Goal: Transaction & Acquisition: Purchase product/service

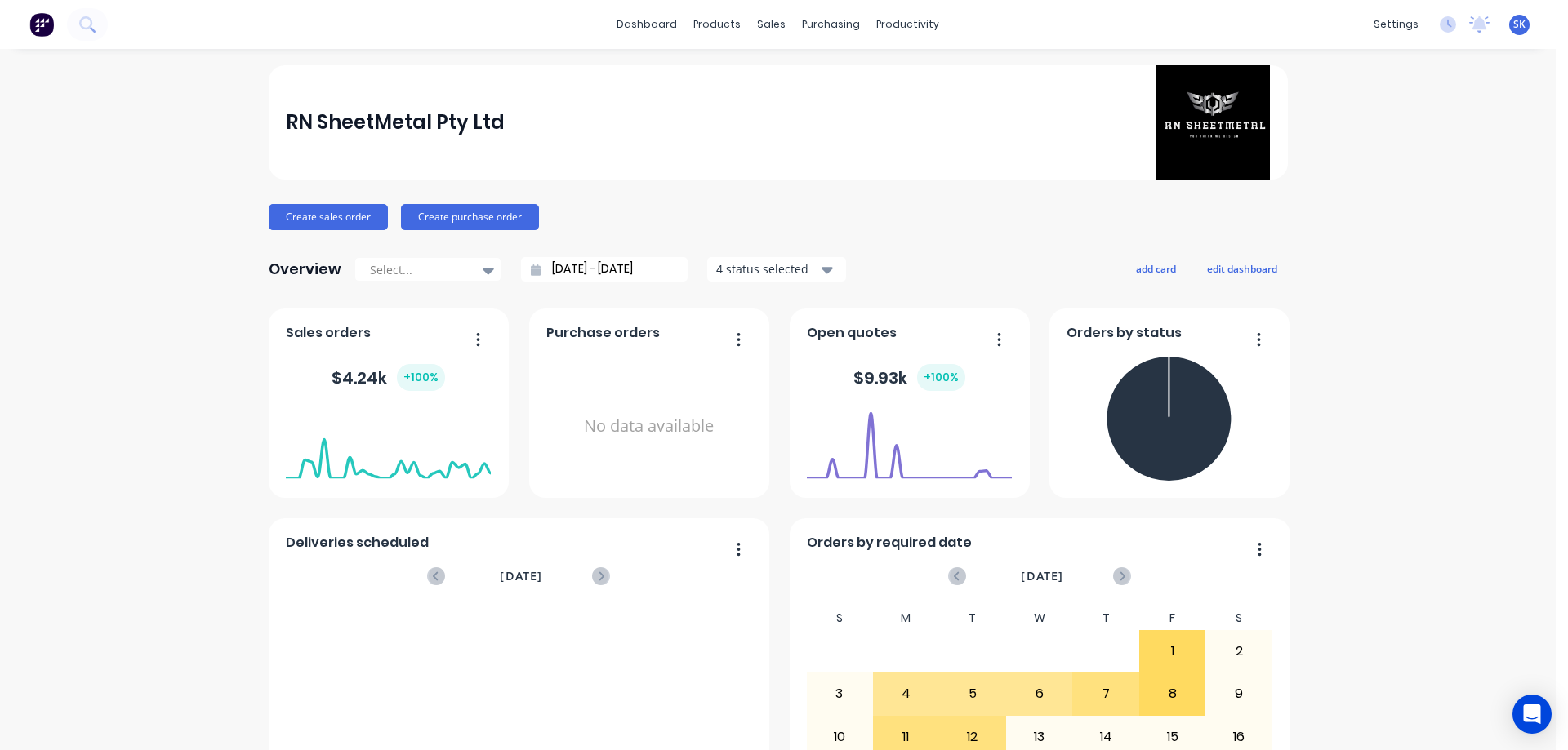
click at [711, 35] on div "products" at bounding box center [716, 25] width 64 height 25
click at [764, 28] on div "sales" at bounding box center [771, 25] width 45 height 25
click at [808, 77] on div "Sales Orders" at bounding box center [826, 79] width 67 height 15
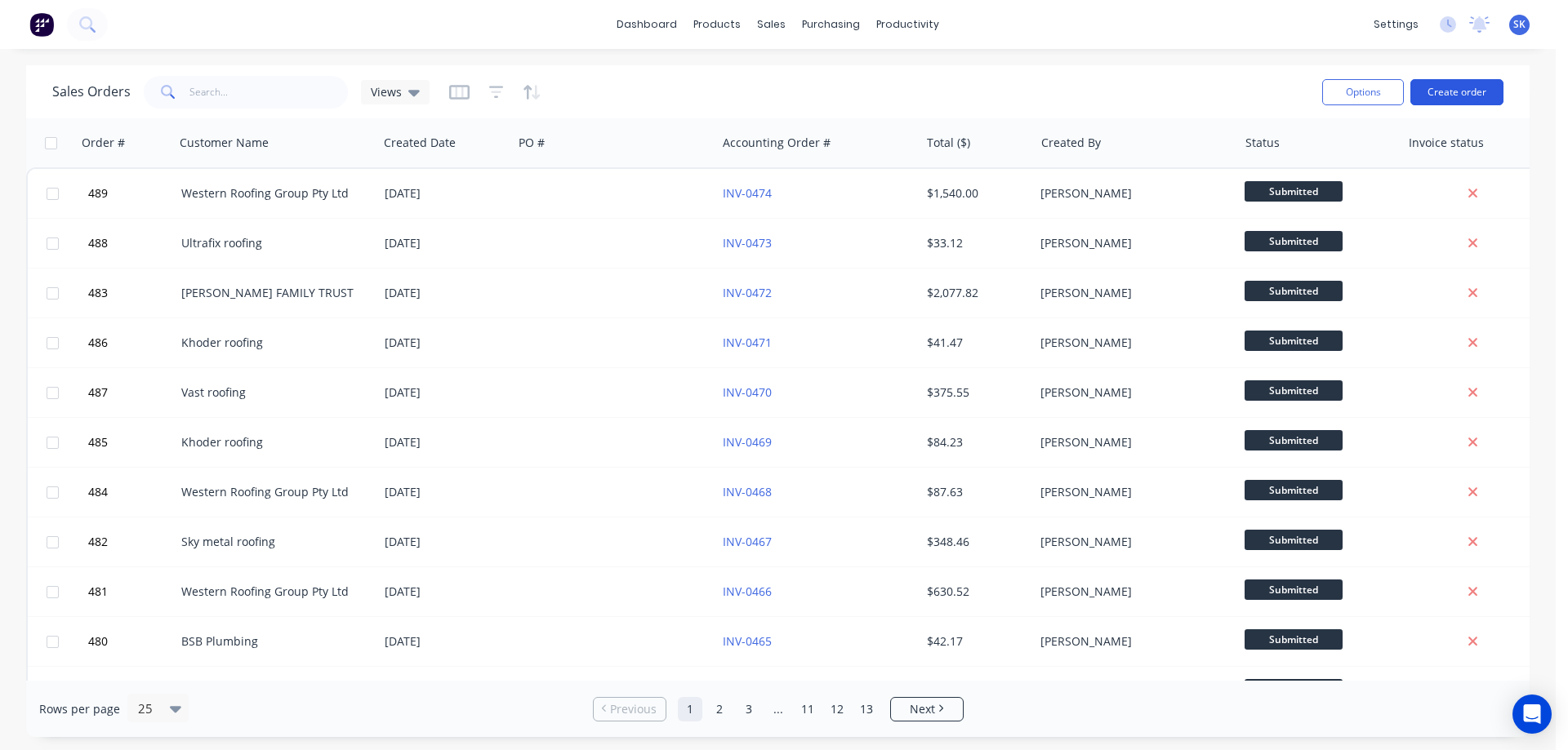
click at [1444, 98] on button "Create order" at bounding box center [1457, 93] width 93 height 27
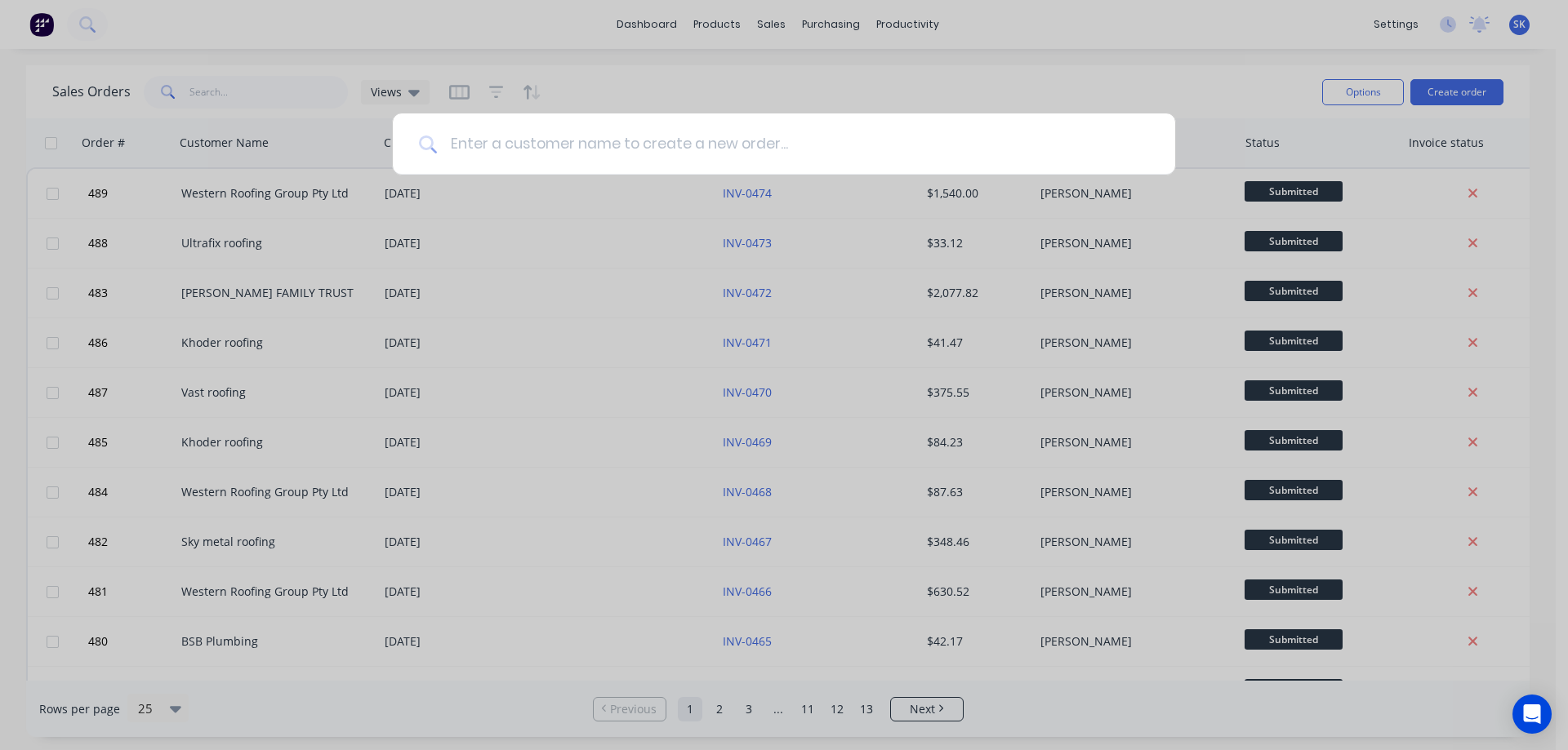
click at [677, 157] on input at bounding box center [793, 144] width 712 height 61
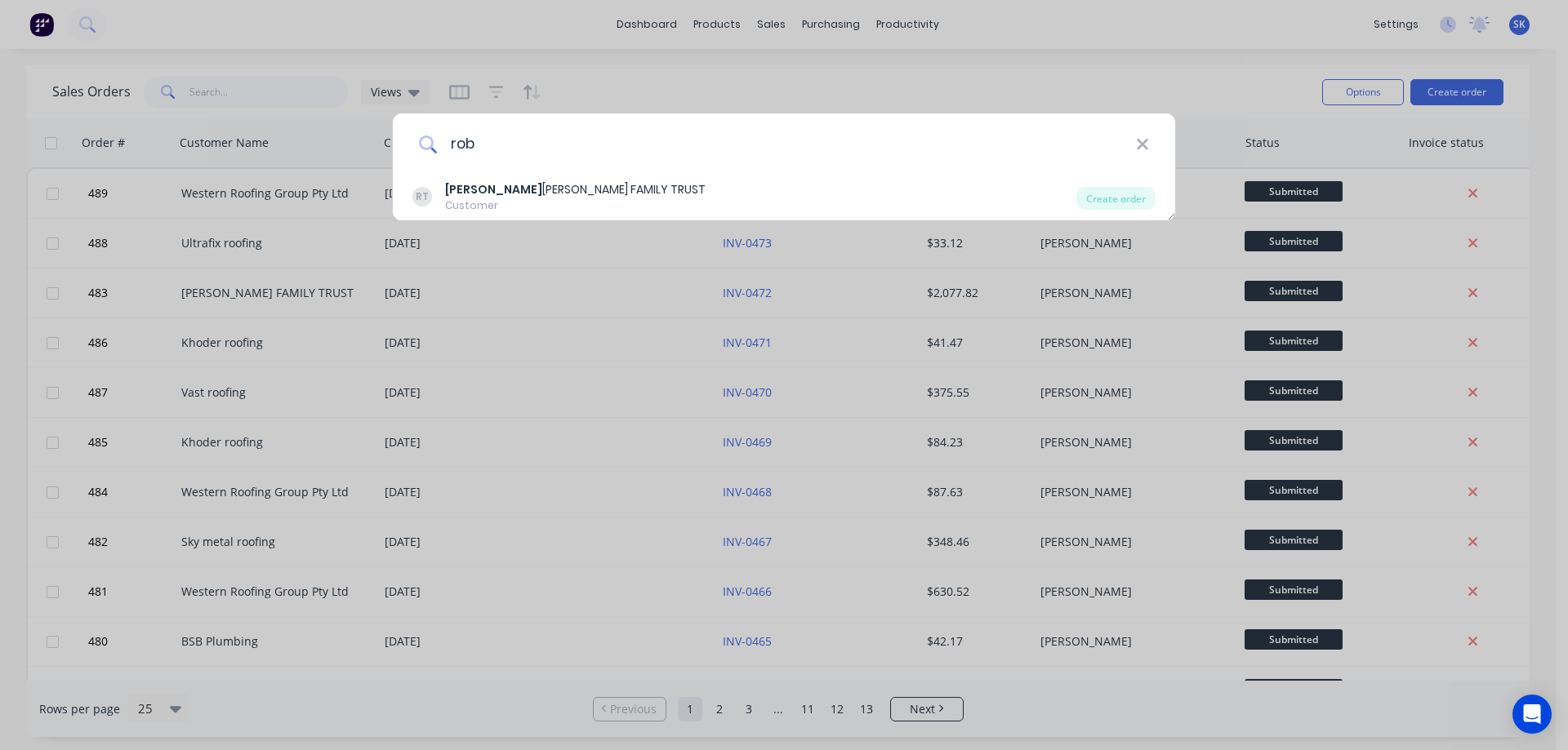
type input "rob"
click at [647, 196] on div "RT ROB ERT JONES FAMILY TRUST Customer" at bounding box center [744, 197] width 664 height 31
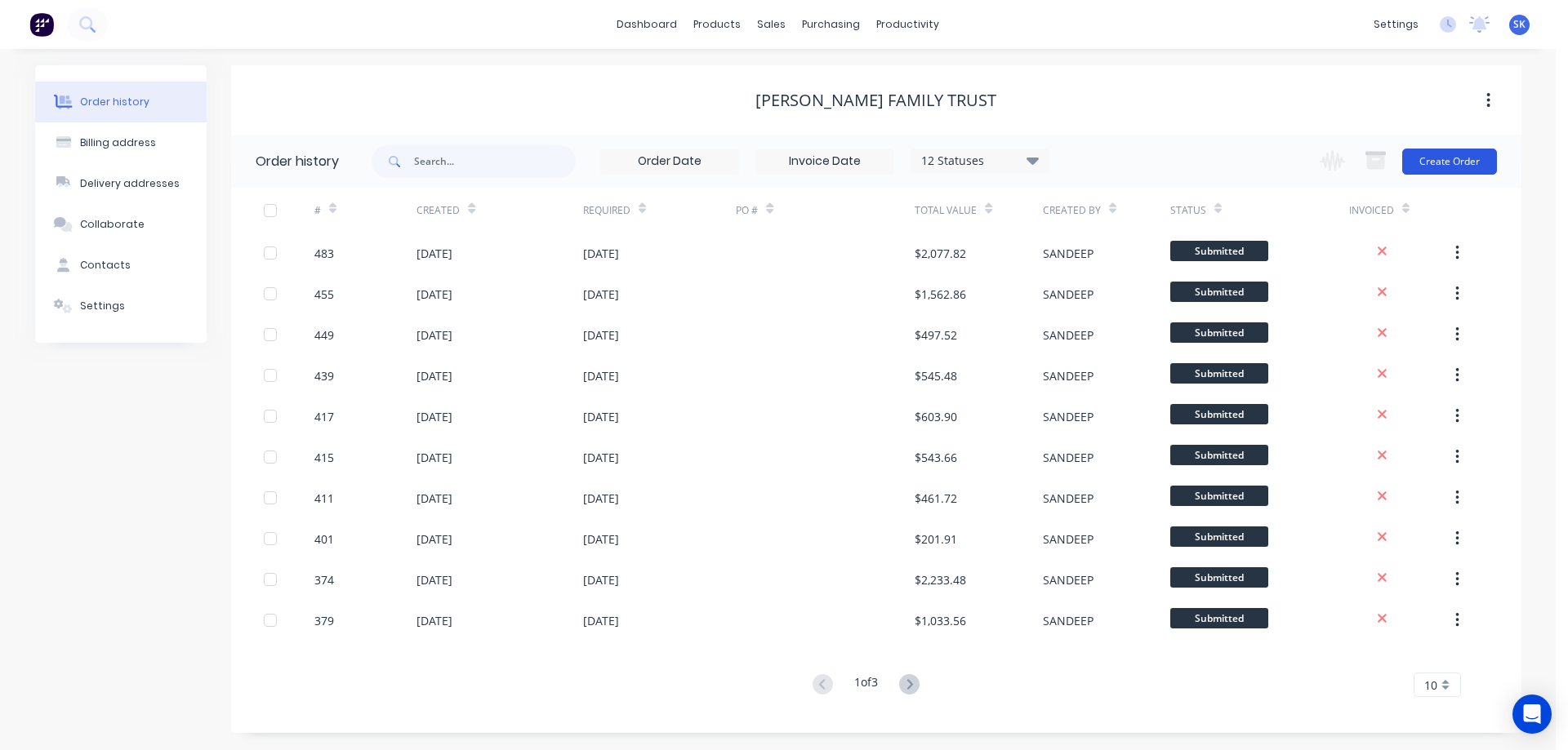
click at [1437, 161] on button "Create Order" at bounding box center [1449, 162] width 95 height 27
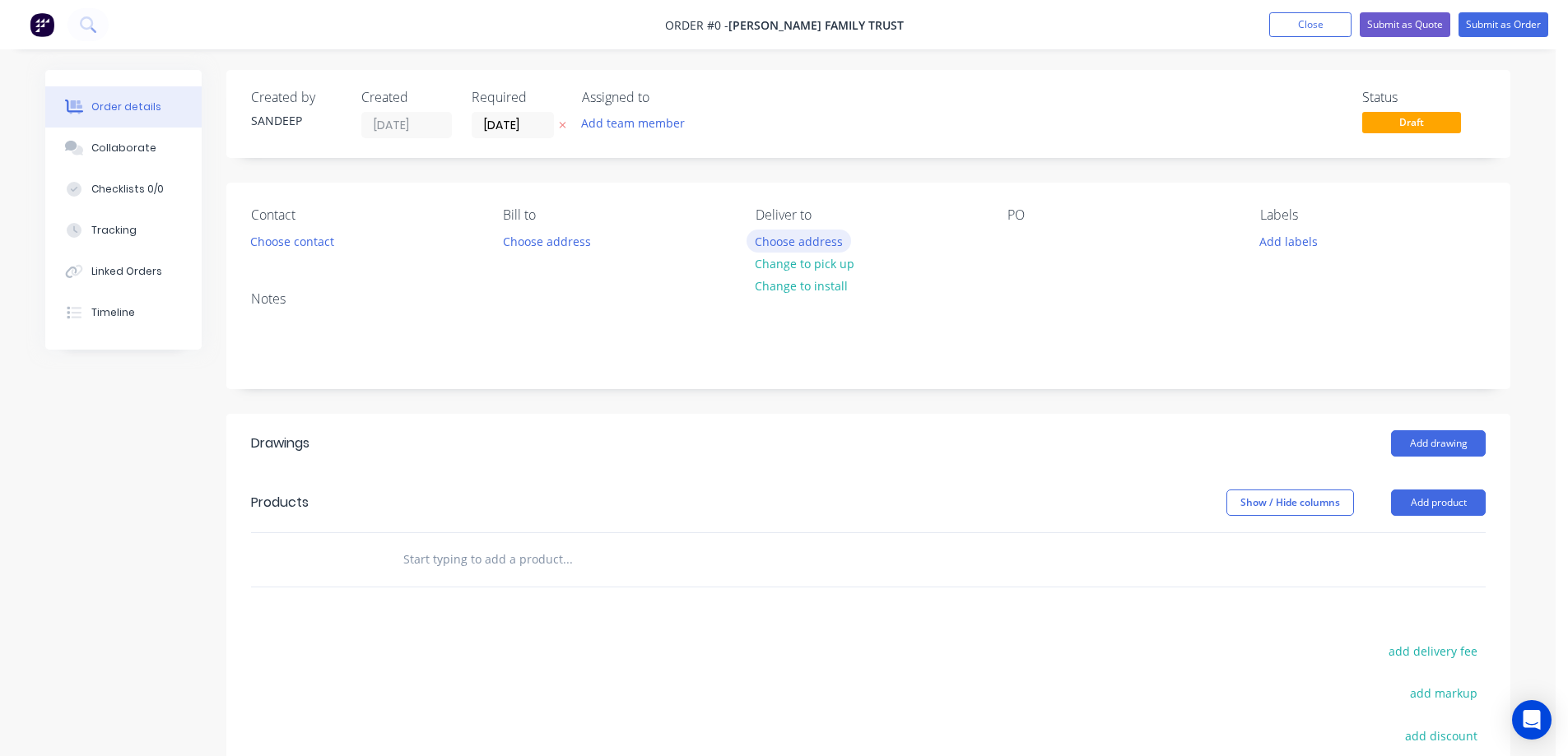
click at [819, 241] on button "Choose address" at bounding box center [799, 241] width 105 height 23
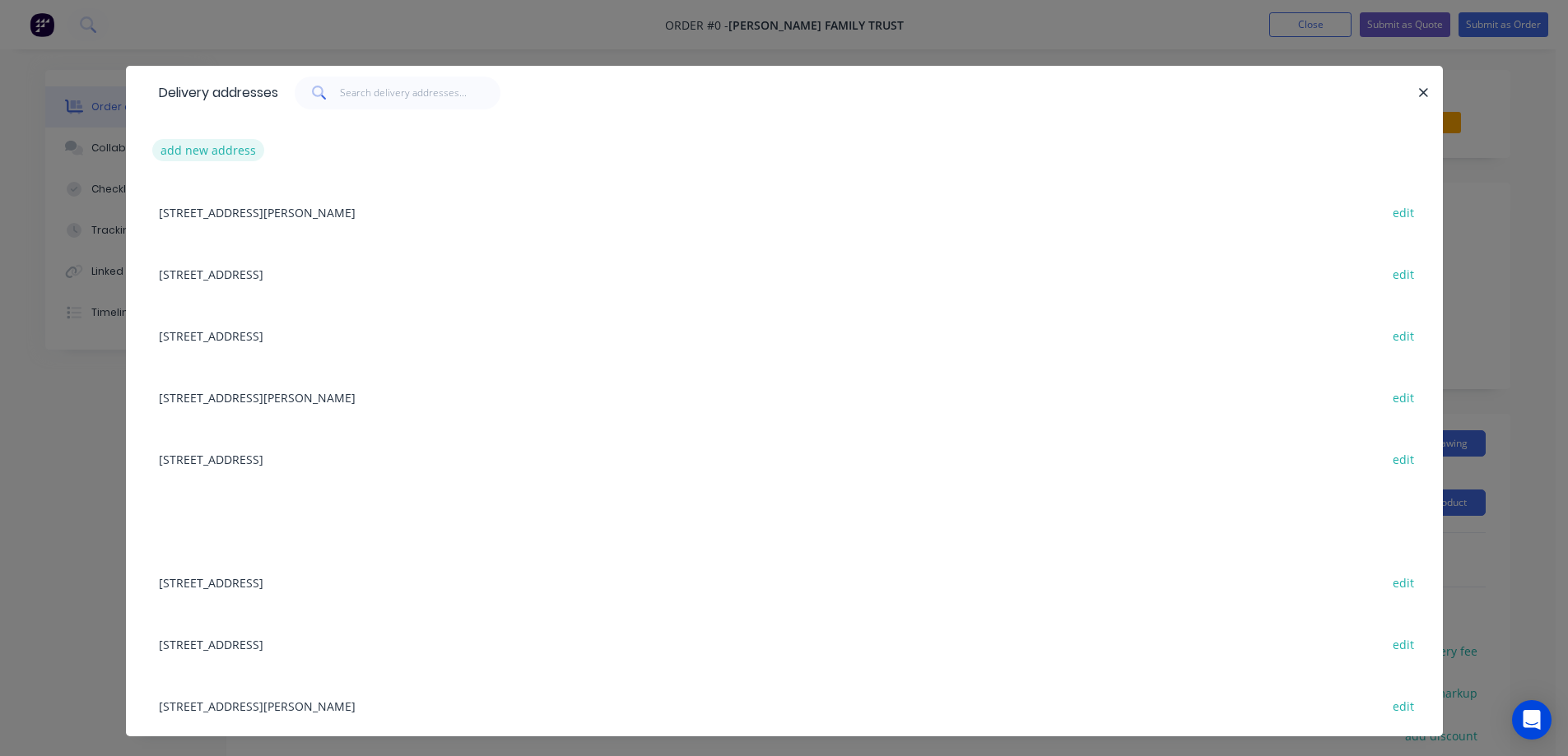
click at [164, 148] on button "add new address" at bounding box center [208, 150] width 113 height 23
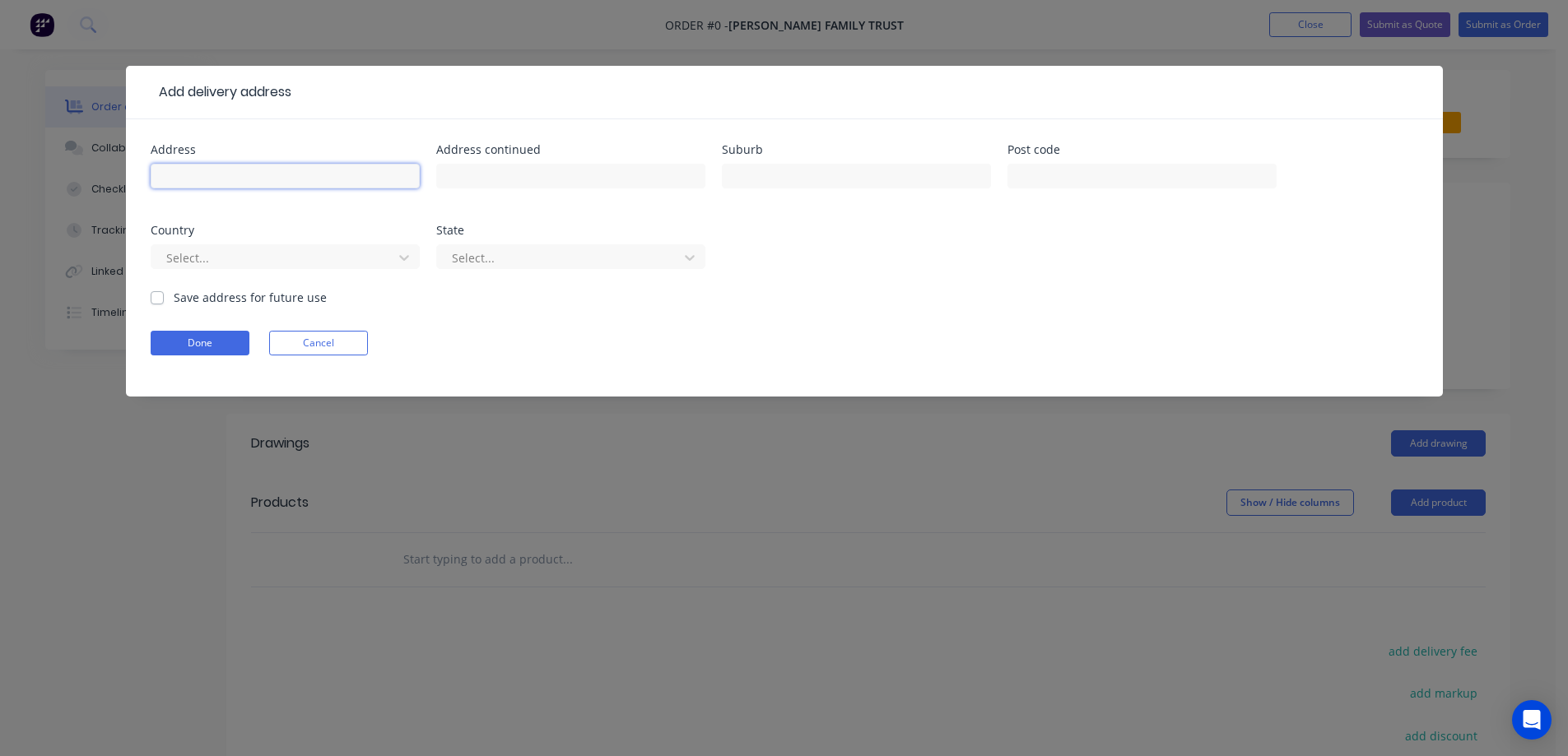
click at [209, 186] on input "text" at bounding box center [285, 176] width 269 height 25
click at [174, 431] on div "Add delivery address Address Address continued Suburb Post code Country Select.…" at bounding box center [784, 378] width 1568 height 756
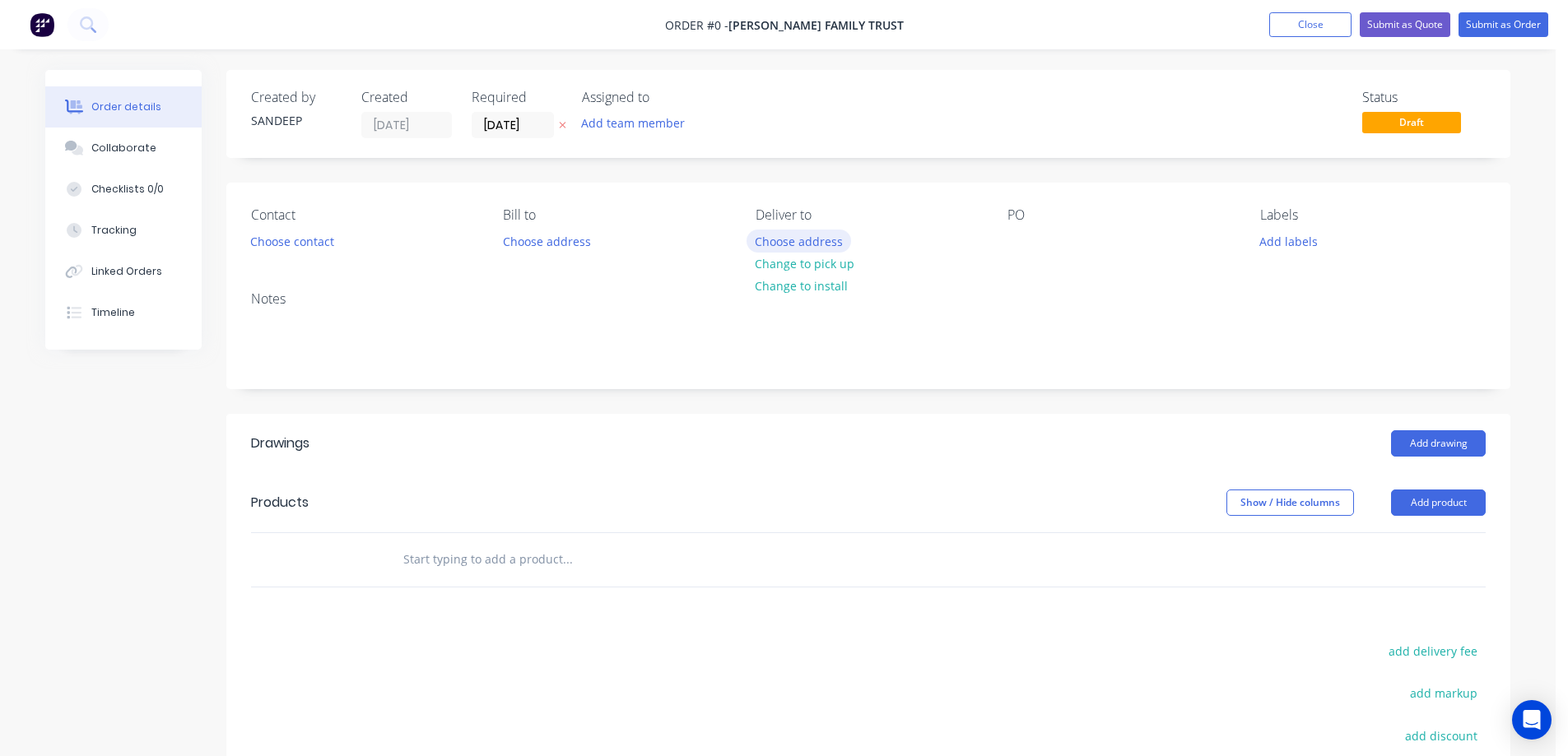
click at [792, 251] on button "Choose address" at bounding box center [799, 241] width 105 height 23
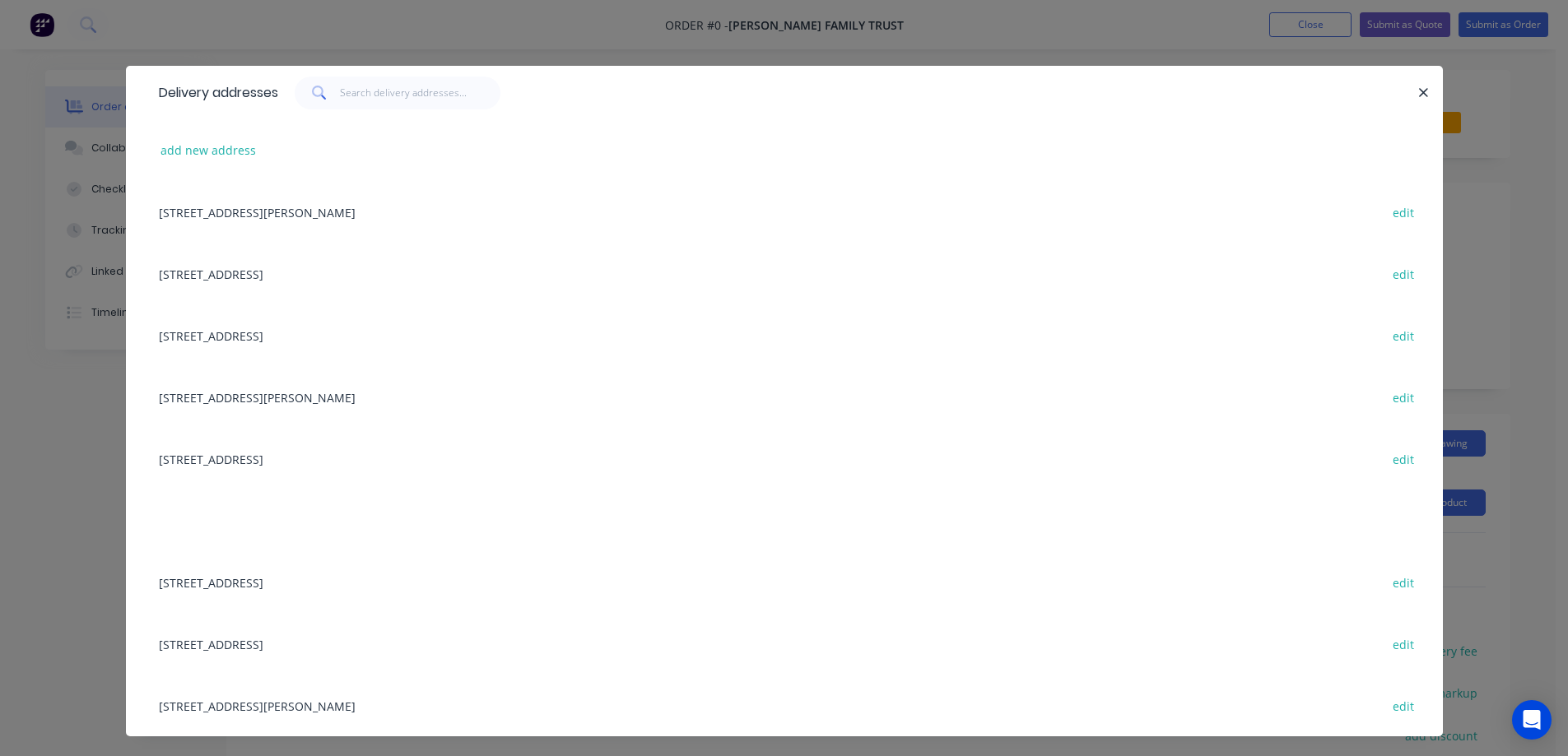
click at [296, 710] on div "Lot 1649, Mel Ave, TARNEIT, Victoria, Australia, 3029 edit" at bounding box center [784, 706] width 1267 height 62
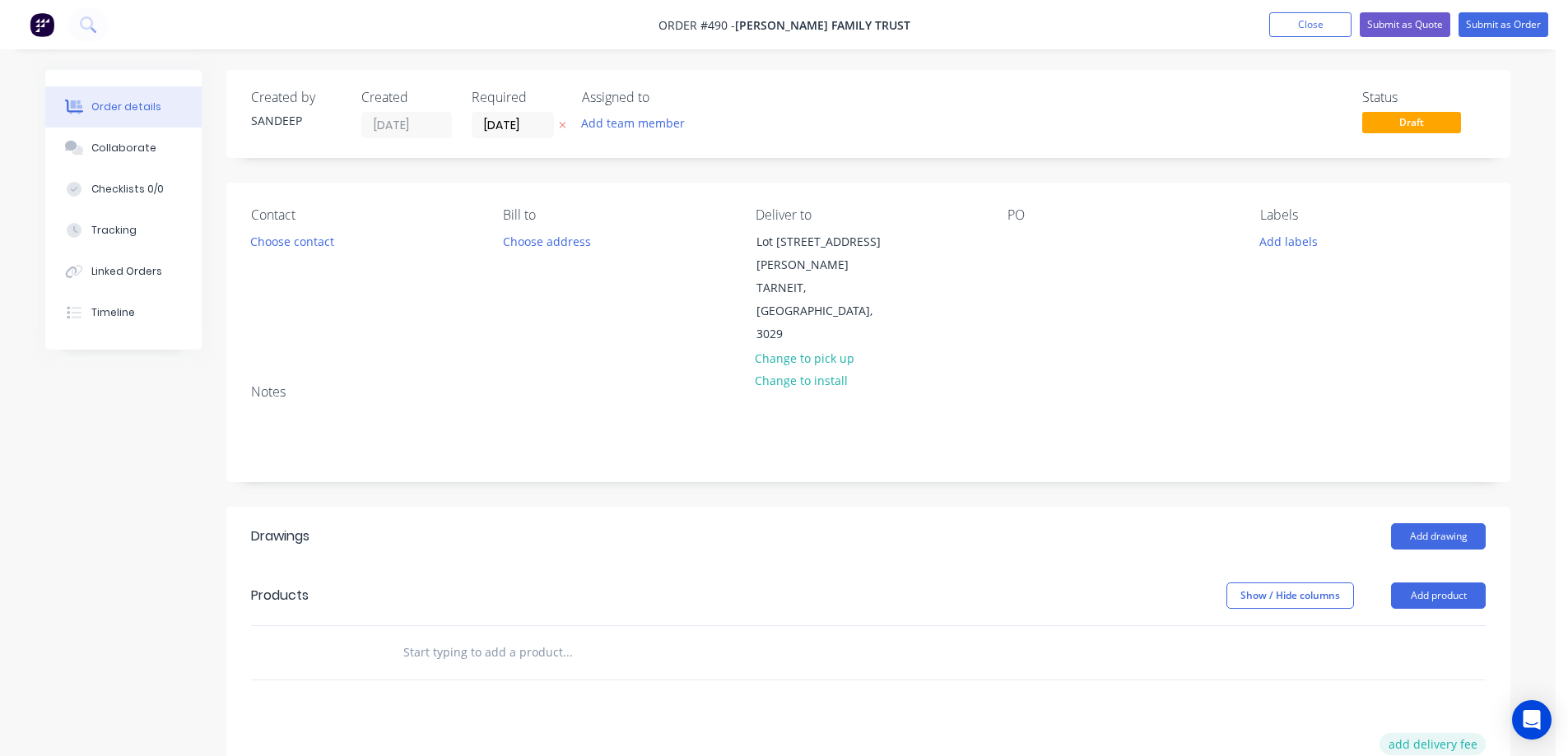
click at [1438, 733] on button "add delivery fee" at bounding box center [1432, 744] width 106 height 23
type input "50"
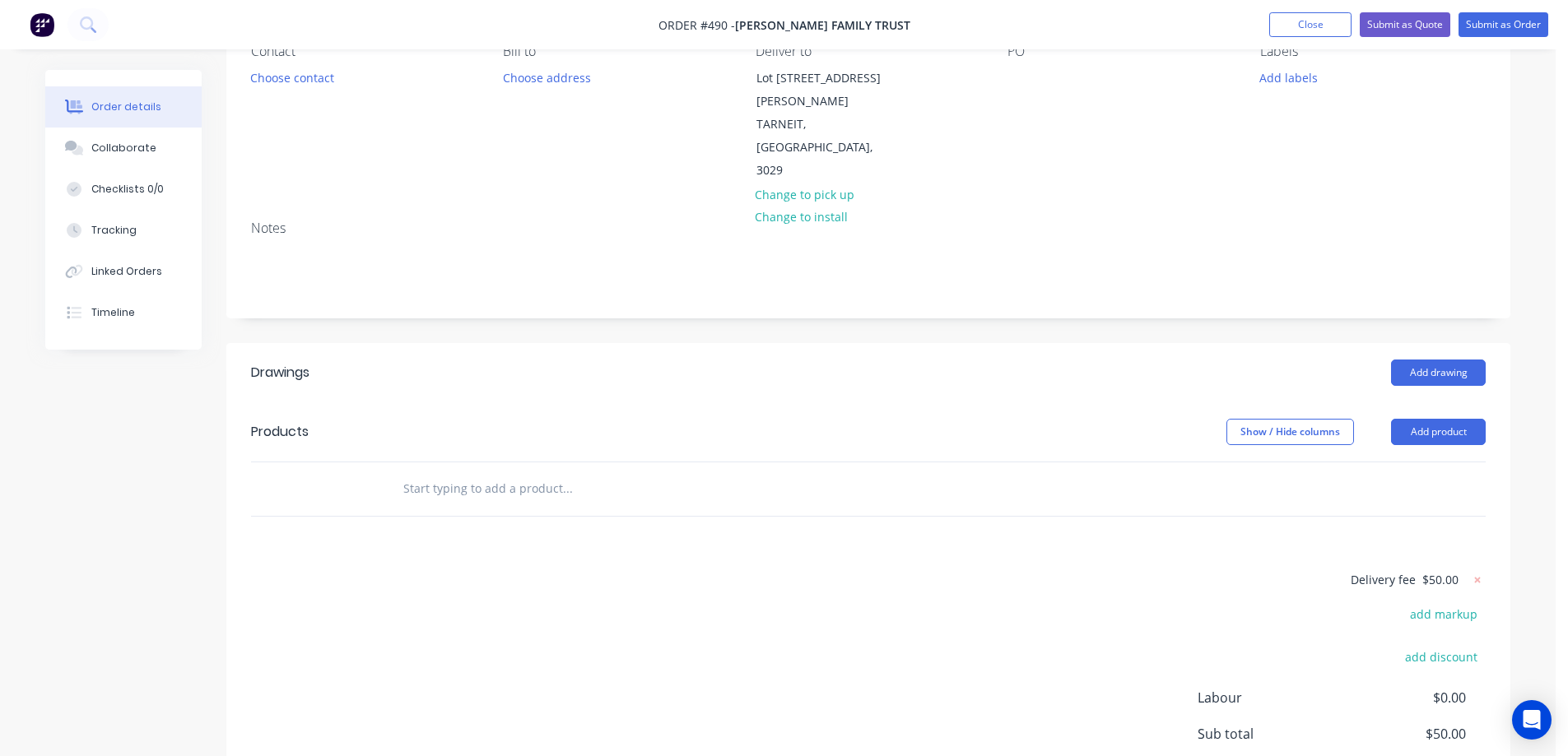
scroll to position [165, 0]
click at [456, 471] on input "text" at bounding box center [567, 487] width 329 height 33
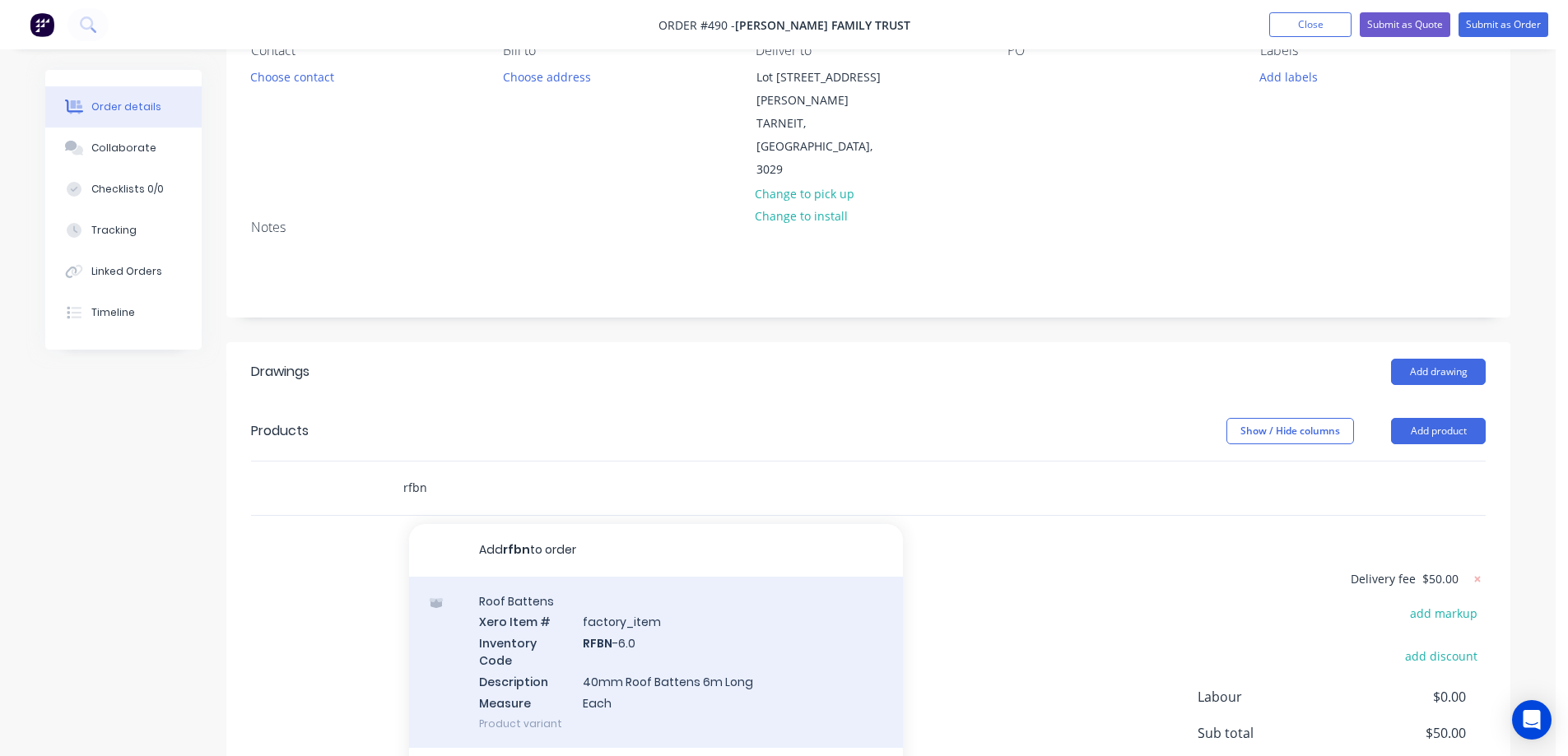
type input "rfbn"
click at [527, 595] on div "Roof Battens Xero Item # factory_item Inventory Code RFBN -6.0 Description 40mm…" at bounding box center [656, 662] width 494 height 171
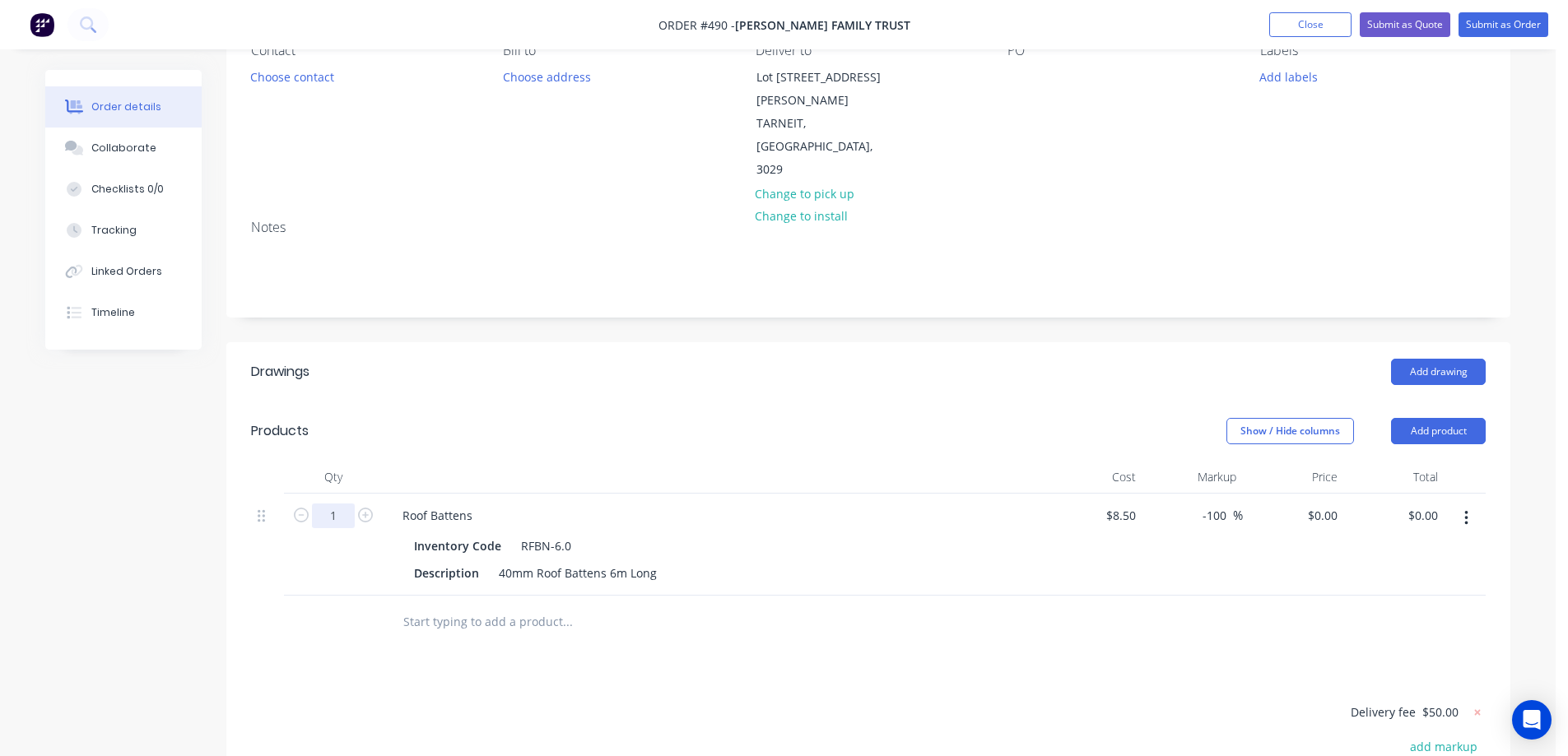
click at [334, 504] on input "1" at bounding box center [332, 516] width 43 height 25
type input "75"
click at [1309, 494] on div "0 0" at bounding box center [1292, 545] width 101 height 102
type input "10.5"
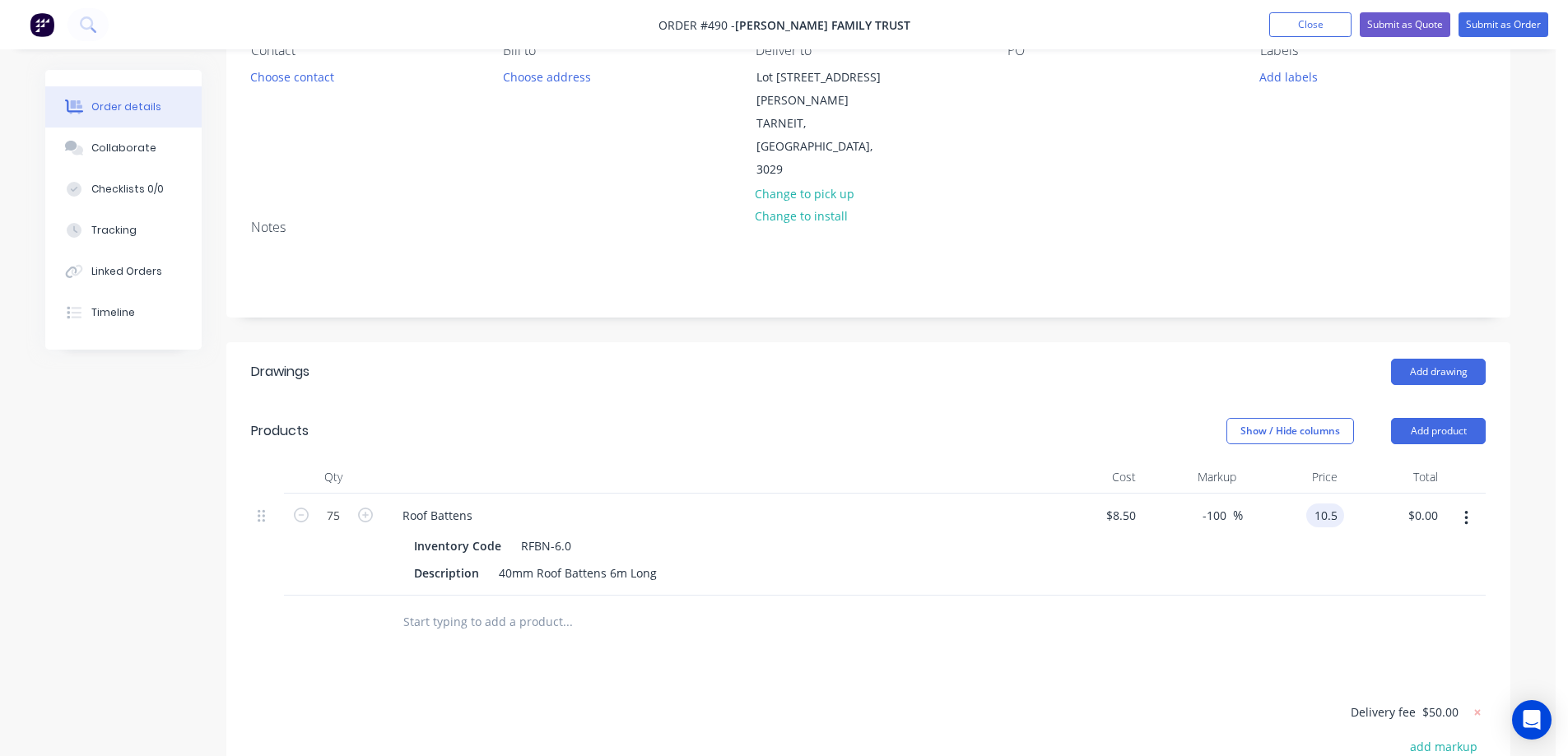
type input "23.53"
type input "$10.50"
type input "$787.50"
click at [1043, 596] on div at bounding box center [868, 622] width 1235 height 53
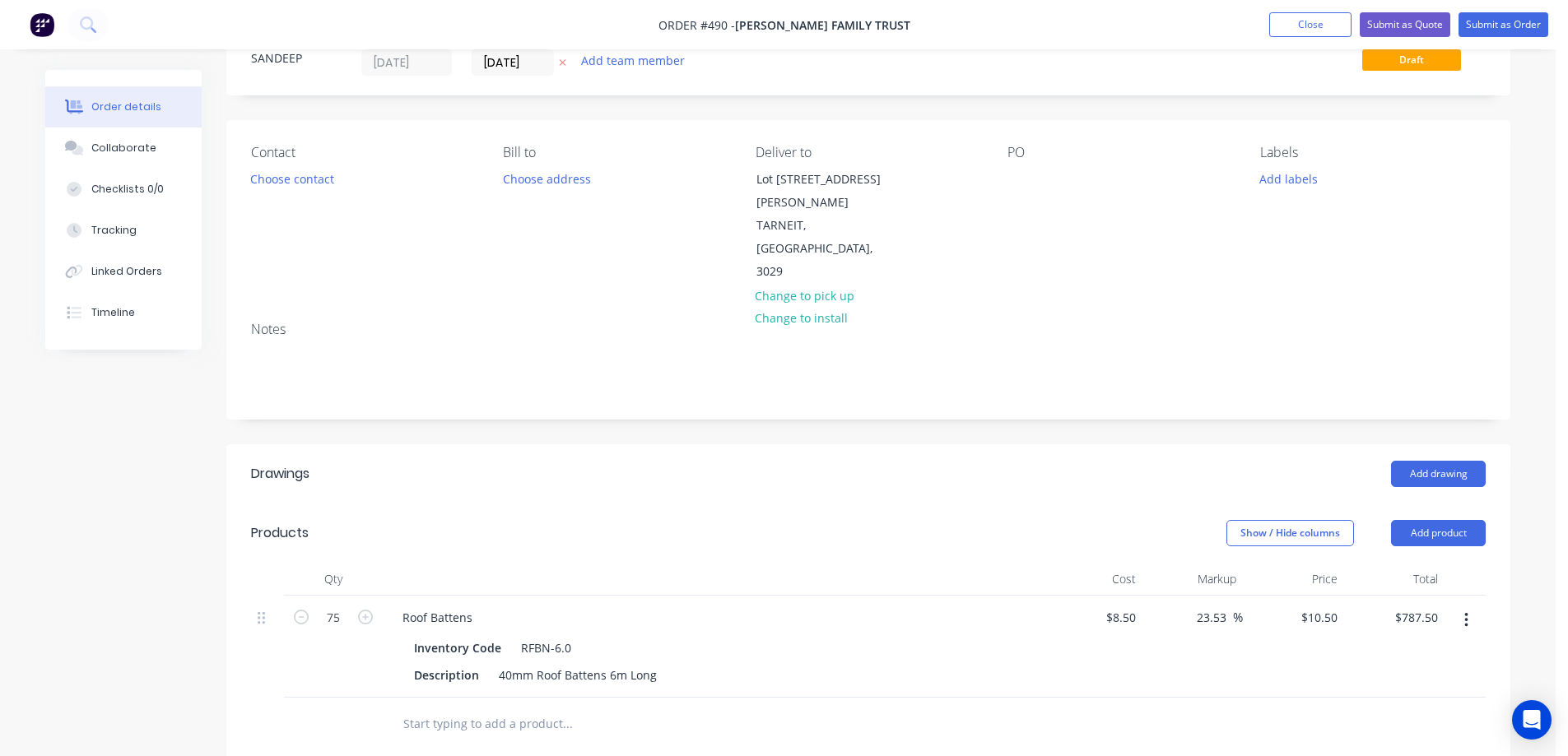
scroll to position [0, 0]
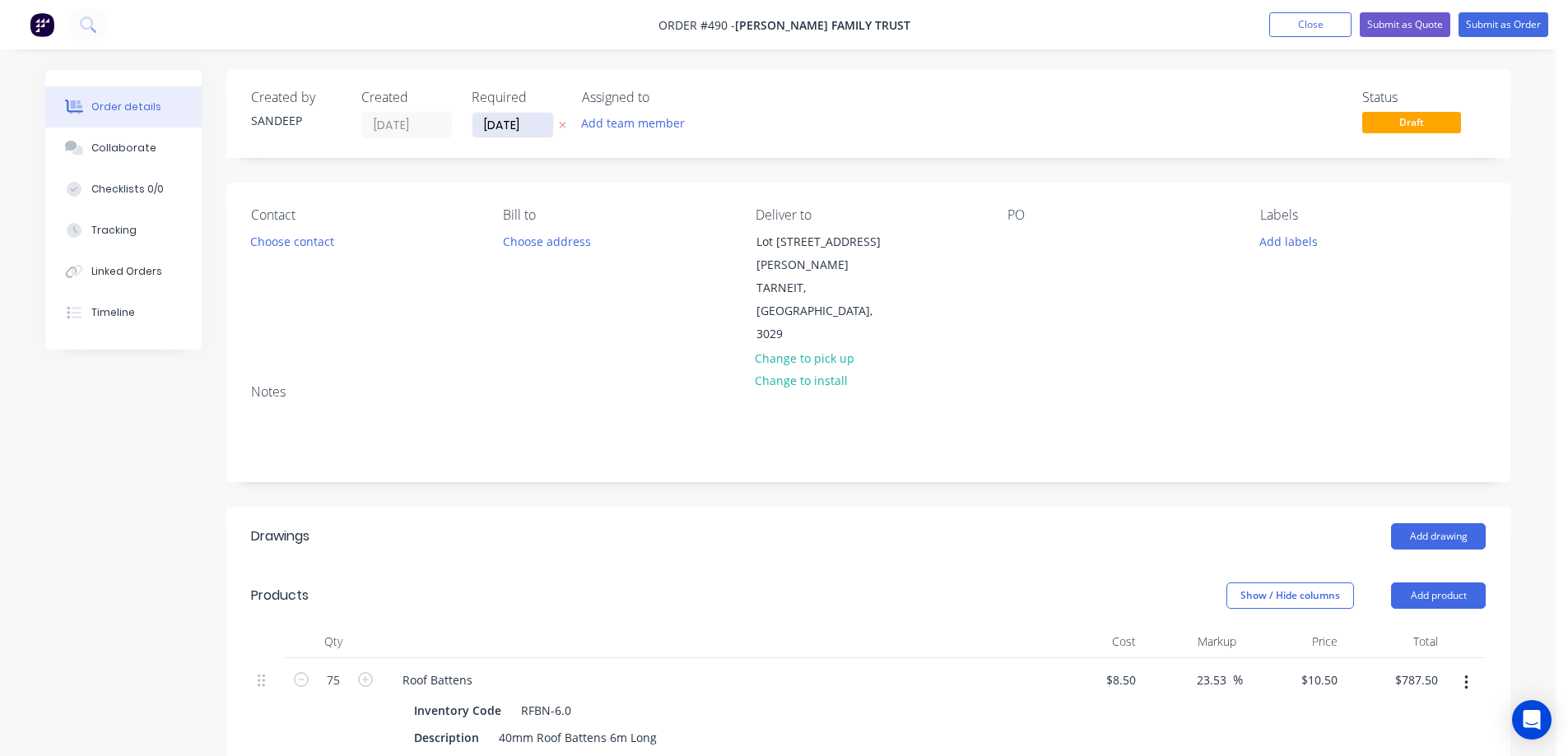
click at [488, 130] on input "12/08/25" at bounding box center [512, 125] width 81 height 25
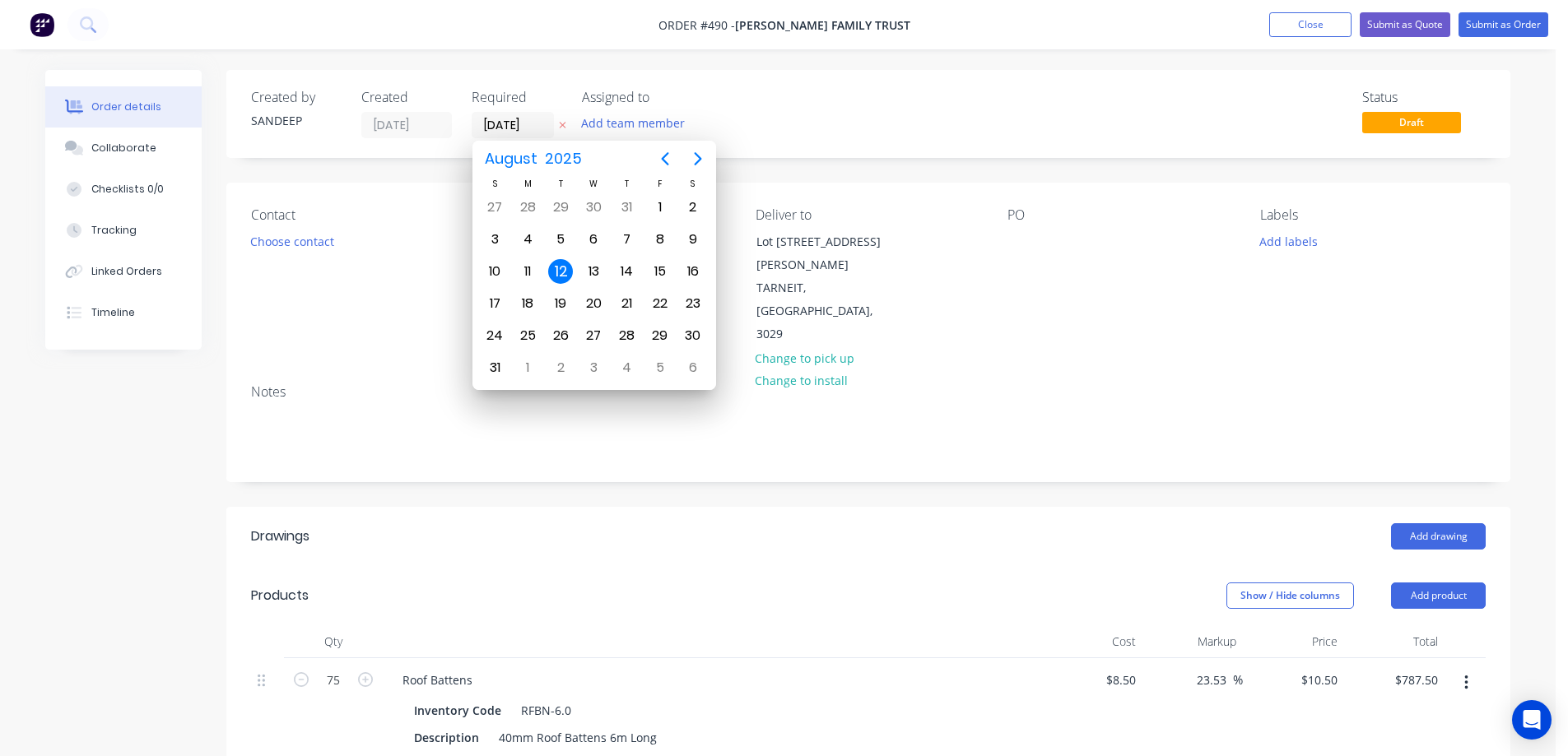
click at [853, 133] on div "Status Draft" at bounding box center [1115, 114] width 739 height 48
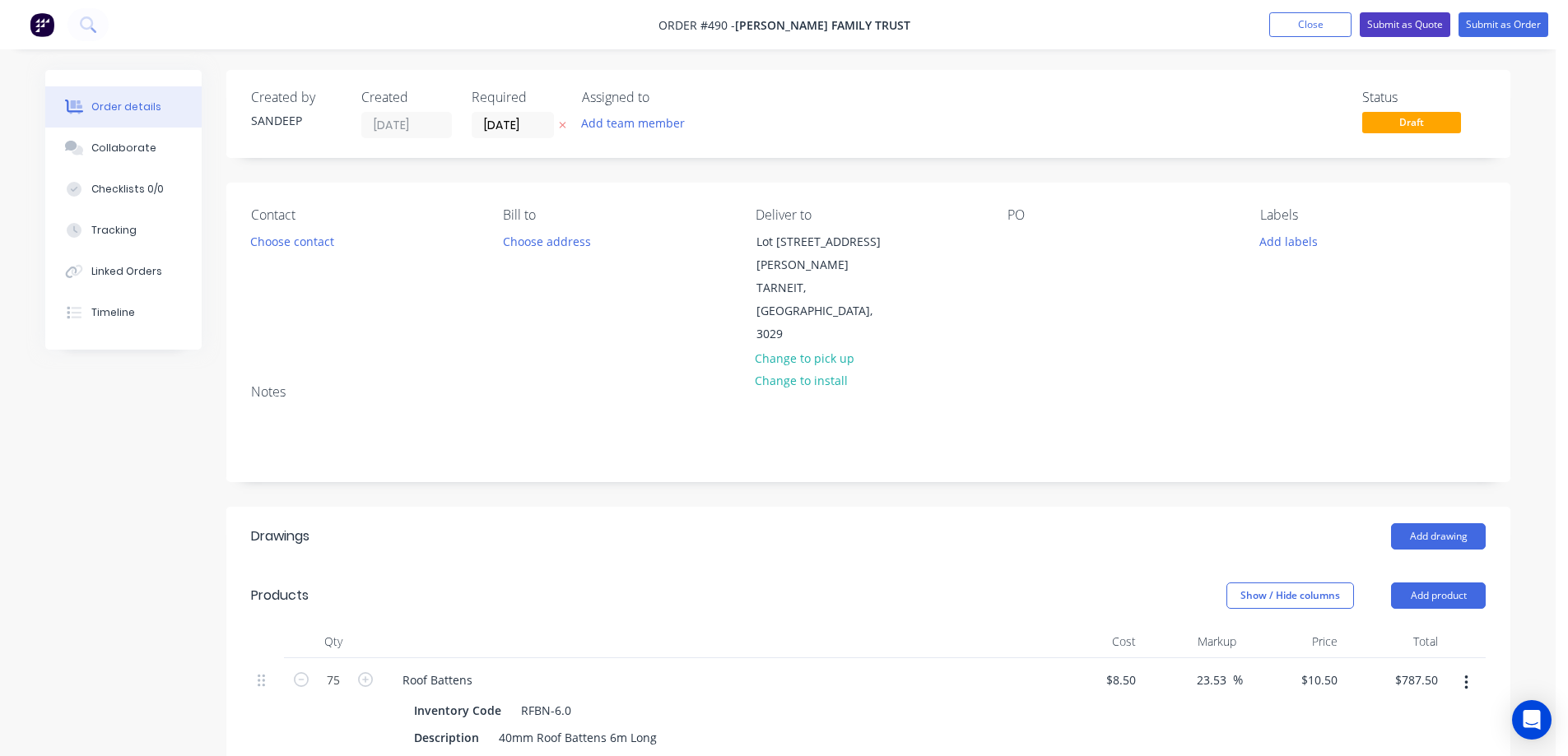
click at [1398, 28] on button "Submit as Quote" at bounding box center [1404, 25] width 90 height 25
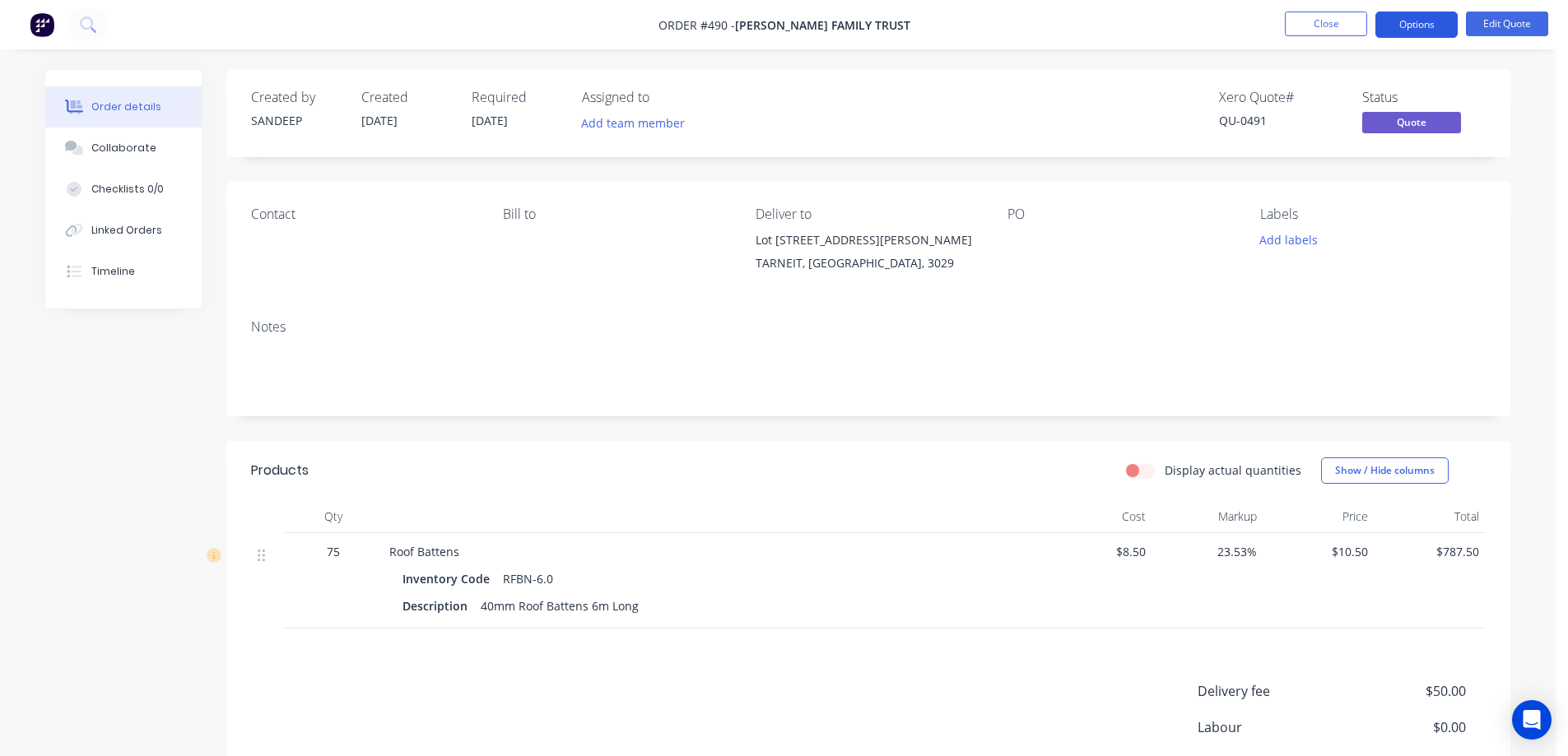
click at [1425, 25] on button "Options" at bounding box center [1416, 25] width 83 height 27
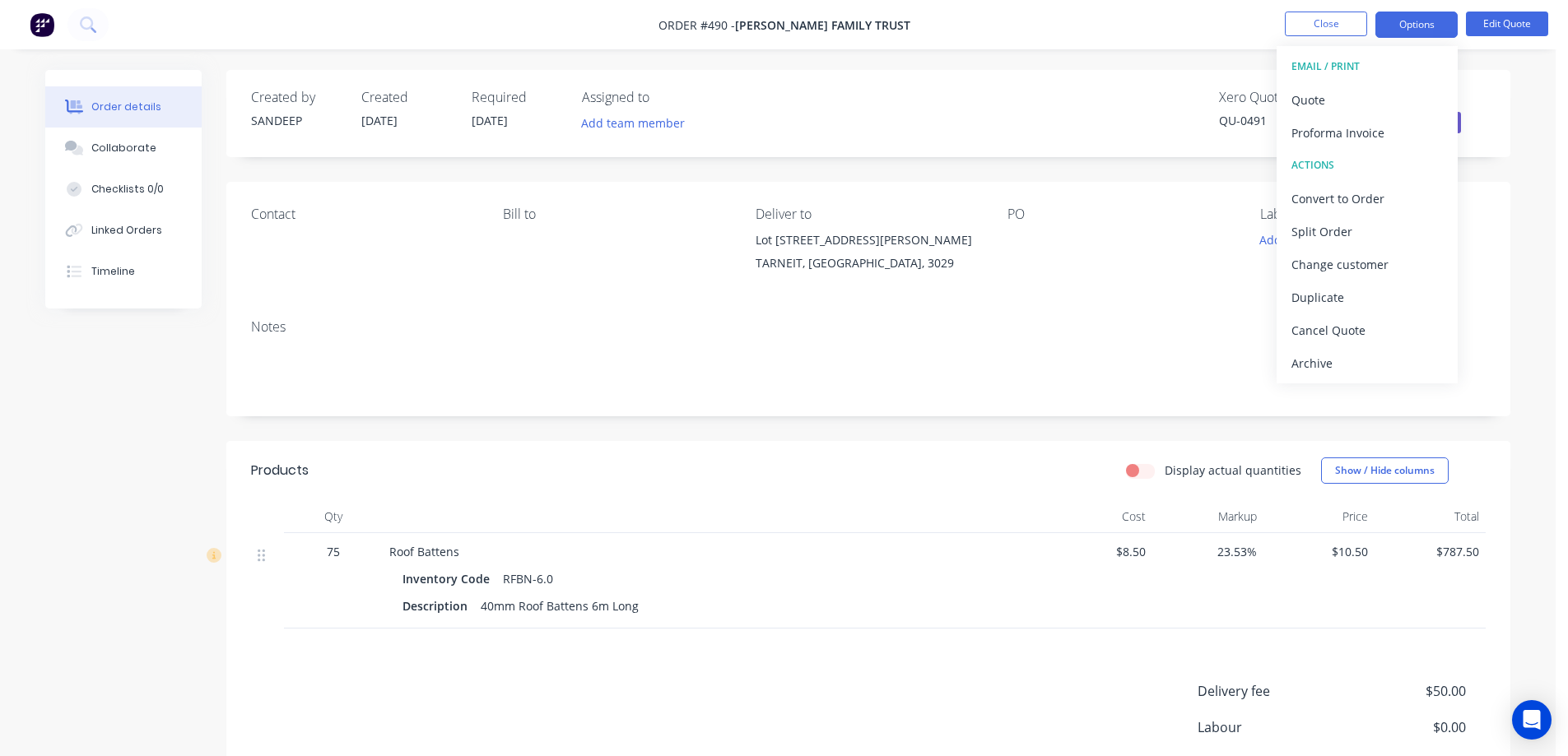
click at [1160, 76] on div "Created by SANDEEP Created 12/08/25 Required 12/08/25 Assigned to Add team memb…" at bounding box center [868, 114] width 1284 height 87
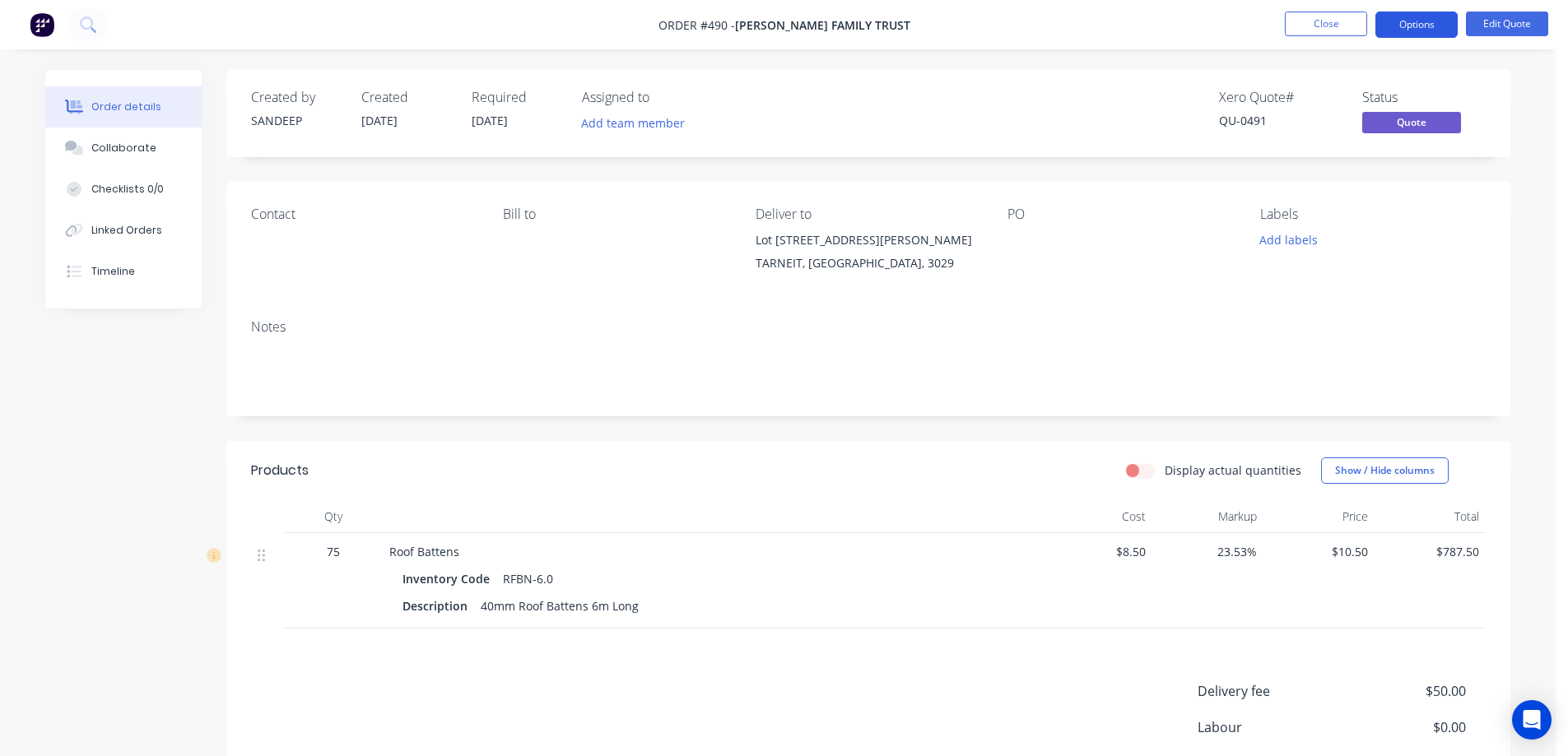
click at [1426, 32] on button "Options" at bounding box center [1416, 25] width 83 height 27
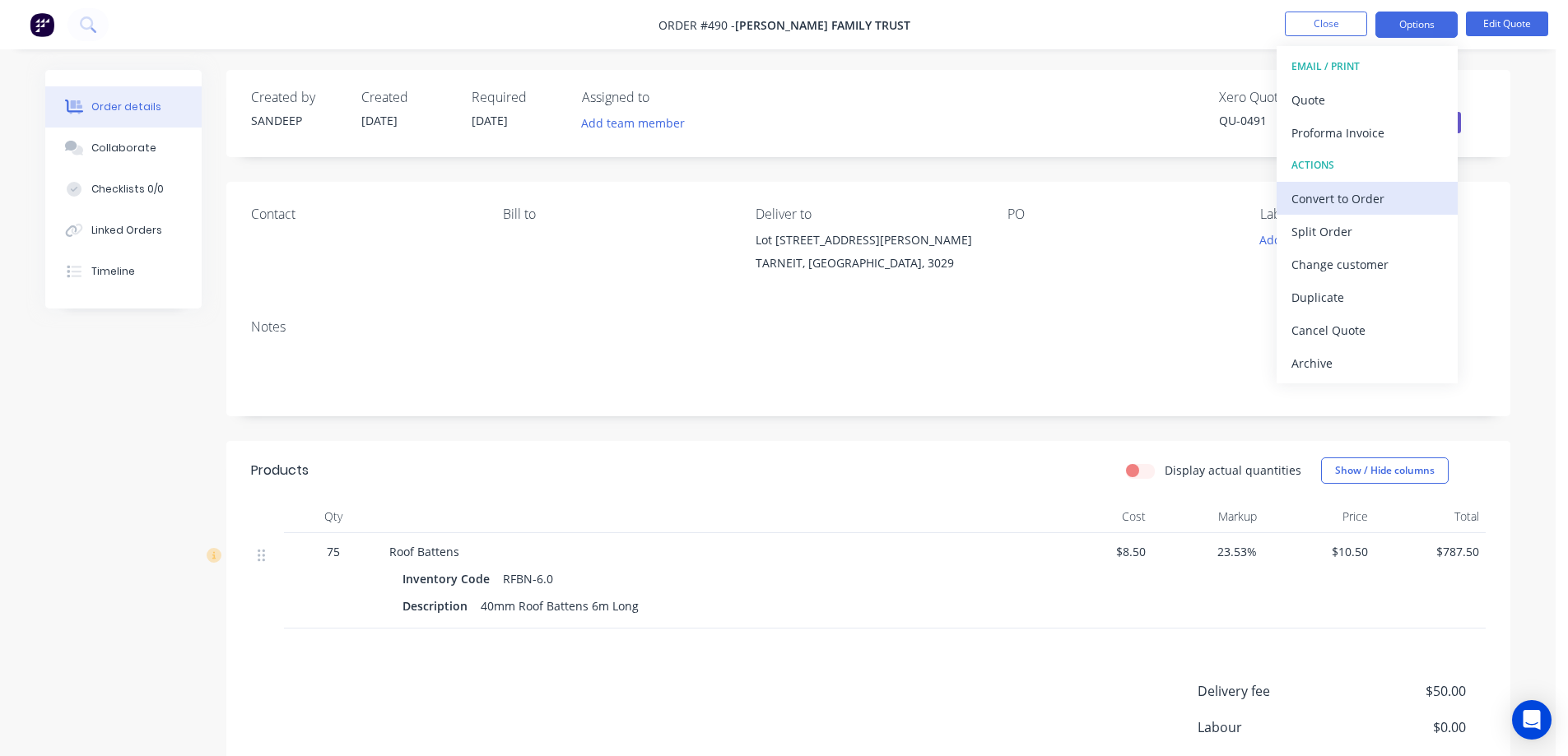
click at [1347, 203] on div "Convert to Order" at bounding box center [1367, 199] width 151 height 24
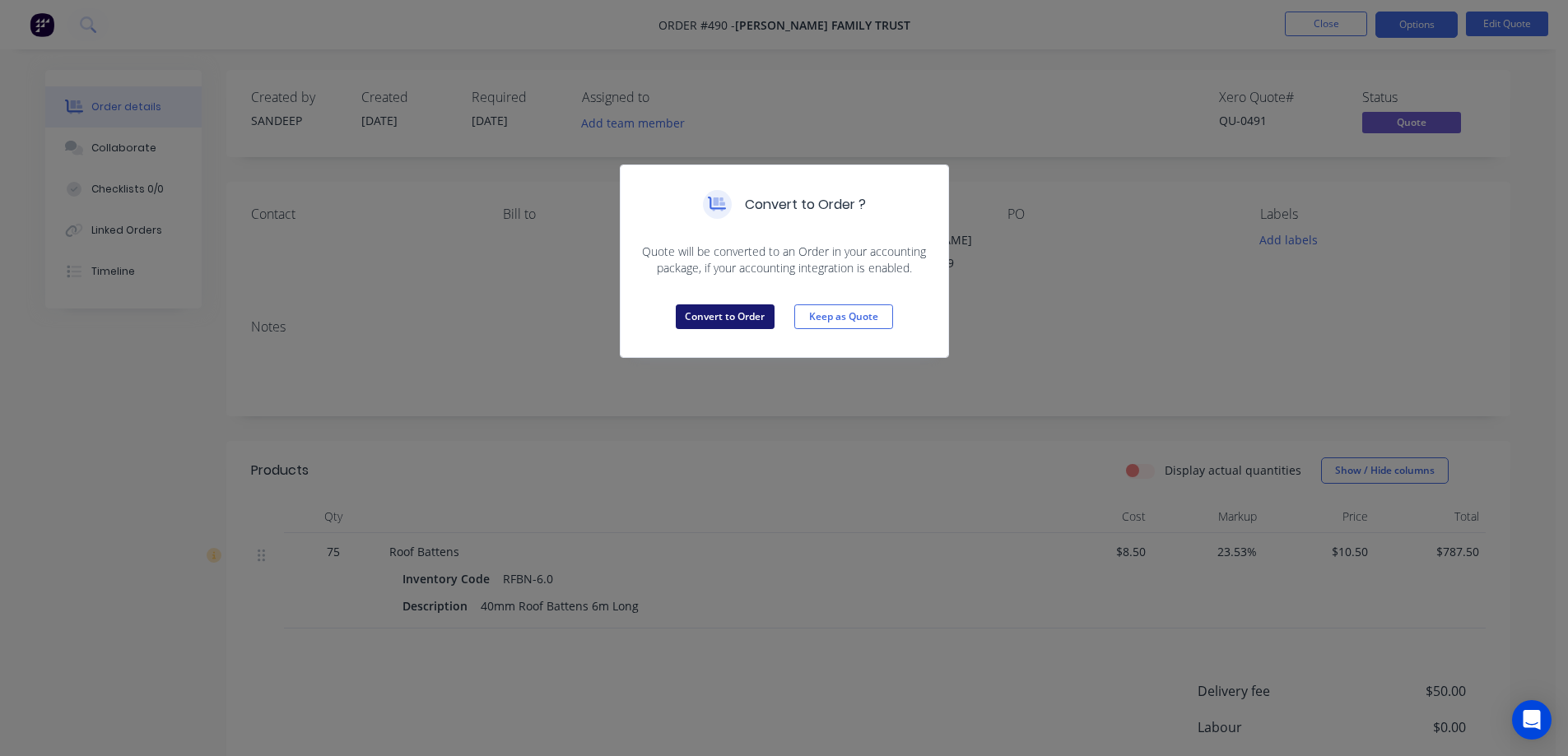
click at [713, 309] on button "Convert to Order" at bounding box center [725, 317] width 99 height 25
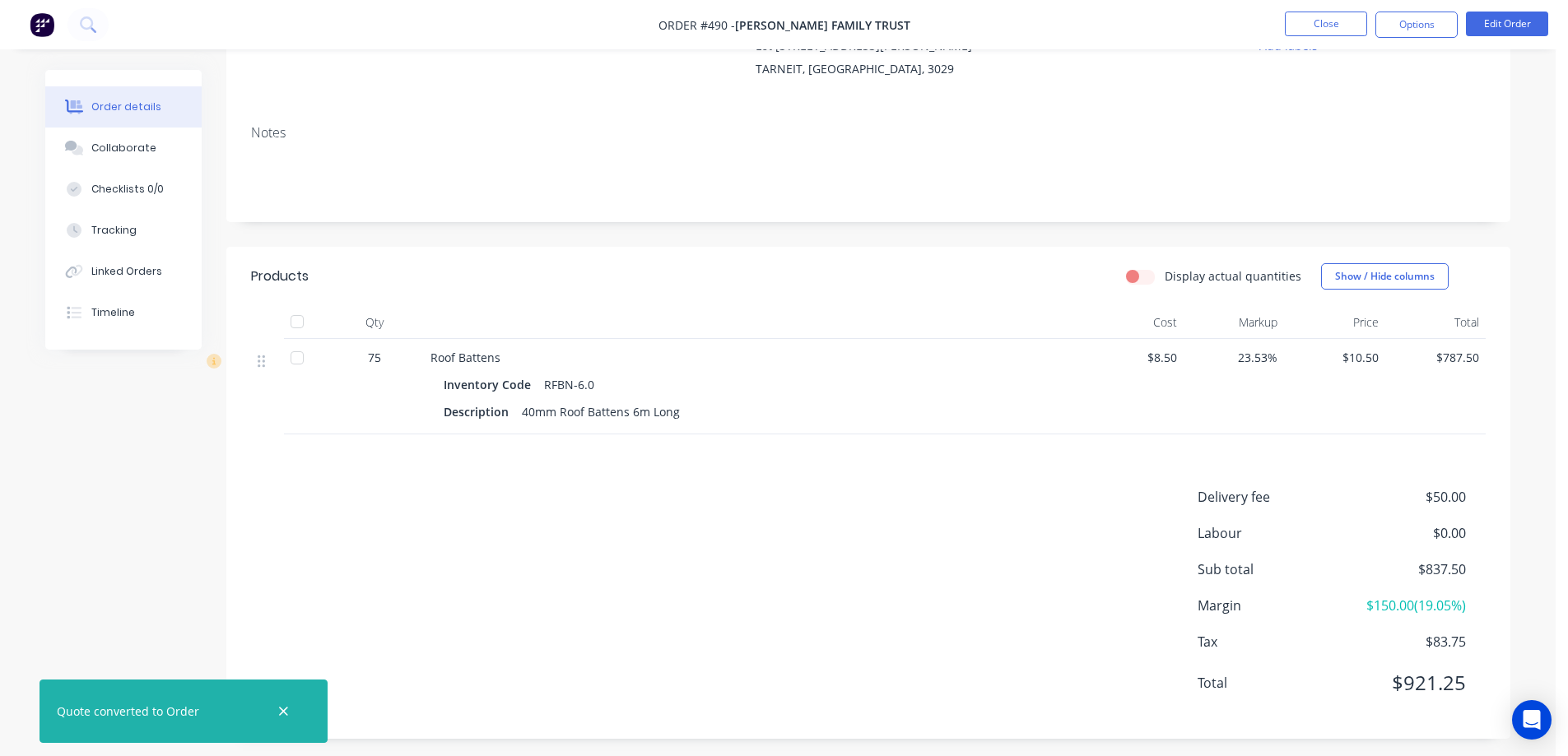
scroll to position [201, 0]
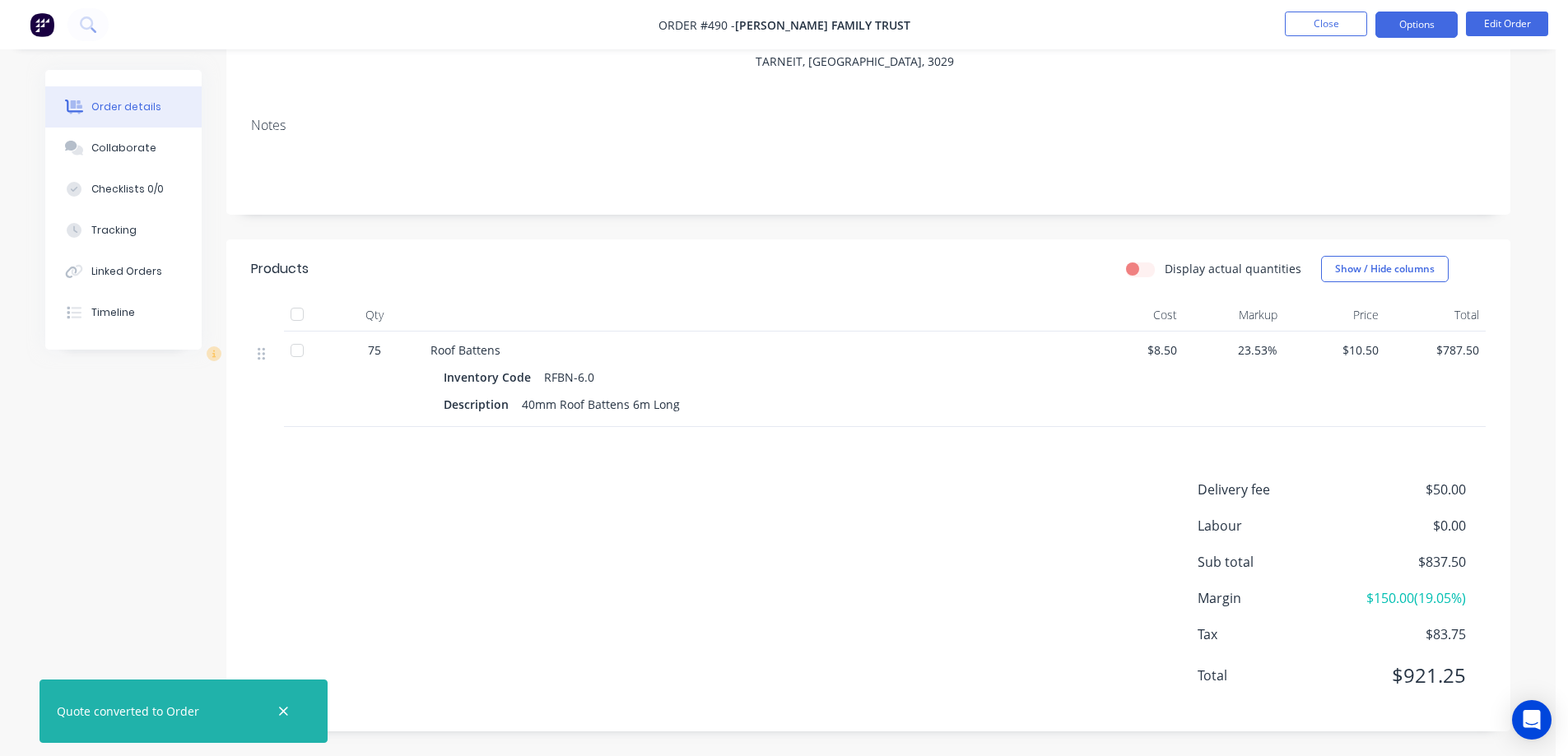
click at [1401, 30] on button "Options" at bounding box center [1416, 25] width 83 height 27
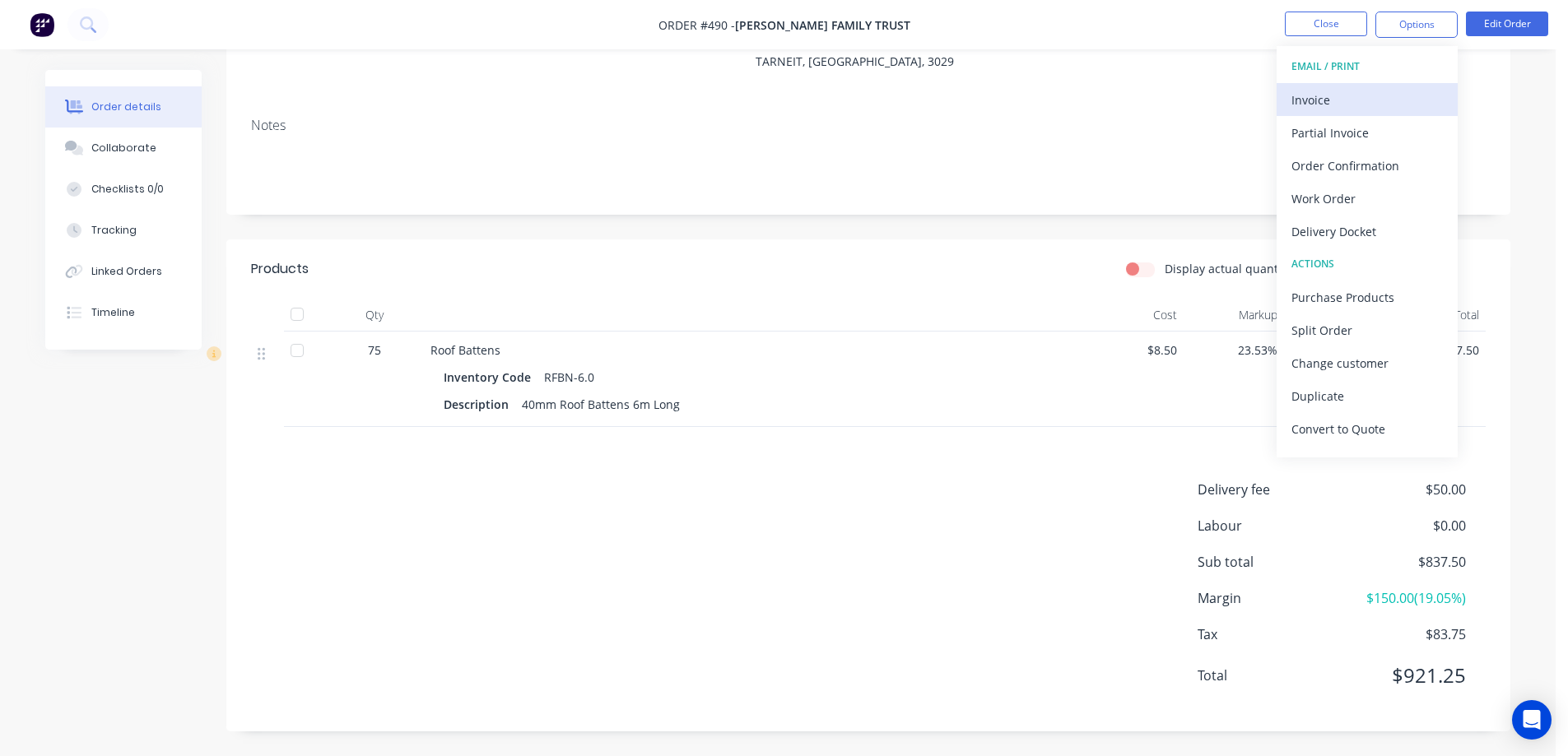
click at [1333, 107] on div "Invoice" at bounding box center [1367, 99] width 151 height 24
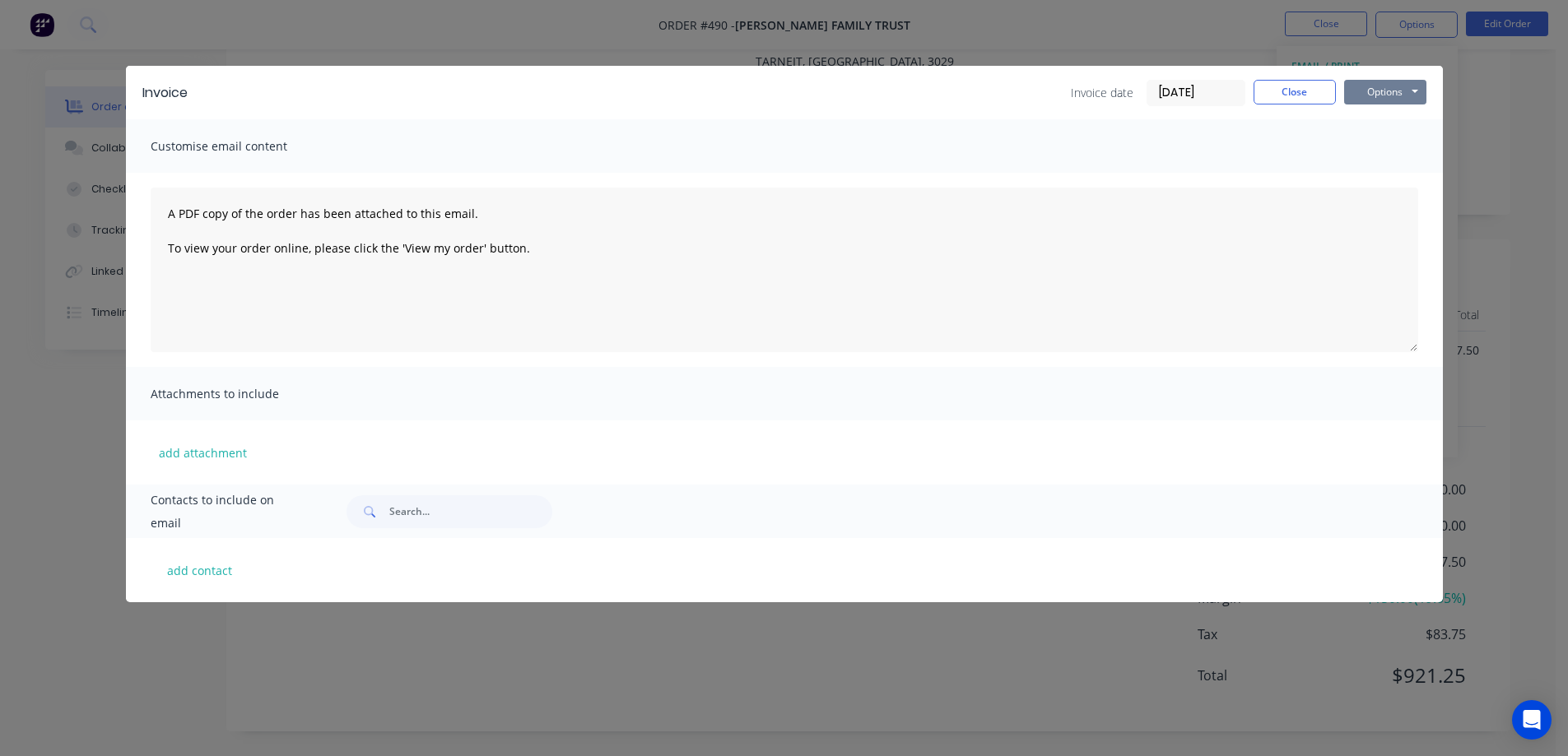
click at [1384, 98] on button "Options" at bounding box center [1385, 93] width 83 height 25
click at [1377, 121] on button "Preview" at bounding box center [1397, 121] width 105 height 28
click at [1287, 84] on button "Close" at bounding box center [1294, 93] width 83 height 25
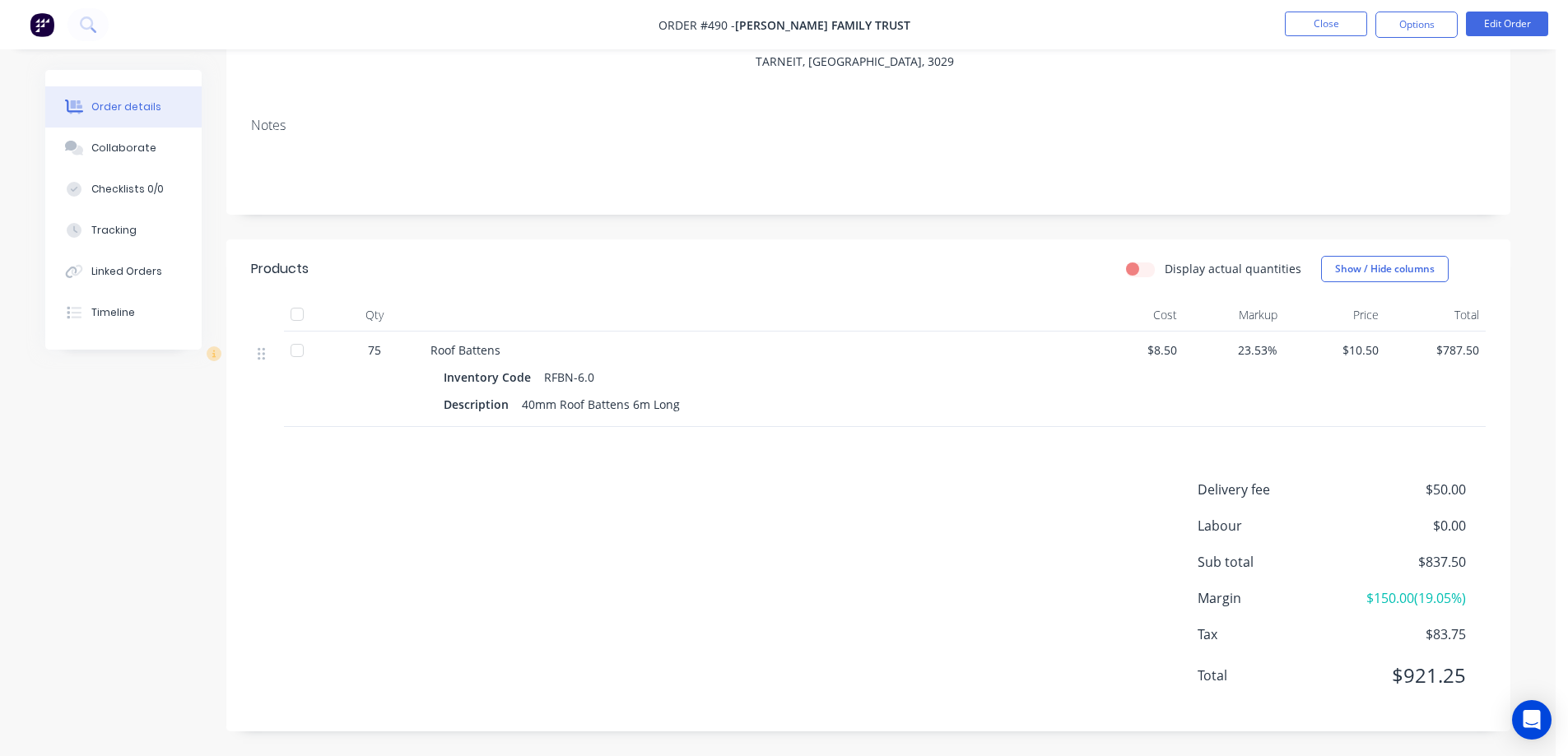
click at [36, 18] on img at bounding box center [42, 25] width 25 height 25
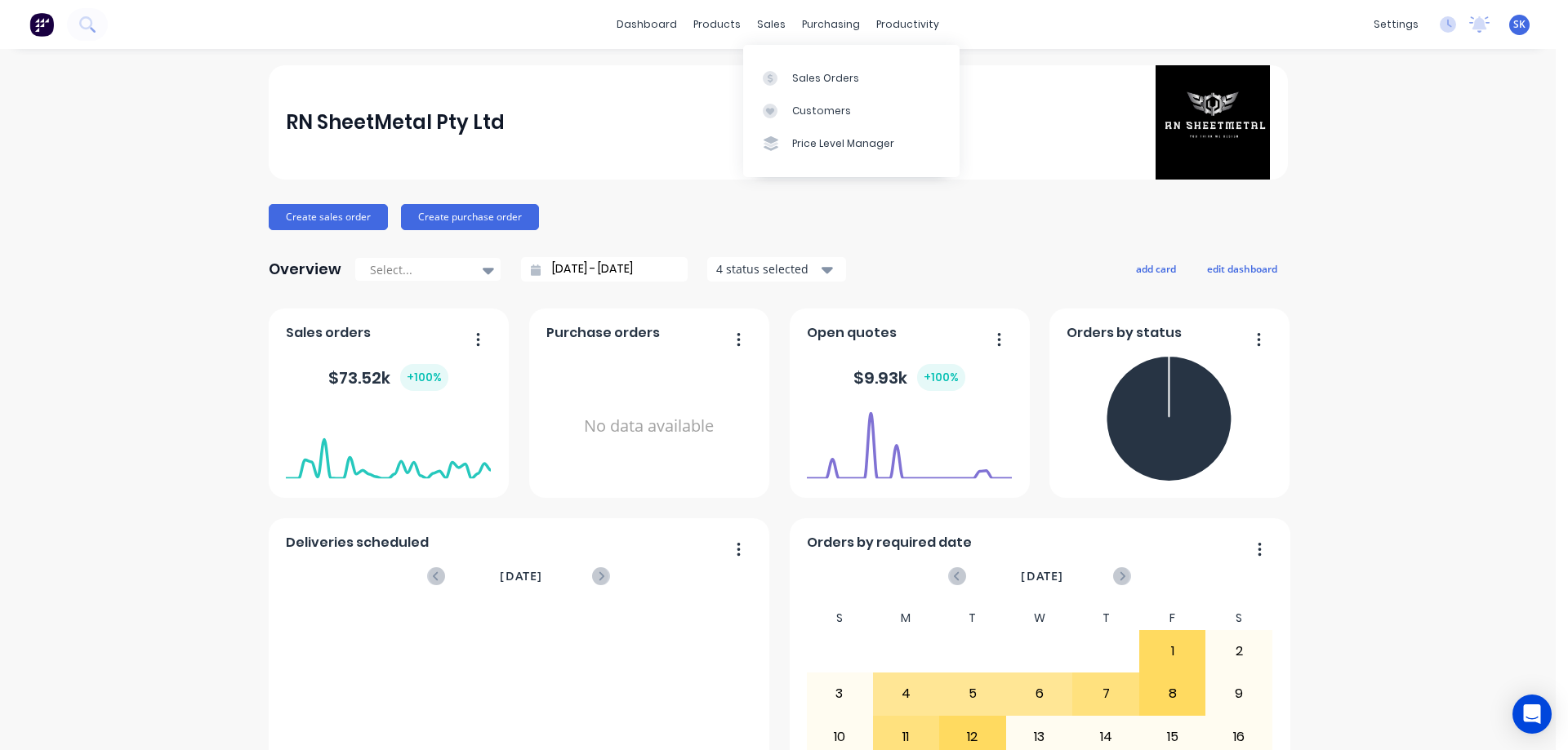
click at [772, 10] on div "dashboard products sales purchasing productivity dashboard products Product Cat…" at bounding box center [778, 24] width 1556 height 49
click at [771, 21] on div "sales" at bounding box center [771, 25] width 45 height 25
click at [806, 73] on div "Sales Orders" at bounding box center [826, 79] width 67 height 15
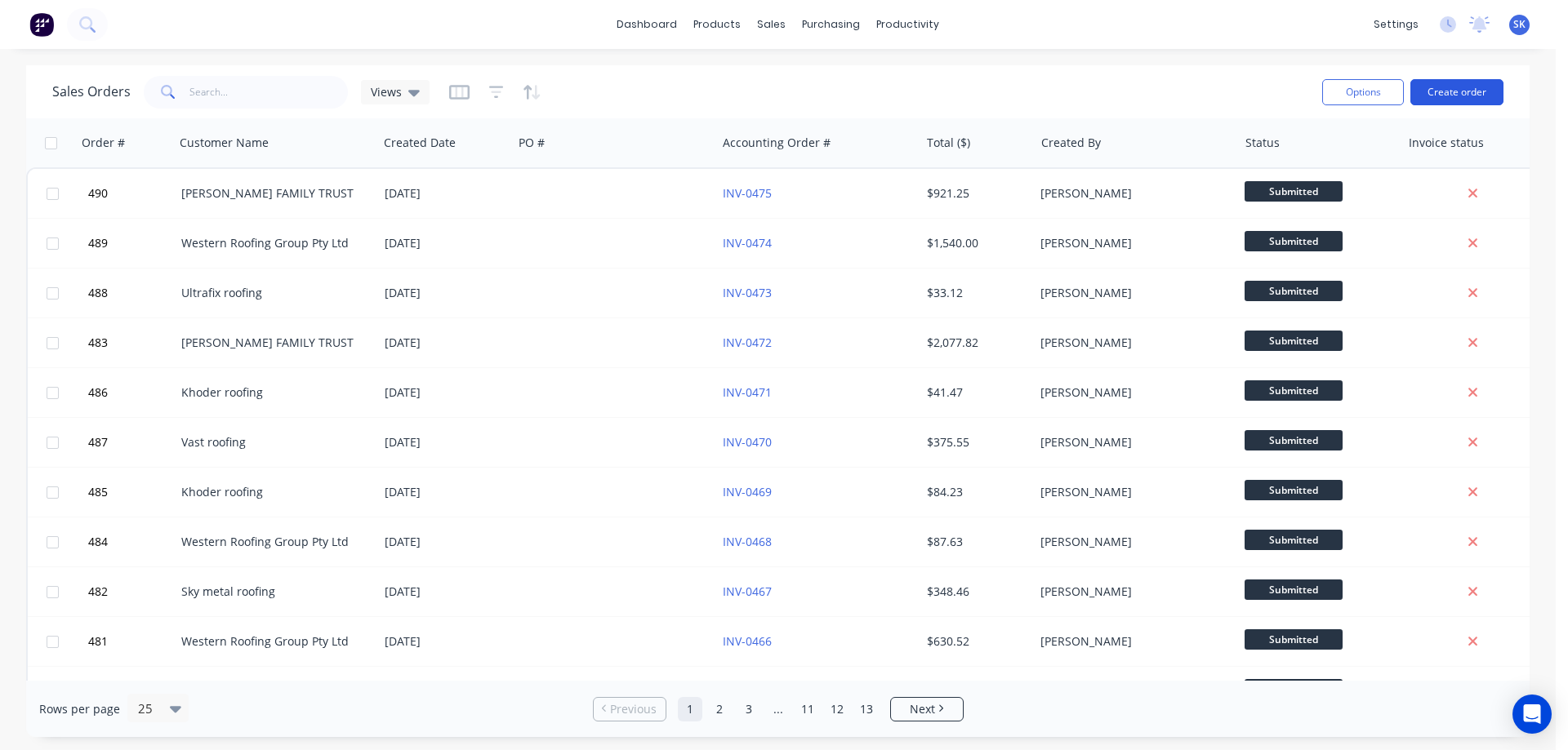
click at [1456, 93] on button "Create order" at bounding box center [1457, 93] width 93 height 27
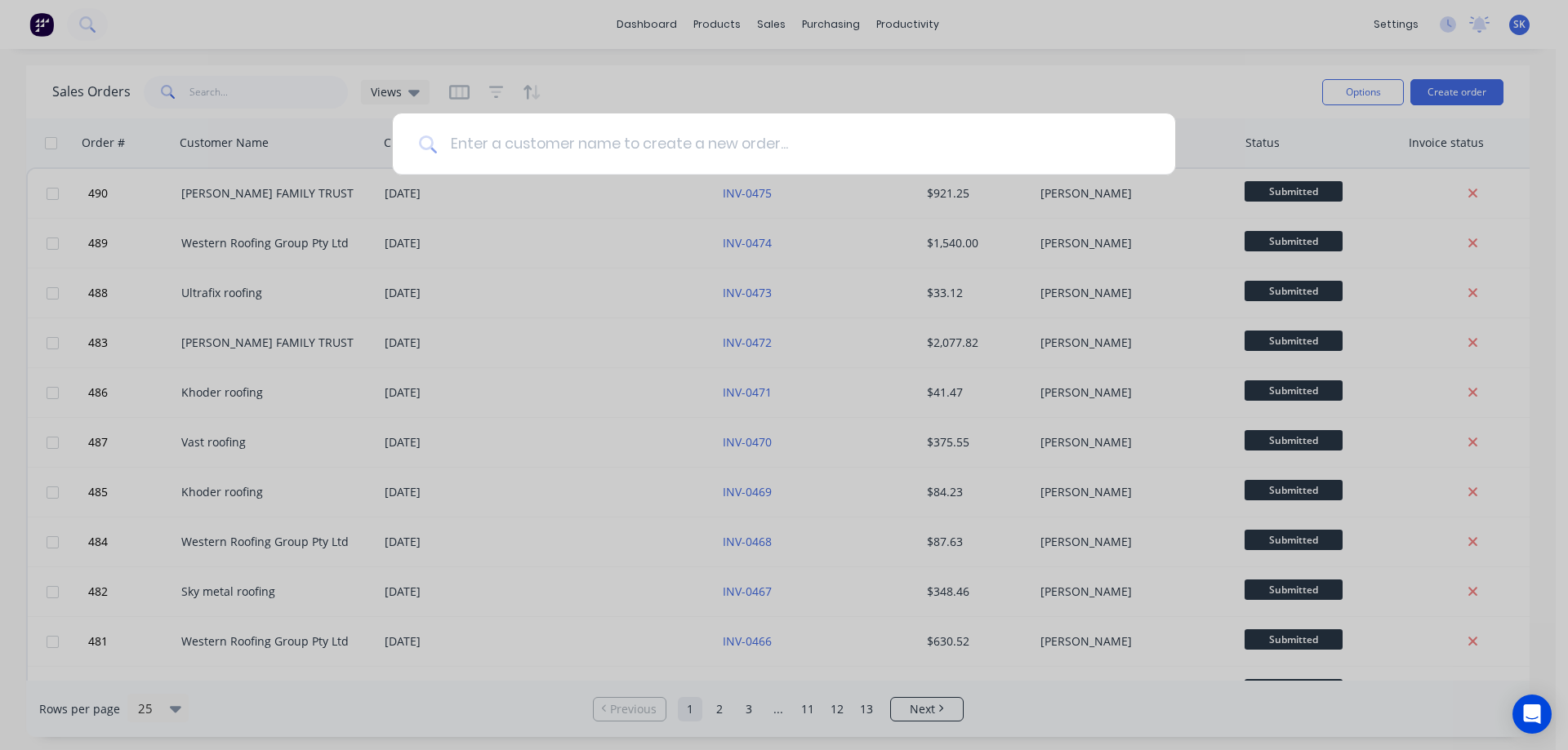
click at [532, 153] on input at bounding box center [793, 144] width 712 height 61
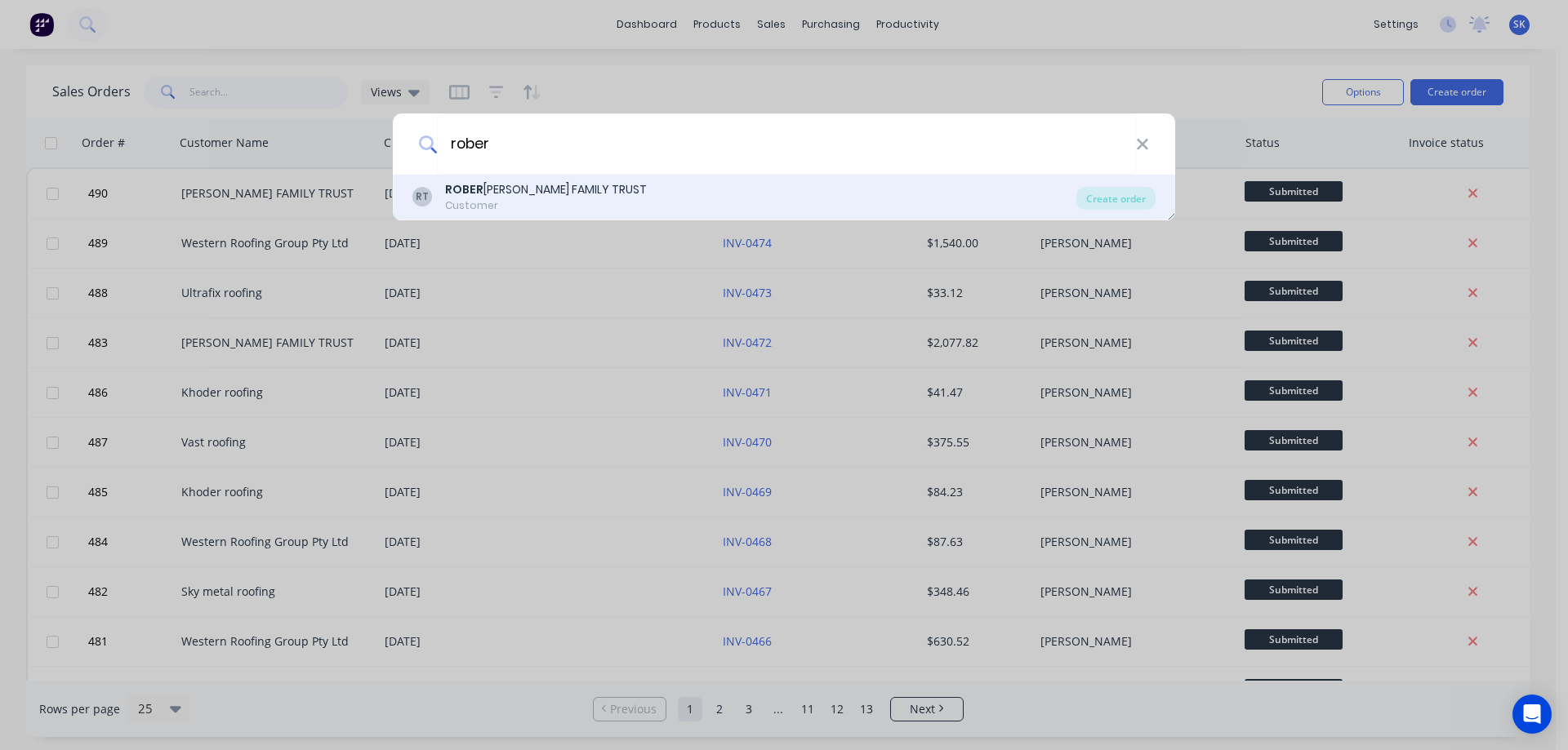
type input "rober"
click at [532, 191] on div "ROBER T JONES FAMILY TRUST" at bounding box center [546, 190] width 201 height 17
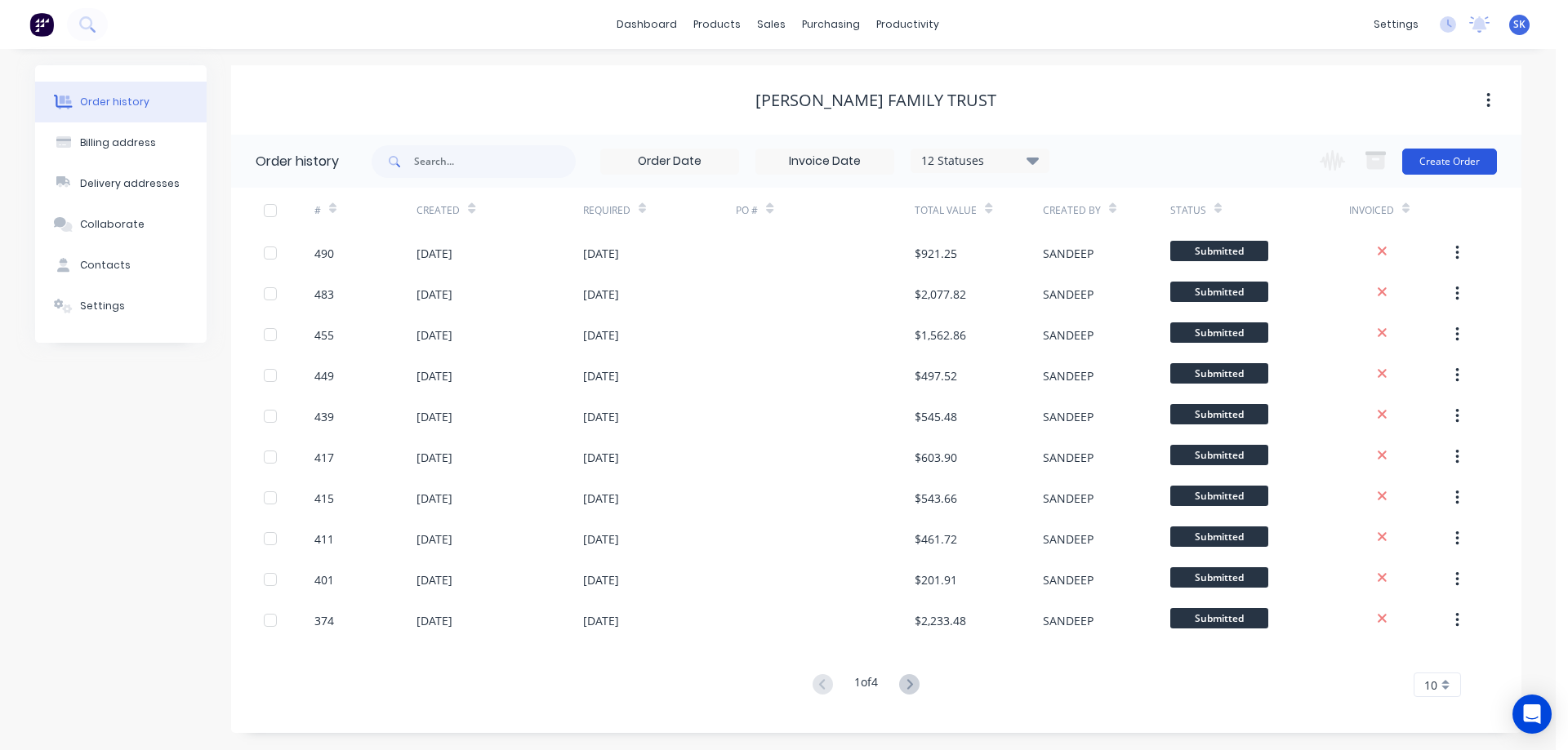
click at [1422, 159] on button "Create Order" at bounding box center [1449, 162] width 95 height 27
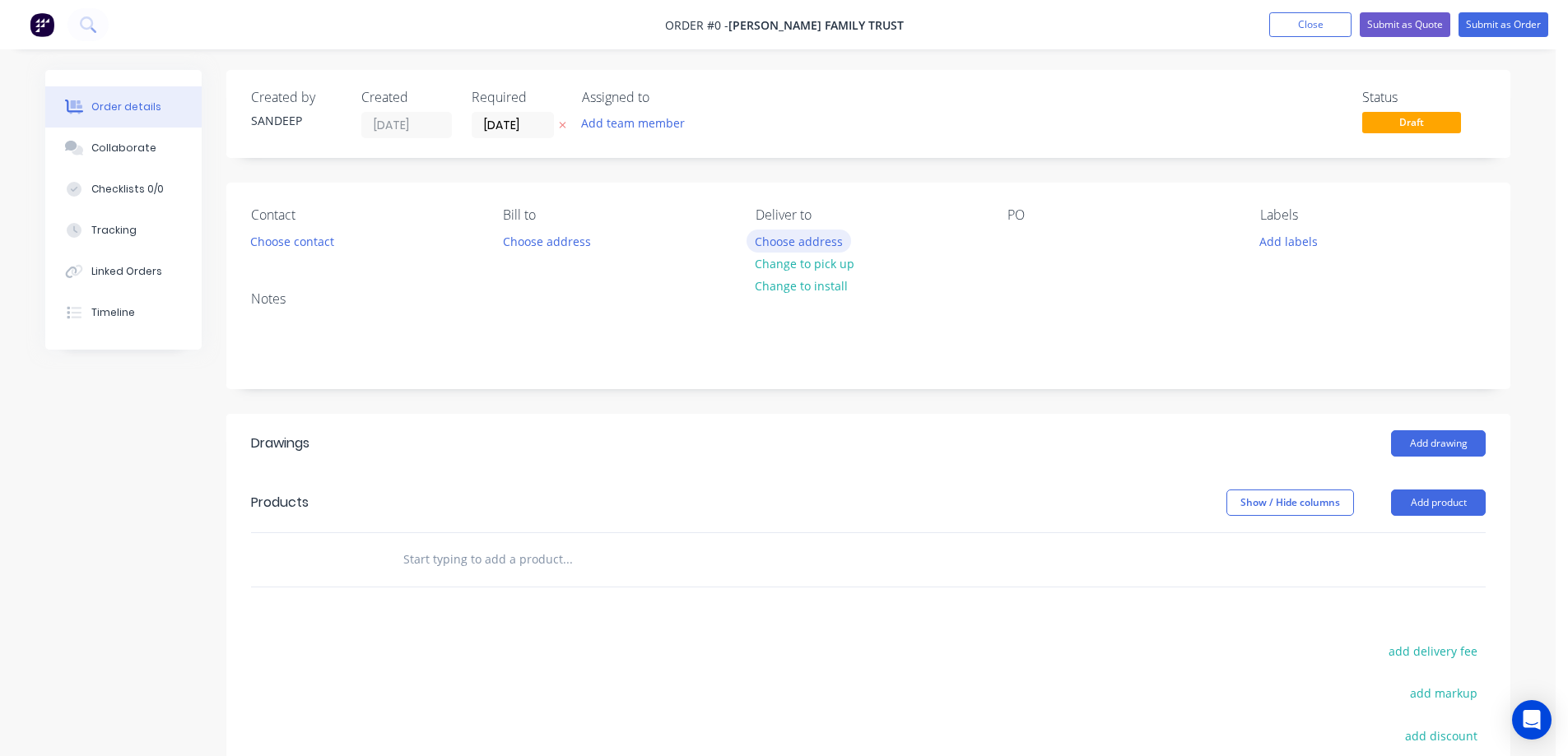
click at [799, 242] on button "Choose address" at bounding box center [799, 241] width 105 height 23
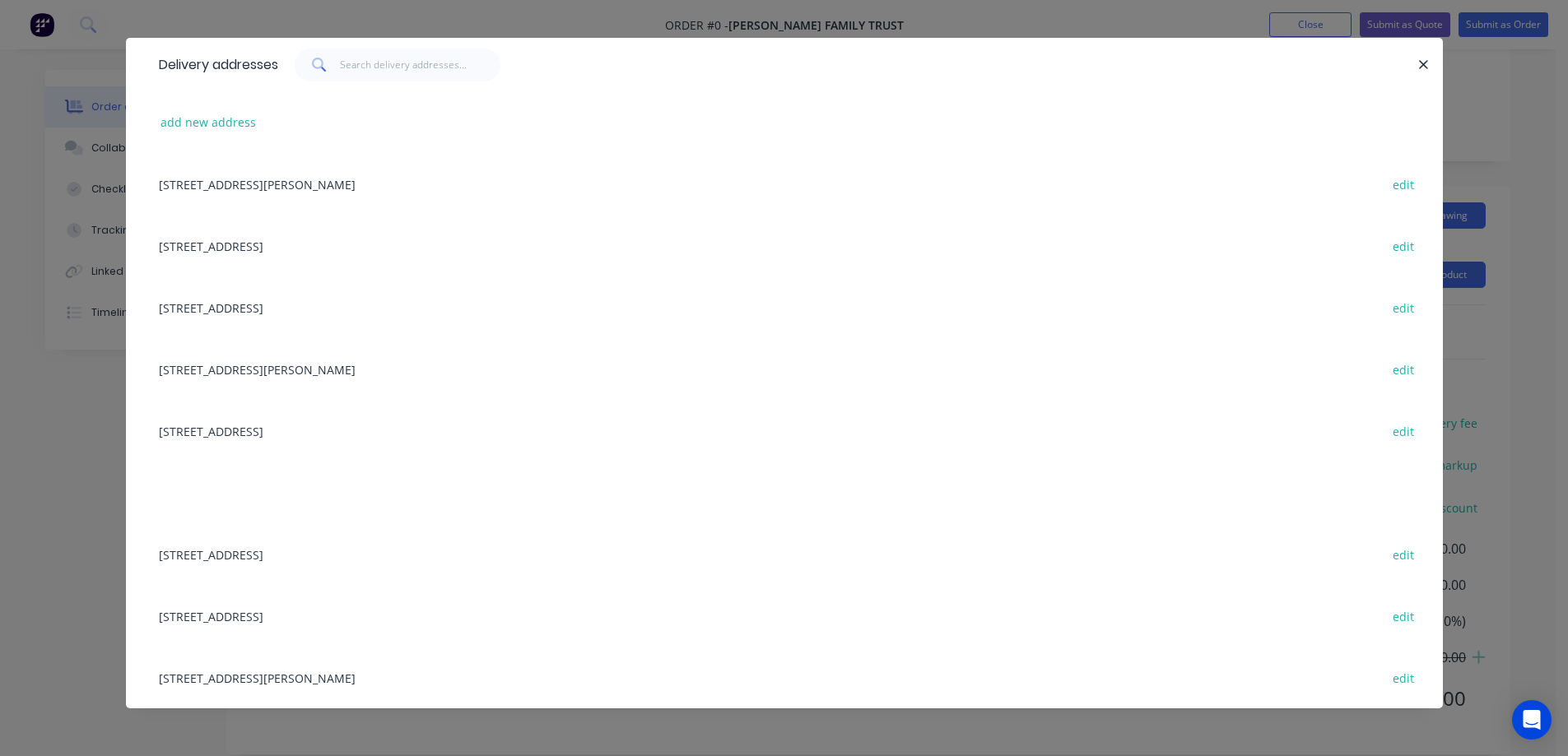
scroll to position [251, 0]
click at [175, 131] on button "add new address" at bounding box center [208, 122] width 113 height 23
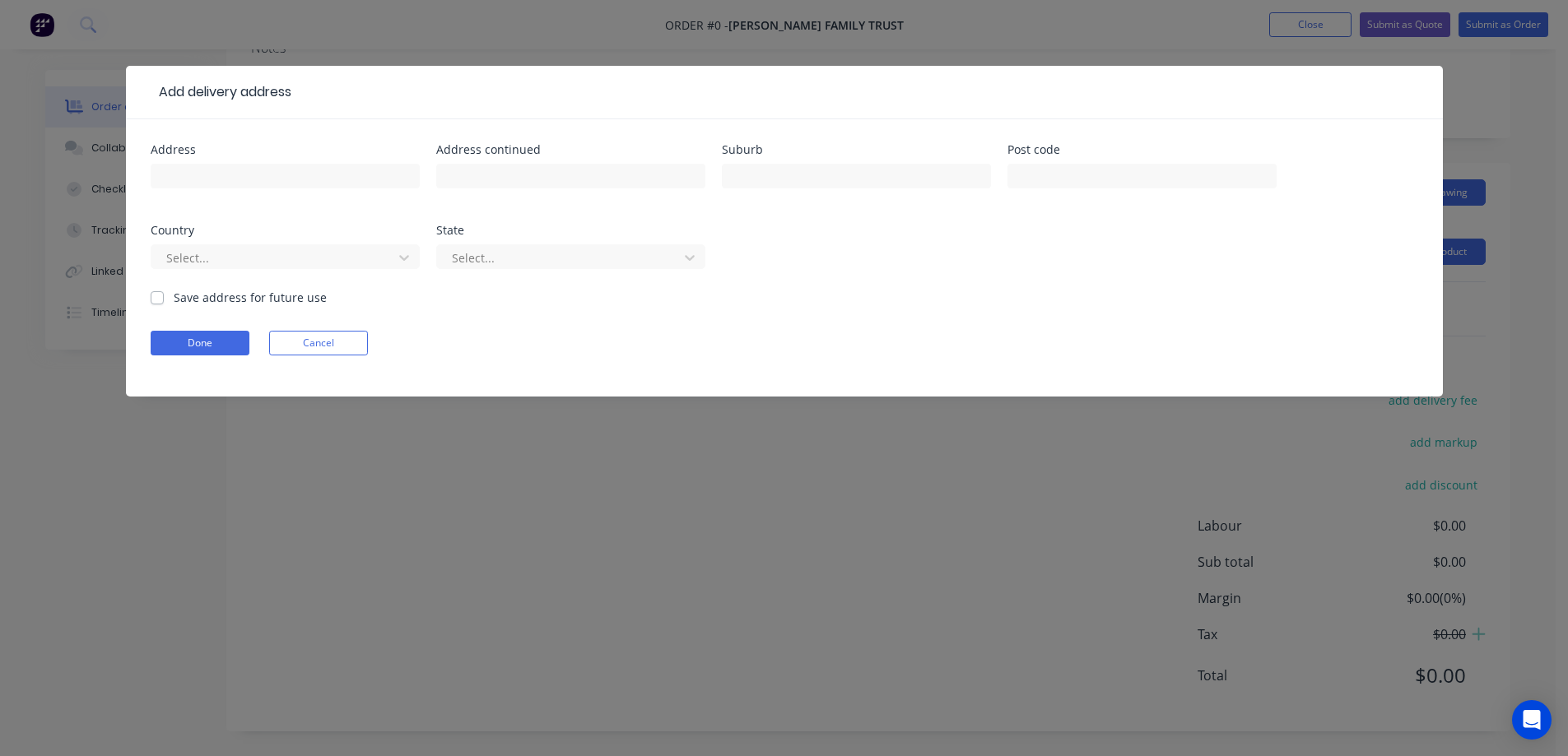
scroll to position [0, 0]
click at [370, 183] on input "text" at bounding box center [285, 176] width 269 height 25
paste input "Lot 1031, Hamish Dr"
type input "Lot 1031, Hamish Dr"
drag, startPoint x: 860, startPoint y: 170, endPoint x: 817, endPoint y: 158, distance: 44.6
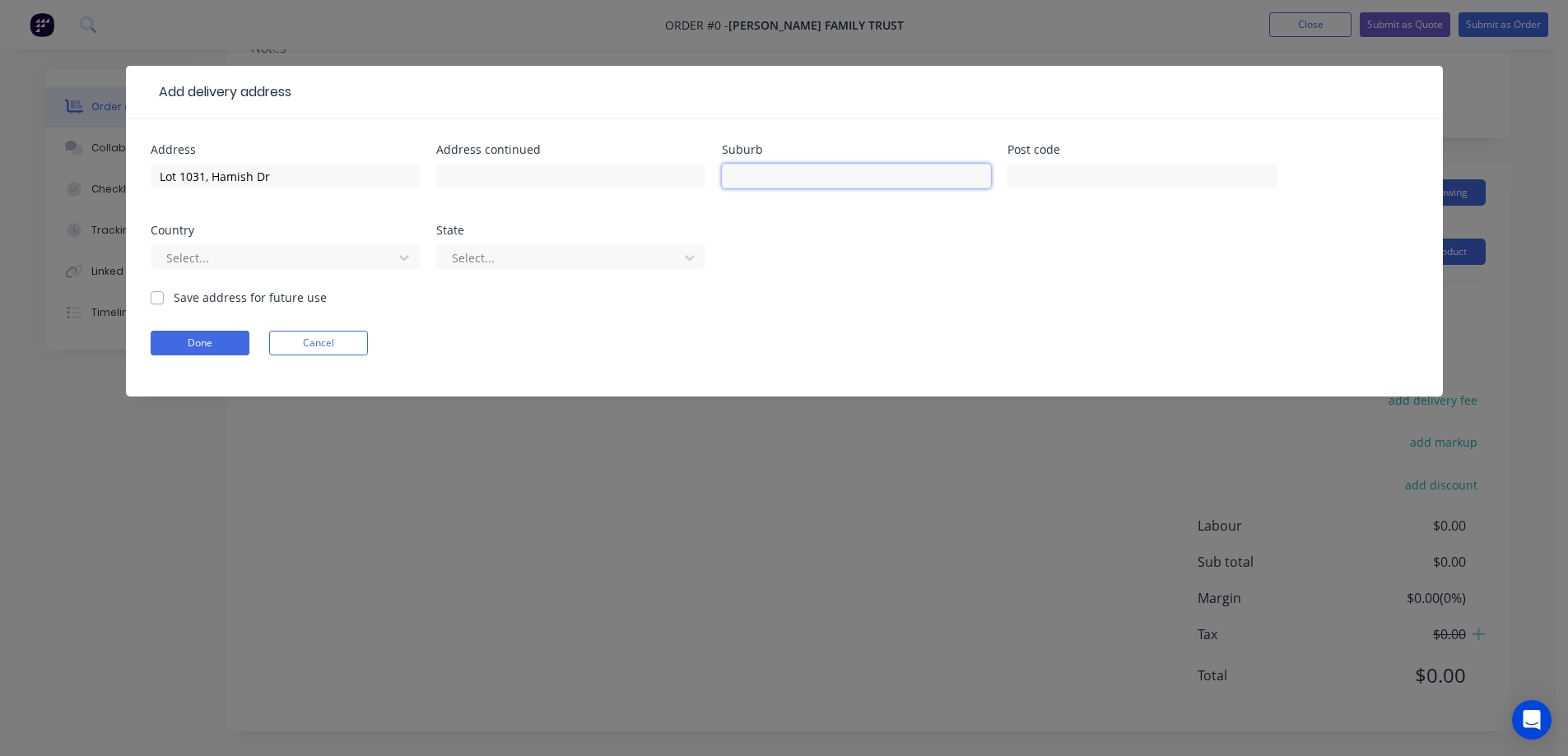
click at [860, 170] on input "text" at bounding box center [856, 176] width 269 height 25
paste input "TARNEIT"
type input "TARNEIT"
click at [1048, 181] on input "text" at bounding box center [1142, 176] width 269 height 25
paste input "3029"
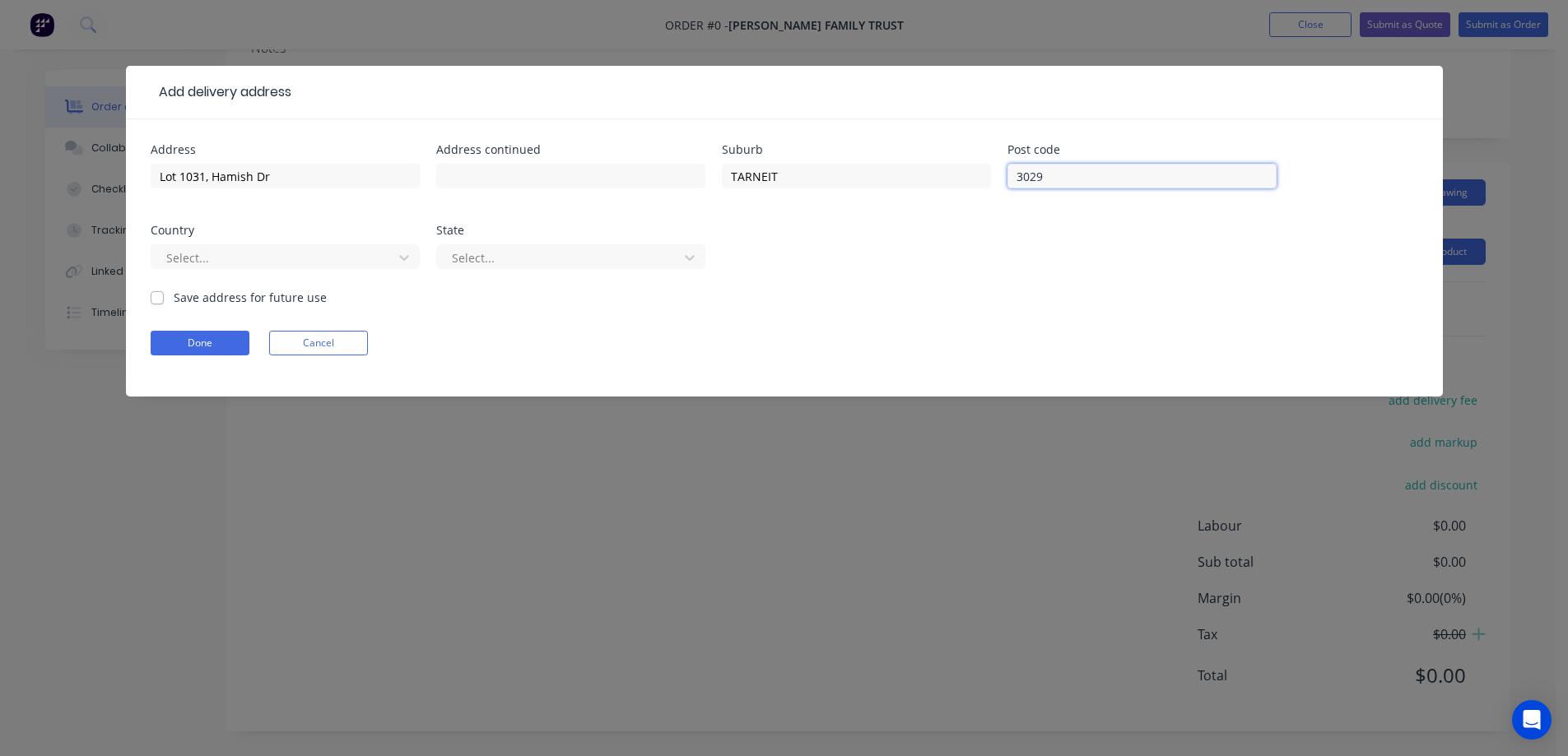
type input "3029"
click at [373, 255] on div at bounding box center [274, 258] width 220 height 21
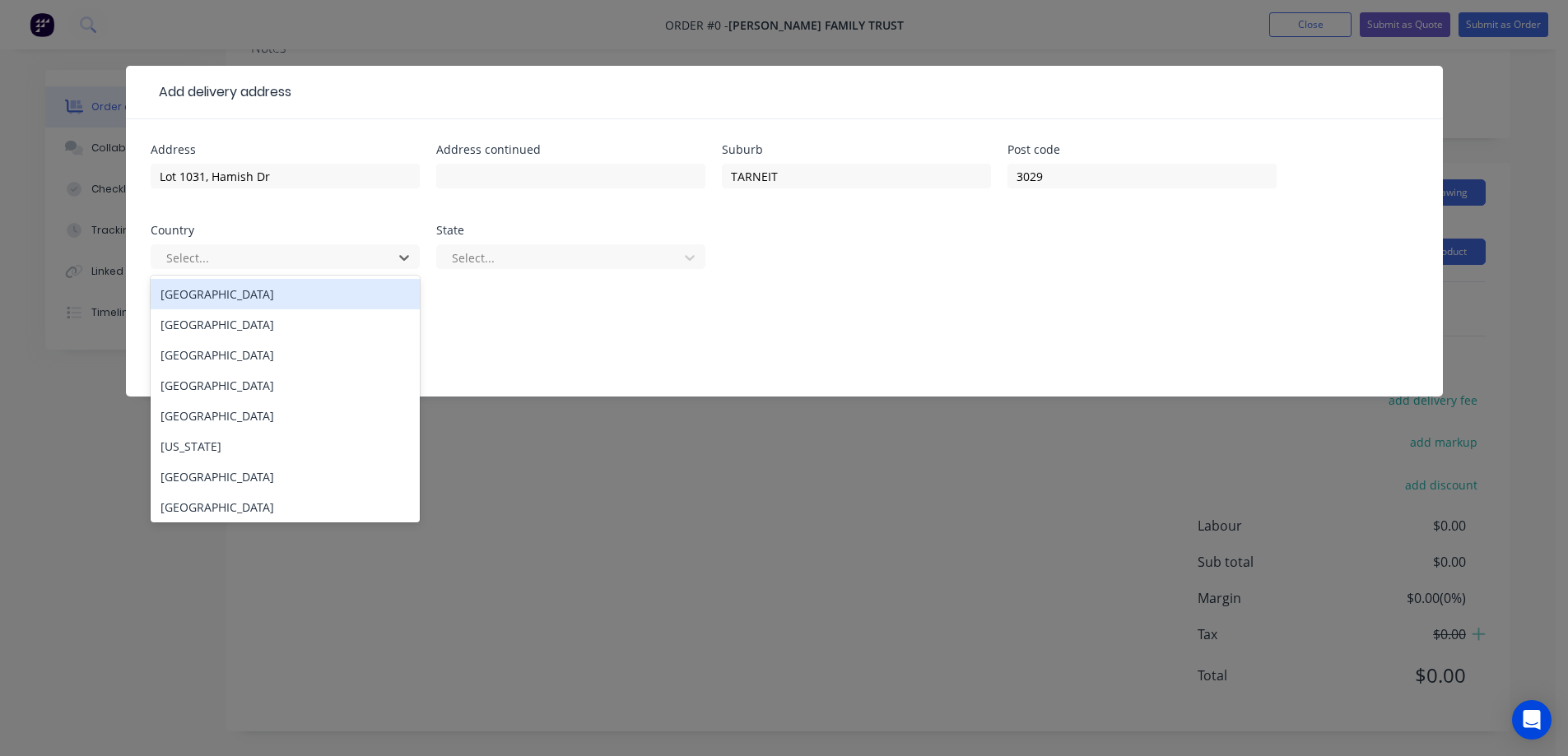
click at [352, 300] on div "Australia" at bounding box center [285, 294] width 269 height 30
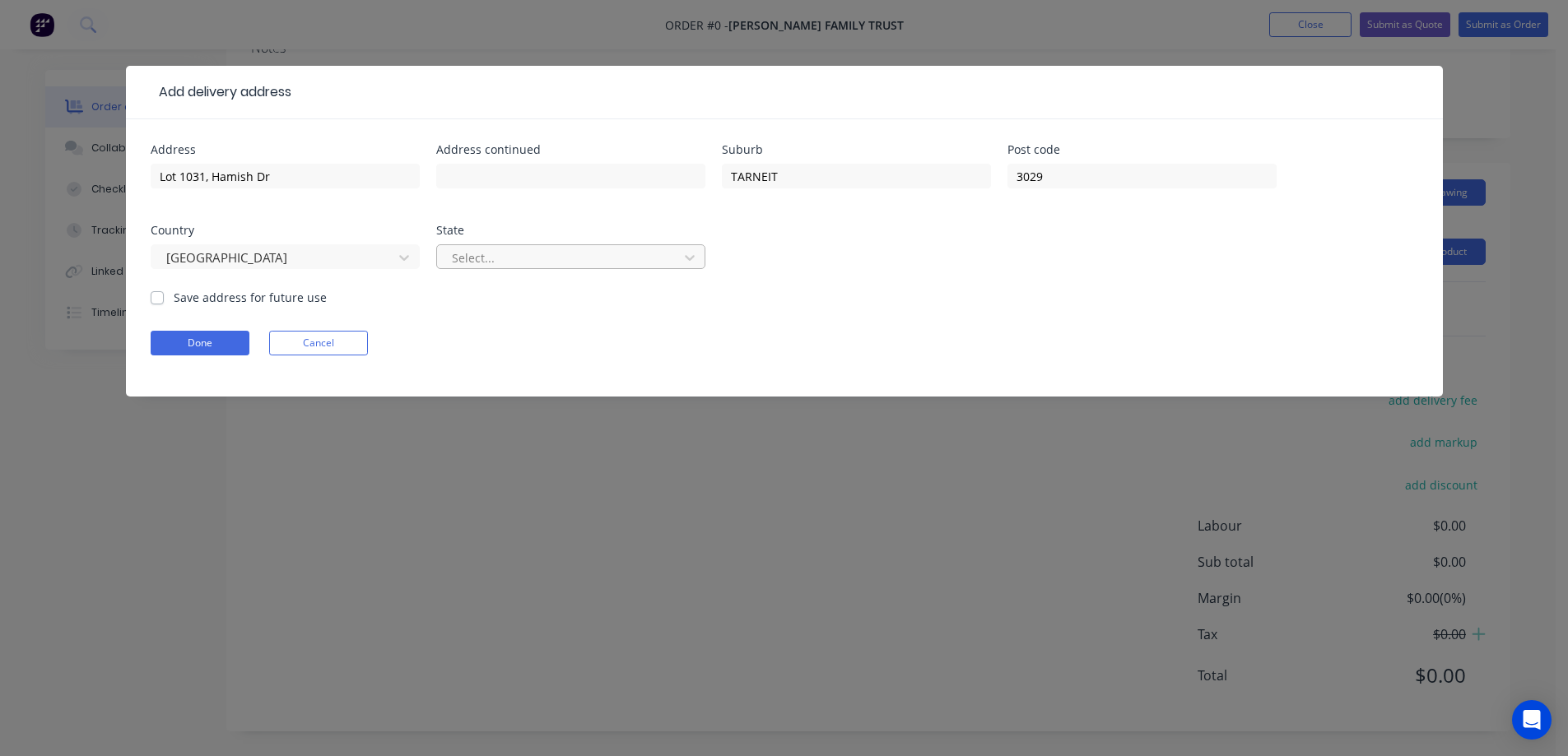
click at [518, 267] on div at bounding box center [560, 258] width 220 height 21
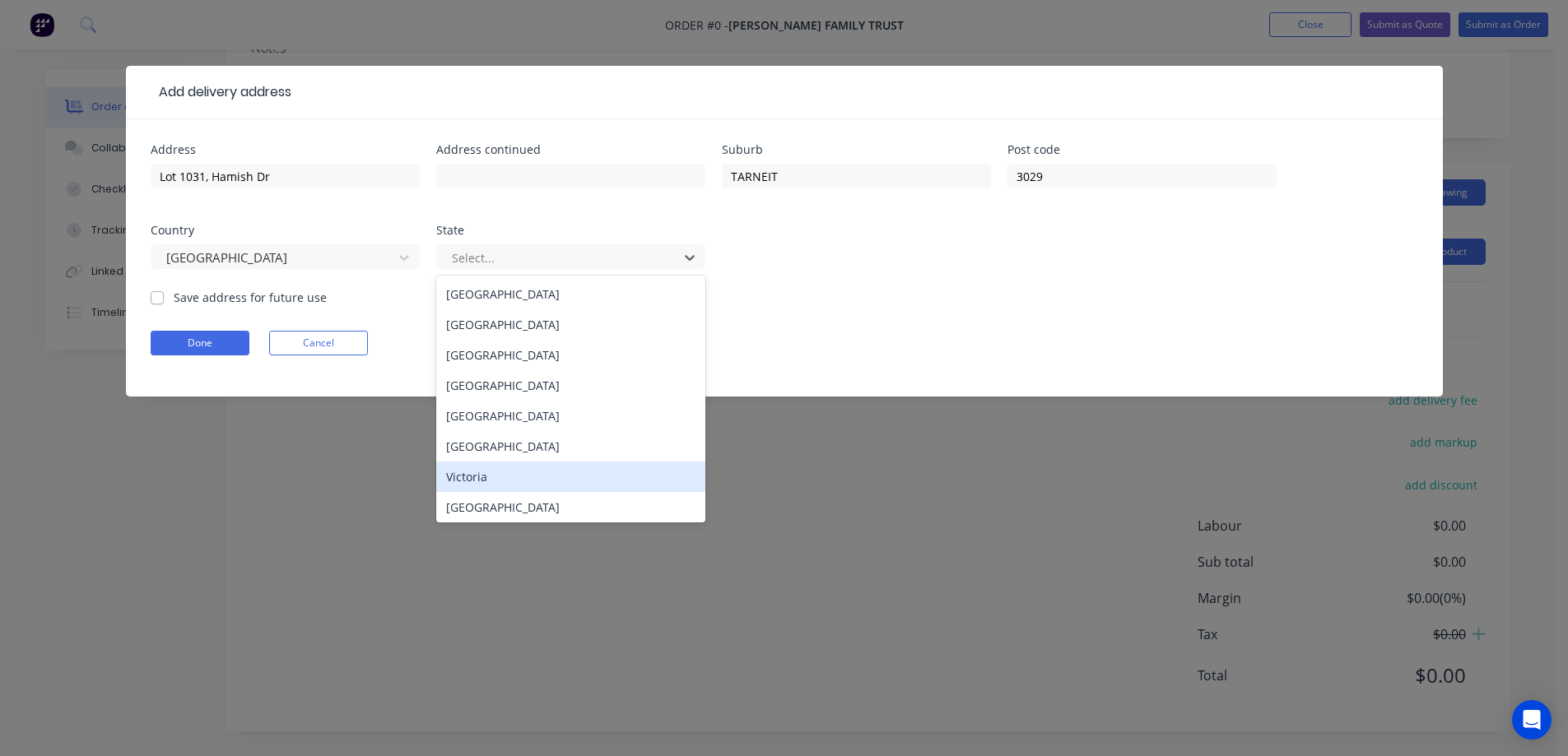
click at [487, 481] on div "Victoria" at bounding box center [571, 477] width 269 height 30
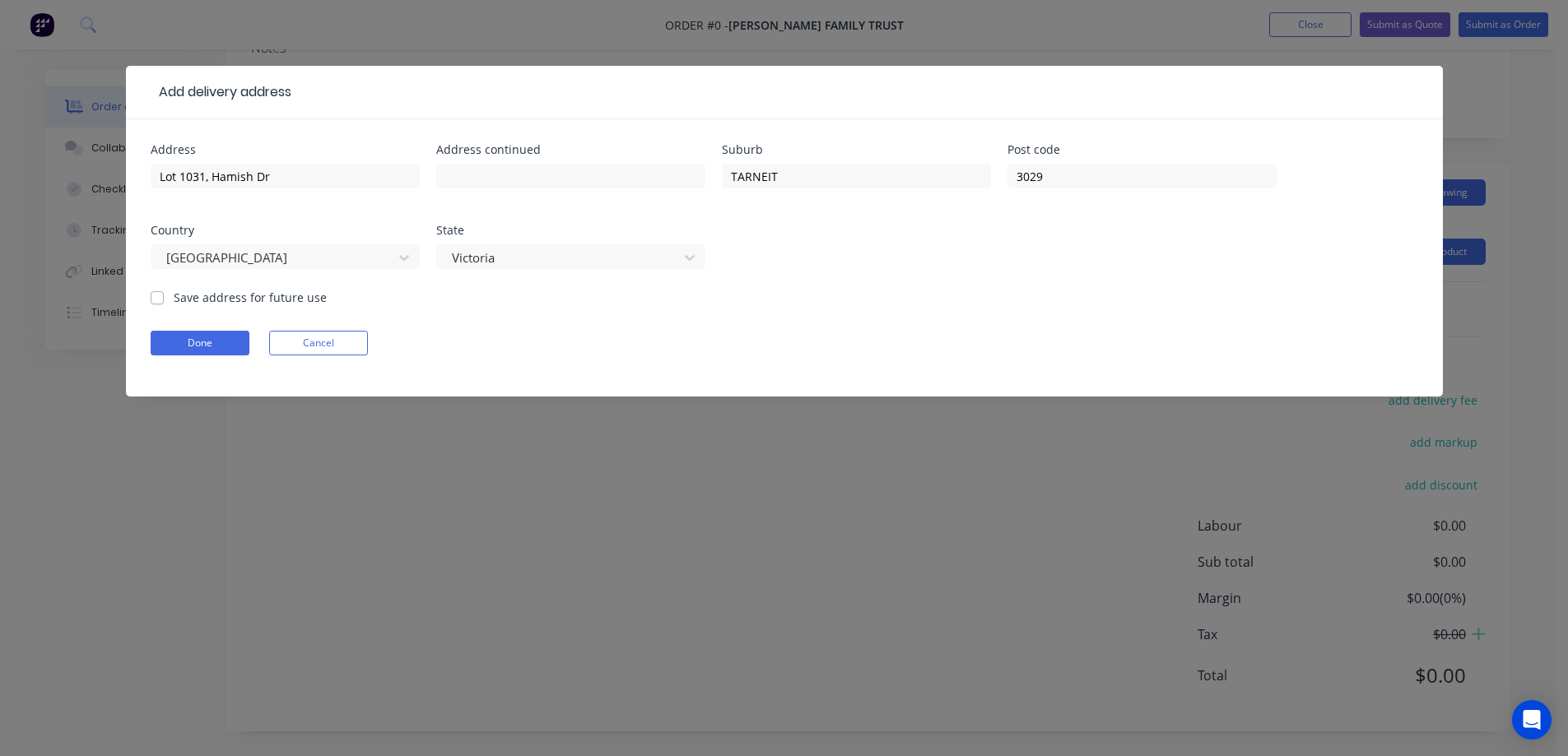
click at [221, 304] on label "Save address for future use" at bounding box center [250, 297] width 153 height 18
click at [164, 304] on input "Save address for future use" at bounding box center [157, 297] width 13 height 16
checkbox input "true"
click at [227, 348] on button "Done" at bounding box center [200, 343] width 99 height 25
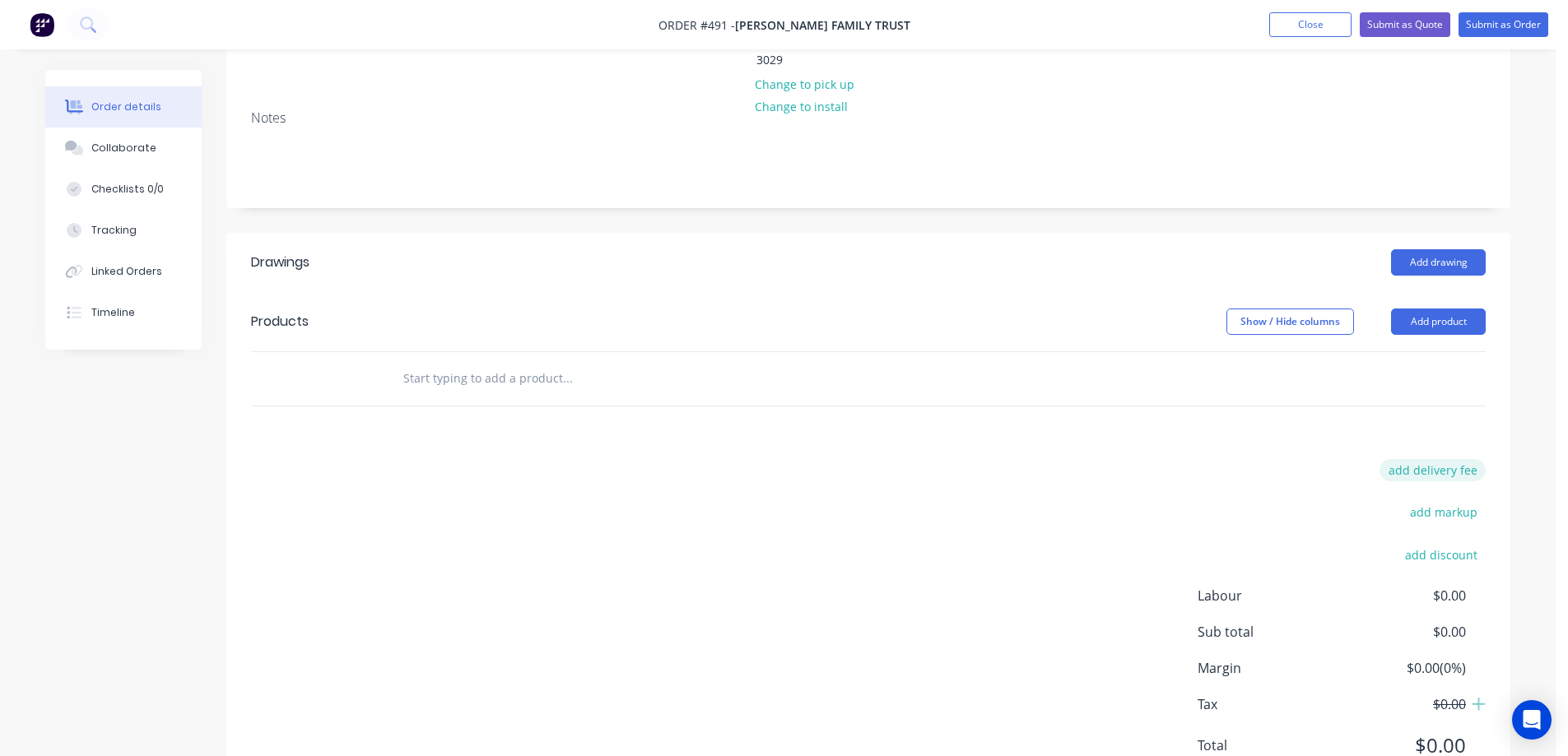
click at [1432, 459] on button "add delivery fee" at bounding box center [1432, 470] width 106 height 23
type input "50"
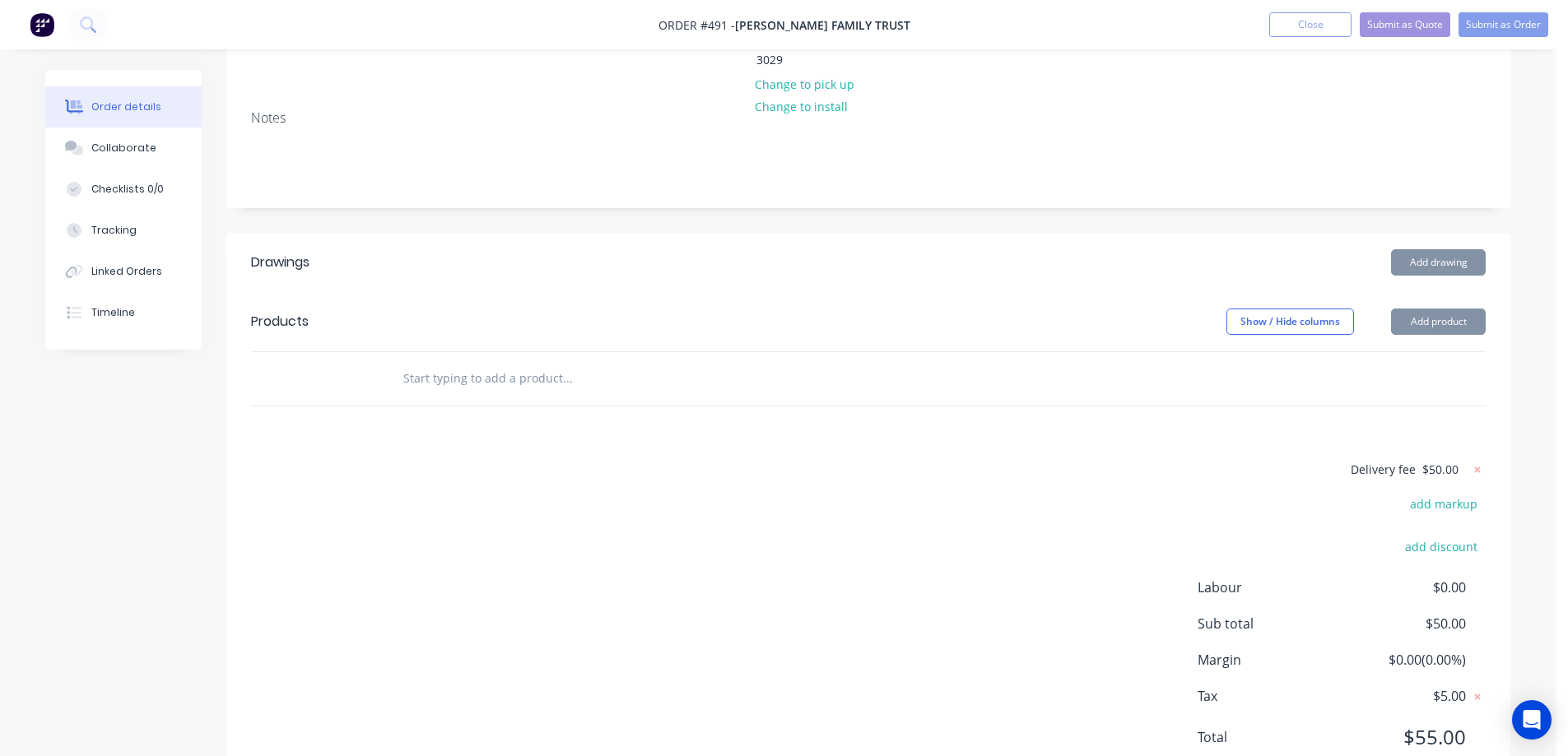
click at [794, 459] on div "Delivery fee $50.00 add markup add discount Labour $0.00 Sub total $50.00 Margi…" at bounding box center [868, 614] width 1235 height 309
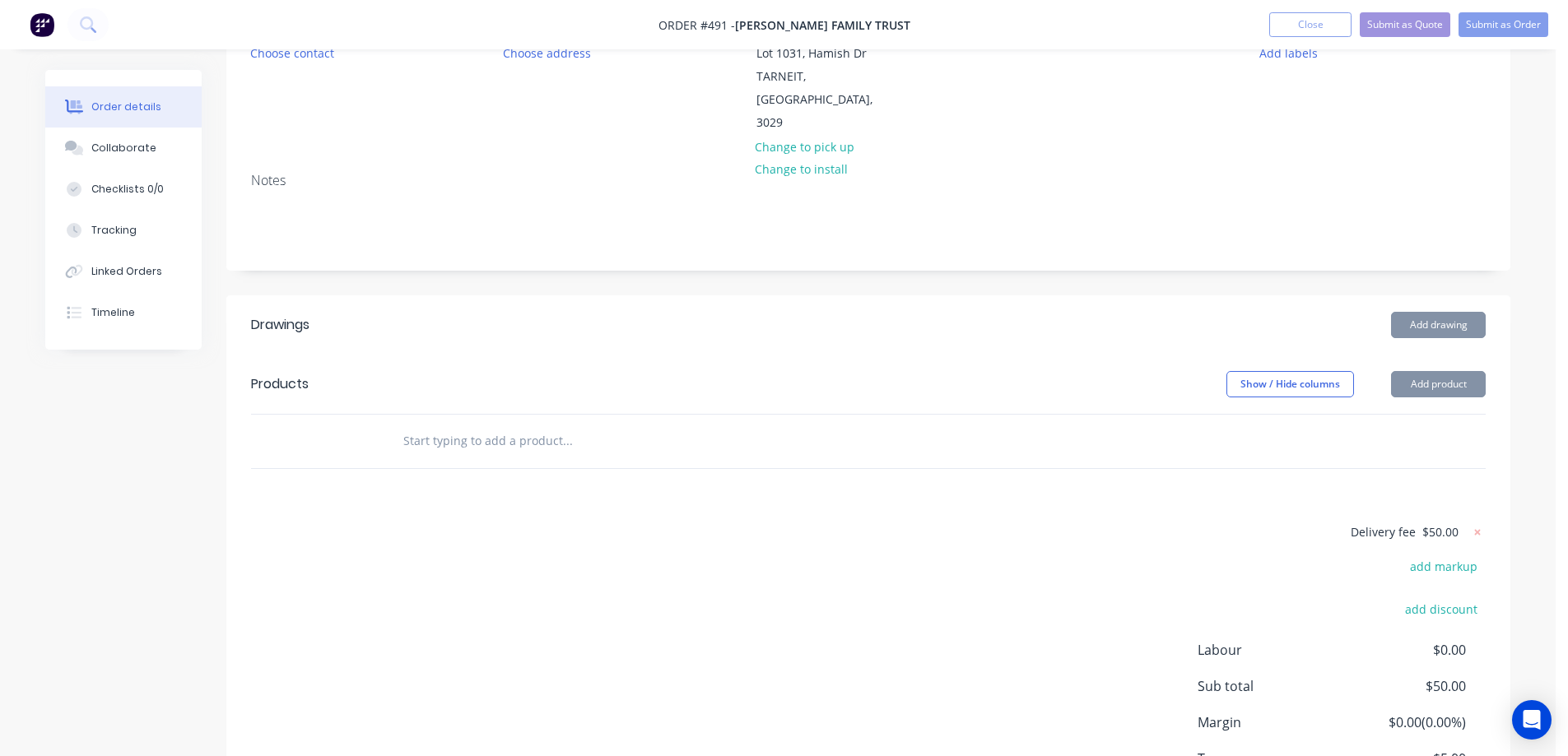
scroll to position [86, 0]
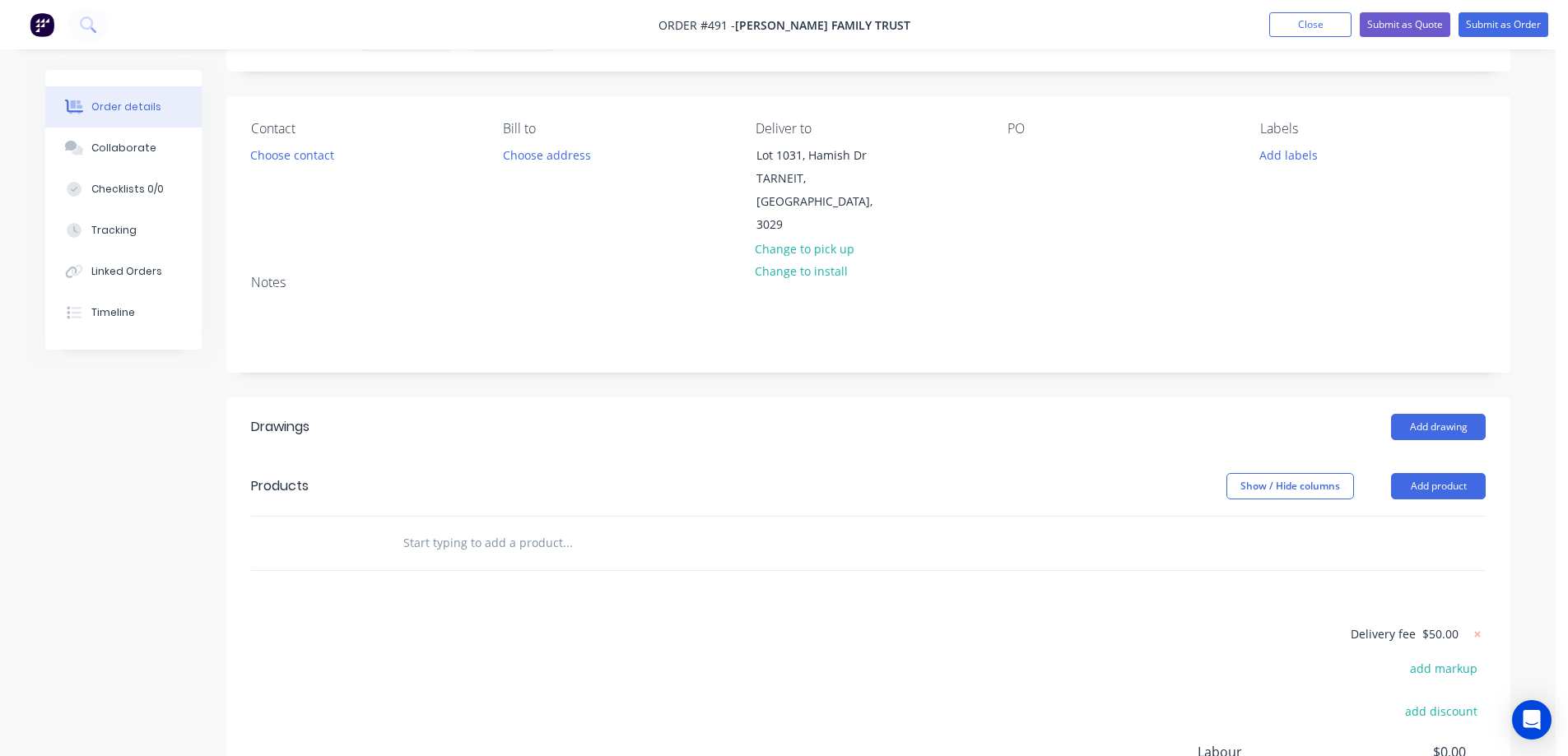
click at [447, 526] on input "text" at bounding box center [567, 542] width 329 height 33
click at [1411, 473] on button "Add product" at bounding box center [1438, 486] width 94 height 27
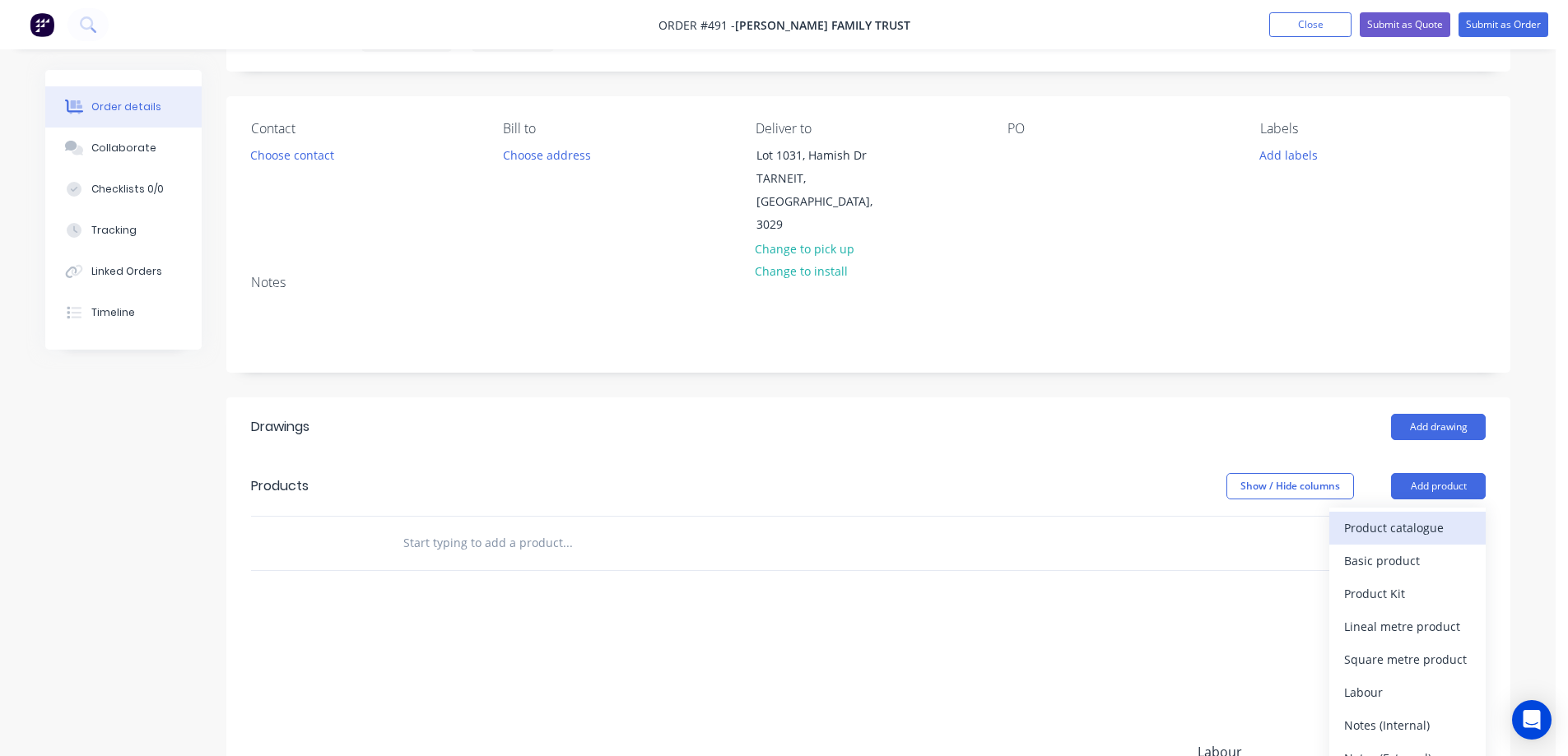
click at [1342, 512] on button "Product catalogue" at bounding box center [1407, 528] width 156 height 33
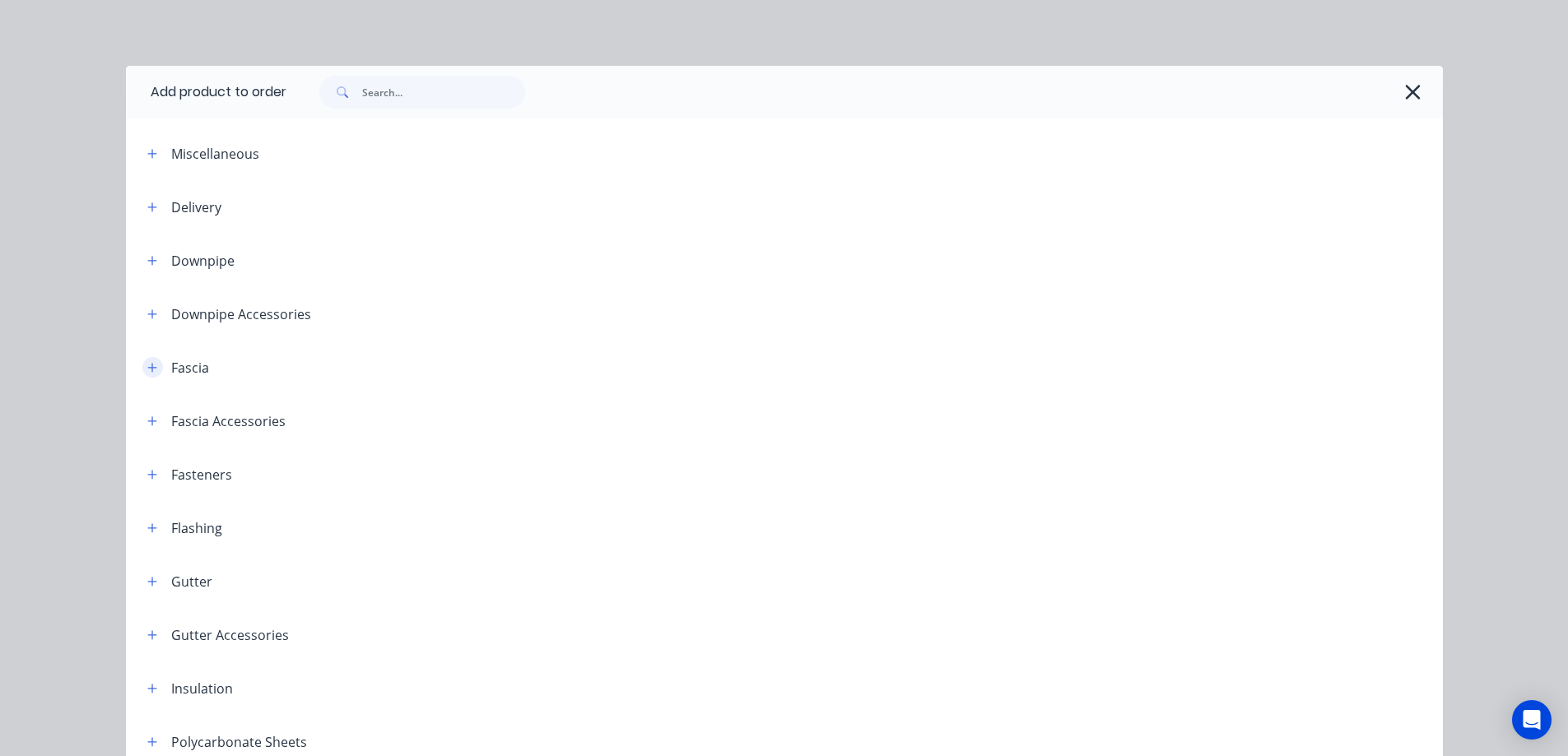
click at [147, 368] on icon "button" at bounding box center [151, 367] width 9 height 9
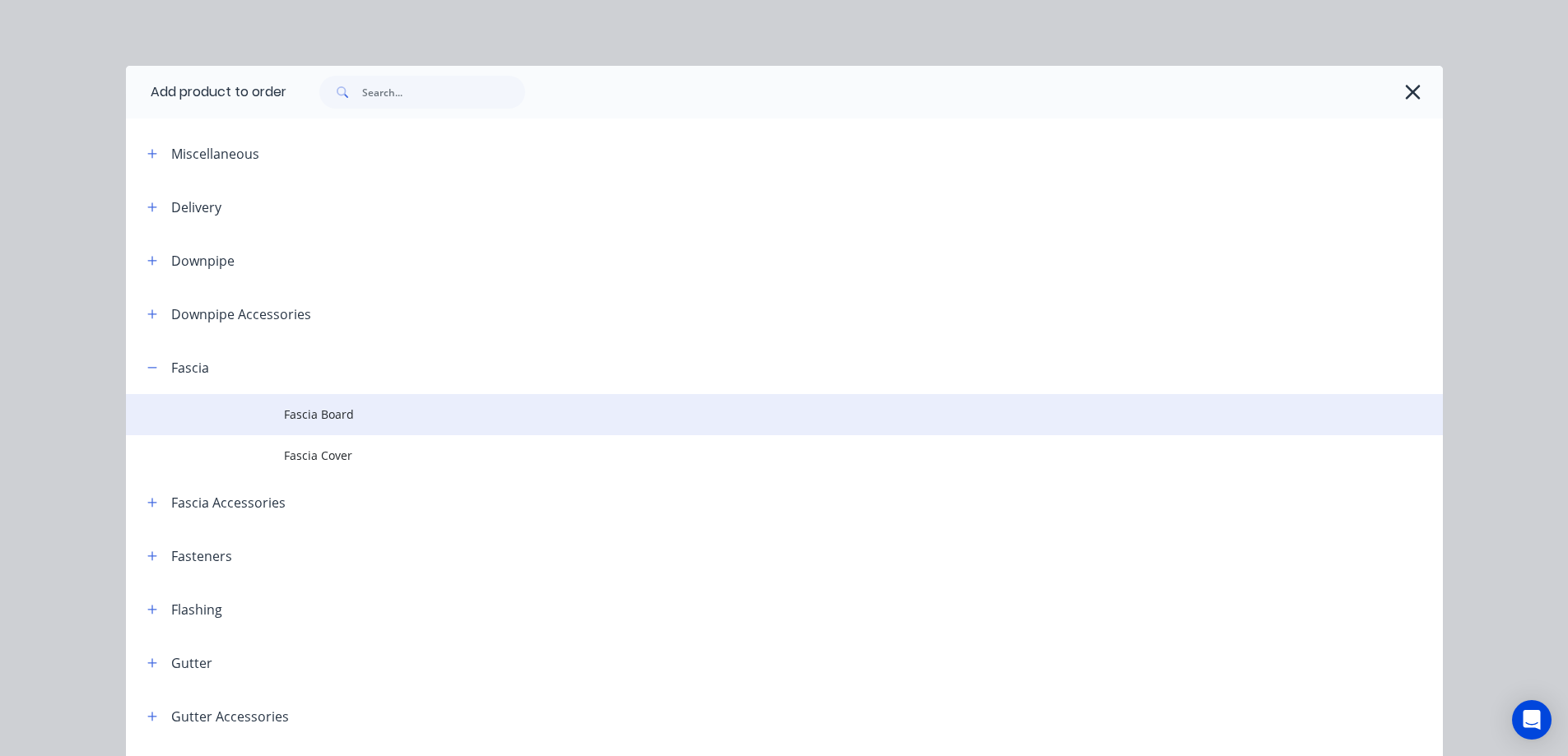
click at [261, 415] on td at bounding box center [205, 414] width 158 height 41
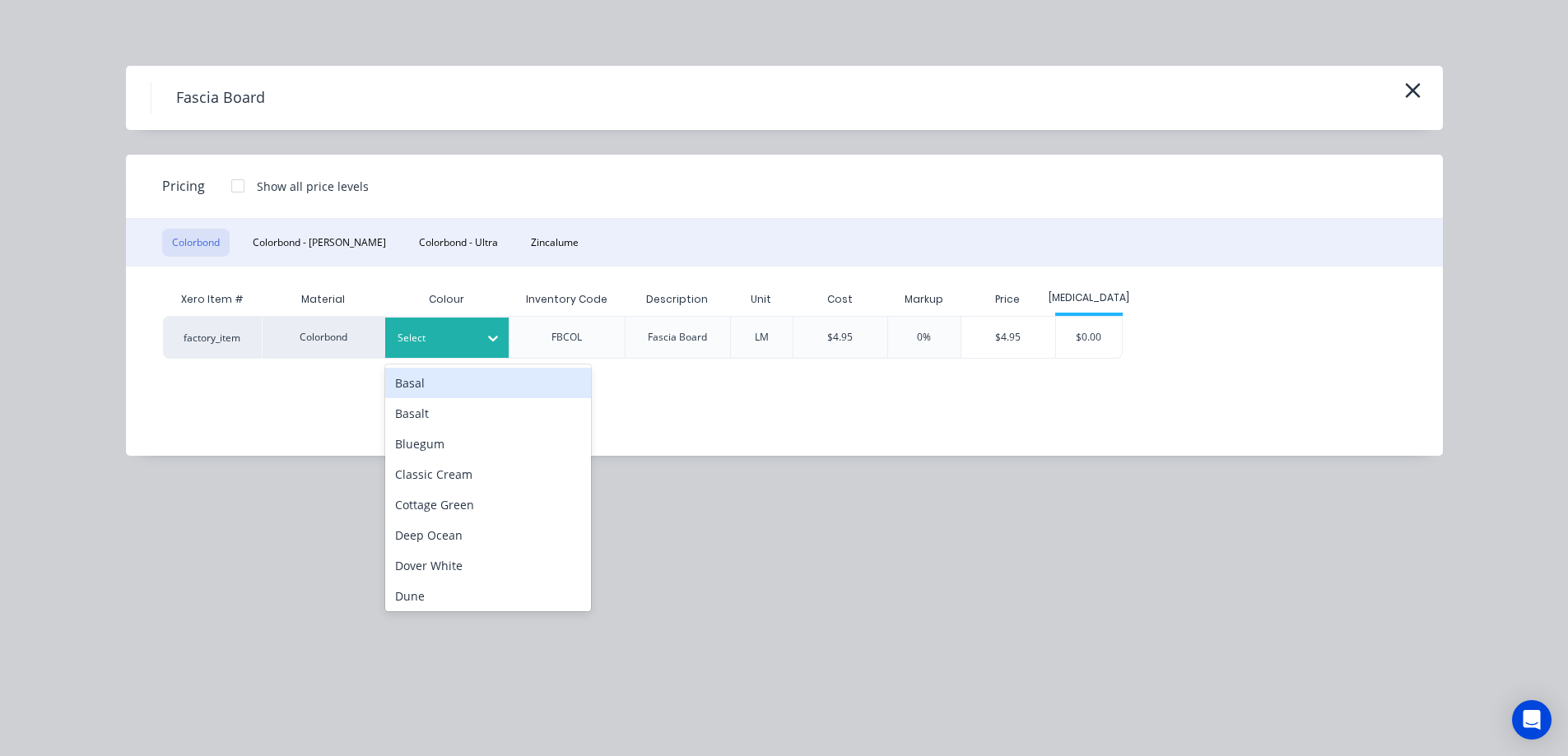
click at [429, 342] on div at bounding box center [434, 338] width 74 height 18
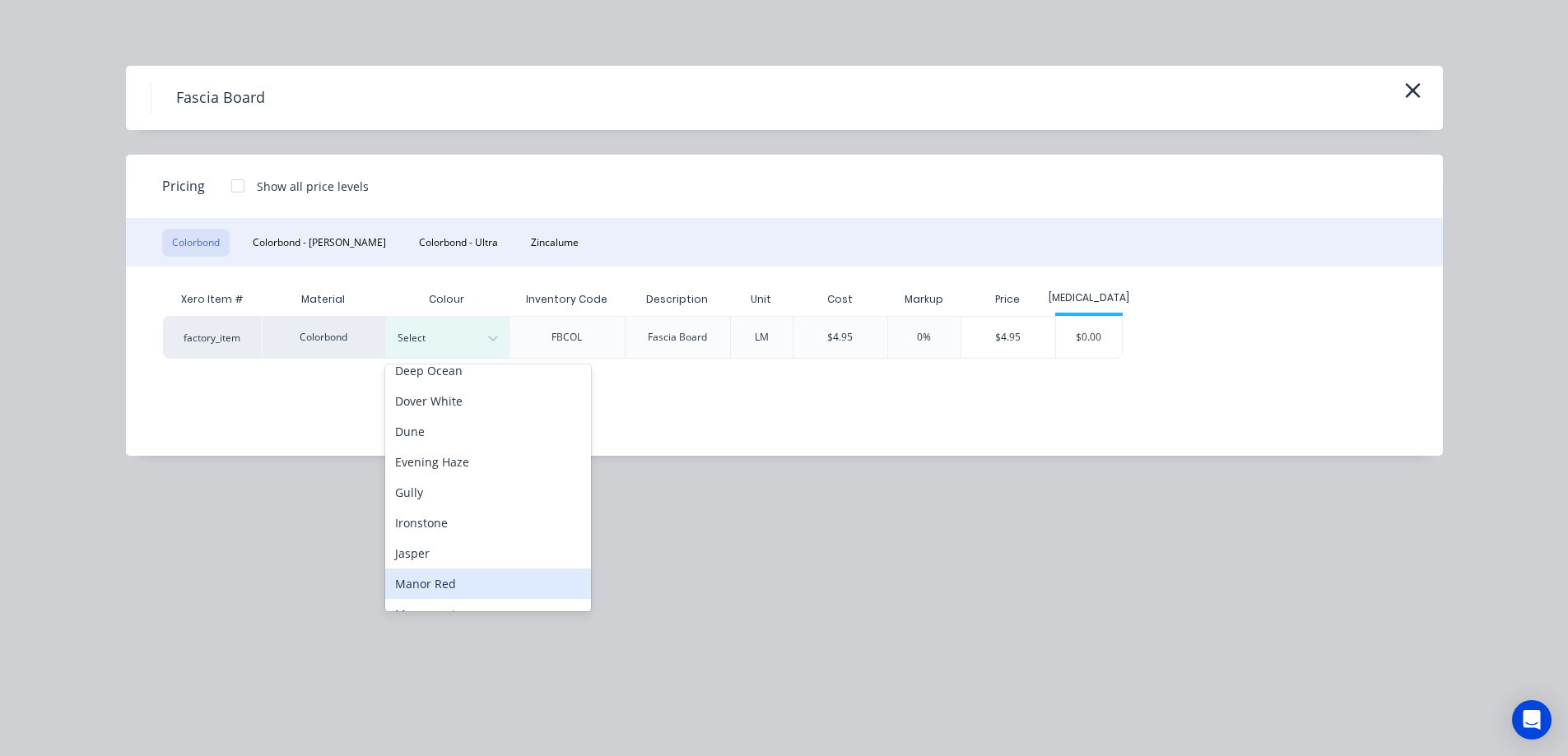
scroll to position [247, 0]
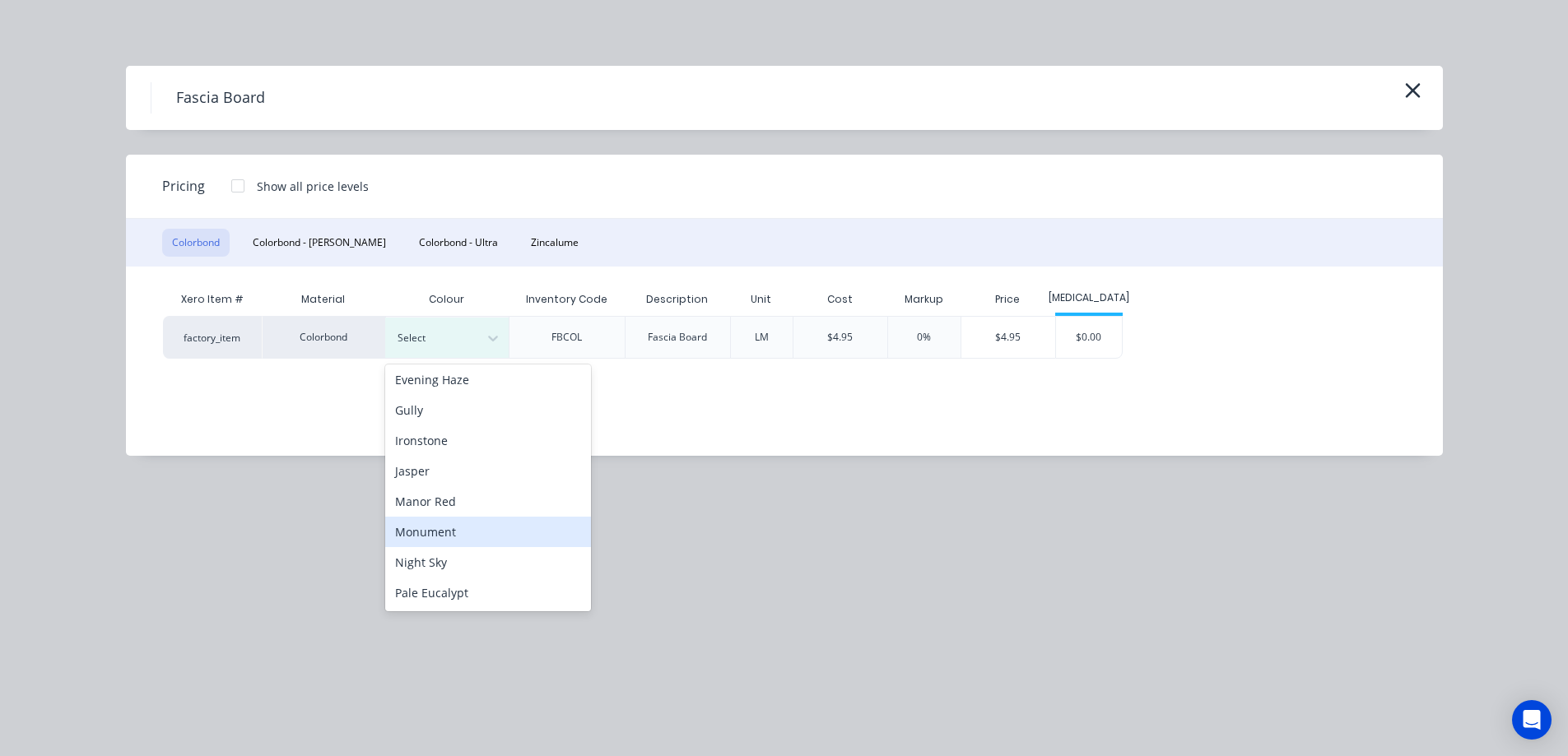
click at [427, 538] on div "Monument" at bounding box center [488, 532] width 206 height 30
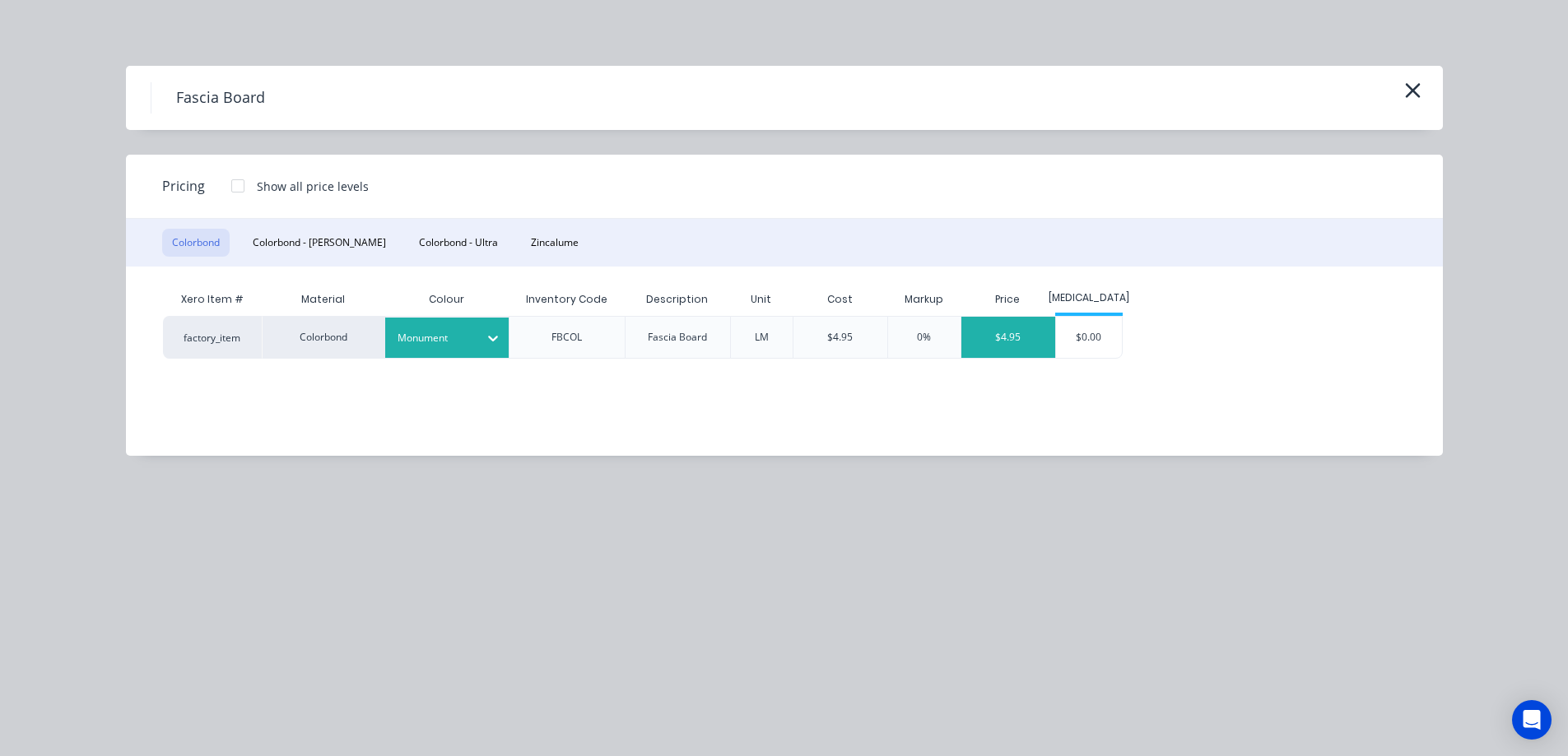
click at [1027, 344] on div "$4.95" at bounding box center [1008, 337] width 94 height 41
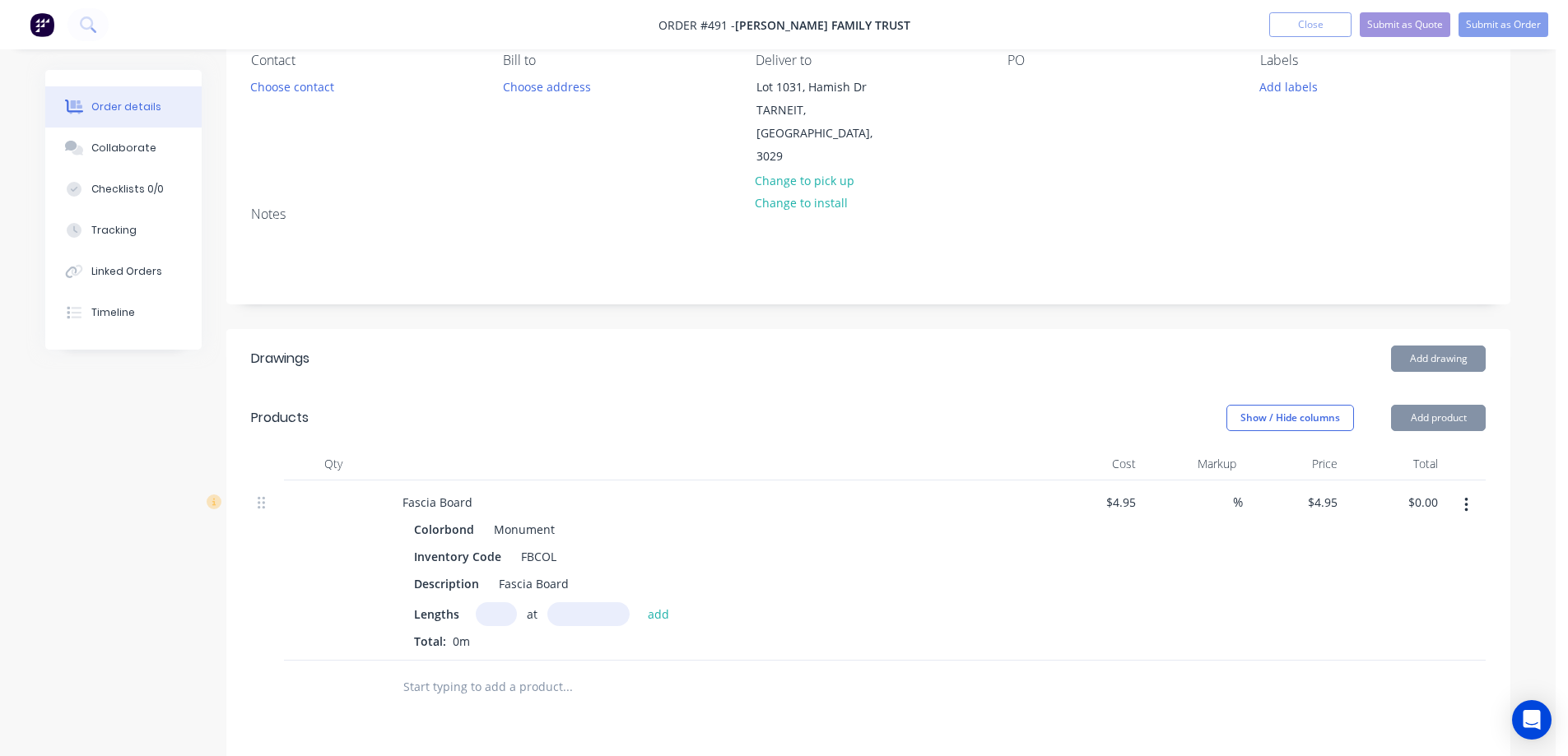
scroll to position [415, 0]
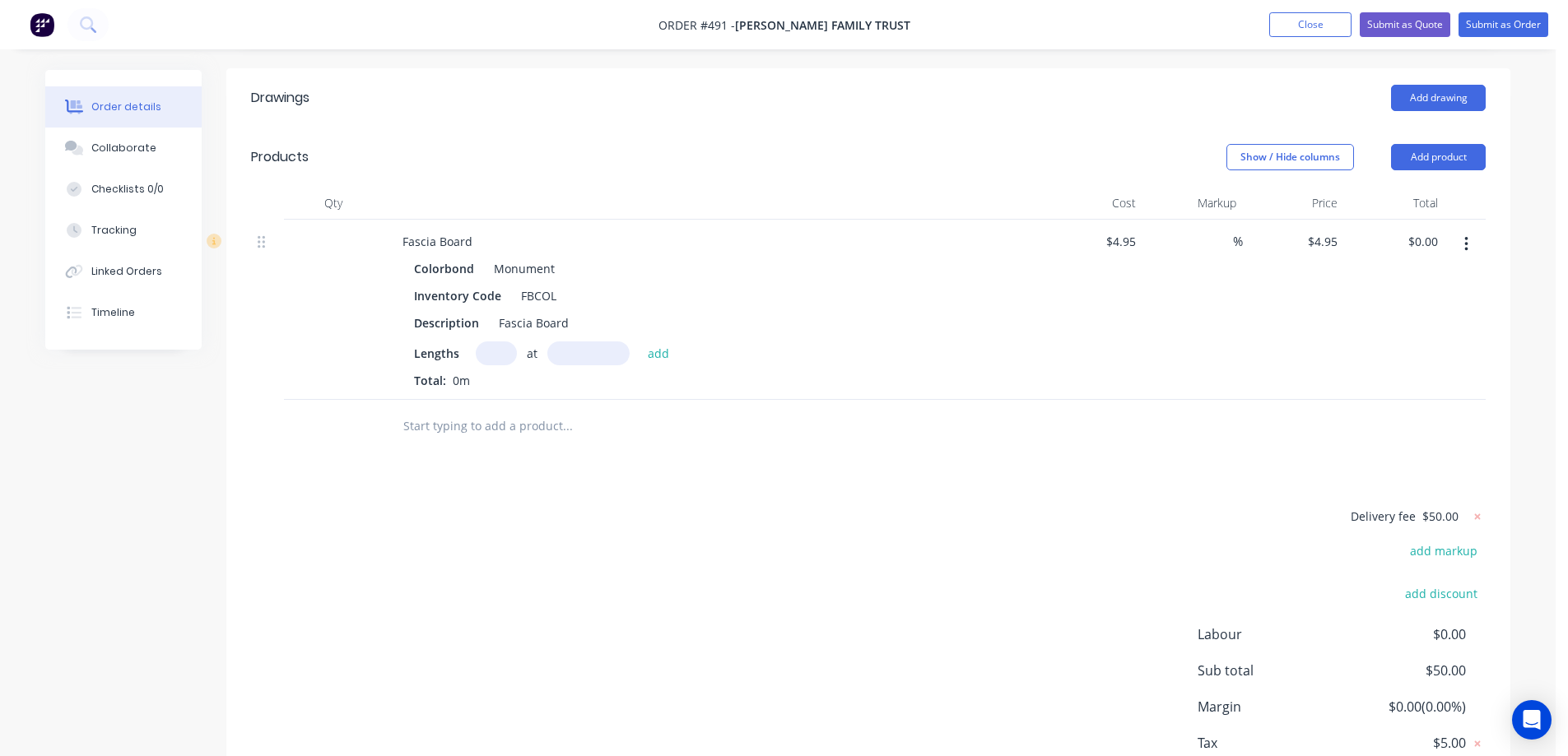
click at [495, 342] on input "text" at bounding box center [495, 353] width 41 height 24
type input "1"
type input "6800mm"
click at [656, 342] on button "add" at bounding box center [658, 353] width 38 height 23
type input "$33.66"
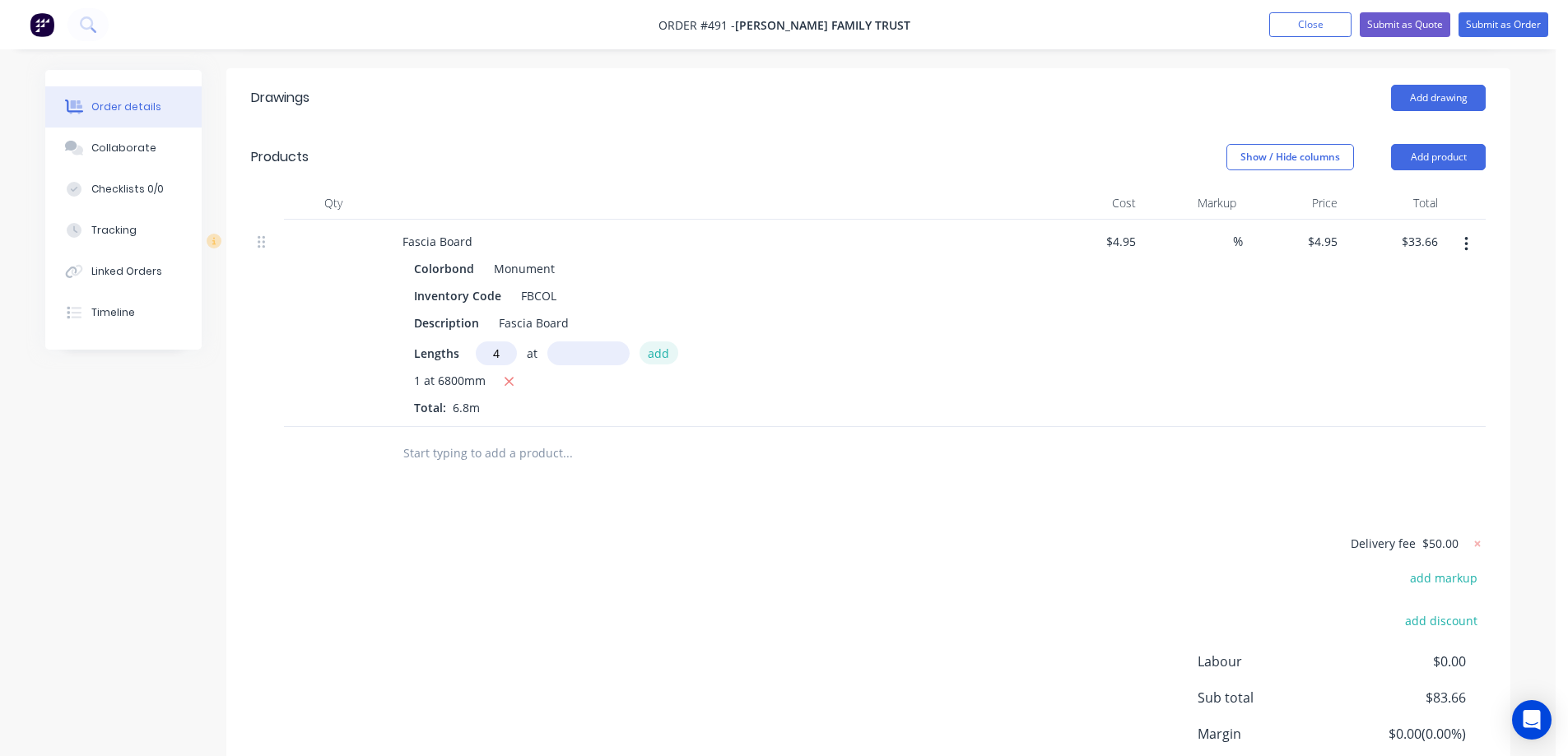
type input "4"
type input "6500mm"
click at [656, 342] on button "add" at bounding box center [658, 353] width 38 height 23
type input "$162.36"
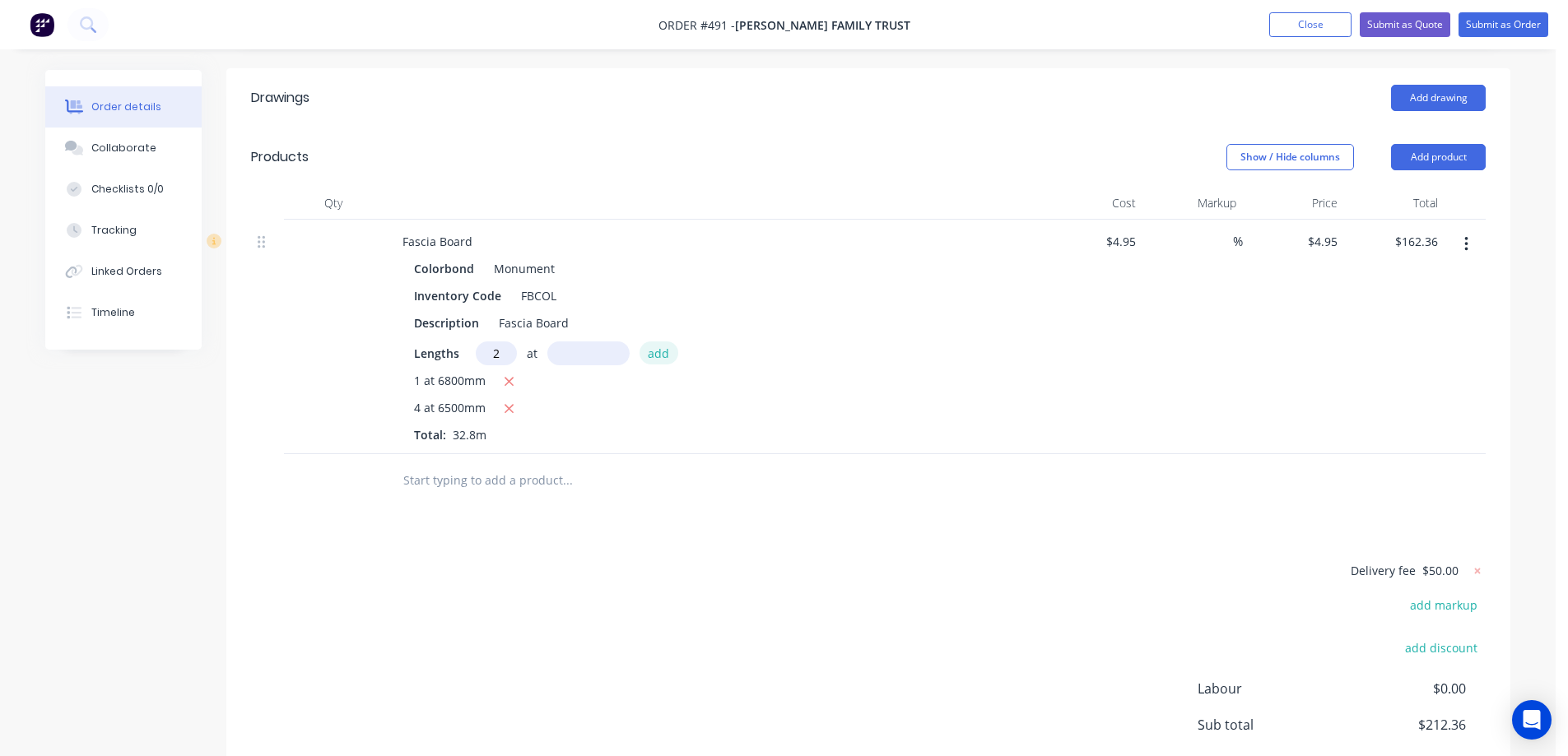
type input "2"
type input "6200mm"
click at [656, 342] on button "add" at bounding box center [658, 353] width 38 height 23
type input "$223.74"
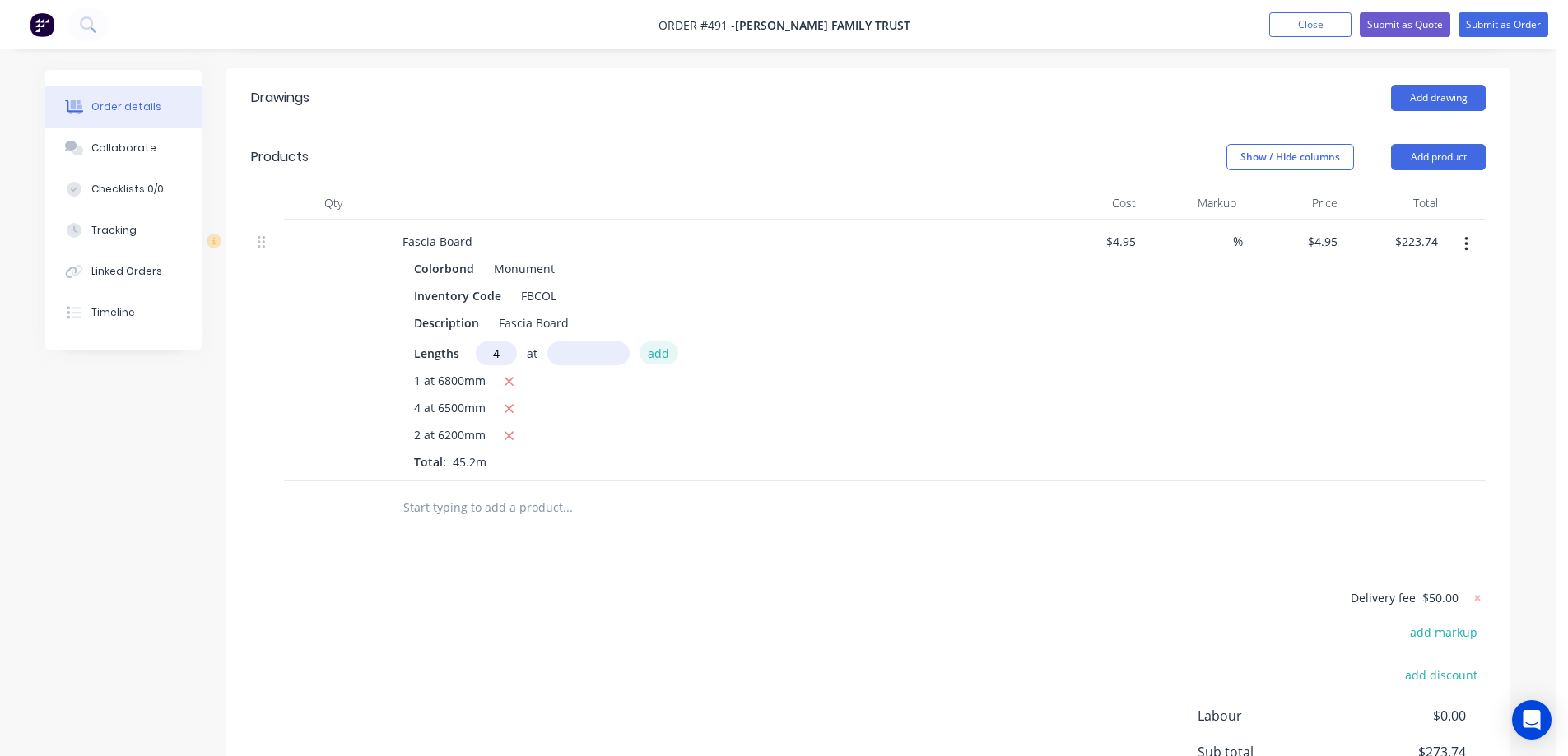
type input "4"
type input "6000mm"
click at [656, 342] on button "add" at bounding box center [658, 353] width 38 height 23
type input "$342.54"
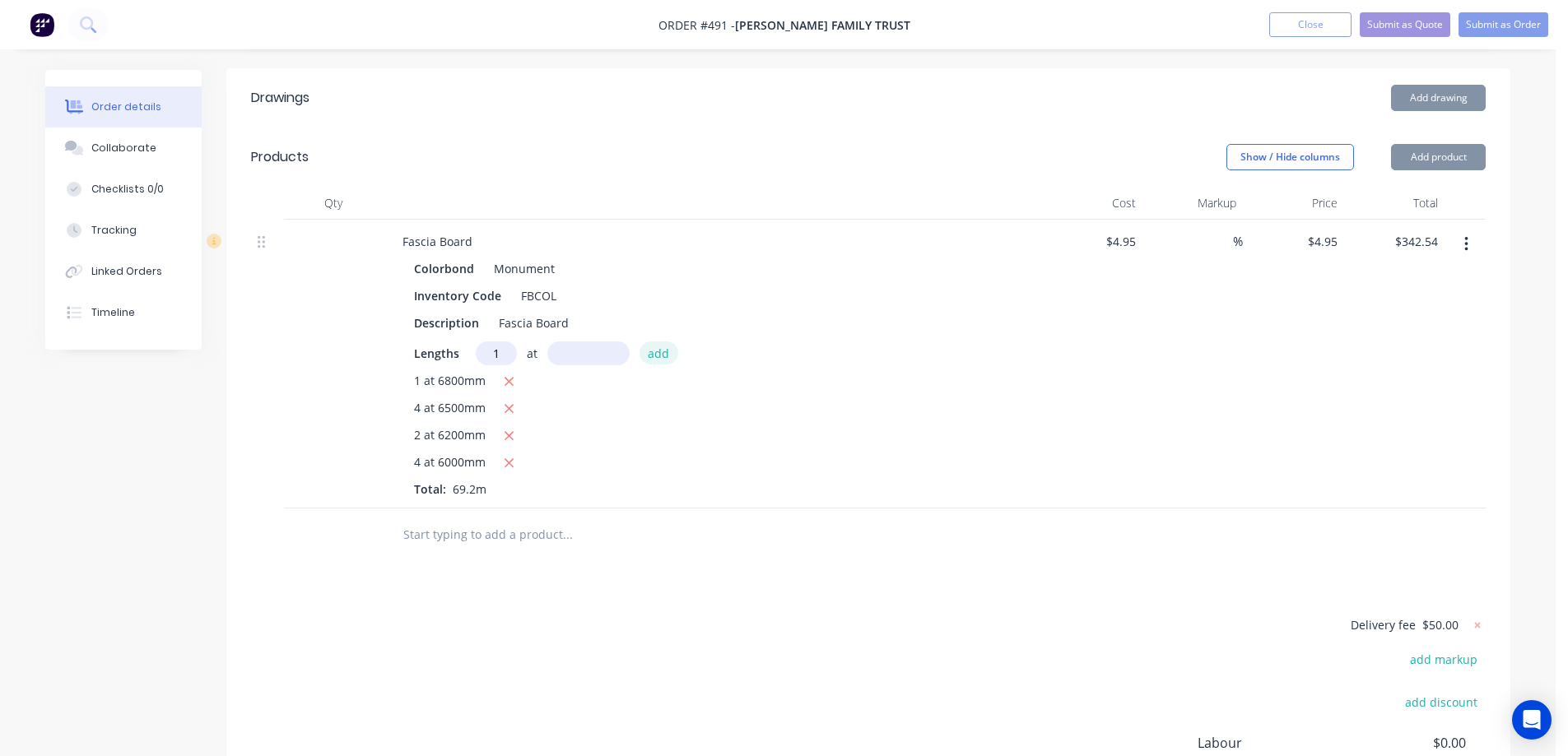
type input "1"
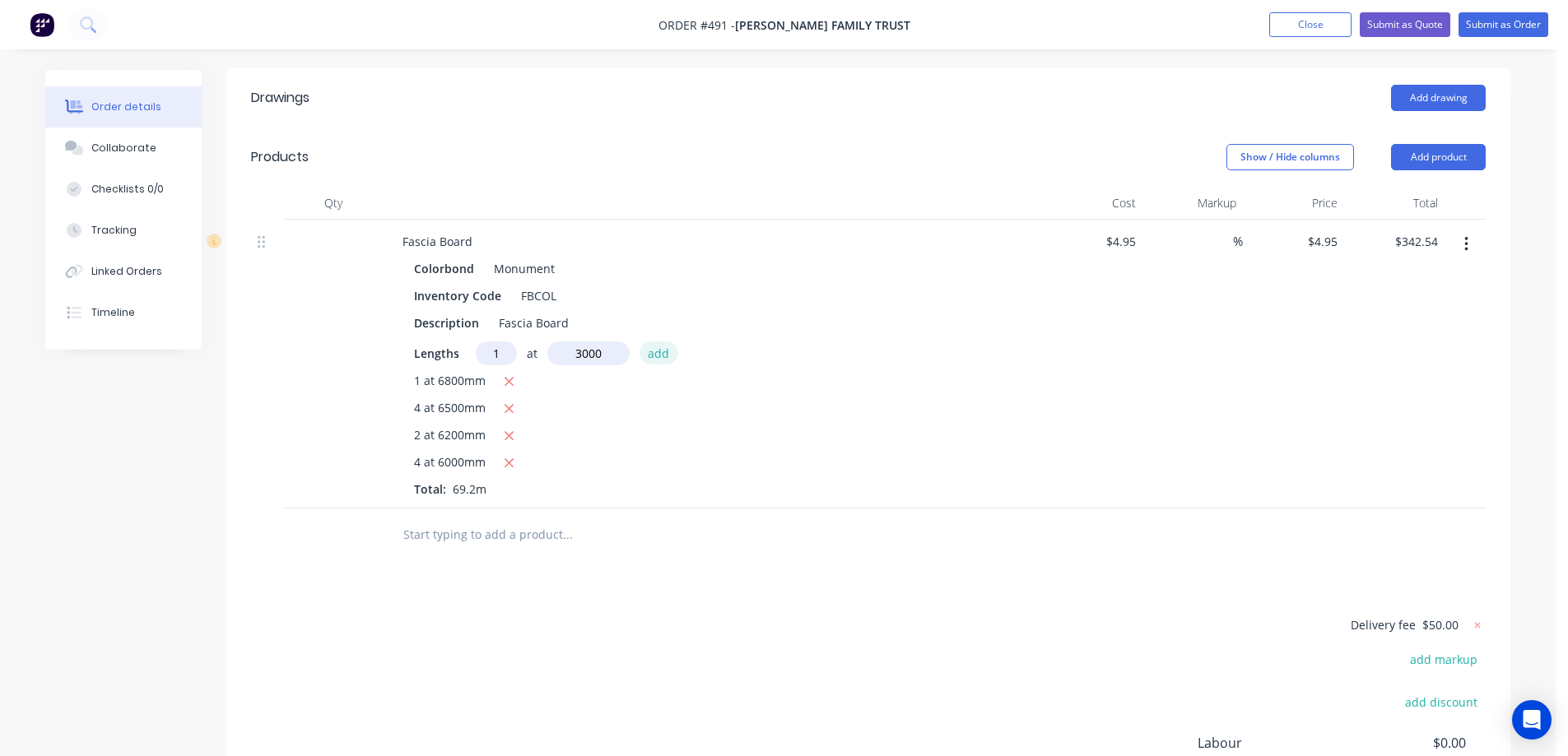
type input "3000mm"
click at [656, 342] on button "add" at bounding box center [658, 353] width 38 height 23
type input "$357.39"
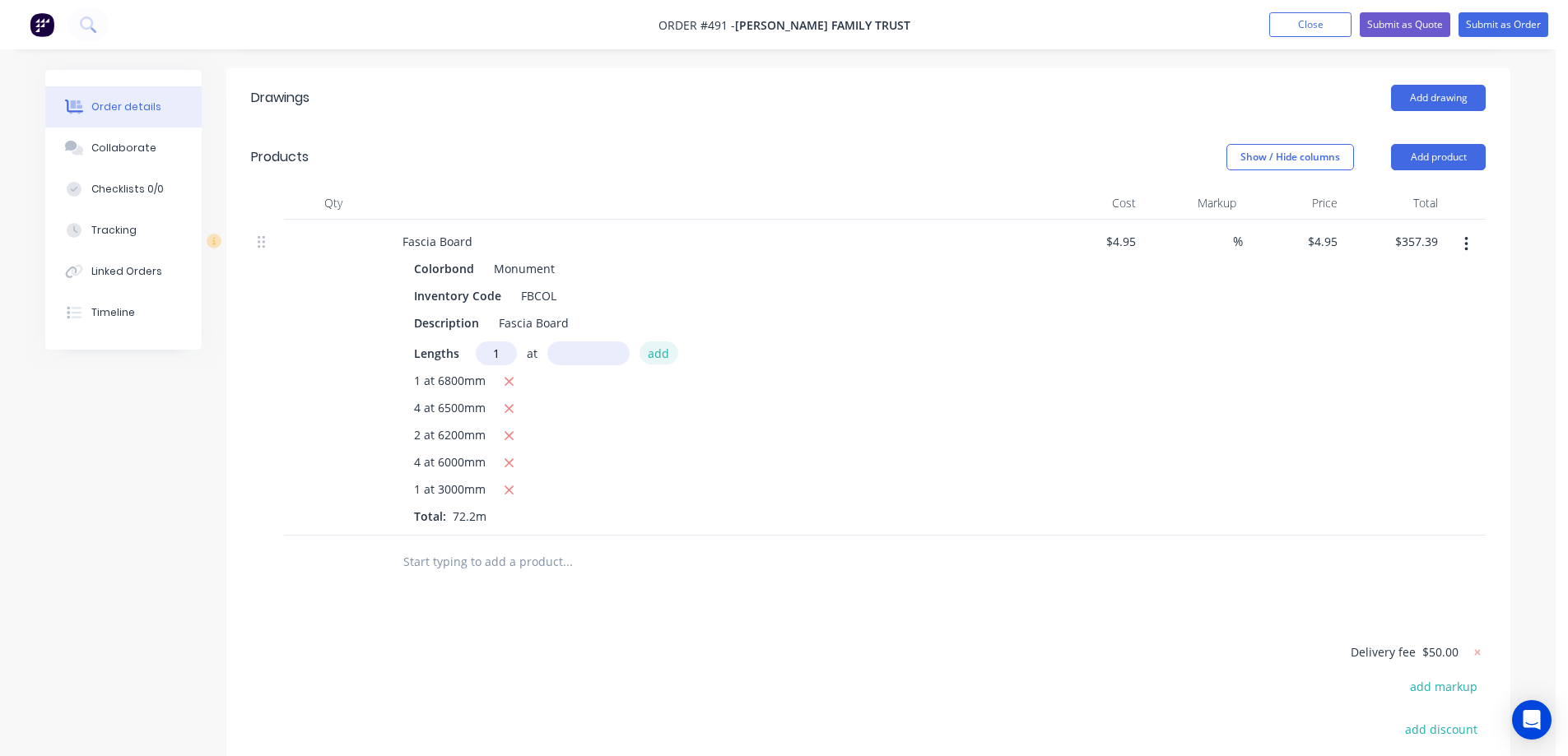
type input "1"
type input "2500mm"
click at [656, 342] on button "add" at bounding box center [658, 353] width 38 height 23
type input "$369.77"
type input "1"
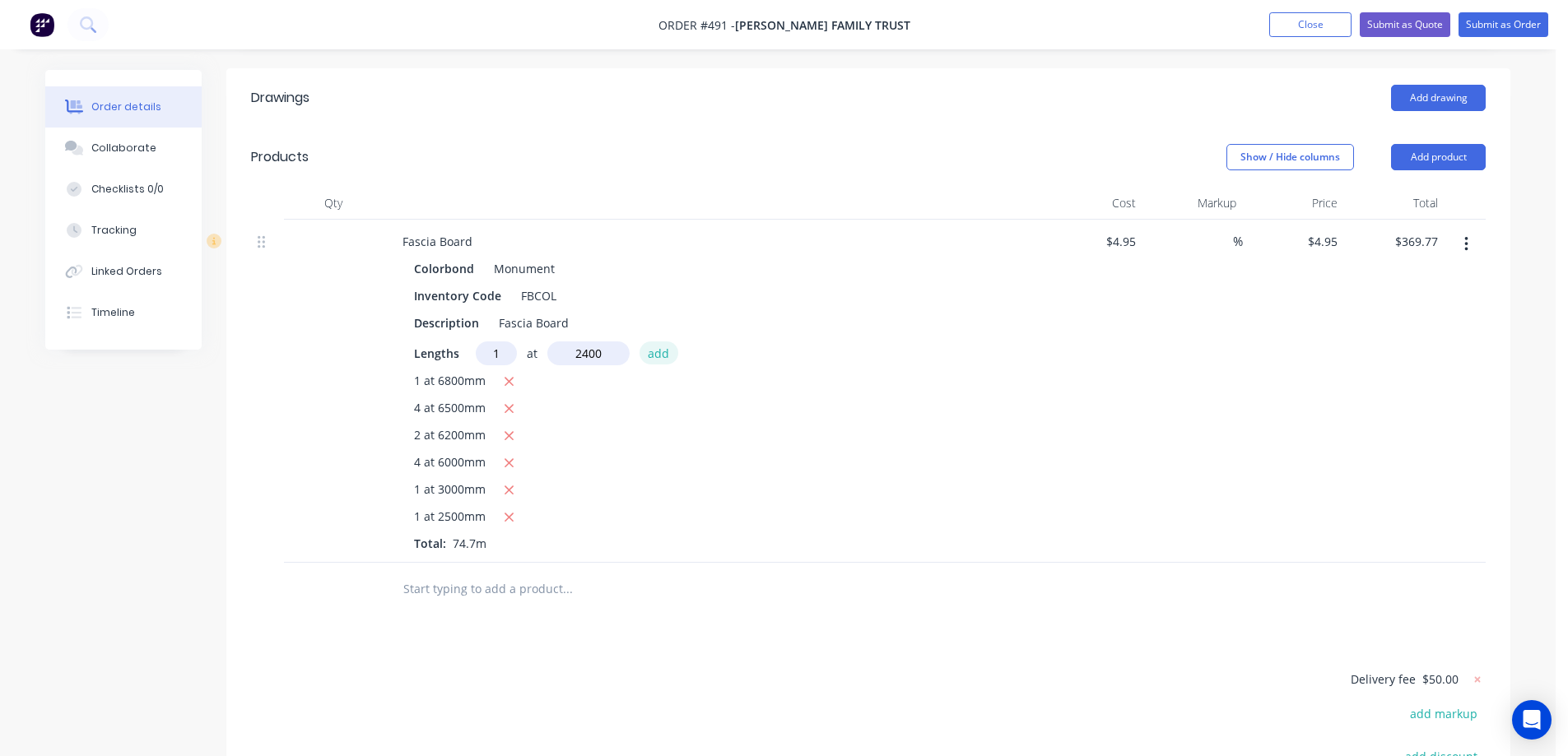
type input "2400mm"
click at [656, 342] on button "add" at bounding box center [658, 353] width 38 height 23
type input "$381.65"
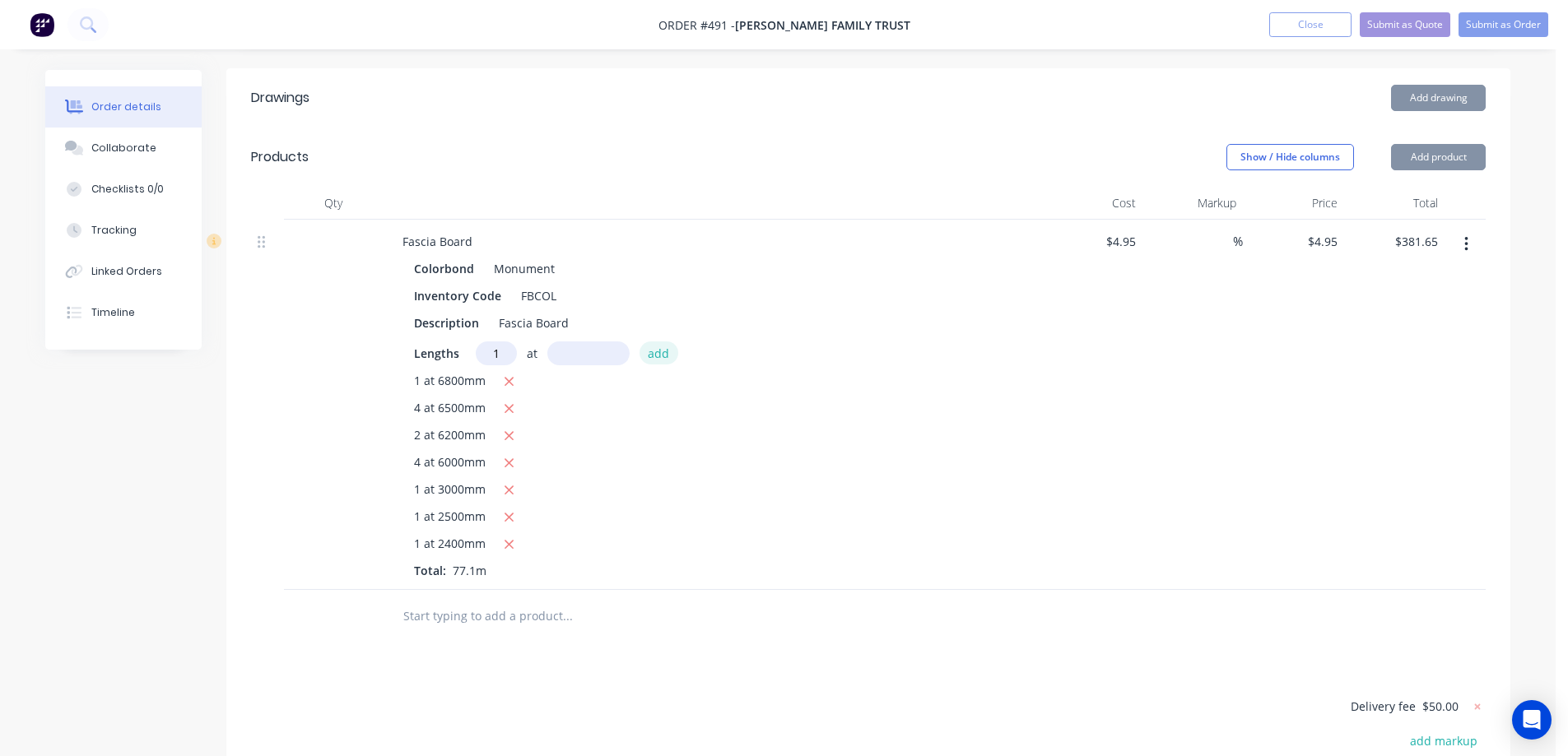
type input "1"
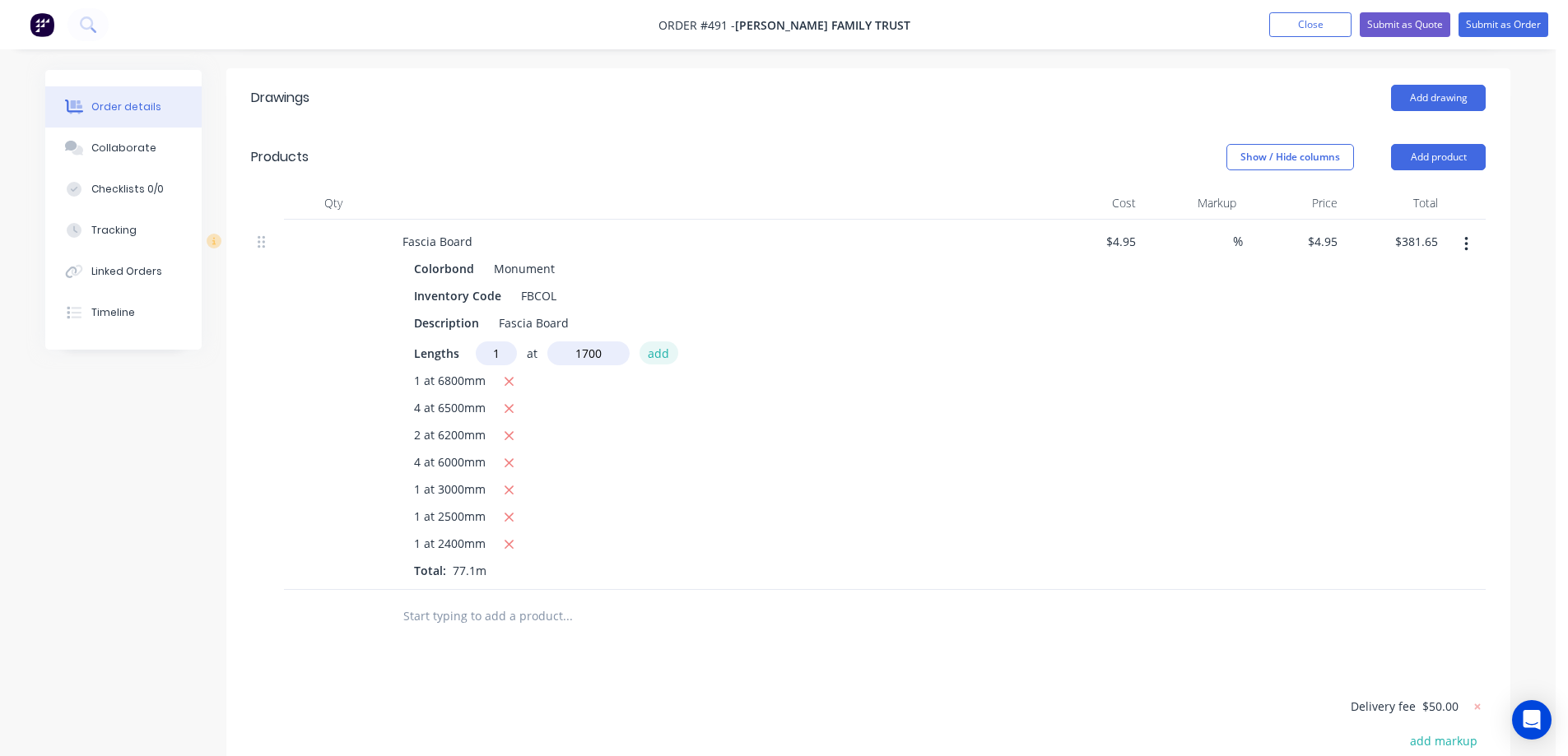
type input "1700mm"
click at [656, 342] on button "add" at bounding box center [658, 353] width 38 height 23
type input "$390.06"
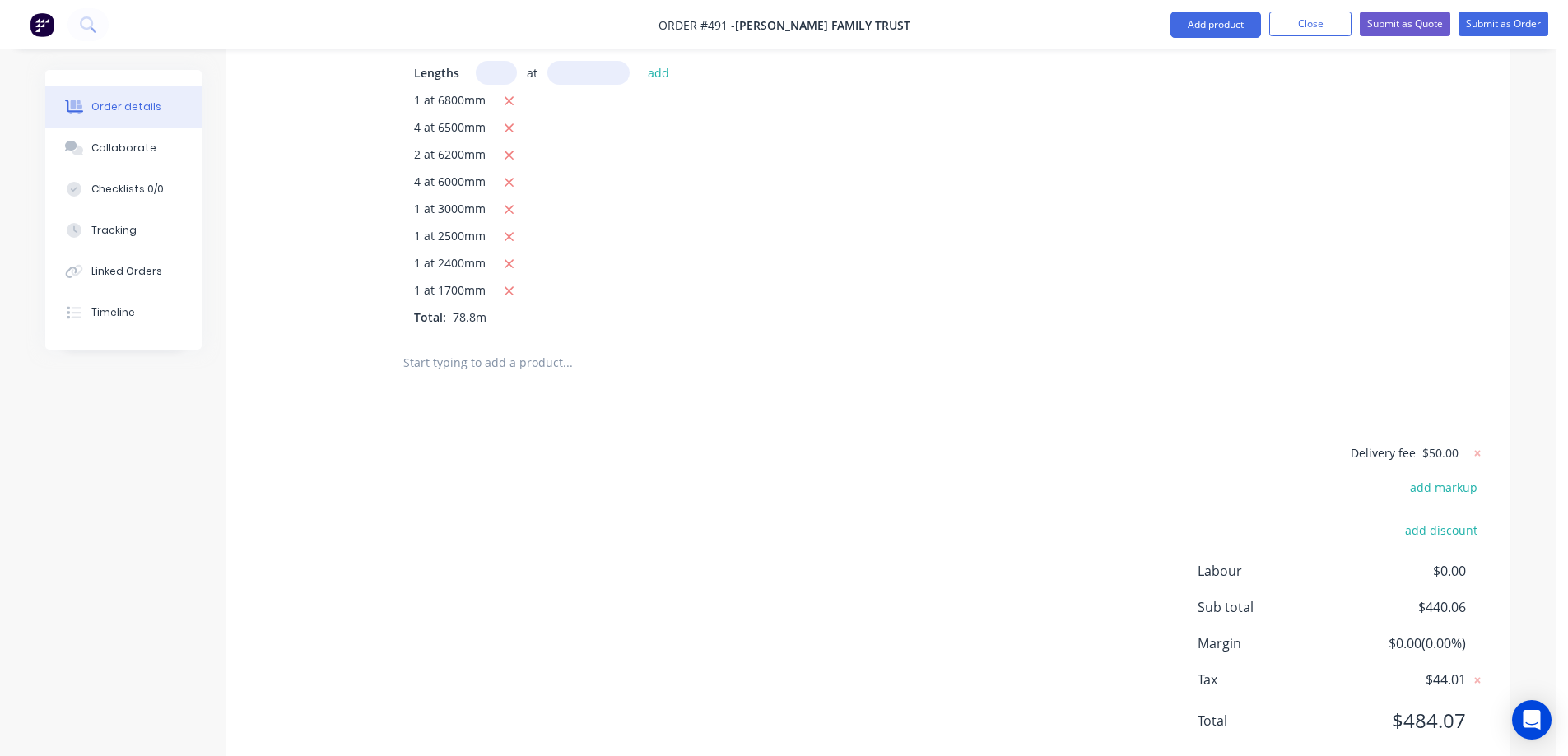
scroll to position [700, 0]
click at [506, 342] on input "text" at bounding box center [567, 358] width 329 height 33
click at [1190, 24] on button "Add product" at bounding box center [1215, 25] width 90 height 27
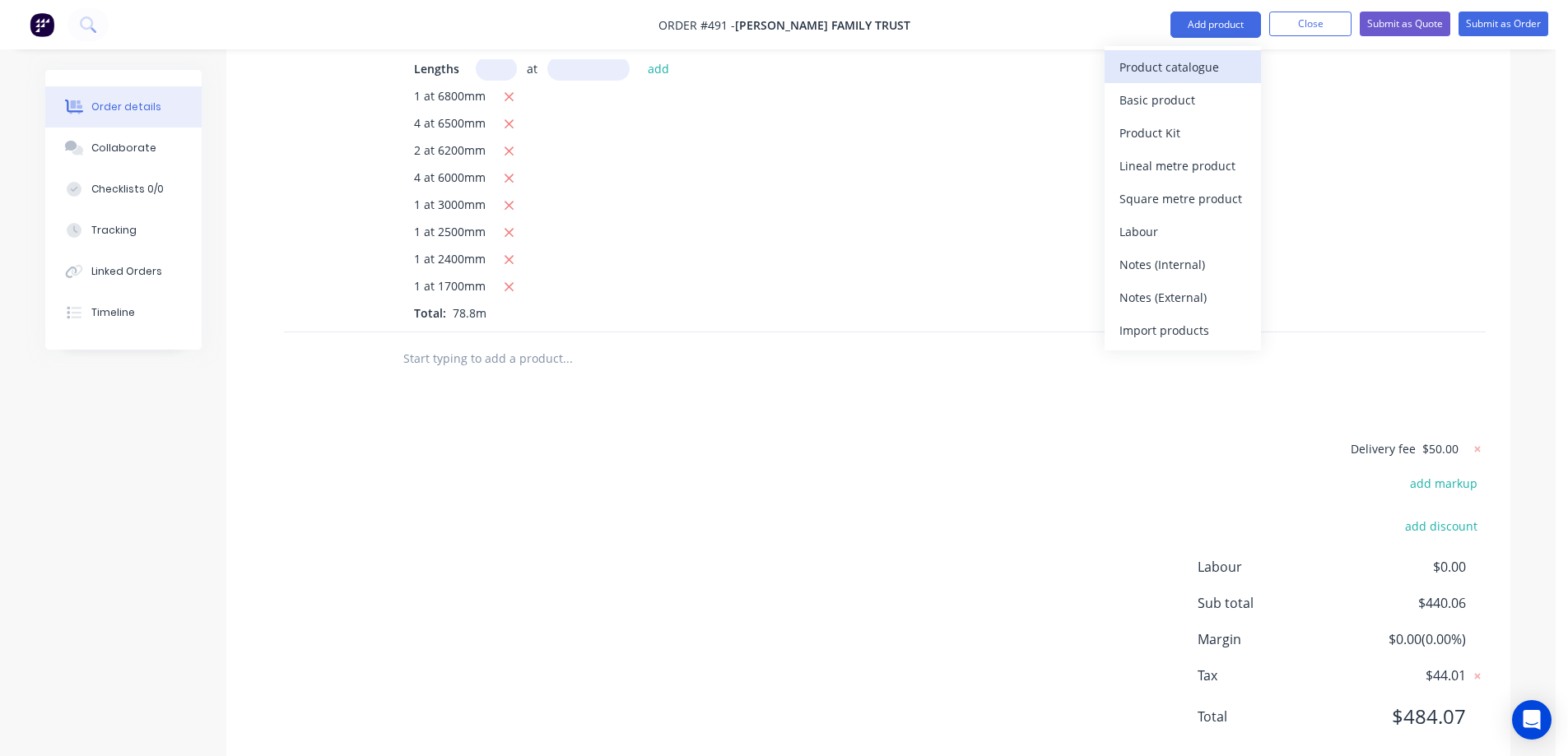
click at [1172, 68] on div "Product catalogue" at bounding box center [1183, 67] width 127 height 24
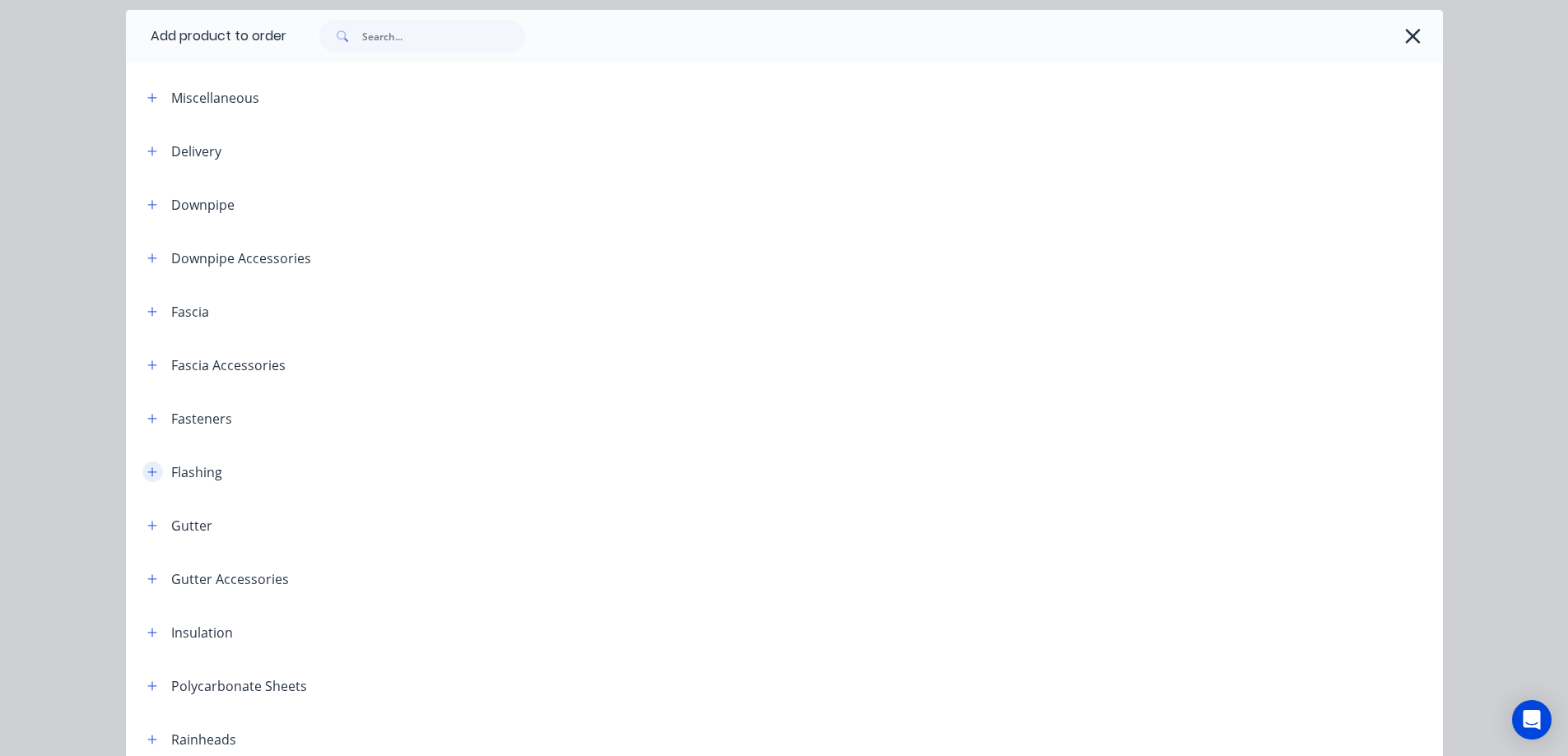
scroll to position [247, 0]
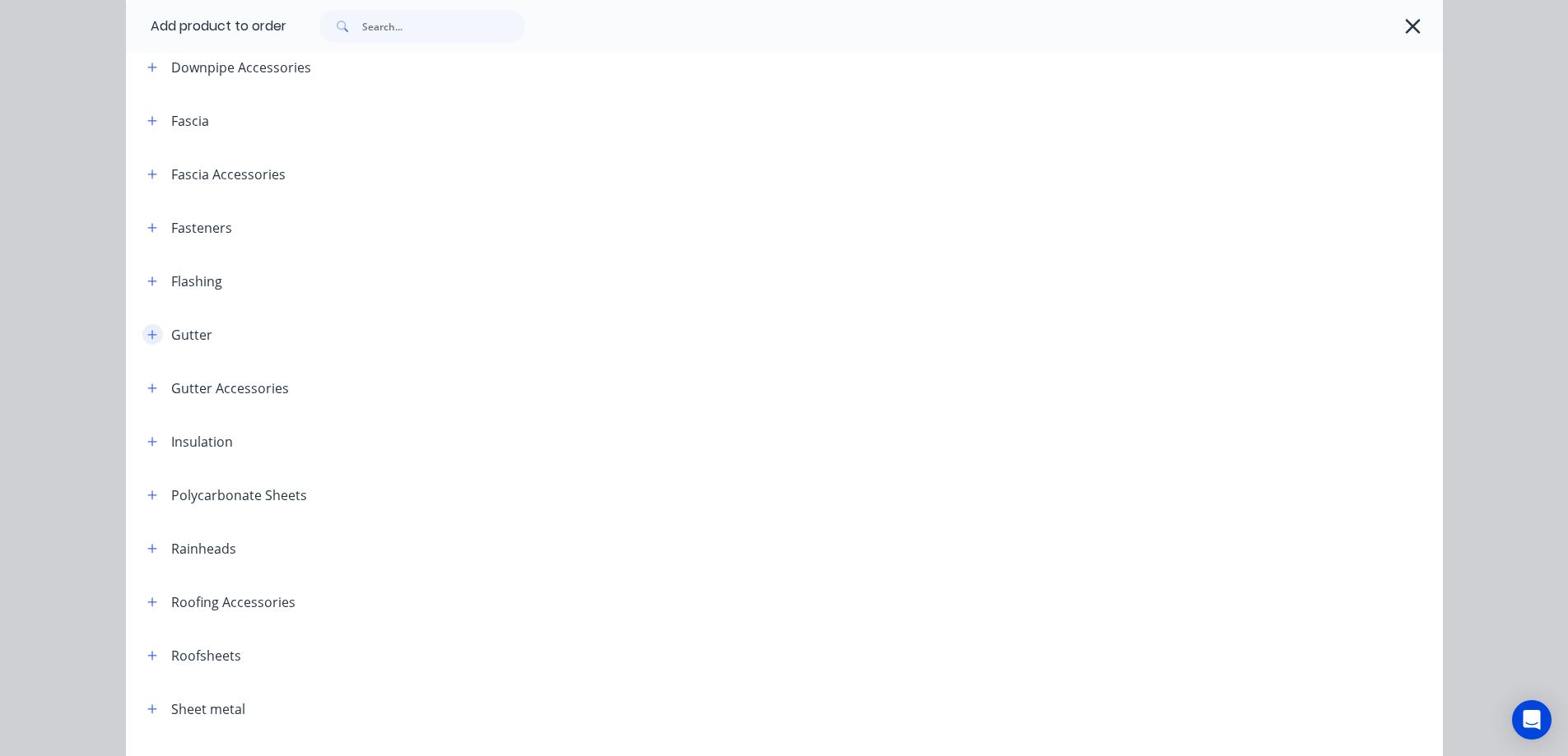
click at [147, 331] on icon "button" at bounding box center [151, 334] width 9 height 9
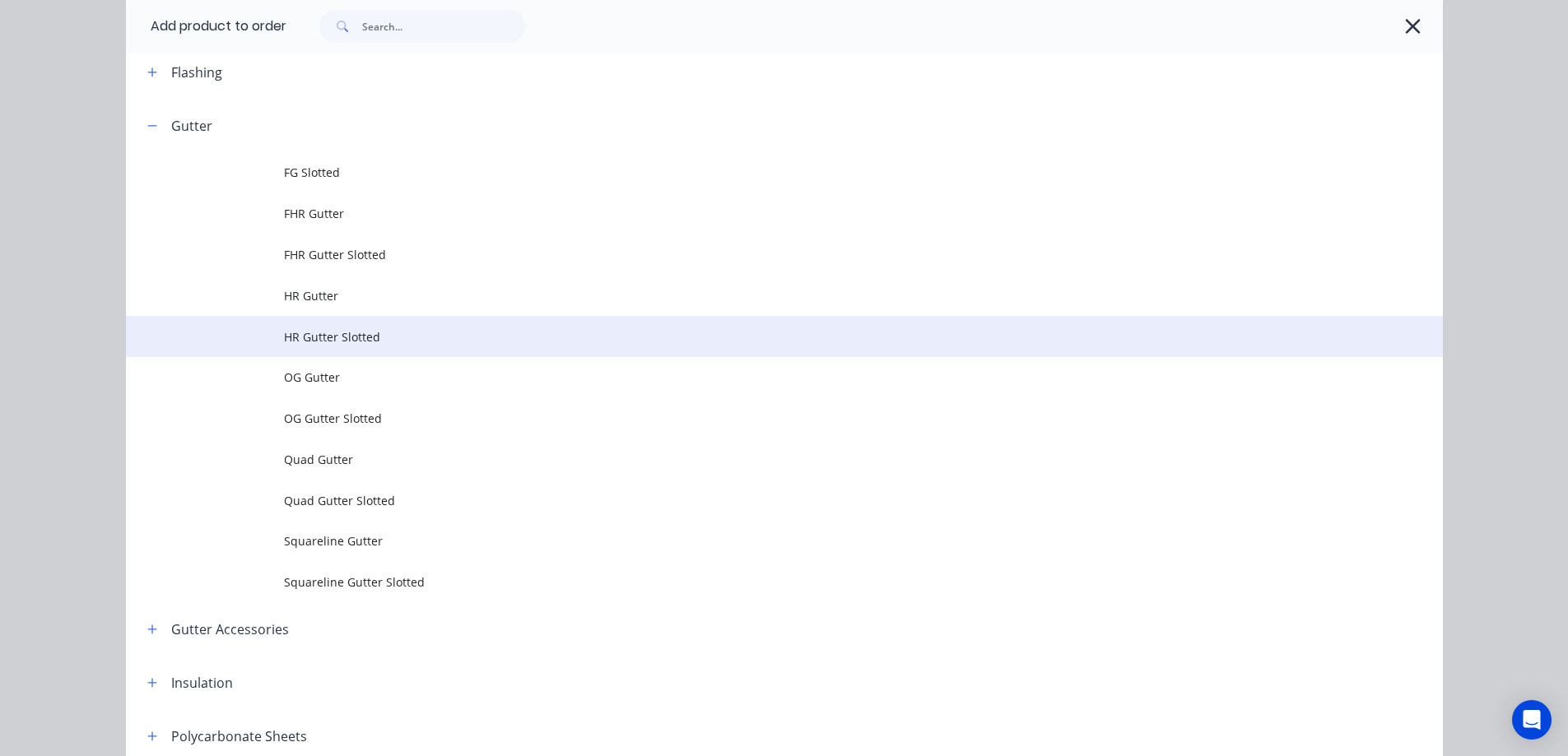
scroll to position [494, 0]
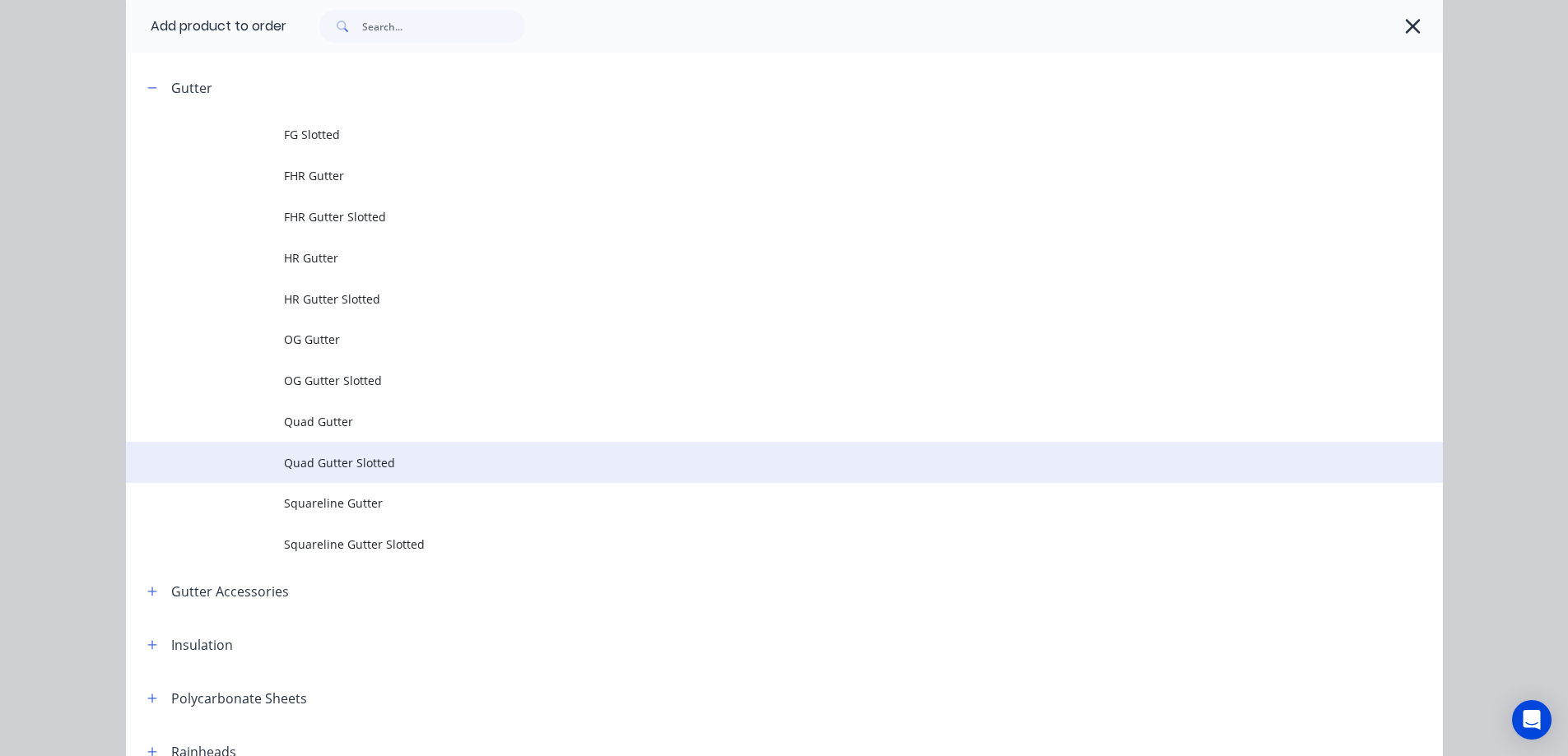
click at [313, 468] on span "Quad Gutter Slotted" at bounding box center [747, 463] width 926 height 18
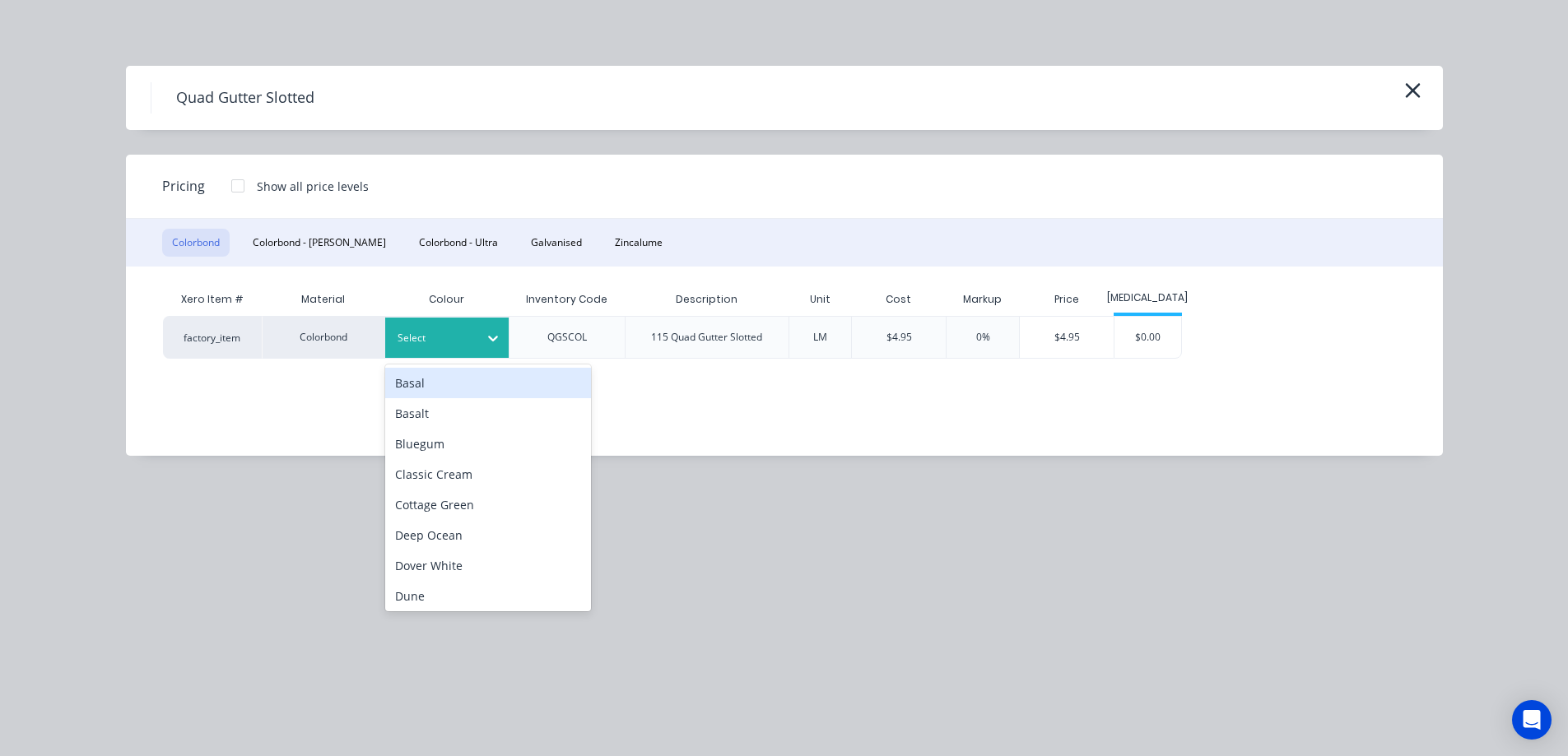
click at [433, 329] on div at bounding box center [434, 338] width 74 height 18
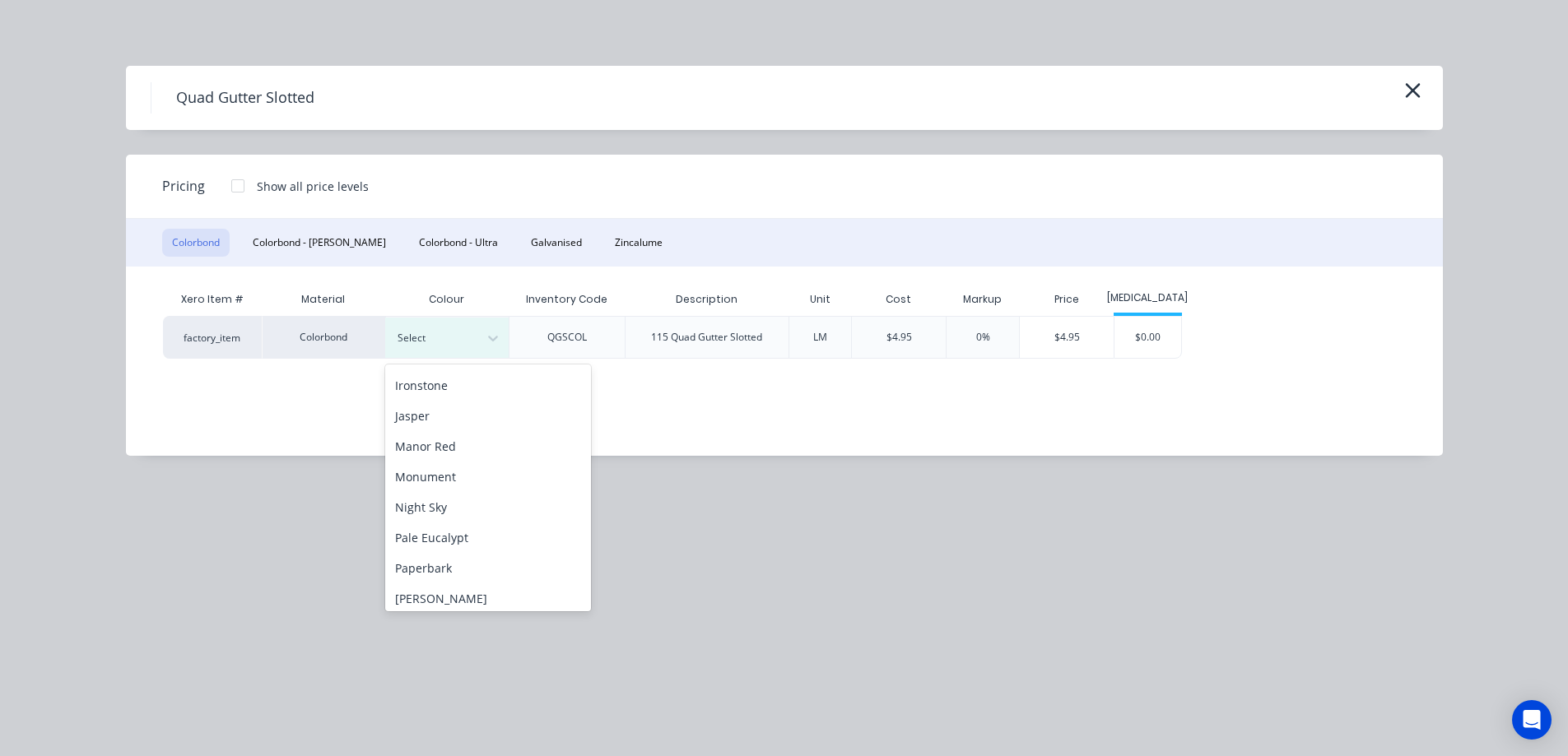
scroll to position [329, 0]
click at [446, 455] on div "Monument" at bounding box center [488, 449] width 206 height 30
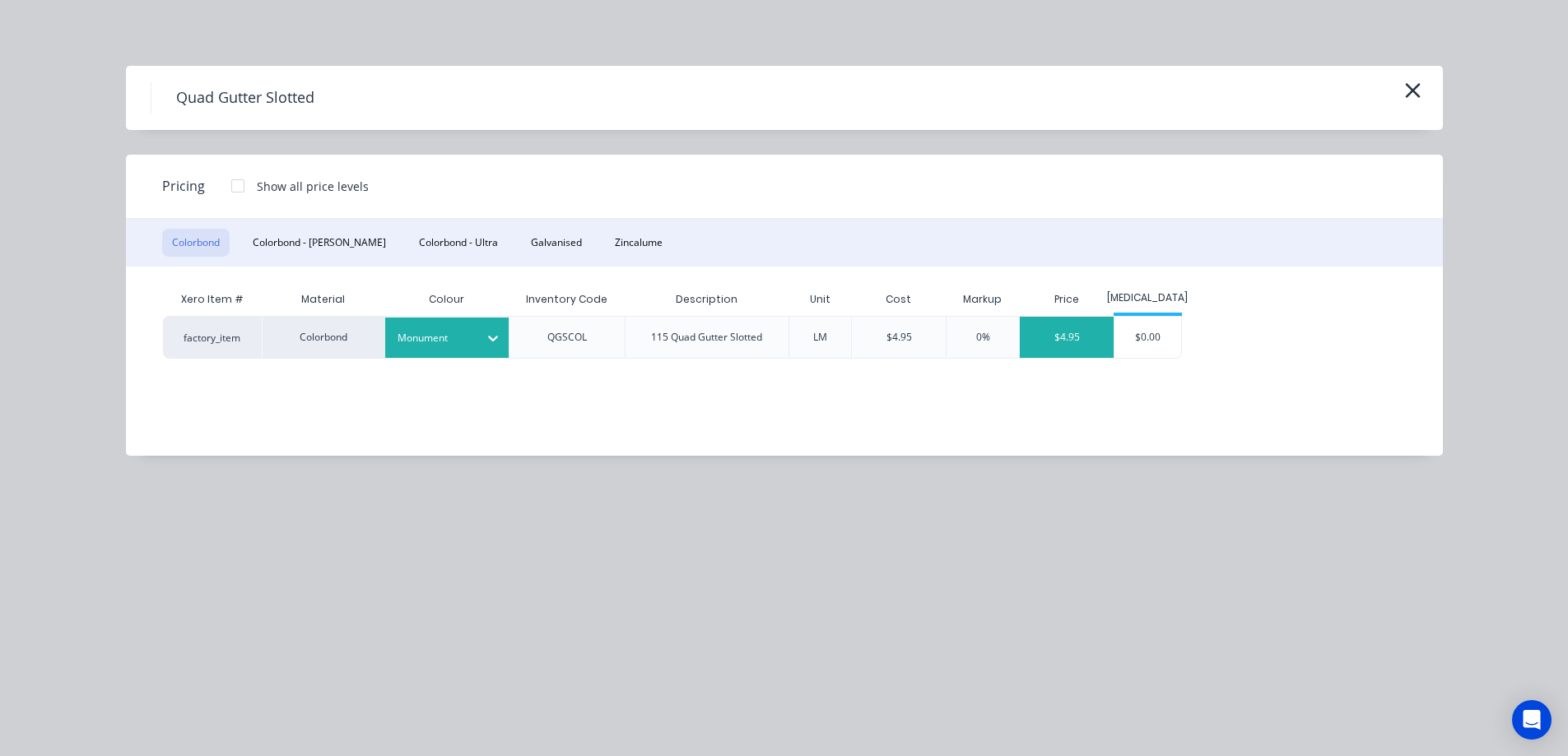
click at [1093, 356] on div "$4.95" at bounding box center [1067, 337] width 94 height 41
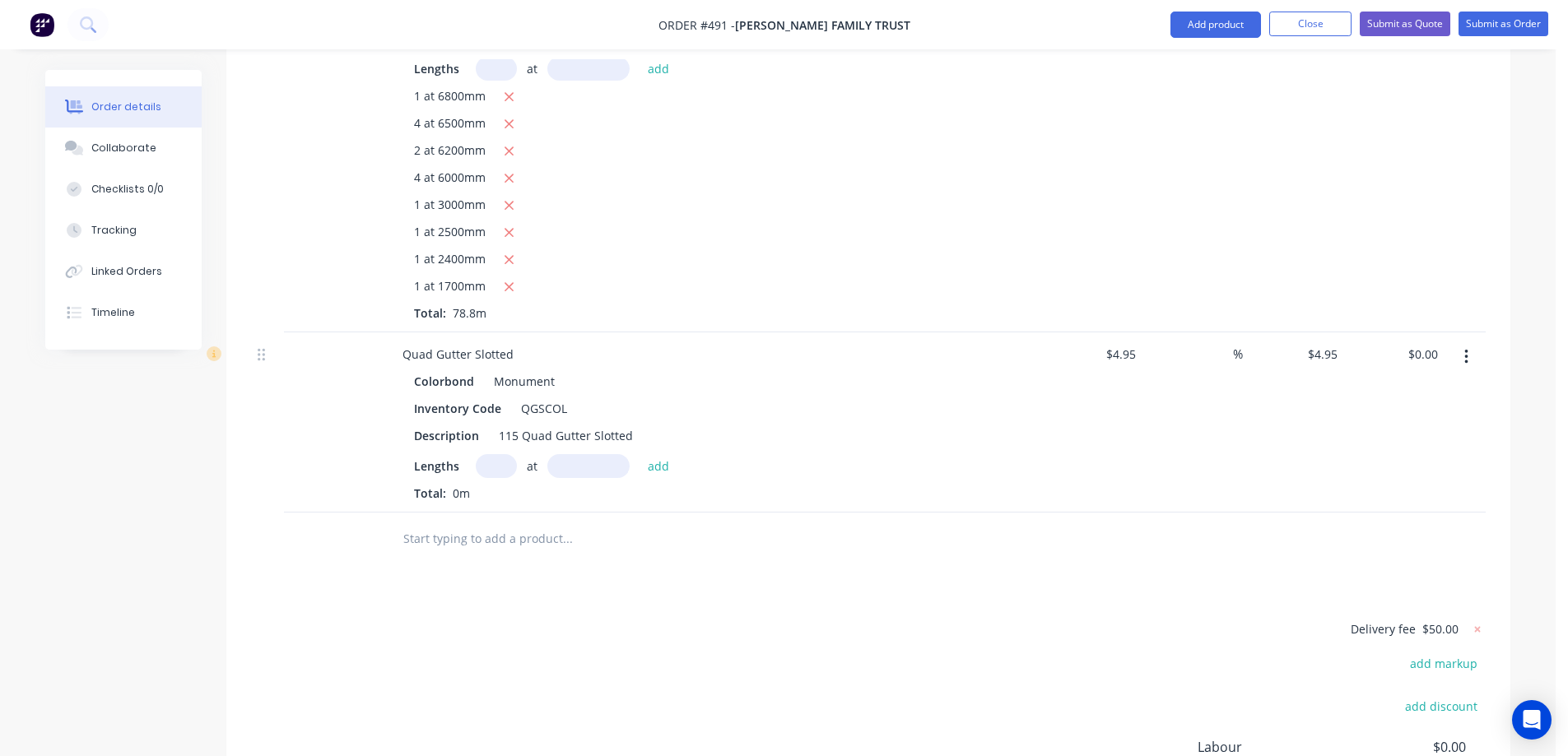
click at [487, 454] on input "text" at bounding box center [495, 466] width 41 height 24
type input "1"
type input "7100mm"
click at [663, 454] on button "add" at bounding box center [658, 465] width 38 height 23
type input "$35.15"
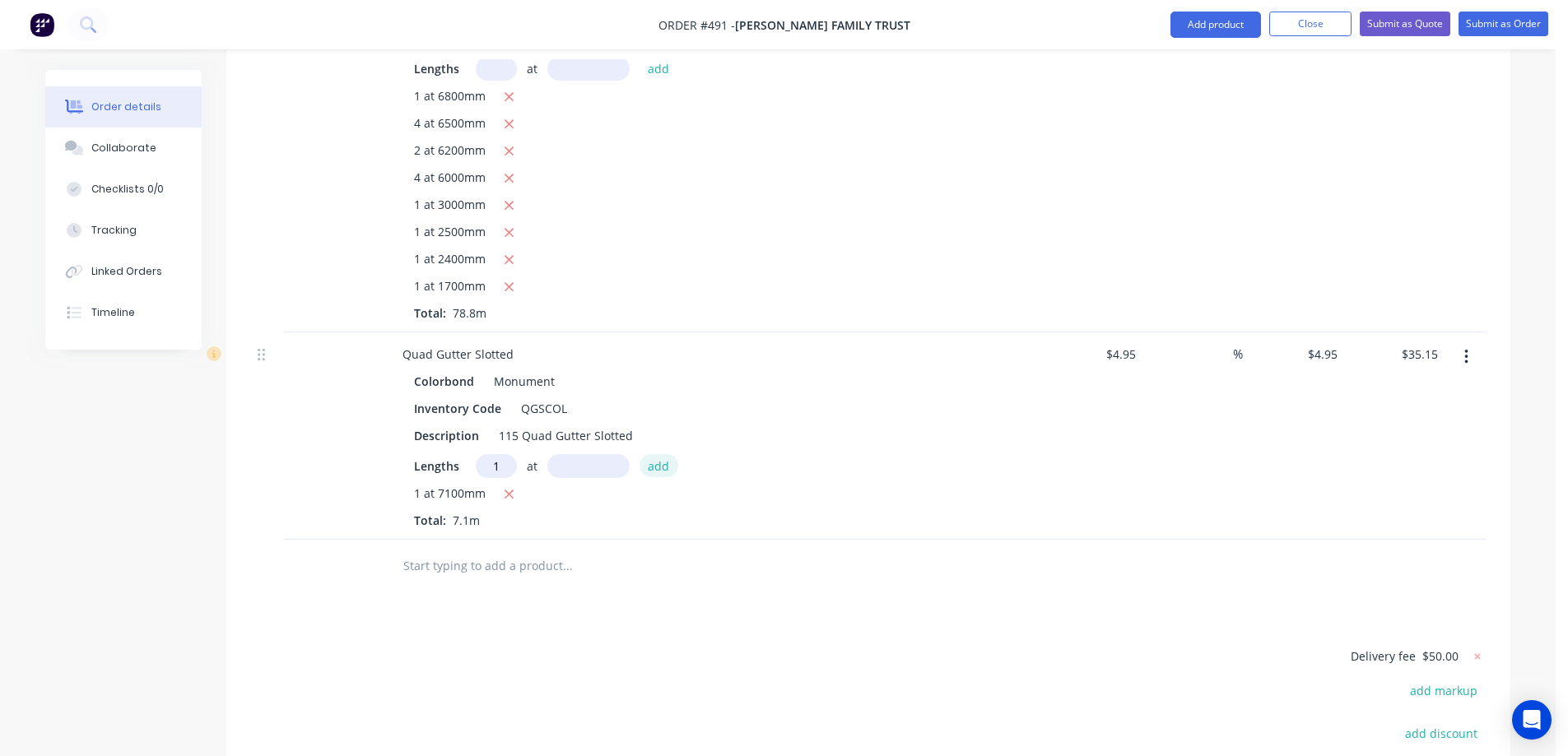
type input "1"
type input "7000mm"
click at [663, 454] on button "add" at bounding box center [658, 465] width 38 height 23
type input "$69.80"
type input "4"
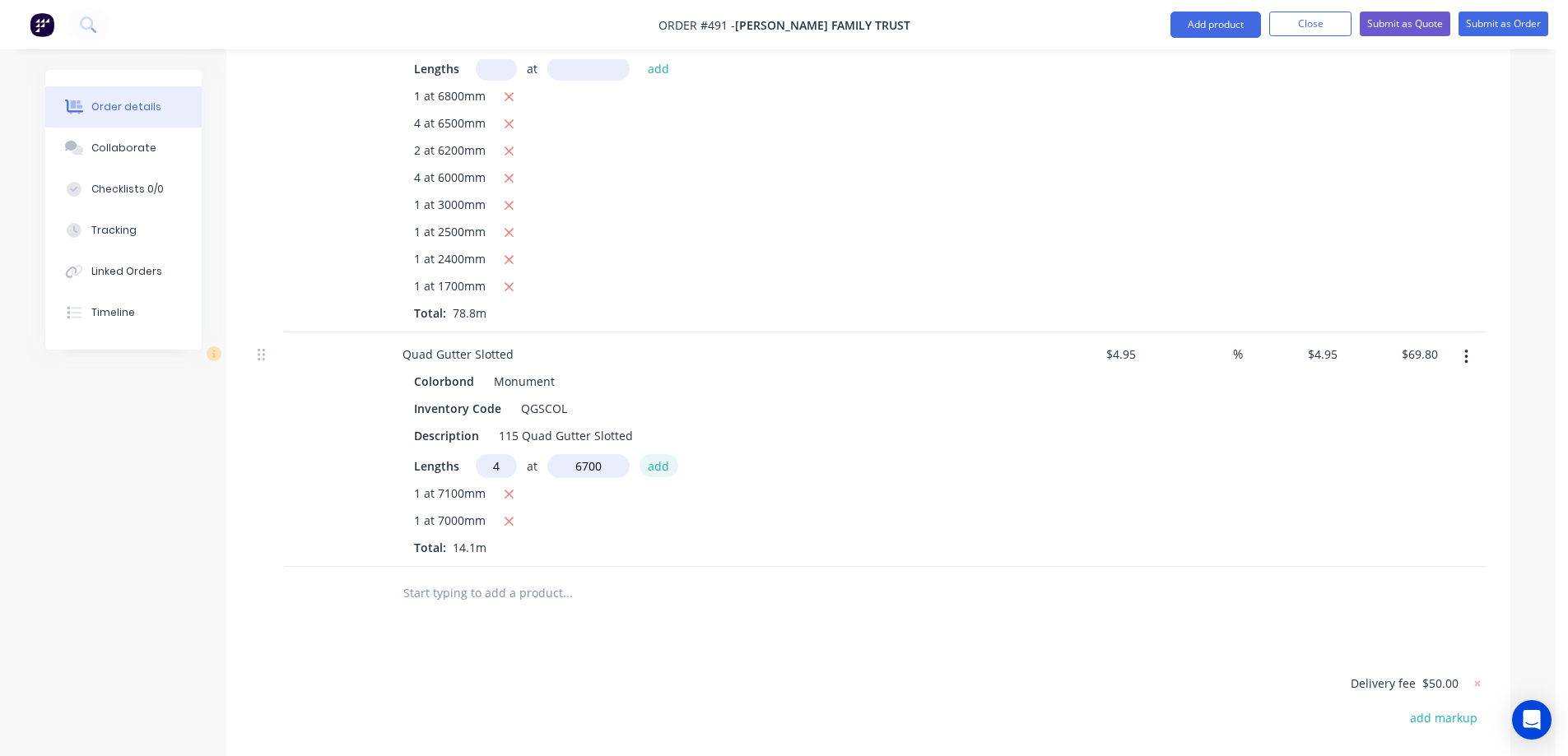
type input "6700mm"
click at [663, 454] on button "add" at bounding box center [658, 465] width 38 height 23
type input "$202.46"
type input "3"
type input "6400mm"
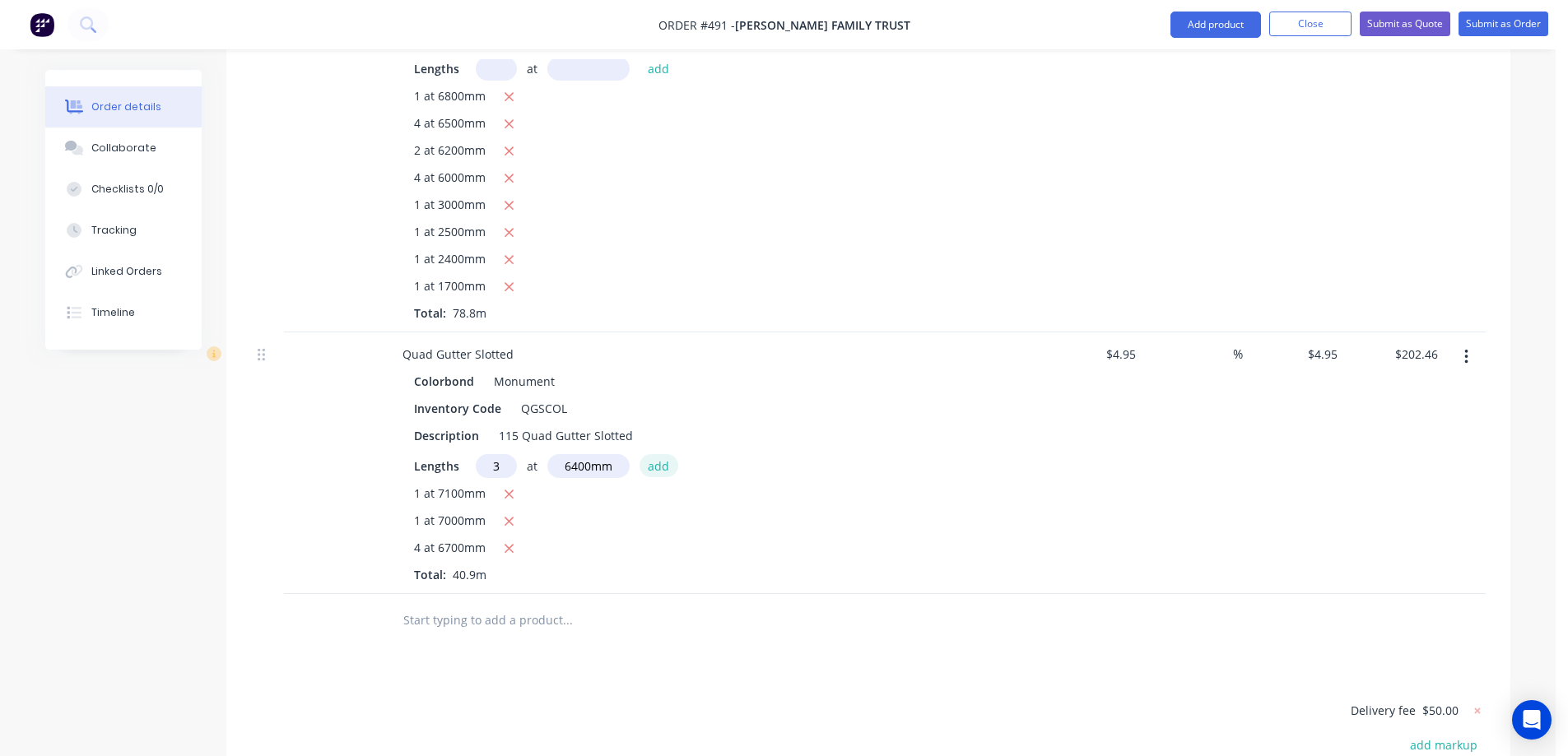
click at [663, 454] on button "add" at bounding box center [658, 465] width 38 height 23
type input "$297.50"
type input "4"
type input "6200mm"
click at [663, 454] on button "add" at bounding box center [658, 465] width 38 height 23
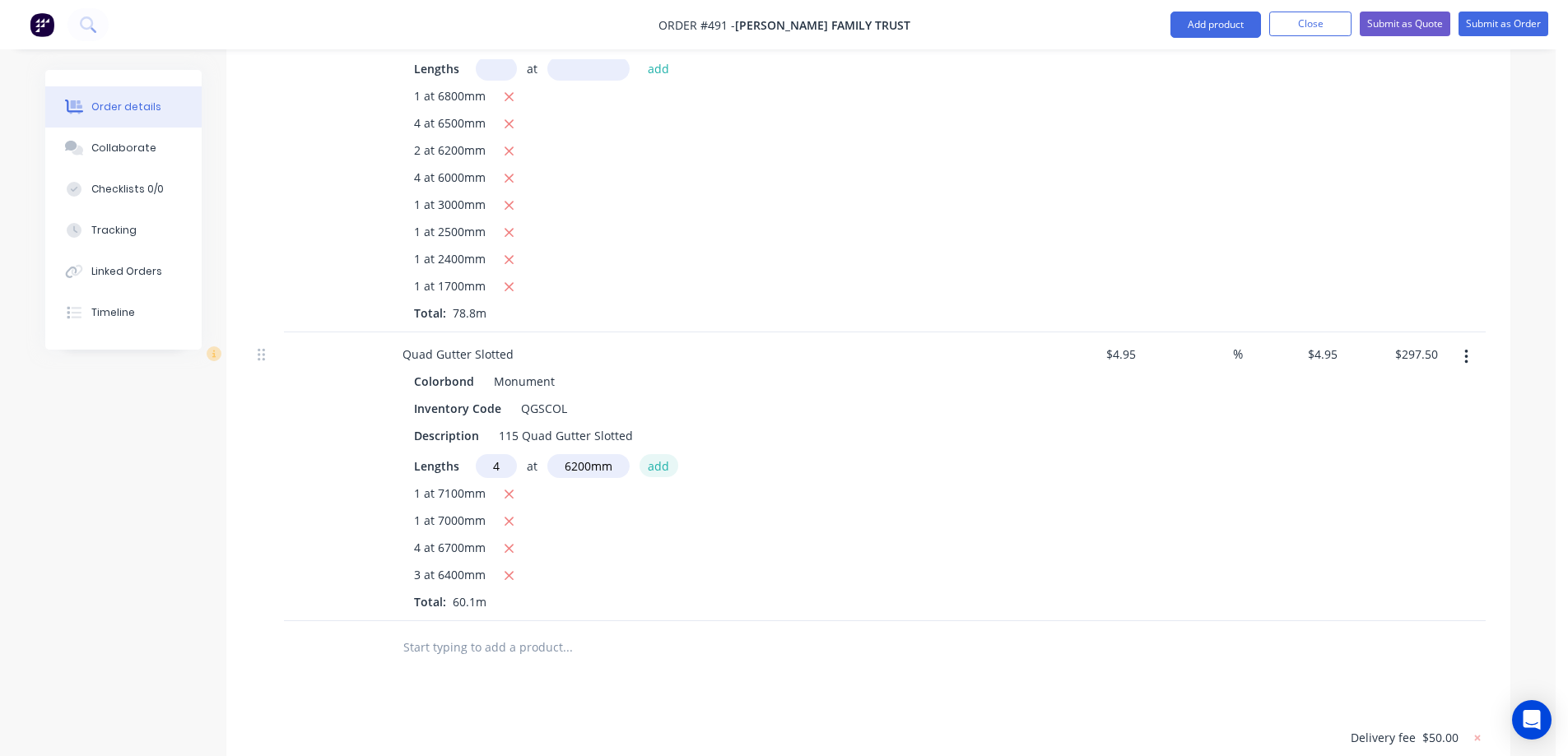
type input "$420.26"
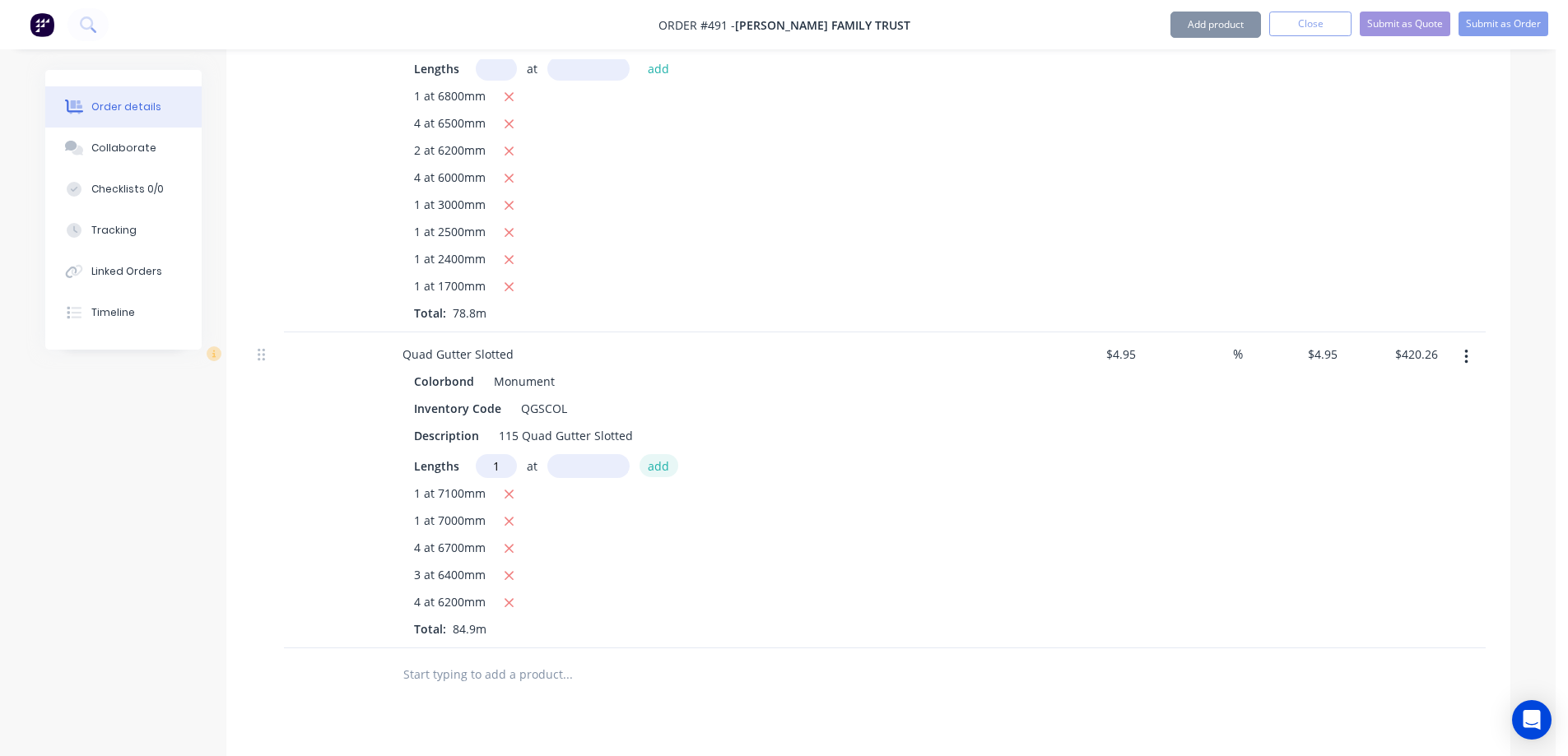
type input "1"
type input "3200mm"
click at [663, 454] on button "add" at bounding box center [658, 465] width 38 height 23
type input "$436.10"
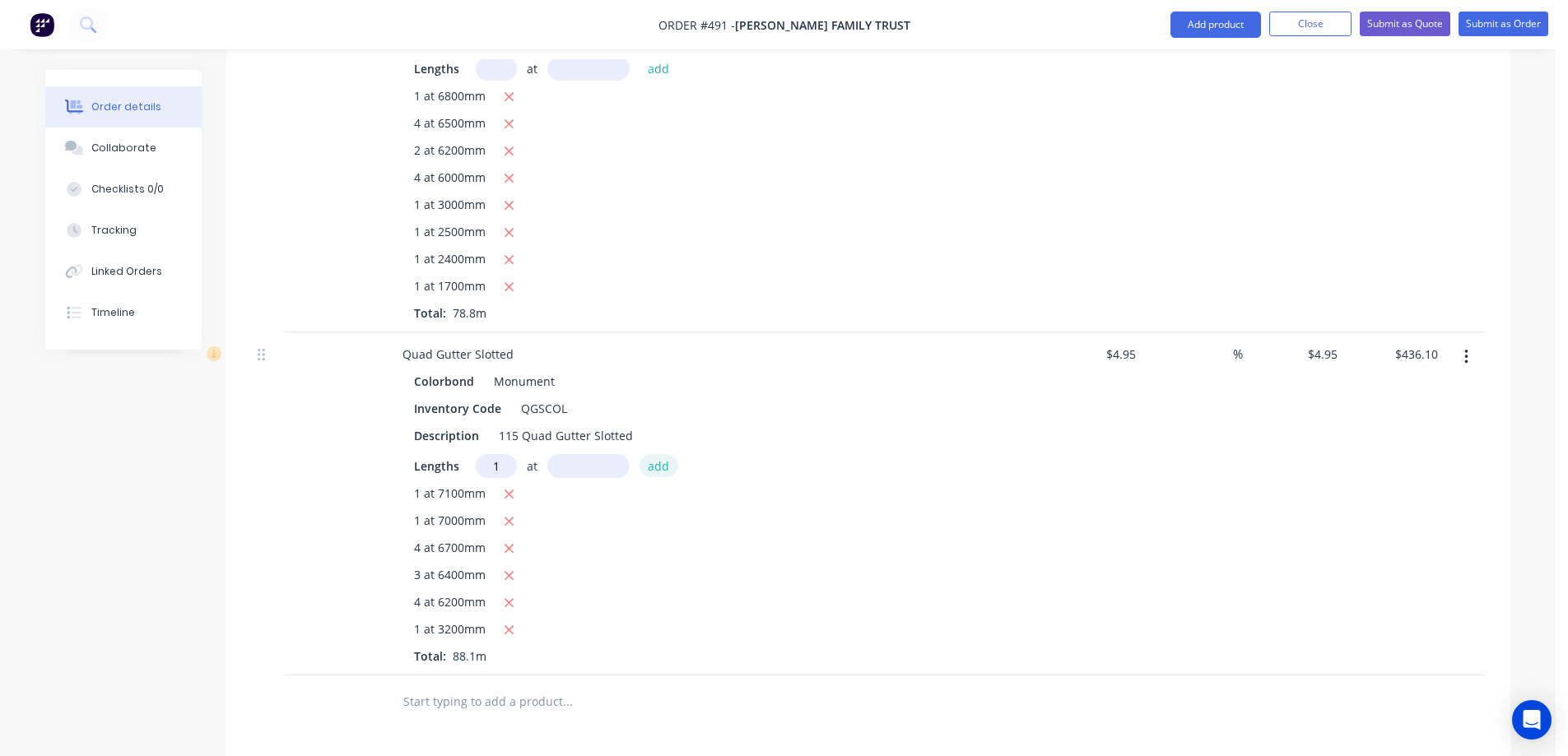
type input "1"
type input "2700mm"
click at [663, 454] on button "add" at bounding box center [658, 465] width 38 height 23
type input "$449.46"
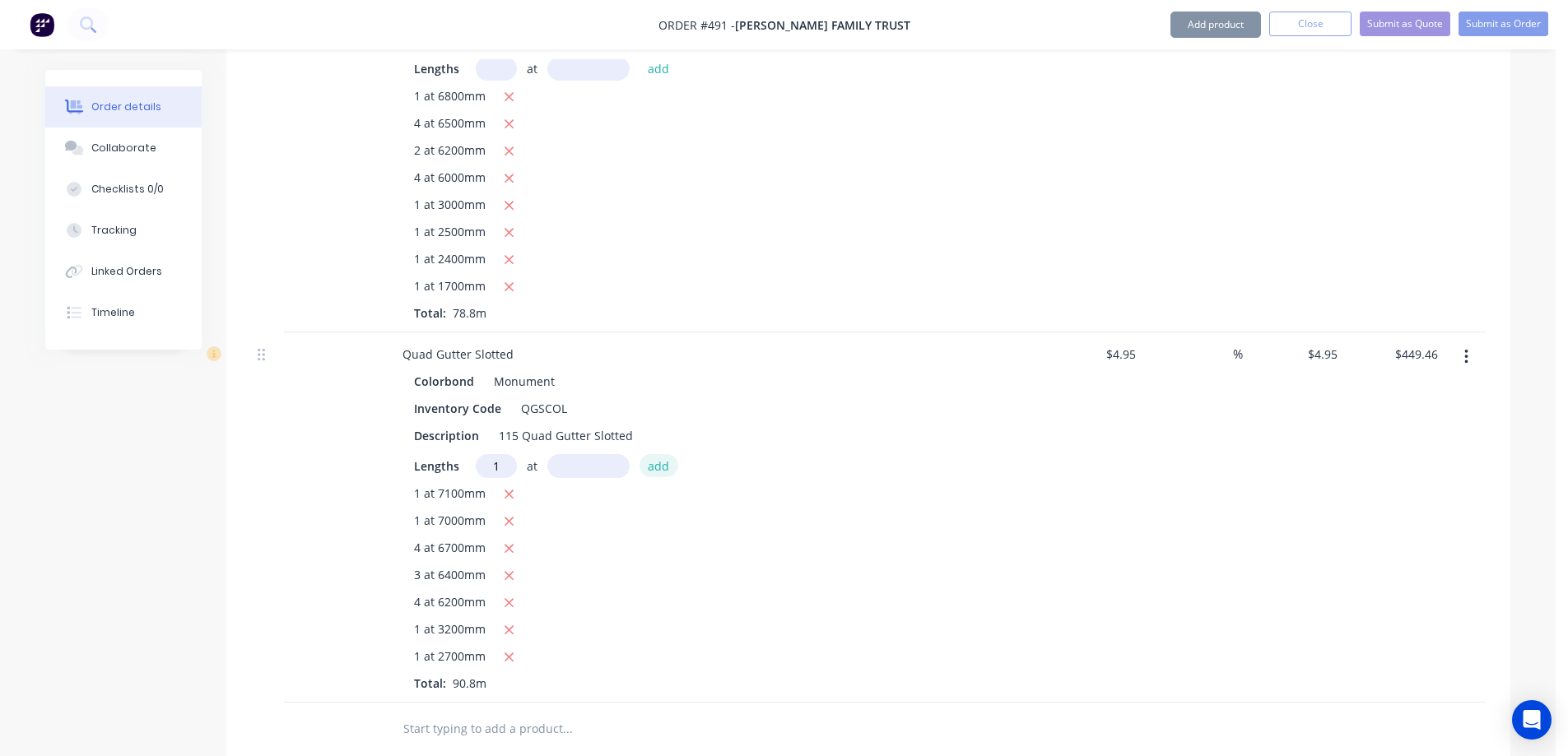
type input "1"
type input "2600mm"
click at [663, 454] on button "add" at bounding box center [658, 465] width 38 height 23
type input "$462.33"
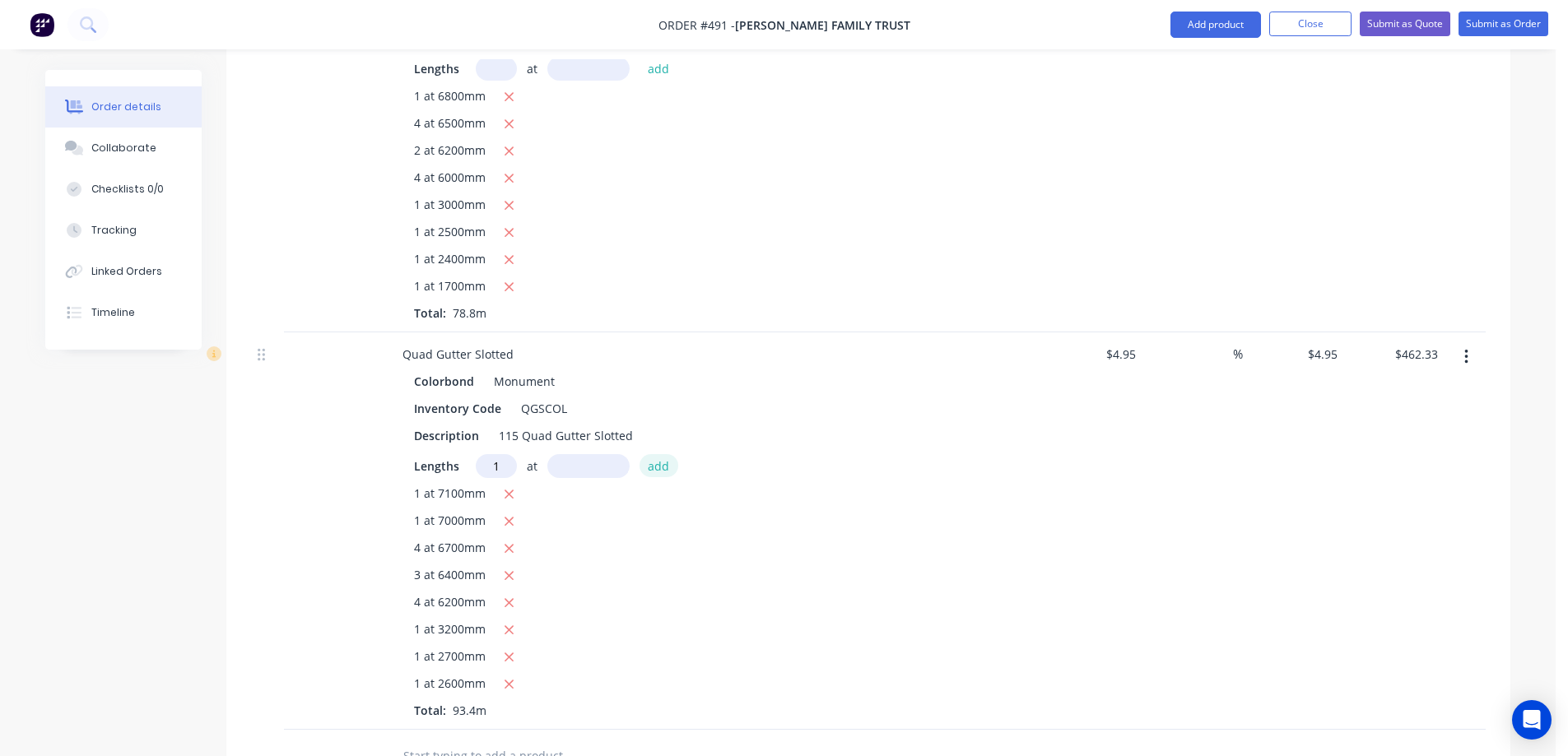
type input "1"
type input "1900mm"
click at [663, 454] on button "add" at bounding box center [658, 465] width 38 height 23
type input "$471.74"
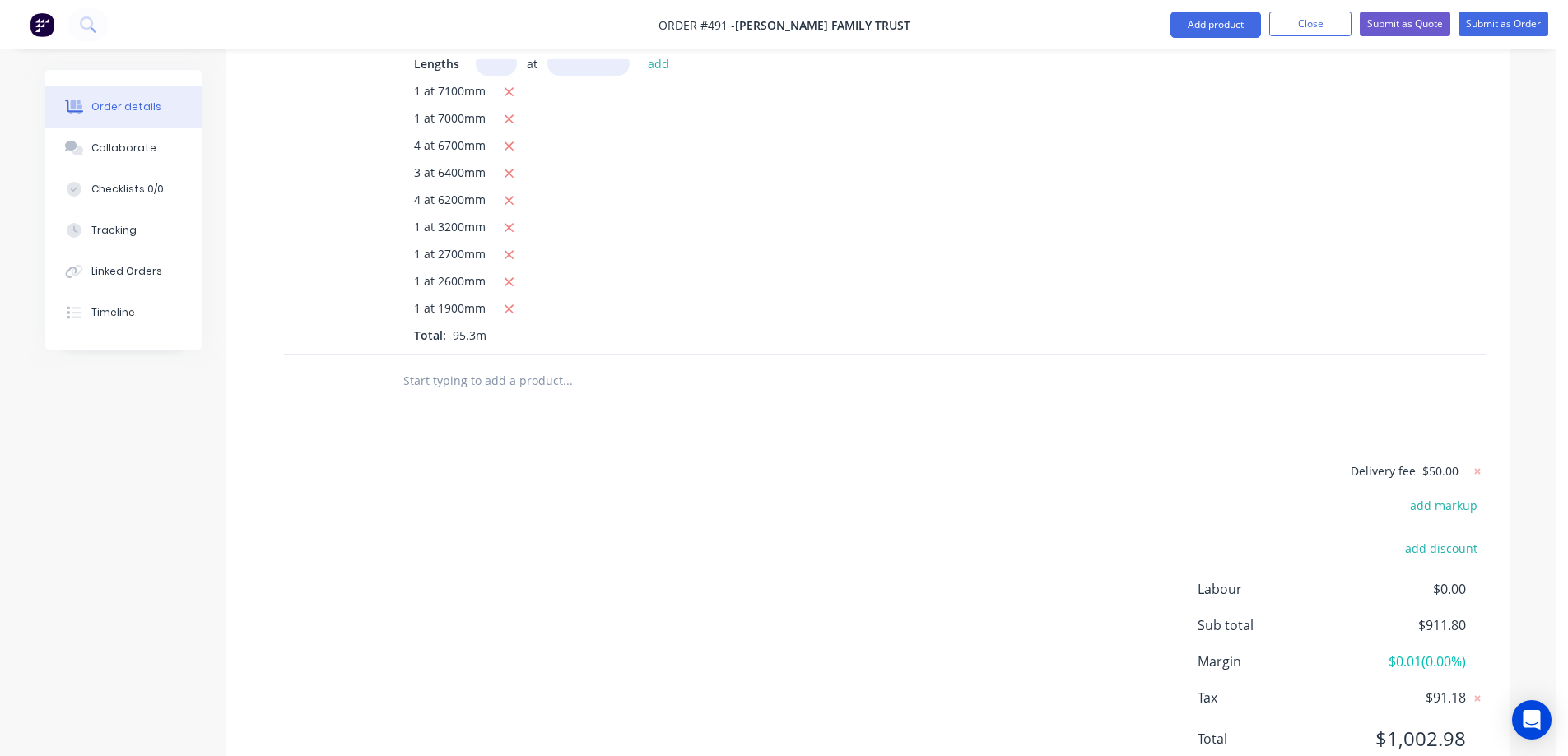
scroll to position [1112, 0]
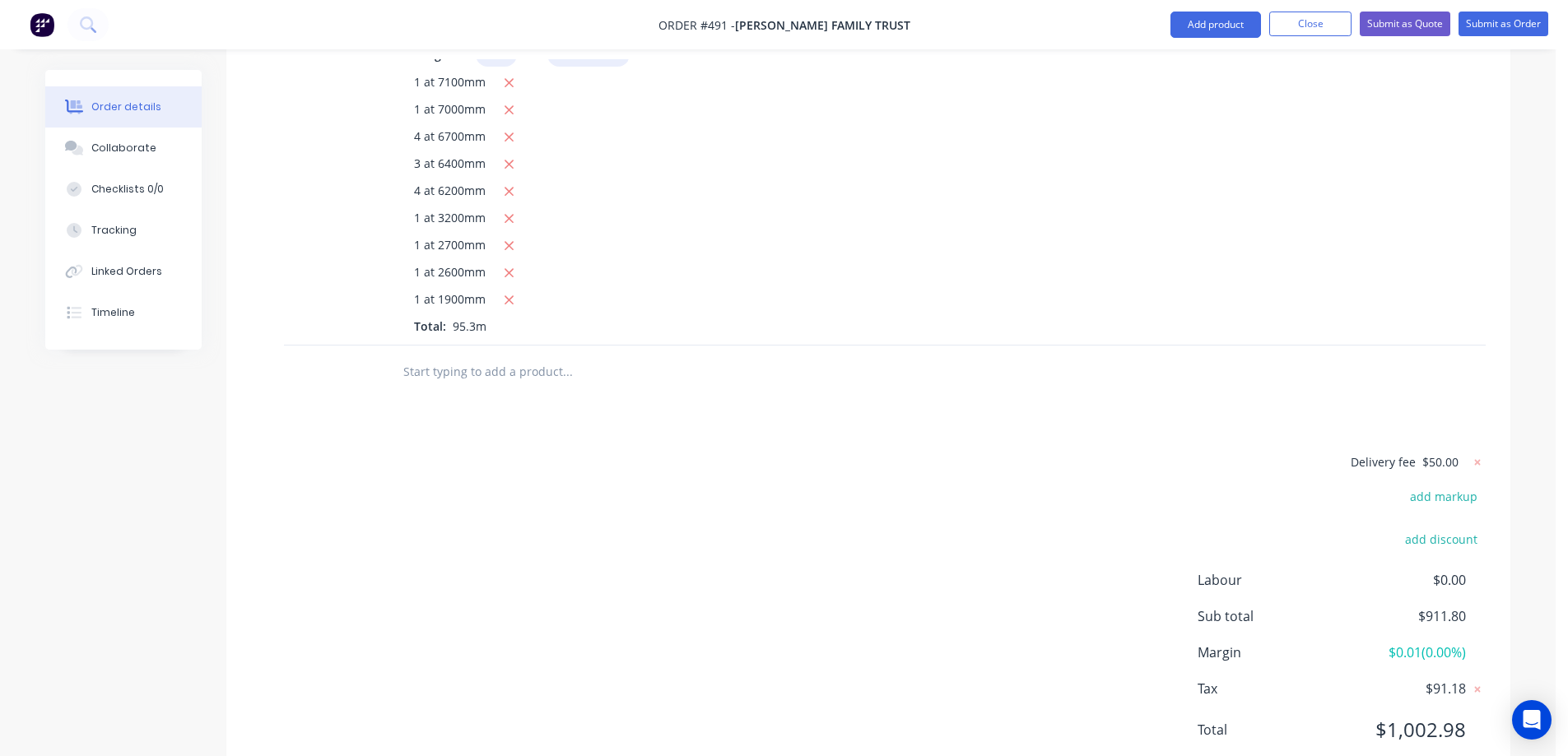
click at [445, 356] on input "text" at bounding box center [567, 372] width 329 height 33
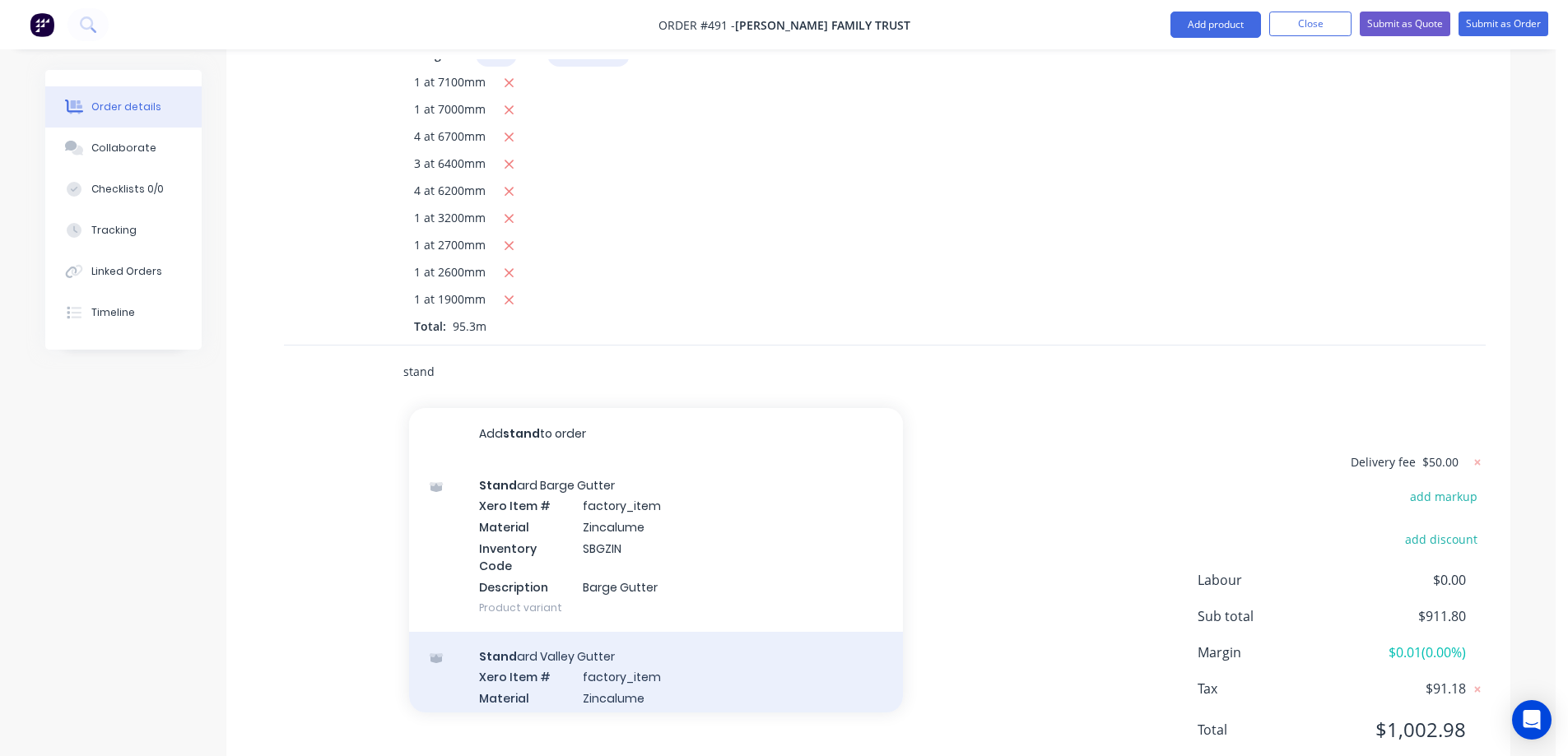
type input "stand"
click at [566, 632] on div "Stand ard Valley Gutter Xero Item # factory_item Material Zincalume Inventory C…" at bounding box center [656, 718] width 494 height 171
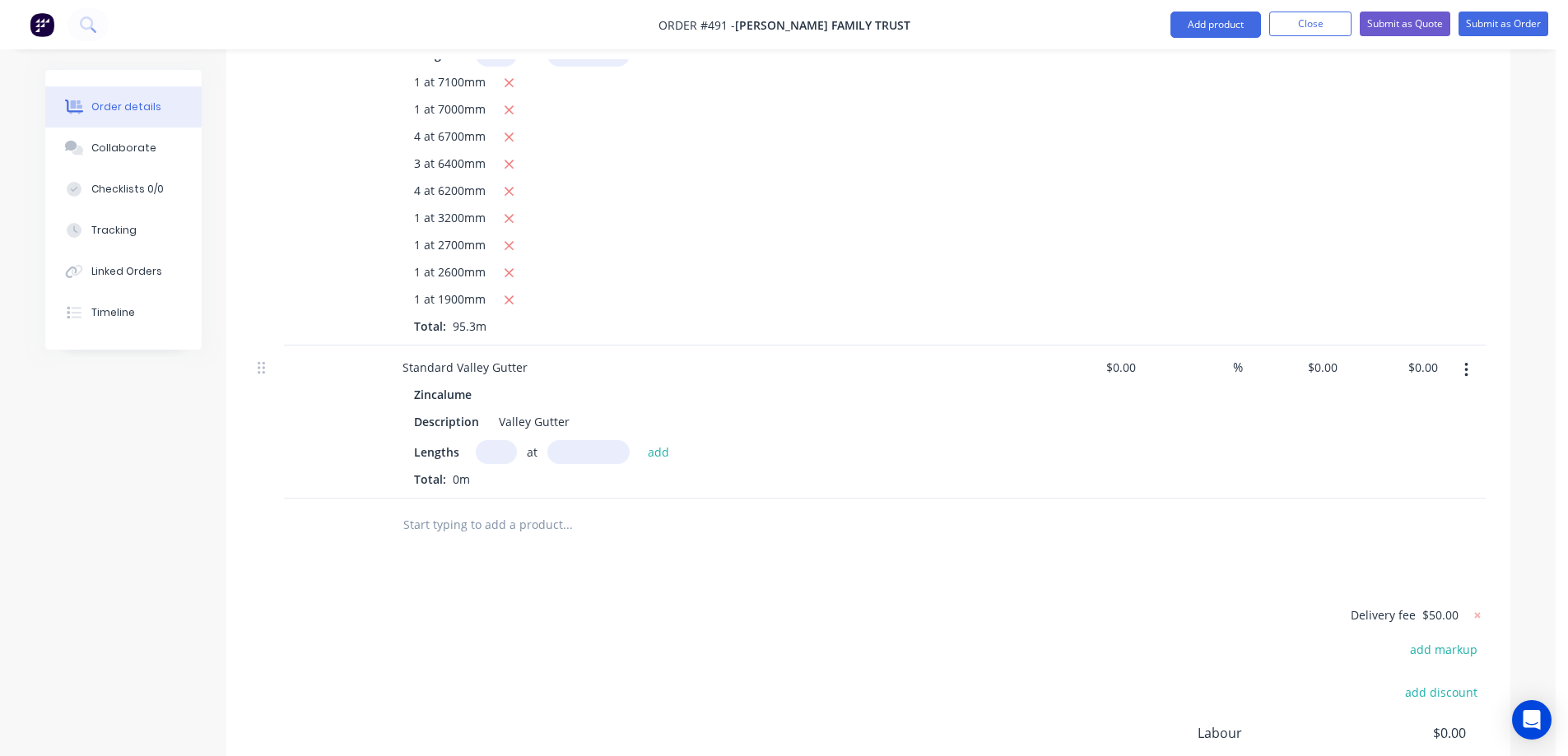
click at [469, 383] on div "Zincalume" at bounding box center [445, 394] width 64 height 24
click at [1178, 21] on button "Add product" at bounding box center [1215, 25] width 90 height 27
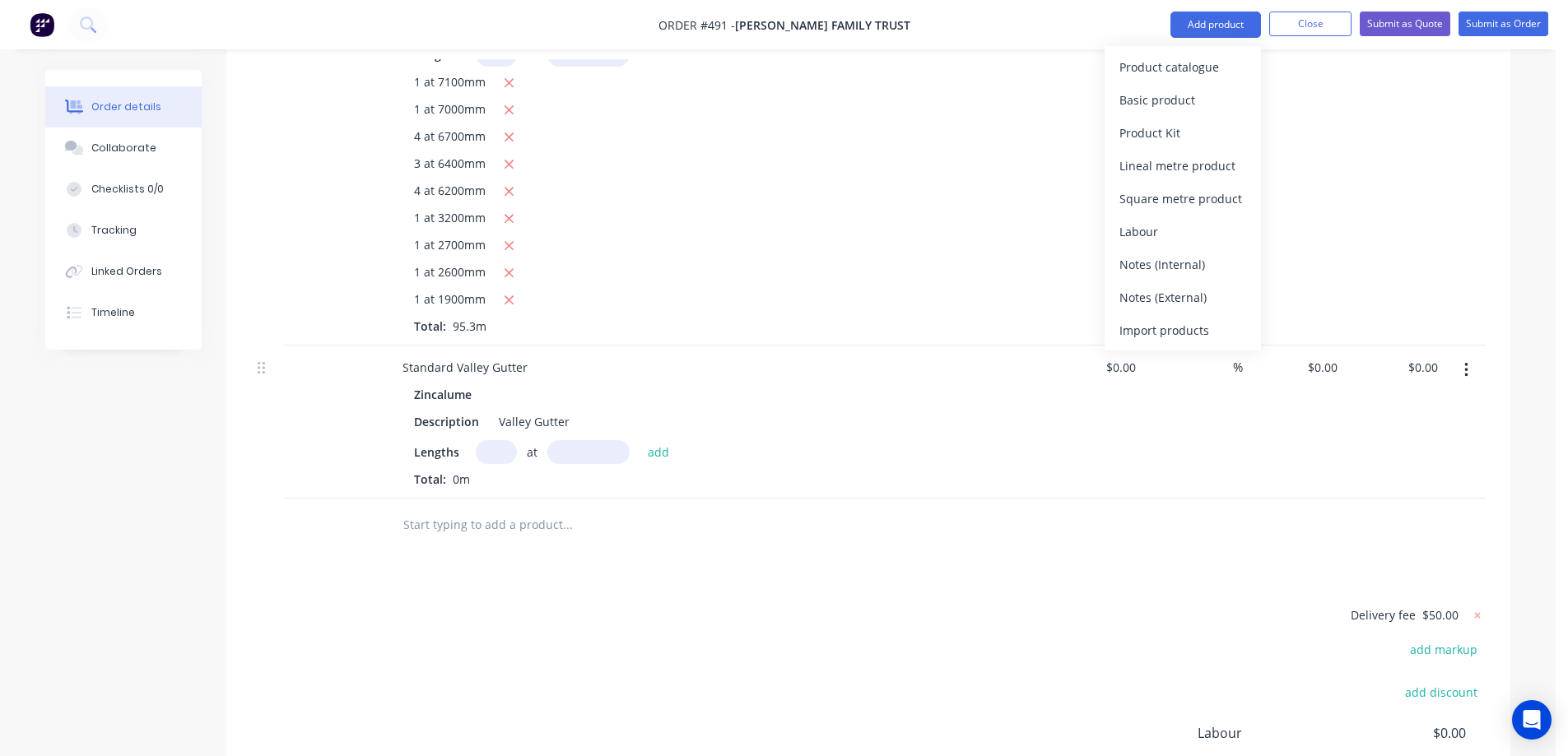
click at [461, 509] on input "text" at bounding box center [567, 525] width 329 height 33
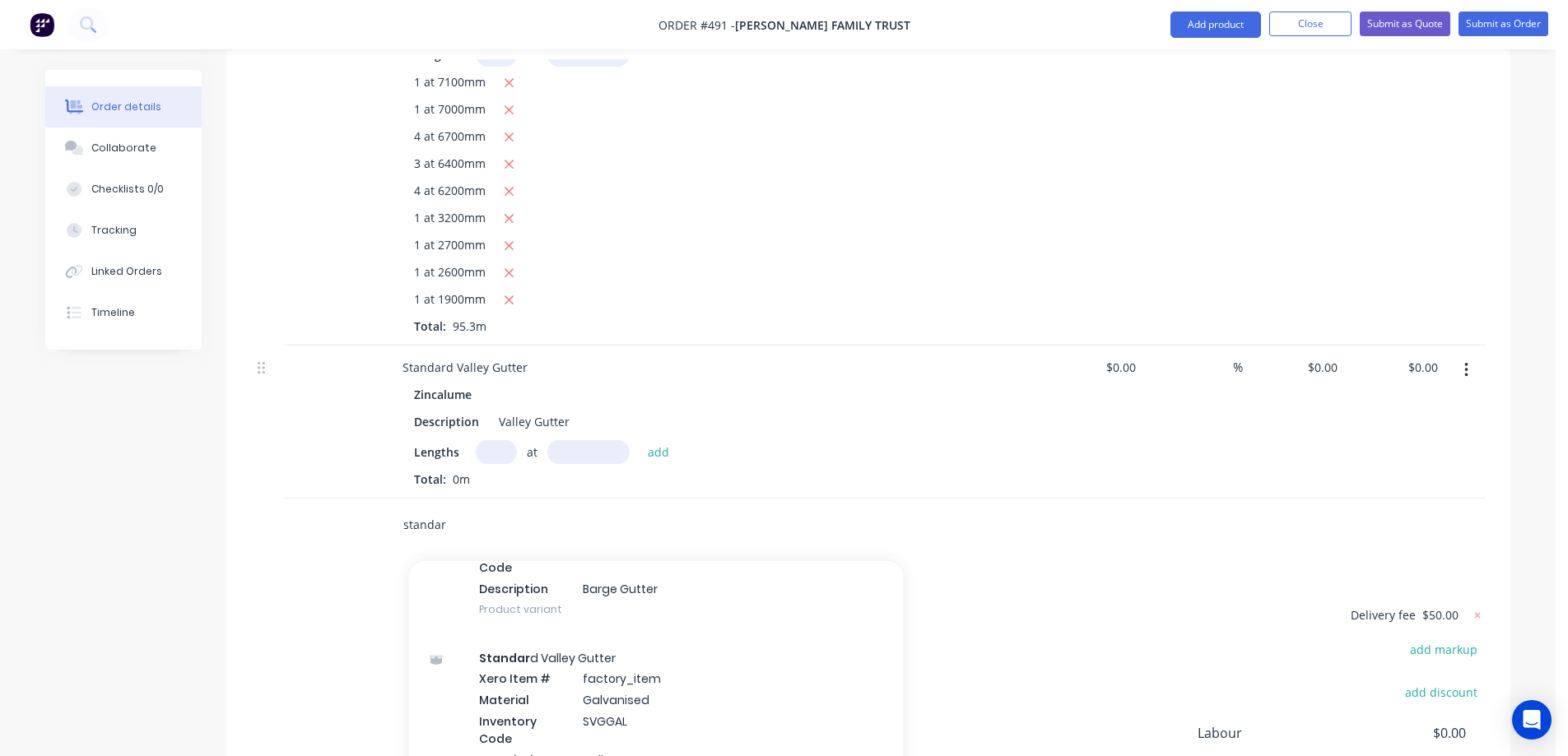
scroll to position [576, 0]
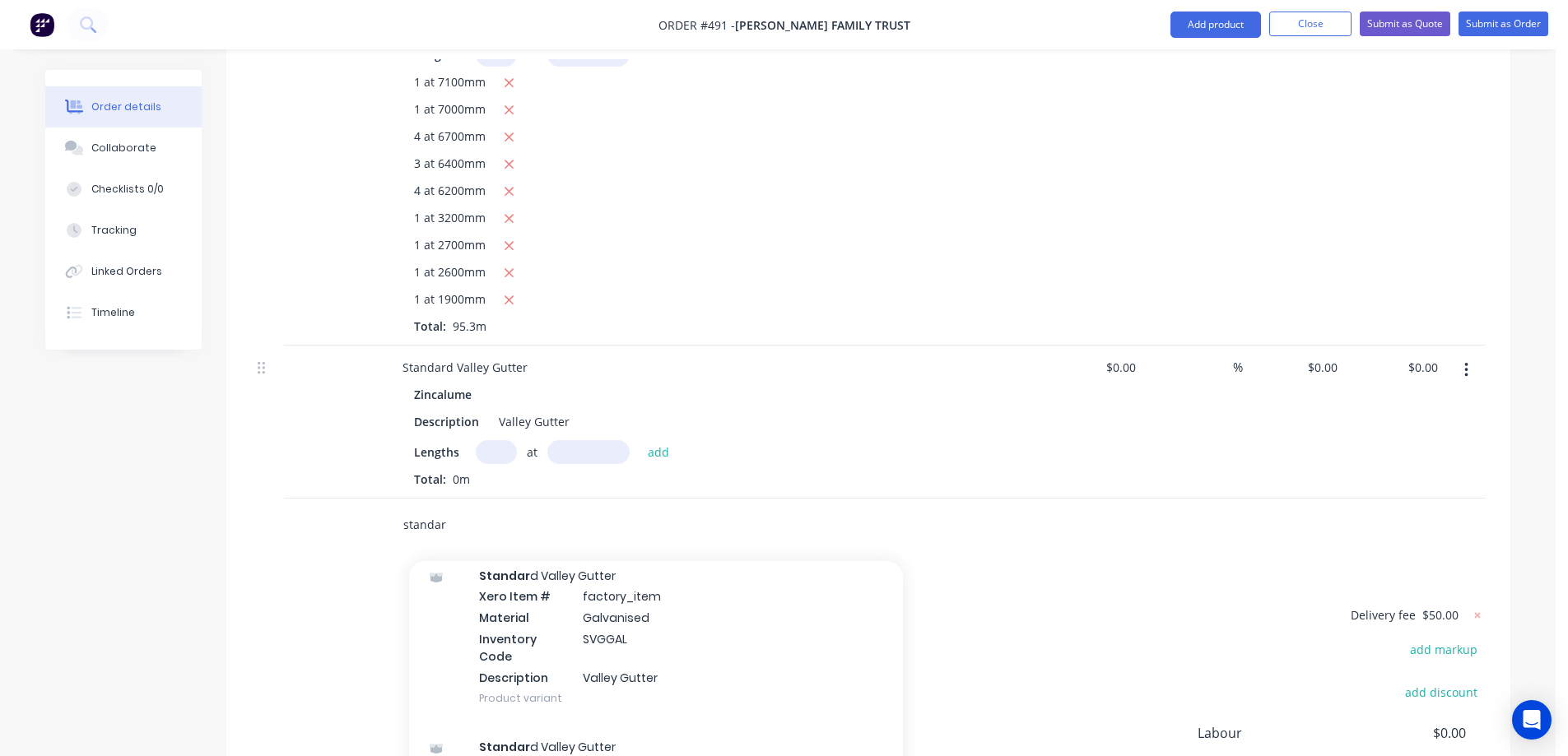
type input "standar"
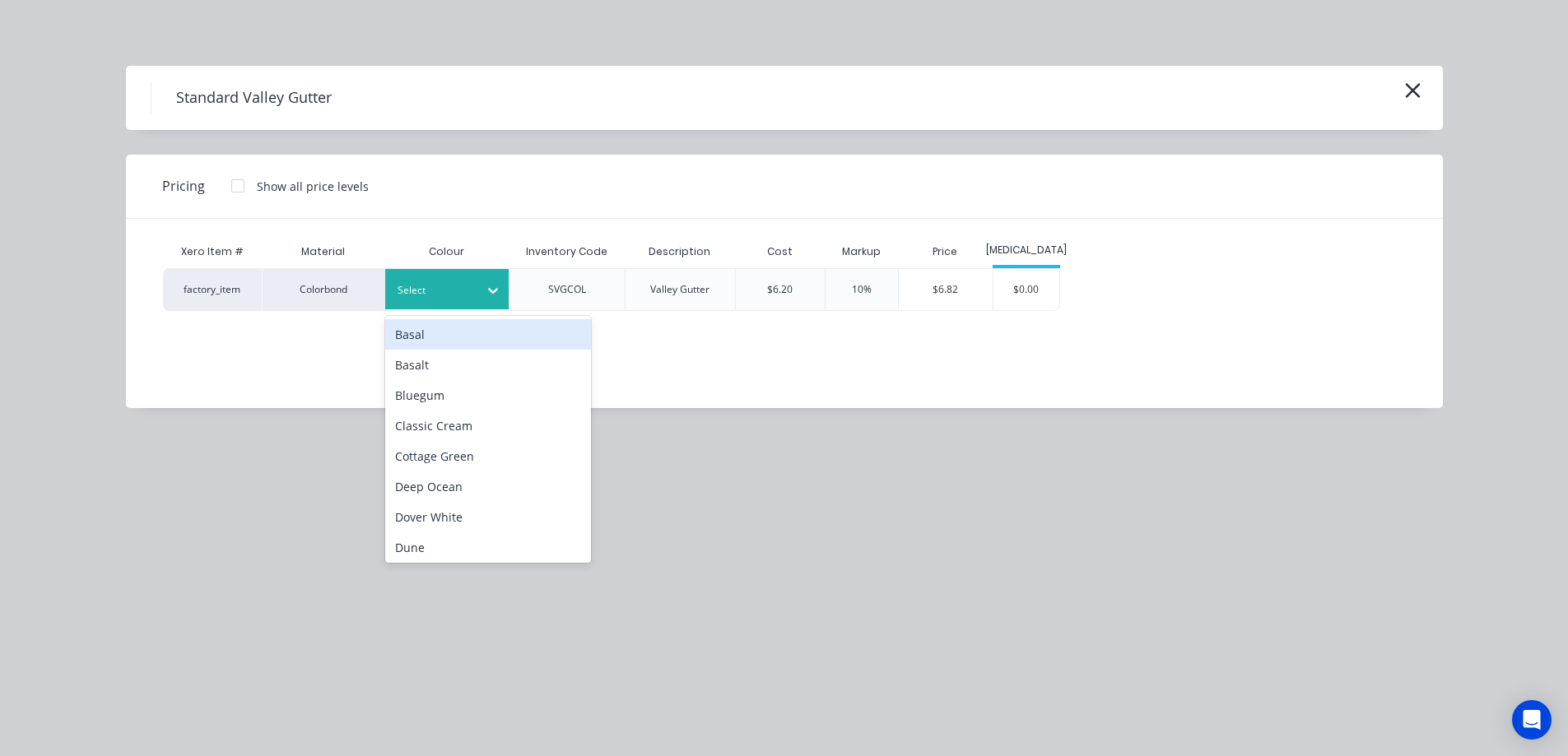
click at [439, 272] on div "Select" at bounding box center [447, 289] width 124 height 40
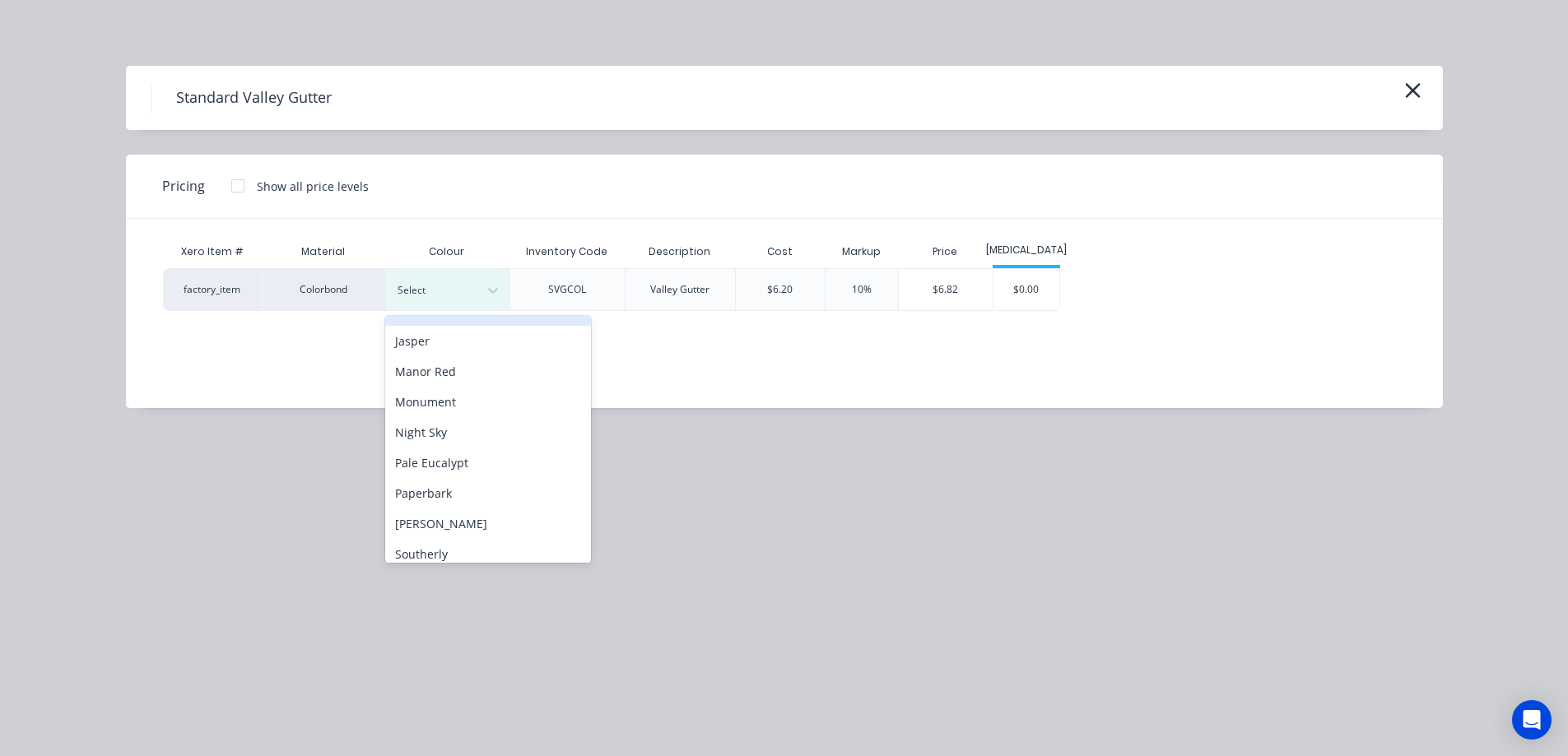
scroll to position [329, 0]
click at [444, 395] on div "Monument" at bounding box center [488, 401] width 206 height 30
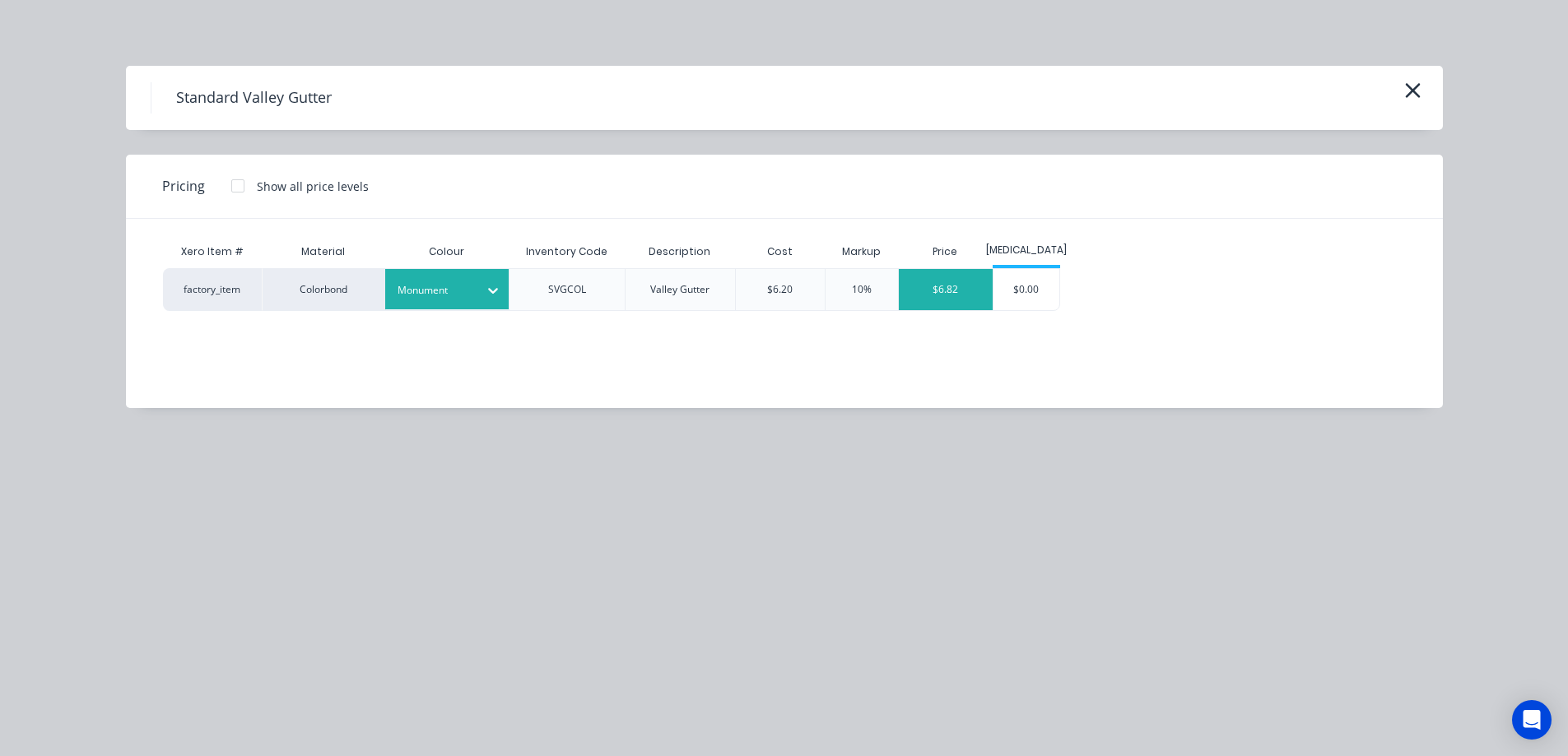
click at [954, 307] on div "$6.82" at bounding box center [946, 289] width 94 height 41
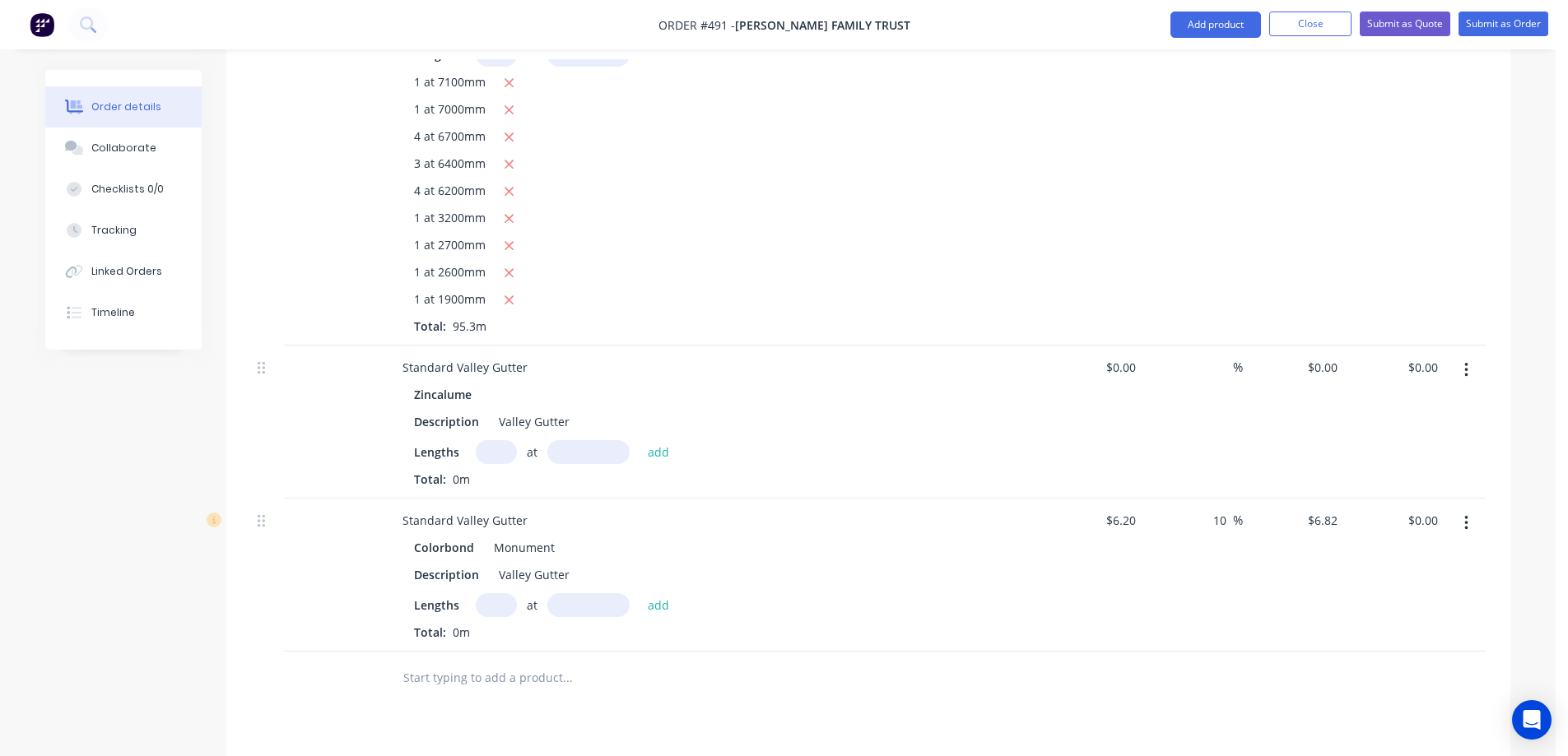
click at [1456, 356] on button "button" at bounding box center [1466, 370] width 38 height 29
click at [1366, 500] on div "Delete" at bounding box center [1408, 512] width 127 height 24
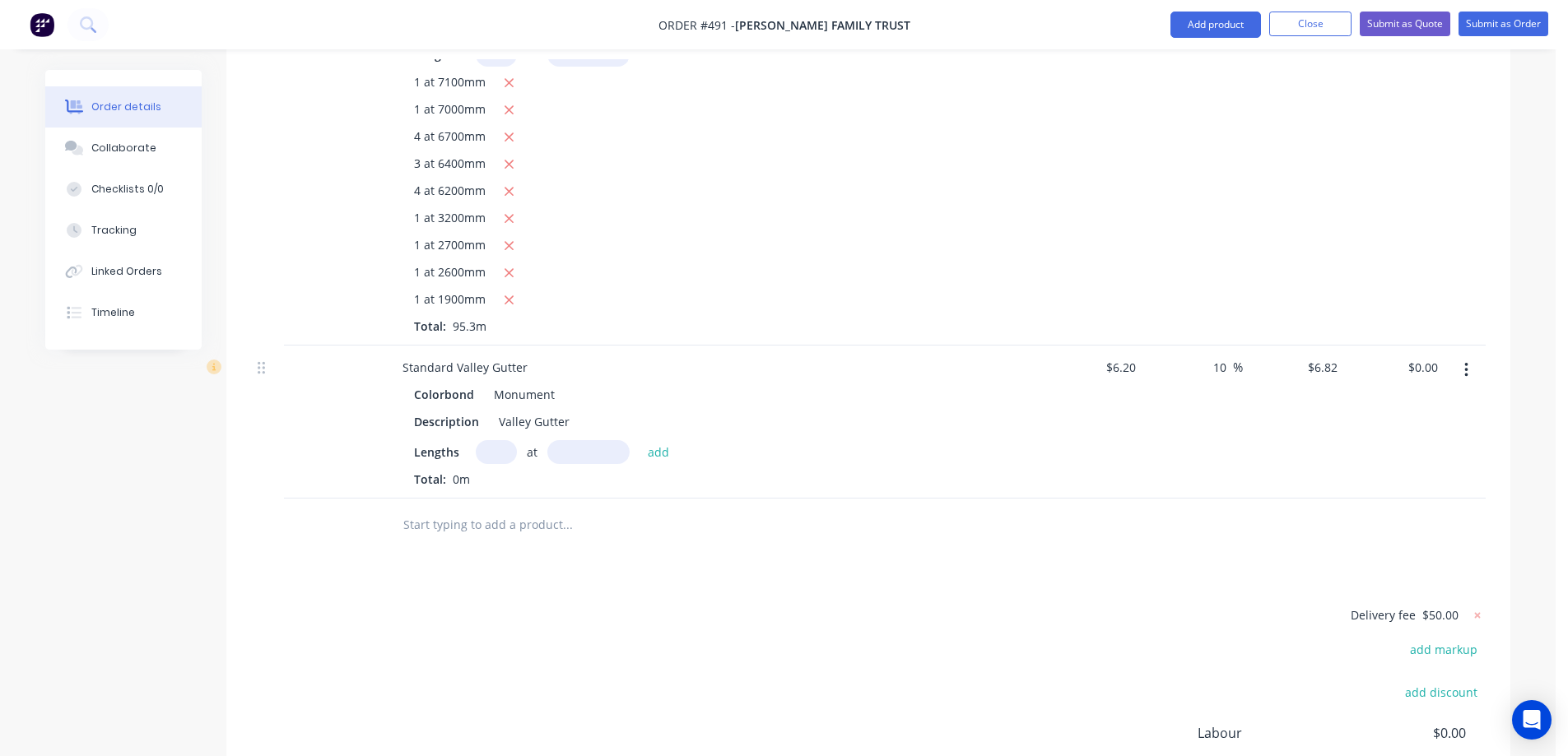
click at [500, 440] on input "text" at bounding box center [495, 452] width 41 height 24
type input "2"
type input "6000mm"
click at [644, 440] on button "add" at bounding box center [658, 451] width 38 height 23
type input "$81.84"
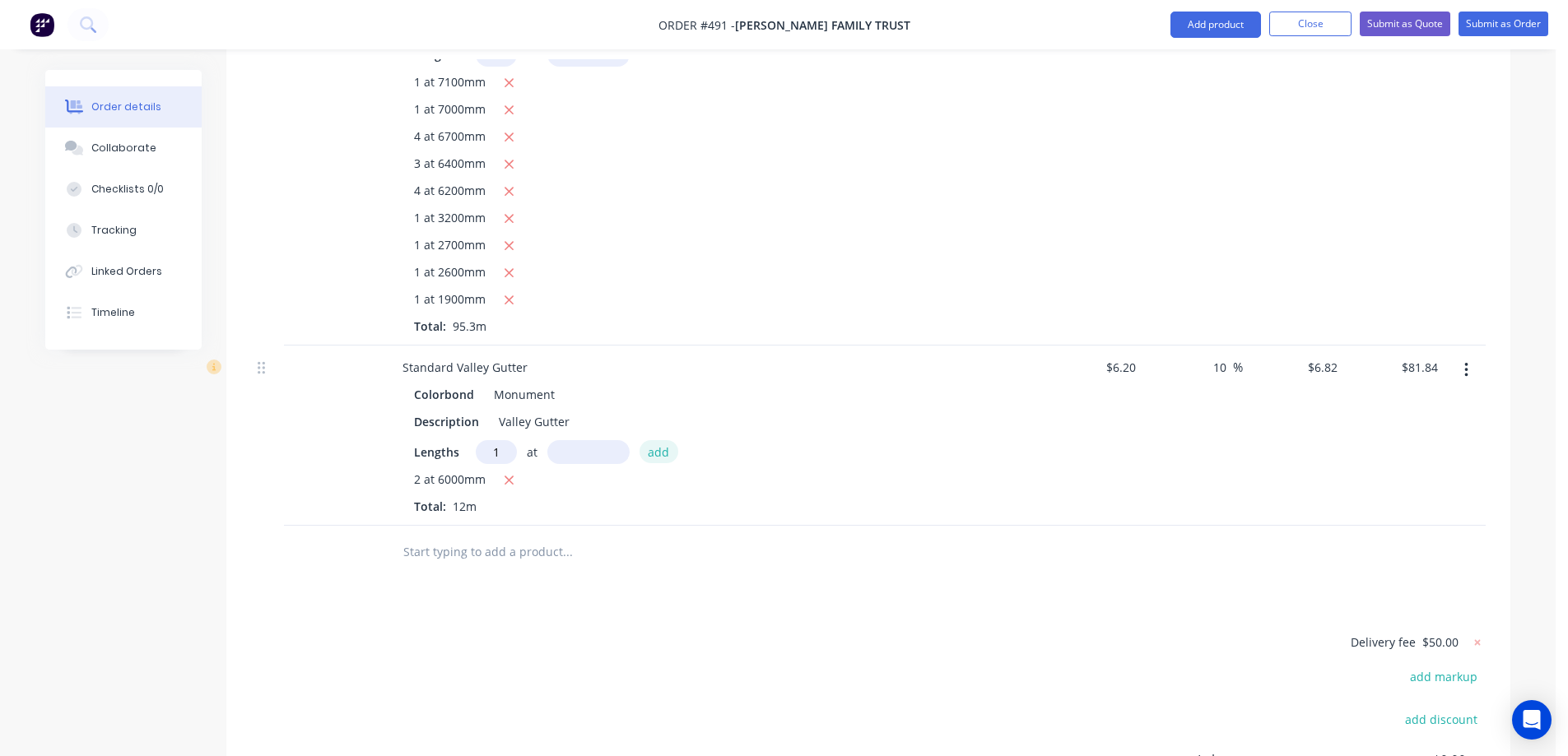
type input "1"
type input "5000mm"
click at [644, 440] on button "add" at bounding box center [658, 451] width 38 height 23
type input "$115.94"
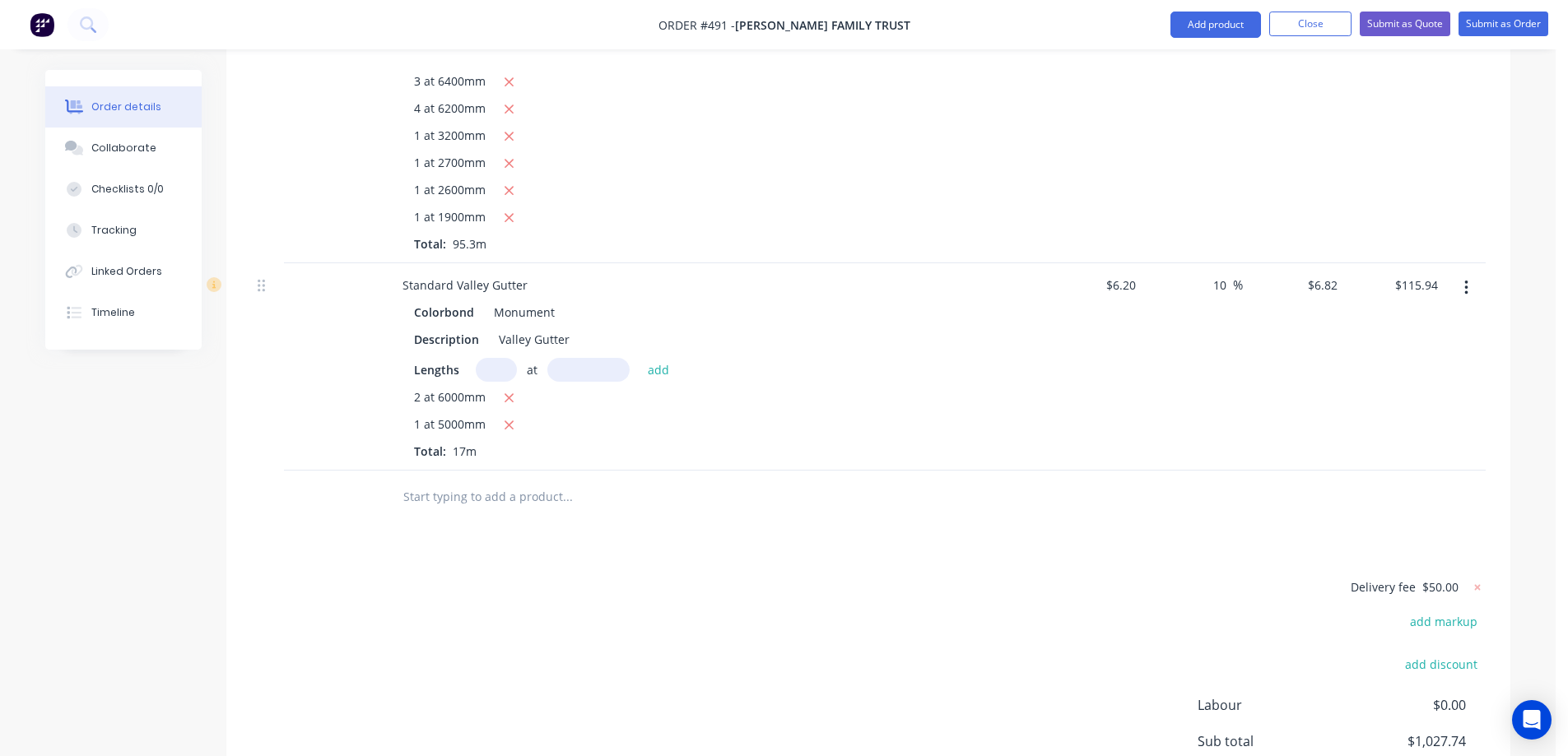
click at [470, 480] on input "text" at bounding box center [567, 496] width 329 height 33
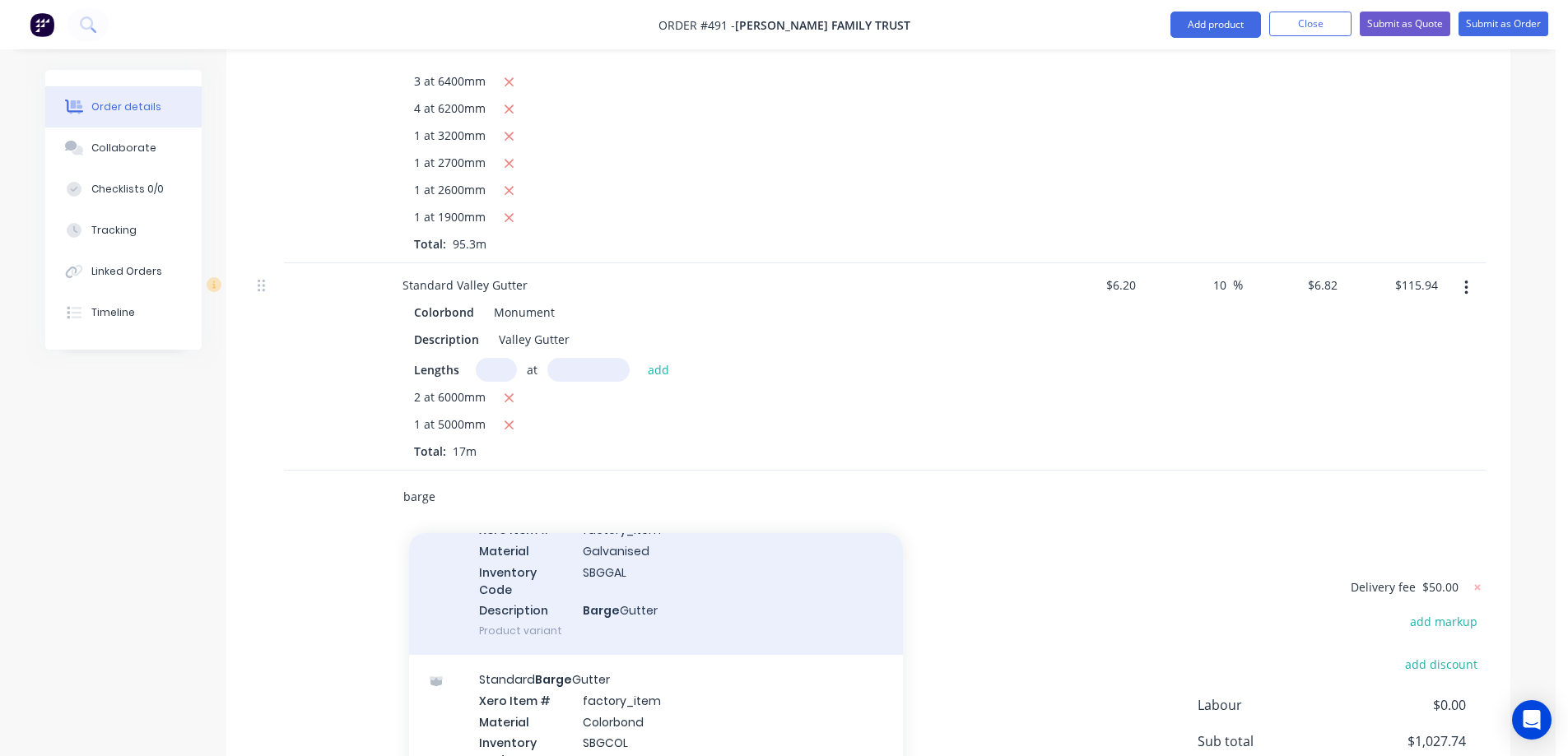
scroll to position [658, 0]
type input "barge"
click at [635, 654] on div "Standard Barge Gutter Xero Item # factory_item Material Colorbond Inventory Cod…" at bounding box center [656, 739] width 494 height 171
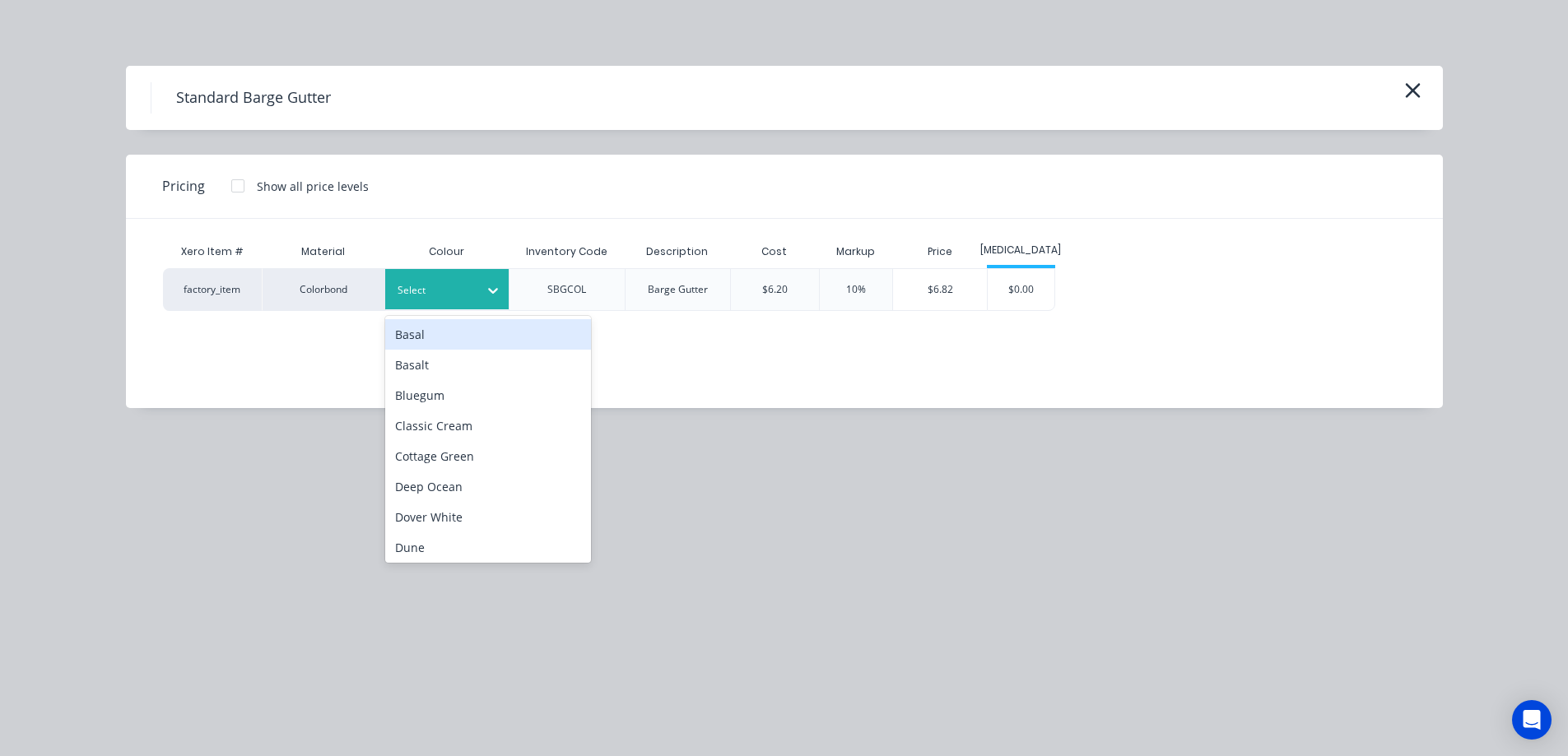
click at [428, 297] on div at bounding box center [434, 291] width 74 height 18
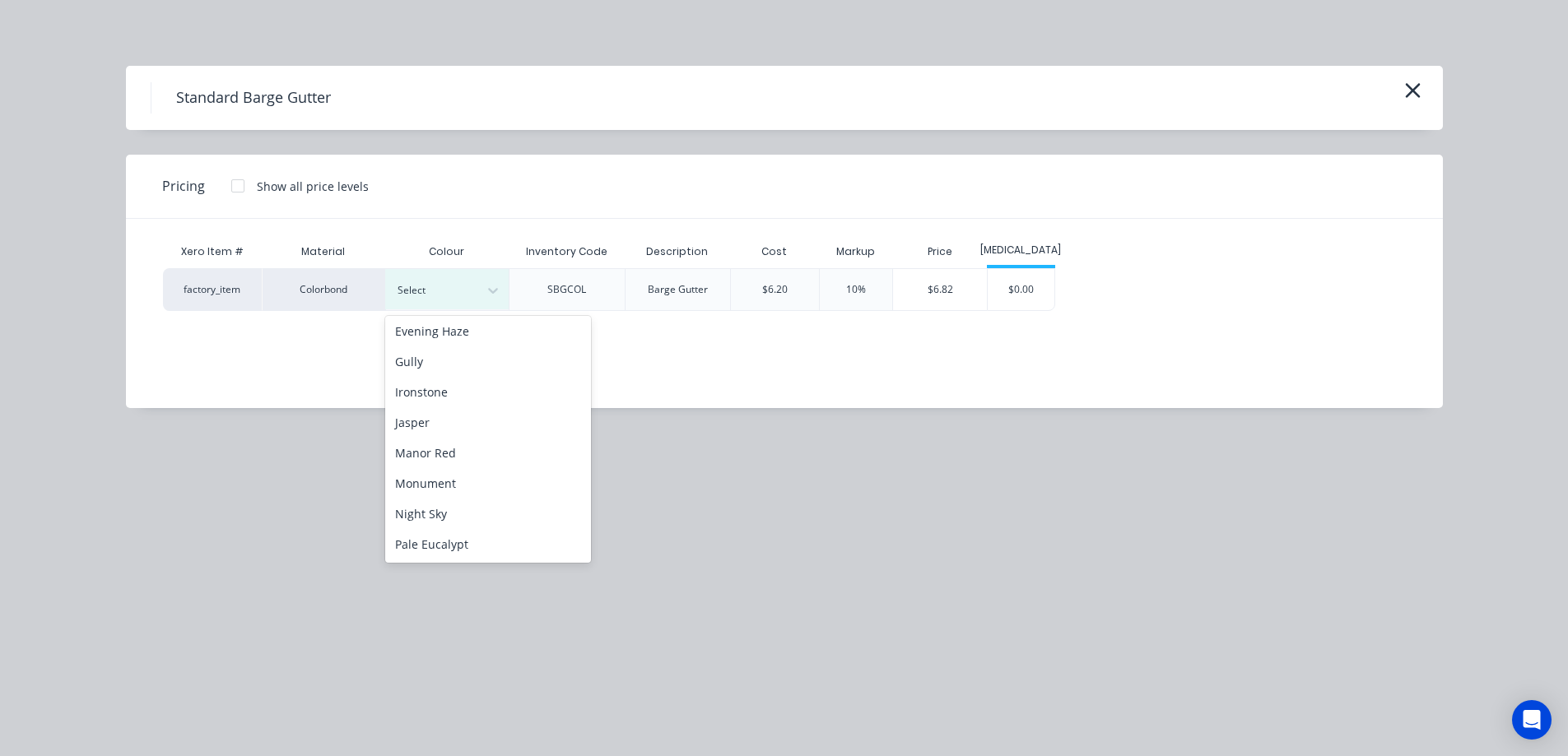
scroll to position [329, 0]
click at [454, 406] on div "Monument" at bounding box center [488, 401] width 206 height 30
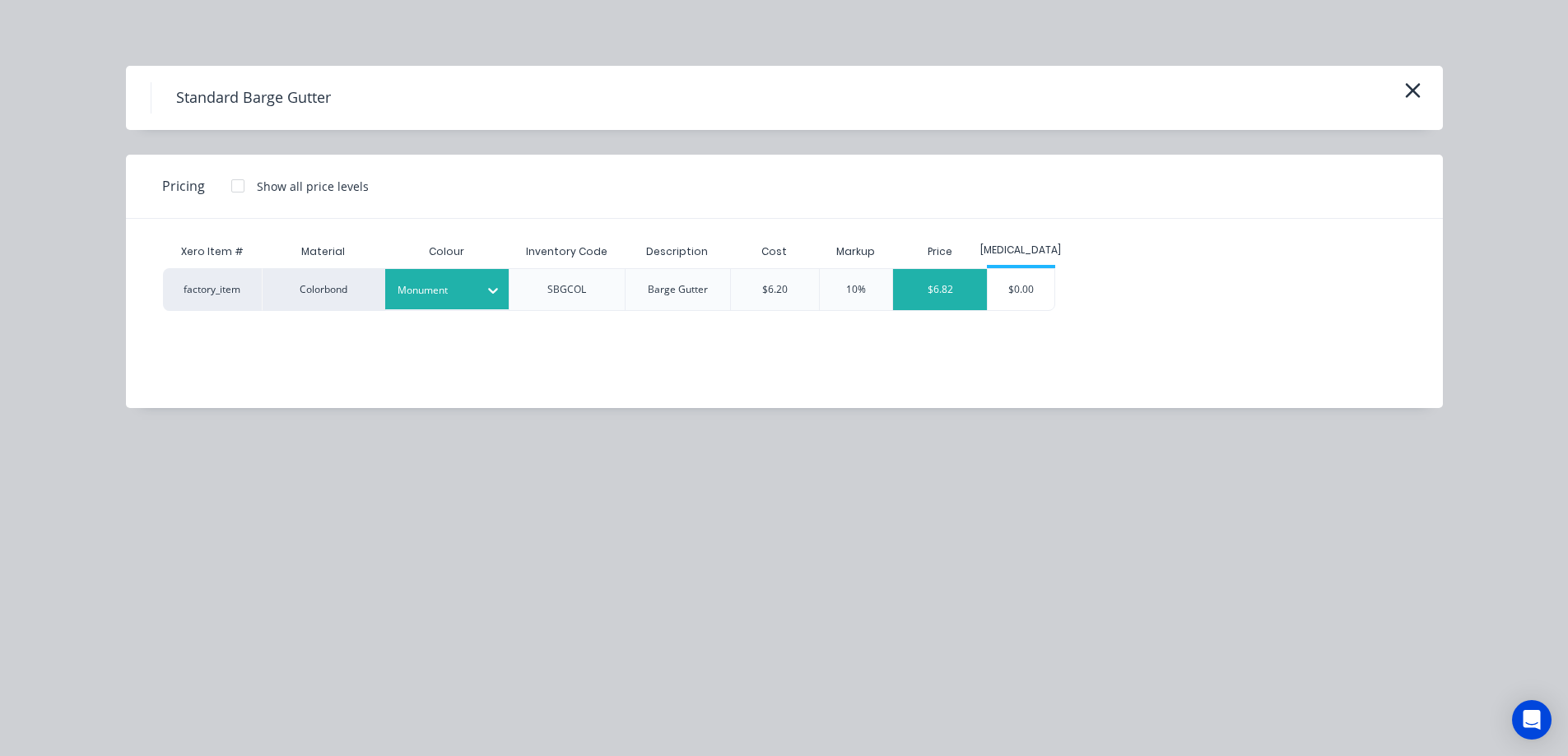
click at [922, 300] on div "$6.82" at bounding box center [940, 289] width 94 height 41
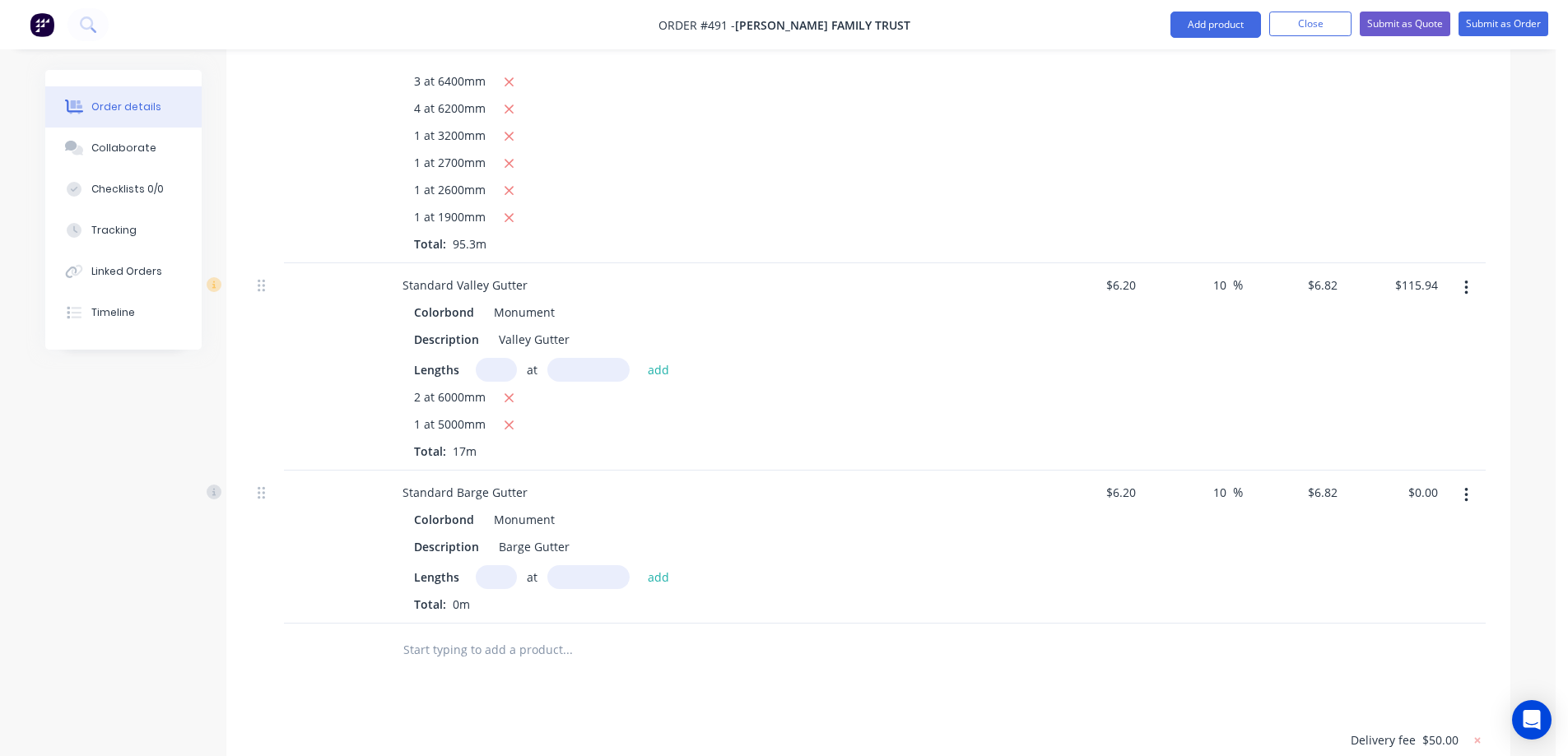
click at [494, 566] on input "text" at bounding box center [495, 577] width 41 height 24
type input "1"
type input "1800mm"
click at [659, 566] on button "add" at bounding box center [658, 576] width 38 height 23
type input "$12.28"
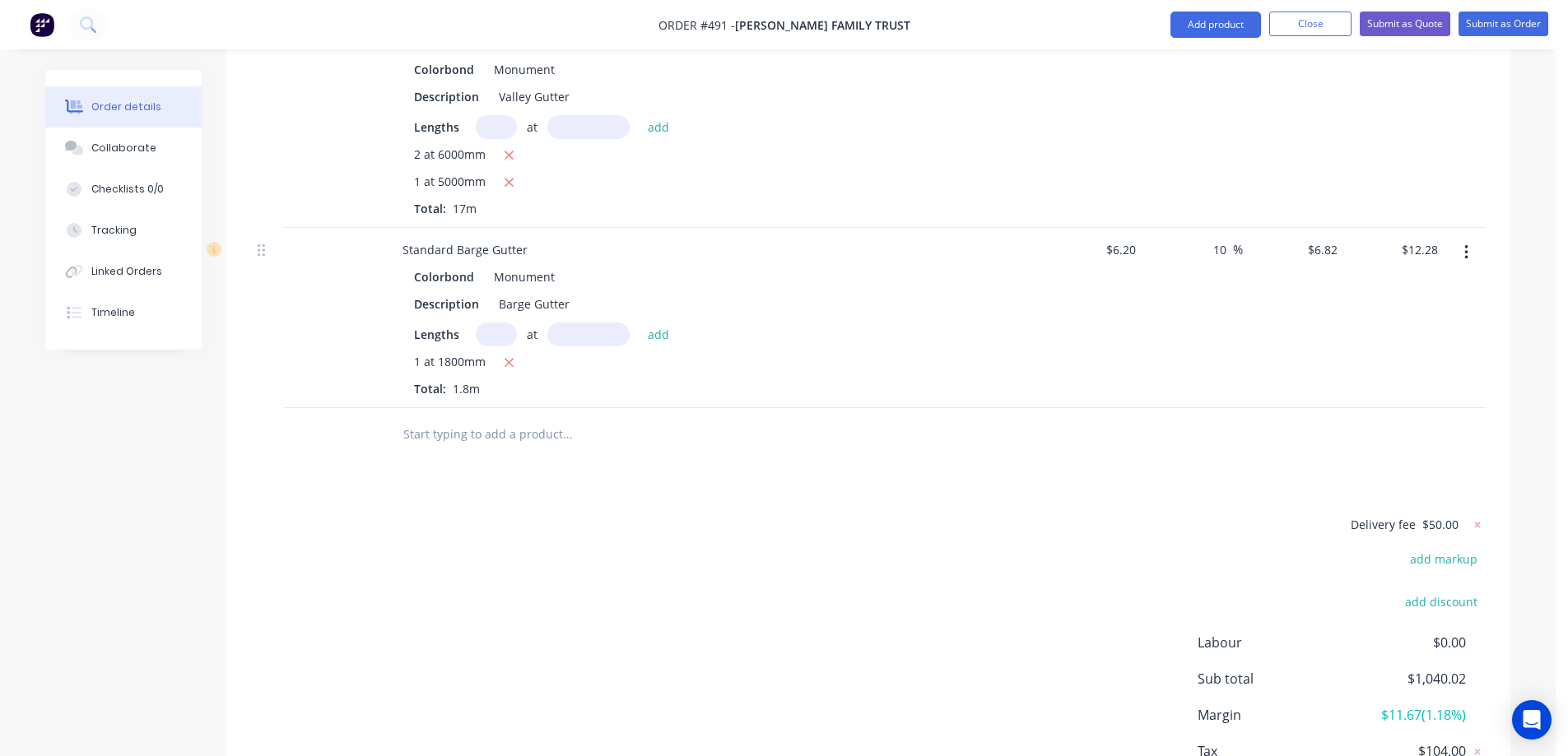
scroll to position [1441, 0]
click at [425, 414] on input "text" at bounding box center [567, 429] width 329 height 33
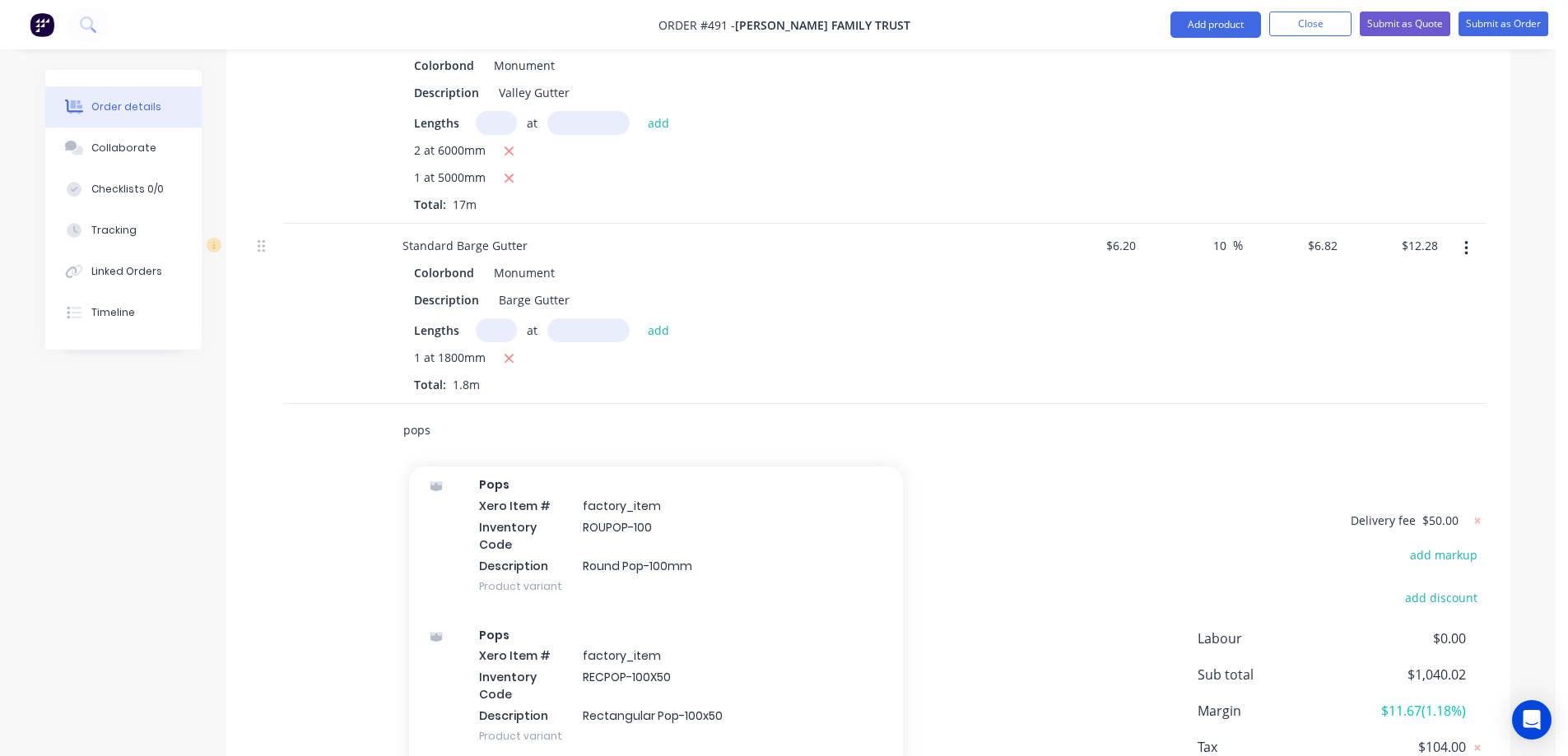
scroll to position [741, 0]
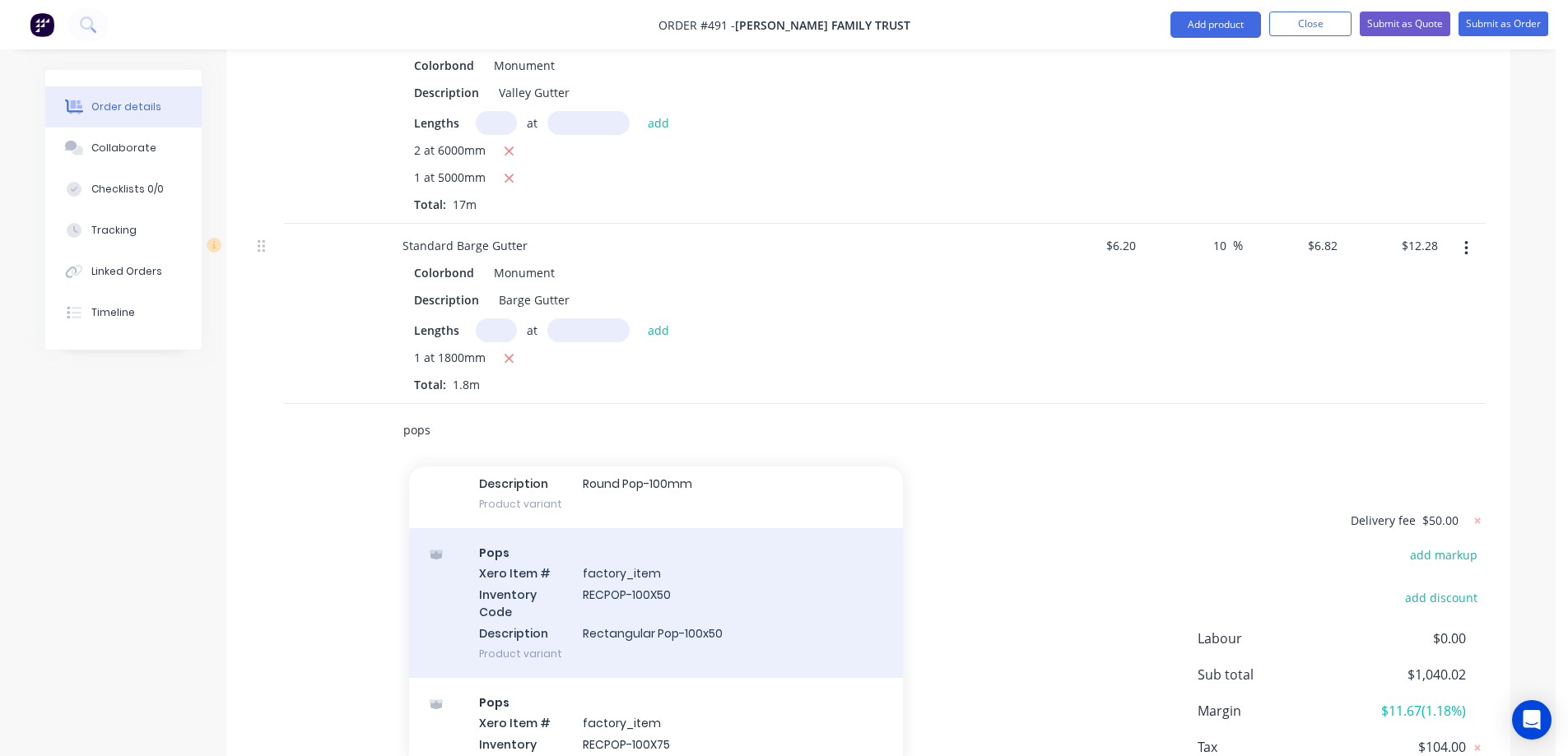
type input "pops"
click at [607, 528] on div "Pops Xero Item # factory_item Inventory Code RECPOP-100X50 Description Rectangu…" at bounding box center [656, 602] width 494 height 150
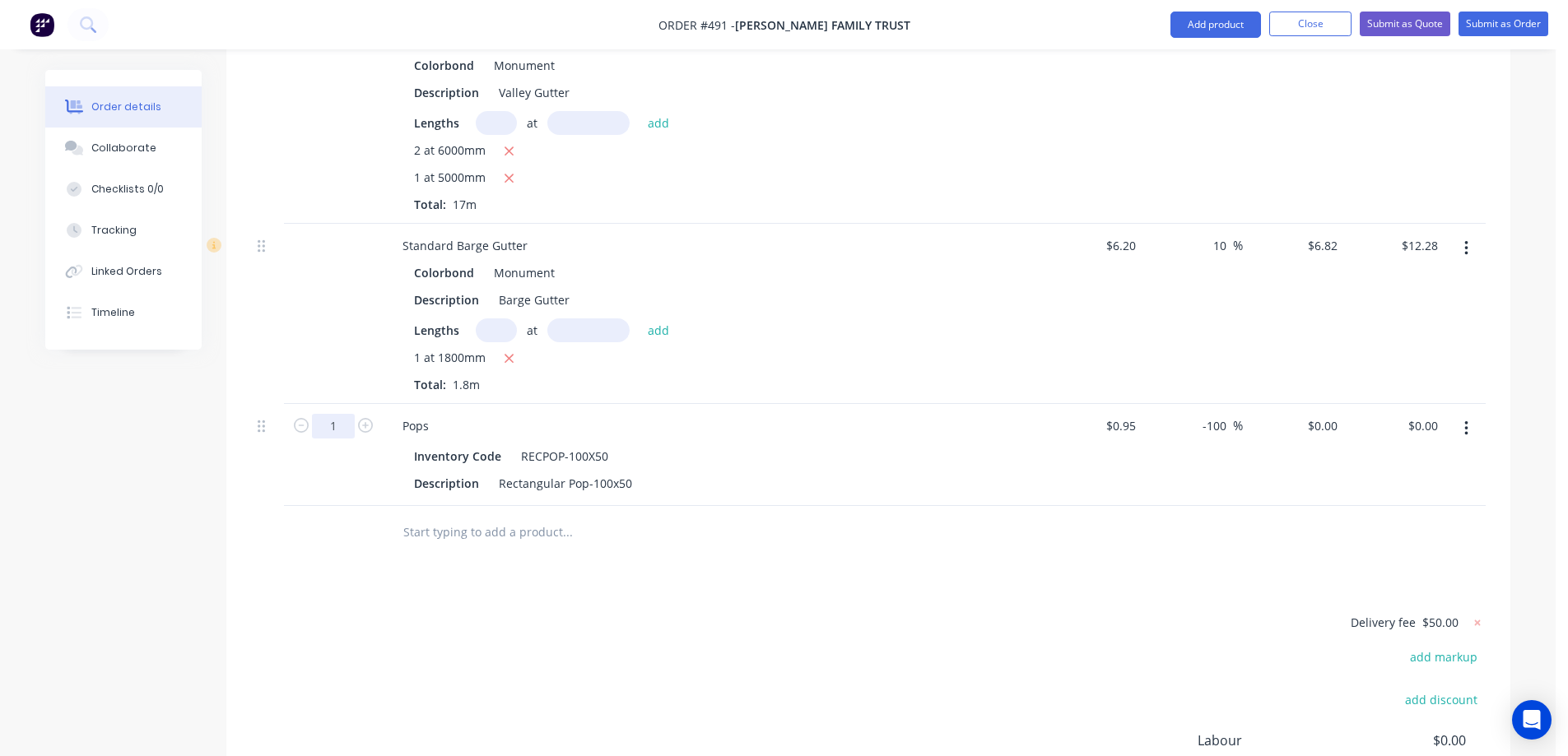
click at [330, 414] on input "1" at bounding box center [332, 426] width 43 height 25
type input "7"
click at [363, 612] on div "Delivery fee $50.00 add markup add discount Labour $0.00 Sub total $1,040.02 Ma…" at bounding box center [868, 767] width 1235 height 309
drag, startPoint x: 1225, startPoint y: 389, endPoint x: 1183, endPoint y: 394, distance: 42.3
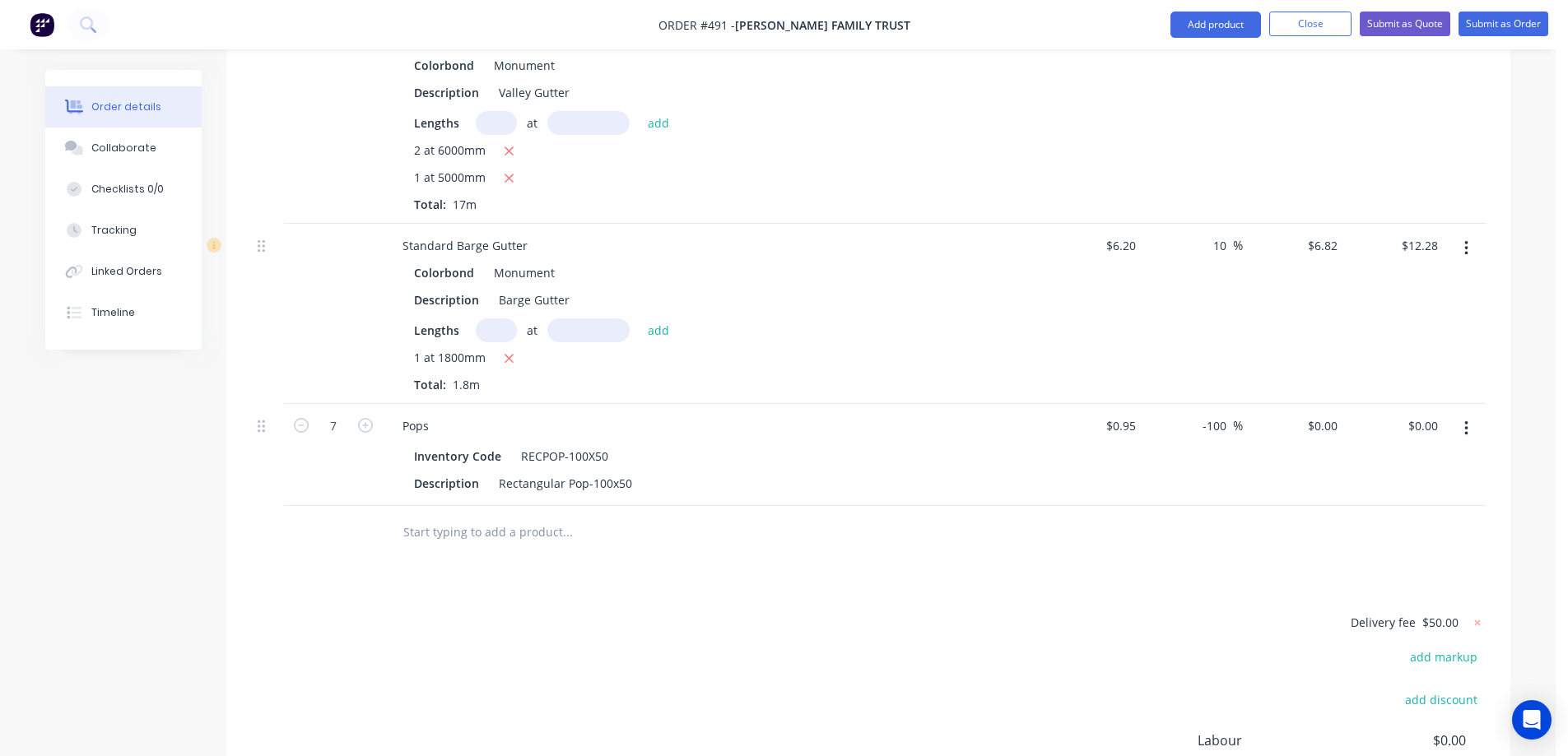
click at [1183, 404] on div "-100 -100 %" at bounding box center [1192, 455] width 101 height 102
type input "0"
type input "$0.95"
type input "$6.65"
click at [1037, 457] on div "Pops Inventory Code RECPOP-100X50 Description Rectangular Pop-100x50" at bounding box center [712, 455] width 658 height 102
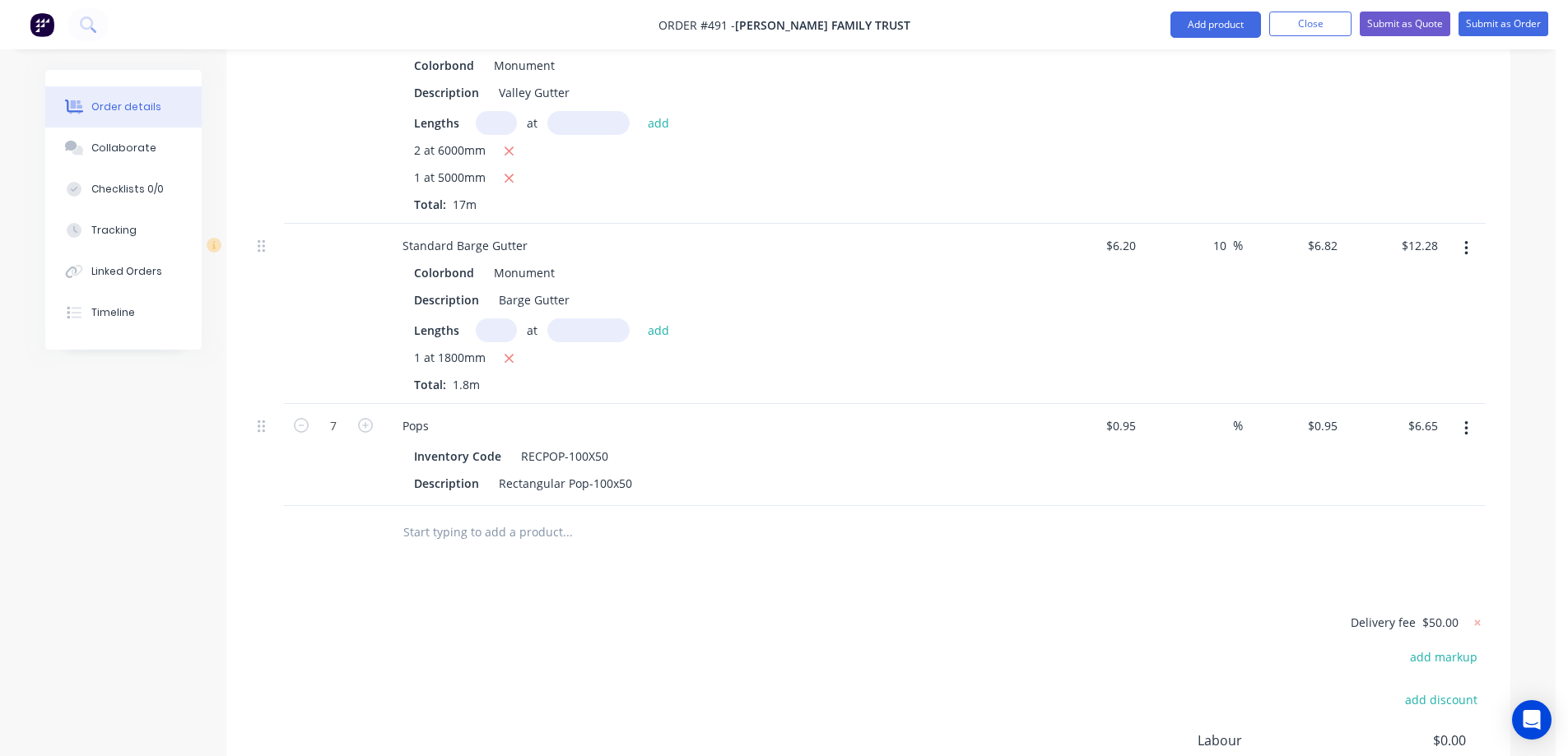
click at [436, 516] on input "text" at bounding box center [567, 532] width 329 height 33
click at [1215, 22] on button "Add product" at bounding box center [1215, 25] width 90 height 27
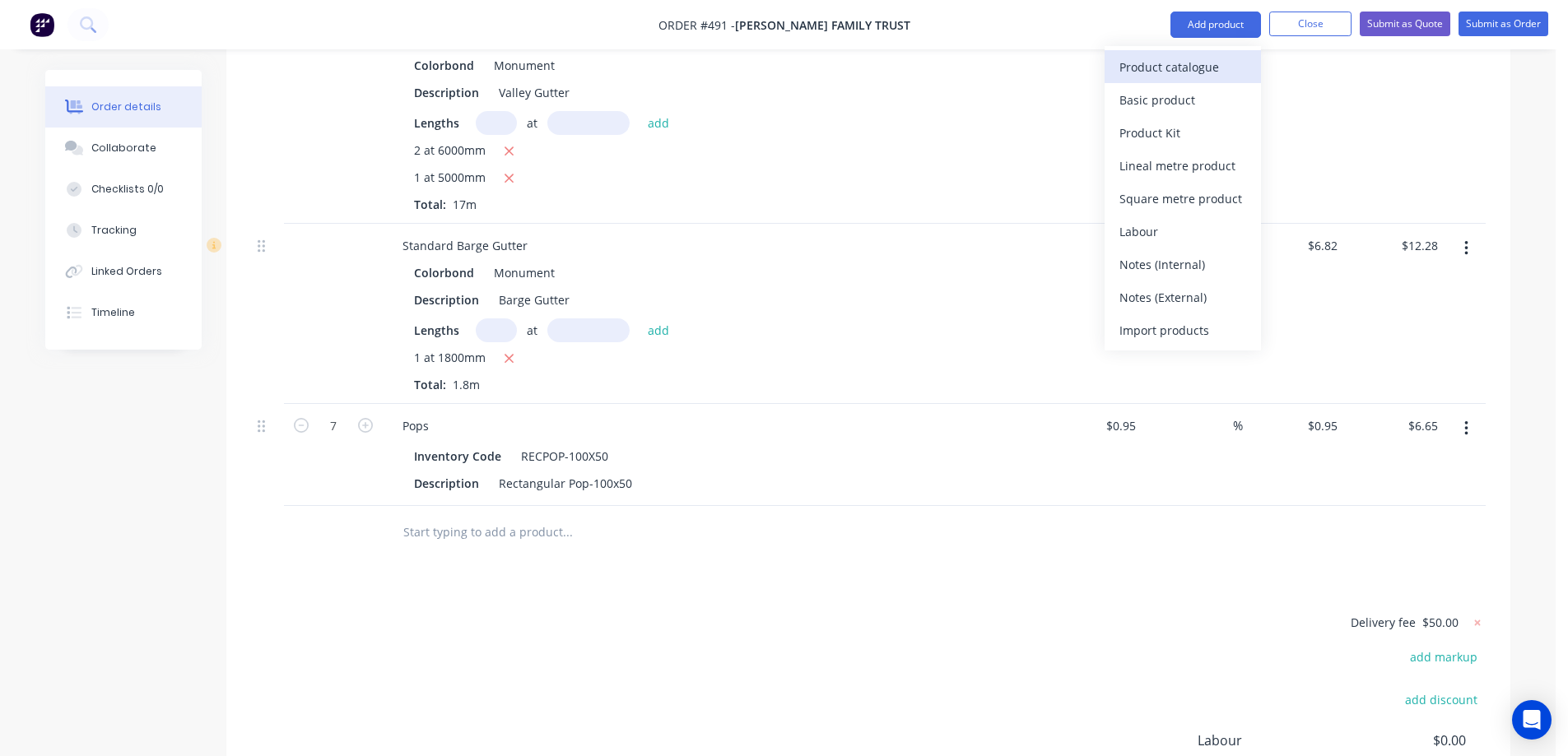
click at [1190, 61] on div "Product catalogue" at bounding box center [1183, 67] width 127 height 24
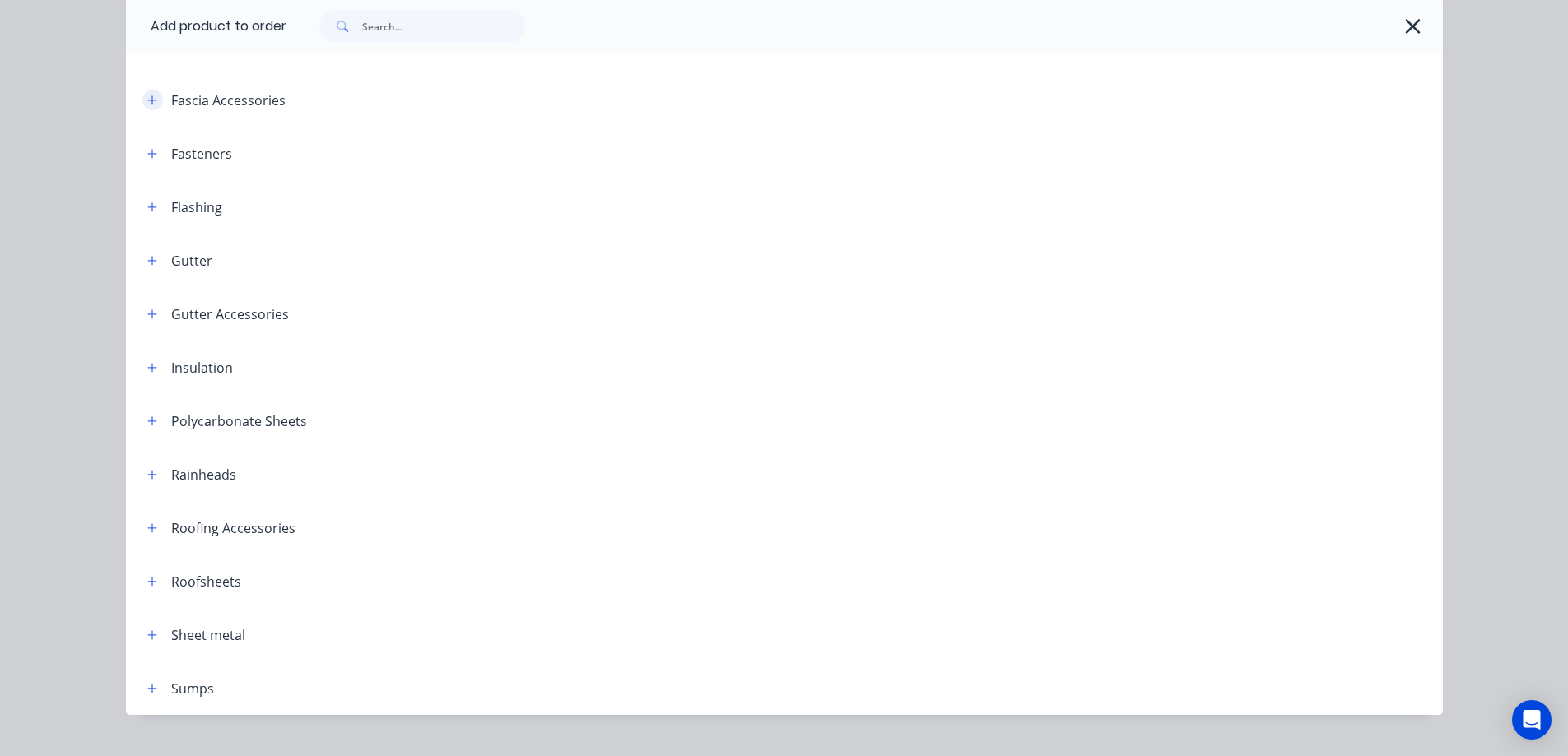
scroll to position [329, 0]
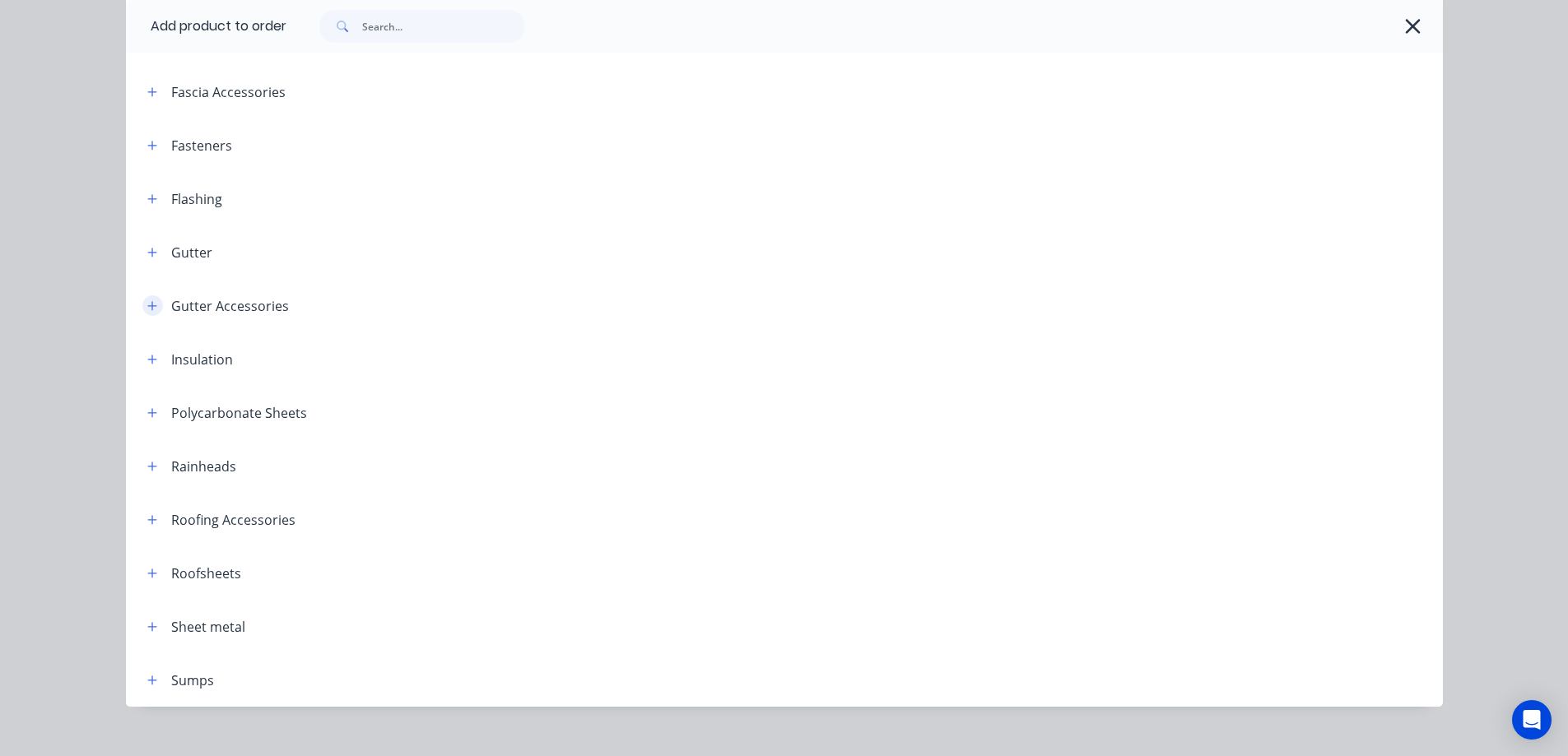
click at [149, 297] on button "button" at bounding box center [152, 306] width 21 height 21
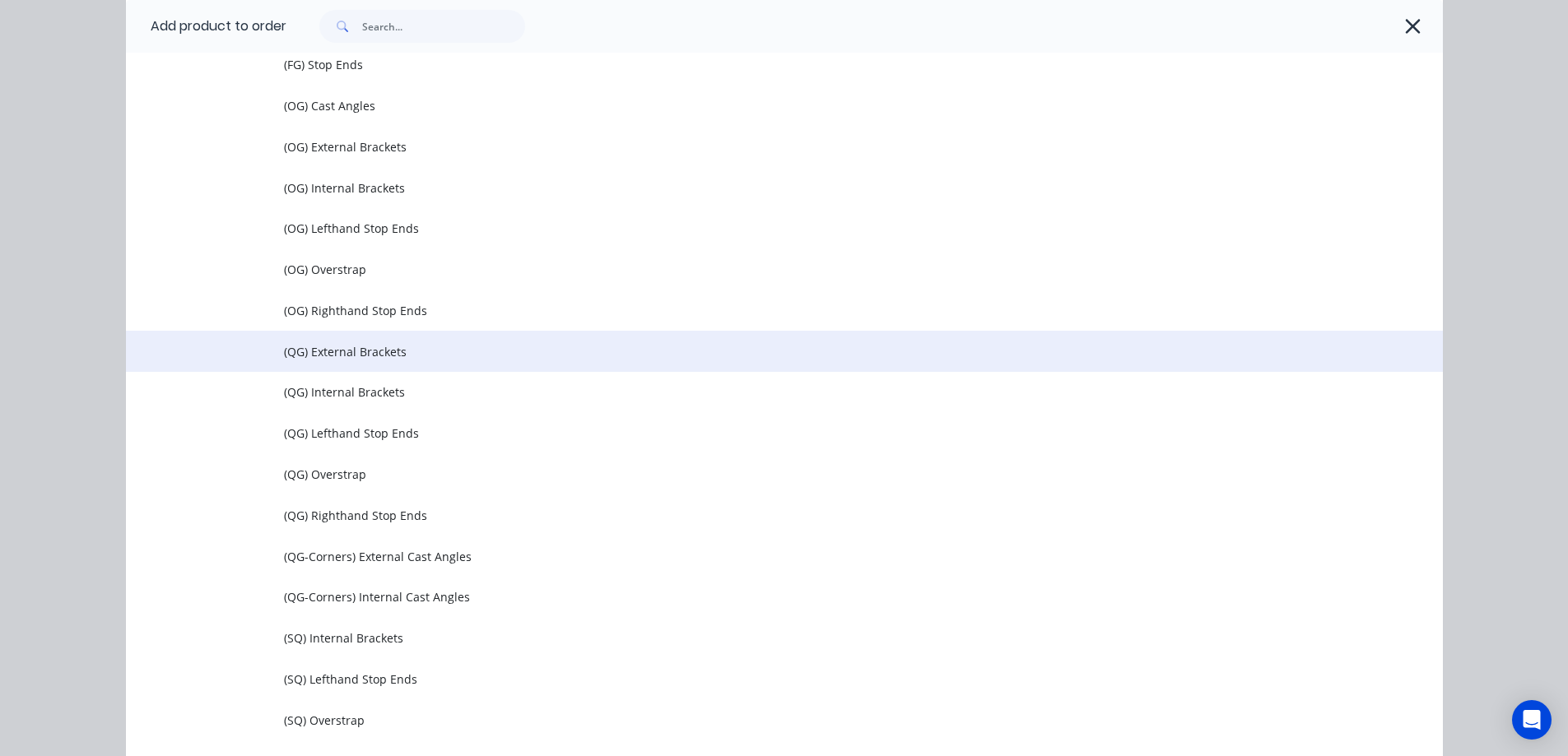
scroll to position [741, 0]
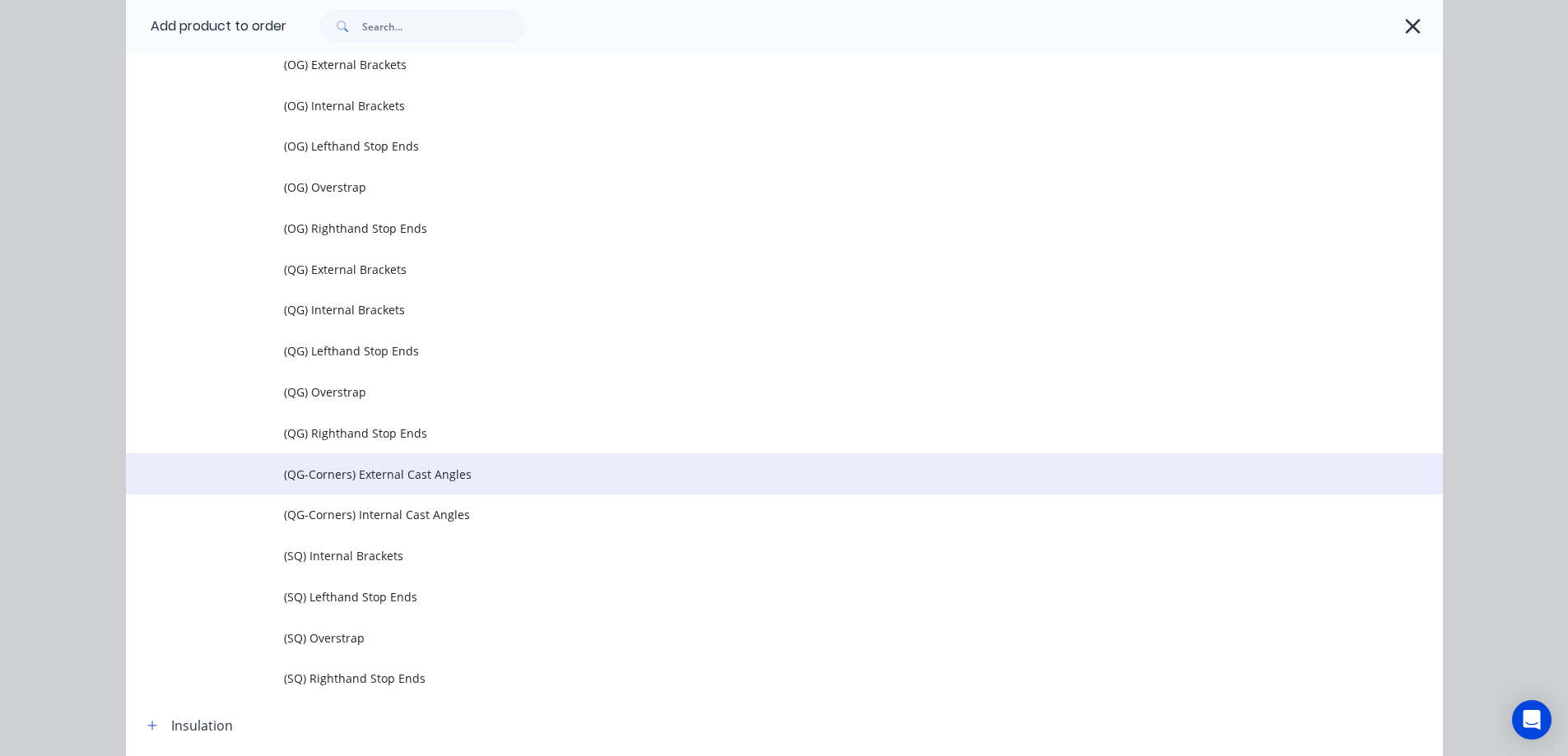
click at [312, 485] on td "(QG-Corners) External Cast Angles" at bounding box center [863, 474] width 1159 height 41
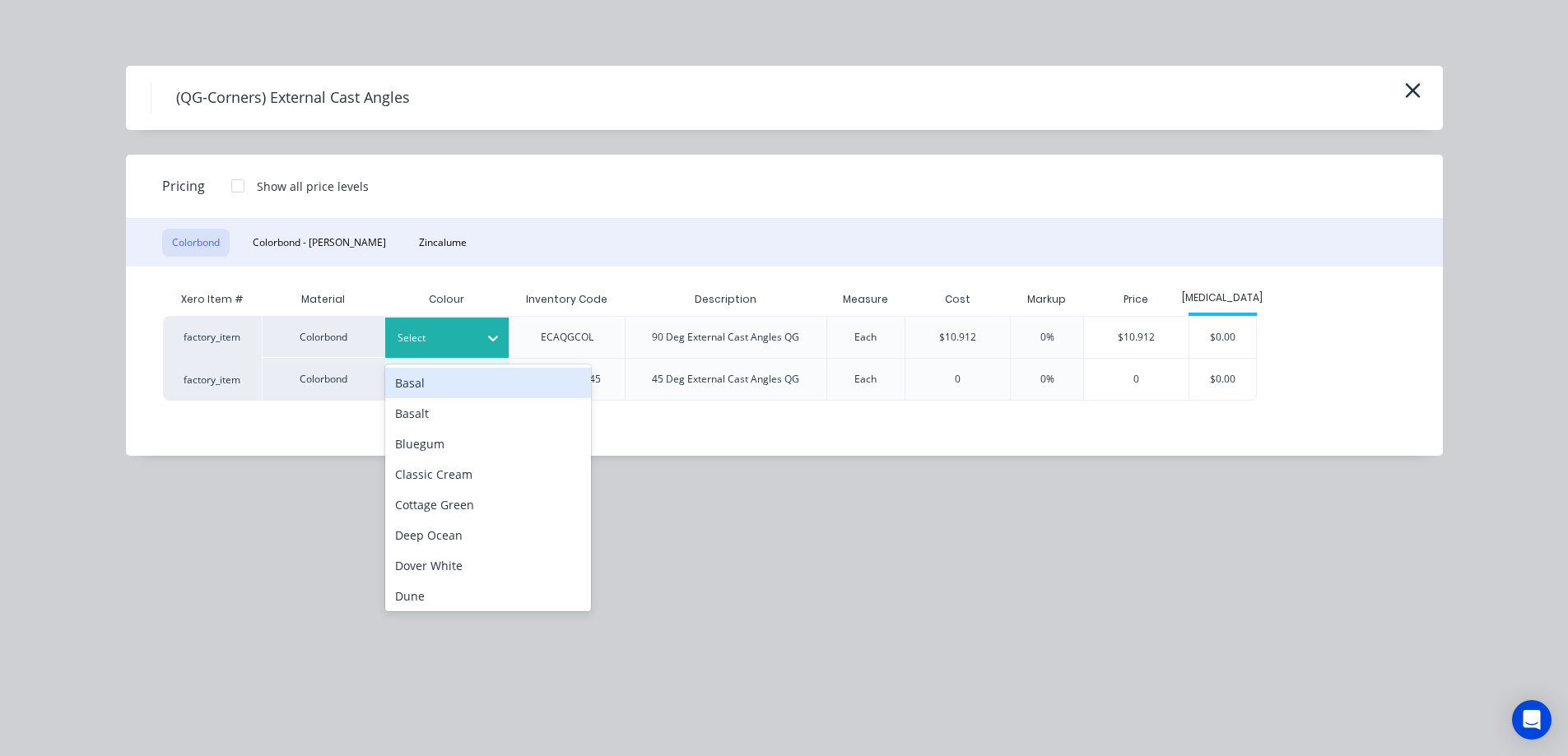
click at [453, 342] on div at bounding box center [434, 338] width 74 height 18
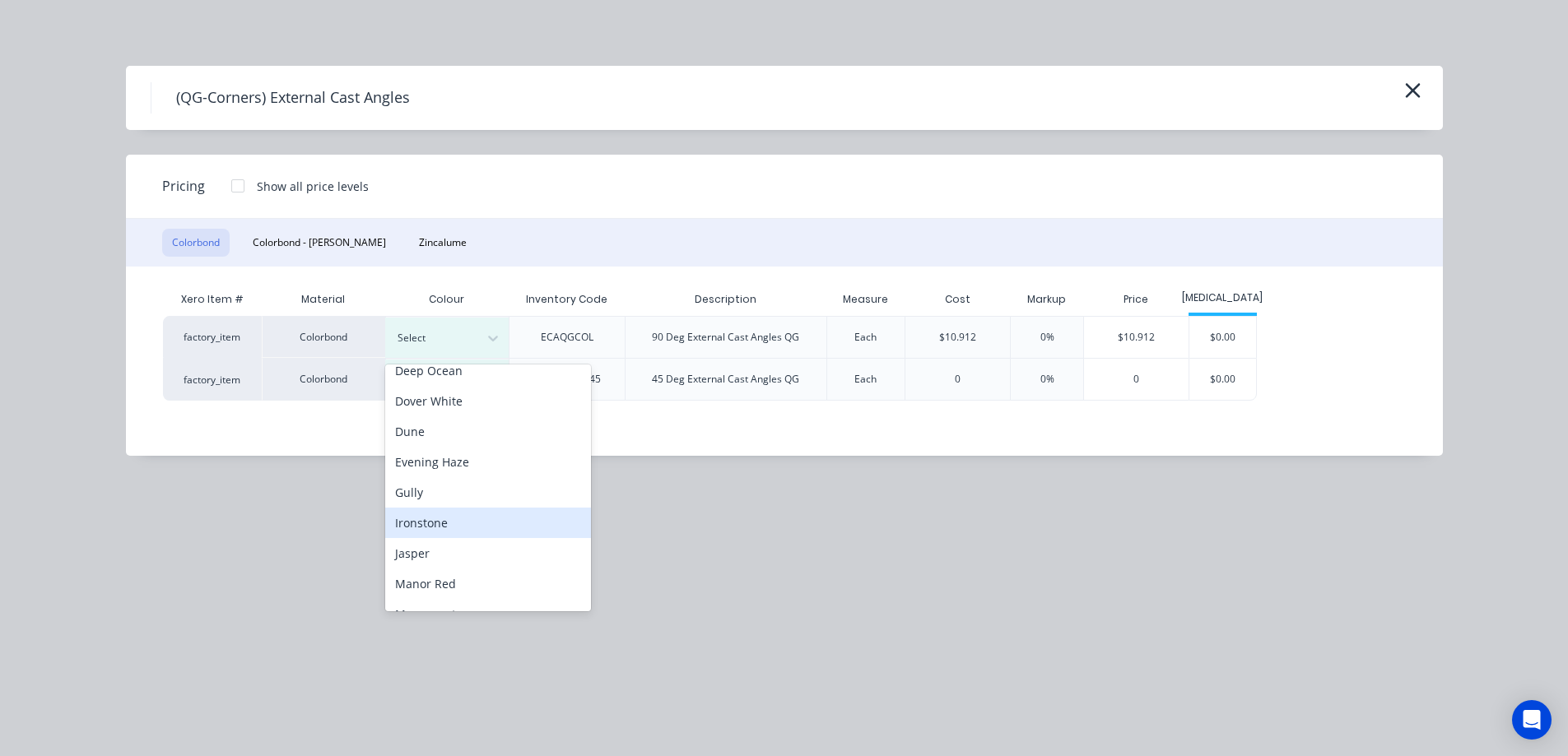
scroll to position [247, 0]
click at [452, 531] on div "Monument" at bounding box center [488, 532] width 206 height 30
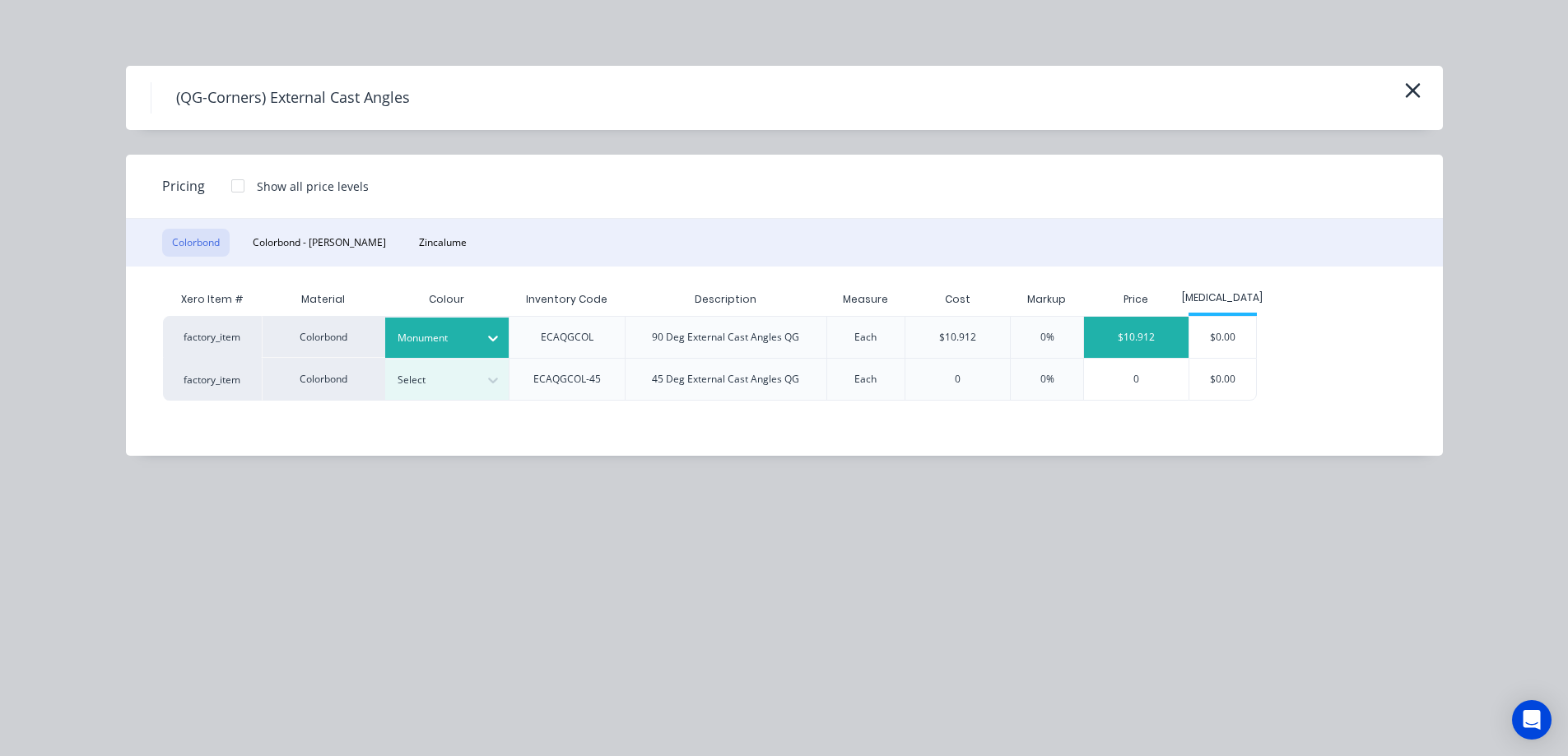
click at [1143, 341] on div "$10.912" at bounding box center [1135, 337] width 104 height 41
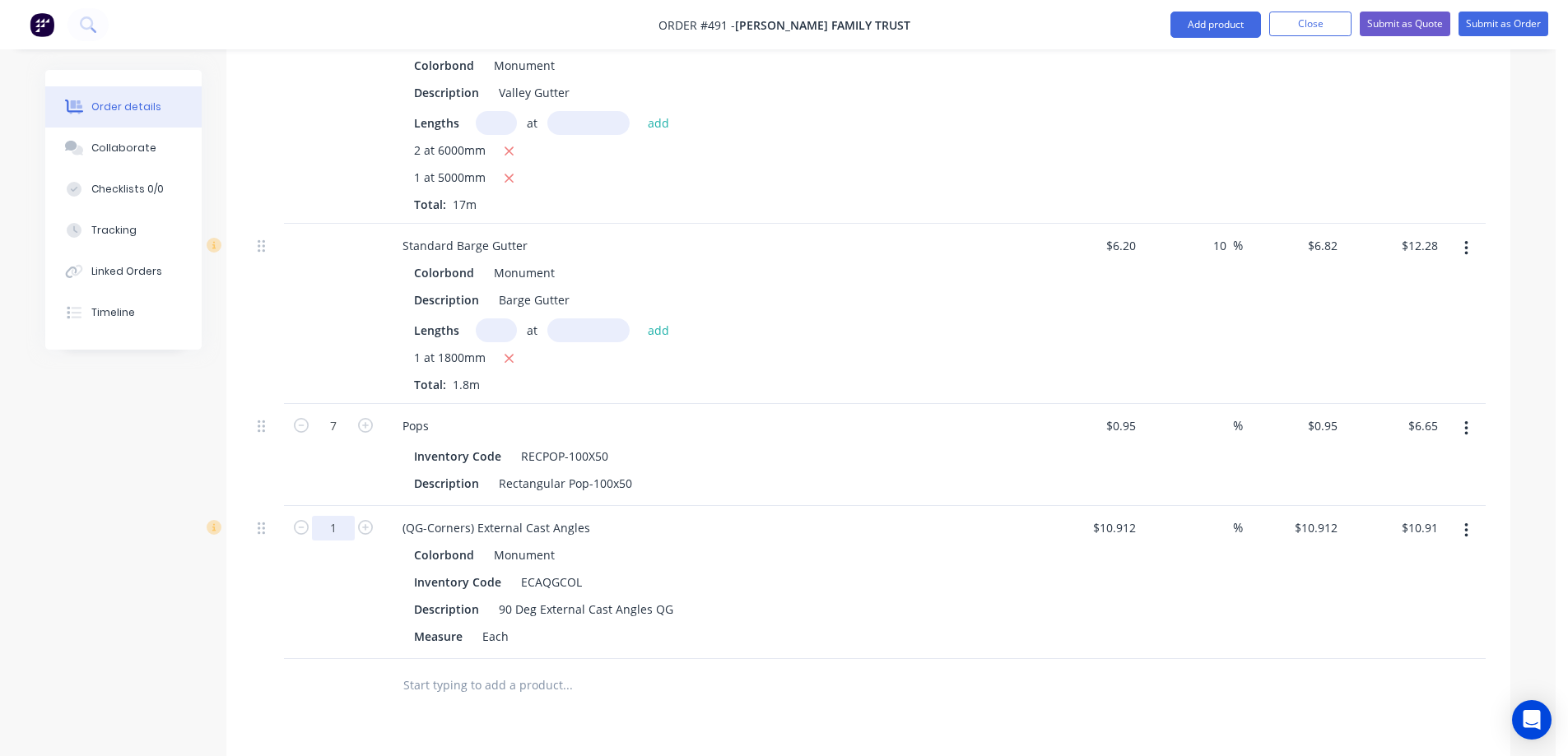
click at [332, 439] on input "1" at bounding box center [332, 426] width 43 height 25
type input "7"
type input "$76.38"
click at [380, 659] on div at bounding box center [333, 686] width 99 height 53
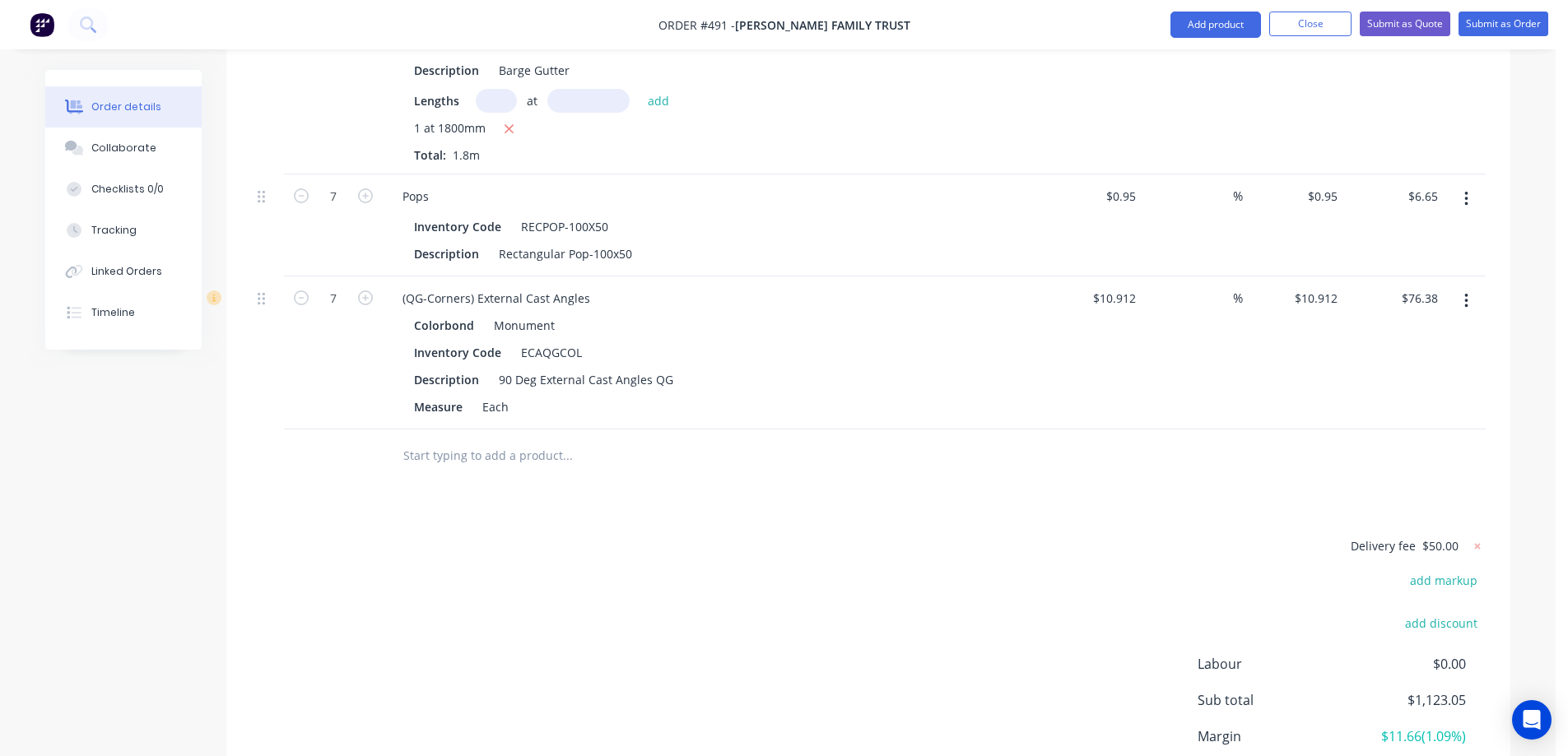
scroll to position [1687, 0]
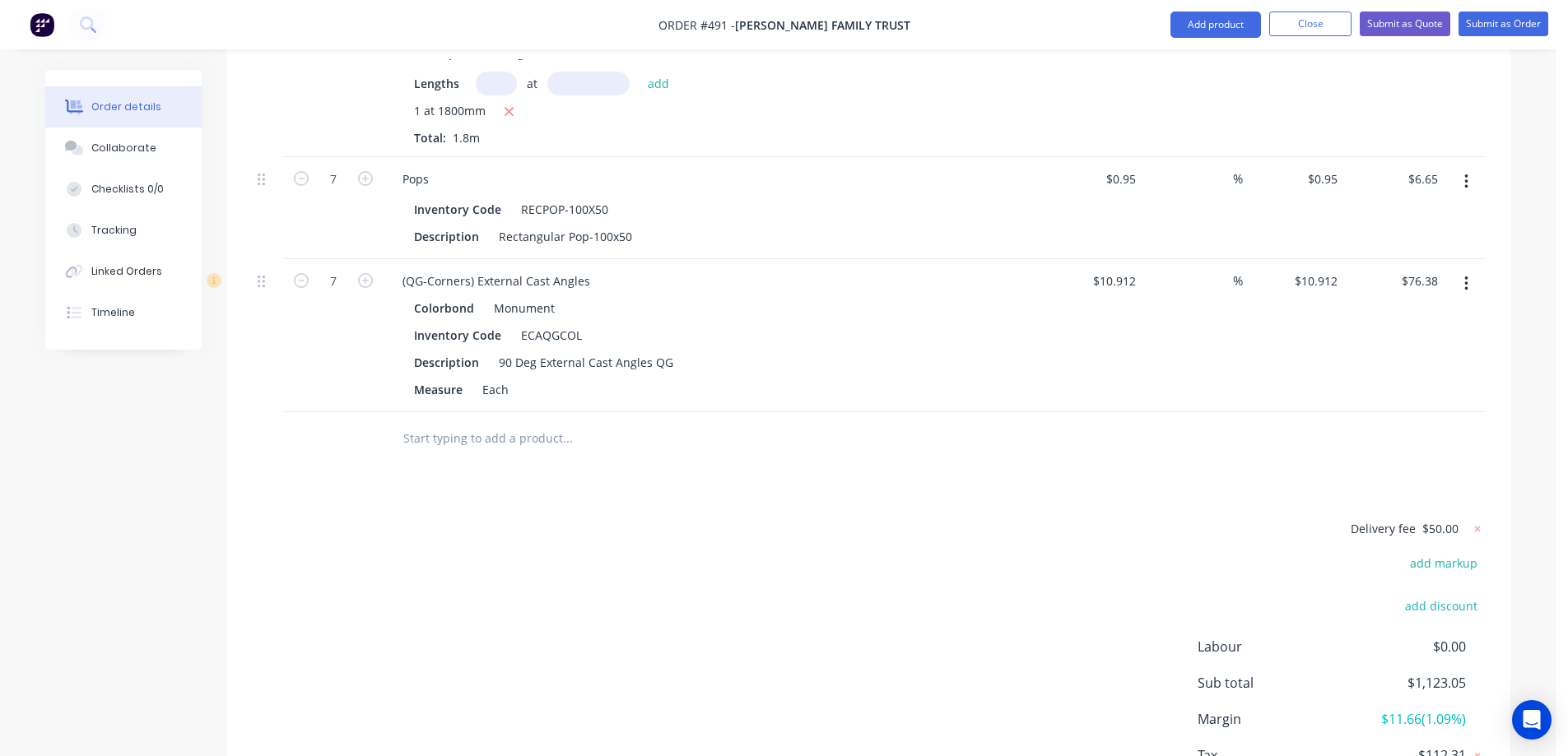
click at [470, 422] on input "text" at bounding box center [567, 438] width 329 height 33
click at [1209, 33] on button "Add product" at bounding box center [1215, 25] width 90 height 27
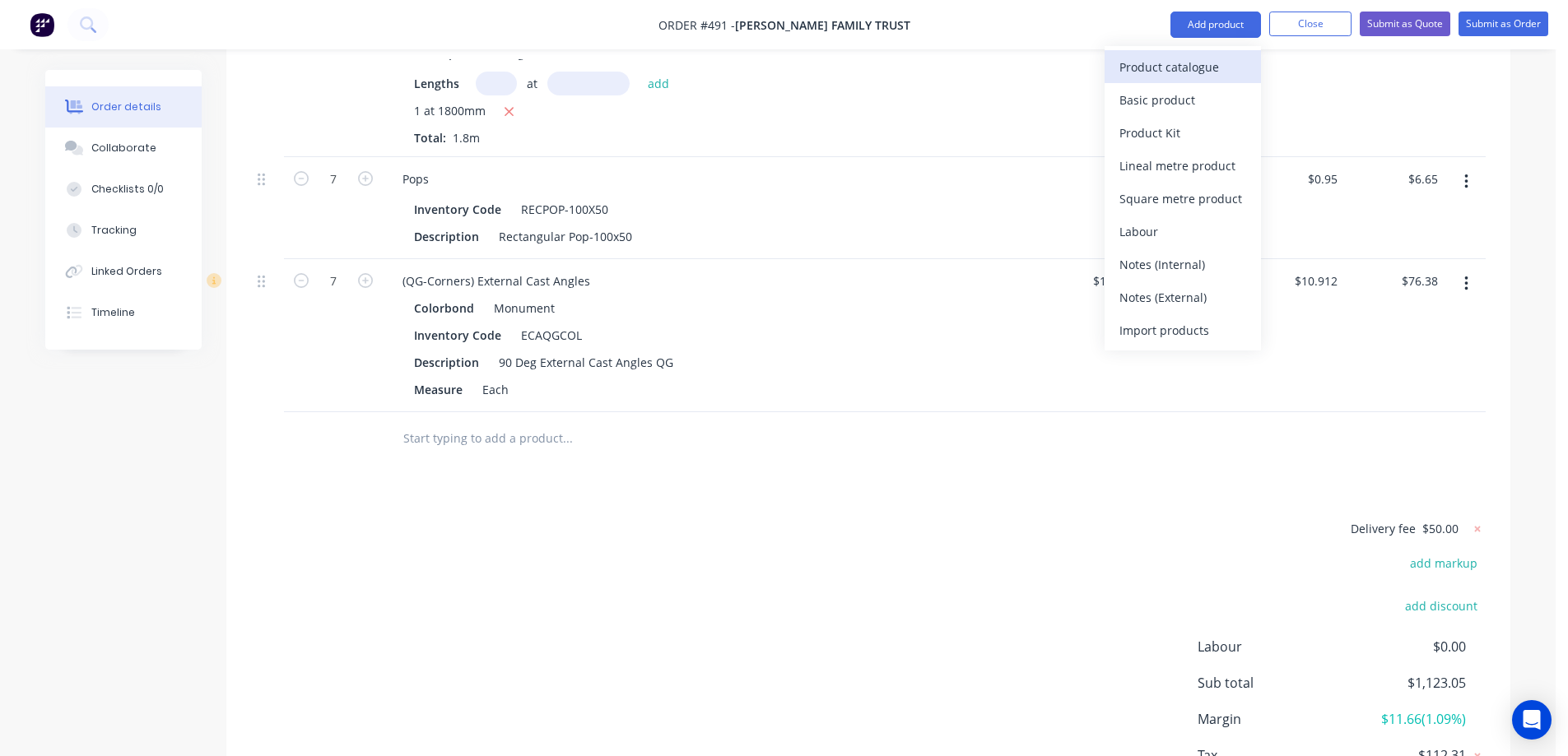
click at [1175, 69] on div "Product catalogue" at bounding box center [1183, 67] width 127 height 24
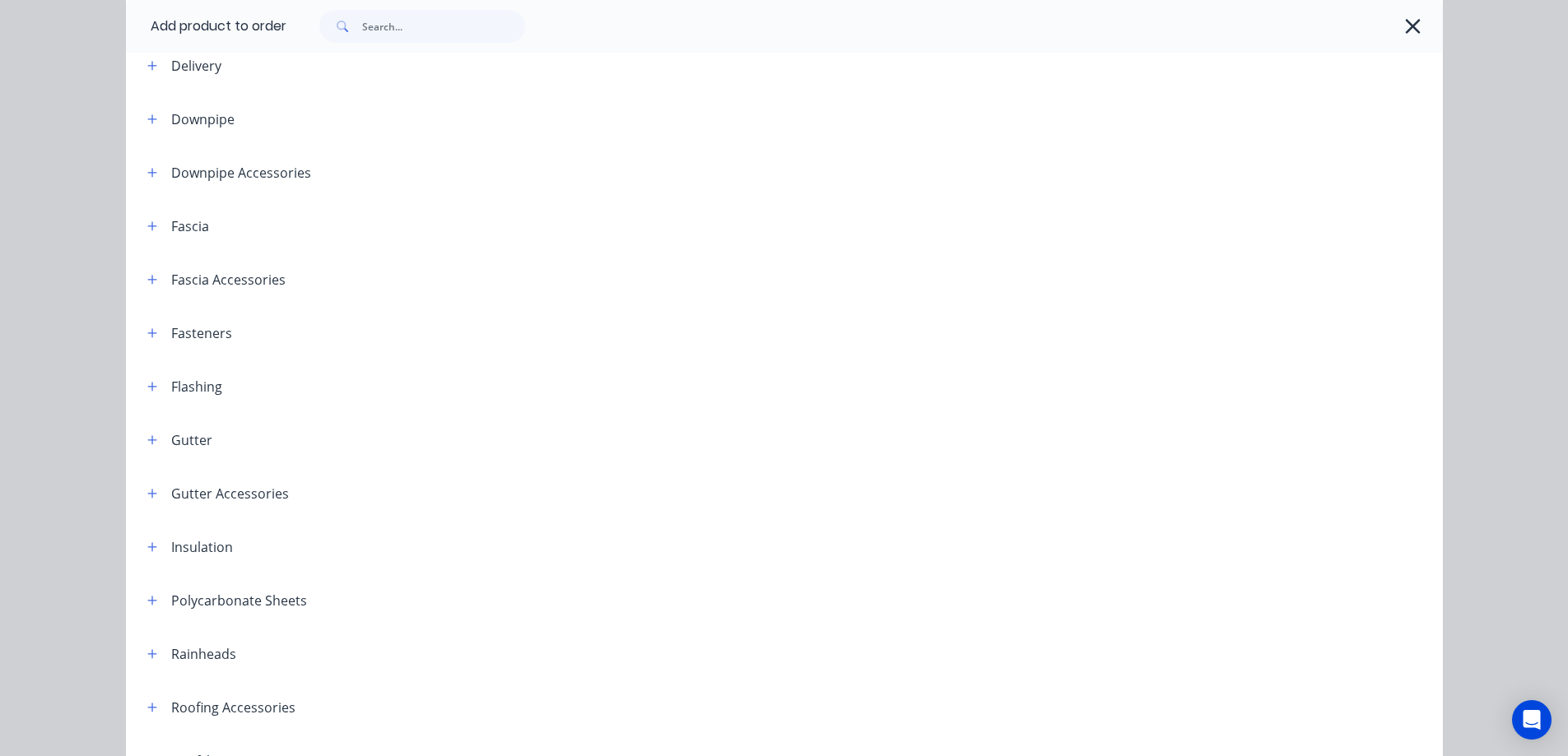
scroll to position [165, 0]
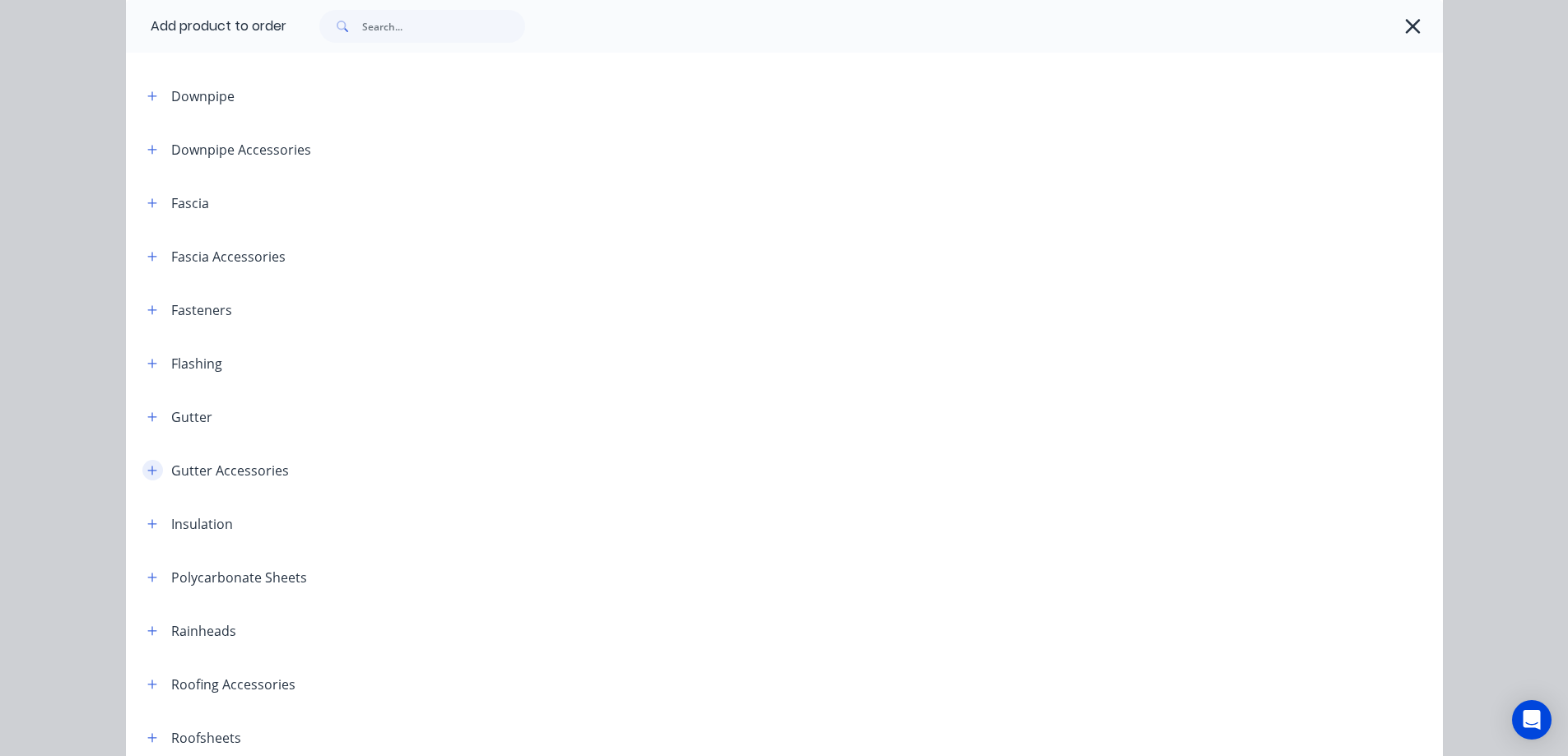
click at [151, 469] on button "button" at bounding box center [152, 470] width 21 height 21
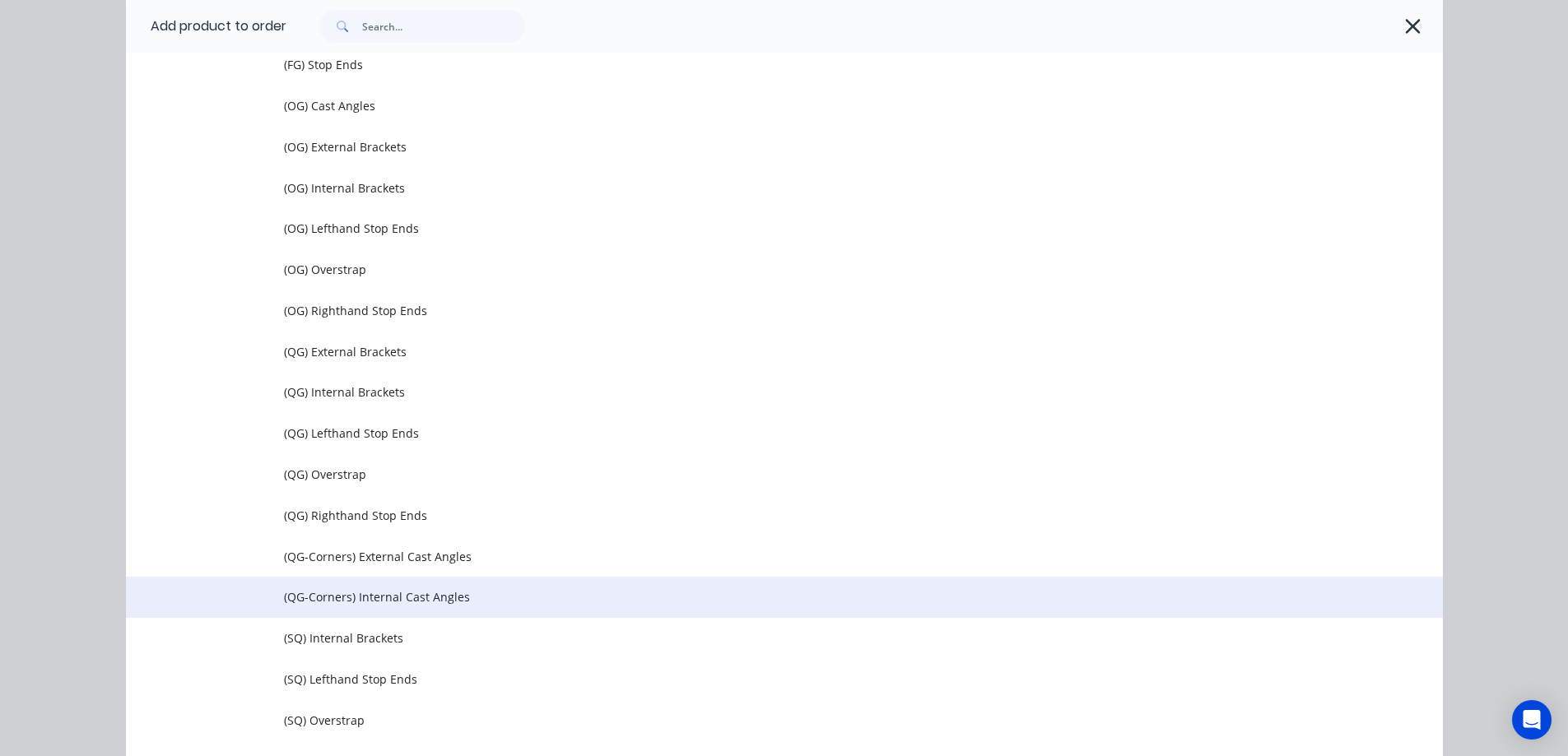
scroll to position [741, 0]
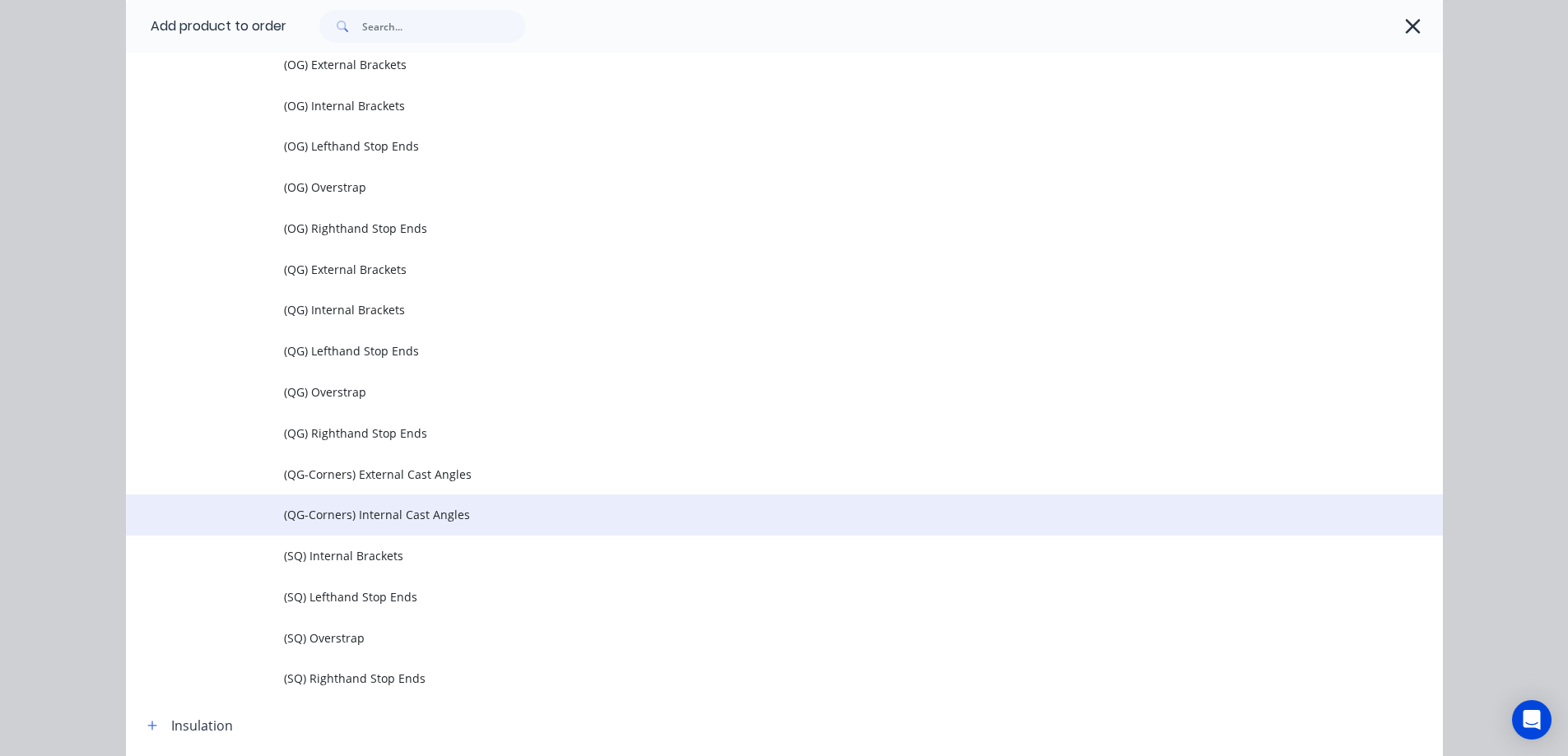
click at [390, 505] on td "(QG-Corners) Internal Cast Angles" at bounding box center [863, 515] width 1159 height 41
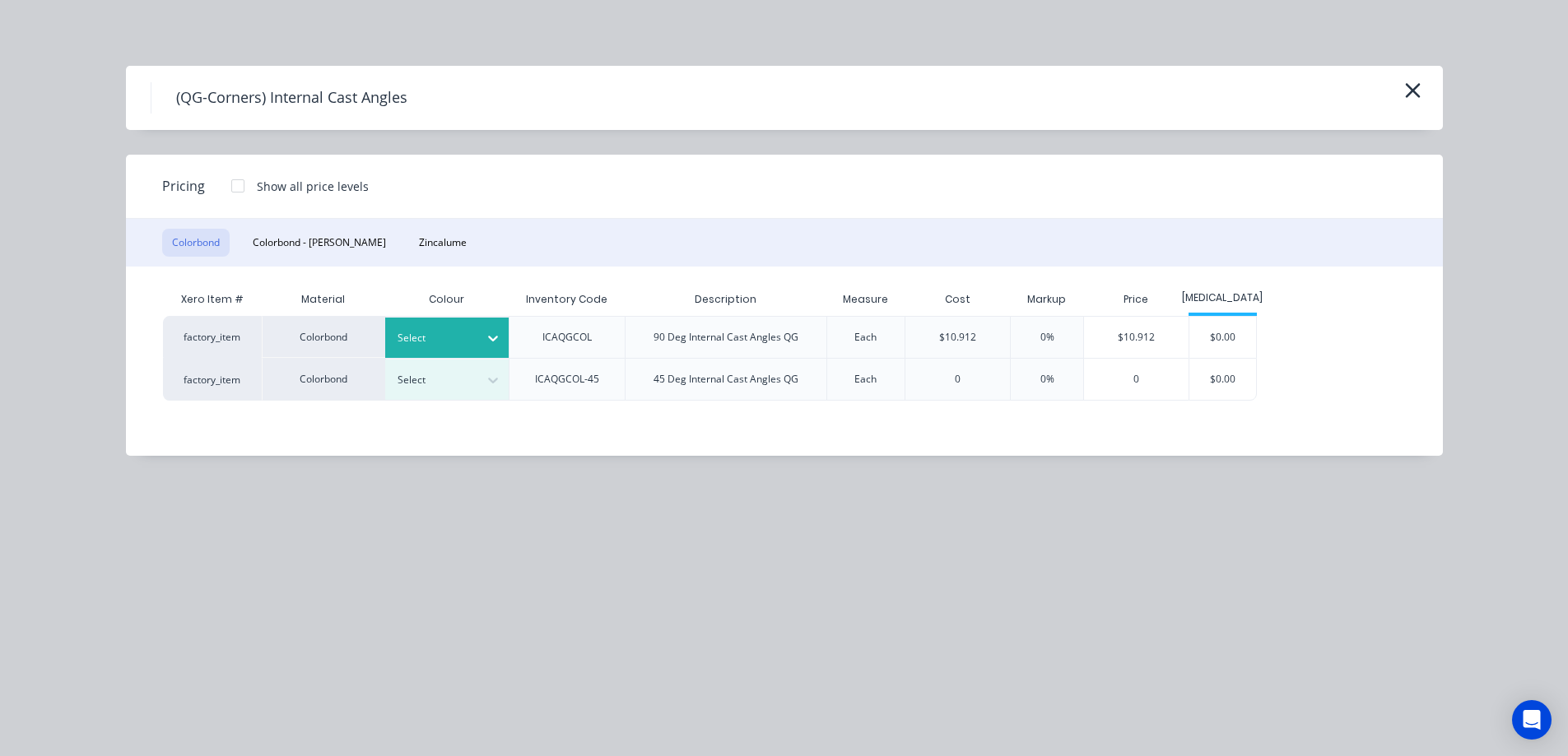
click at [443, 346] on div at bounding box center [434, 338] width 74 height 18
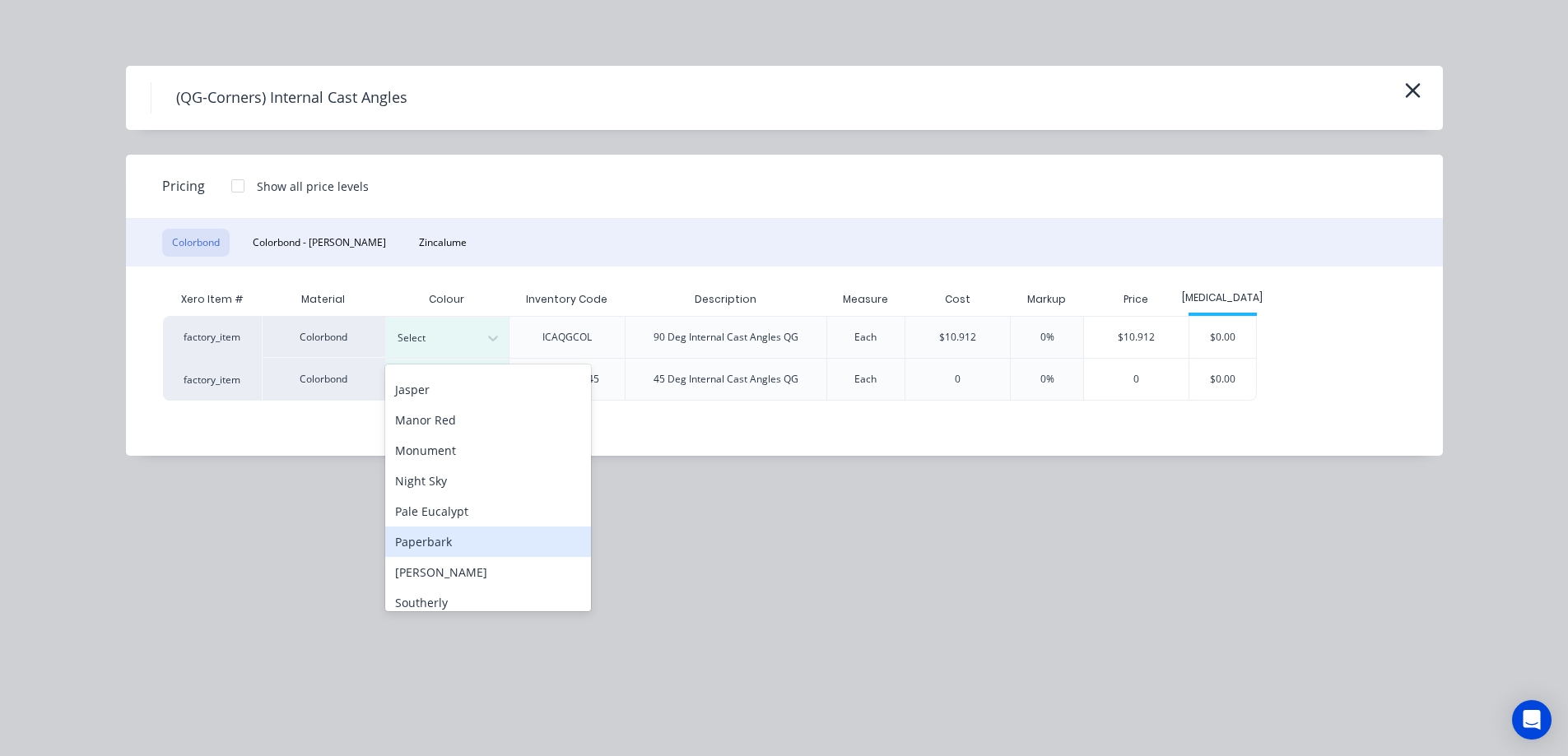
scroll to position [329, 0]
click at [441, 449] on div "Monument" at bounding box center [488, 449] width 206 height 30
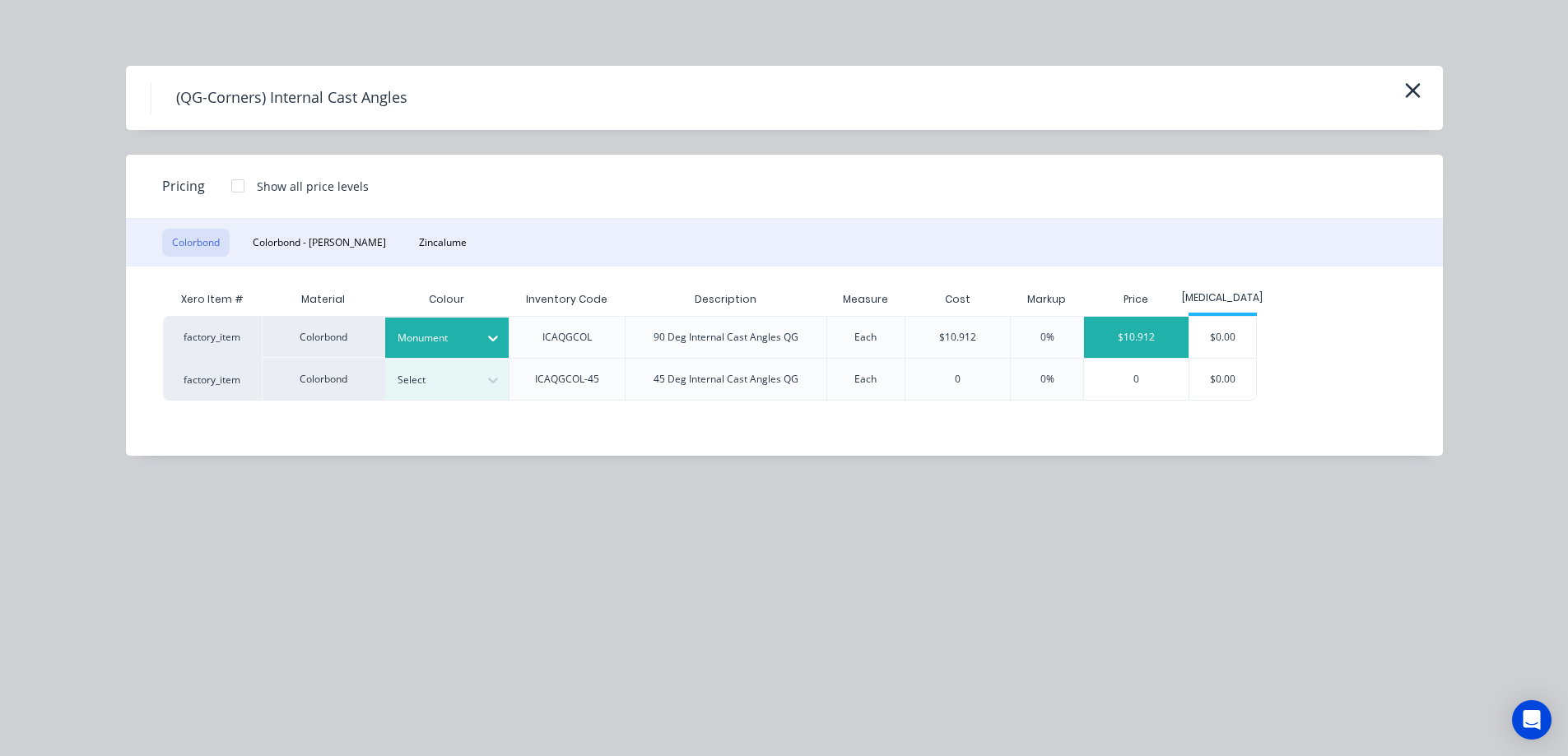
click at [1109, 350] on div "$10.912" at bounding box center [1135, 337] width 104 height 41
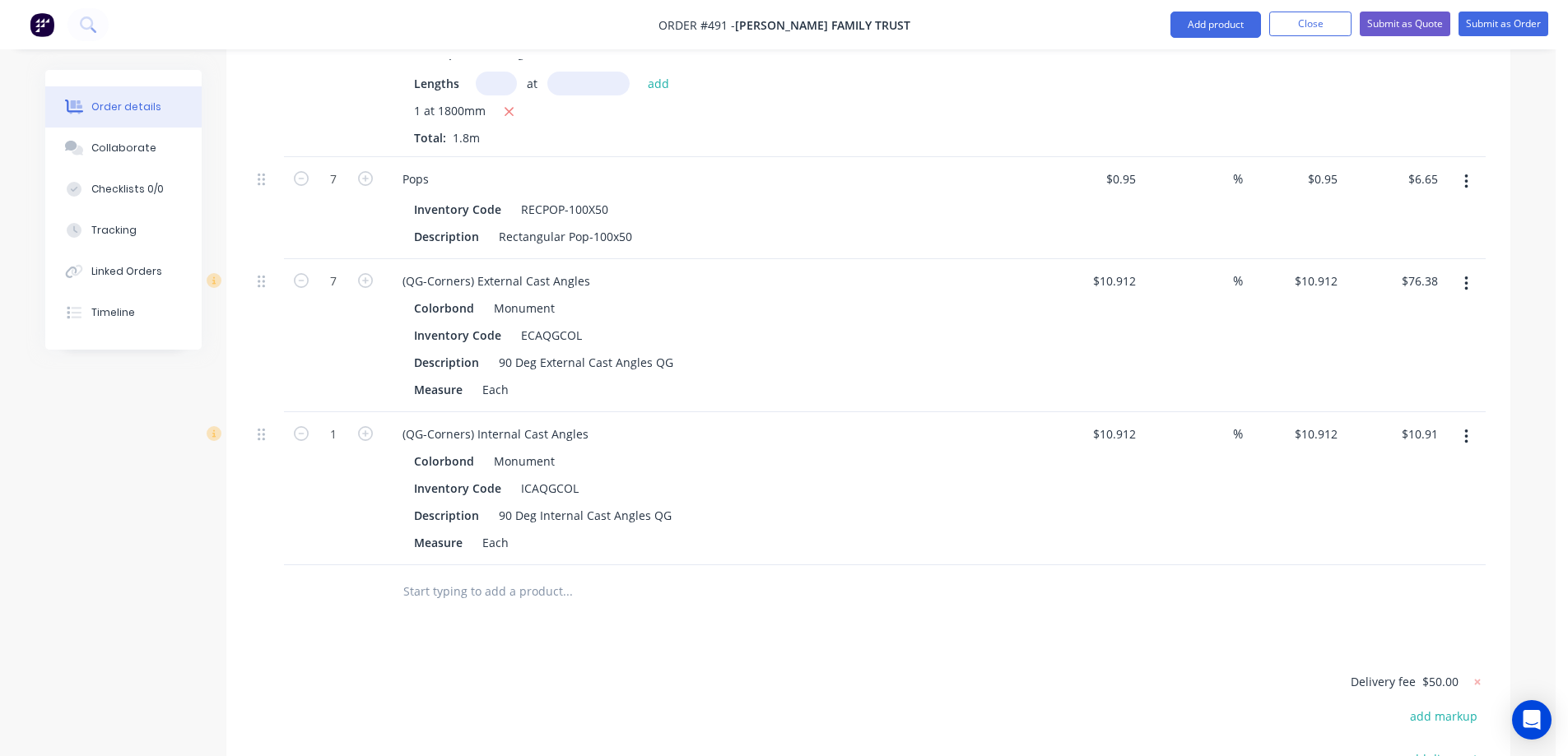
scroll to position [1770, 0]
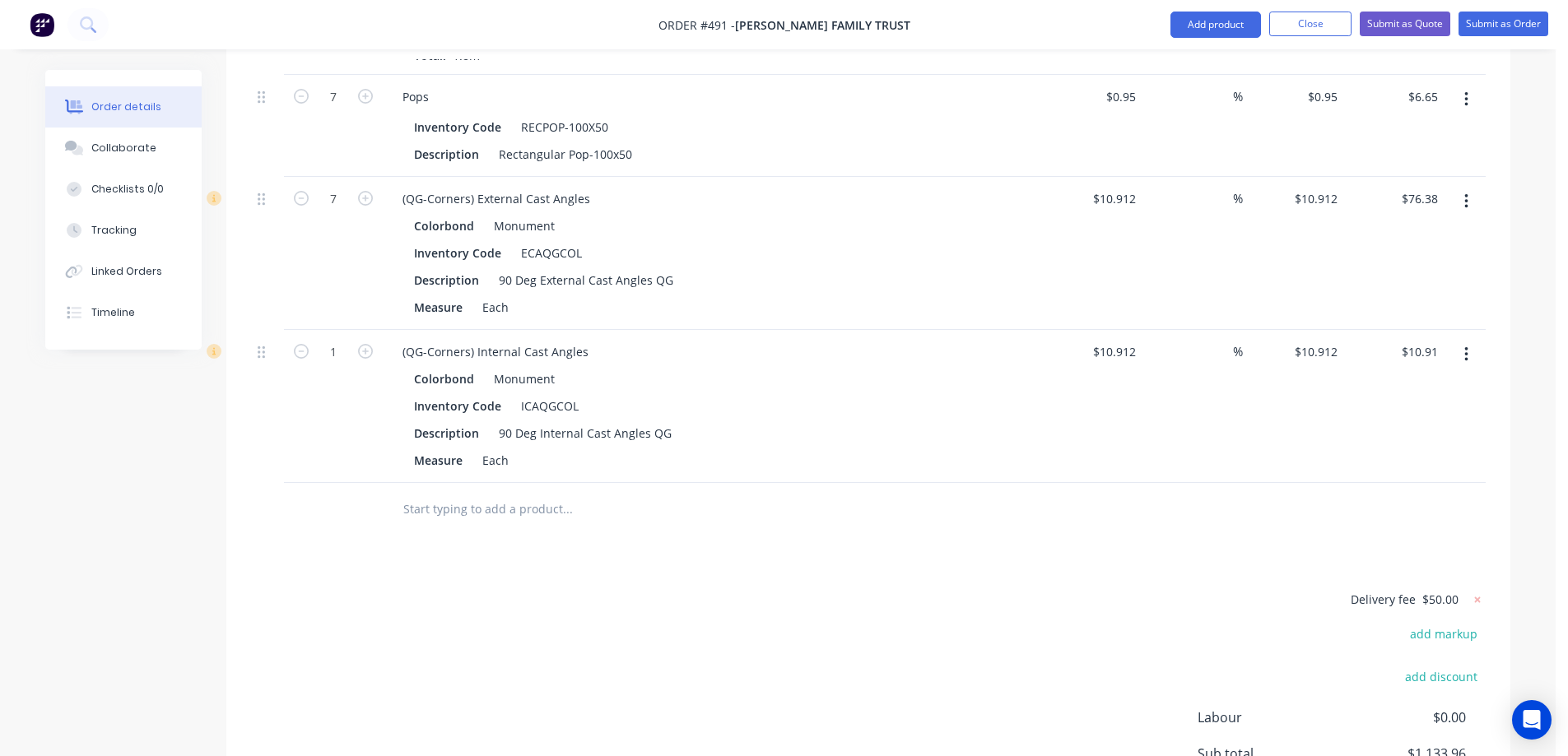
click at [485, 493] on input "text" at bounding box center [567, 509] width 329 height 33
click at [1189, 28] on button "Add product" at bounding box center [1215, 25] width 90 height 27
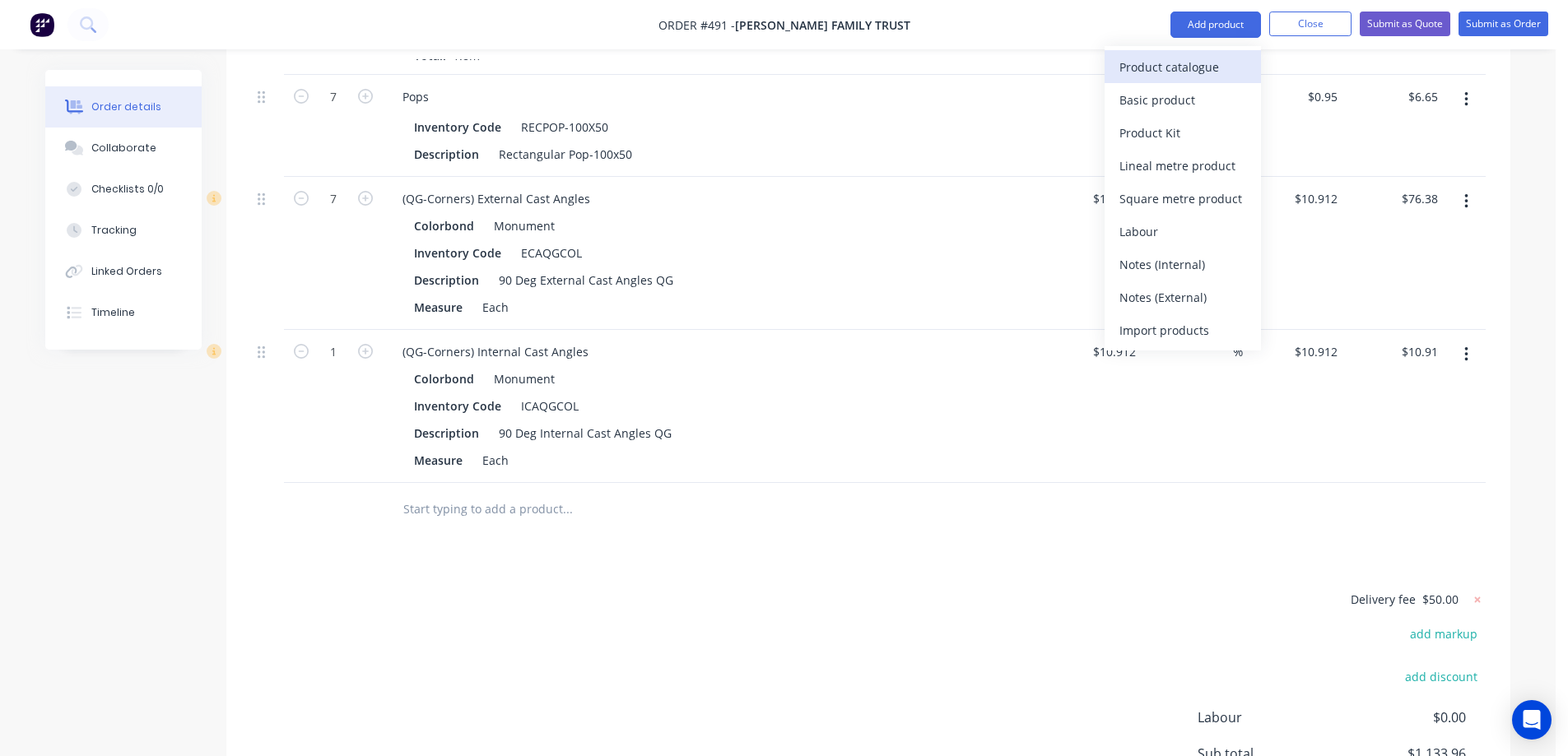
click at [1175, 65] on div "Product catalogue" at bounding box center [1183, 67] width 127 height 24
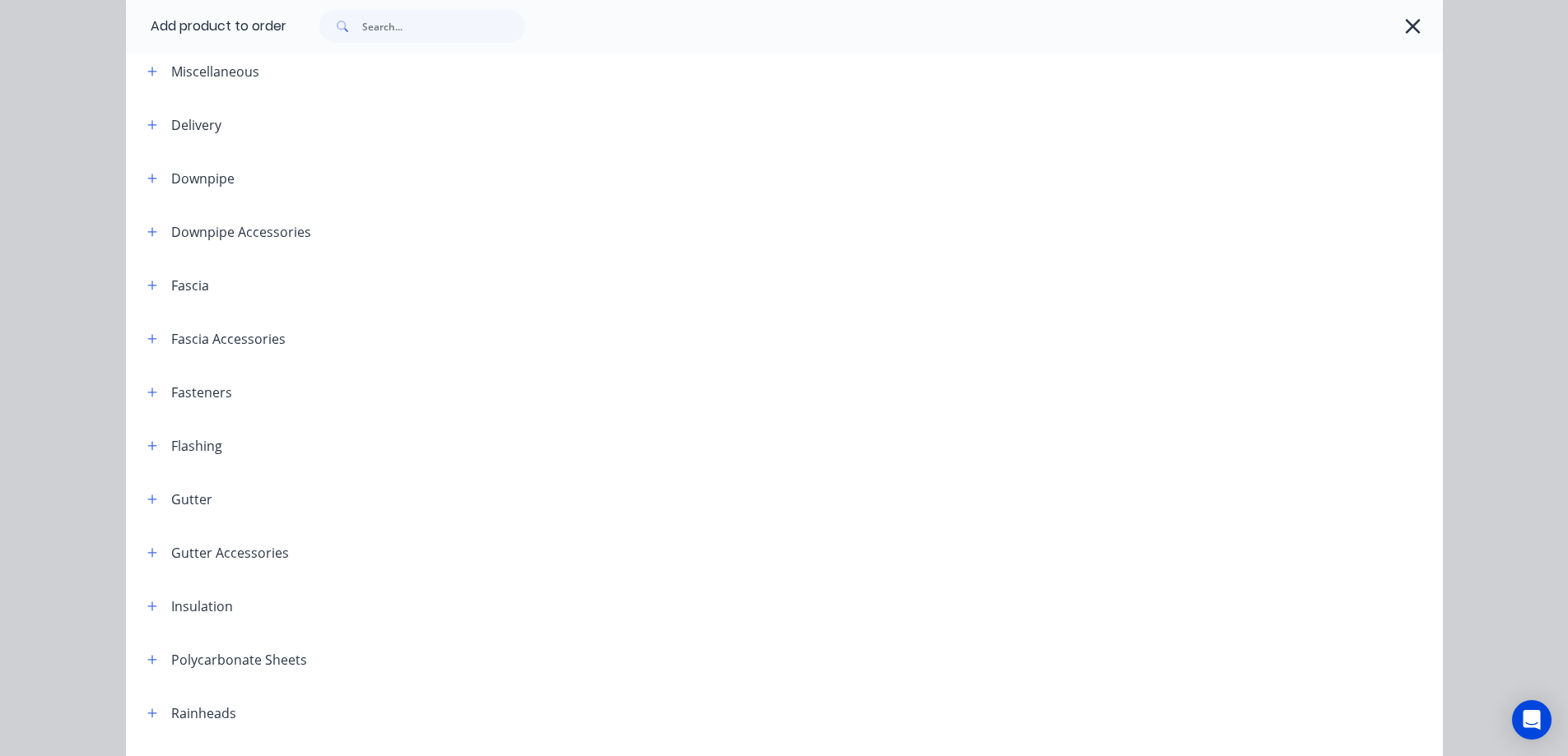
scroll to position [165, 0]
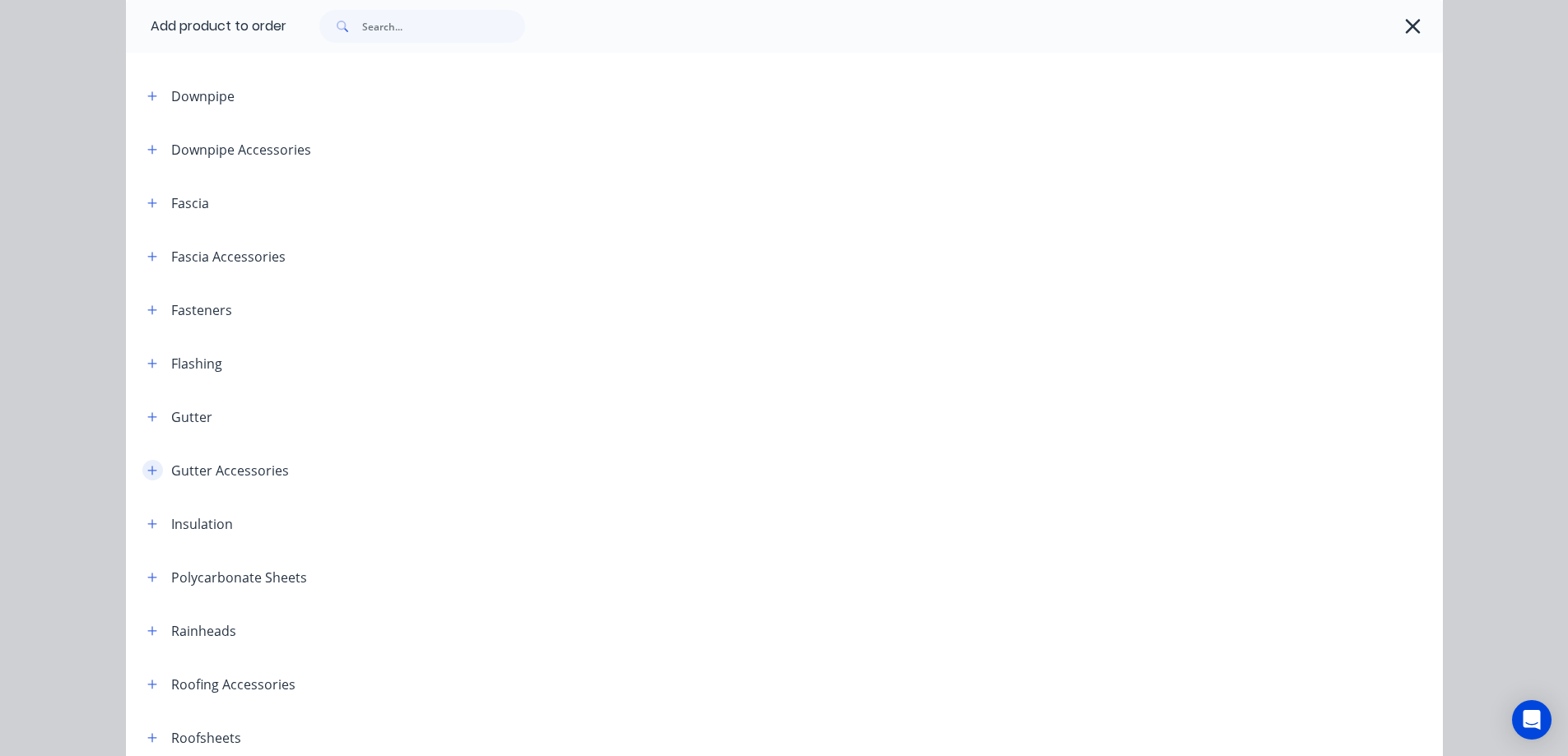
click at [147, 472] on icon "button" at bounding box center [152, 471] width 10 height 12
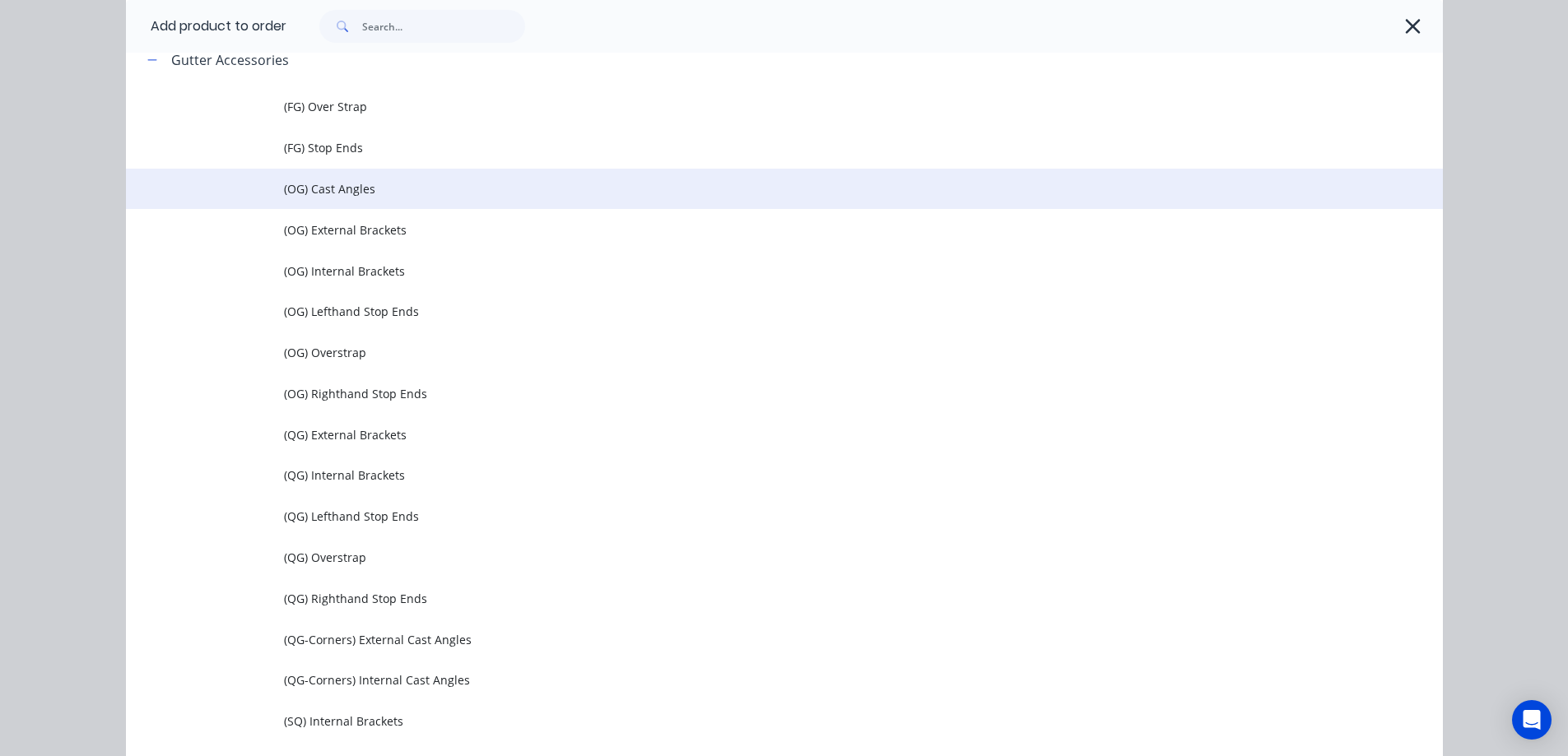
scroll to position [576, 0]
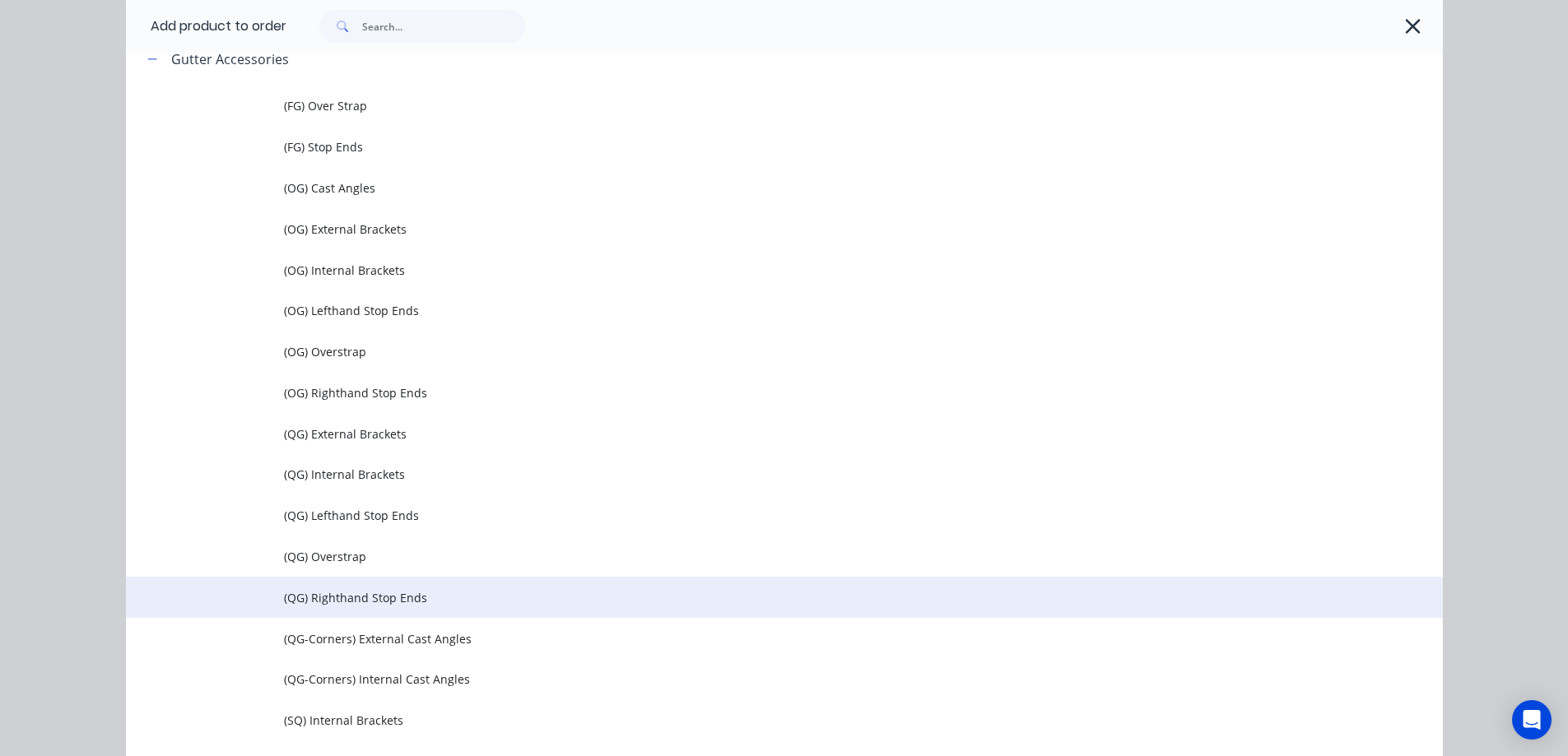
click at [396, 595] on span "(QG) Righthand Stop Ends" at bounding box center [747, 597] width 926 height 18
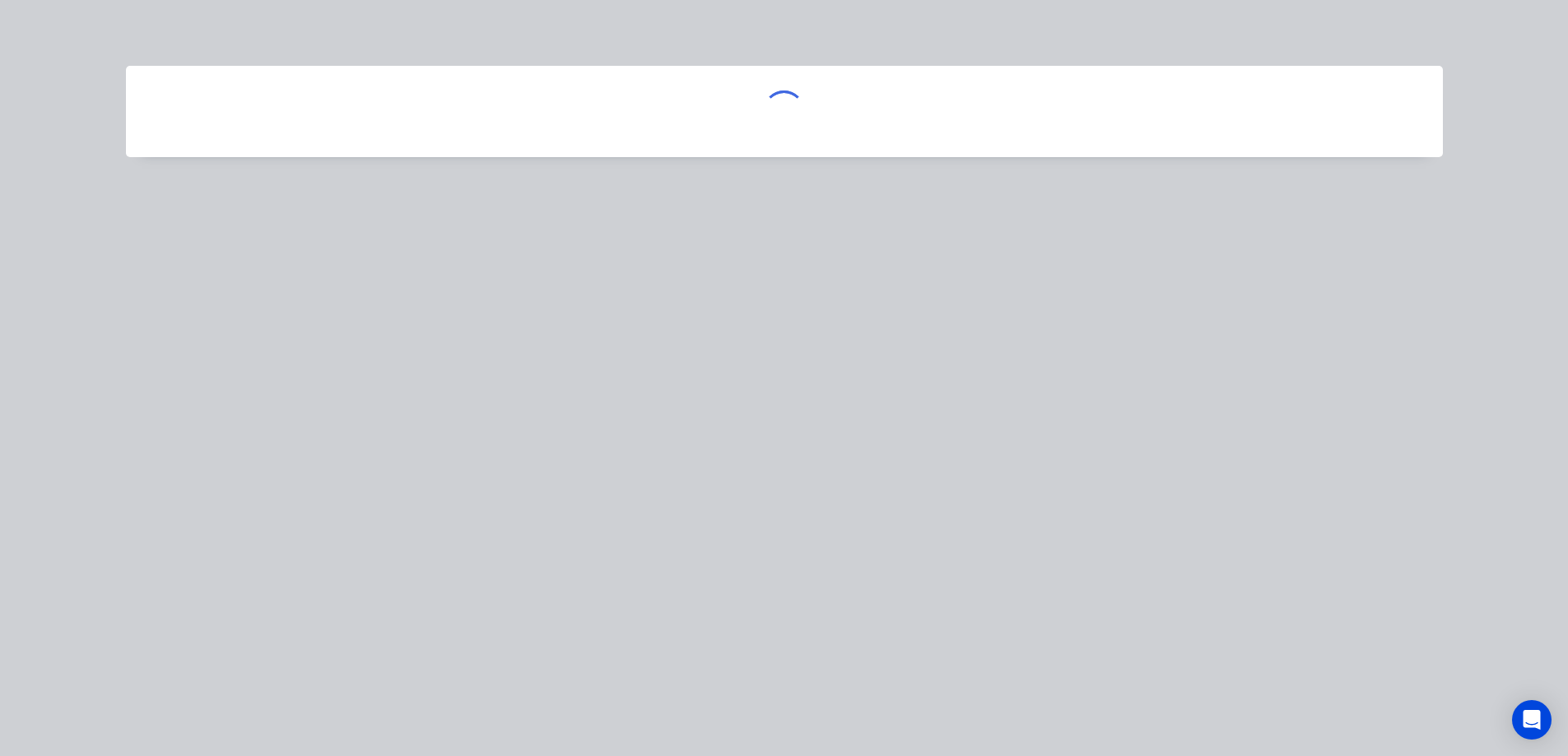
scroll to position [0, 0]
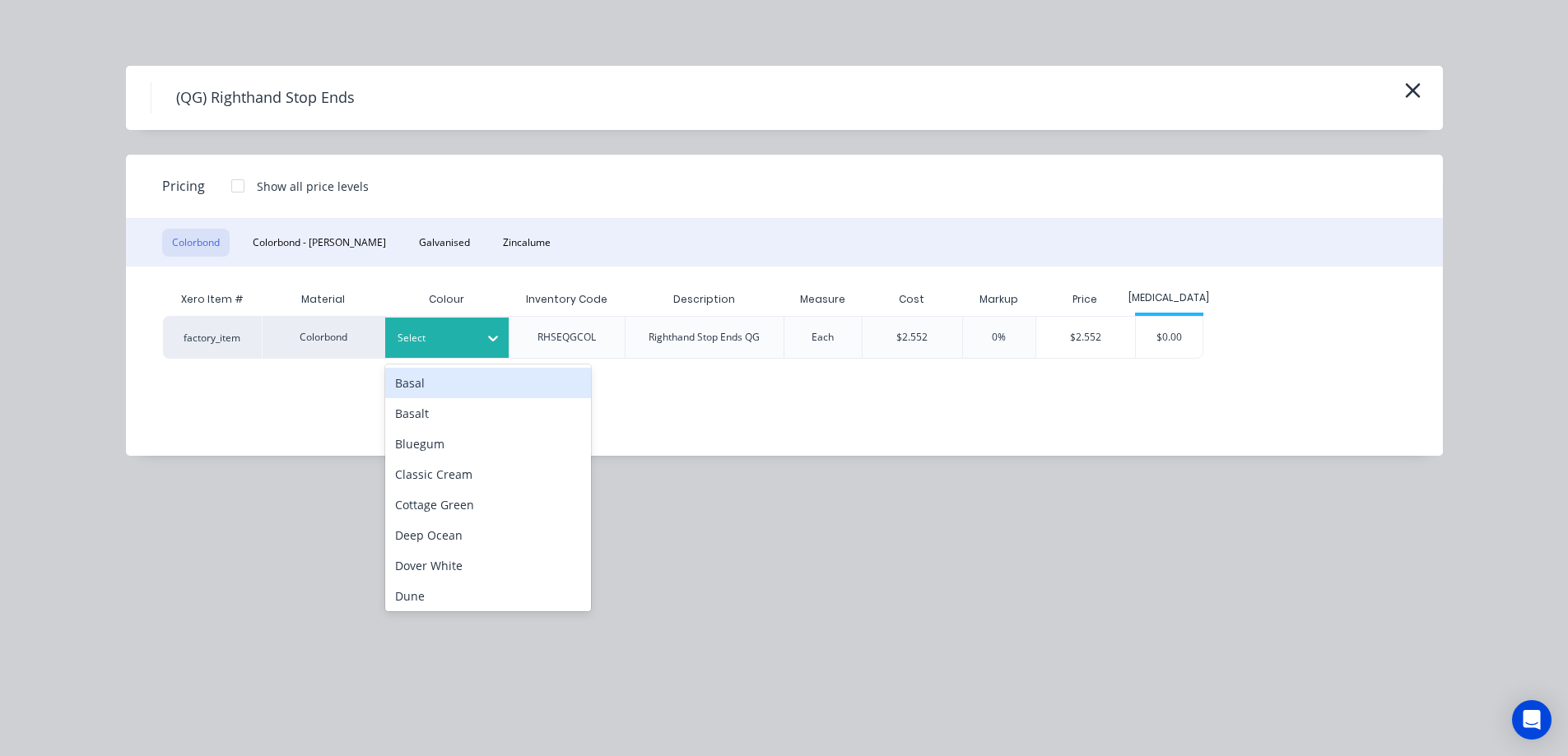
click at [439, 341] on div at bounding box center [434, 338] width 74 height 18
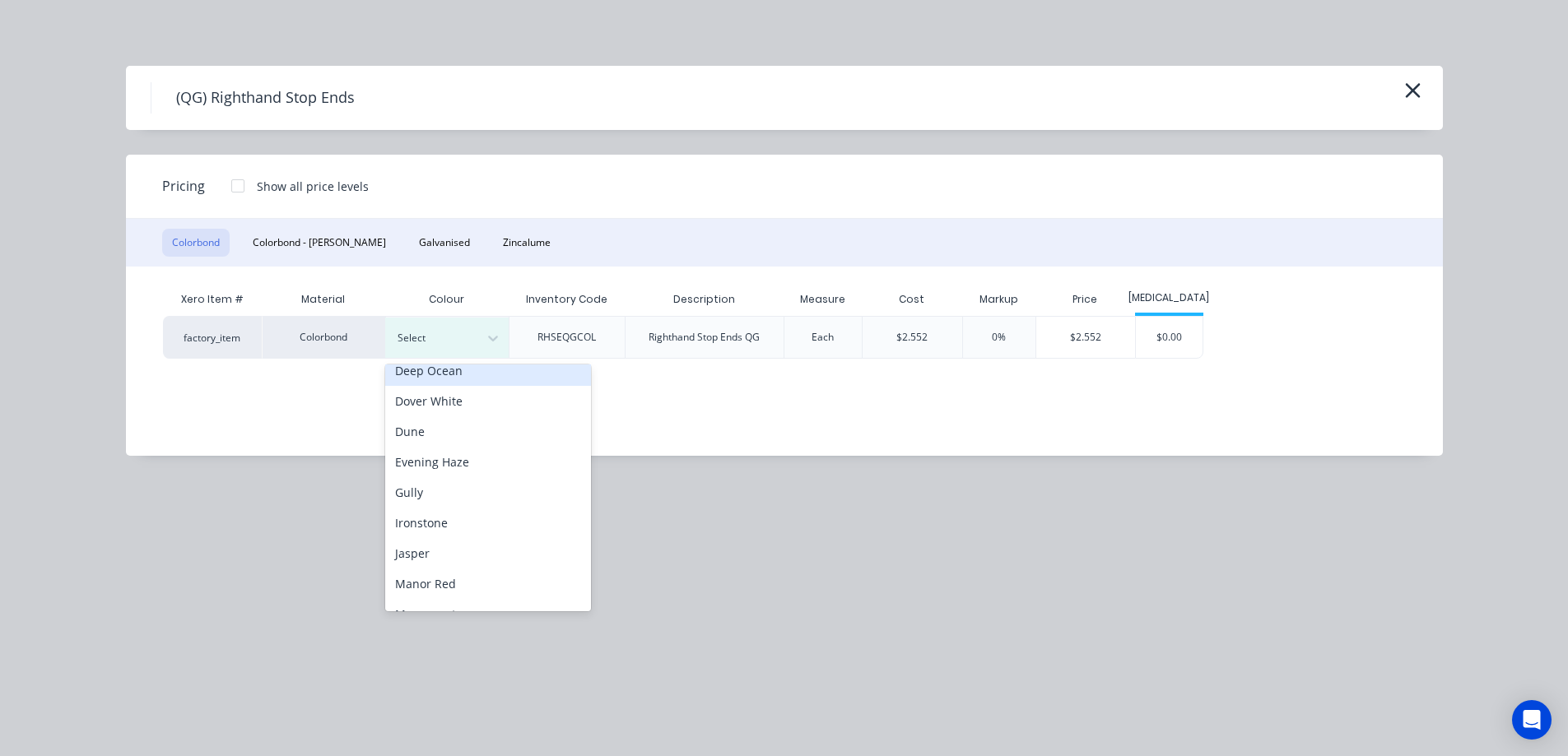
scroll to position [247, 0]
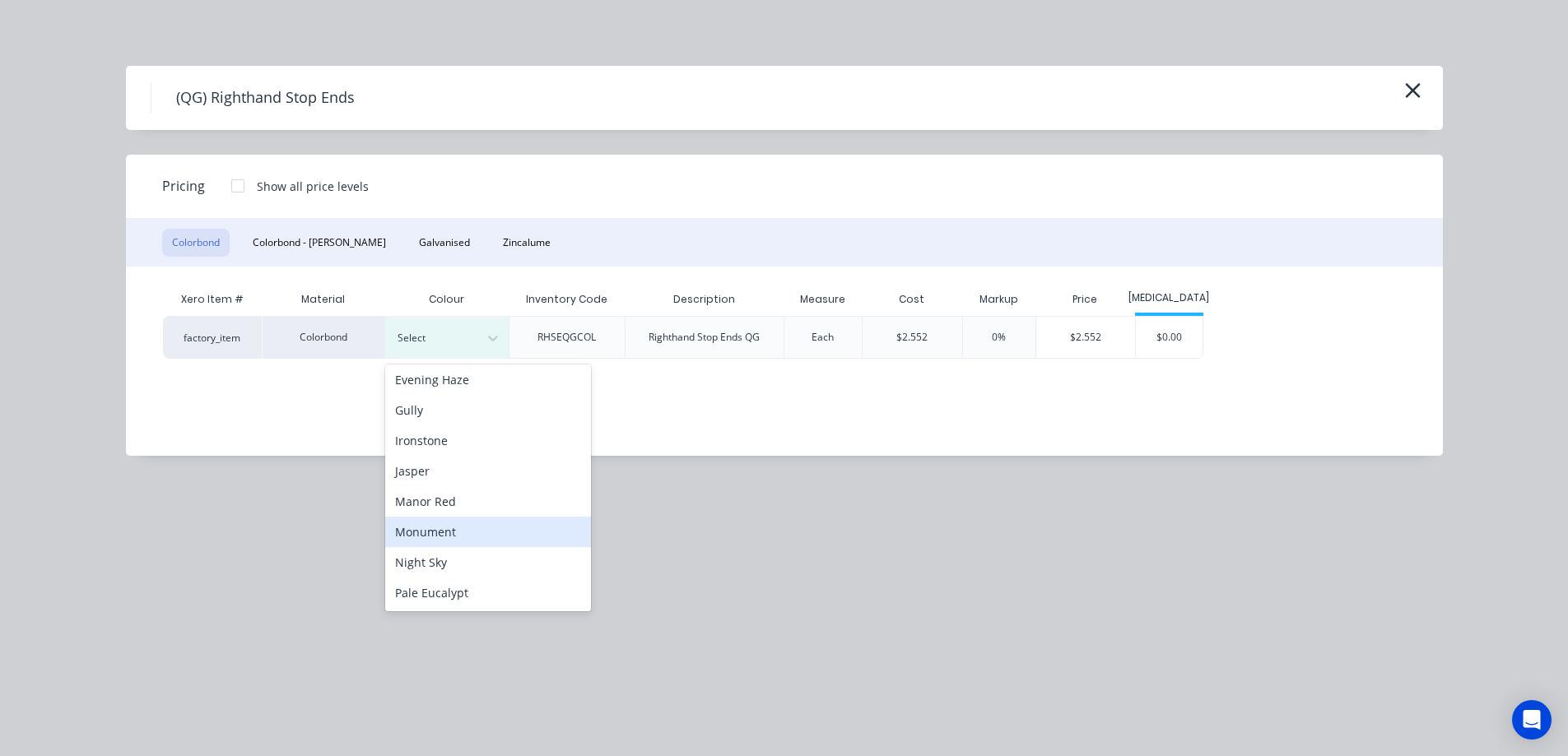
click at [451, 540] on div "Monument" at bounding box center [488, 532] width 206 height 30
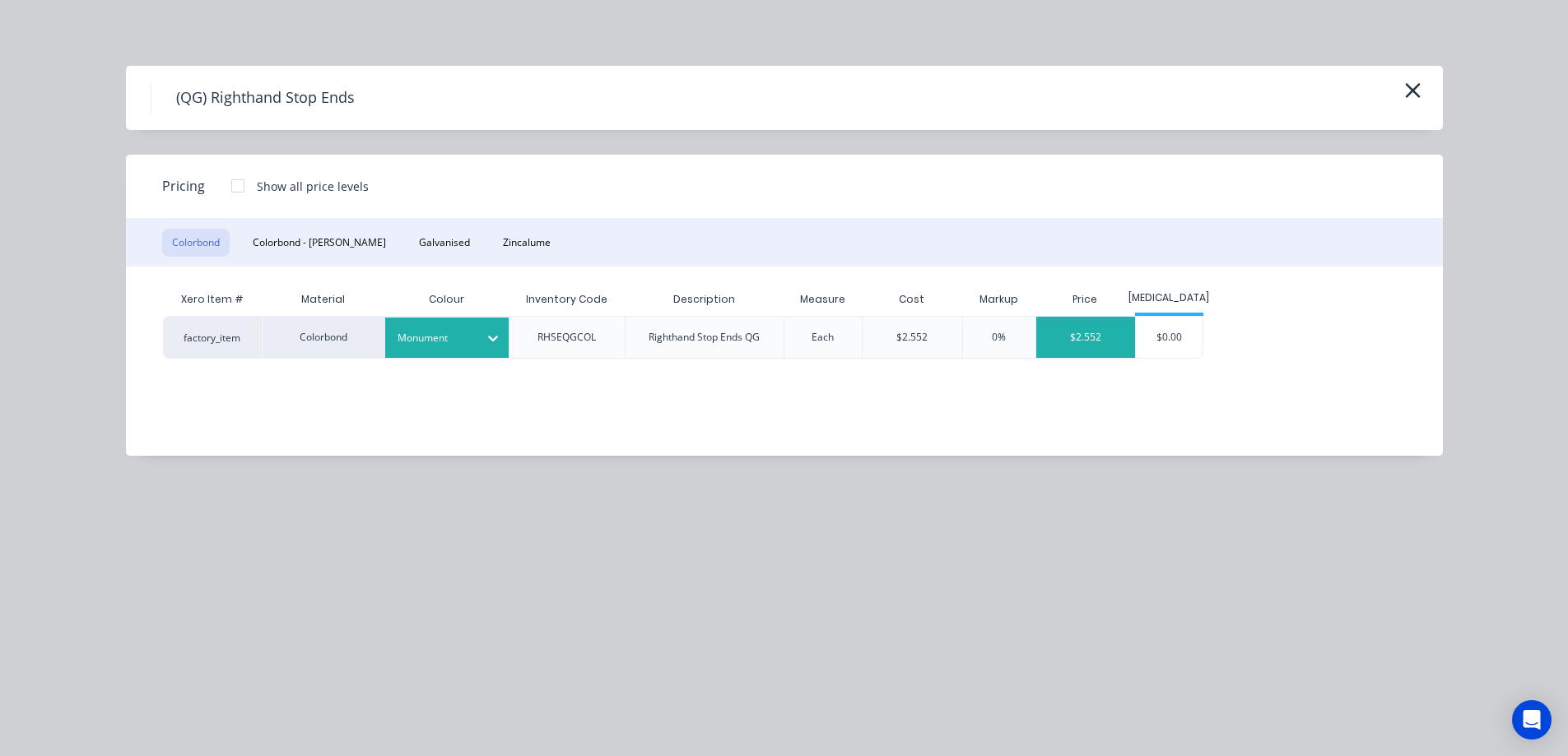
click at [1110, 337] on div "$2.552" at bounding box center [1085, 337] width 99 height 41
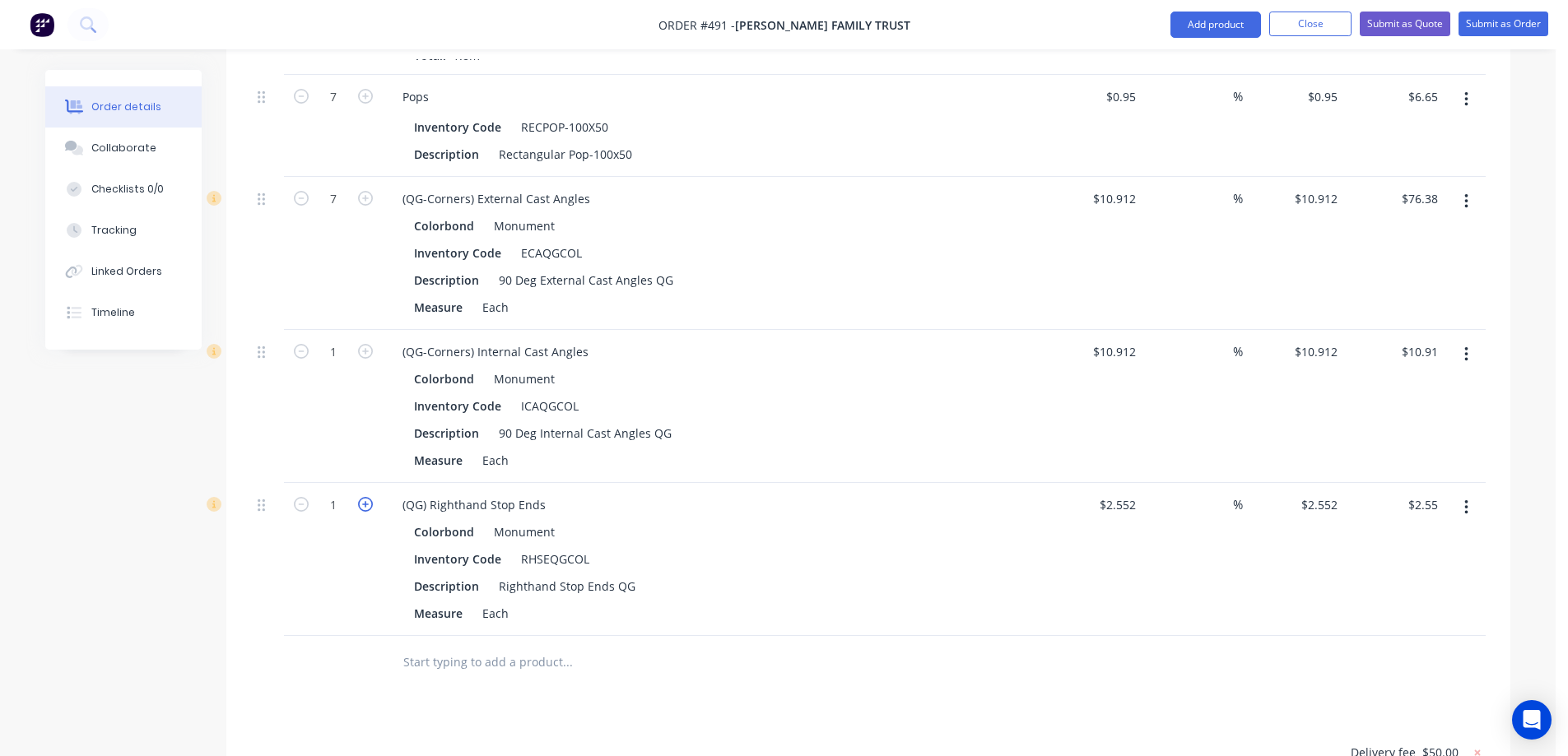
click at [366, 497] on icon "button" at bounding box center [366, 505] width 15 height 15
type input "2"
type input "$5.10"
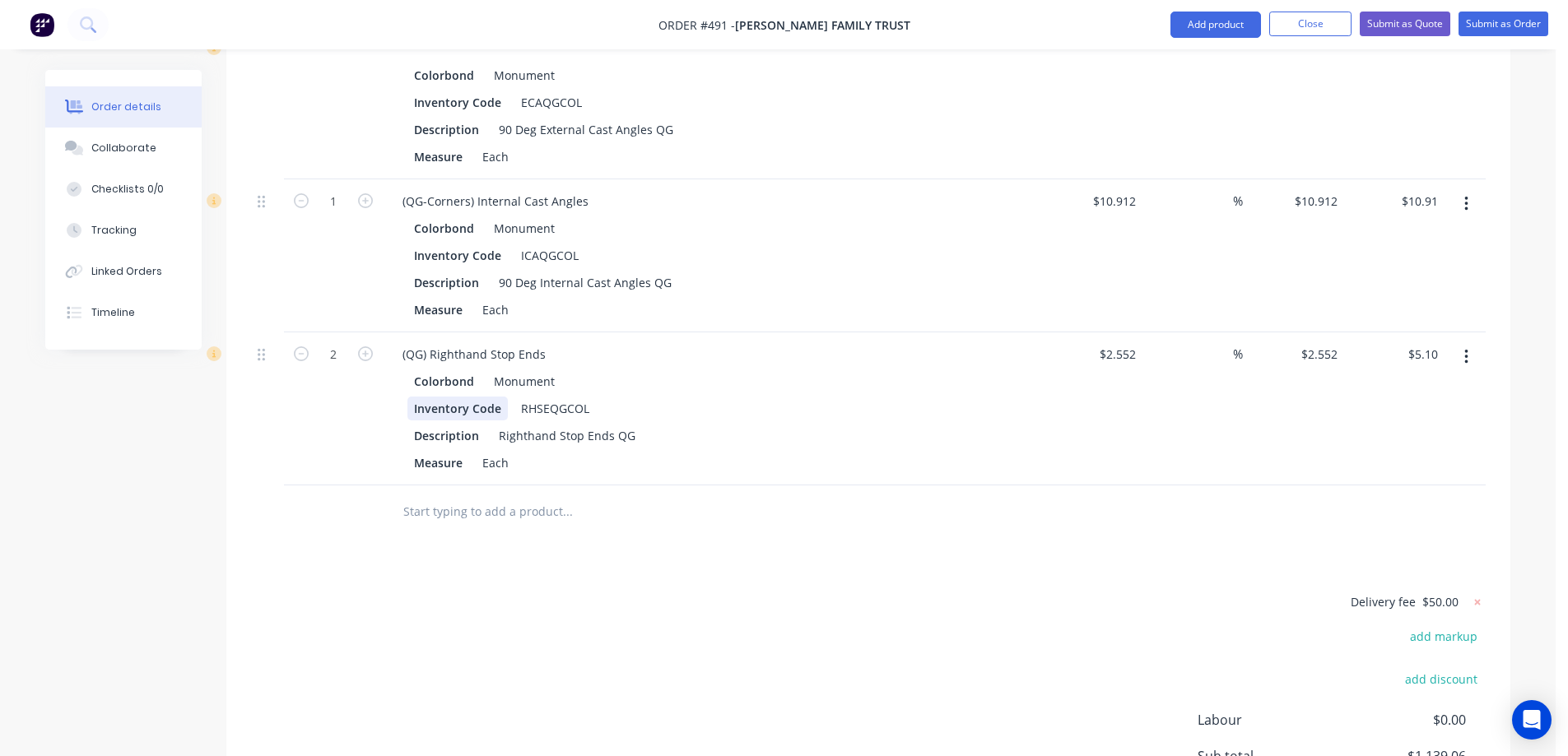
scroll to position [1935, 0]
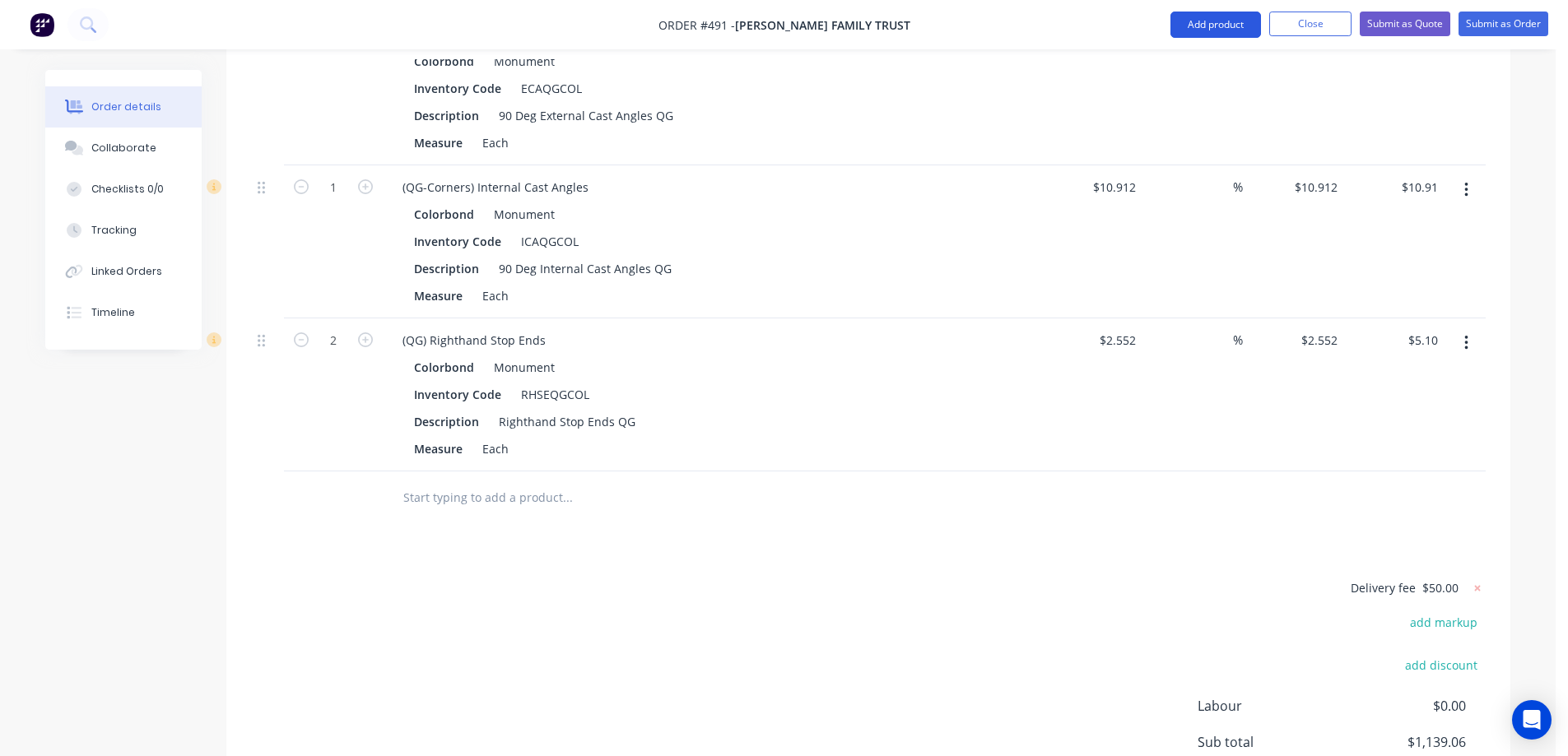
click at [1203, 19] on button "Add product" at bounding box center [1215, 25] width 90 height 27
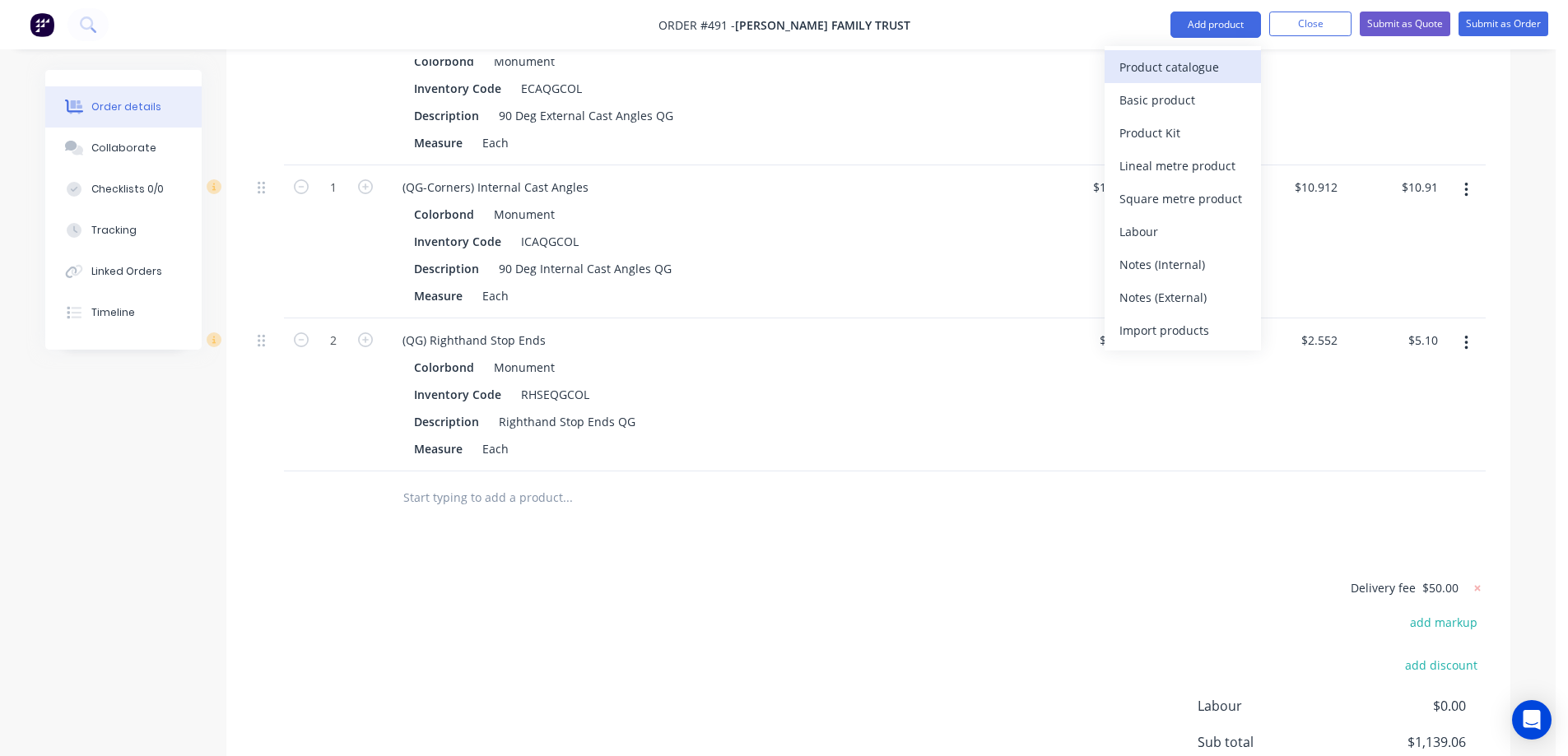
click at [1186, 63] on div "Product catalogue" at bounding box center [1183, 67] width 127 height 24
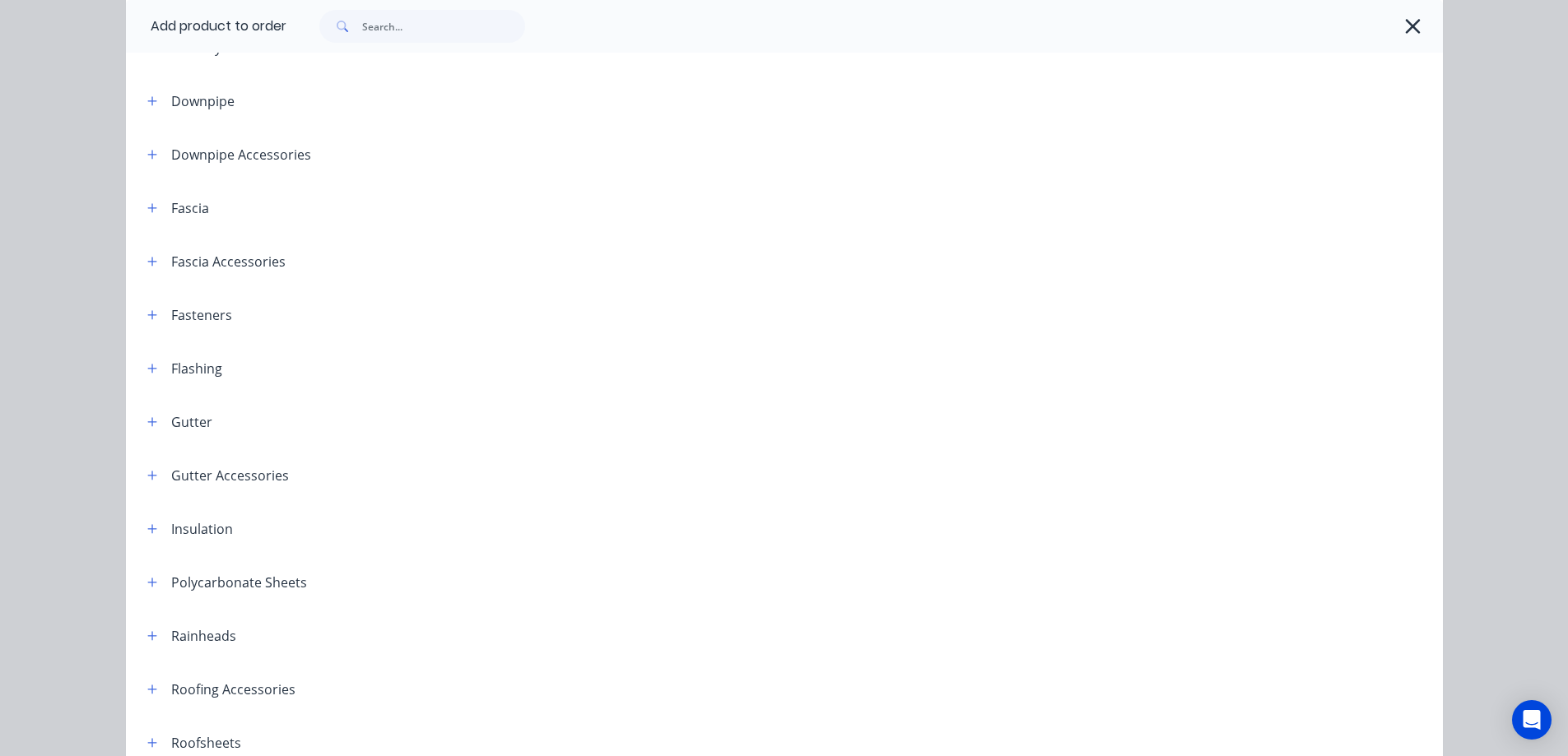
scroll to position [165, 0]
click at [155, 479] on span at bounding box center [152, 470] width 21 height 21
click at [147, 469] on icon "button" at bounding box center [152, 471] width 10 height 12
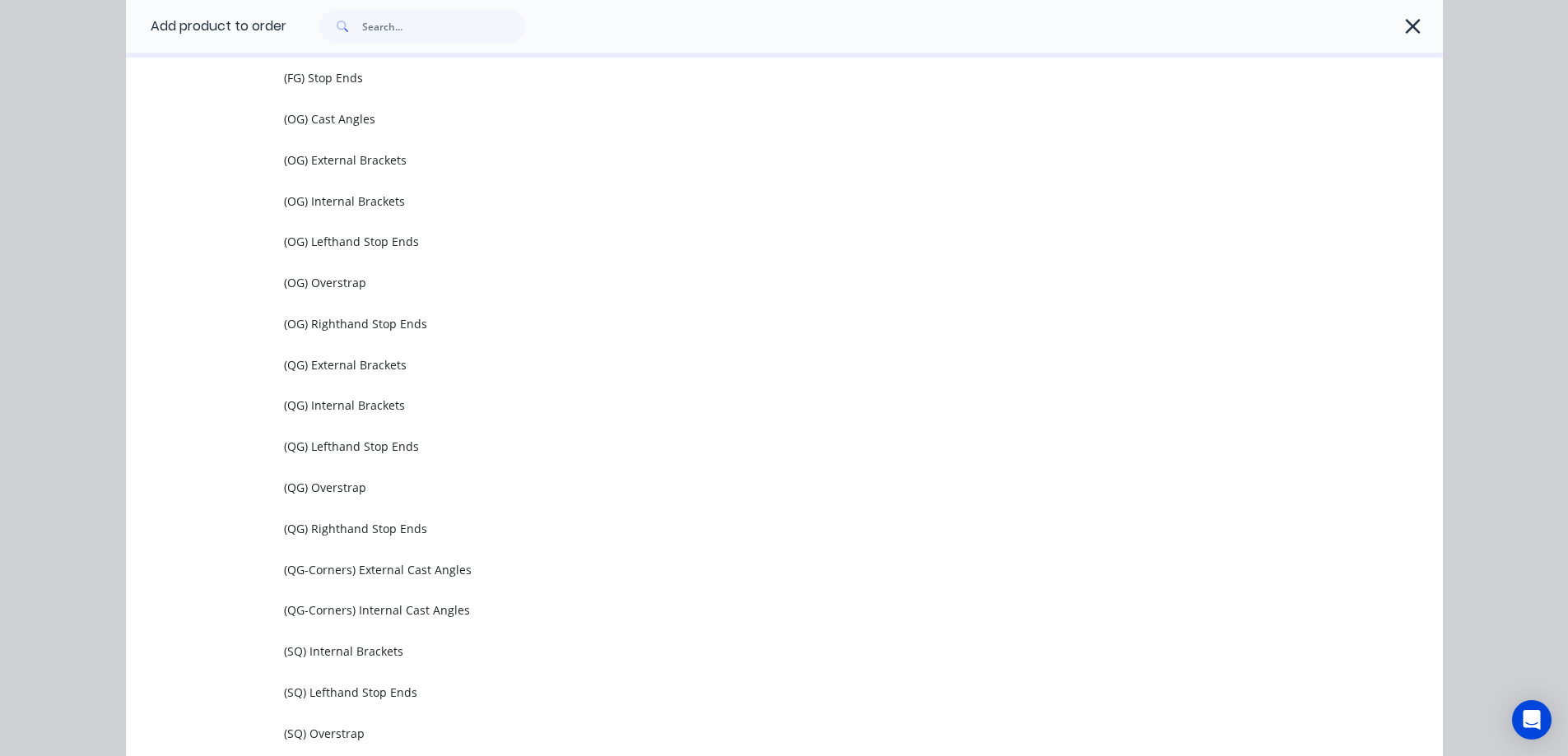
scroll to position [658, 0]
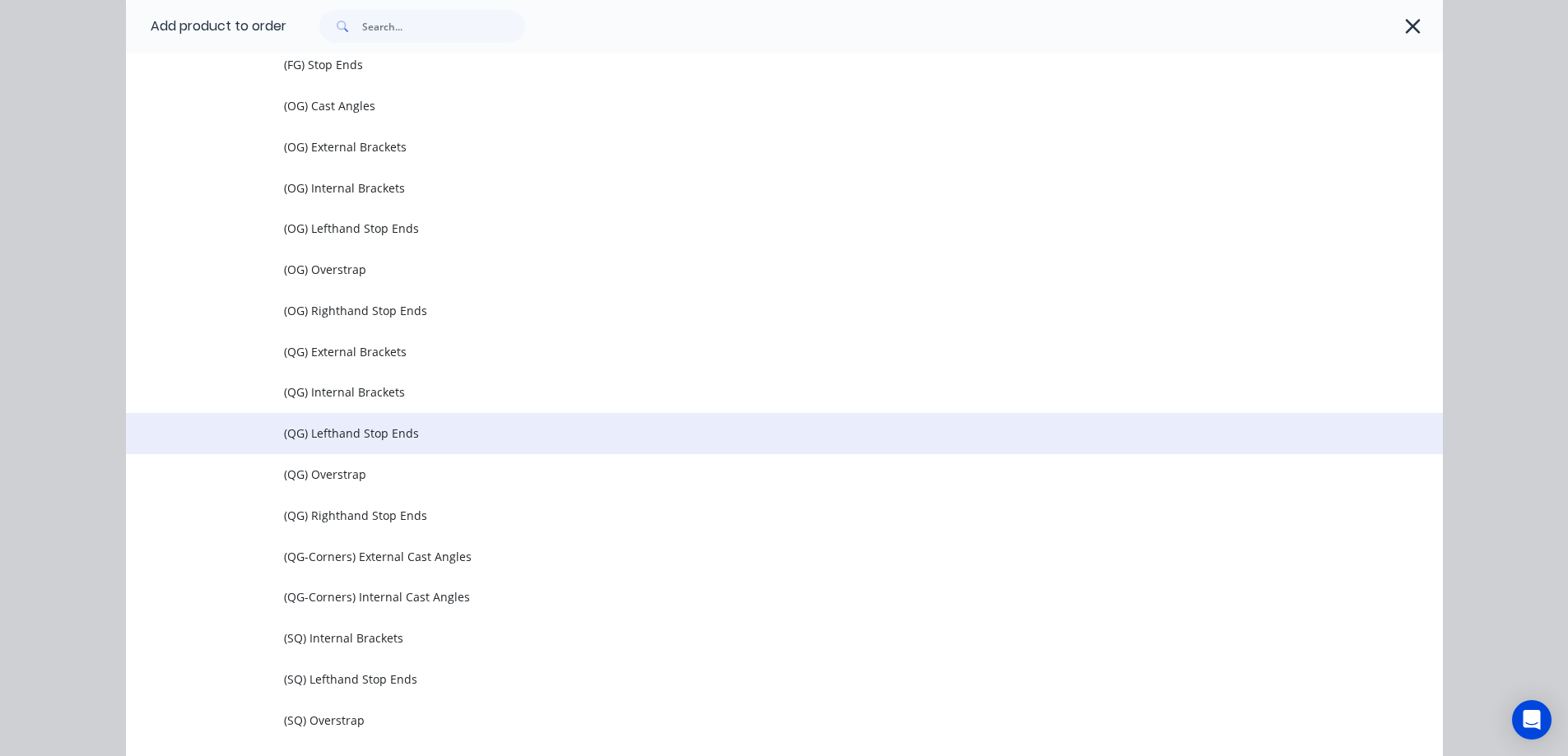
click at [363, 432] on span "(QG) Lefthand Stop Ends" at bounding box center [747, 433] width 926 height 18
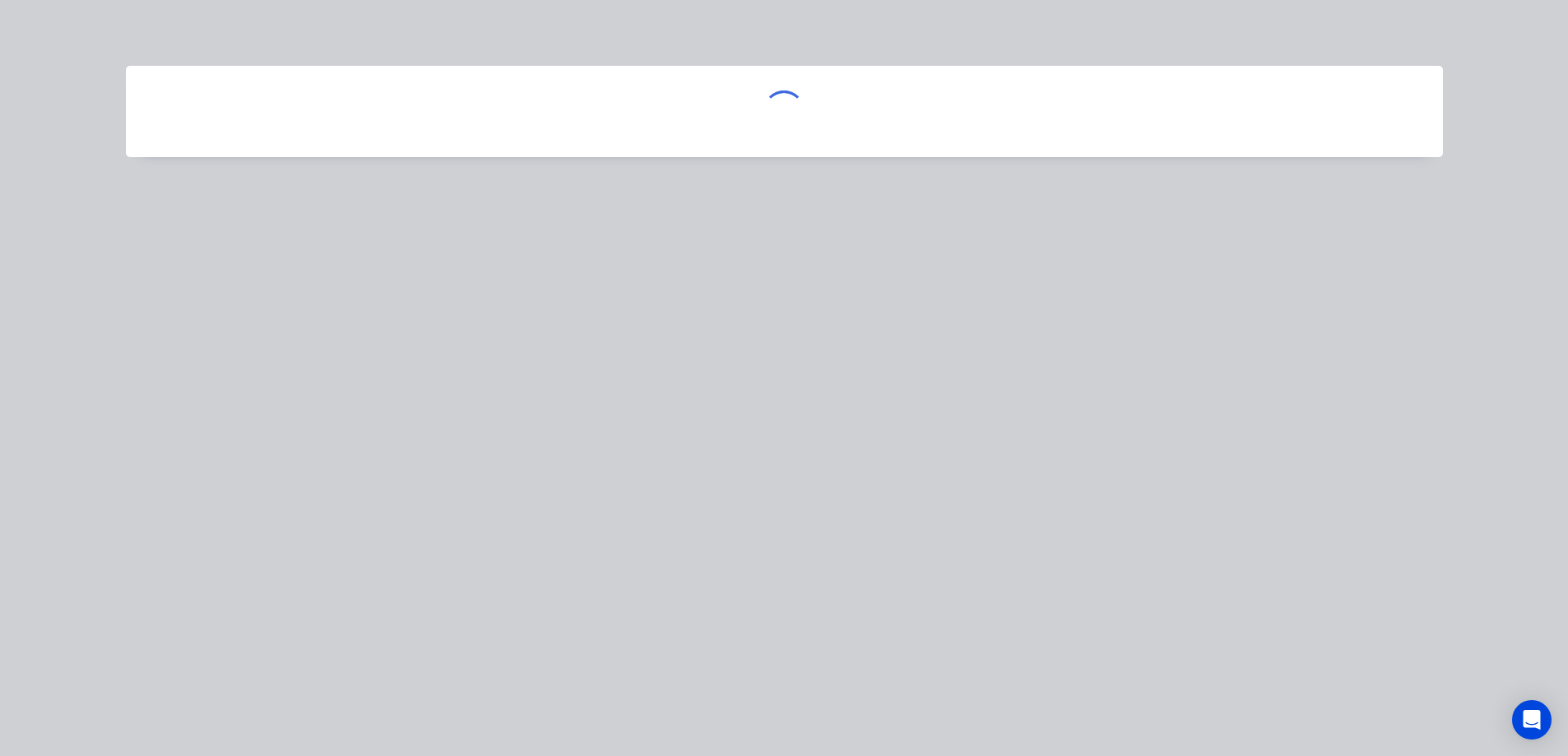
scroll to position [0, 0]
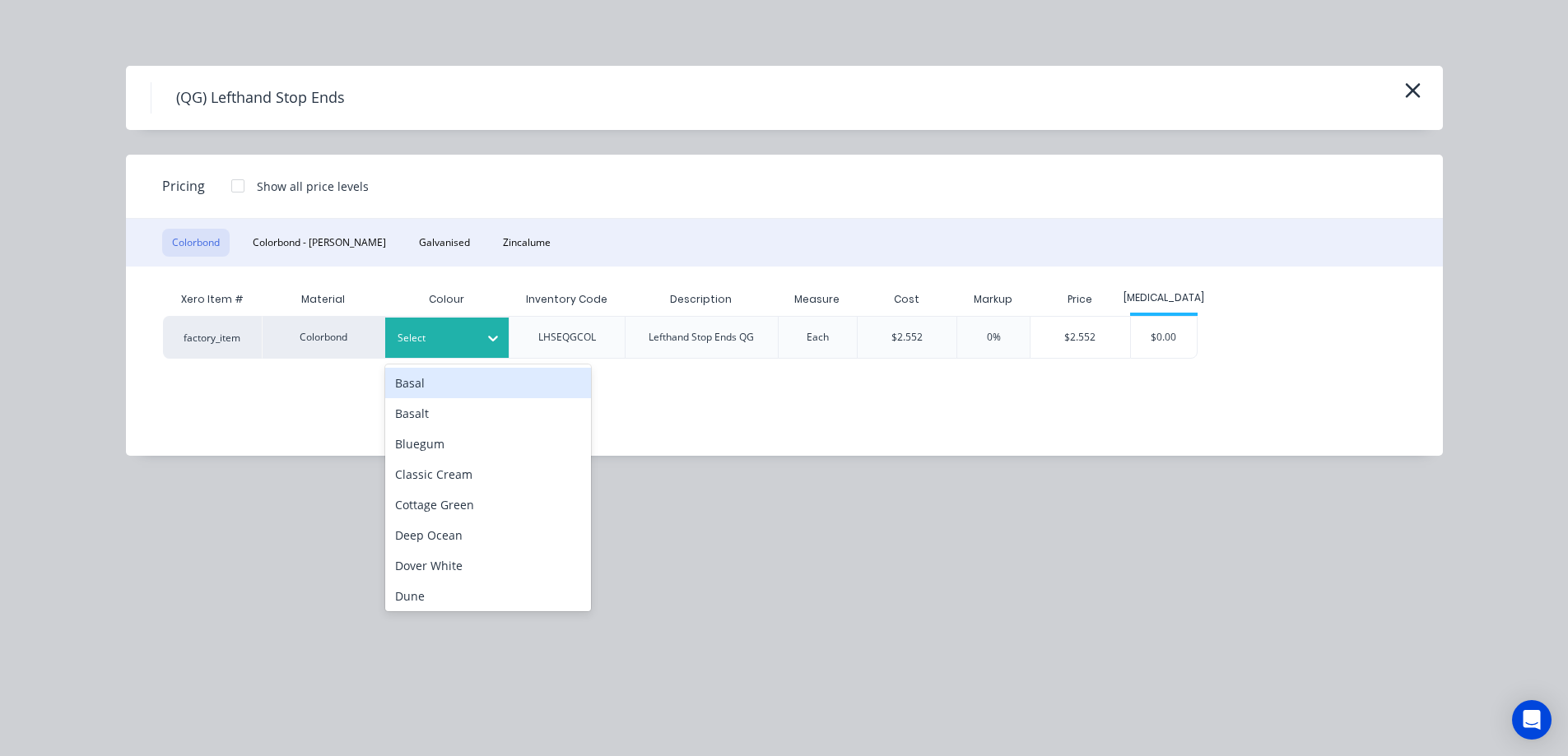
click at [397, 337] on div "Select" at bounding box center [432, 338] width 92 height 22
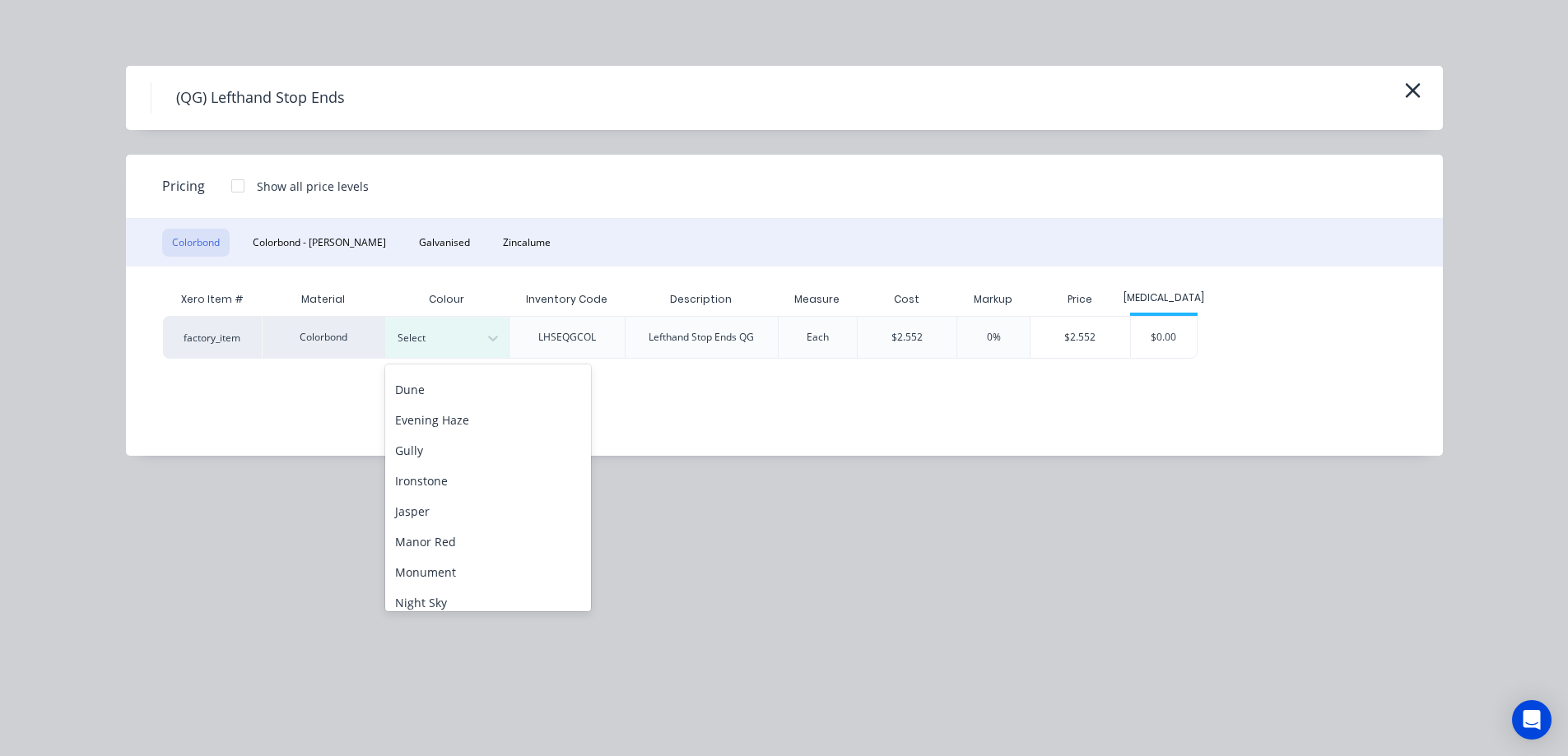
scroll to position [247, 0]
click at [469, 520] on div "Monument" at bounding box center [488, 532] width 206 height 30
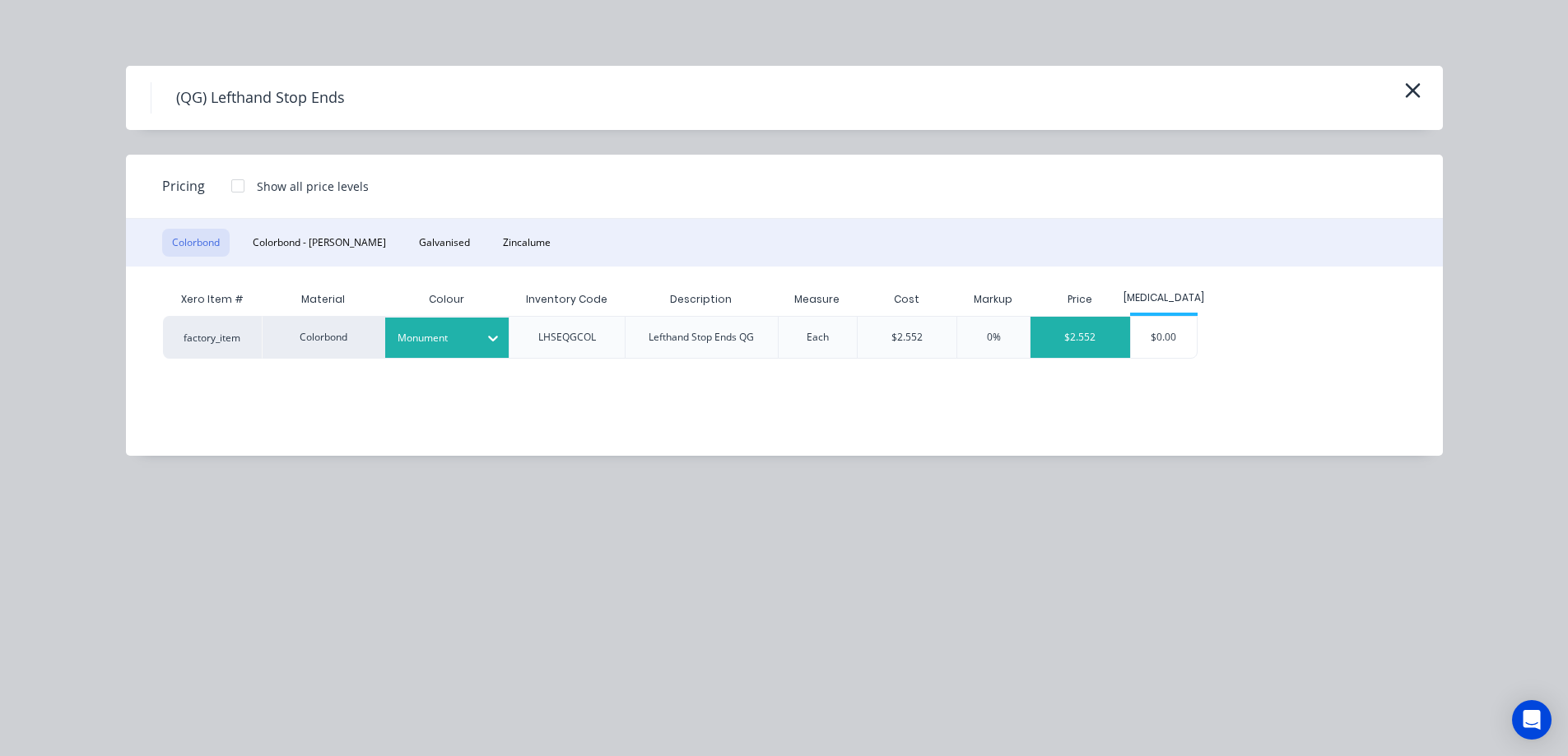
click at [1078, 342] on div "$2.552" at bounding box center [1079, 337] width 99 height 41
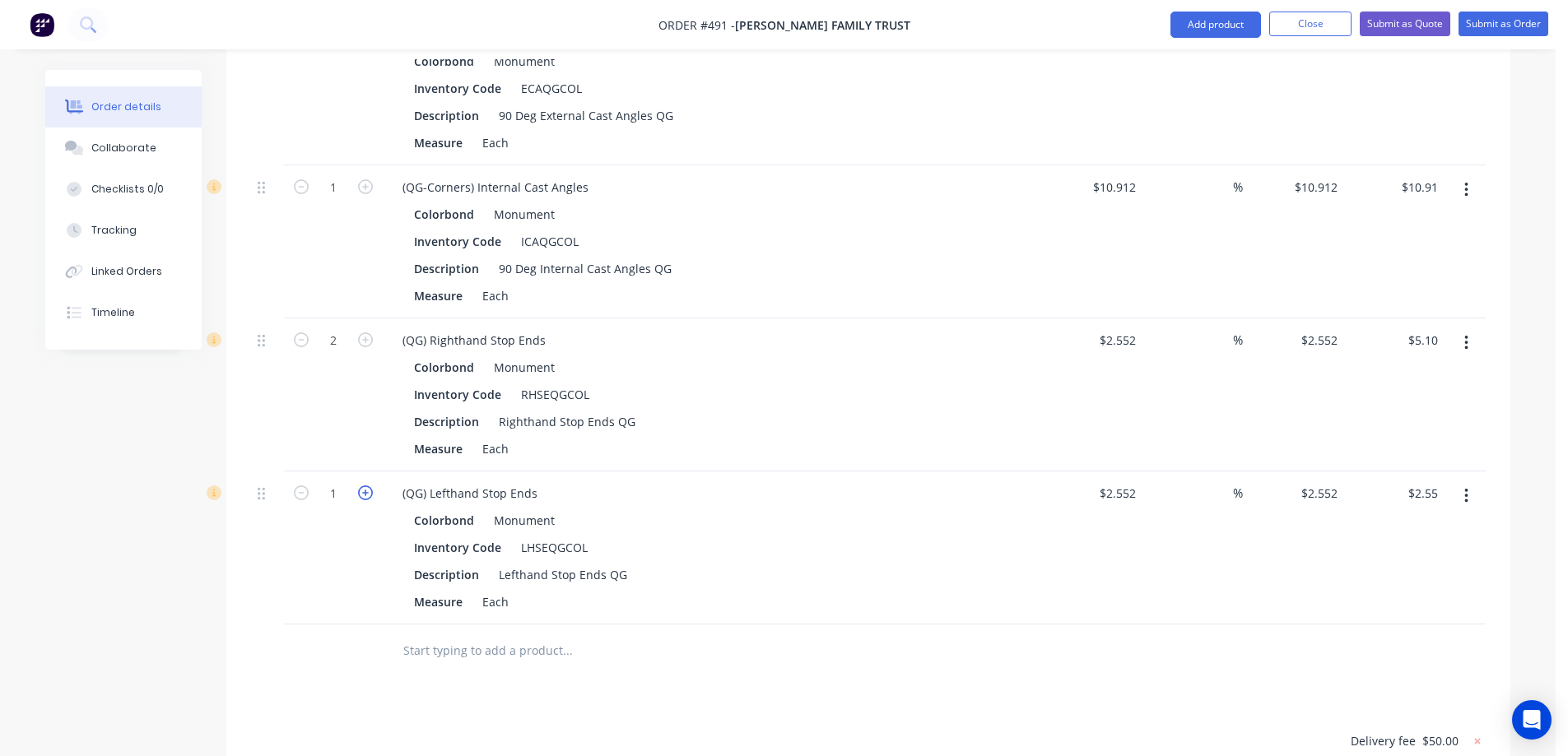
click at [371, 485] on icon "button" at bounding box center [366, 493] width 15 height 15
type input "2"
type input "$5.10"
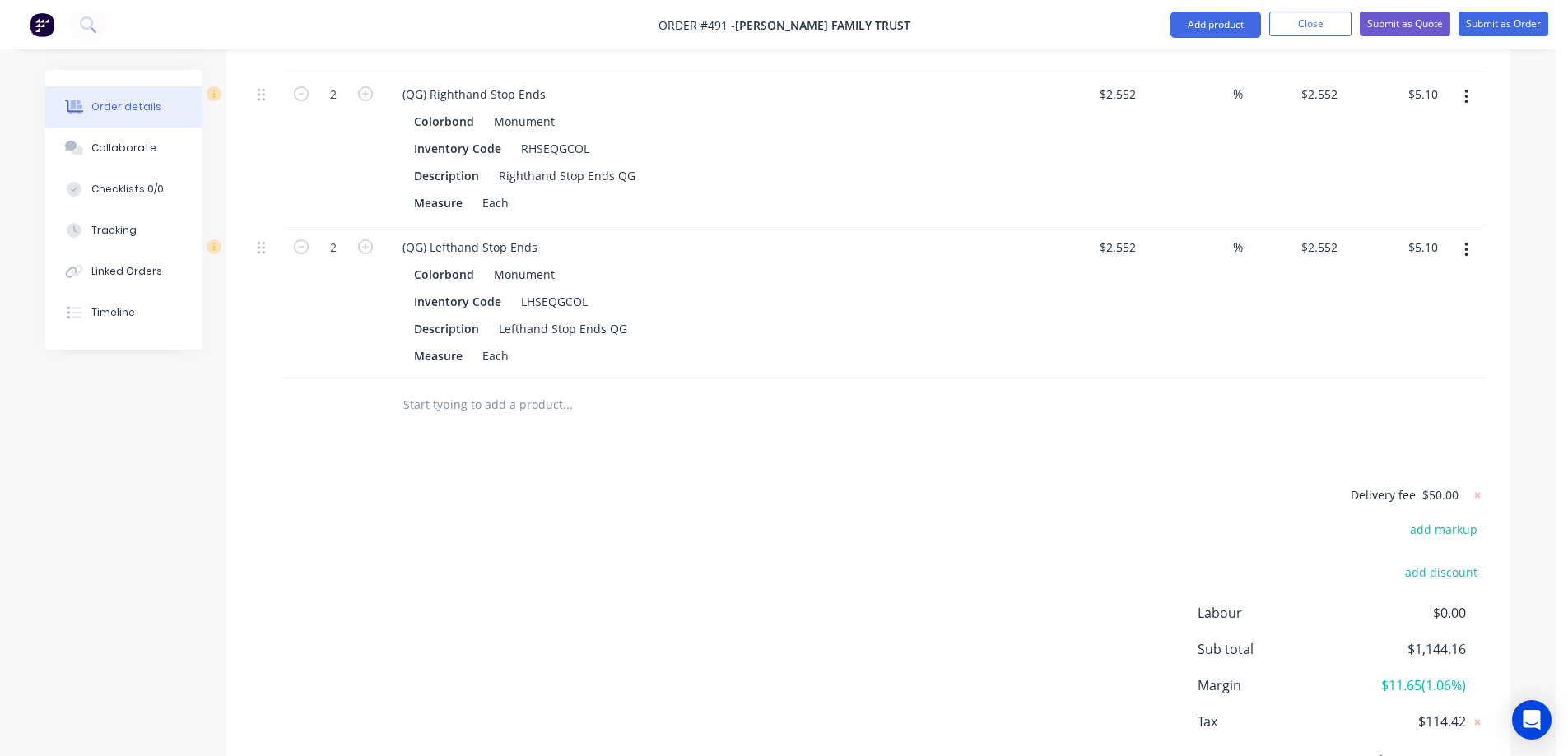
scroll to position [2181, 0]
click at [459, 388] on input "text" at bounding box center [567, 403] width 329 height 33
click at [1213, 34] on button "Add product" at bounding box center [1215, 25] width 90 height 27
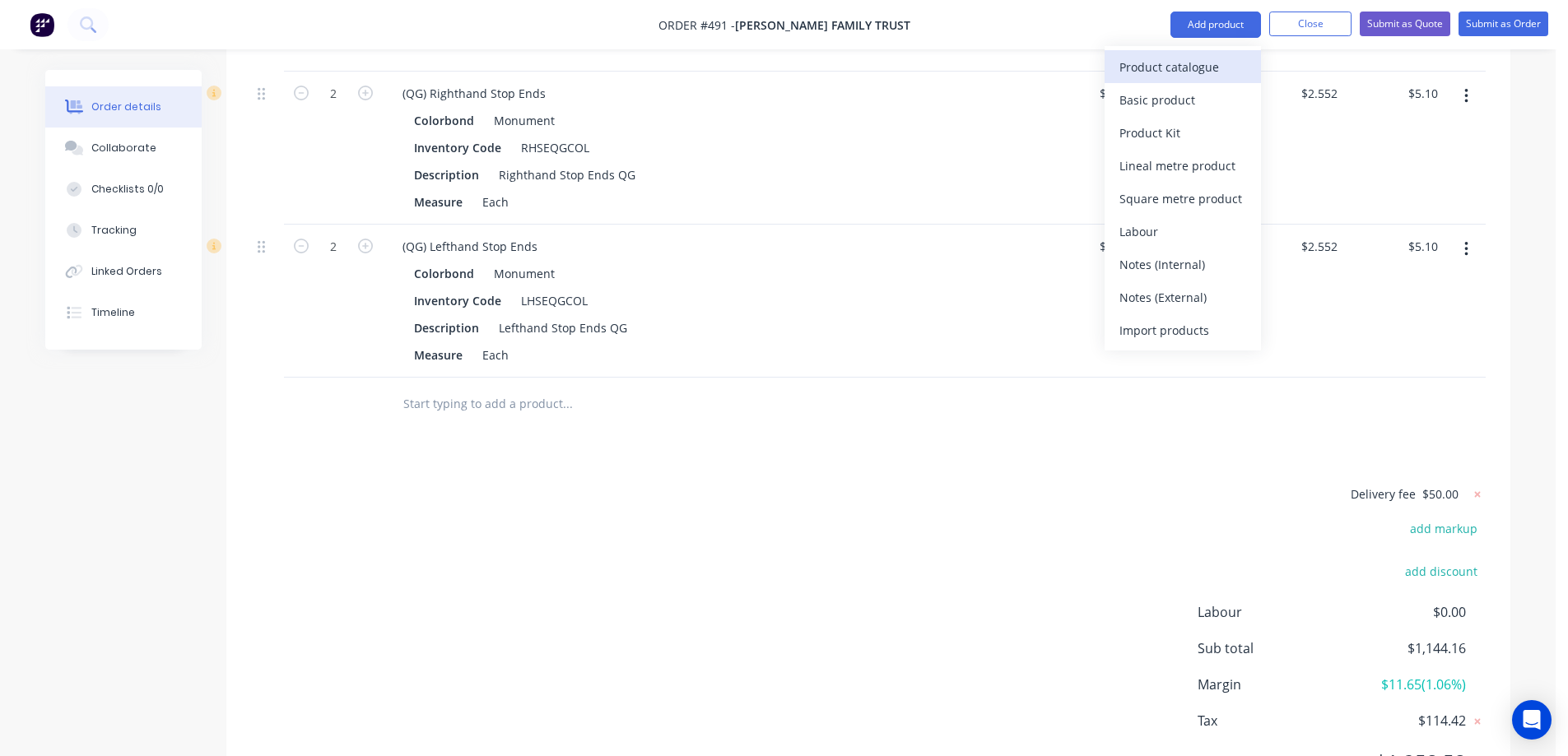
click at [1207, 66] on div "Product catalogue" at bounding box center [1183, 67] width 127 height 24
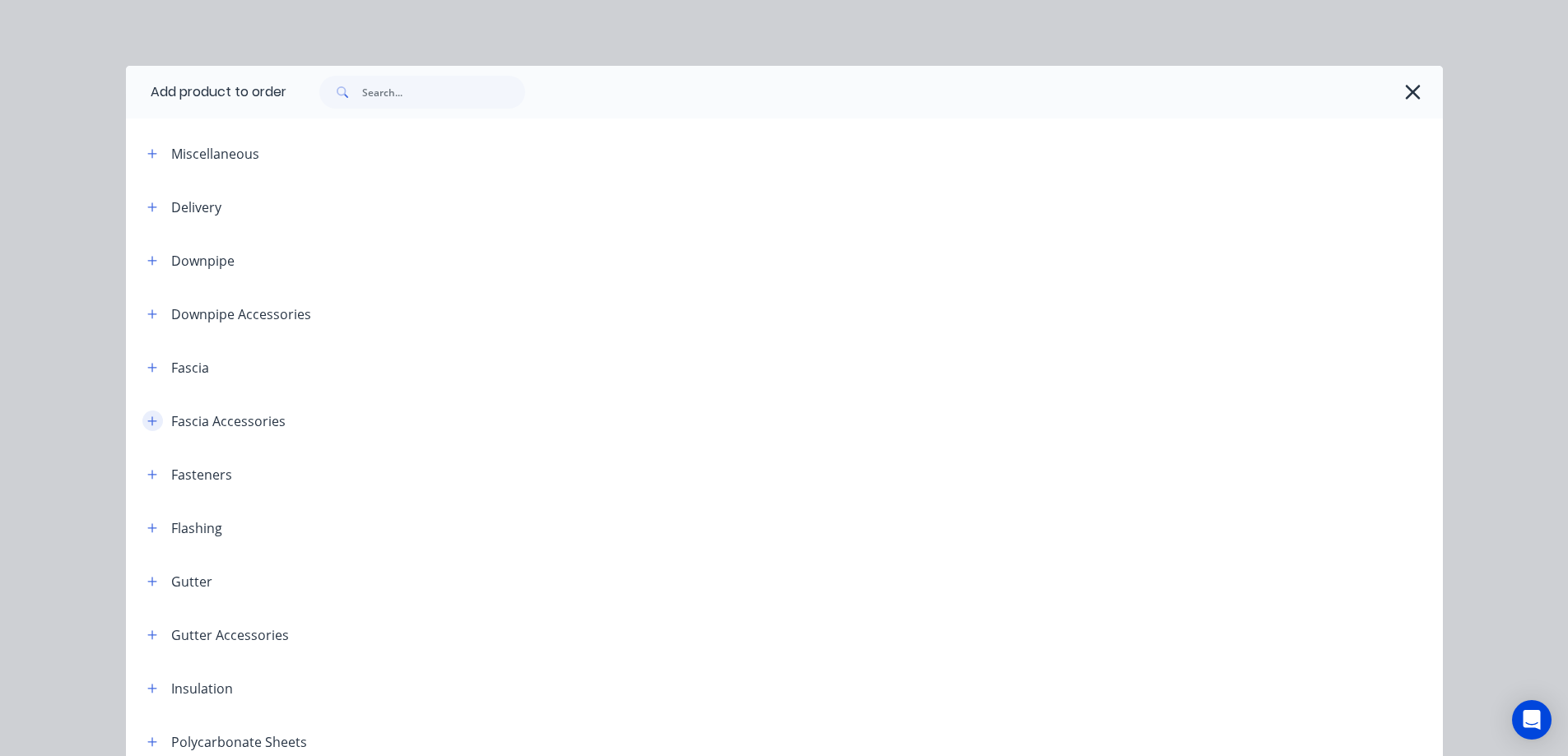
click at [147, 422] on icon "button" at bounding box center [151, 420] width 9 height 9
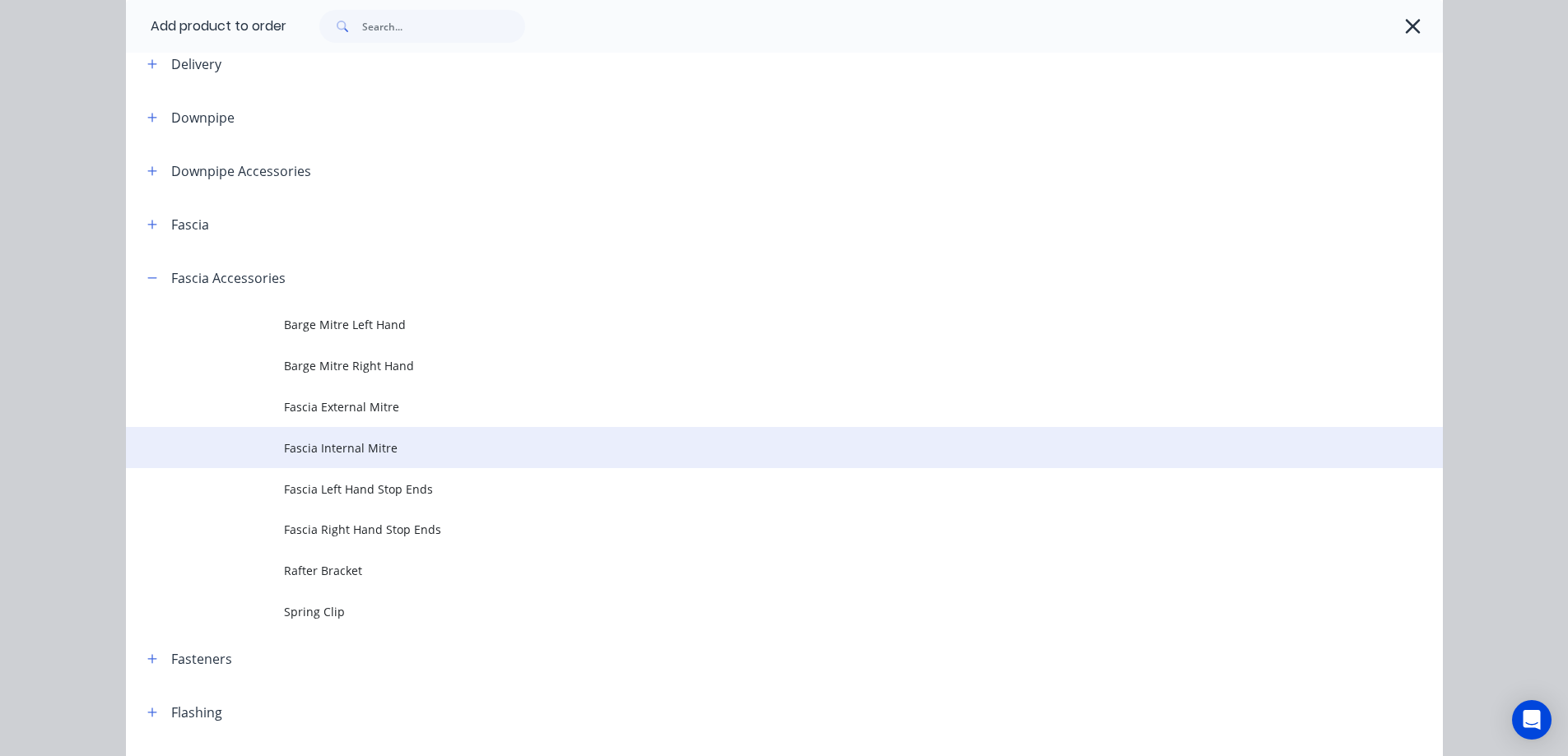
scroll to position [165, 0]
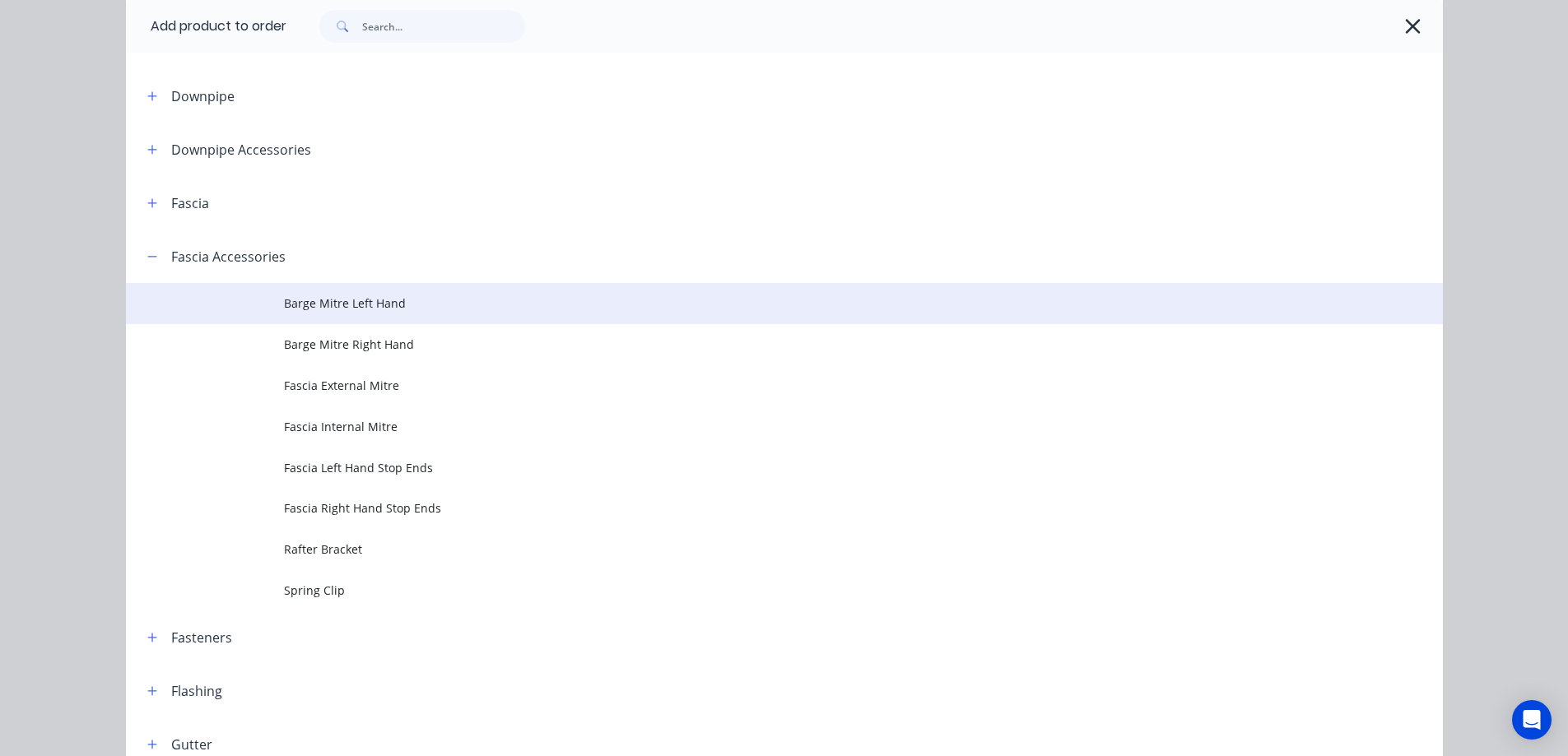
click at [353, 306] on span "Barge Mitre Left Hand" at bounding box center [747, 303] width 926 height 18
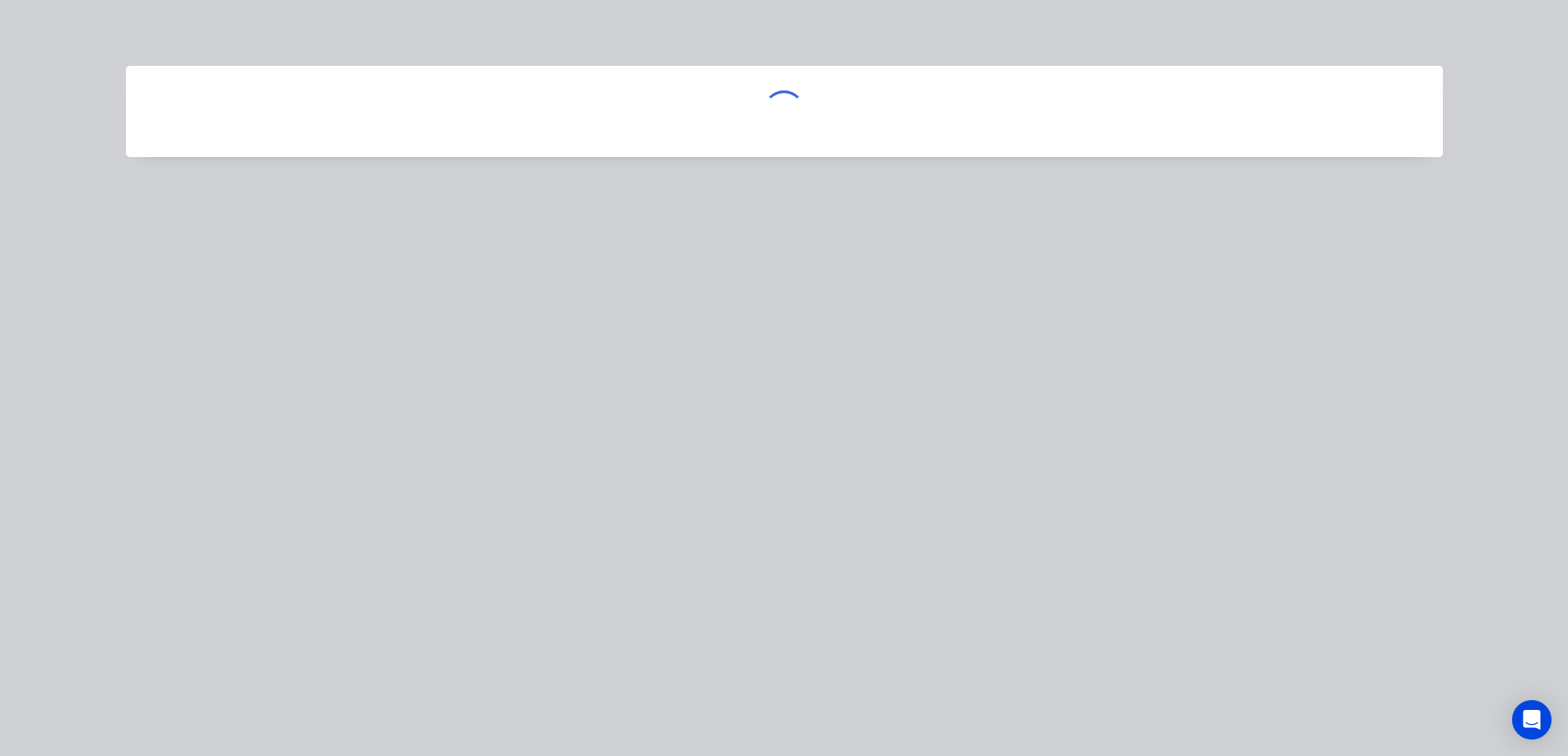
scroll to position [0, 0]
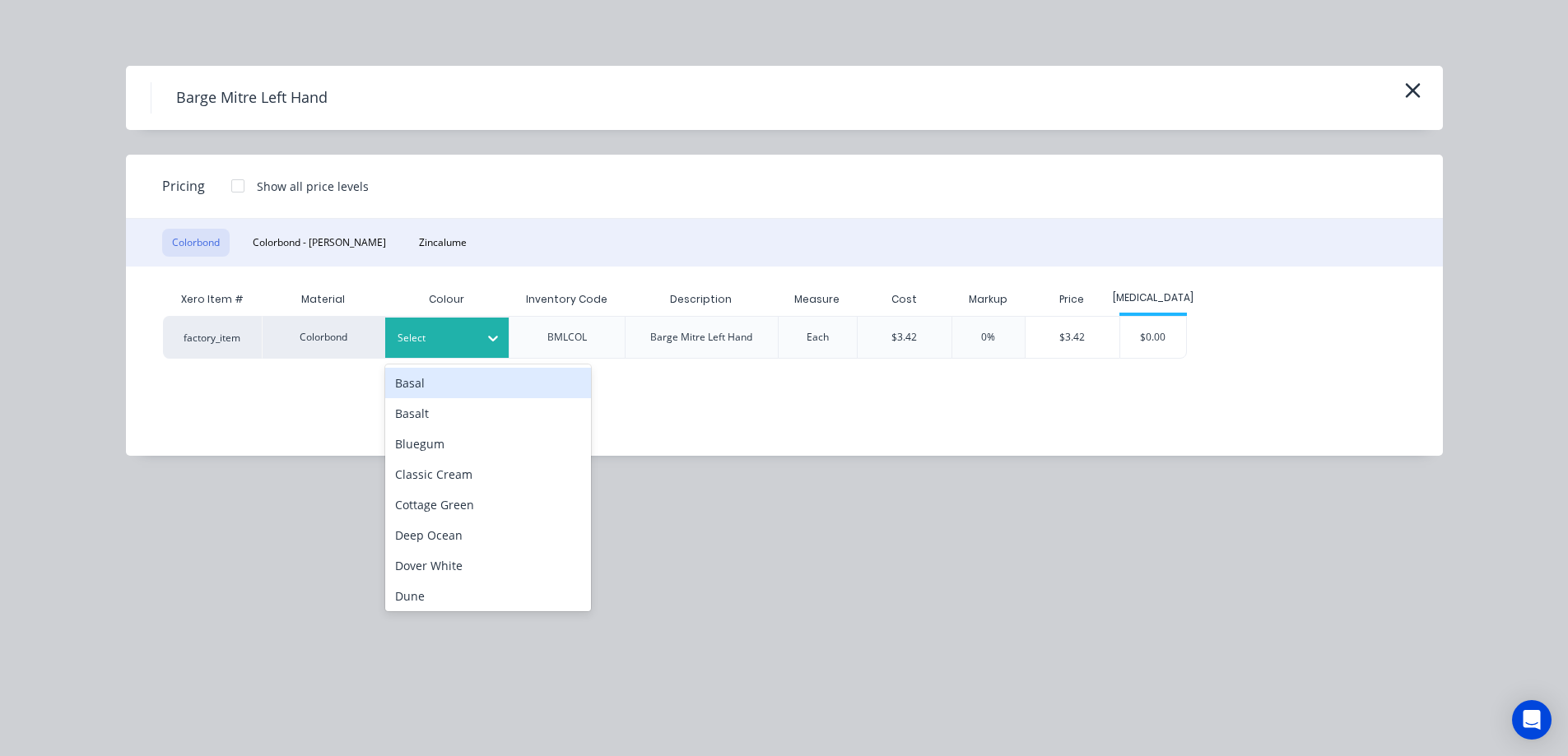
click at [442, 334] on div at bounding box center [434, 338] width 74 height 18
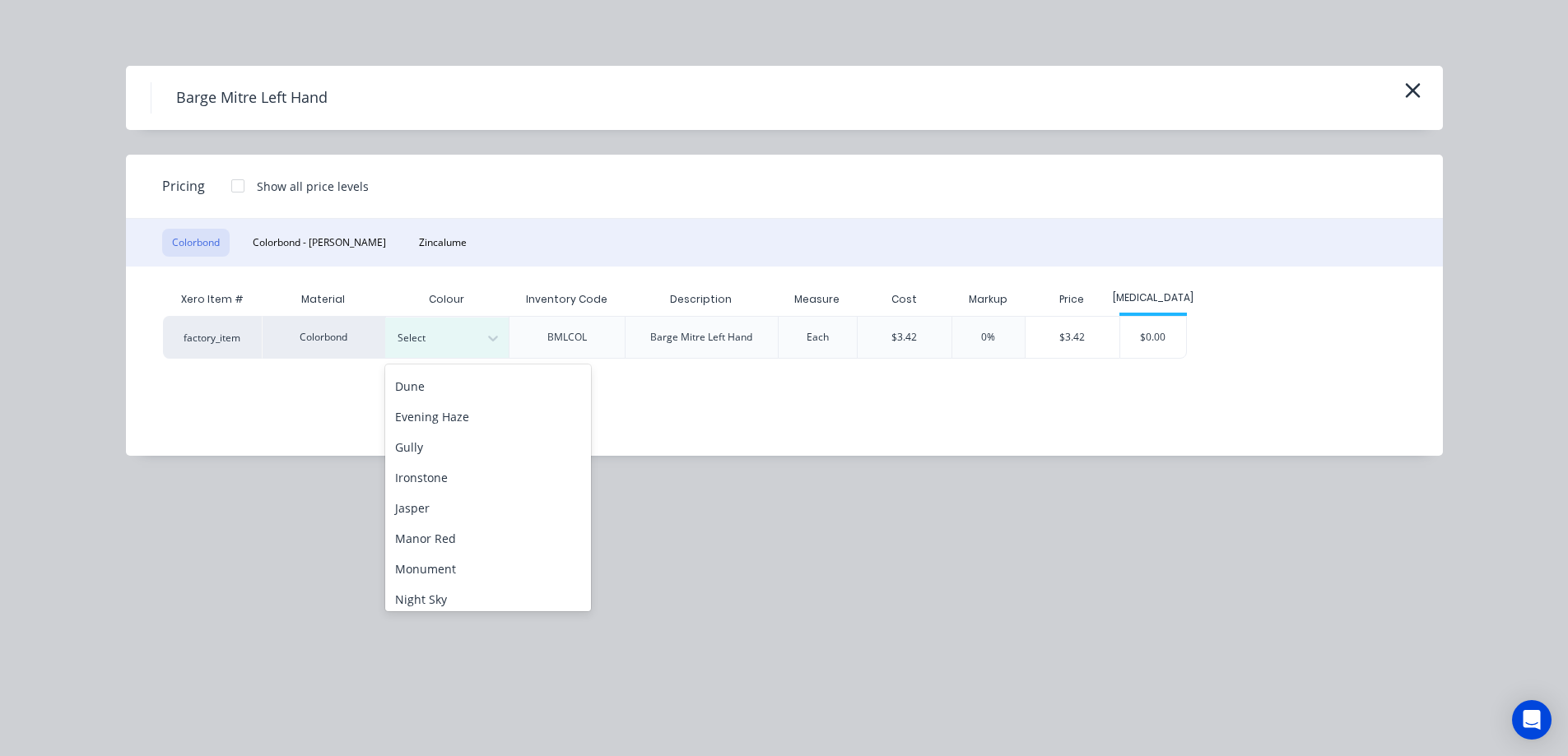
scroll to position [247, 0]
click at [472, 535] on div "Monument" at bounding box center [488, 532] width 206 height 30
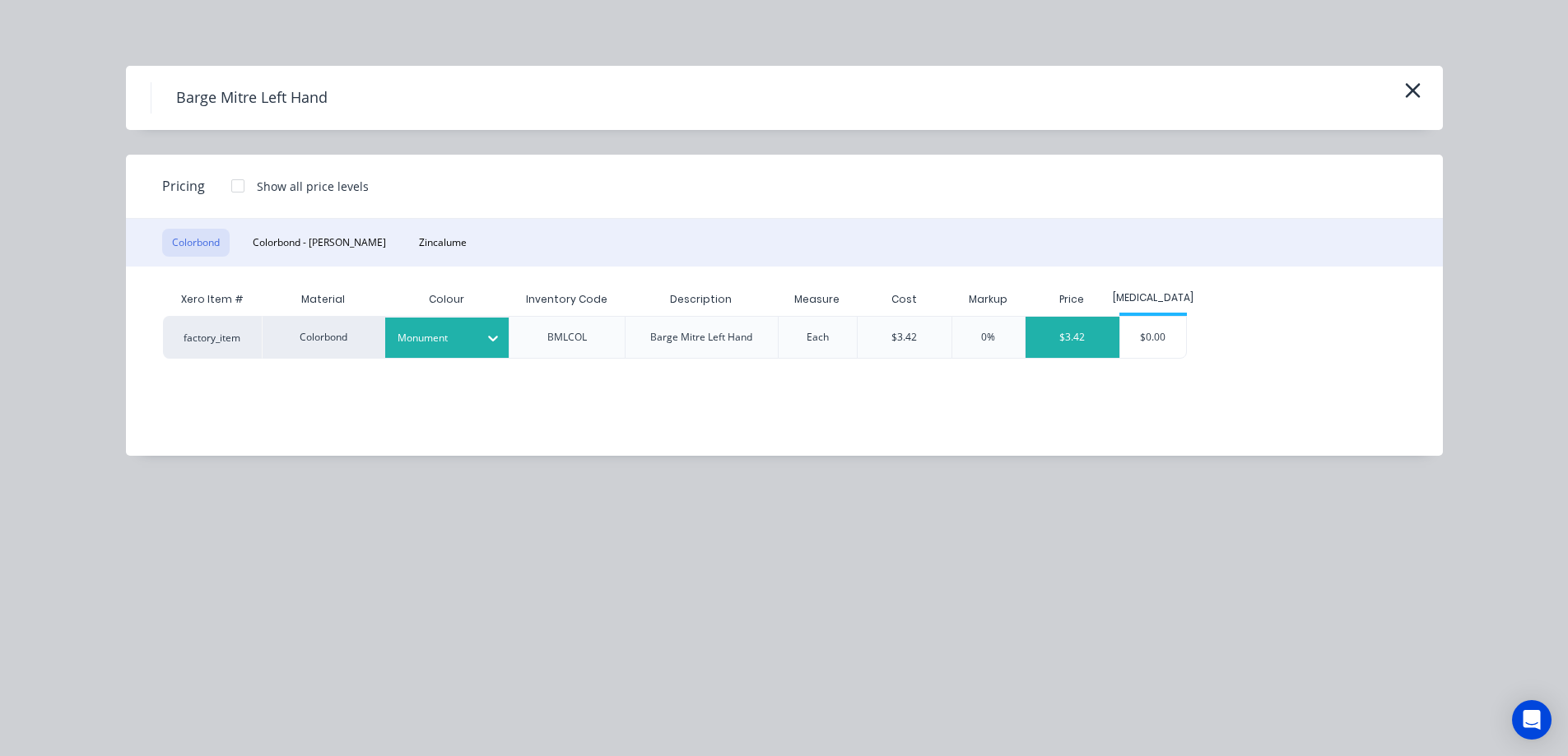
click at [1090, 345] on div "$3.42" at bounding box center [1072, 337] width 94 height 41
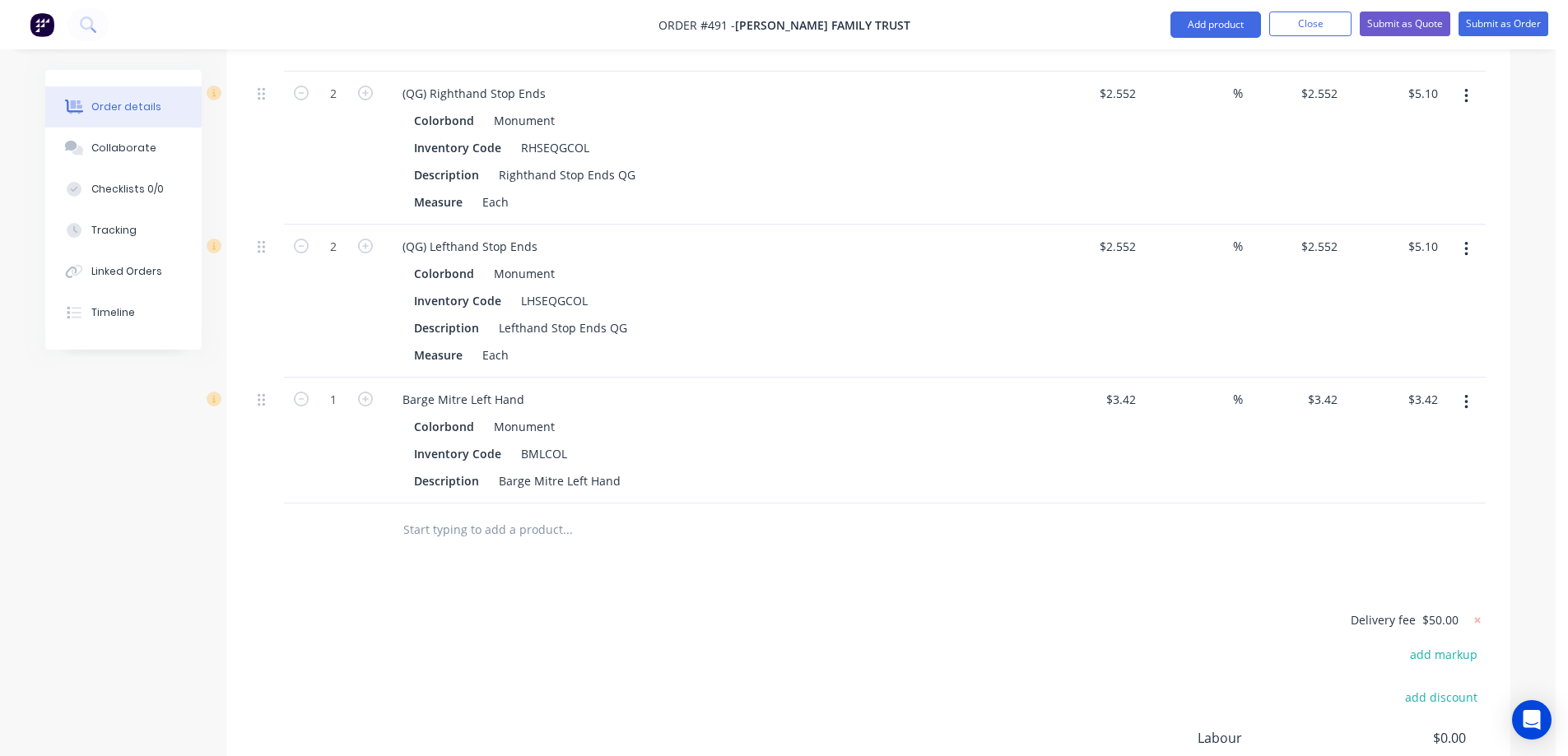
click at [1468, 388] on button "button" at bounding box center [1466, 402] width 38 height 29
click at [1381, 532] on div "Delete" at bounding box center [1408, 544] width 127 height 24
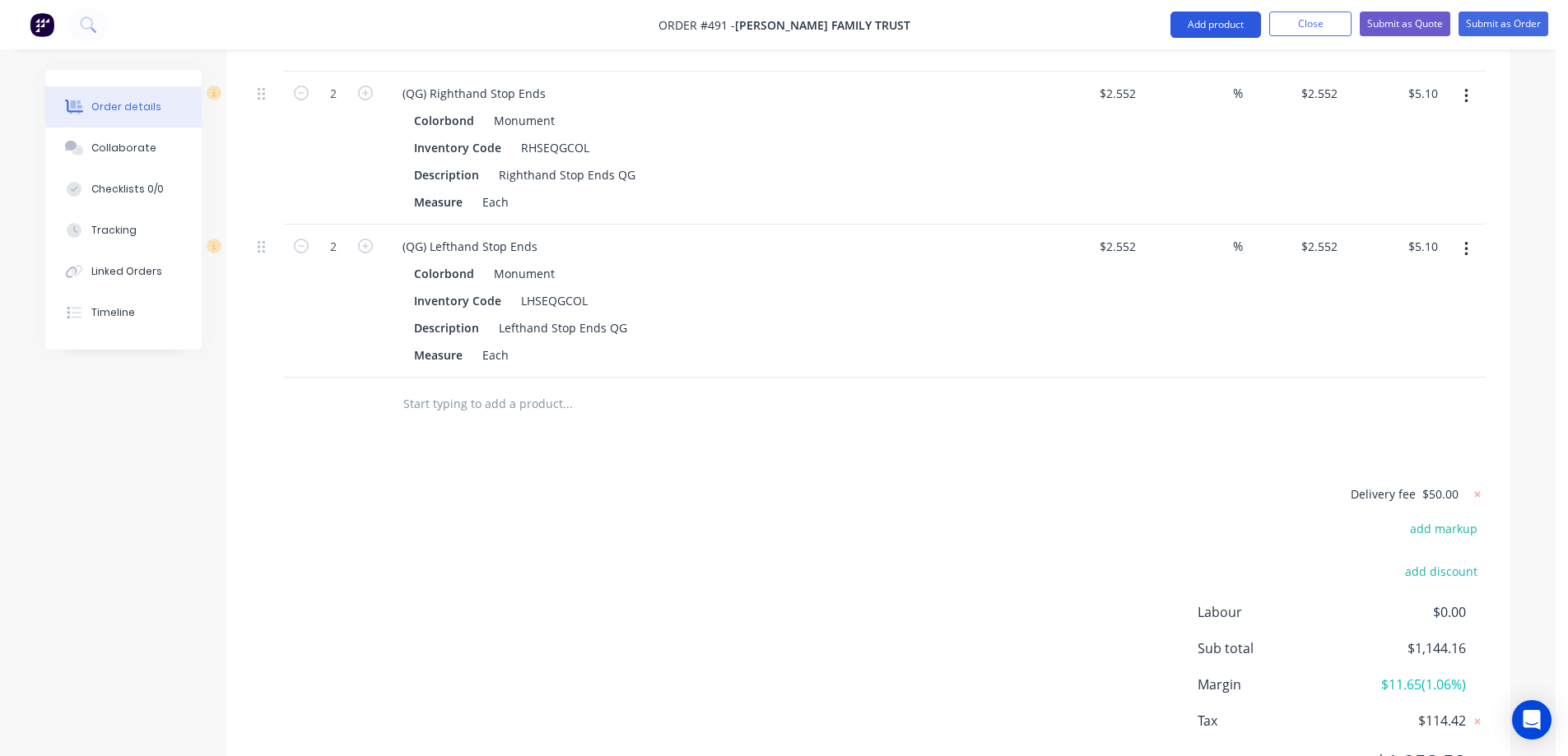
click at [1217, 15] on button "Add product" at bounding box center [1215, 25] width 90 height 27
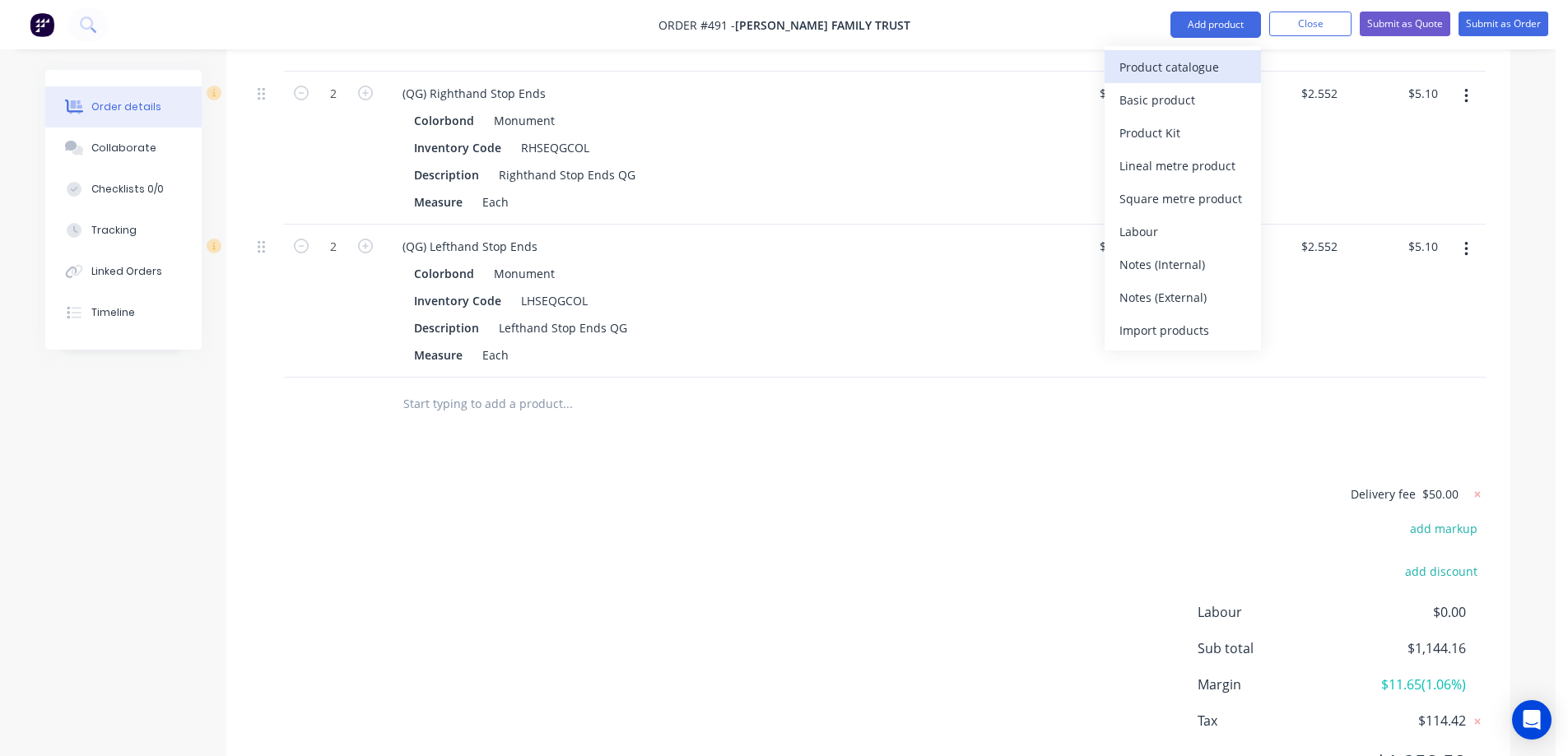
click at [1145, 64] on div "Product catalogue" at bounding box center [1183, 67] width 127 height 24
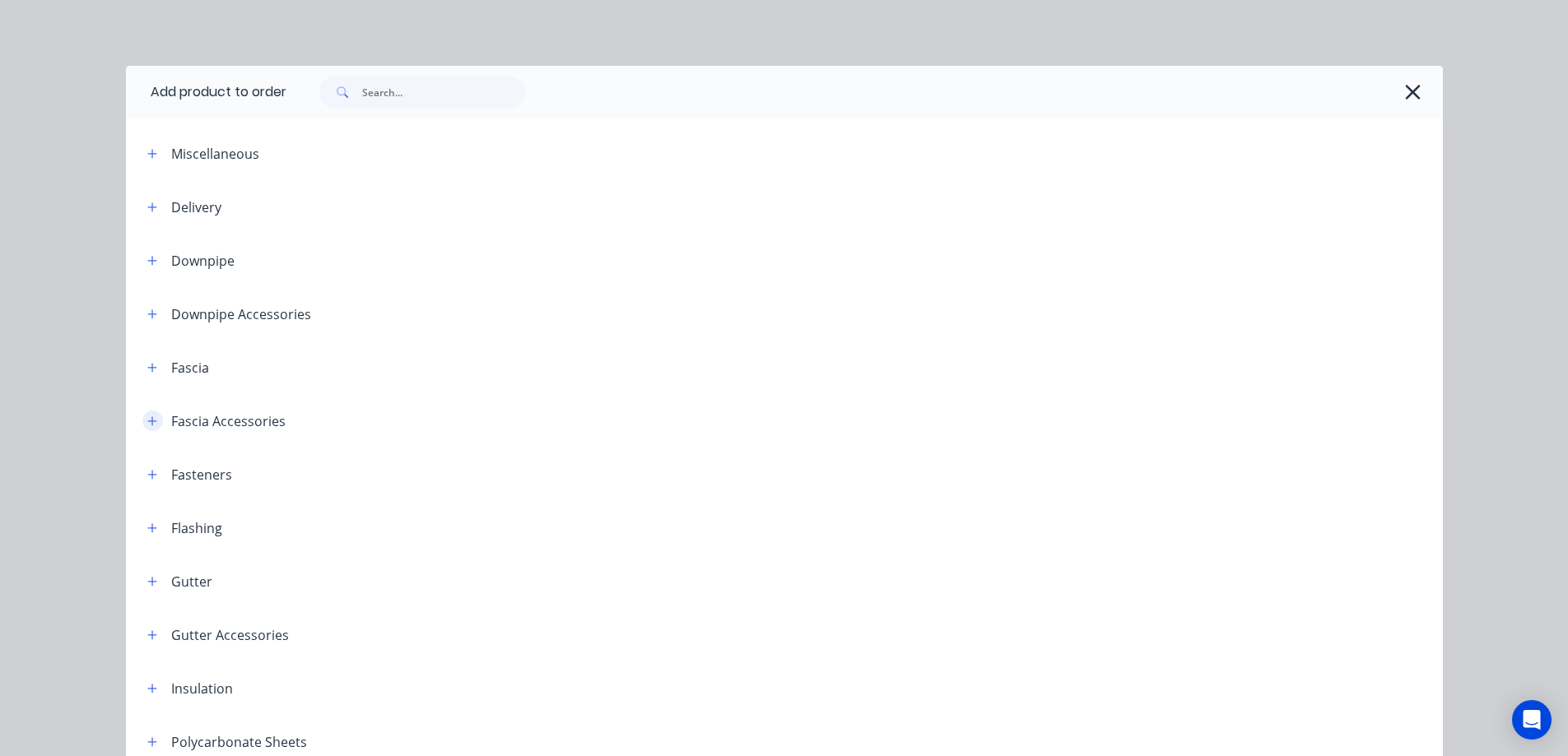
click at [145, 413] on button "button" at bounding box center [152, 421] width 21 height 21
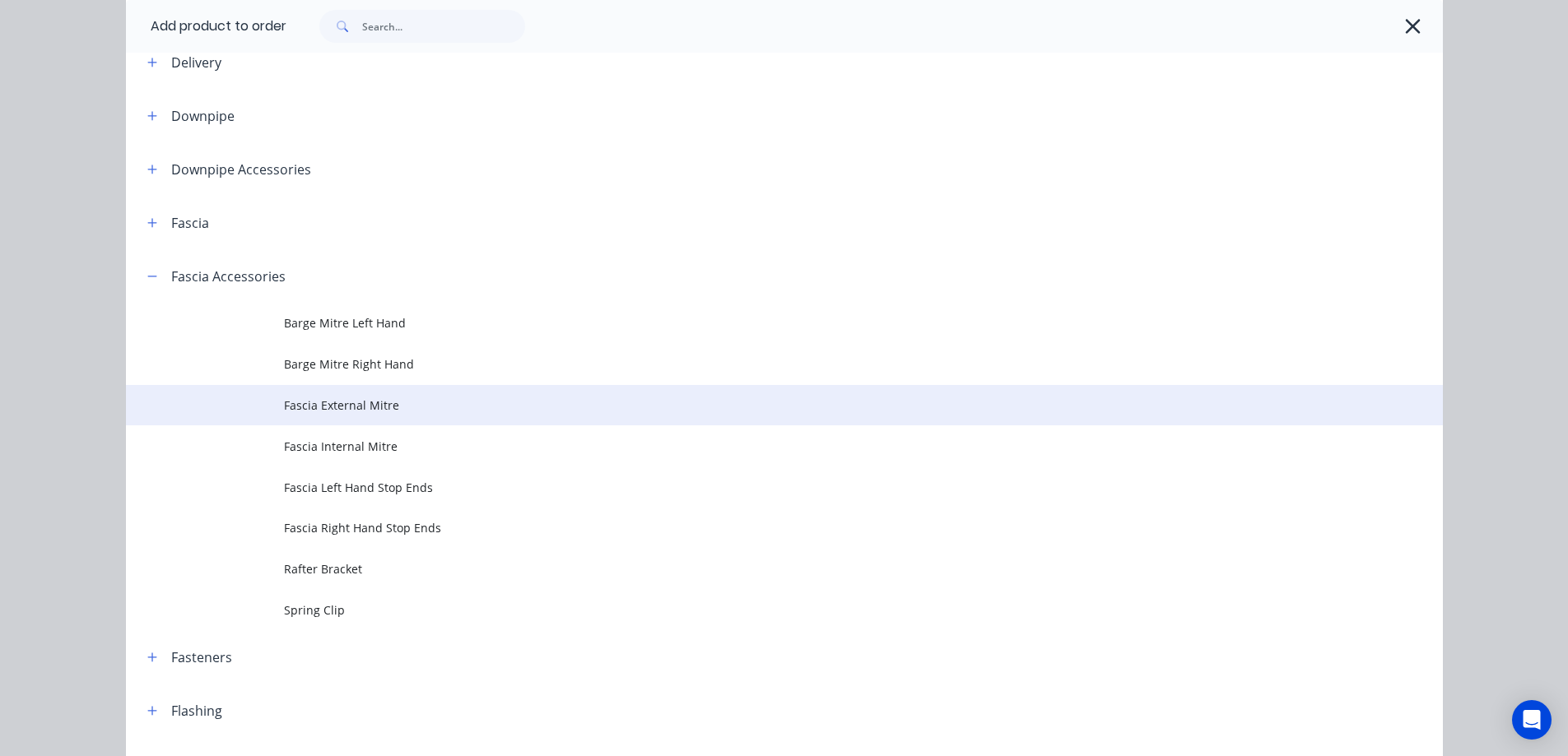
scroll to position [165, 0]
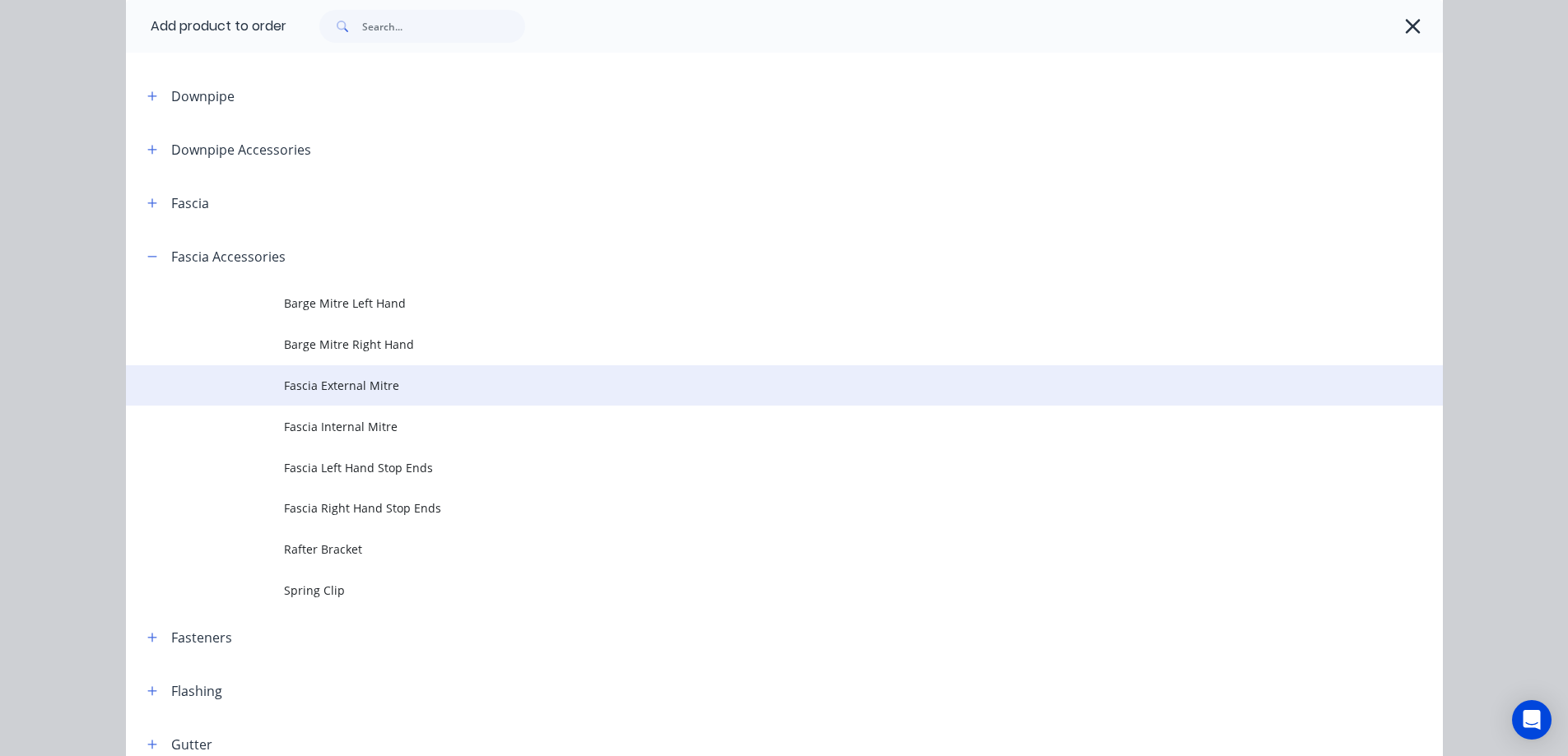
click at [407, 395] on td "Fascia External Mitre" at bounding box center [863, 385] width 1159 height 41
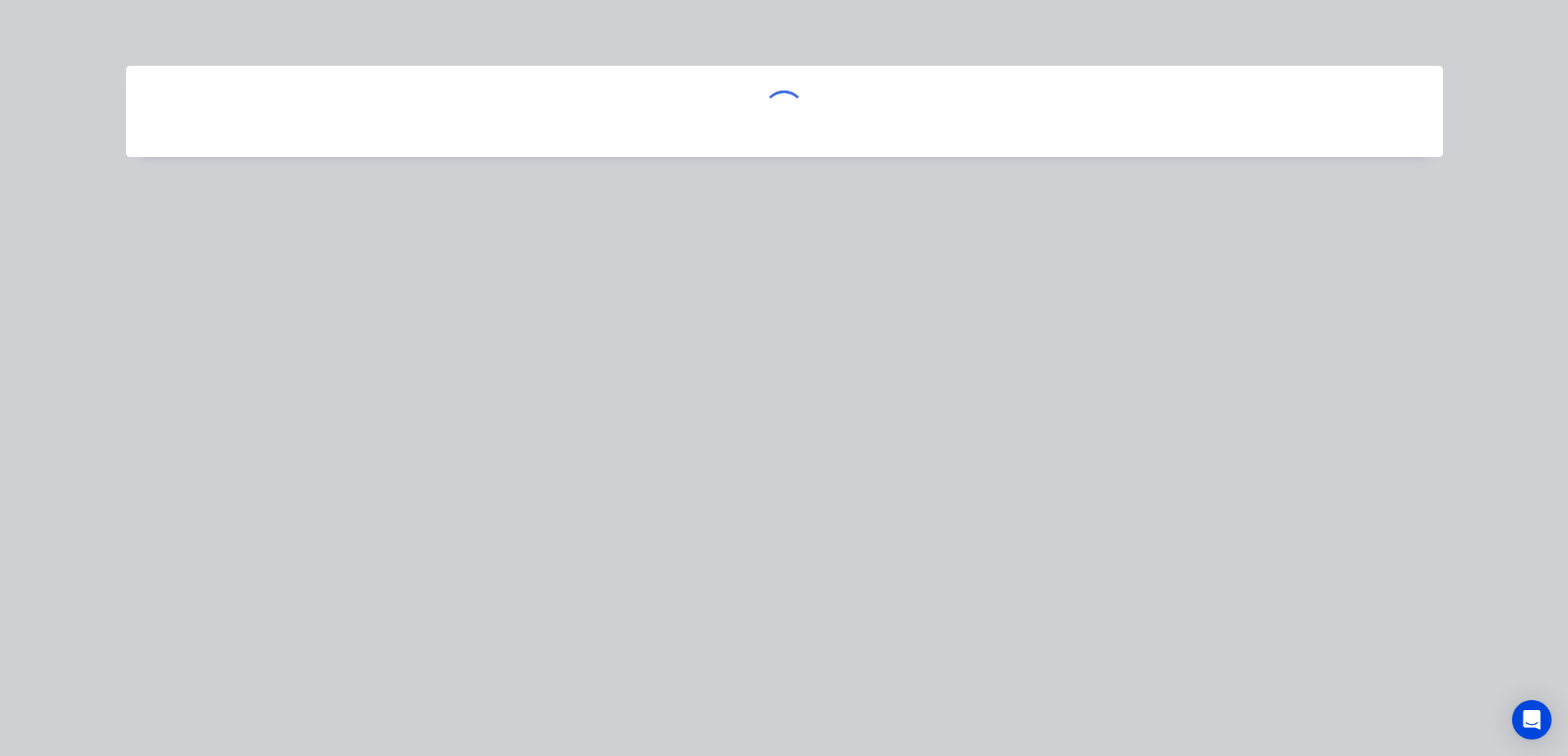
scroll to position [0, 0]
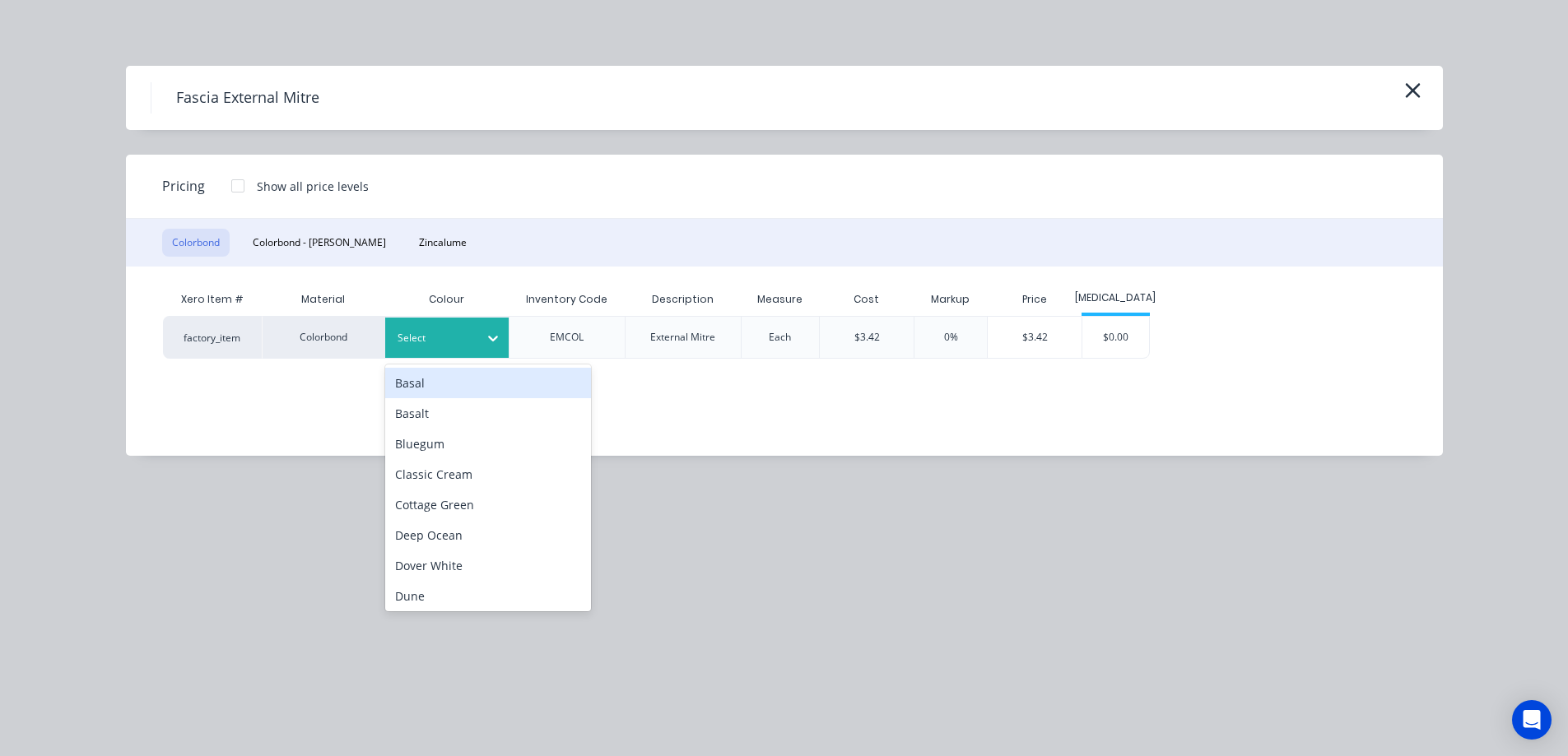
click at [454, 347] on div at bounding box center [434, 338] width 74 height 18
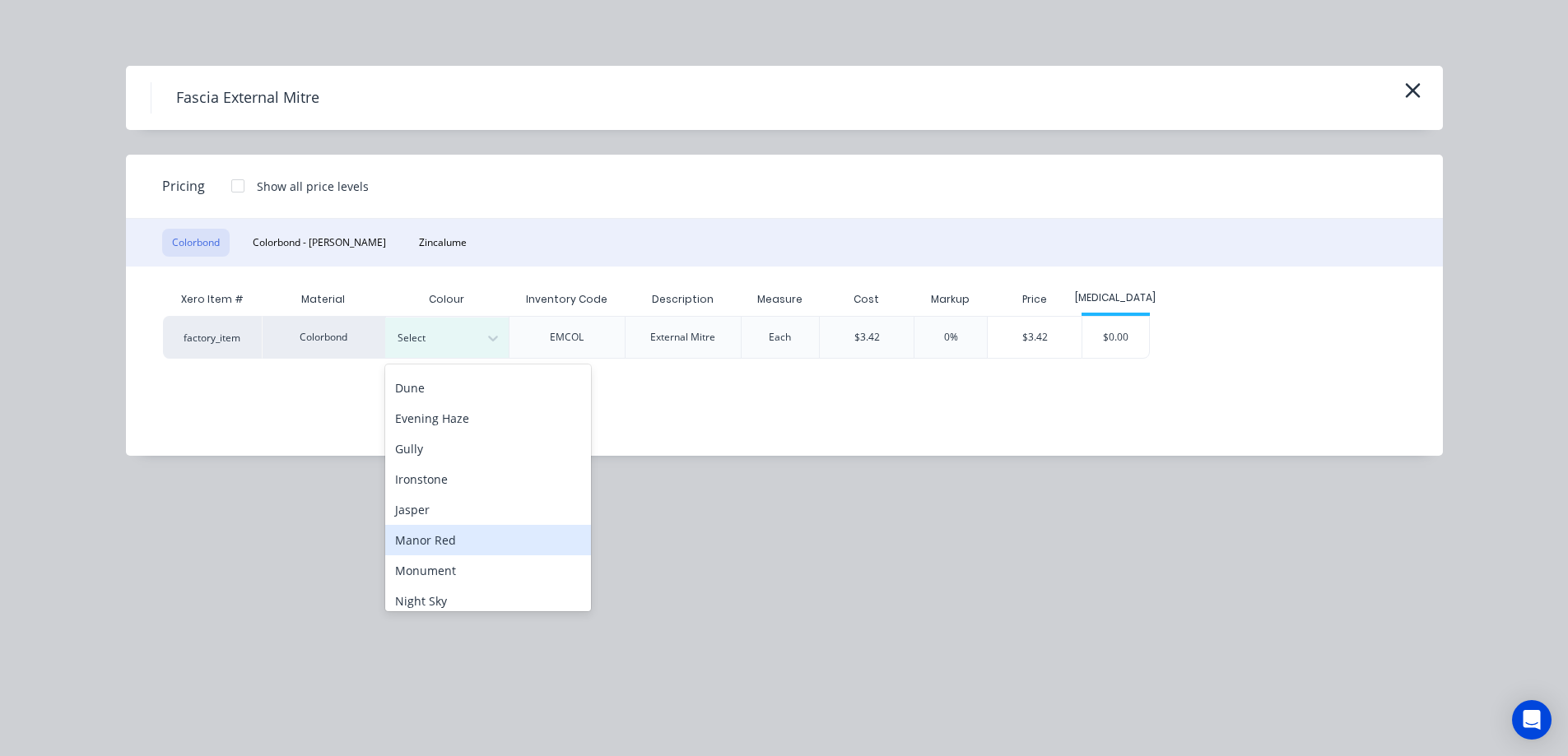
scroll to position [247, 0]
click at [451, 535] on div "Monument" at bounding box center [488, 532] width 206 height 30
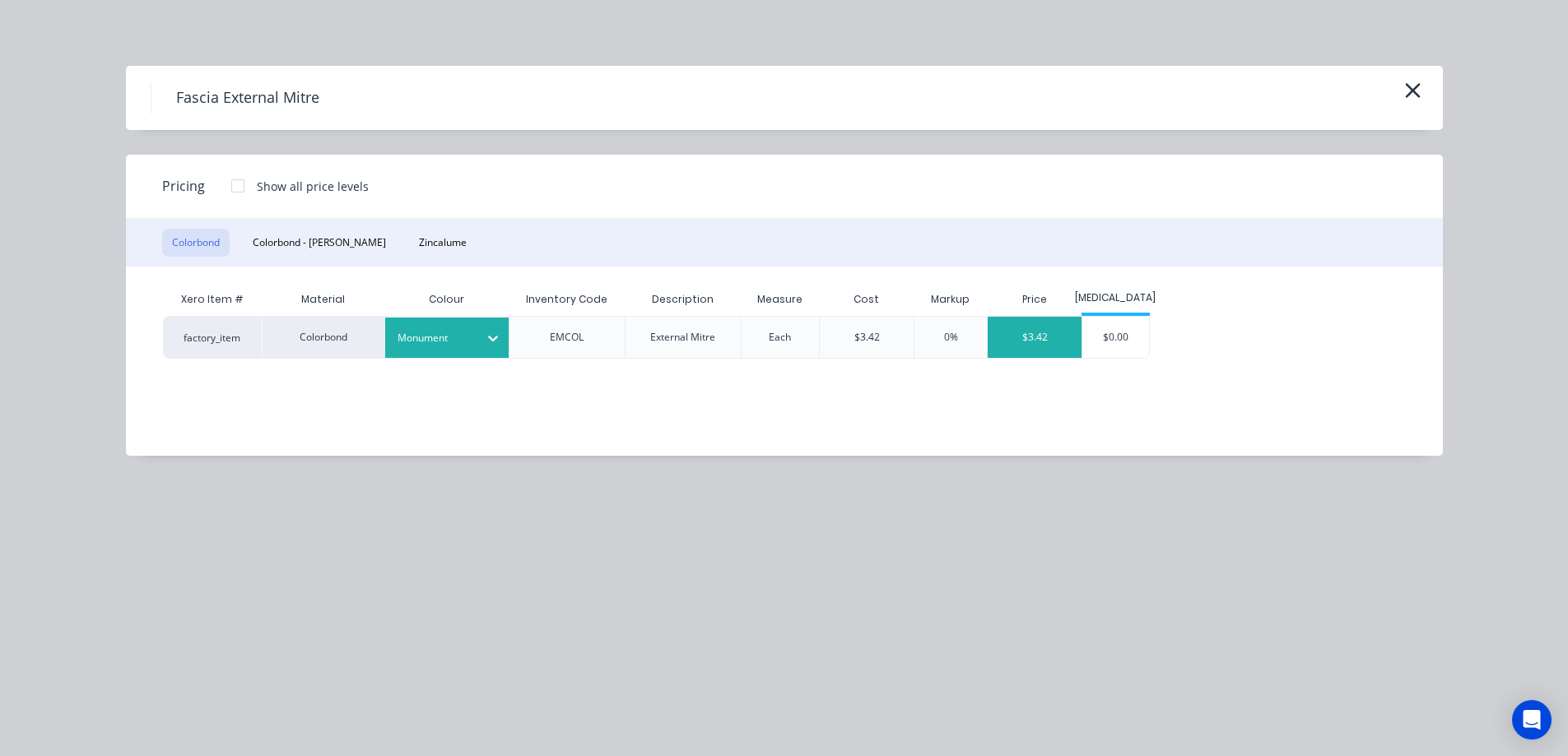
click at [1021, 341] on div "$3.42" at bounding box center [1034, 337] width 94 height 41
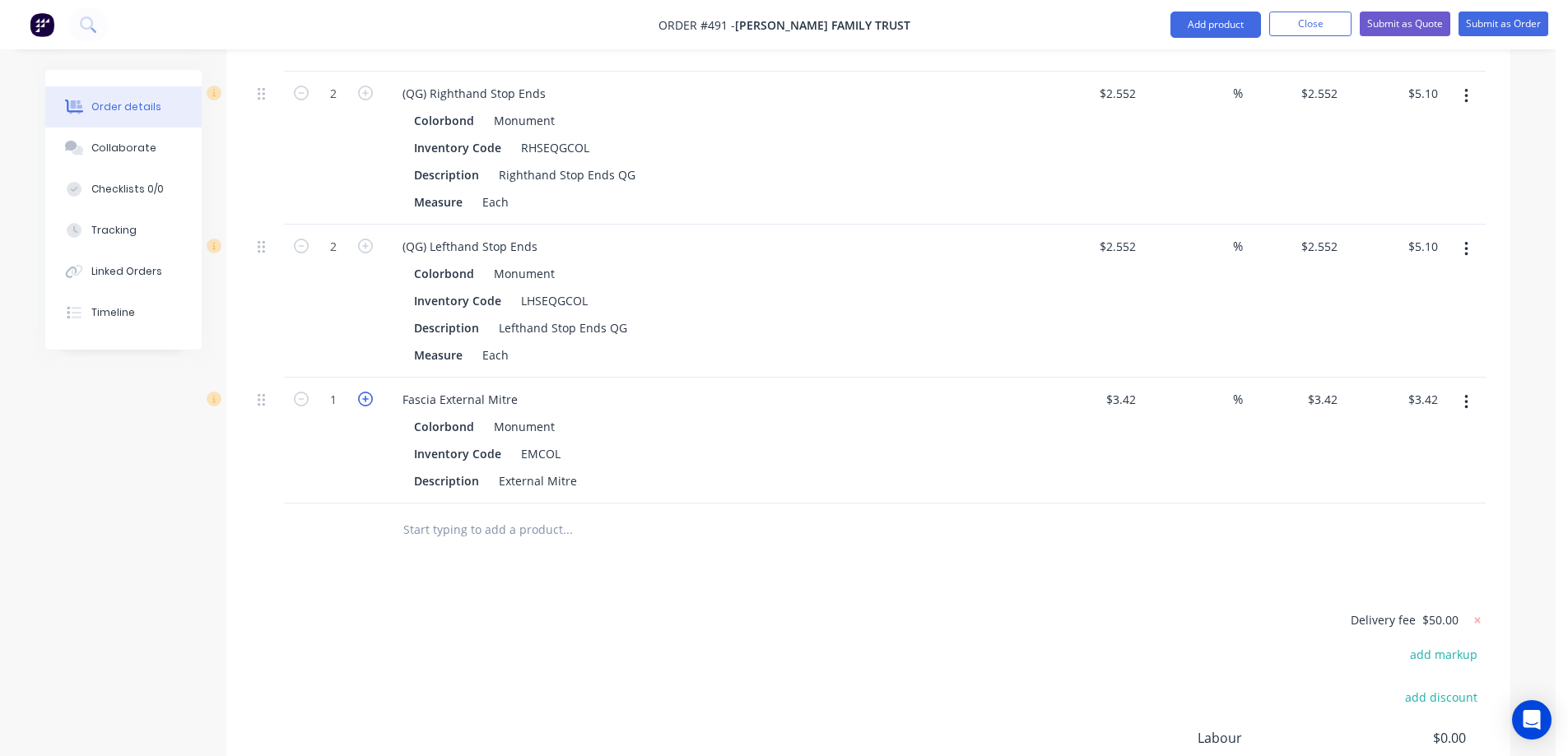
click at [361, 392] on icon "button" at bounding box center [366, 399] width 15 height 15
type input "2"
type input "$6.84"
click at [361, 392] on icon "button" at bounding box center [366, 399] width 15 height 15
type input "3"
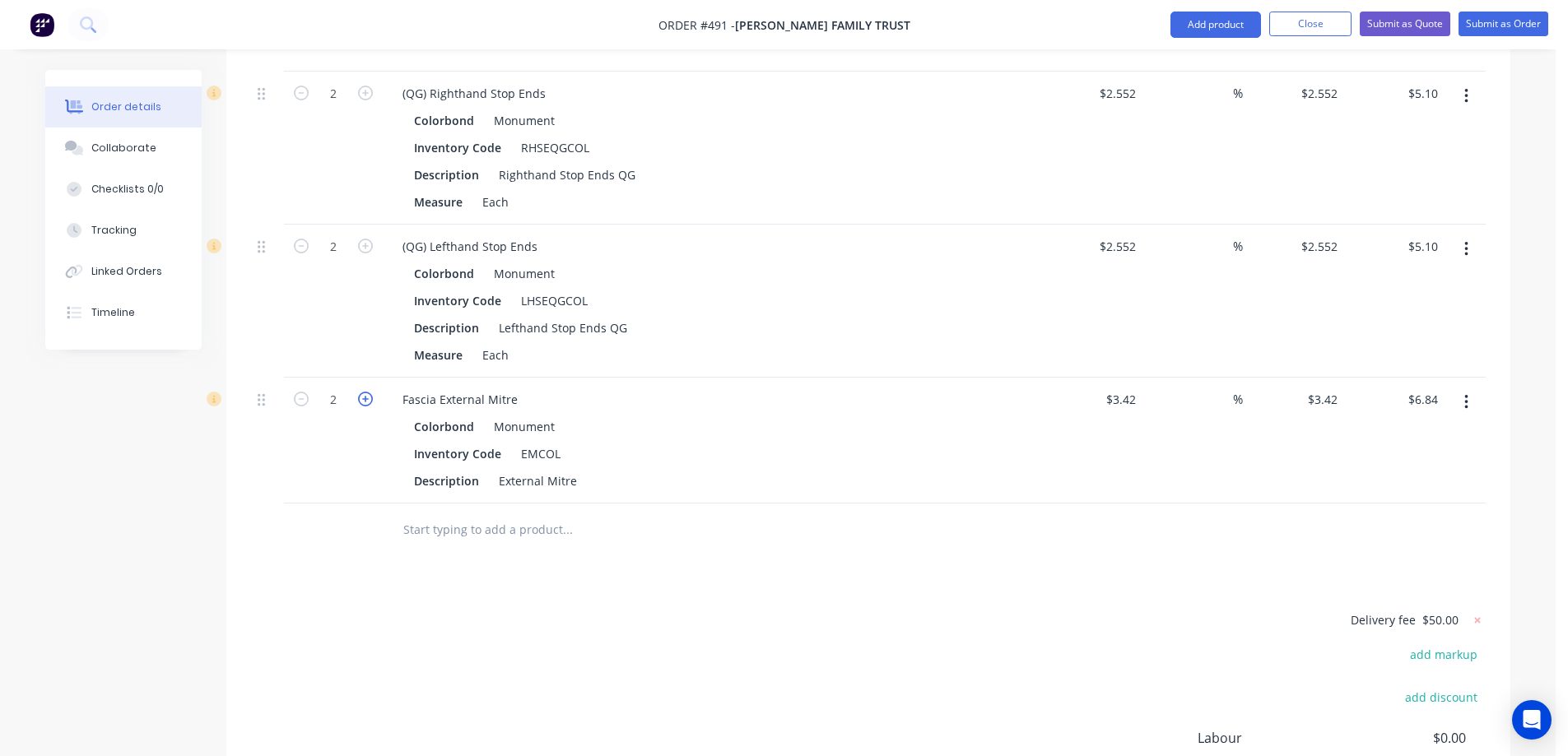
type input "$10.26"
click at [361, 392] on icon "button" at bounding box center [366, 399] width 15 height 15
type input "4"
type input "$13.68"
click at [361, 392] on icon "button" at bounding box center [366, 399] width 15 height 15
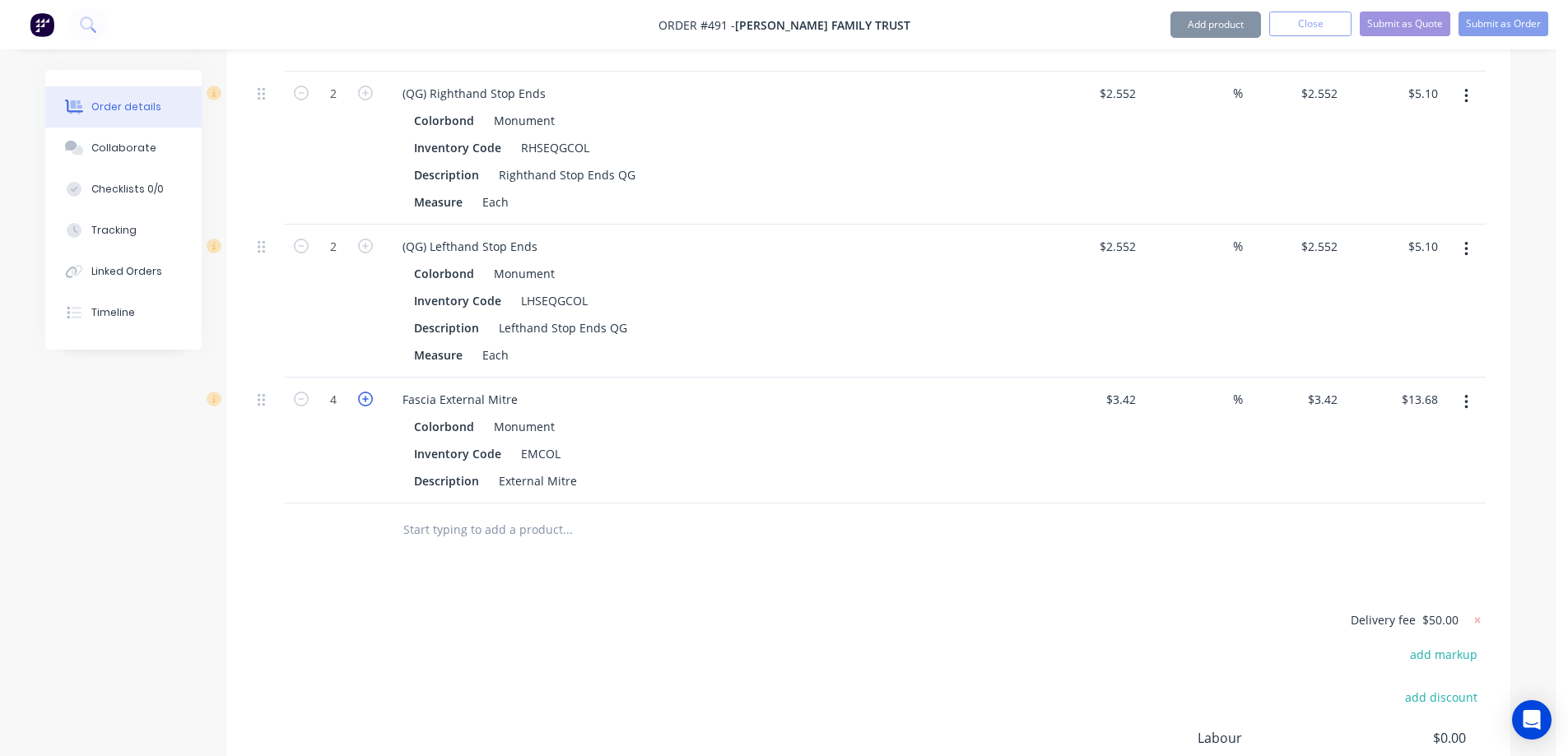
type input "5"
type input "$17.10"
click at [504, 514] on input "text" at bounding box center [567, 530] width 329 height 33
click at [1185, 29] on button "Add product" at bounding box center [1215, 25] width 90 height 27
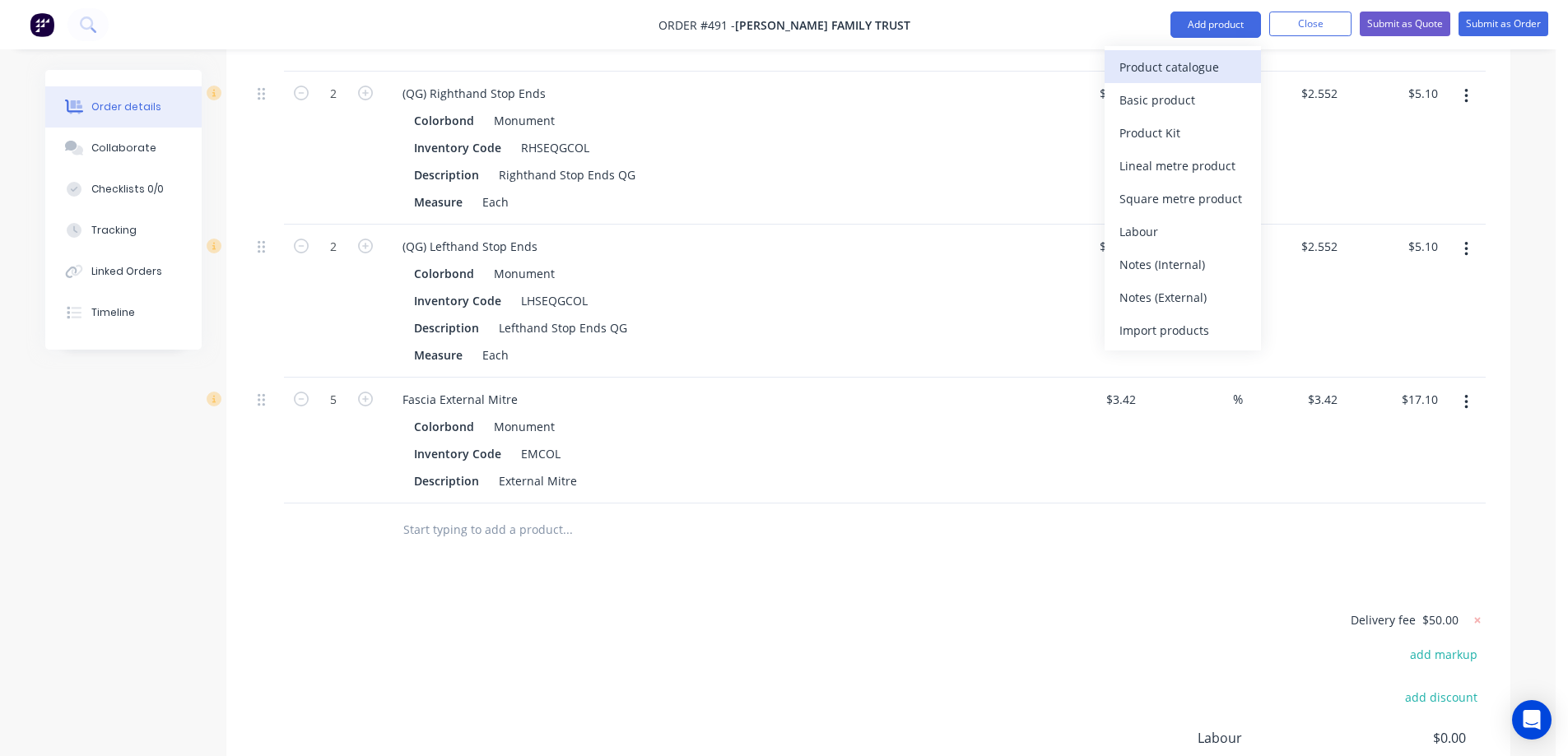
click at [1154, 68] on div "Product catalogue" at bounding box center [1183, 67] width 127 height 24
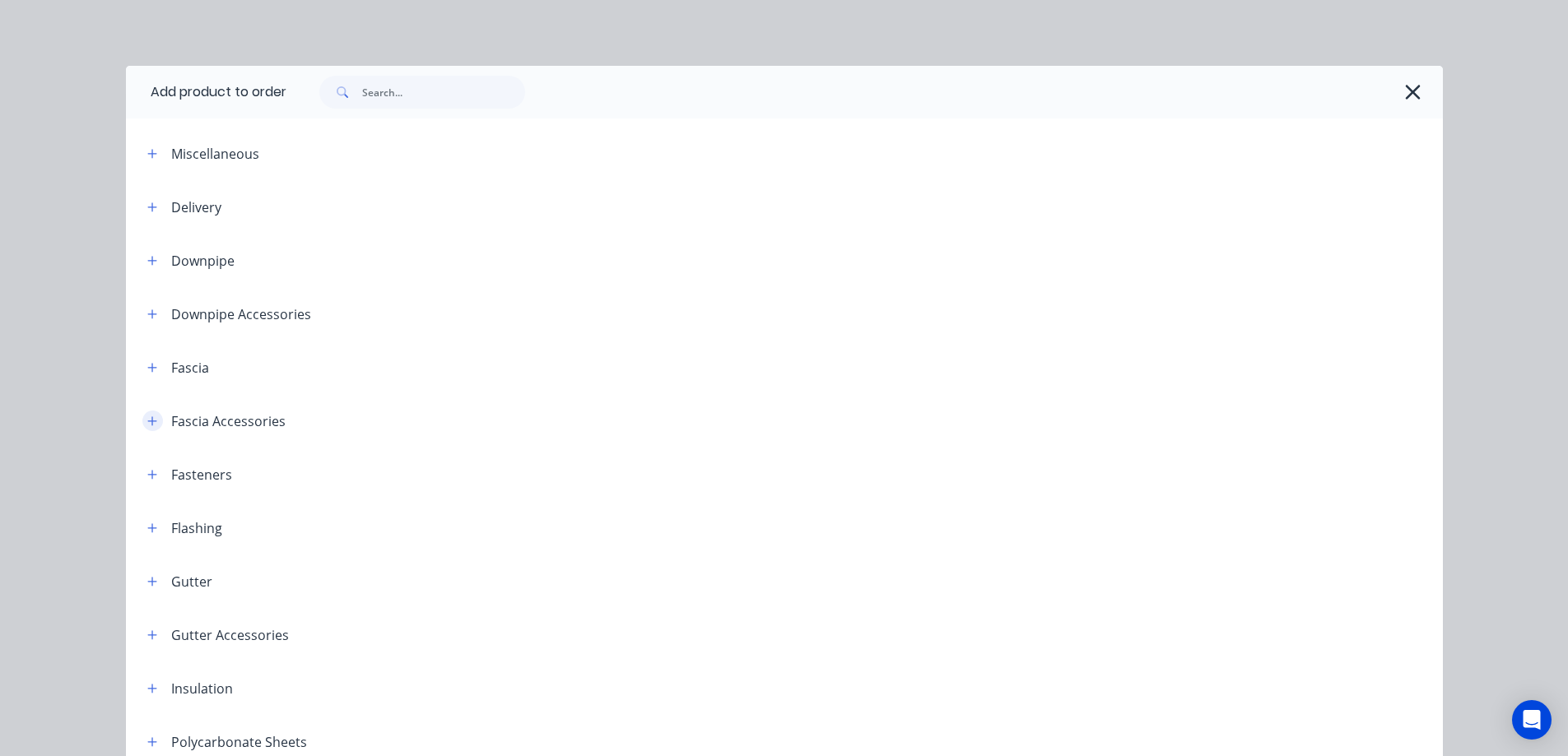
click at [147, 420] on icon "button" at bounding box center [151, 420] width 9 height 9
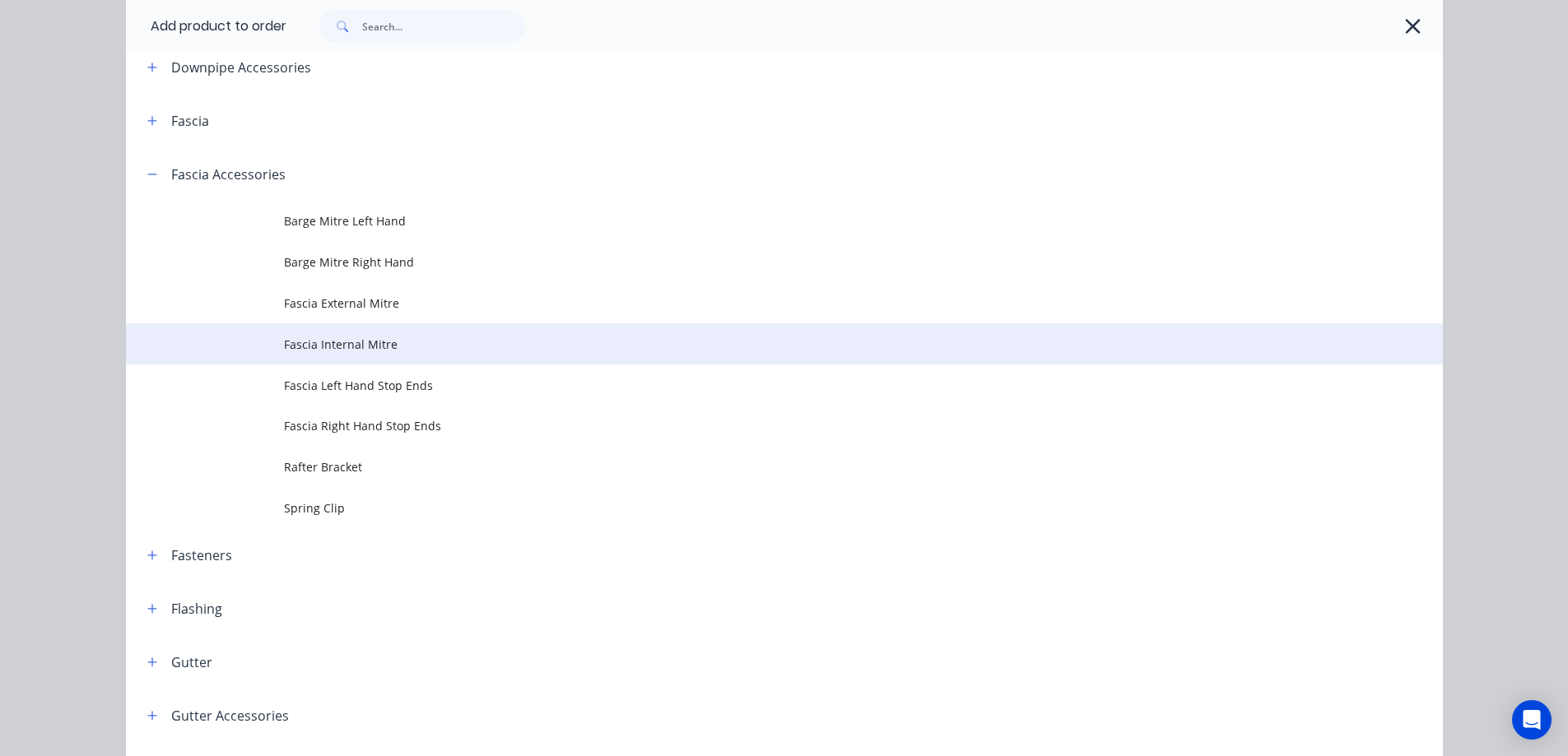
click at [368, 347] on span "Fascia Internal Mitre" at bounding box center [747, 344] width 926 height 18
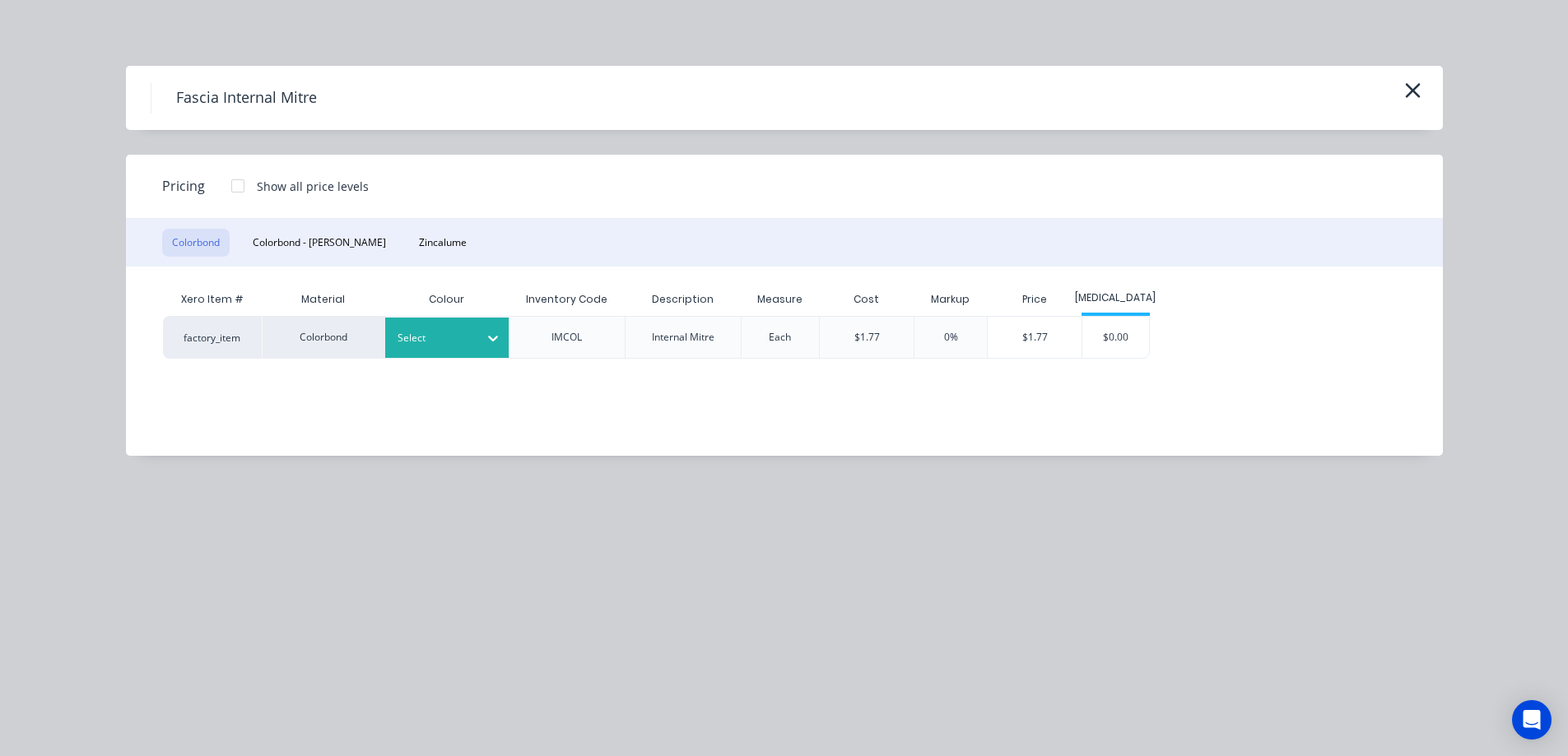
click at [438, 336] on div at bounding box center [434, 338] width 74 height 18
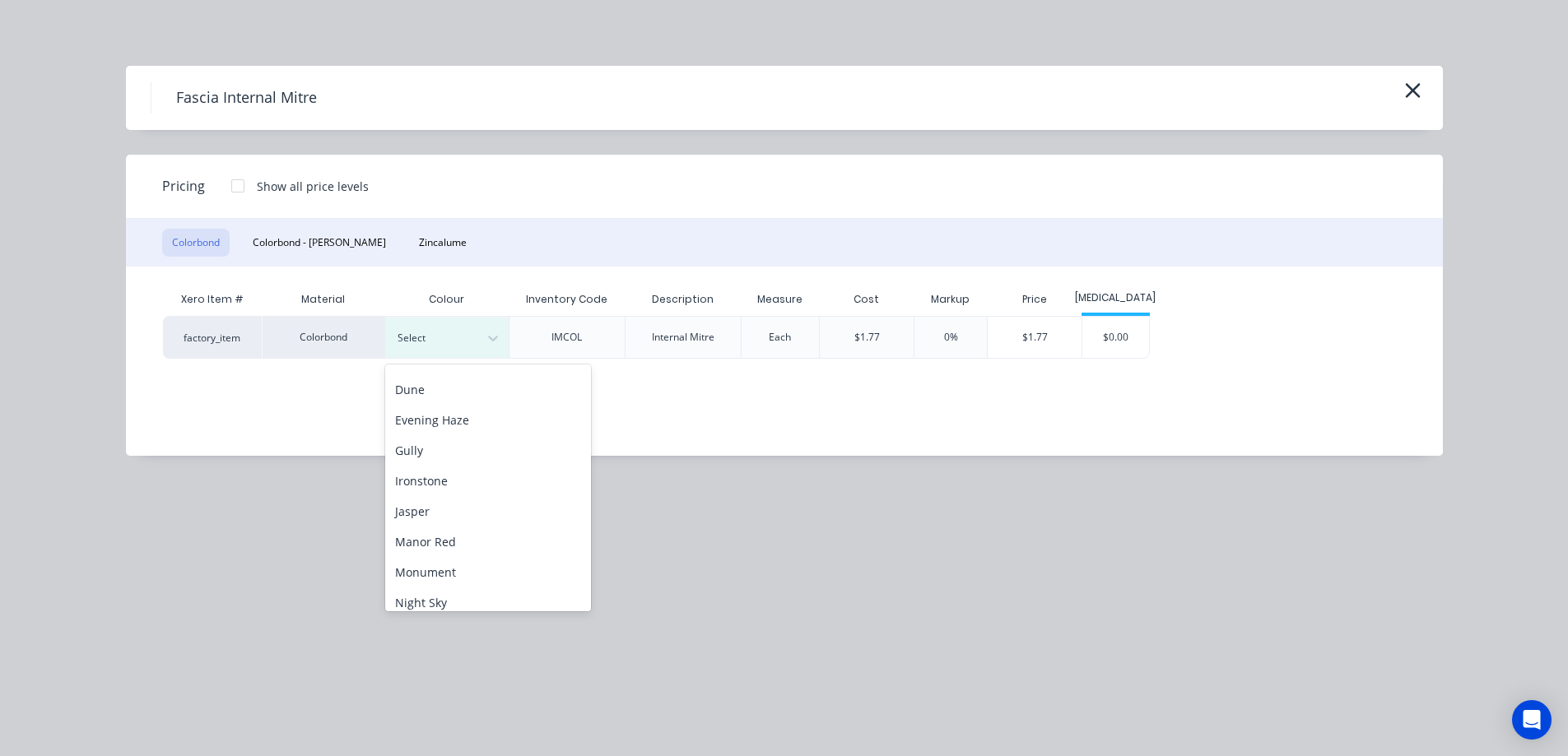
scroll to position [247, 0]
click at [457, 525] on div "Monument" at bounding box center [488, 532] width 206 height 30
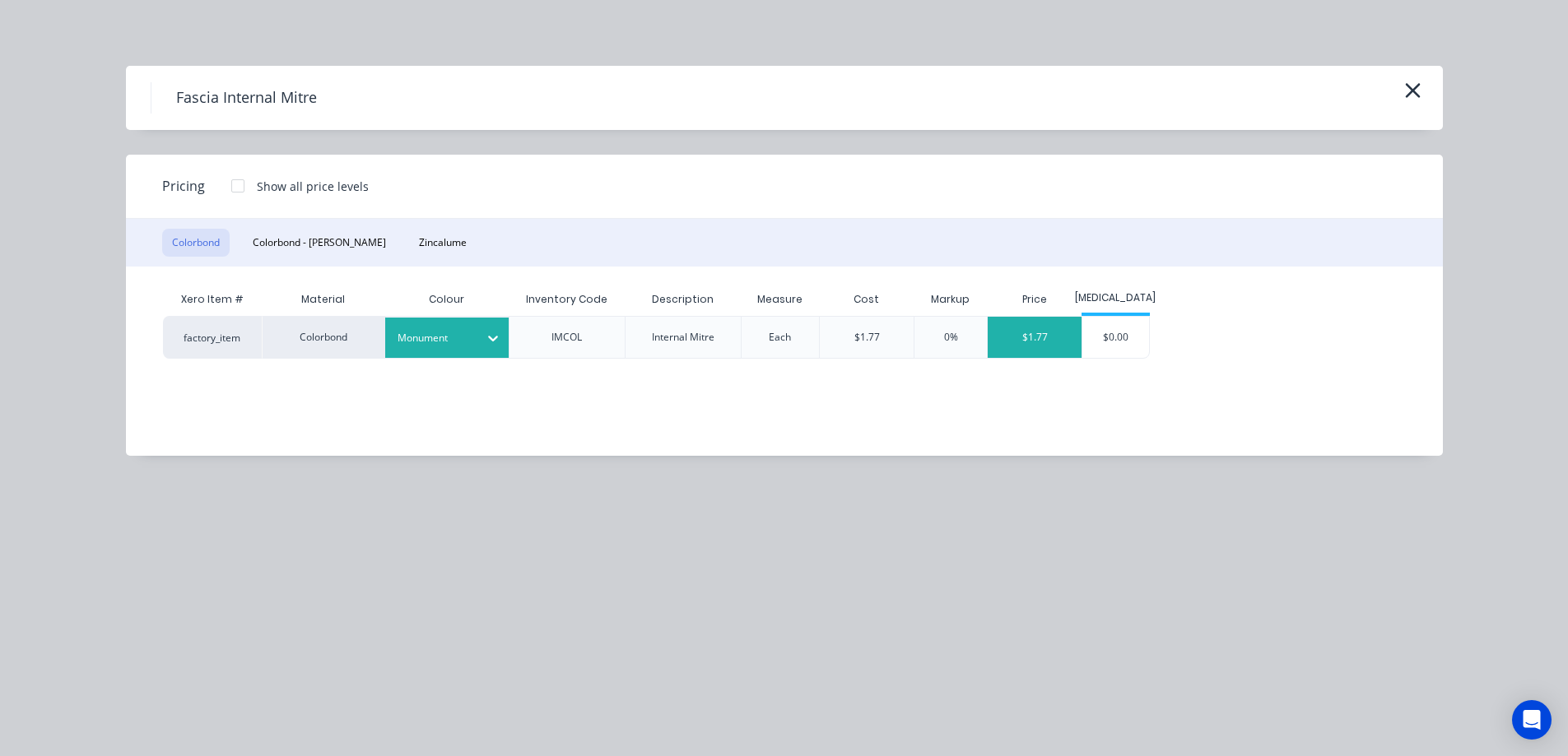
click at [1036, 352] on div "$1.77" at bounding box center [1034, 337] width 94 height 41
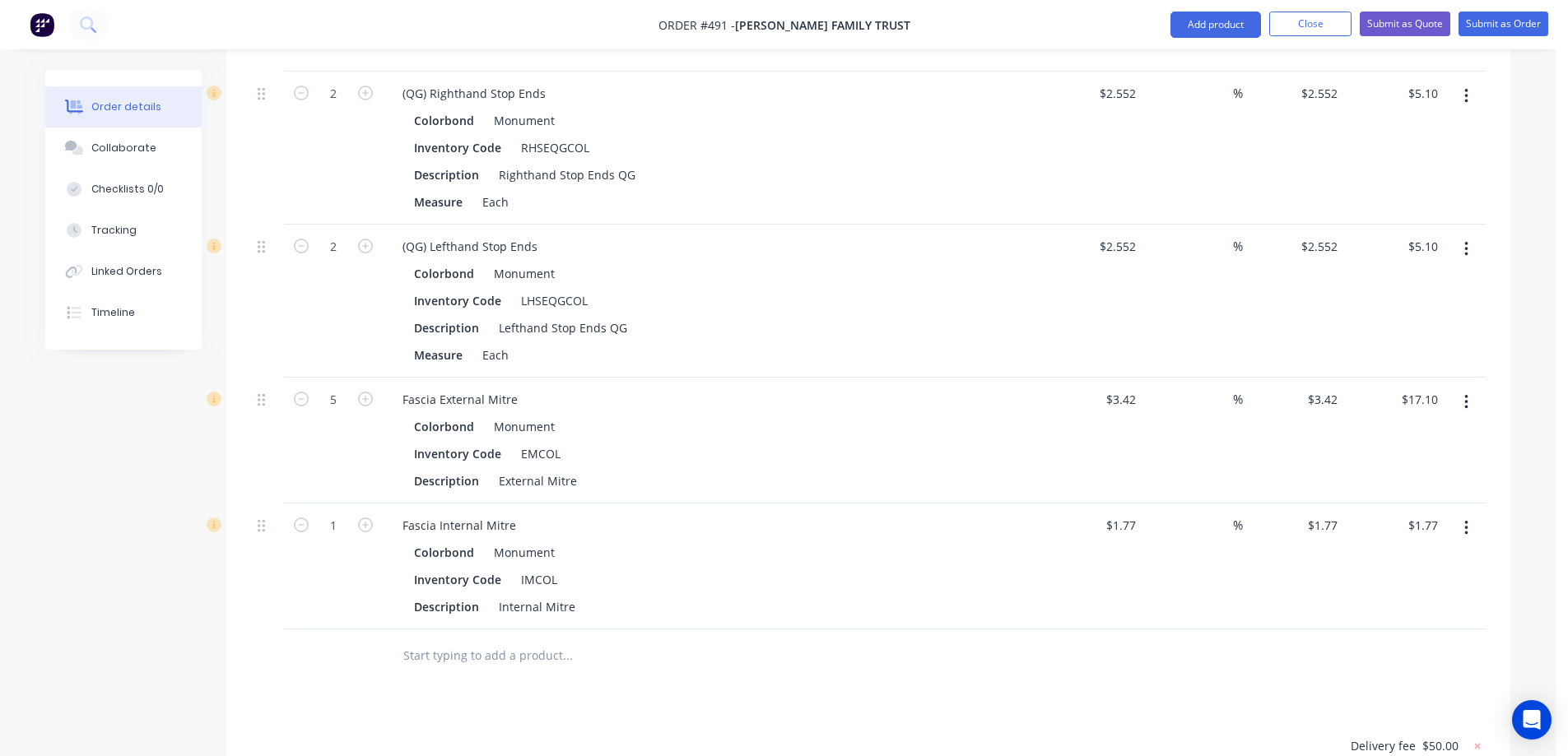
click at [452, 639] on input "text" at bounding box center [567, 655] width 329 height 33
click at [1181, 27] on button "Add product" at bounding box center [1215, 25] width 90 height 27
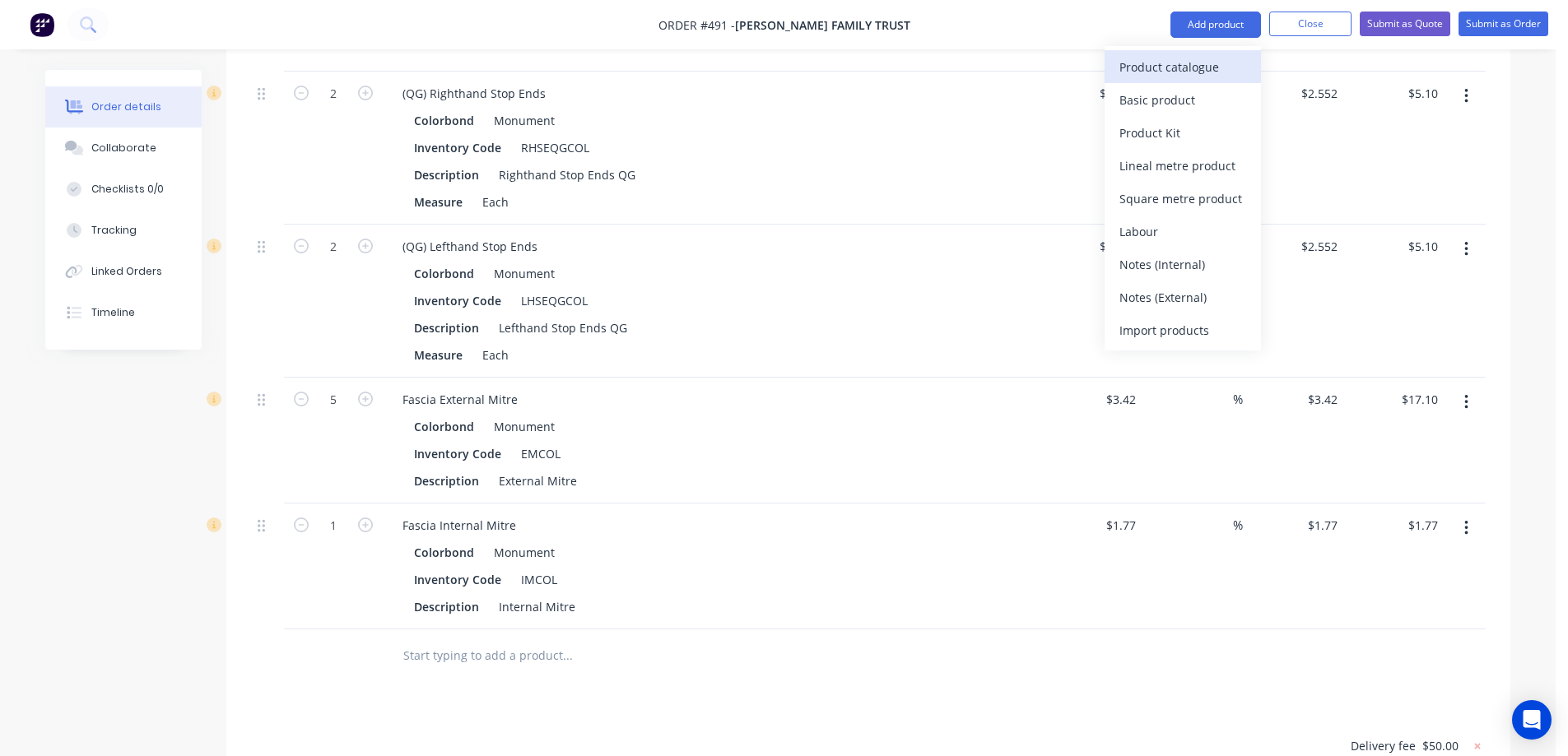
click at [1175, 61] on div "Product catalogue" at bounding box center [1183, 67] width 127 height 24
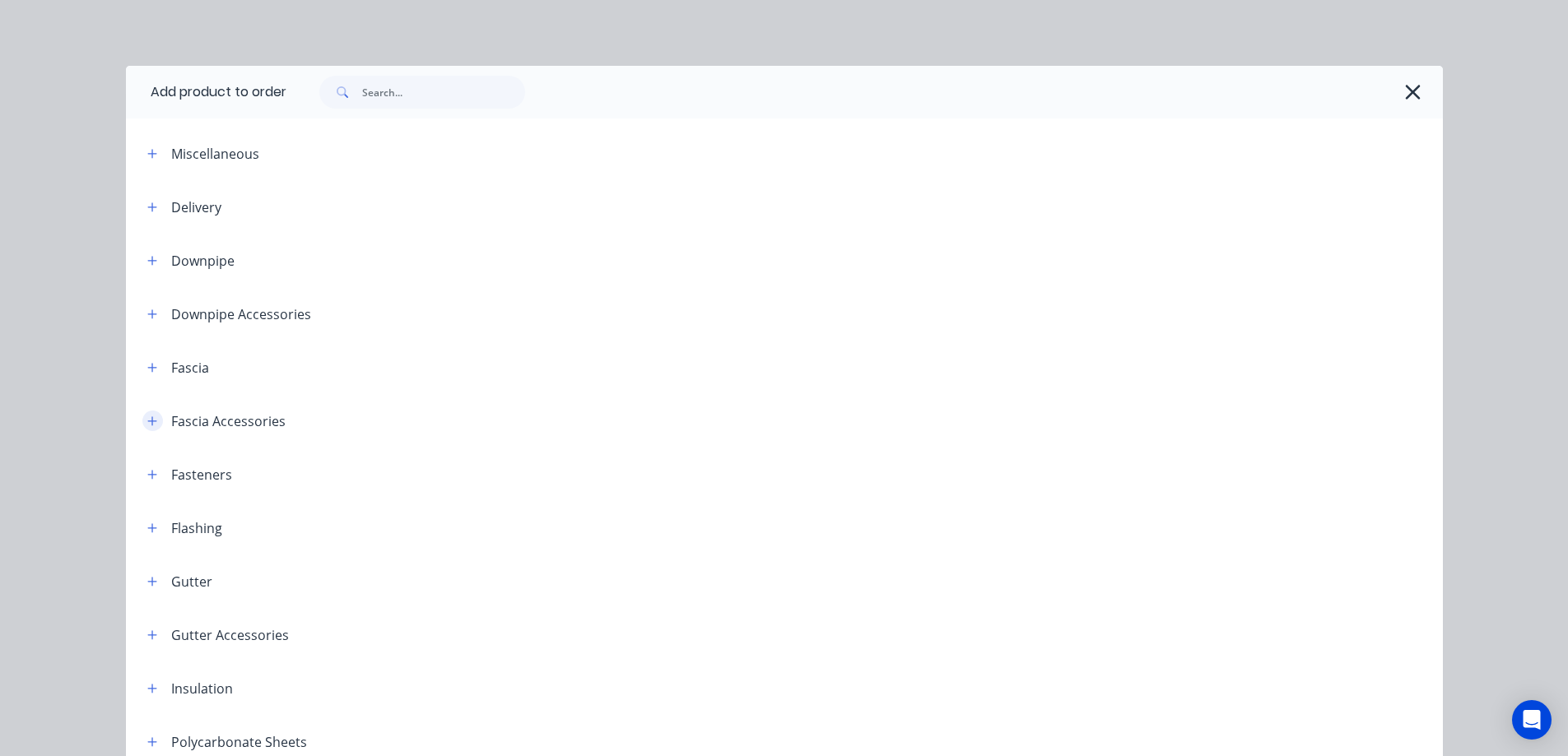
click at [147, 424] on icon "button" at bounding box center [152, 421] width 10 height 12
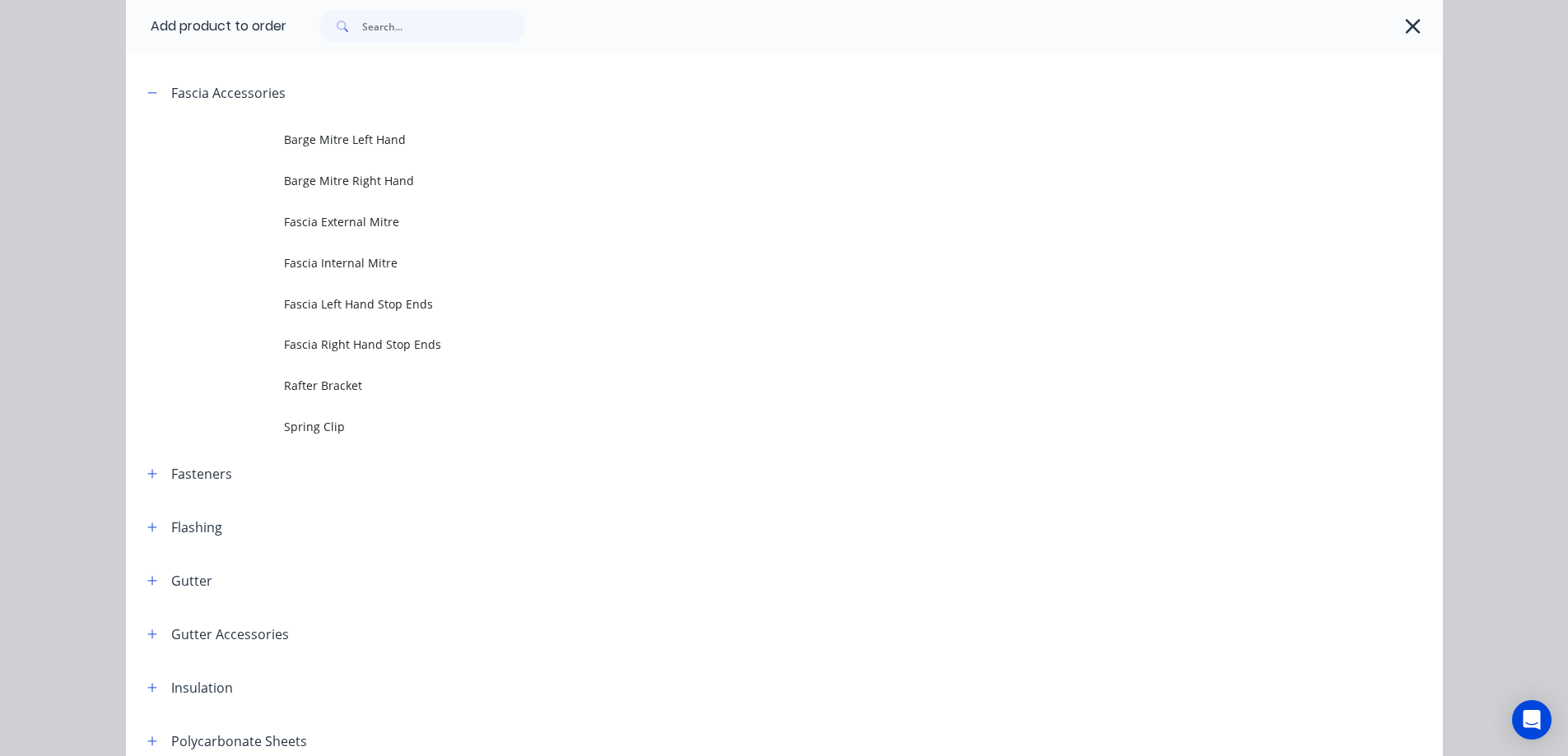
scroll to position [329, 0]
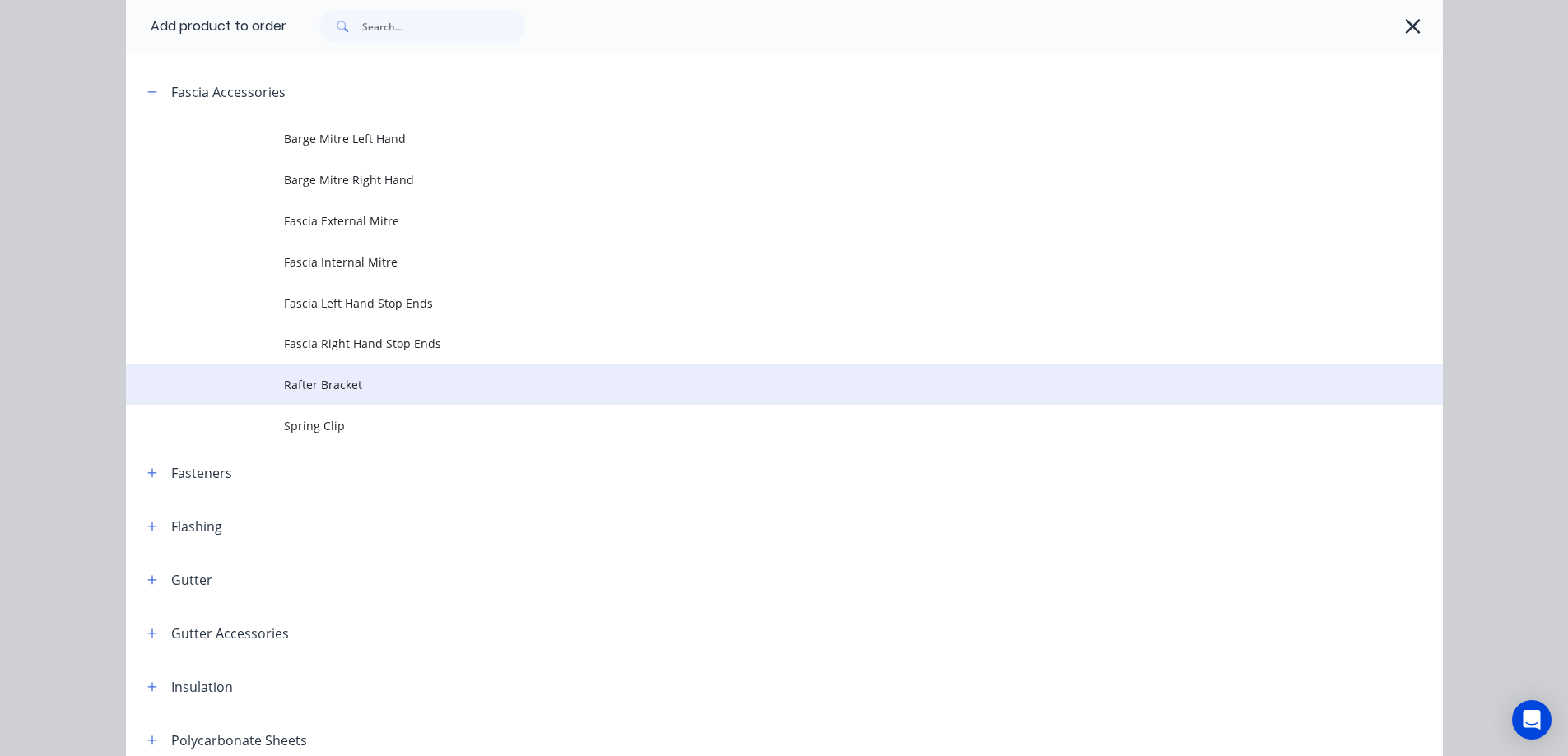
click at [309, 391] on span "Rafter Bracket" at bounding box center [747, 384] width 926 height 18
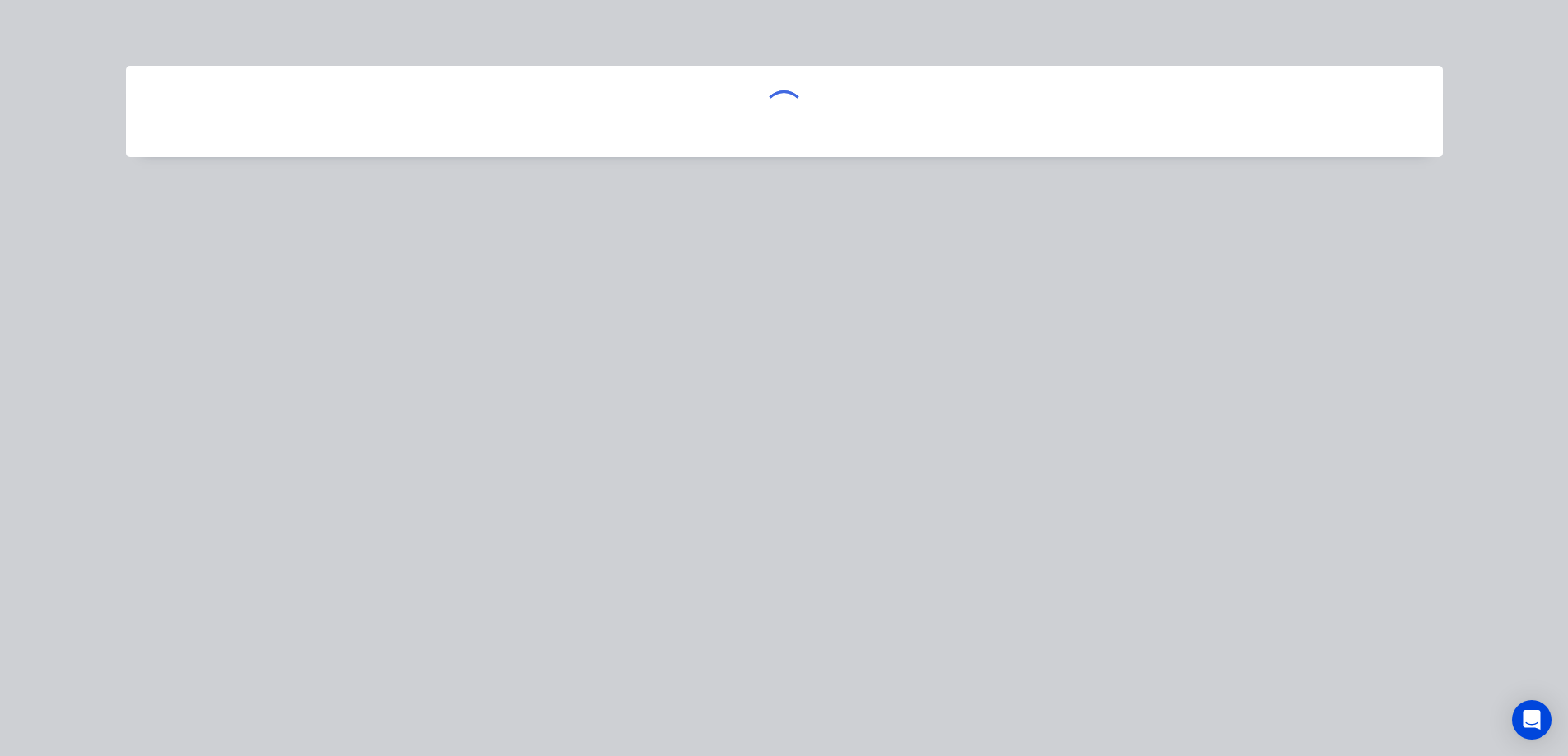
scroll to position [0, 0]
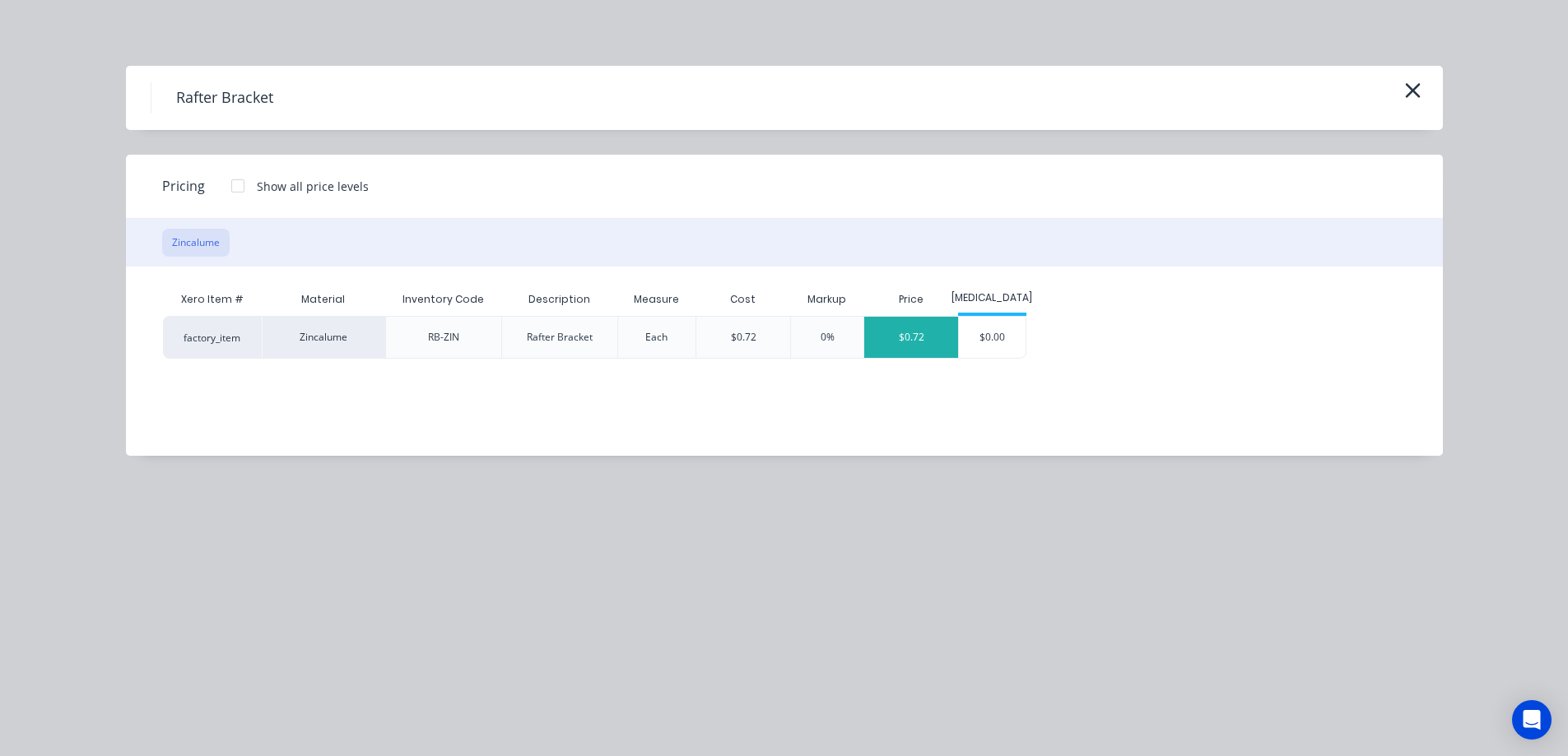
click at [910, 344] on div "$0.72" at bounding box center [911, 337] width 94 height 41
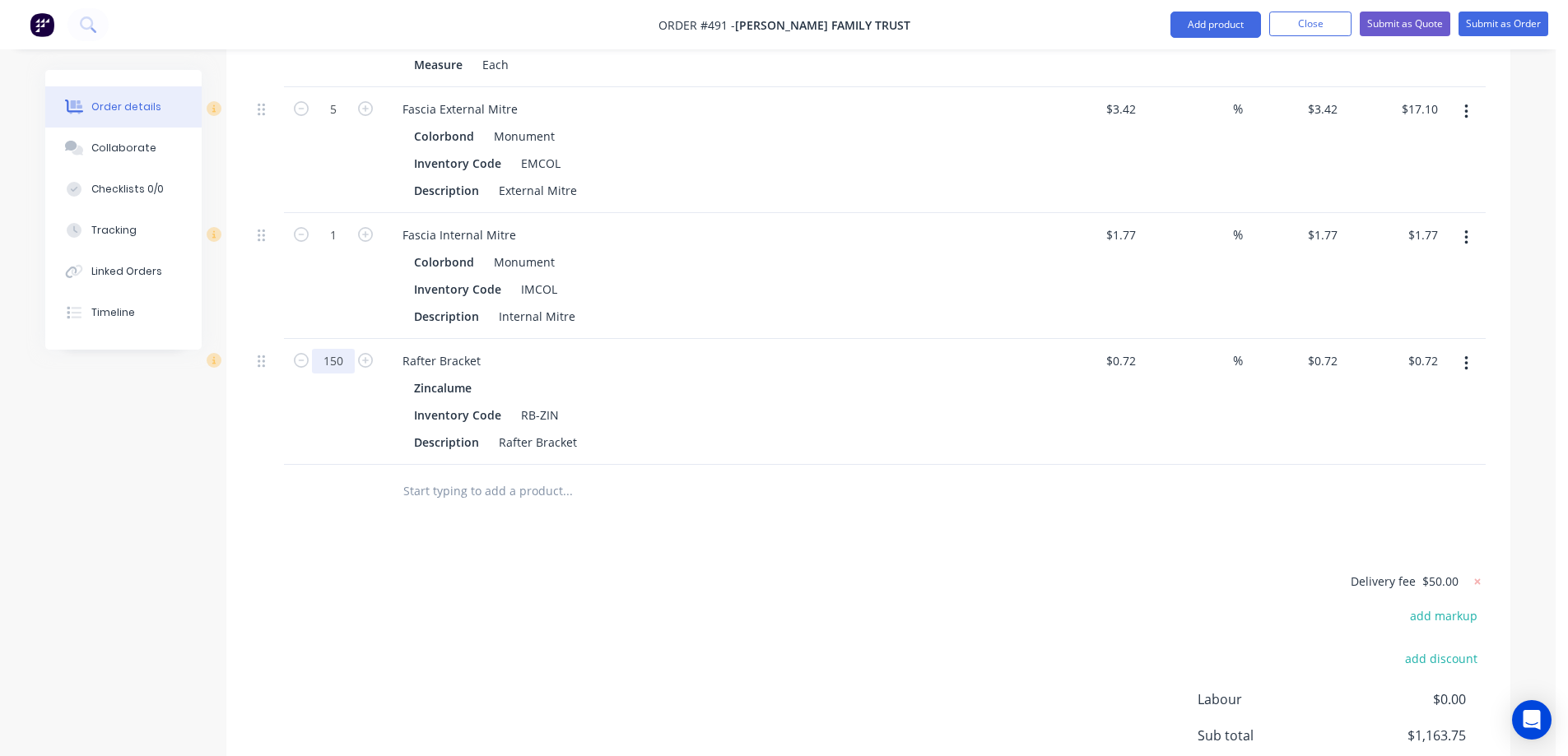
scroll to position [2510, 0]
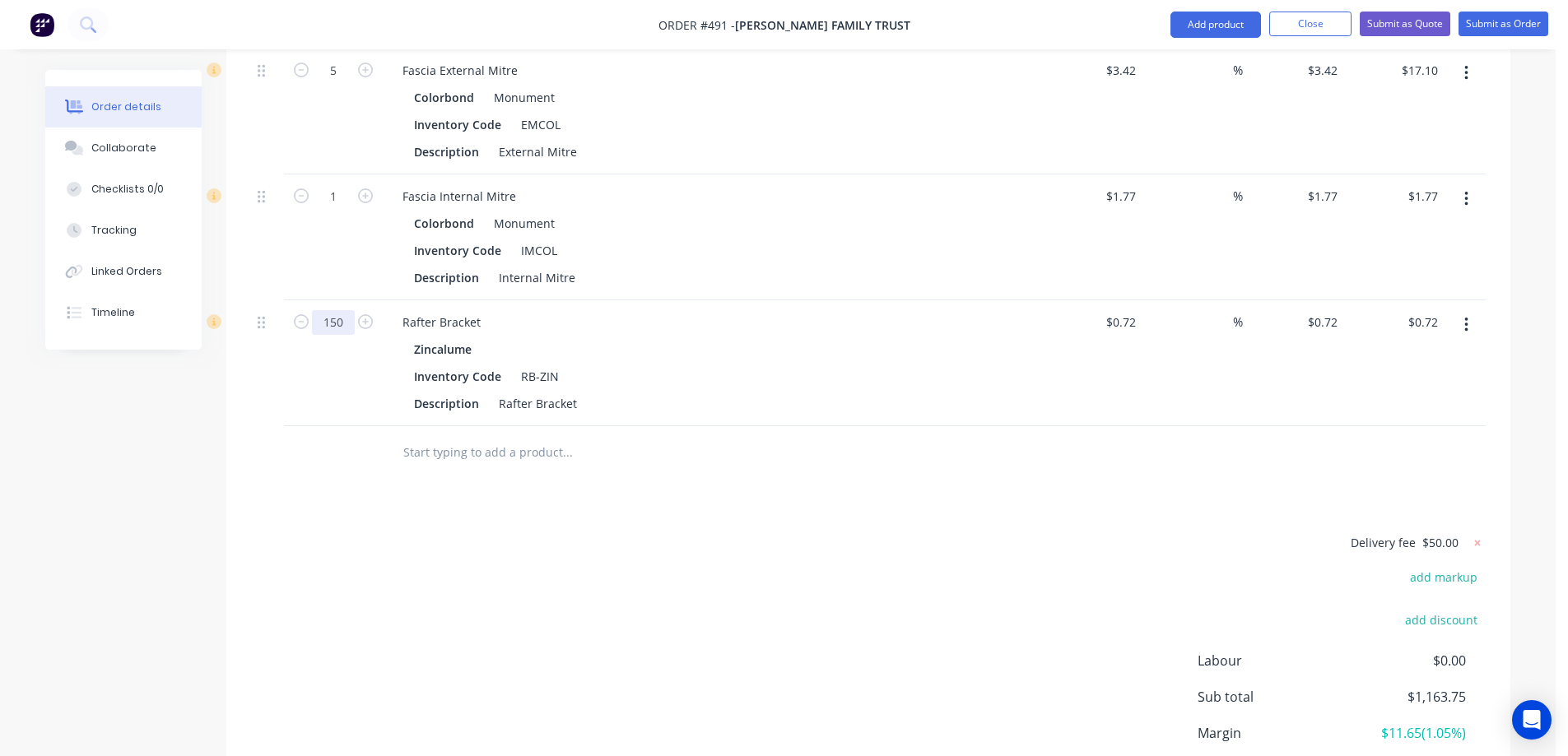
type input "150"
type input "$108.00"
click at [432, 436] on input "text" at bounding box center [567, 452] width 329 height 33
click at [1200, 42] on nav "Order #491 - ROBERT JONES FAMILY TRUST Add product Close Submit as Quote Submit…" at bounding box center [784, 24] width 1568 height 49
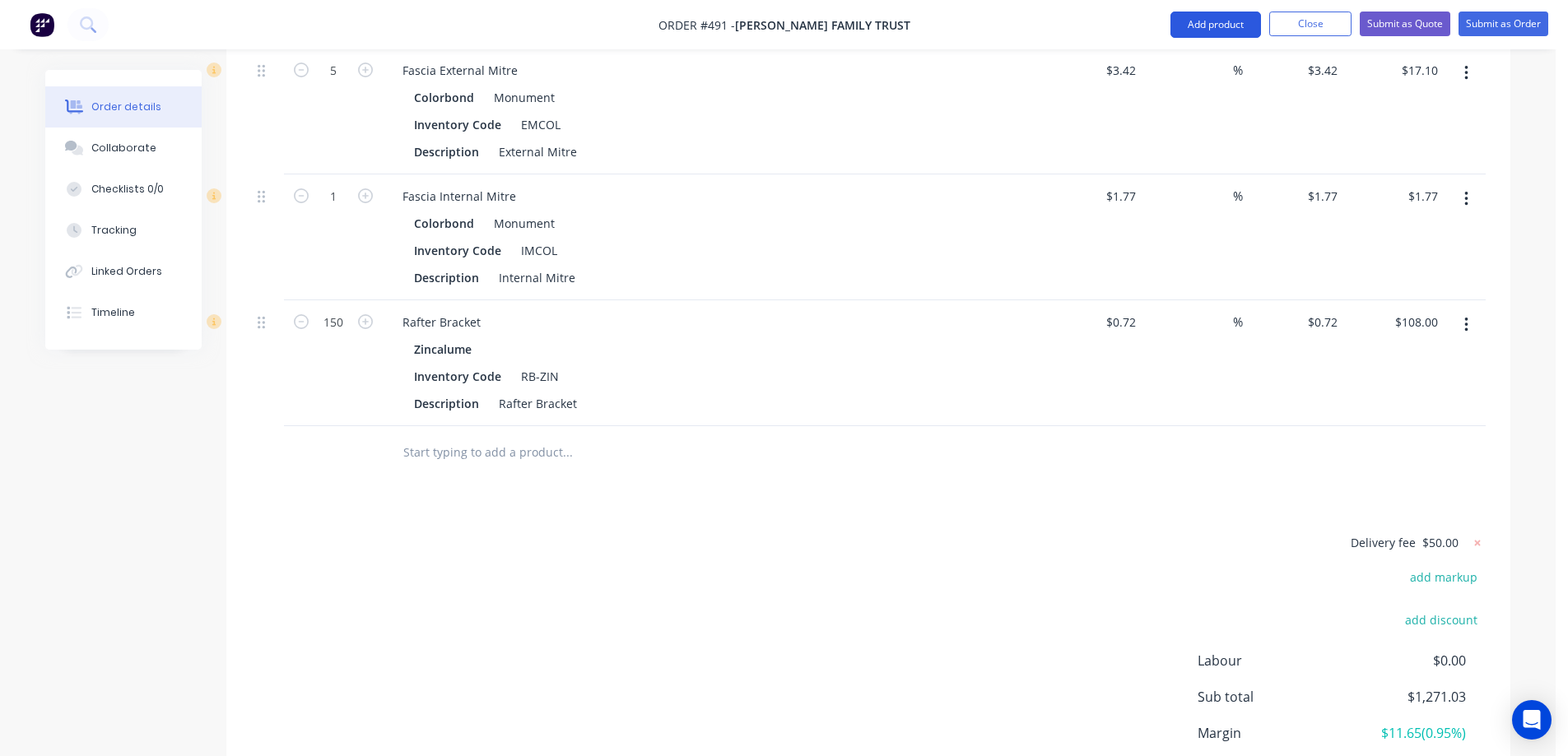
click at [1200, 33] on button "Add product" at bounding box center [1215, 25] width 90 height 27
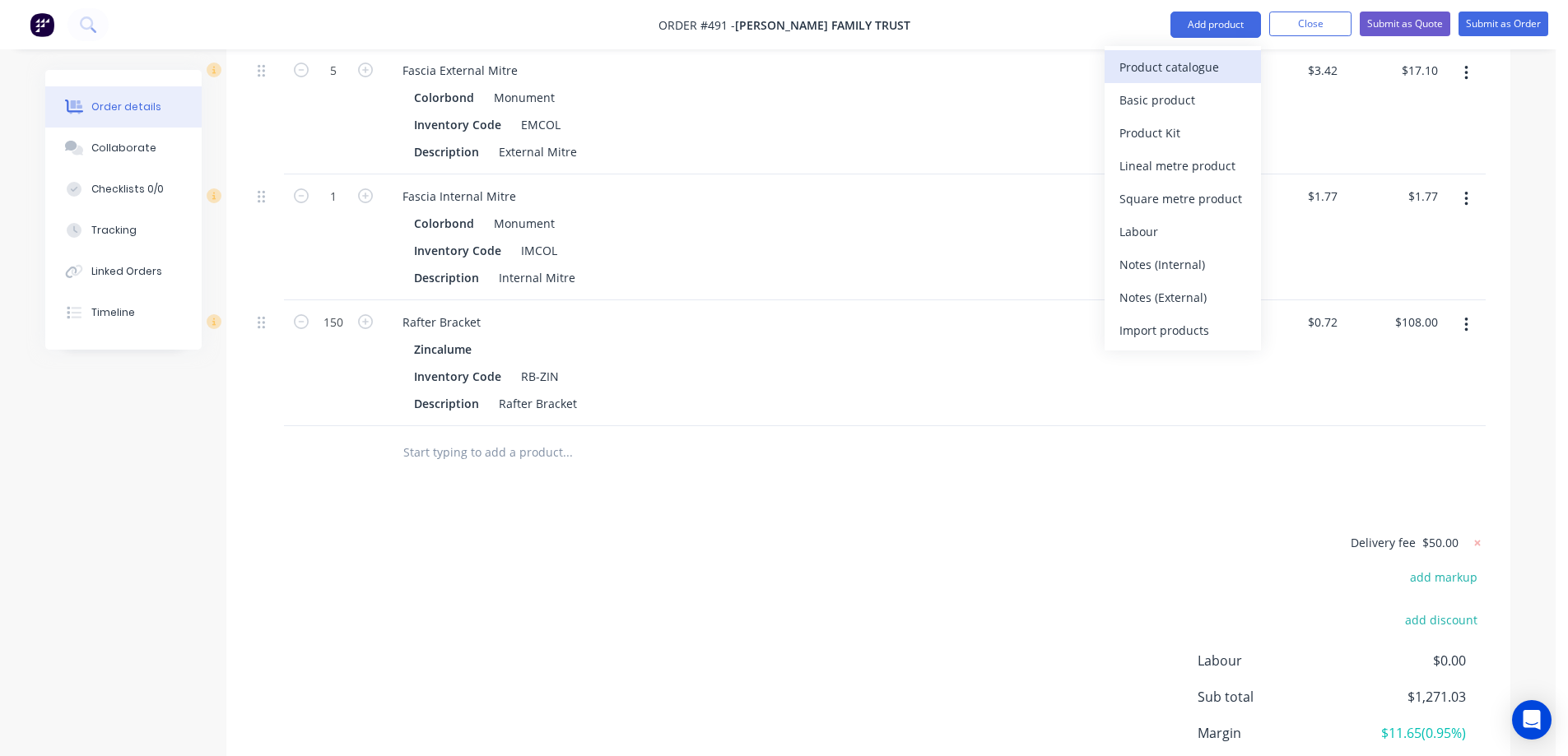
click at [1180, 68] on div "Product catalogue" at bounding box center [1183, 67] width 127 height 24
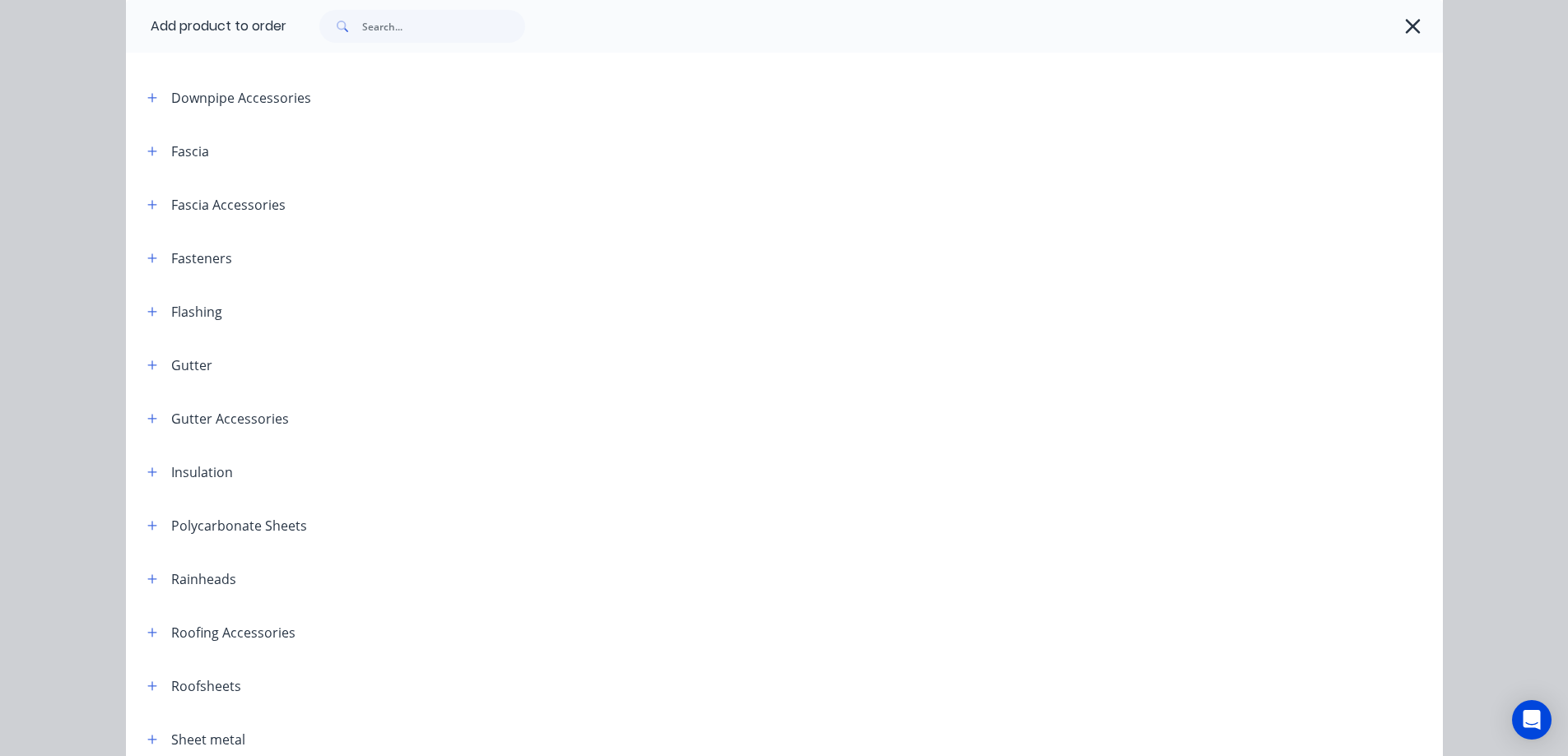
scroll to position [188, 0]
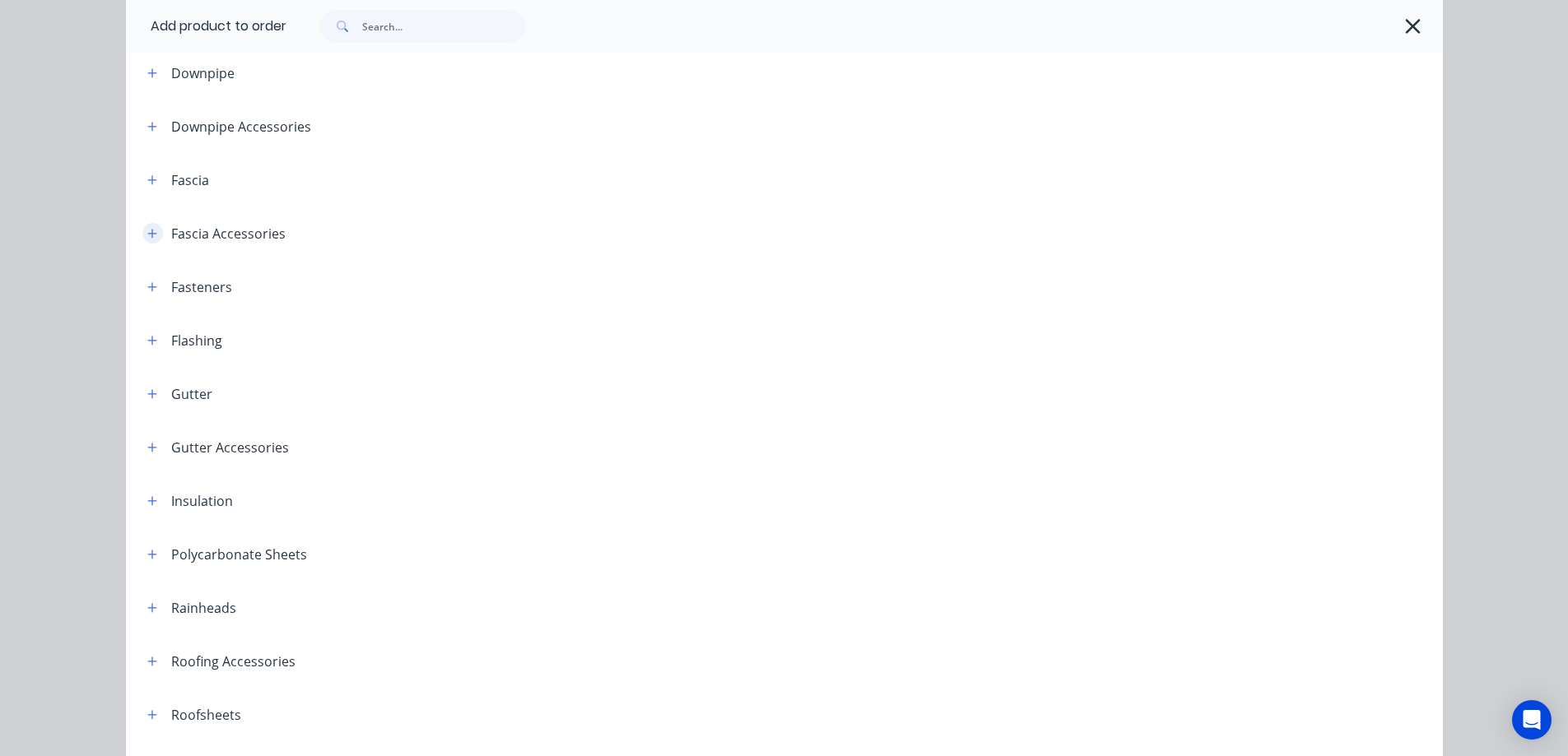
click at [149, 234] on icon "button" at bounding box center [151, 233] width 9 height 9
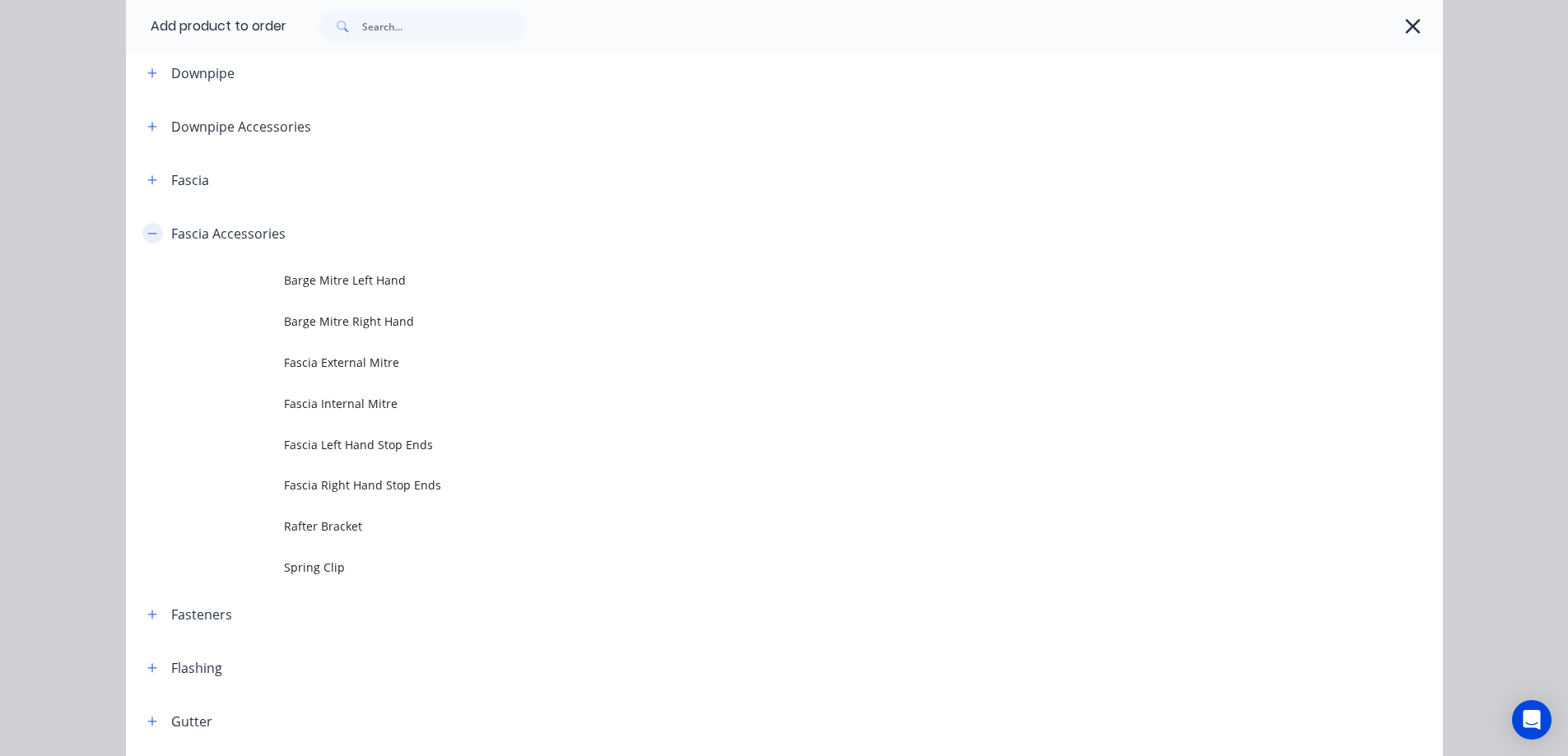
click at [151, 234] on button "button" at bounding box center [152, 233] width 21 height 21
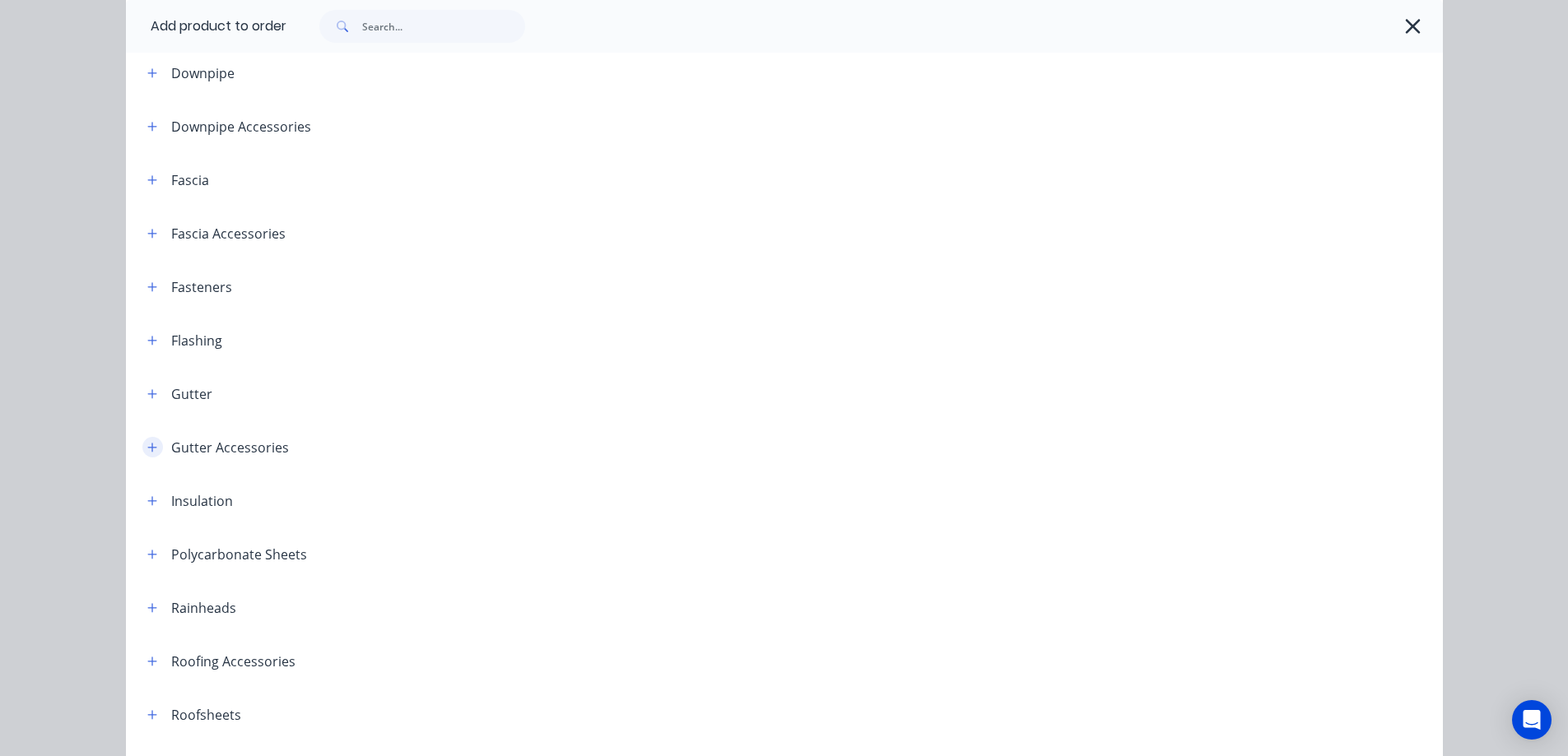
click at [153, 441] on button "button" at bounding box center [152, 447] width 21 height 21
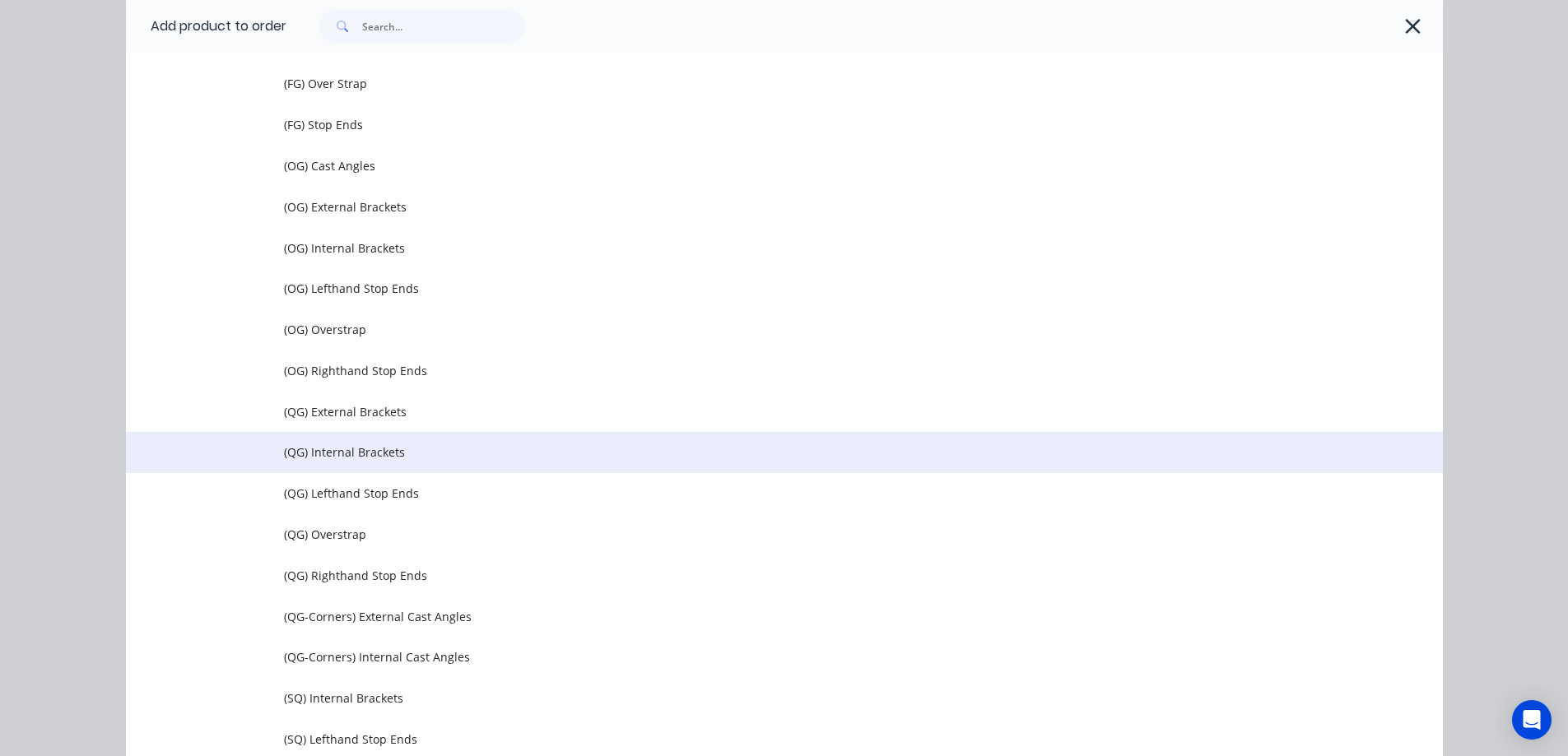
scroll to position [599, 0]
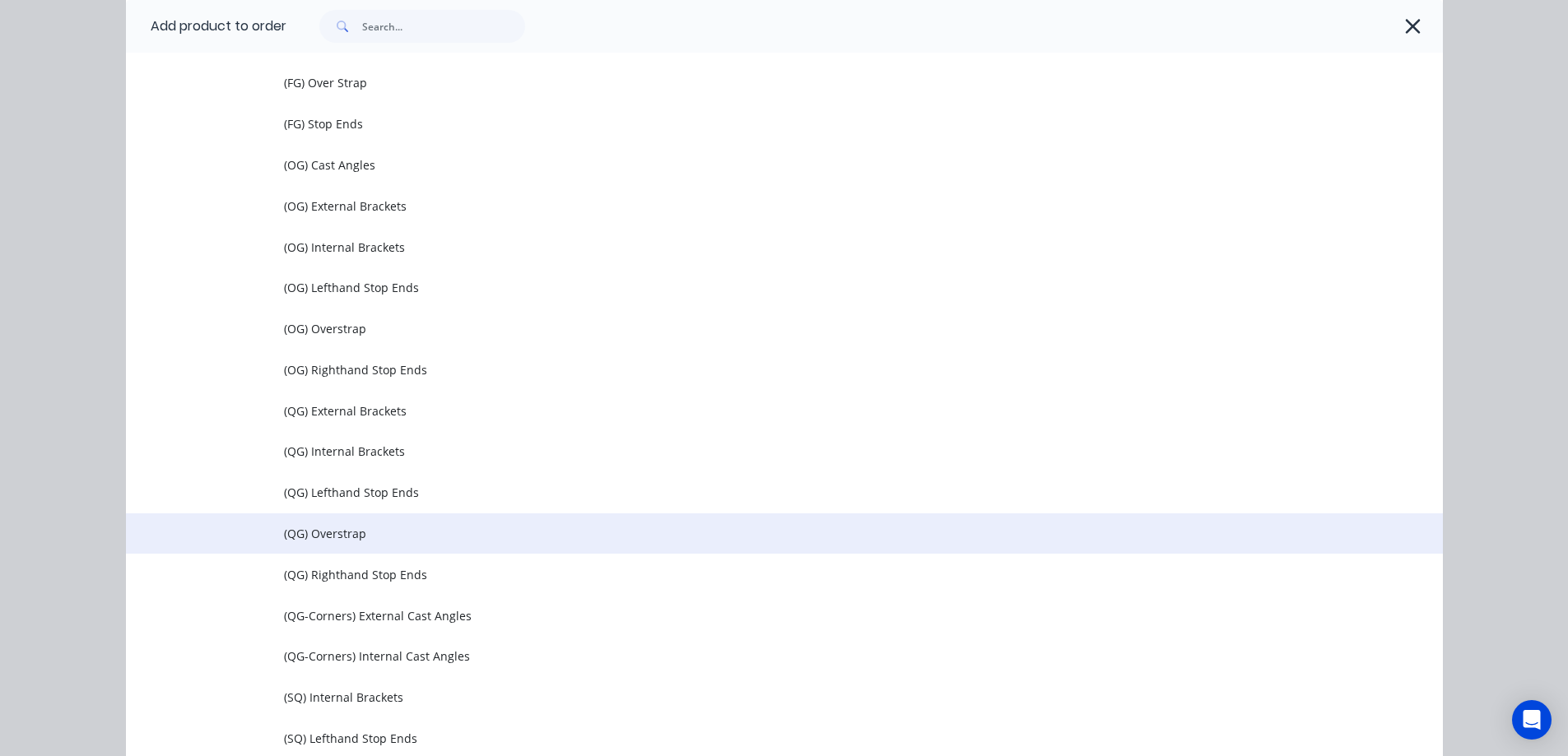
click at [368, 532] on span "(QG) Overstrap" at bounding box center [747, 533] width 926 height 18
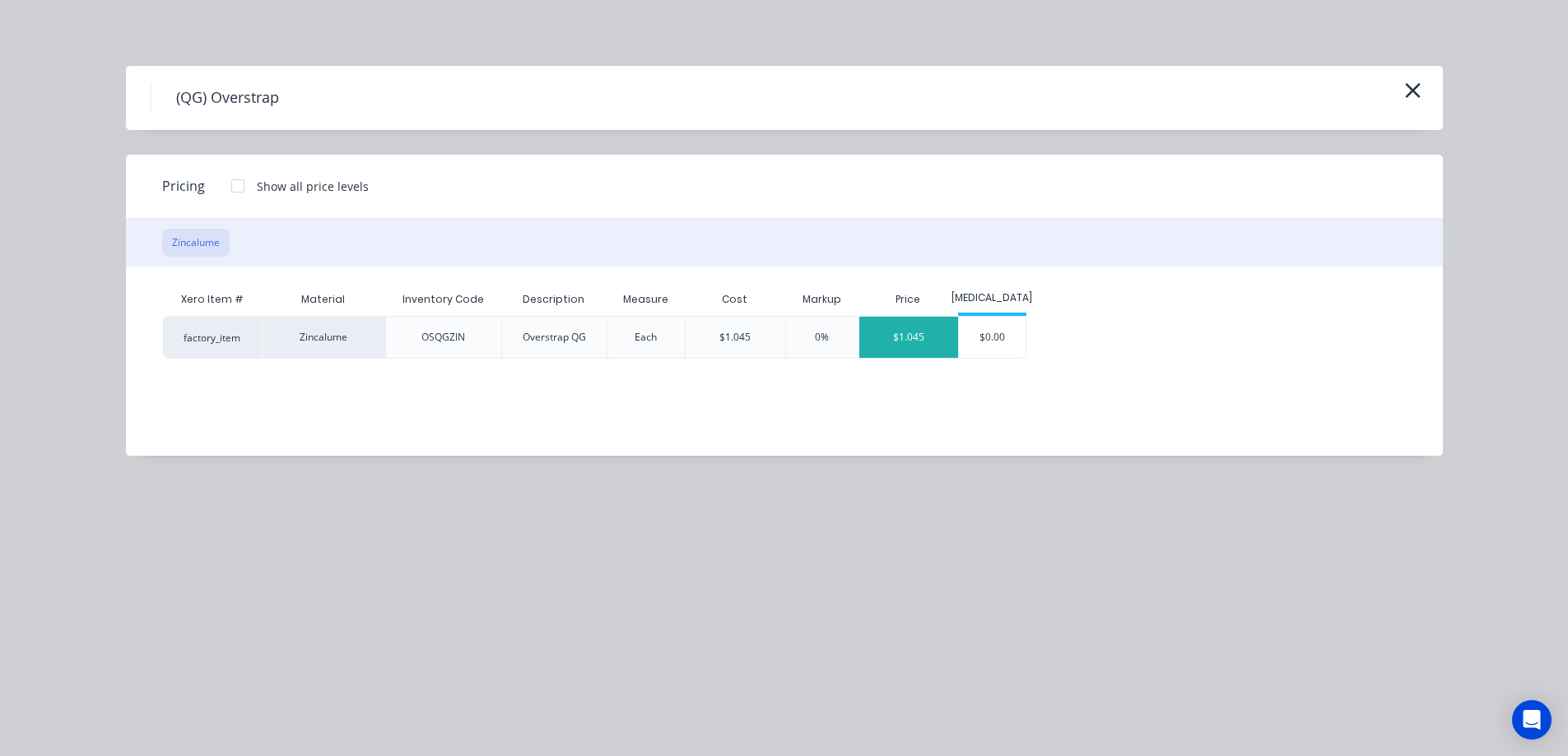
click at [946, 338] on div "$1.045" at bounding box center [908, 337] width 99 height 41
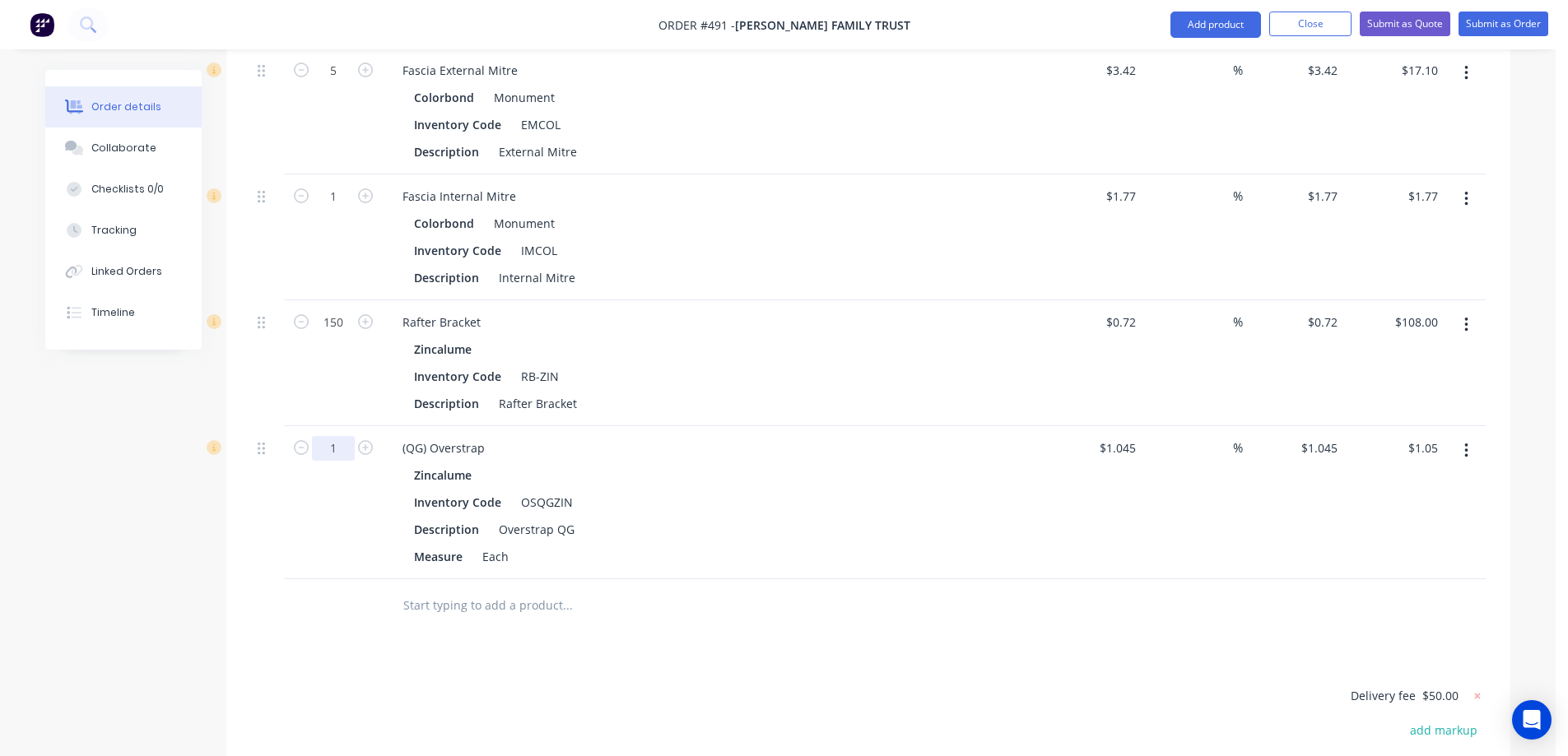
type input "70"
type input "$73.15"
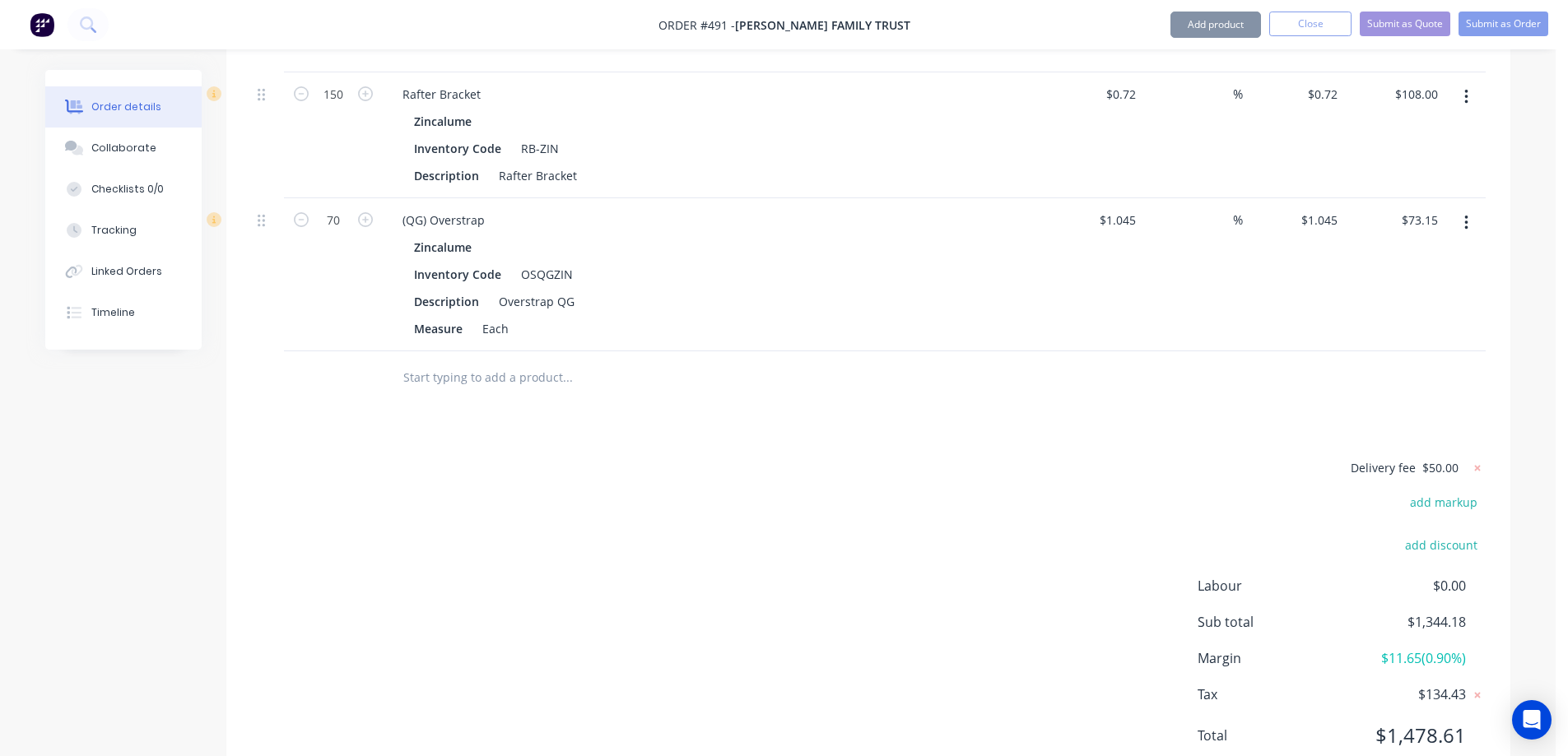
scroll to position [2758, 0]
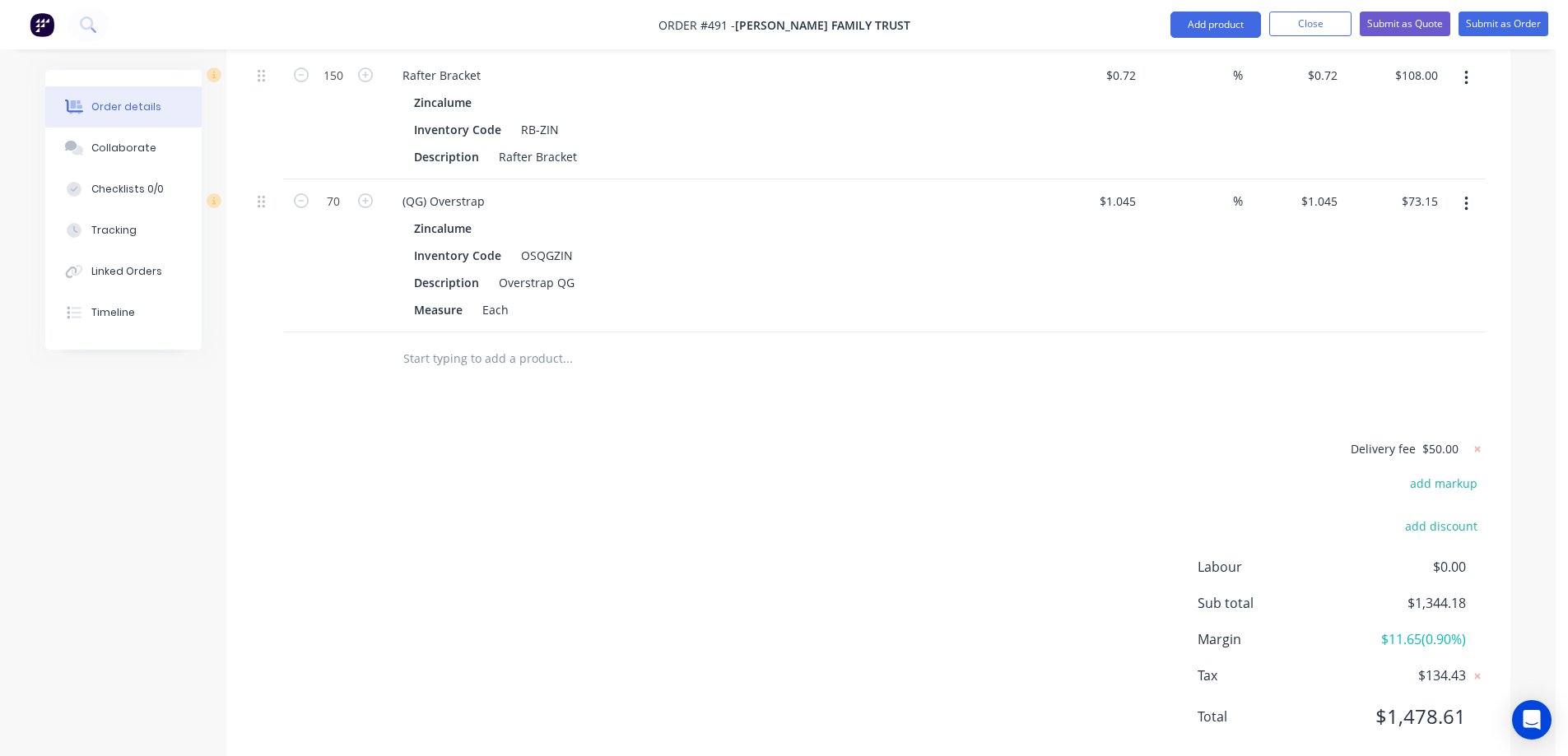
click at [434, 342] on input "text" at bounding box center [567, 358] width 329 height 33
click at [1184, 25] on button "Add product" at bounding box center [1215, 25] width 90 height 27
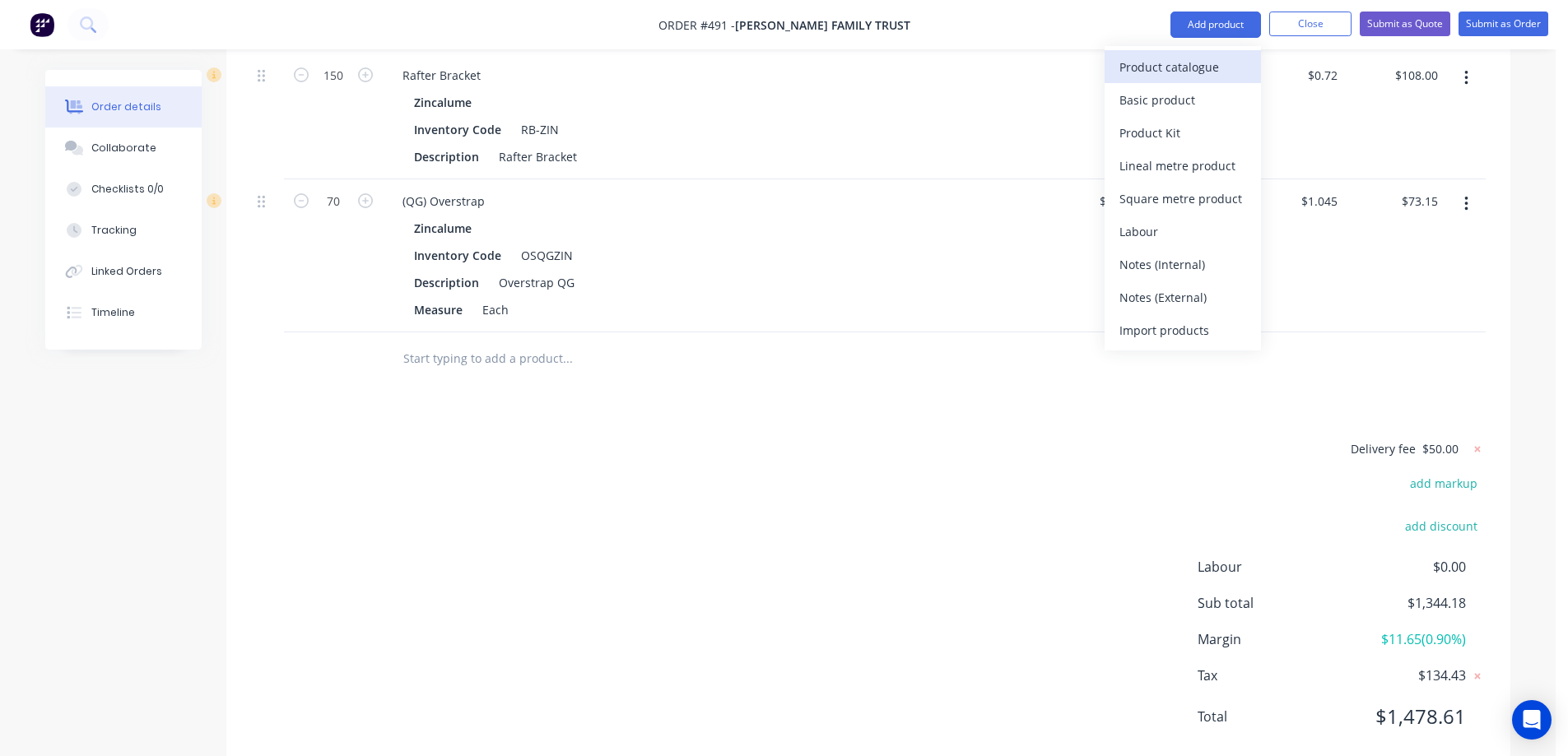
click at [1164, 59] on div "Product catalogue" at bounding box center [1183, 67] width 127 height 24
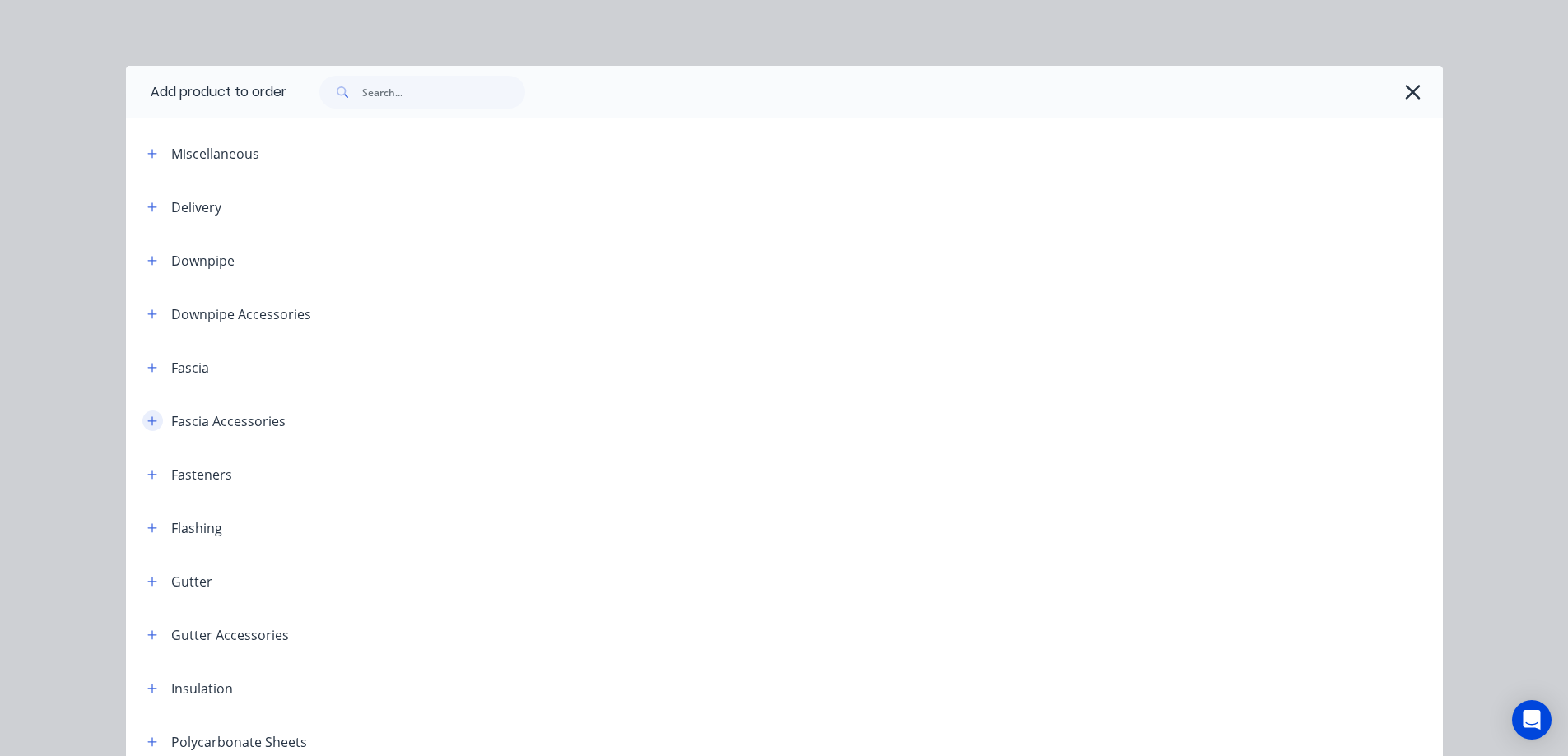
click at [147, 418] on icon "button" at bounding box center [152, 421] width 10 height 12
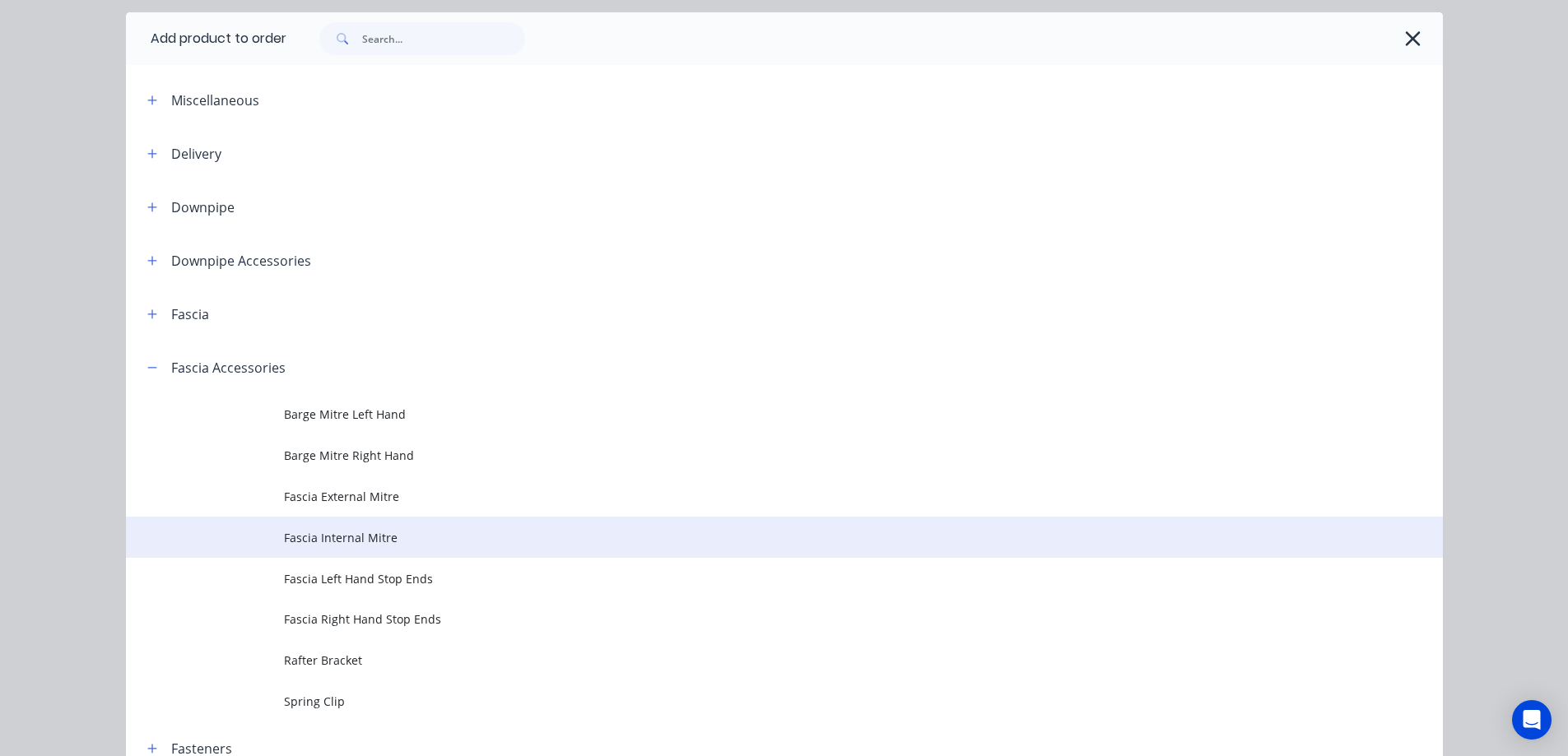
scroll to position [83, 0]
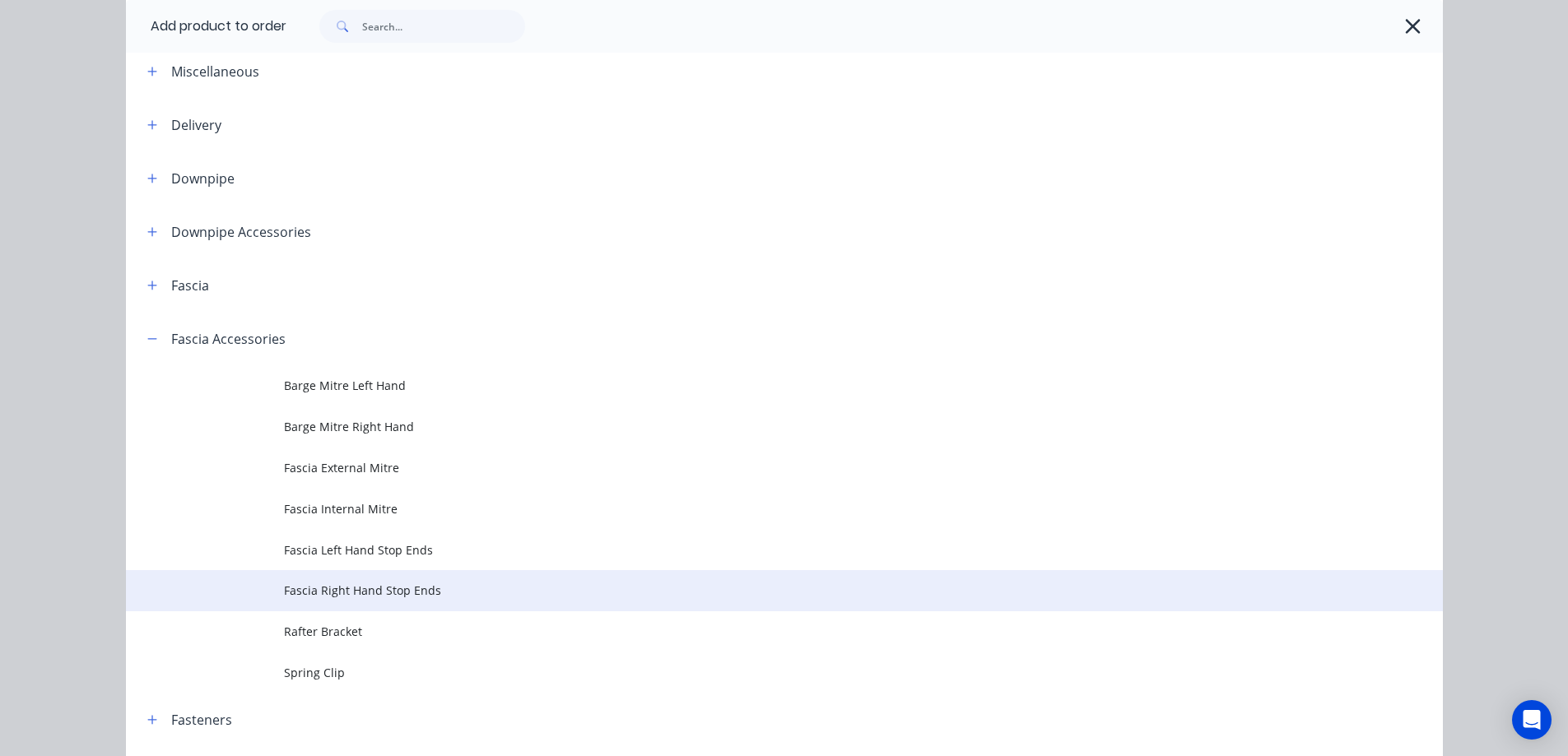
click at [311, 579] on td "Fascia Right Hand Stop Ends" at bounding box center [863, 591] width 1159 height 41
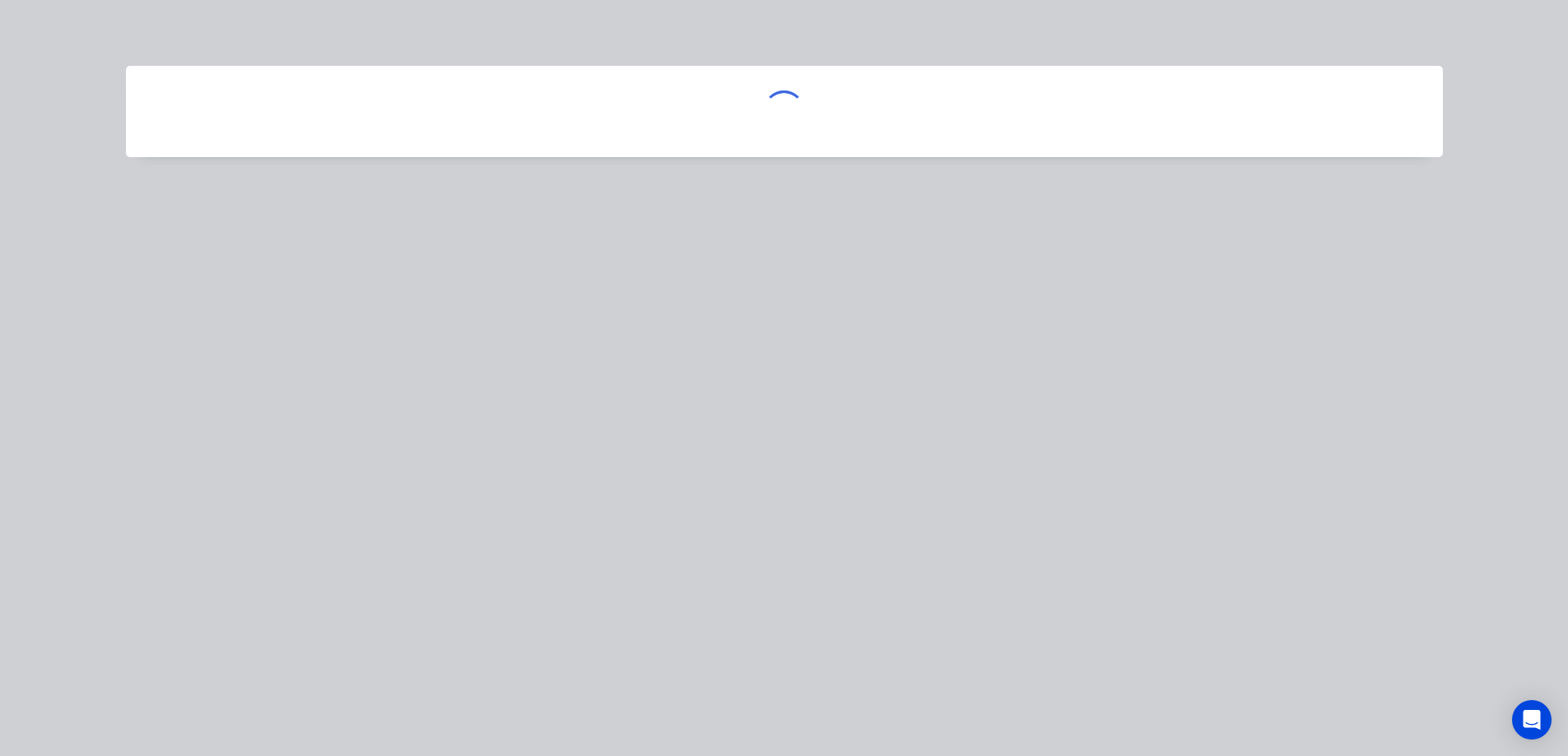
scroll to position [0, 0]
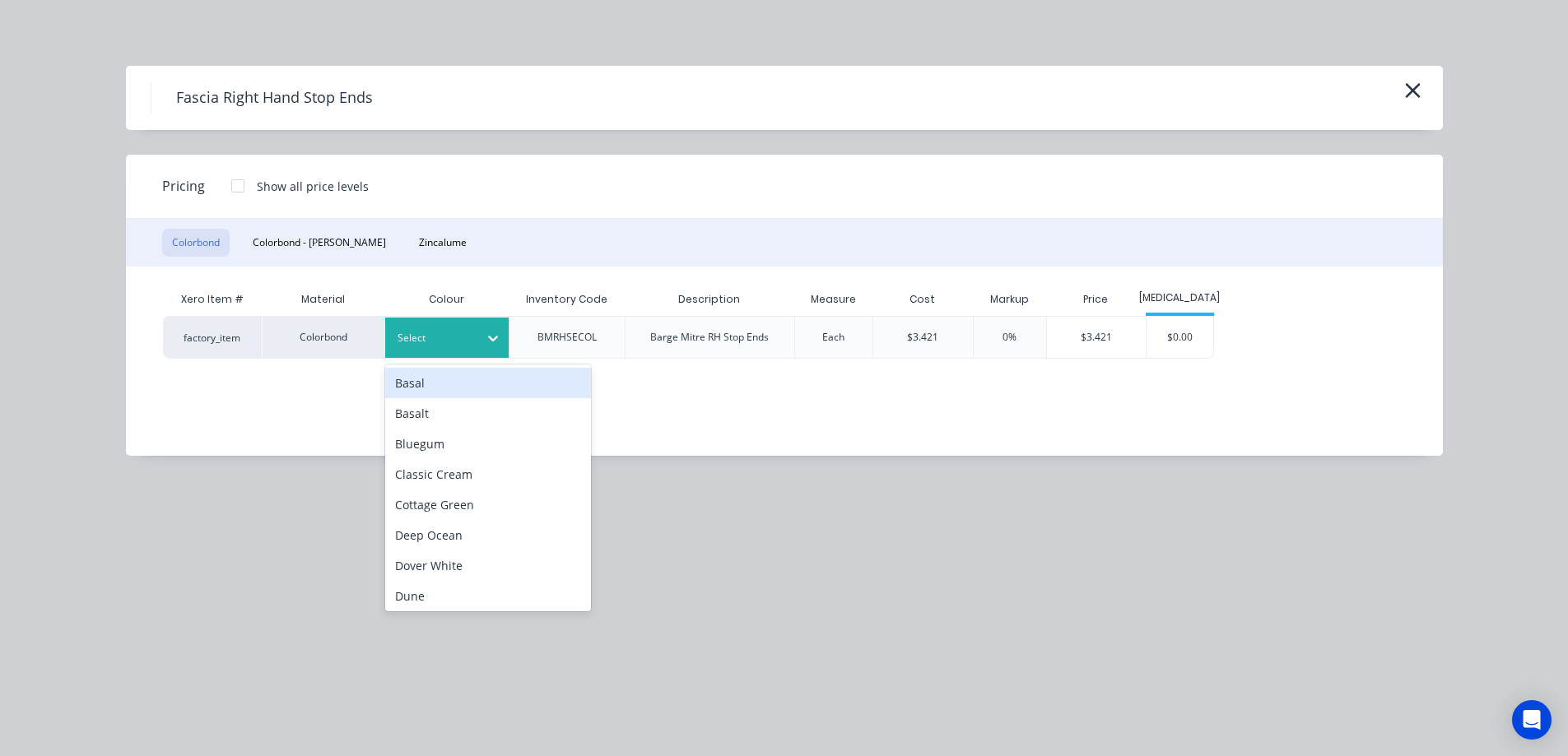
click at [453, 333] on div at bounding box center [434, 338] width 74 height 18
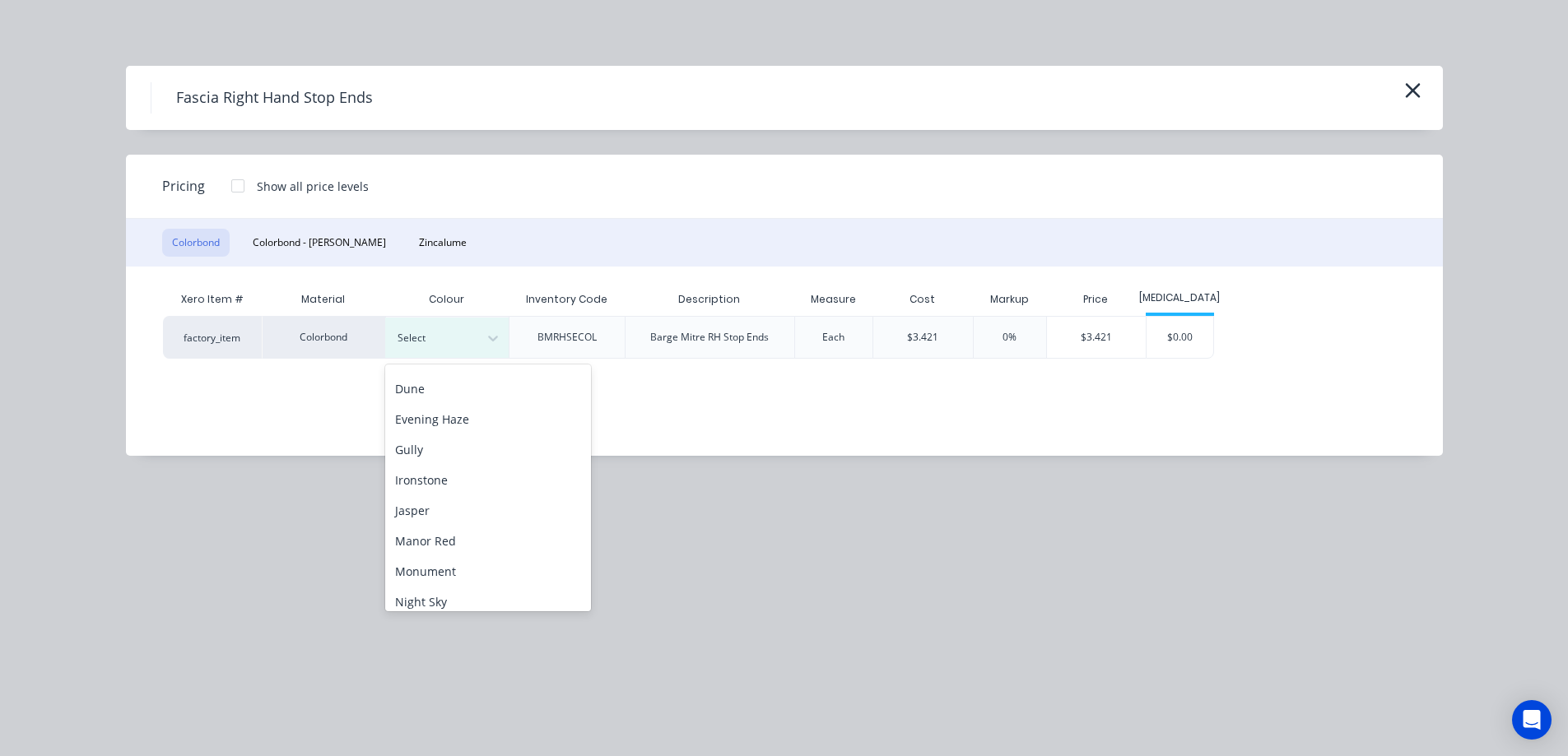
scroll to position [247, 0]
click at [443, 528] on div "Monument" at bounding box center [488, 532] width 206 height 30
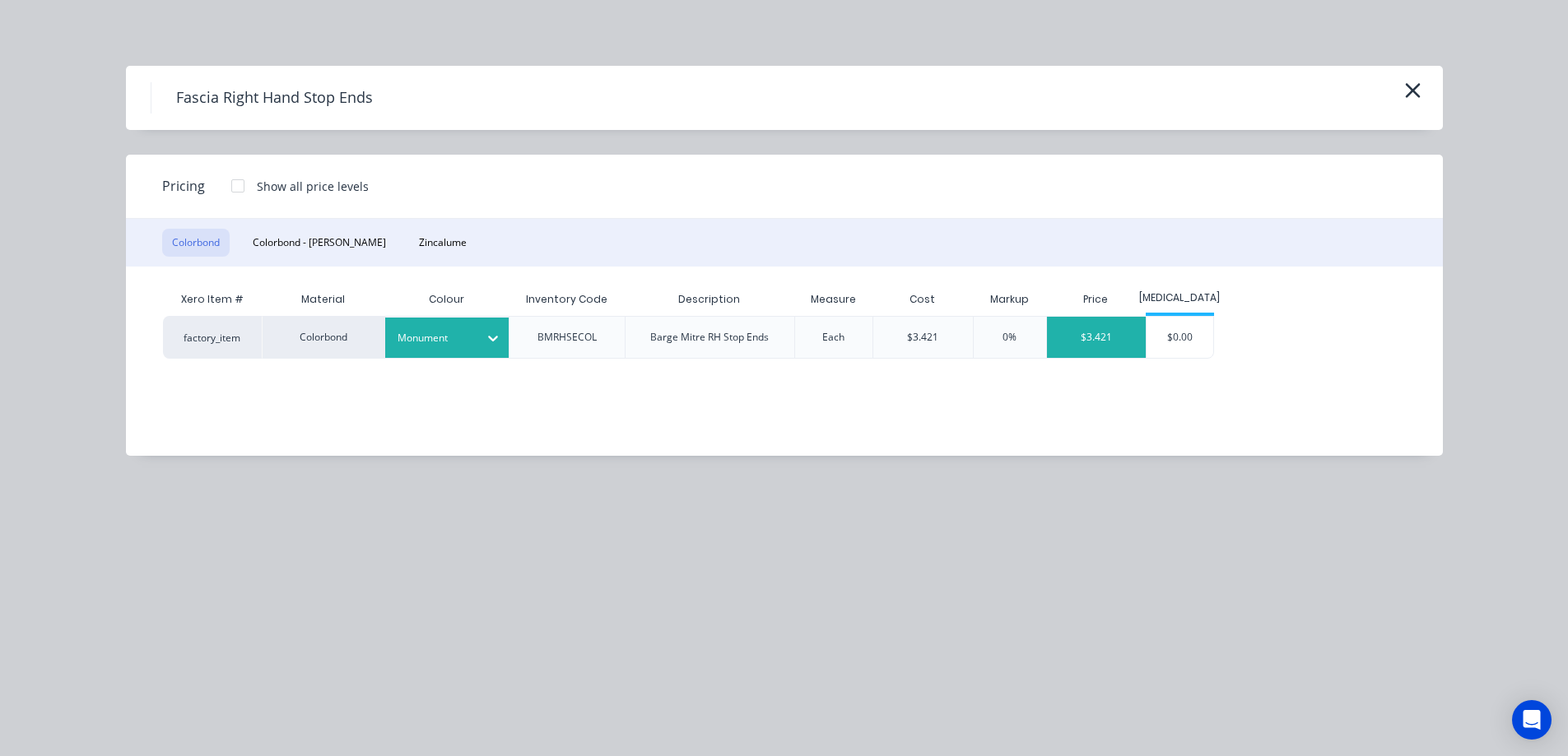
click at [1078, 323] on div "$3.421" at bounding box center [1096, 337] width 99 height 41
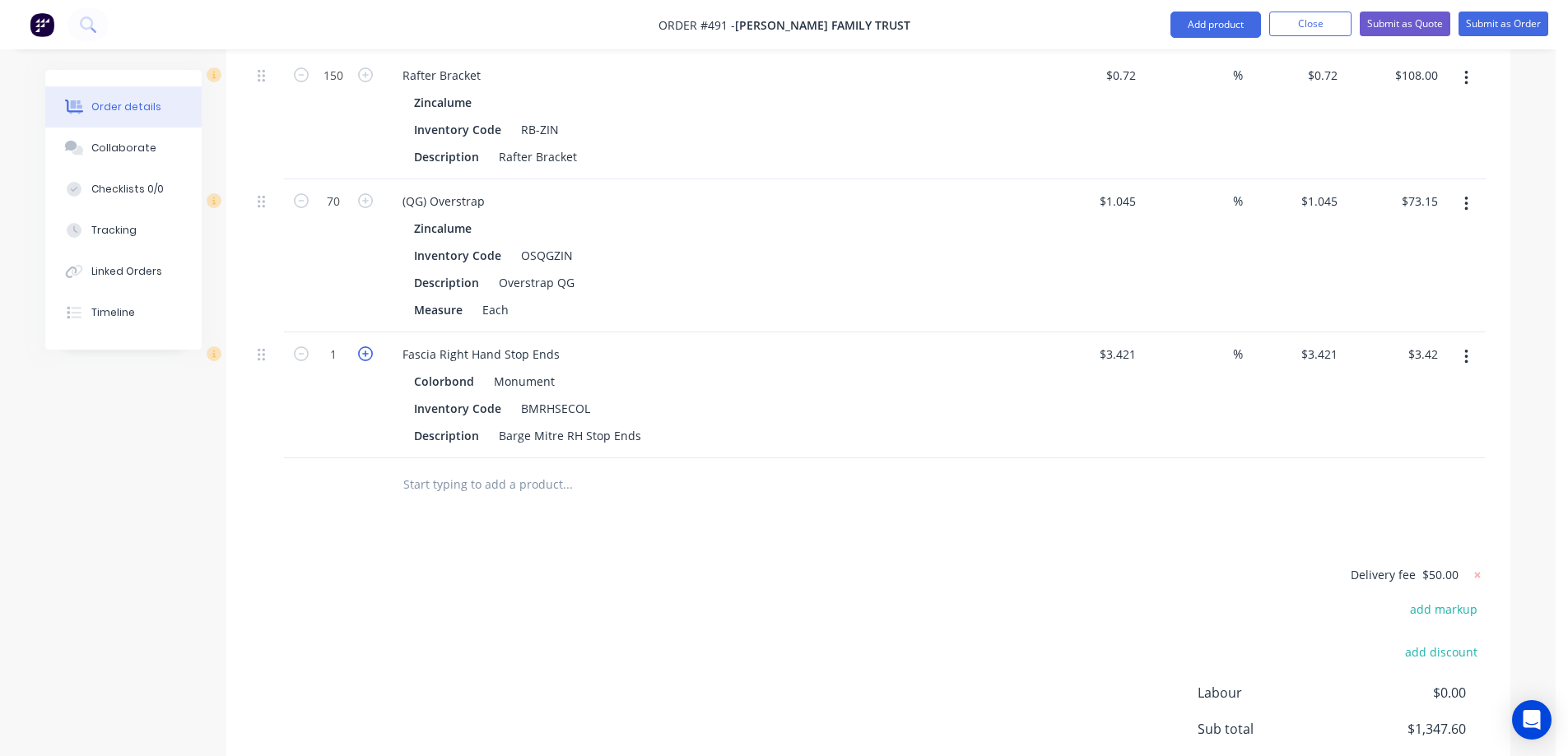
click at [371, 347] on icon "button" at bounding box center [366, 354] width 15 height 15
type input "2"
type input "$6.84"
click at [1220, 28] on button "Add product" at bounding box center [1215, 25] width 90 height 27
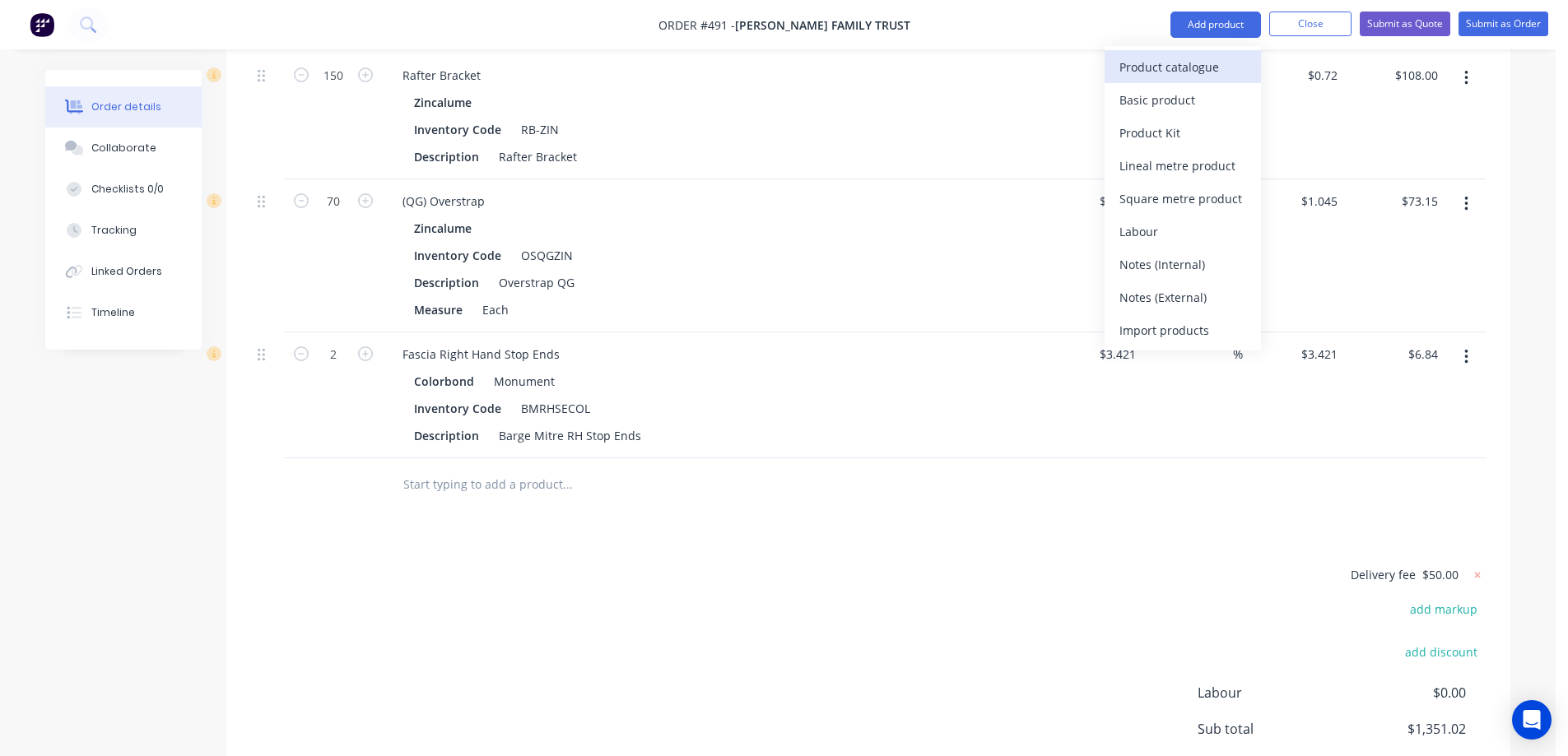
click at [1185, 68] on div "Product catalogue" at bounding box center [1183, 67] width 127 height 24
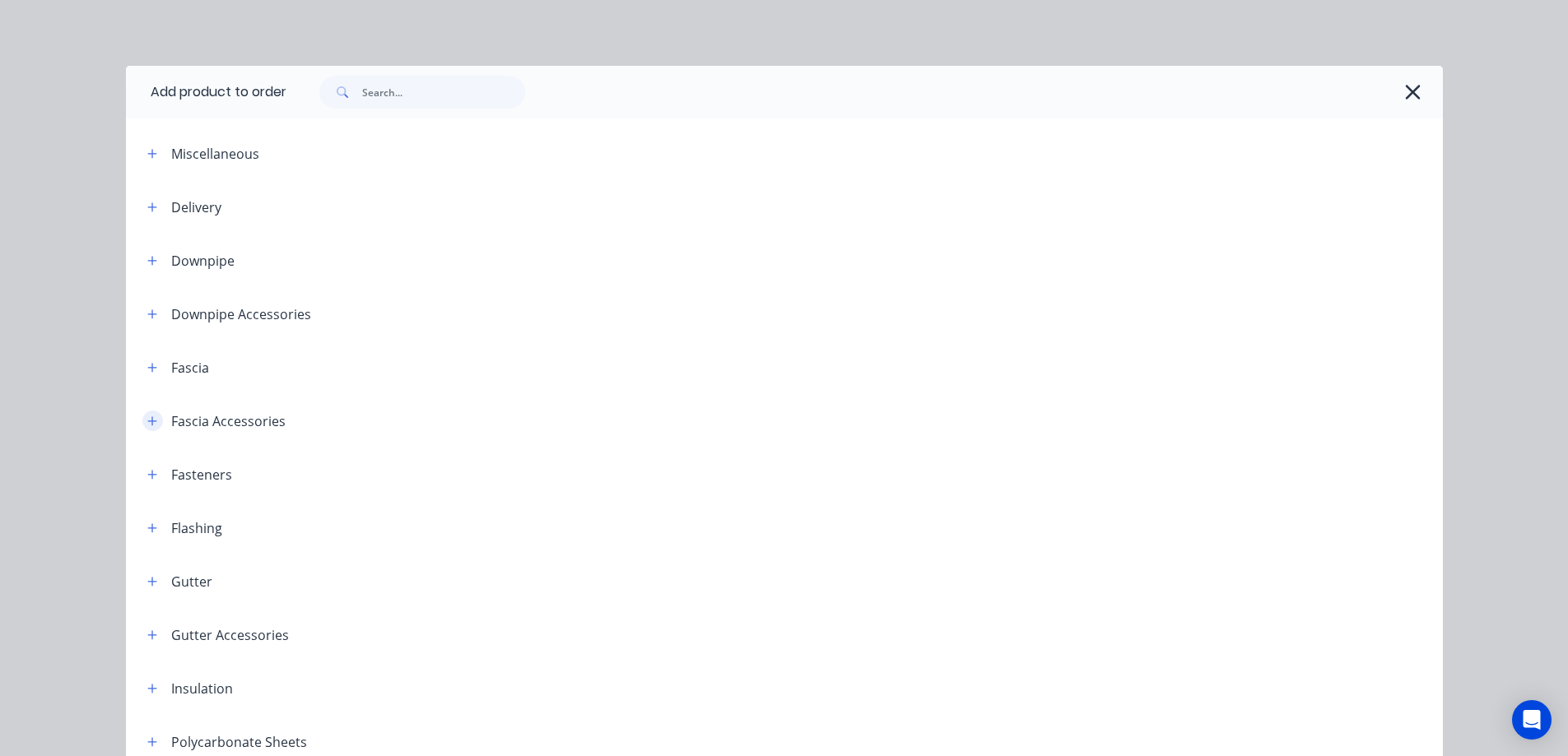
click at [147, 418] on icon "button" at bounding box center [152, 421] width 10 height 12
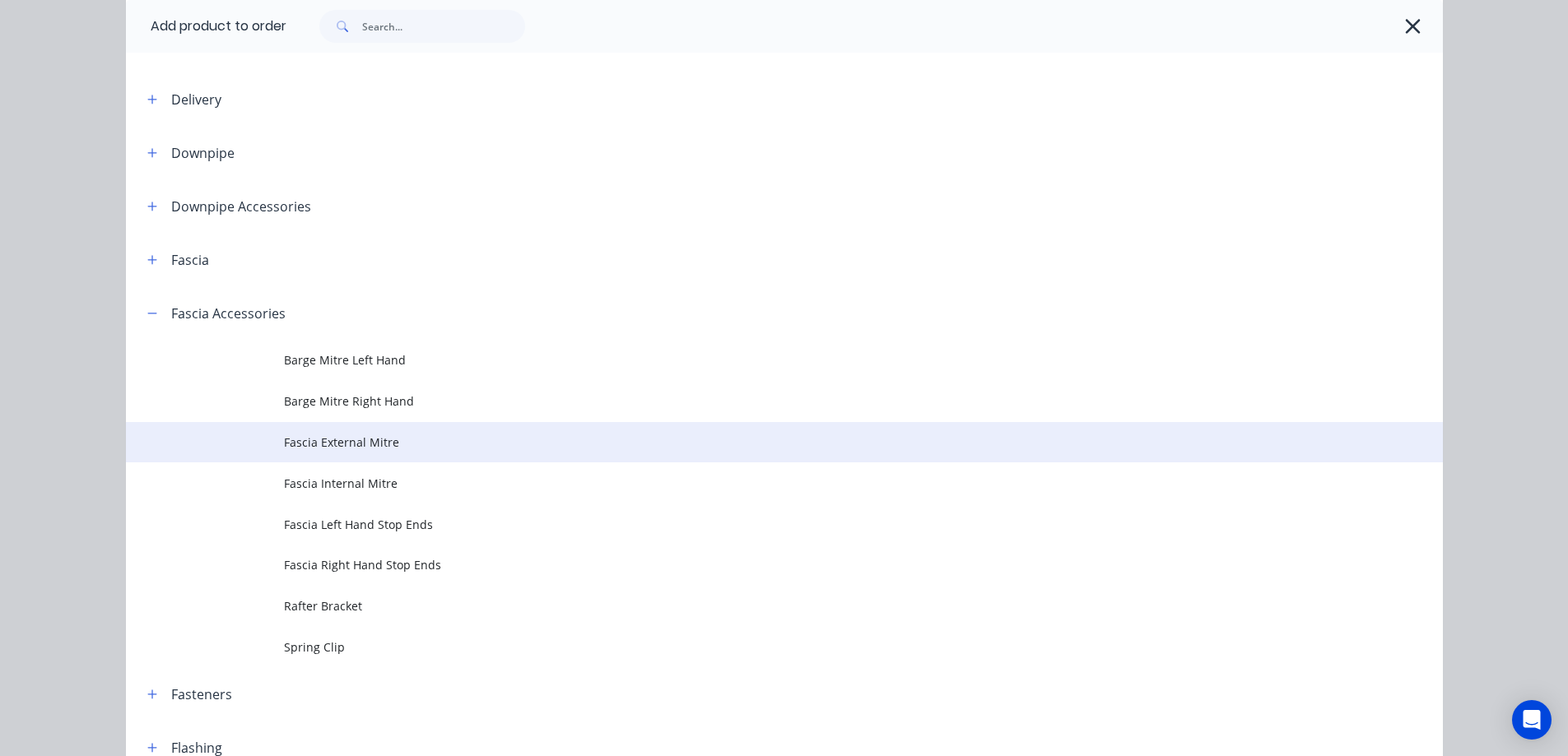
scroll to position [165, 0]
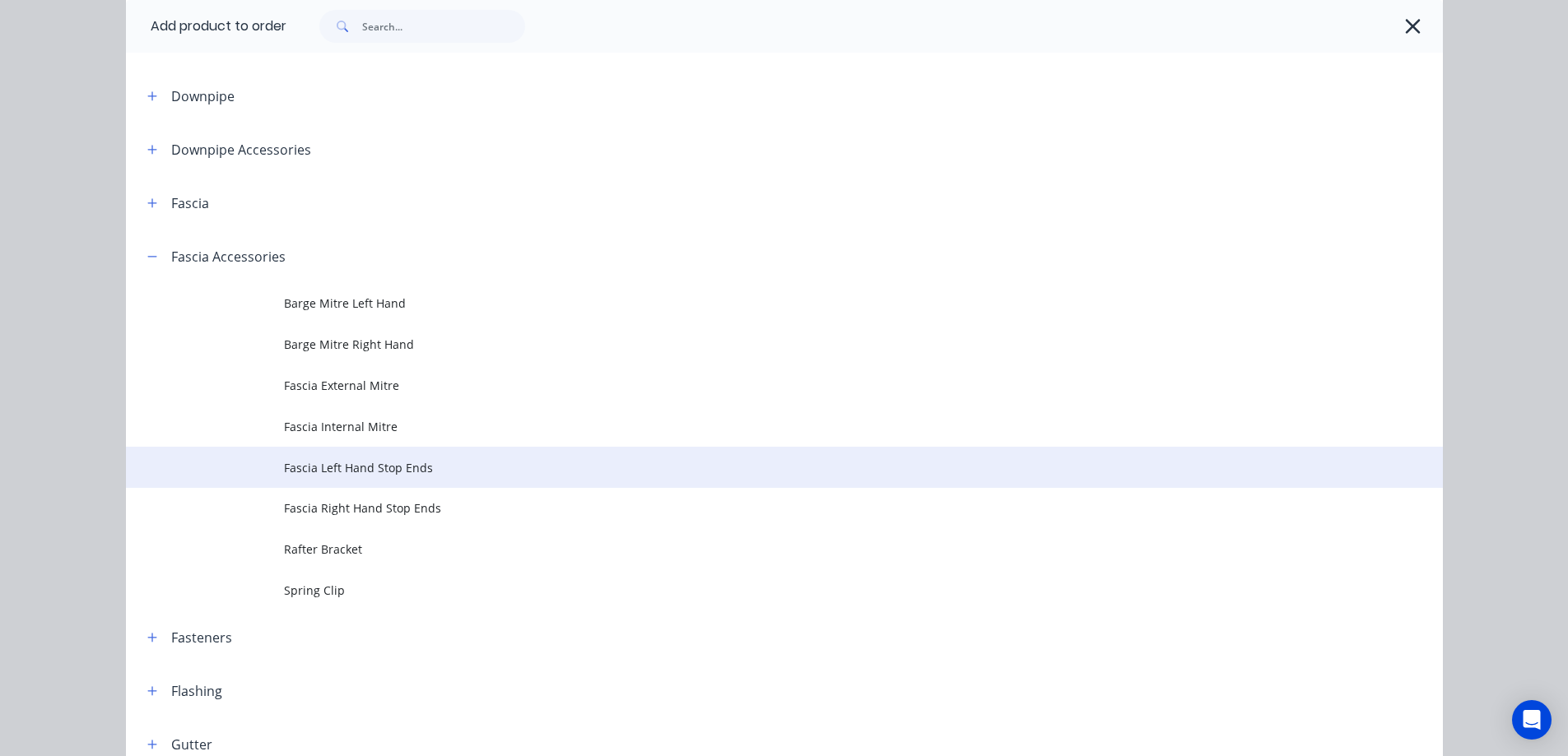
click at [305, 485] on td "Fascia Left Hand Stop Ends" at bounding box center [863, 467] width 1159 height 41
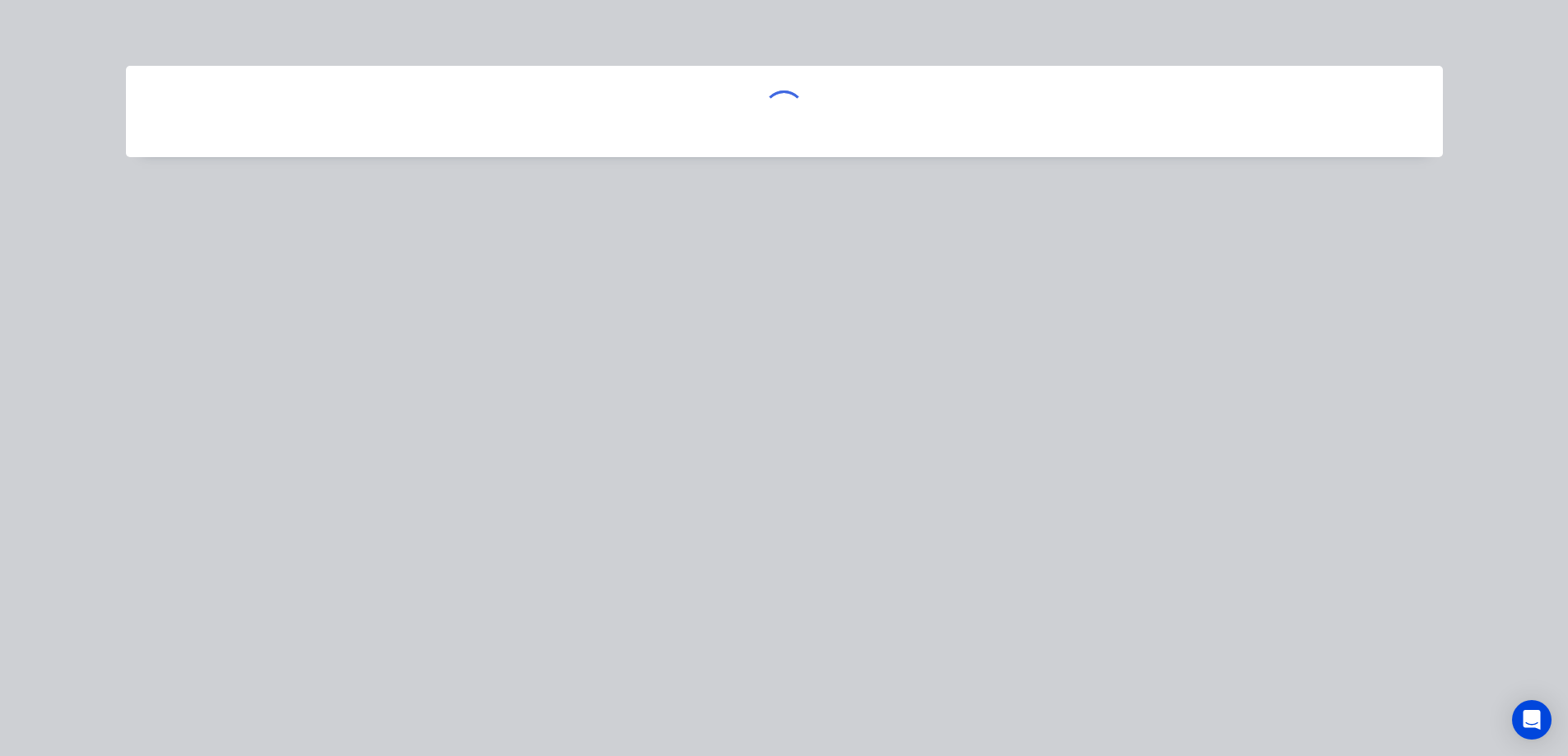
scroll to position [0, 0]
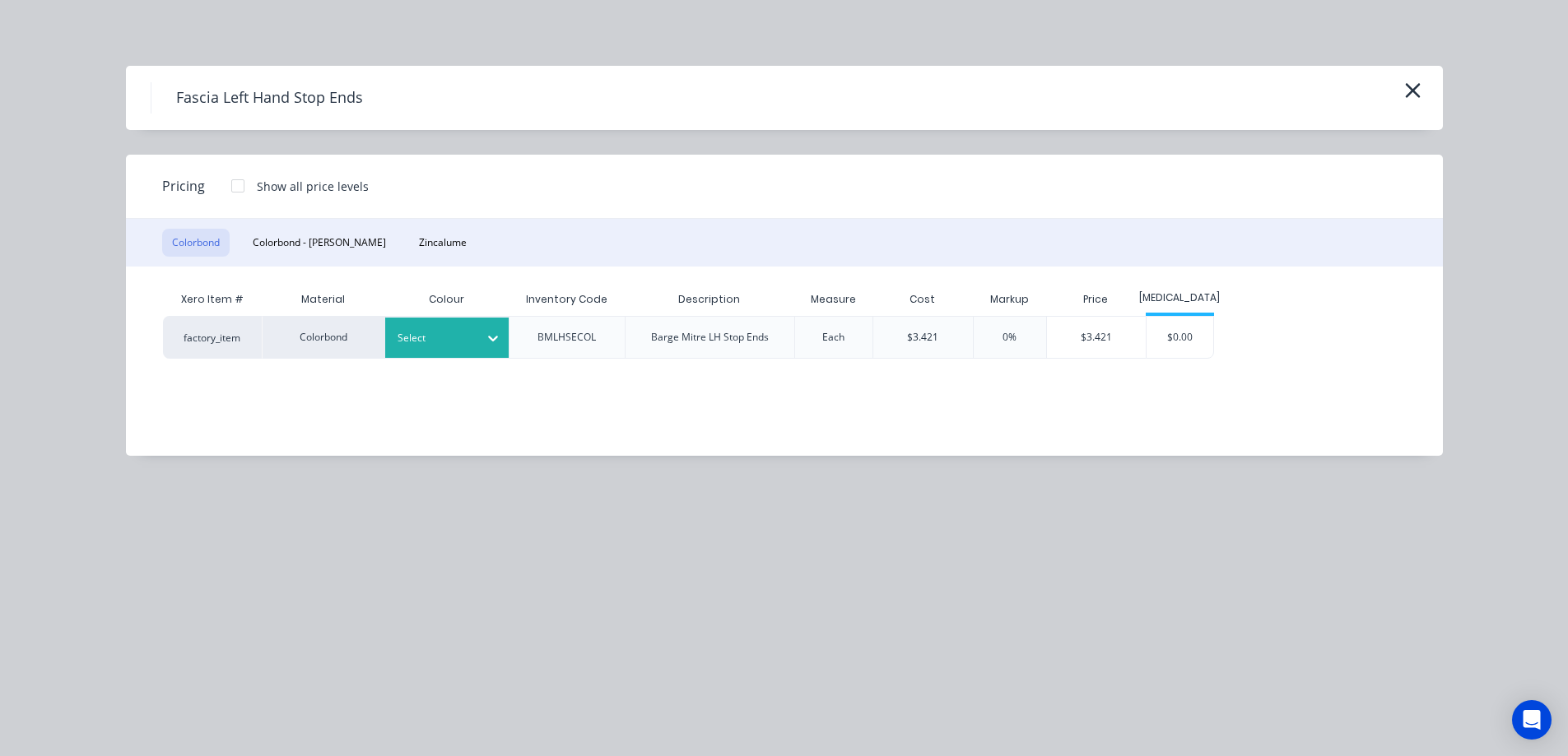
click at [435, 334] on div at bounding box center [434, 338] width 74 height 18
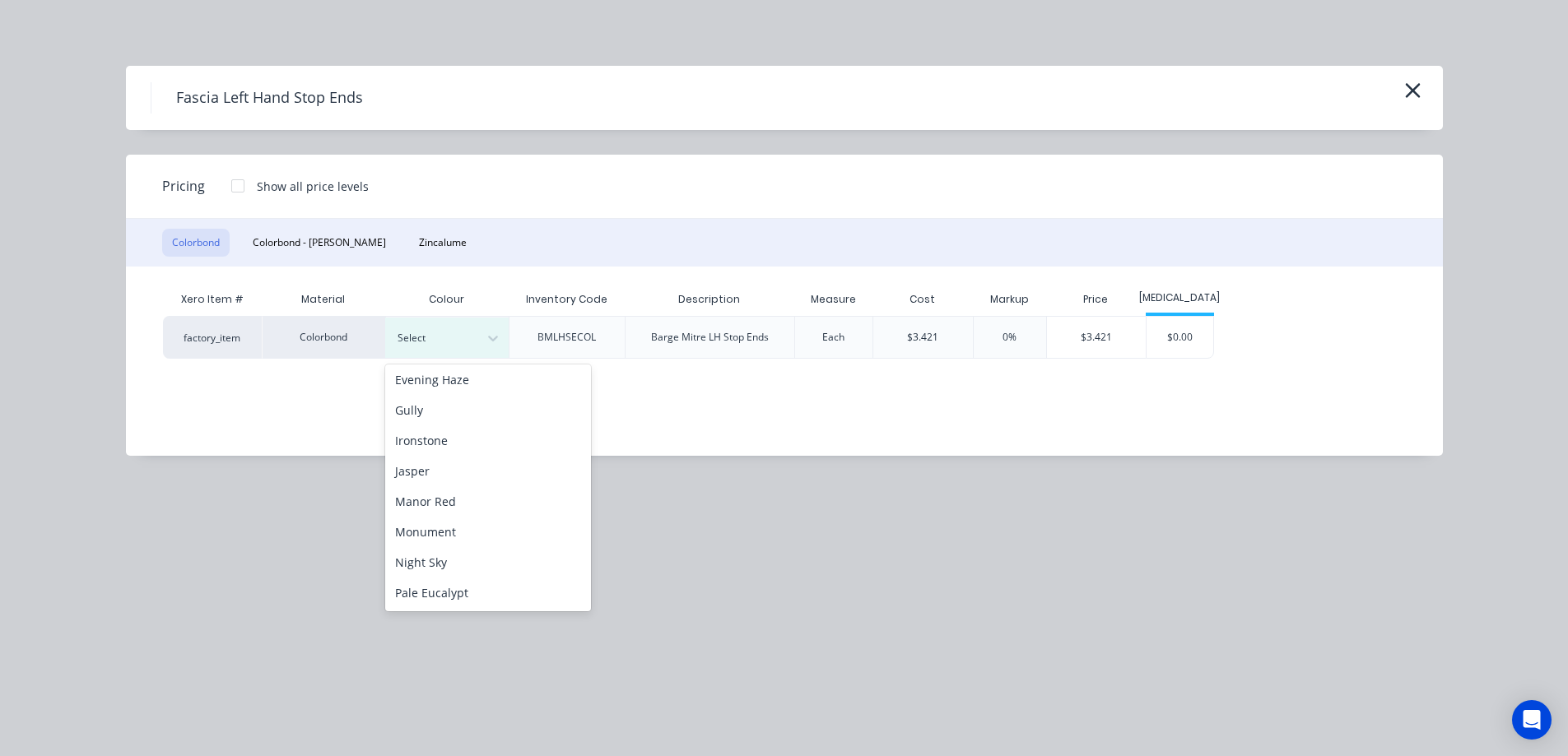
scroll to position [329, 0]
click at [428, 453] on div "Monument" at bounding box center [488, 449] width 206 height 30
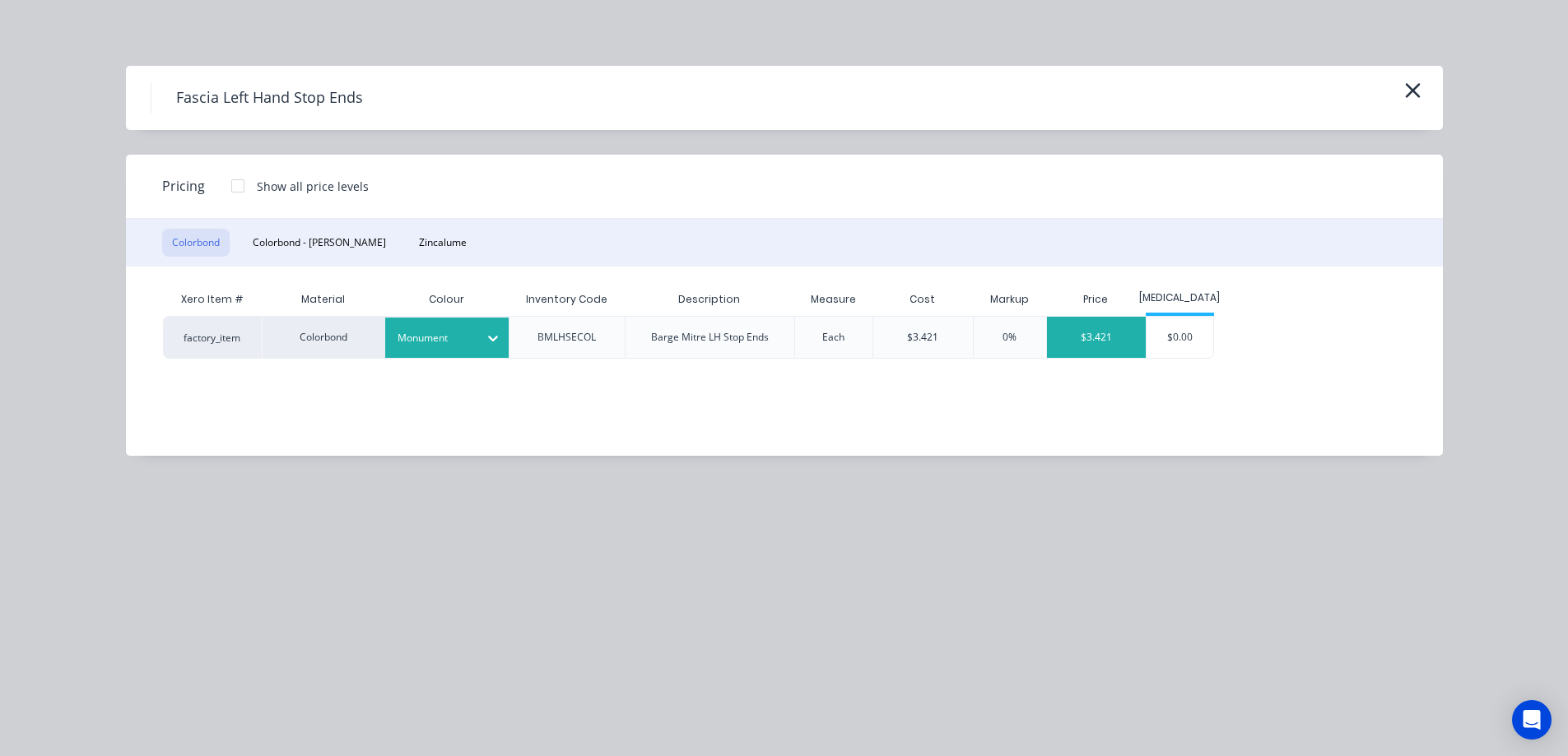
click at [1087, 335] on div "$3.421" at bounding box center [1096, 337] width 99 height 41
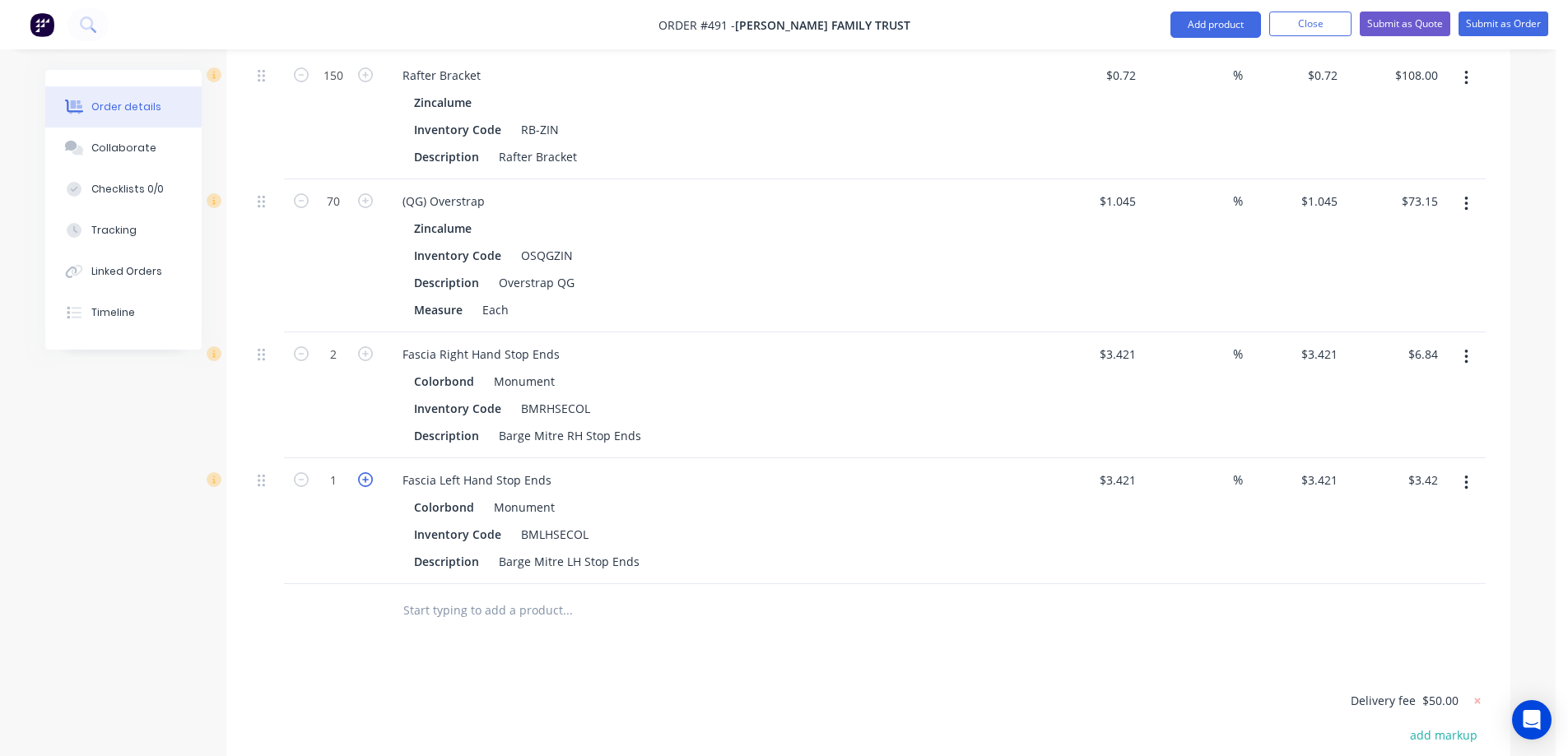
click at [367, 472] on icon "button" at bounding box center [366, 479] width 15 height 15
type input "2"
type input "$6.84"
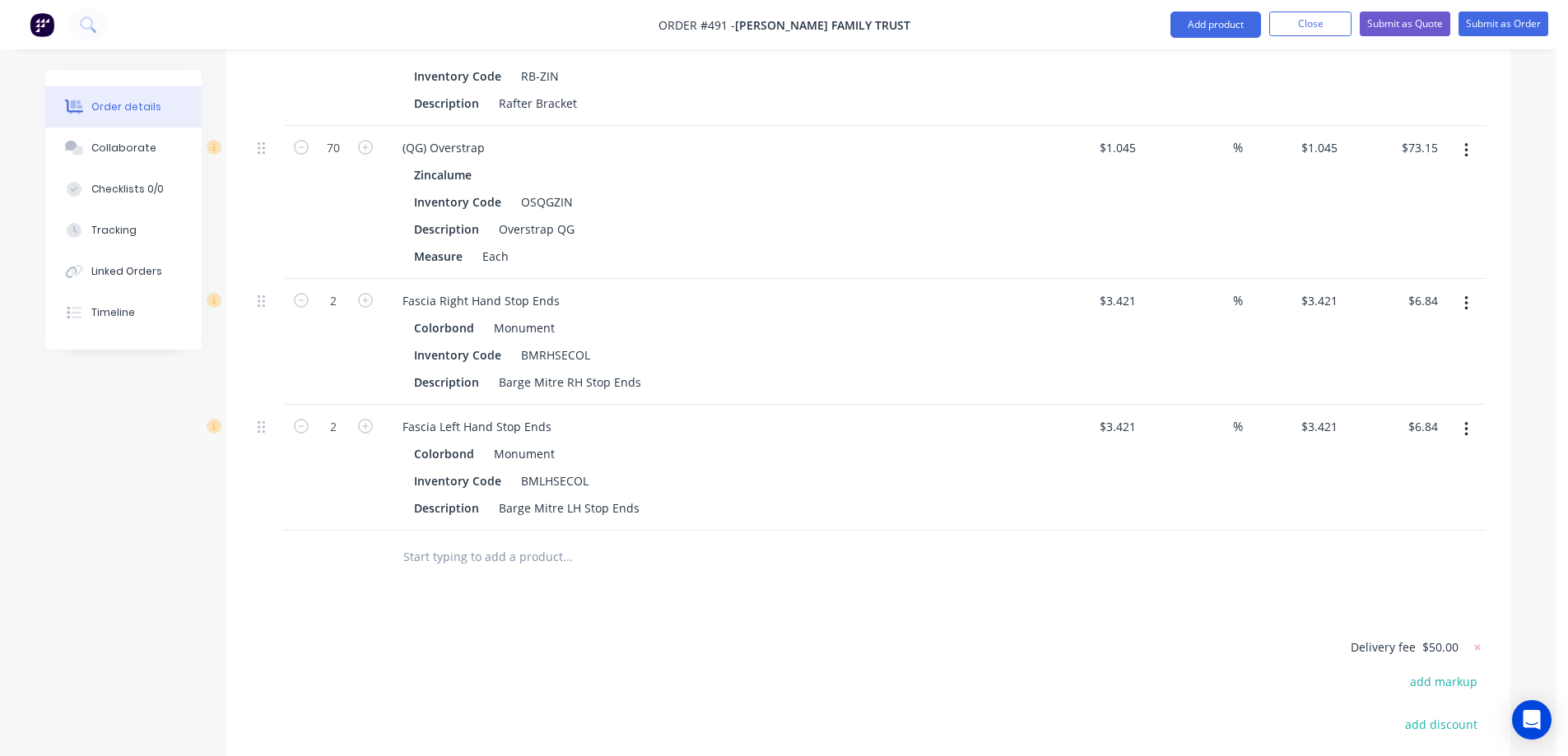
scroll to position [2840, 0]
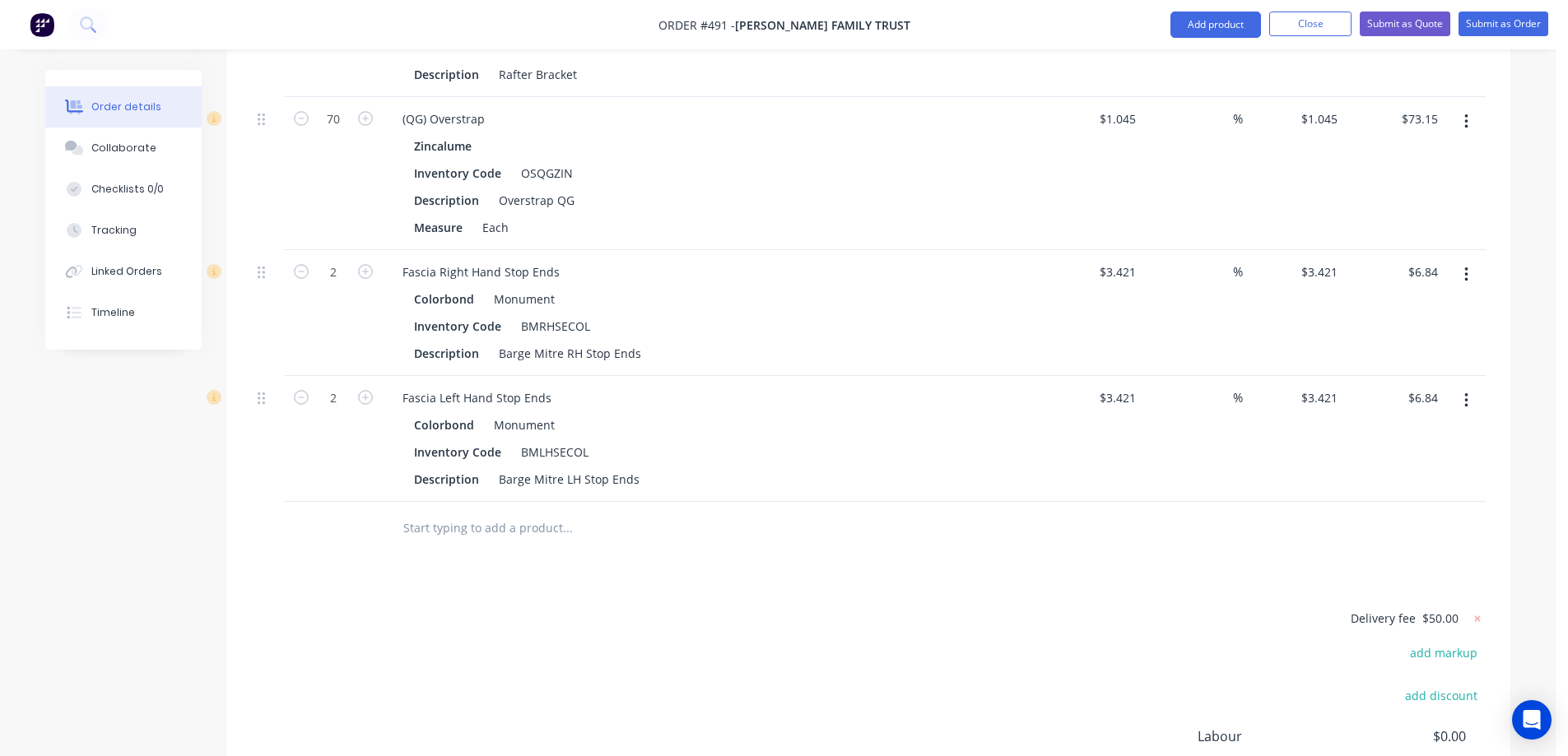
click at [469, 512] on input "text" at bounding box center [567, 528] width 329 height 33
click at [1197, 25] on button "Add product" at bounding box center [1215, 25] width 90 height 27
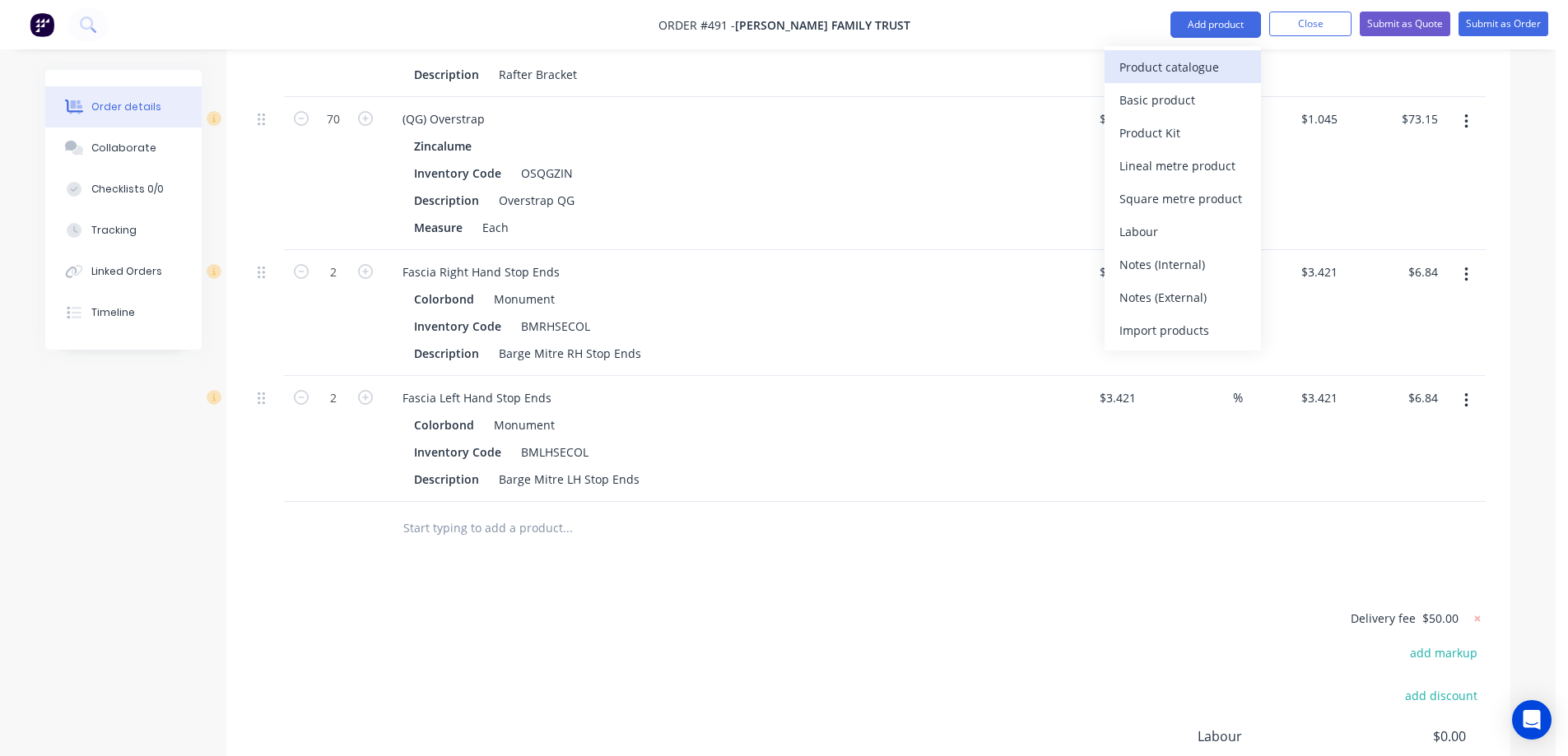
click at [1158, 58] on div "Product catalogue" at bounding box center [1183, 67] width 127 height 24
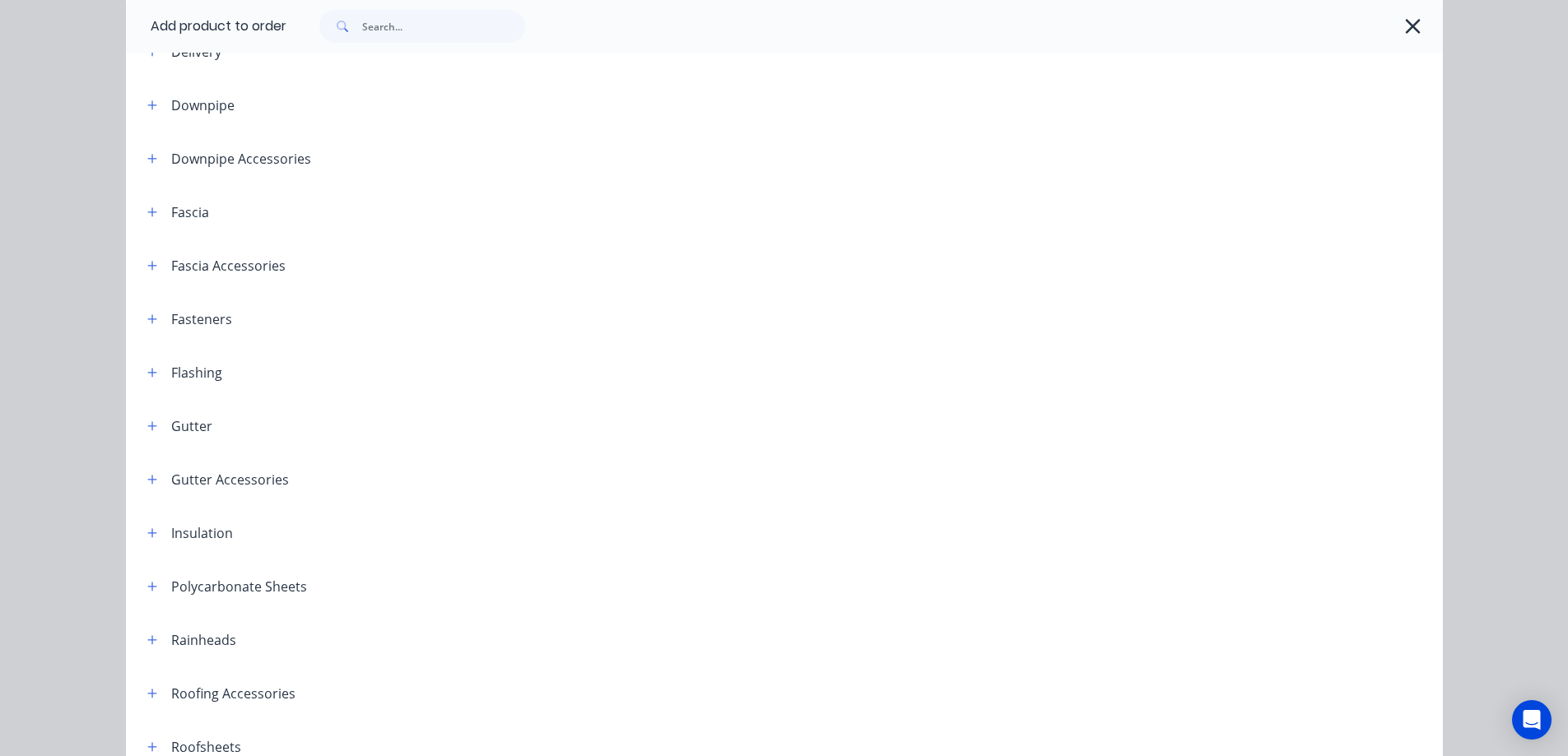
scroll to position [165, 0]
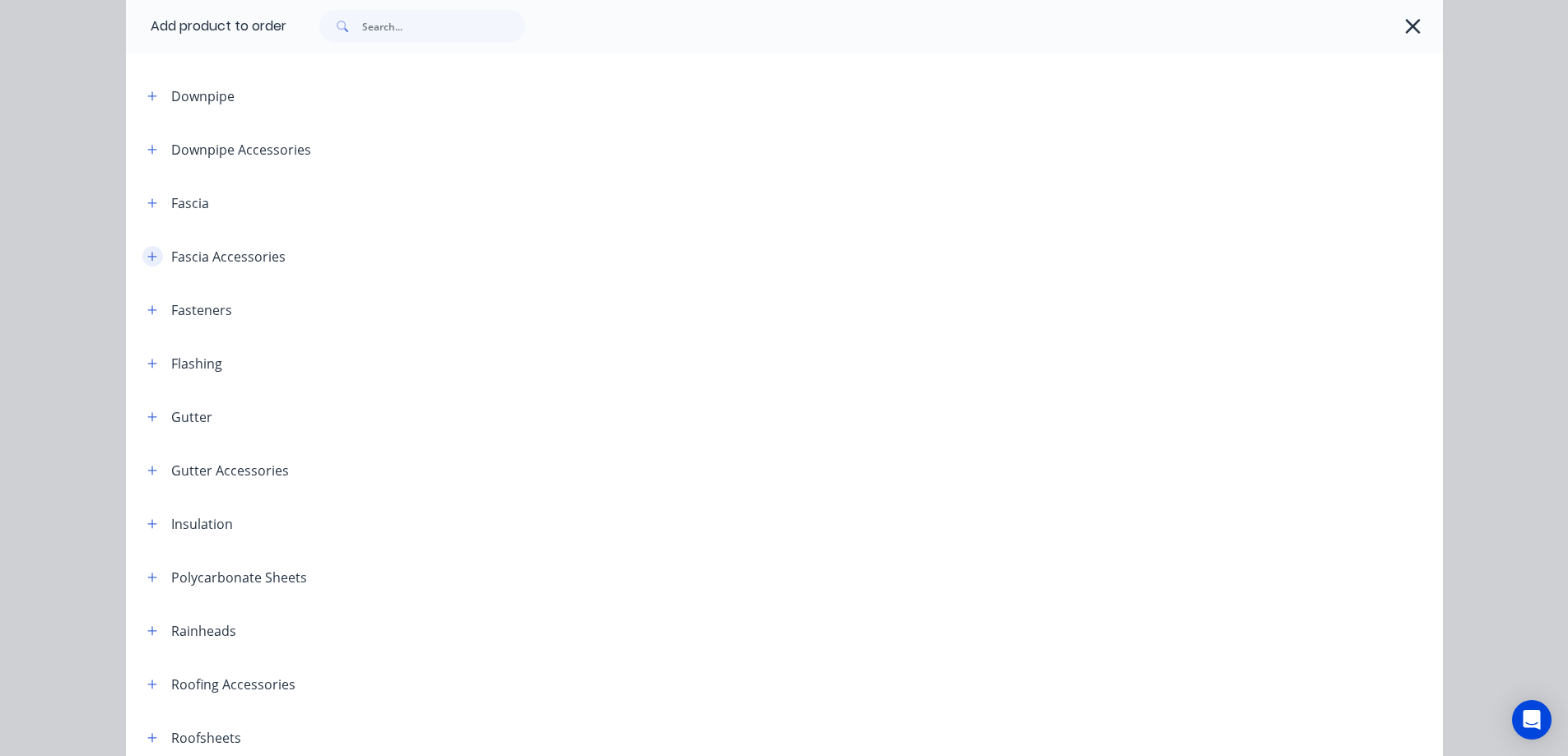
click at [147, 254] on icon "button" at bounding box center [152, 256] width 10 height 12
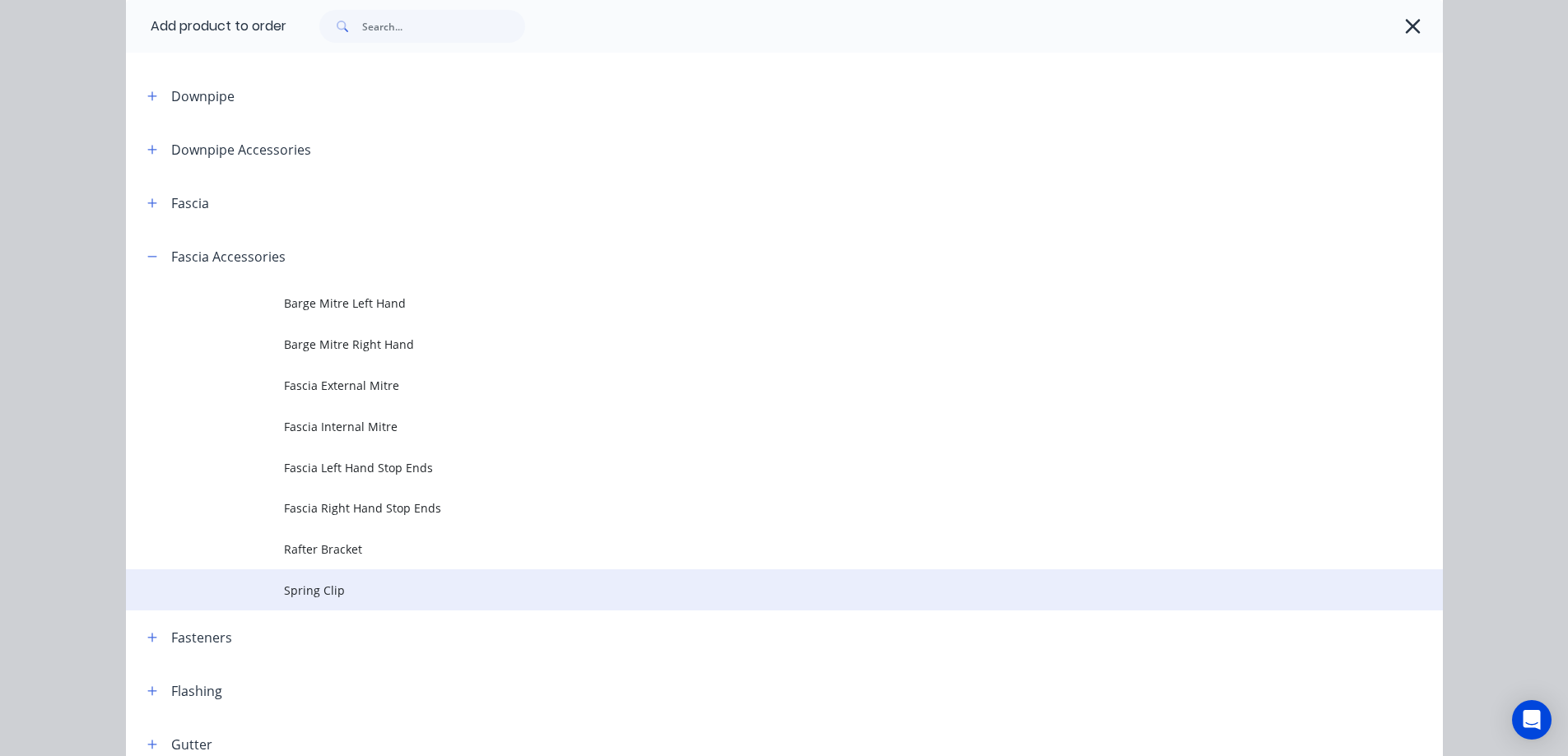
click at [287, 588] on span "Spring Clip" at bounding box center [747, 590] width 926 height 18
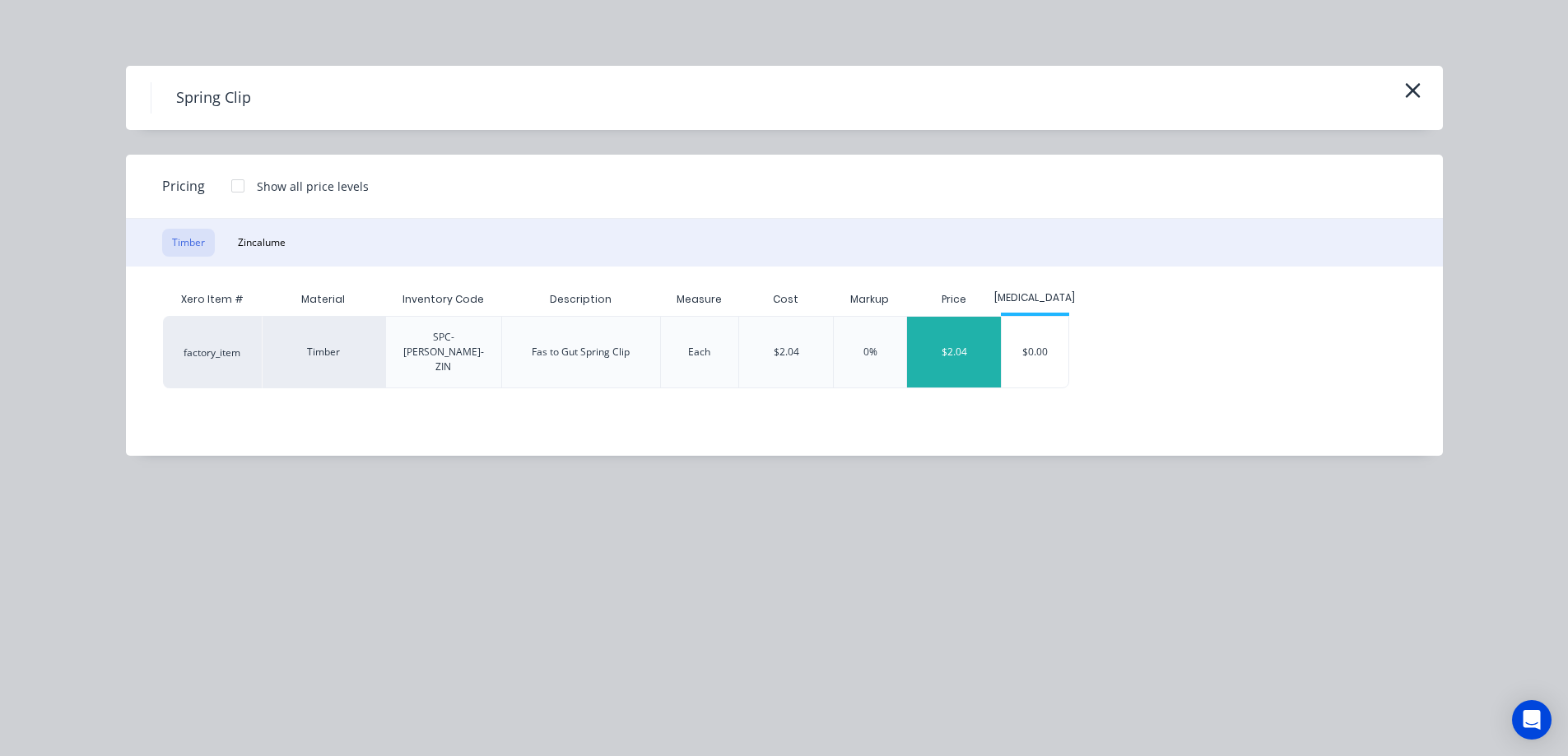
click at [952, 337] on div "$2.04" at bounding box center [954, 352] width 94 height 71
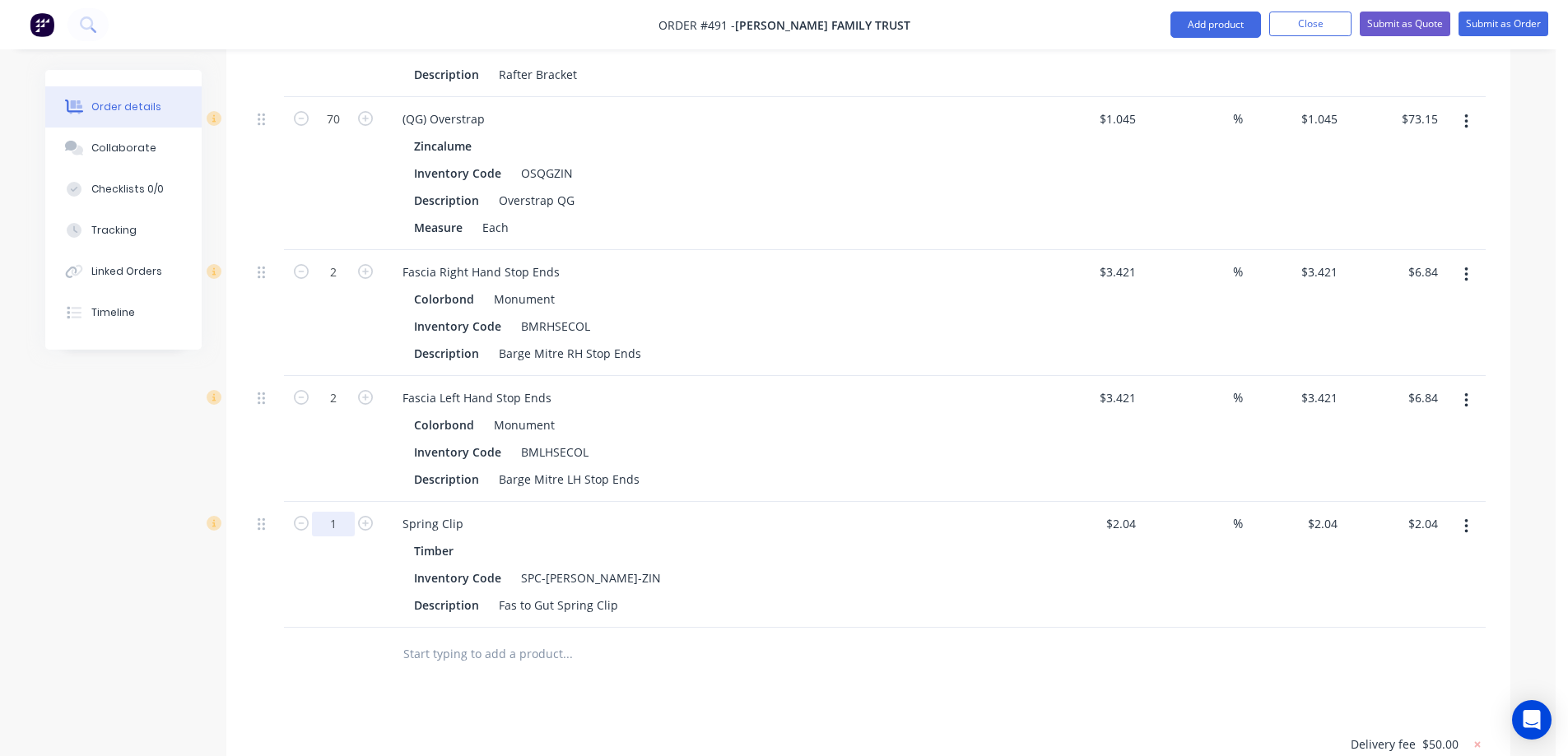
type input "70"
type input "$142.80"
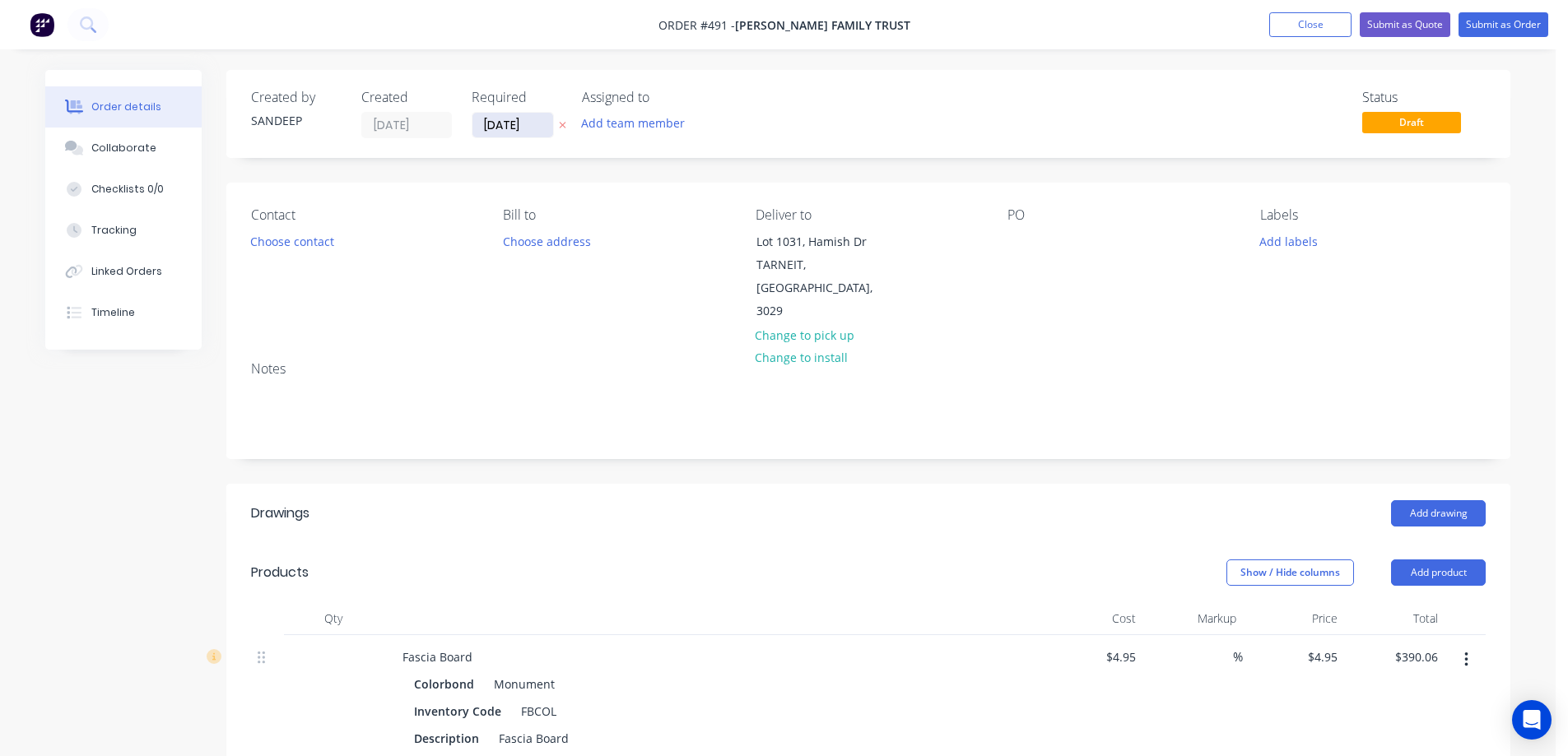
click at [490, 123] on input "12/08/25" at bounding box center [512, 125] width 81 height 25
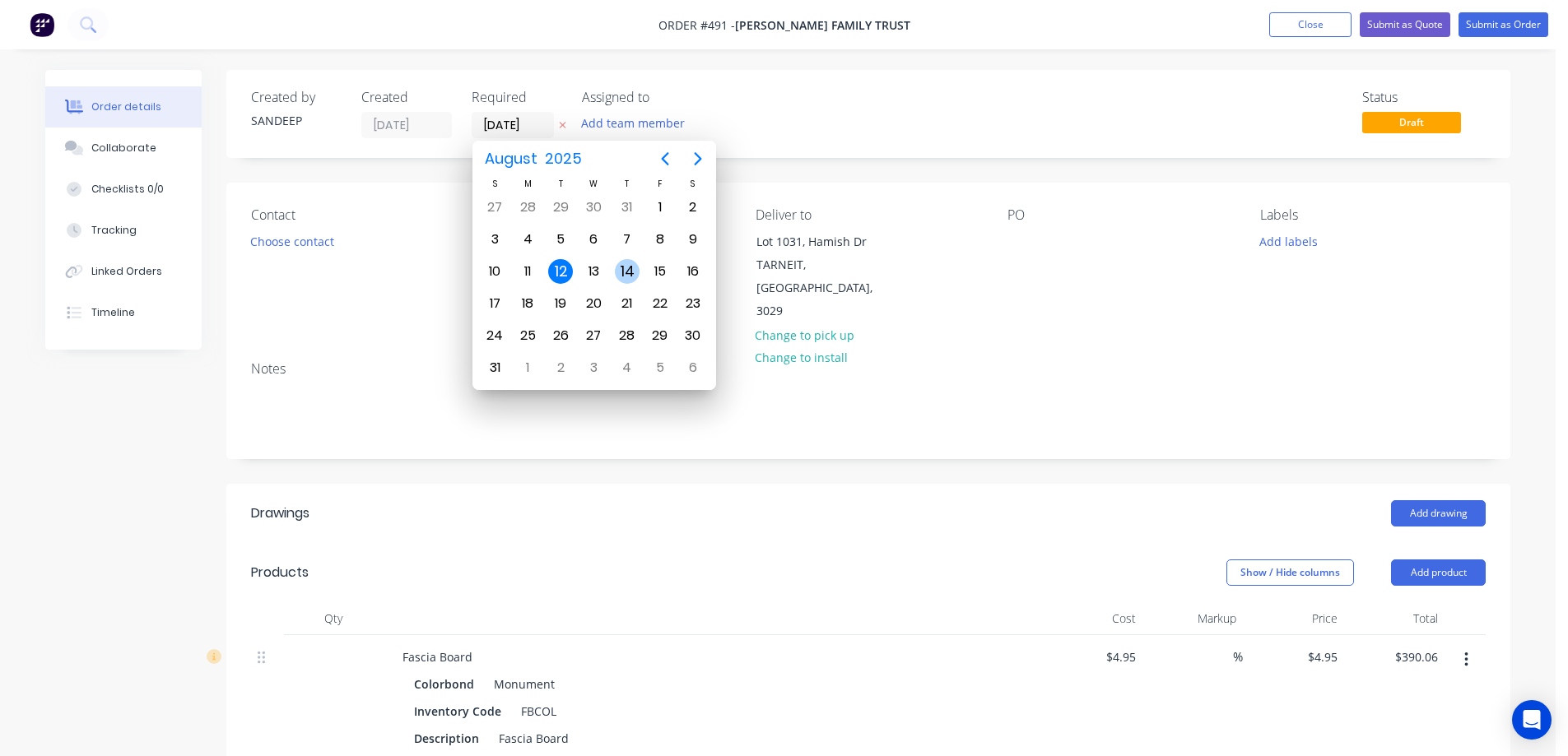
click at [637, 265] on div "14" at bounding box center [627, 271] width 25 height 25
type input "14/08/25"
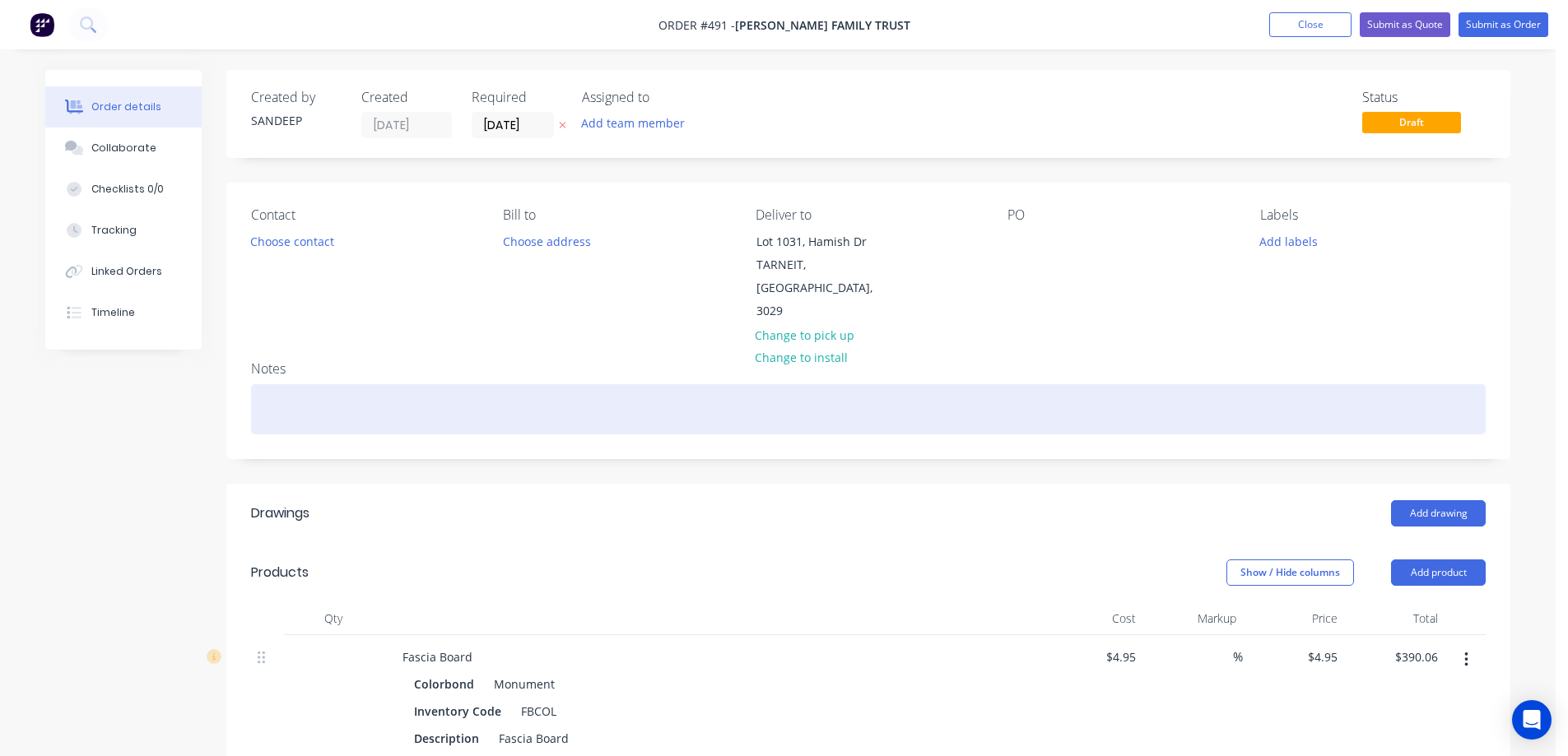
click at [538, 384] on div at bounding box center [868, 409] width 1235 height 50
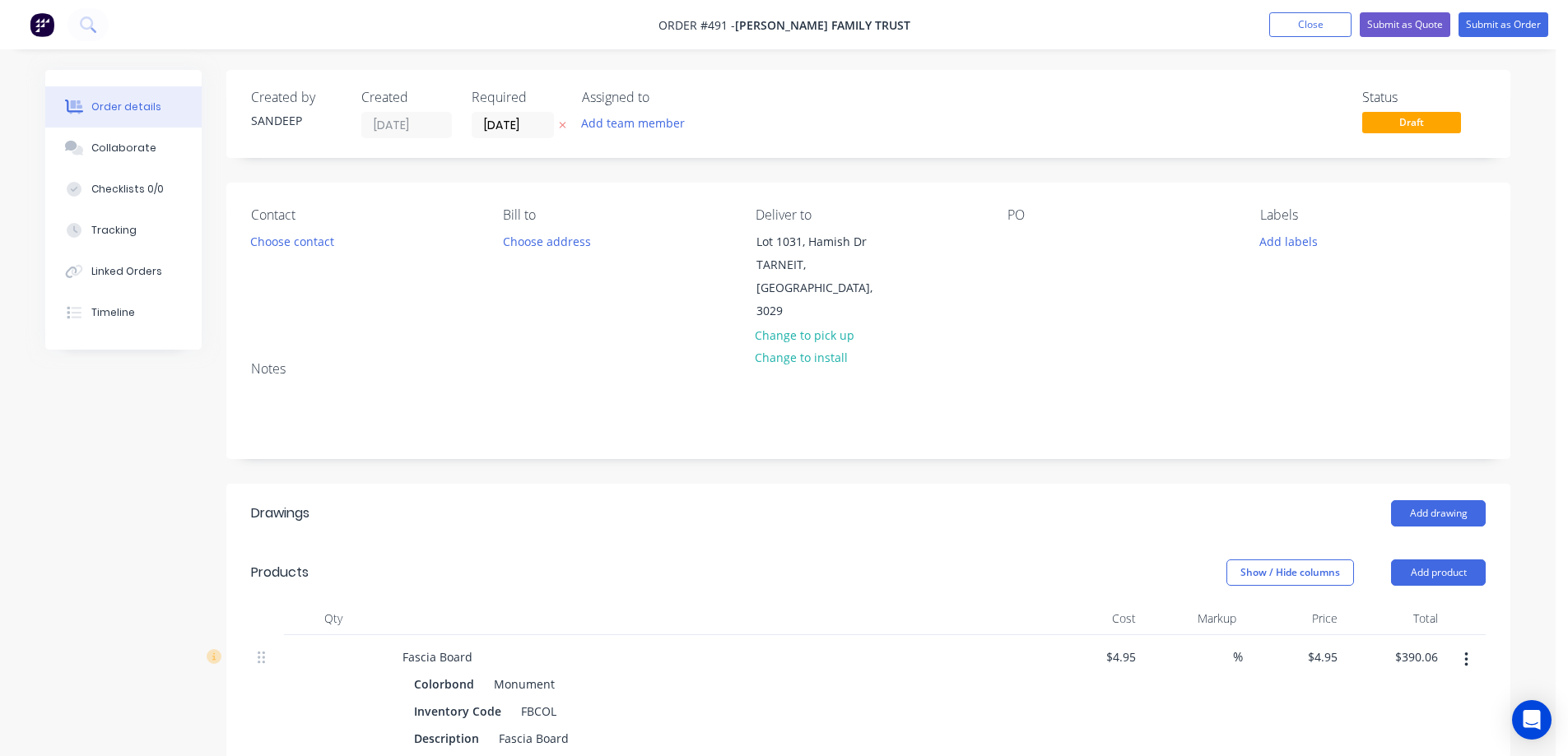
click at [546, 500] on div "Add drawing" at bounding box center [999, 514] width 972 height 27
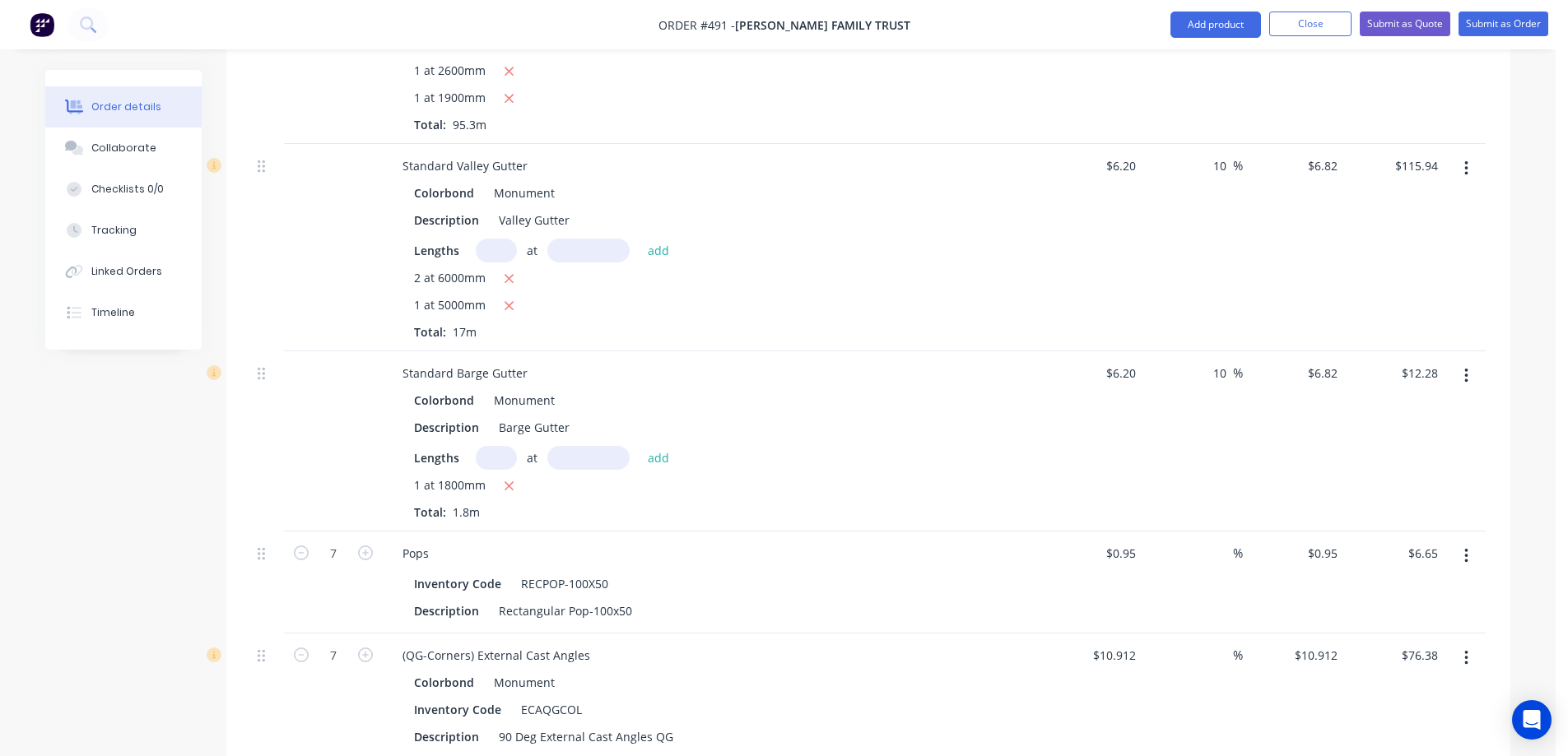
scroll to position [1317, 0]
drag, startPoint x: 1135, startPoint y: 119, endPoint x: 1099, endPoint y: 127, distance: 36.9
click at [1099, 140] on div "6.2 6.2" at bounding box center [1091, 244] width 101 height 207
type input "2"
type input "$7.60"
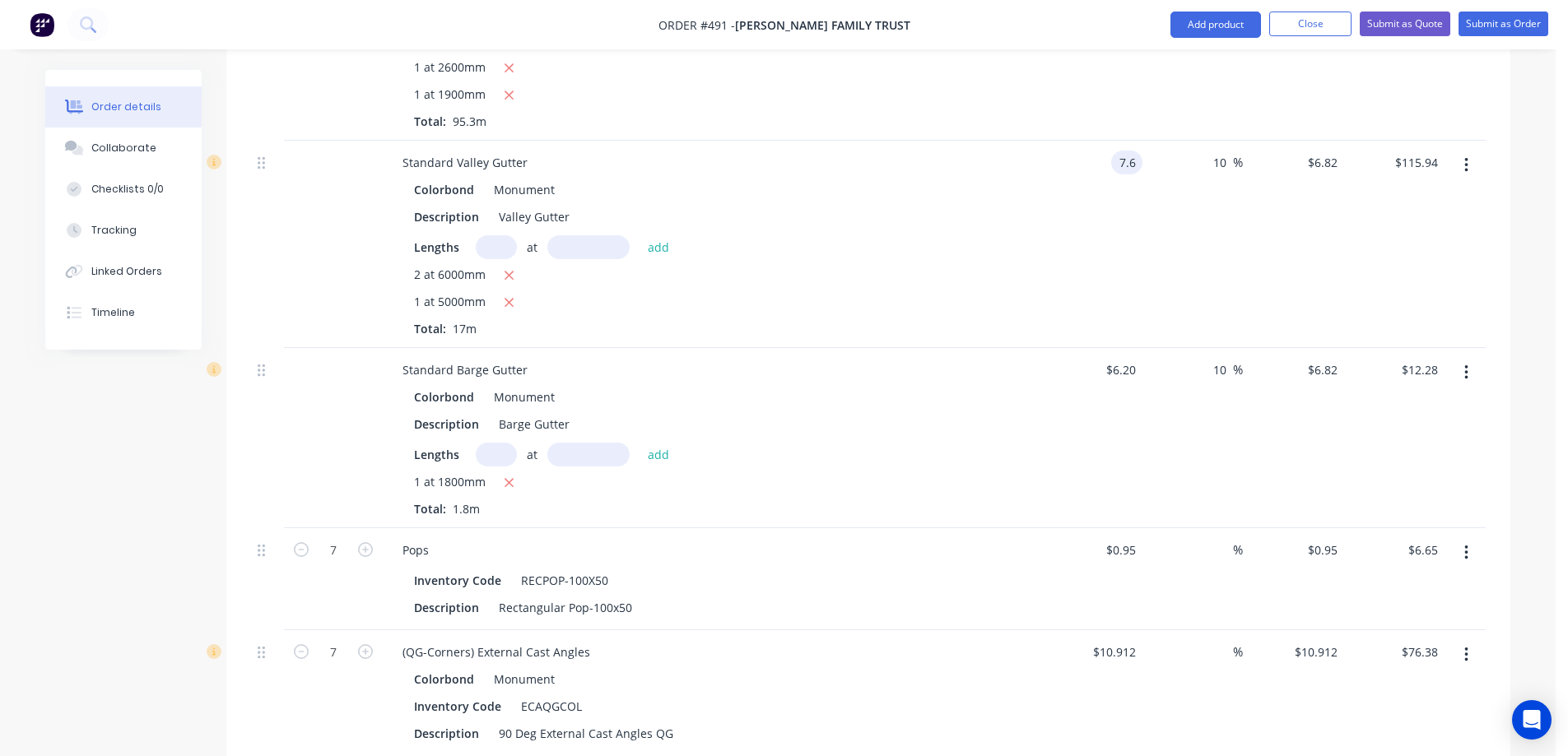
type input "$8.36"
type input "$142.12"
click at [1070, 185] on div "$7.60 $7.60" at bounding box center [1091, 244] width 101 height 207
drag, startPoint x: 1105, startPoint y: 121, endPoint x: 1149, endPoint y: 120, distance: 44.0
click at [1149, 140] on div "Standard Valley Gutter Colorbond Monument Description Valley Gutter Lengths at …" at bounding box center [868, 244] width 1235 height 207
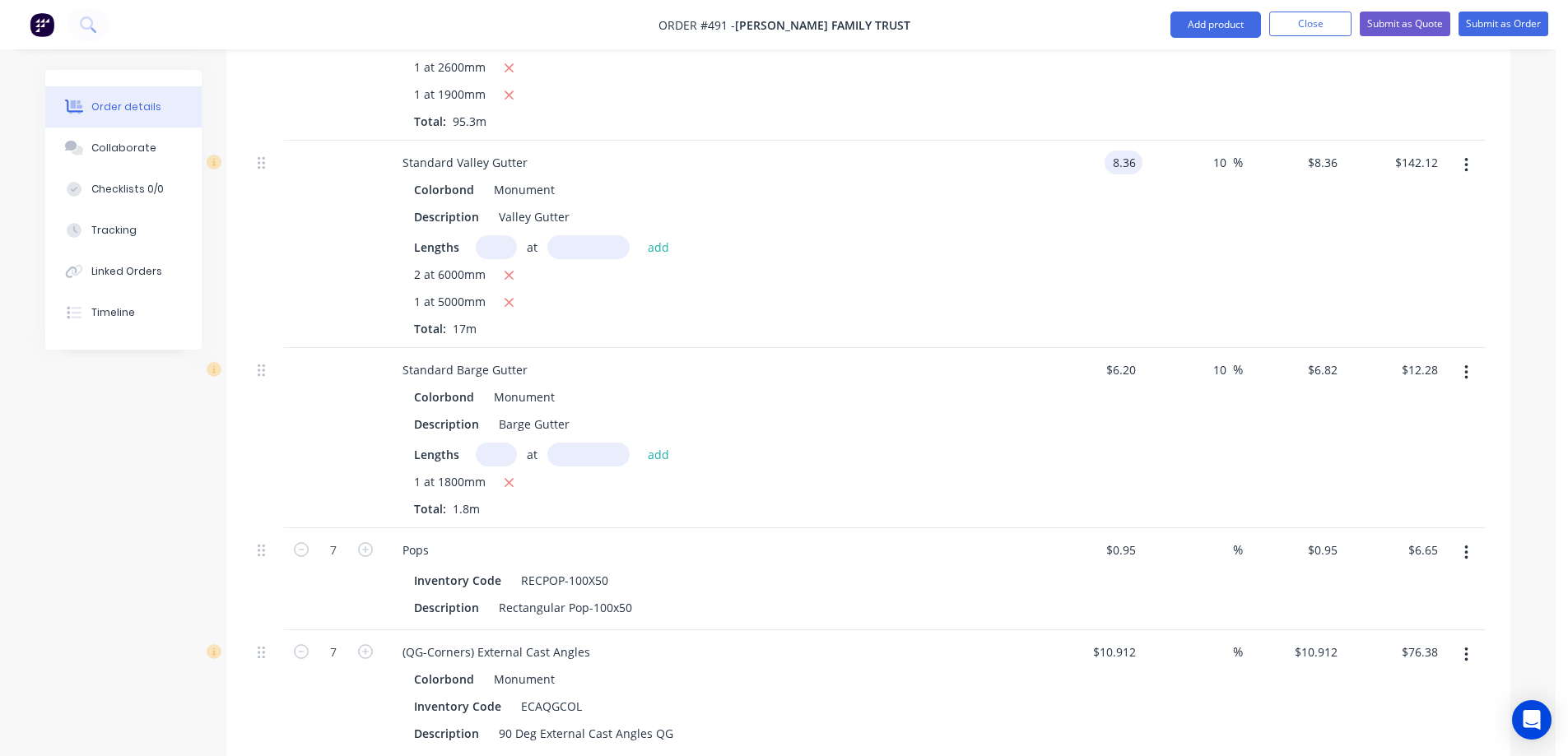
type input "$8.36"
type input "$9.196"
type input "$156.33"
click at [1179, 183] on div "10 10 %" at bounding box center [1192, 244] width 101 height 207
drag, startPoint x: 1223, startPoint y: 119, endPoint x: 1177, endPoint y: 122, distance: 46.1
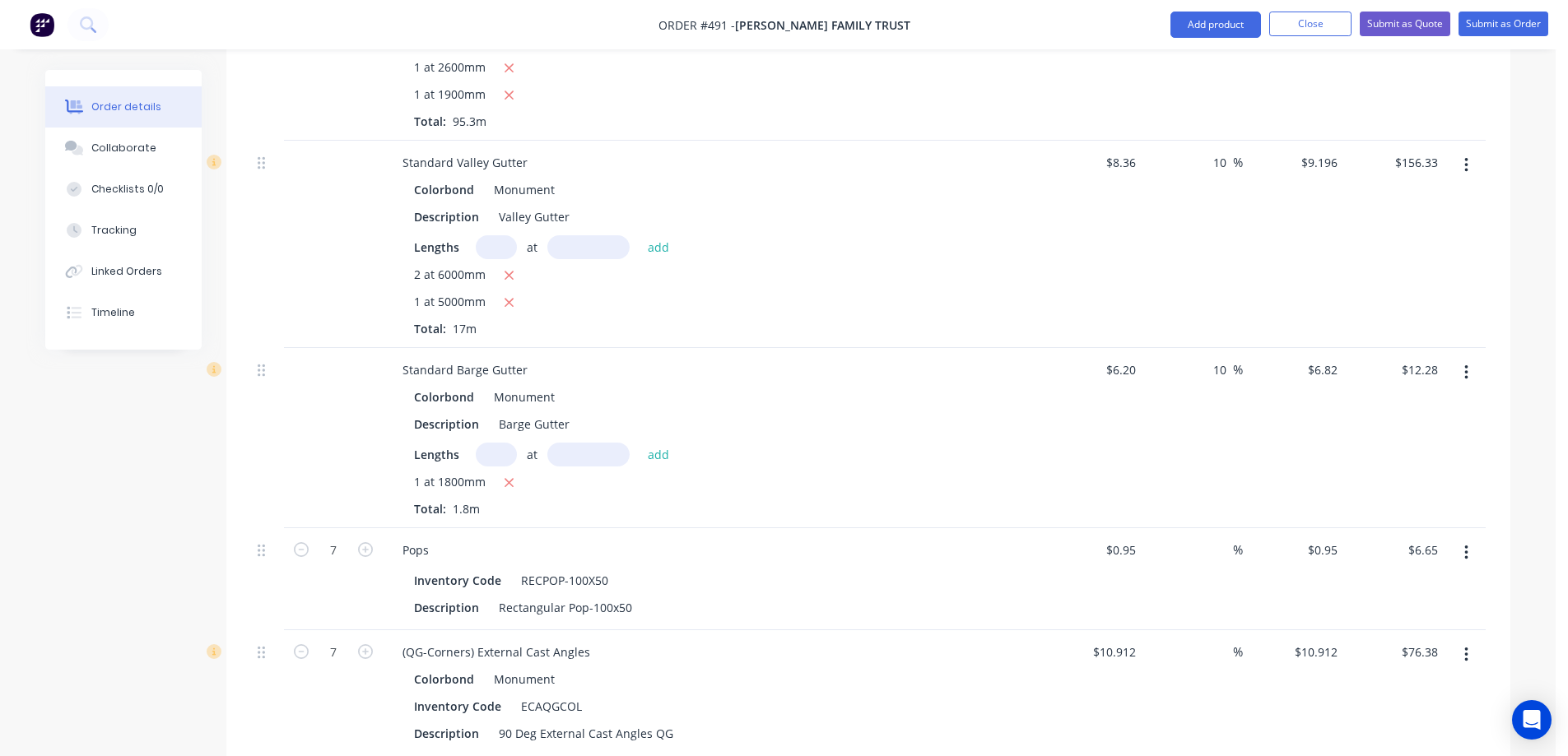
click at [1177, 140] on div "10 10 %" at bounding box center [1192, 244] width 101 height 207
type input "$8.36"
type input "$142.12"
drag, startPoint x: 1231, startPoint y: 329, endPoint x: 1193, endPoint y: 329, distance: 38.0
click at [1193, 348] on div "10 10 %" at bounding box center [1192, 439] width 101 height 180
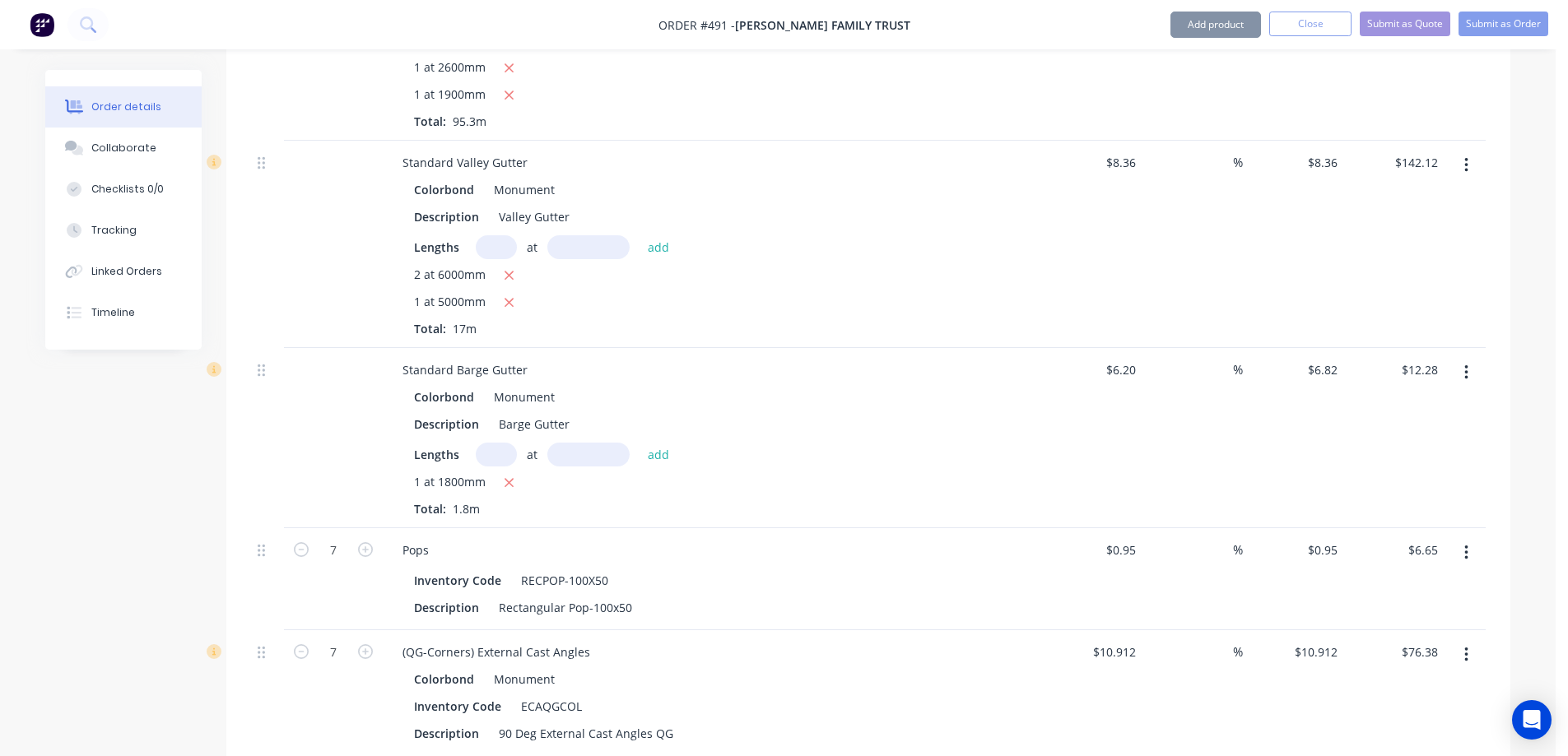
click at [1195, 226] on div "%" at bounding box center [1192, 244] width 101 height 207
type input "$6.20"
type input "$11.16"
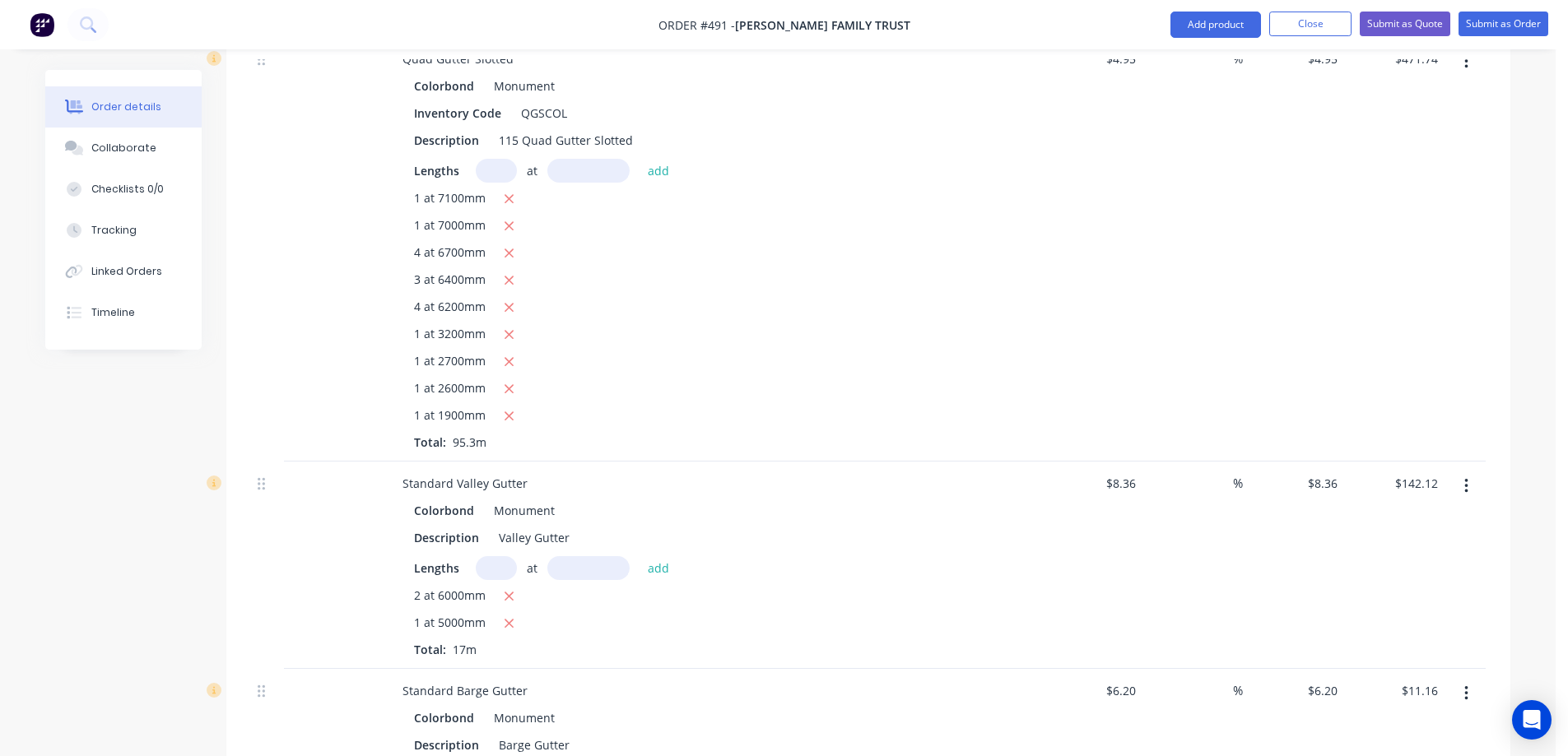
scroll to position [1325, 0]
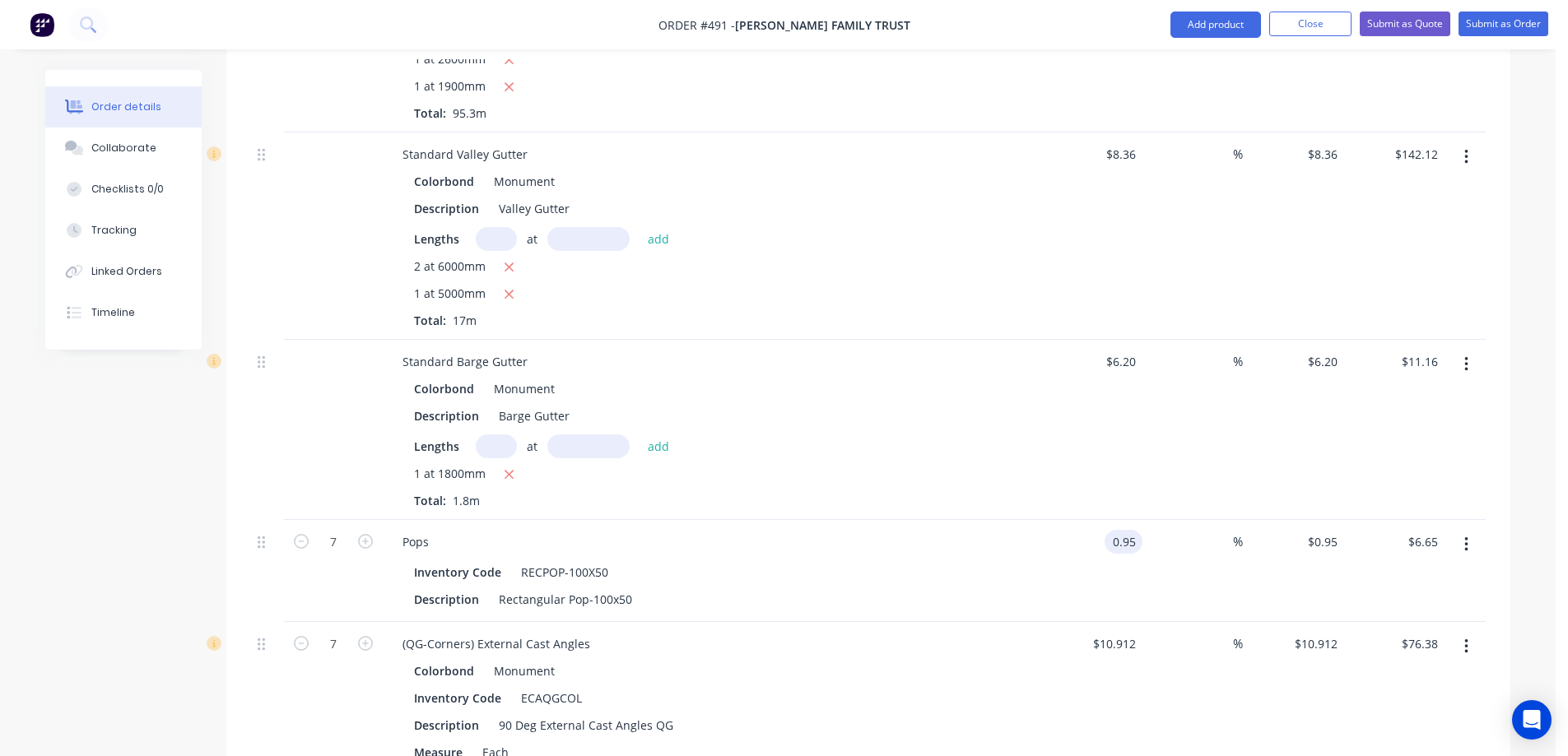
click at [1114, 530] on input "0.95" at bounding box center [1126, 541] width 31 height 24
type input "$1.38"
type input "$9.66"
click at [1073, 432] on div "$6.20 $6.20" at bounding box center [1091, 430] width 101 height 180
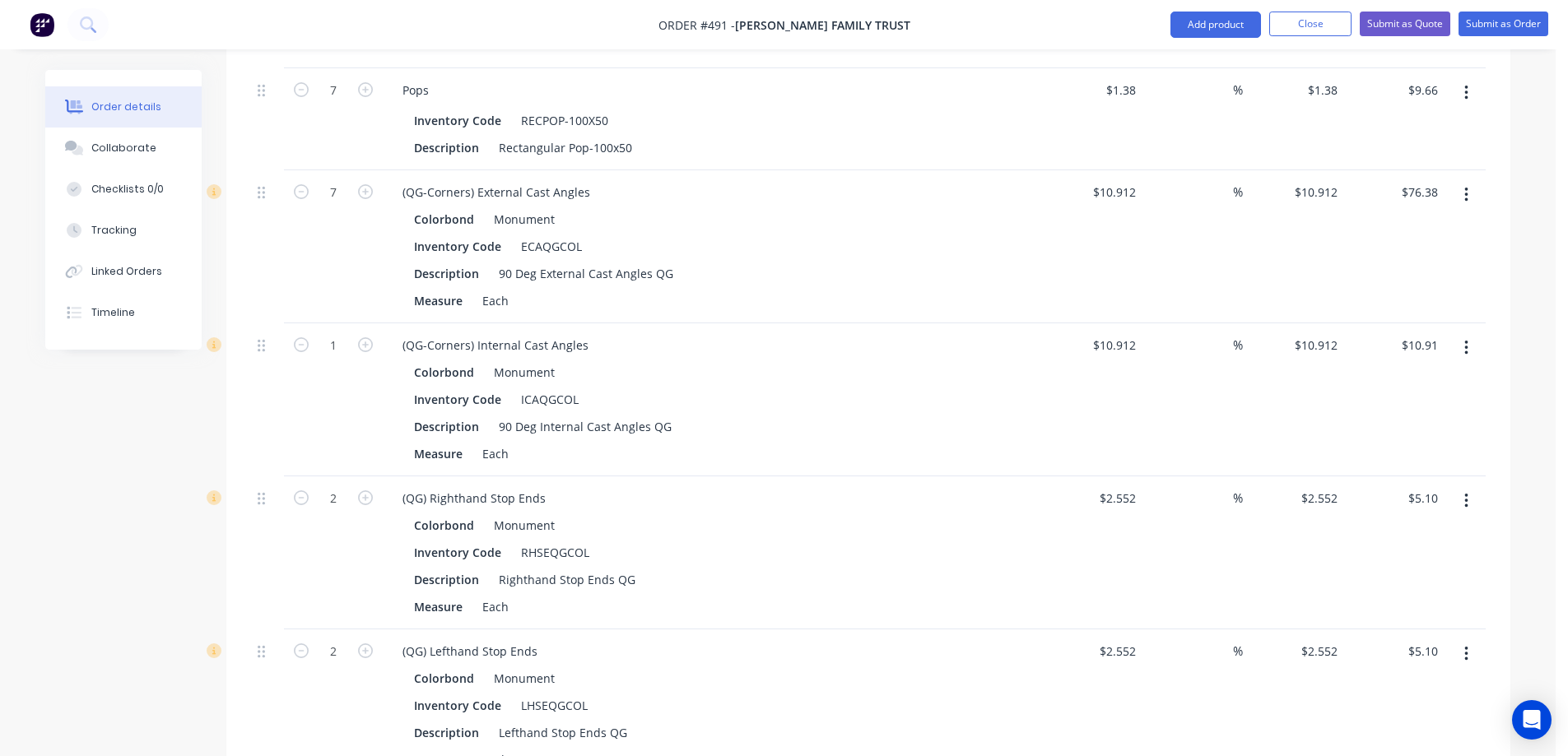
scroll to position [1737, 0]
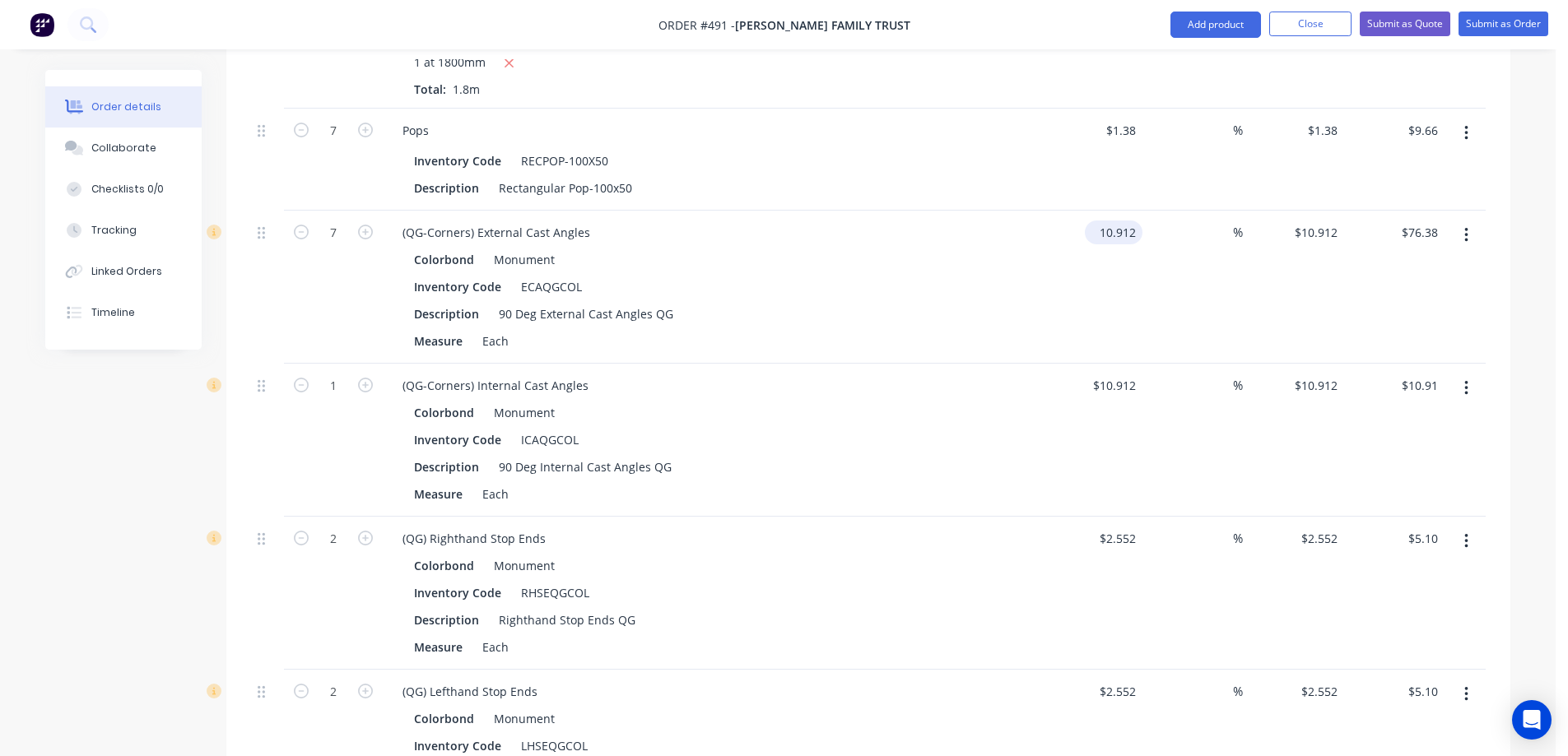
click at [1111, 221] on input "10.912" at bounding box center [1116, 232] width 51 height 24
type input "$10.92"
type input "$76.44"
click at [1097, 373] on div "10.912 $10.912" at bounding box center [1116, 385] width 51 height 24
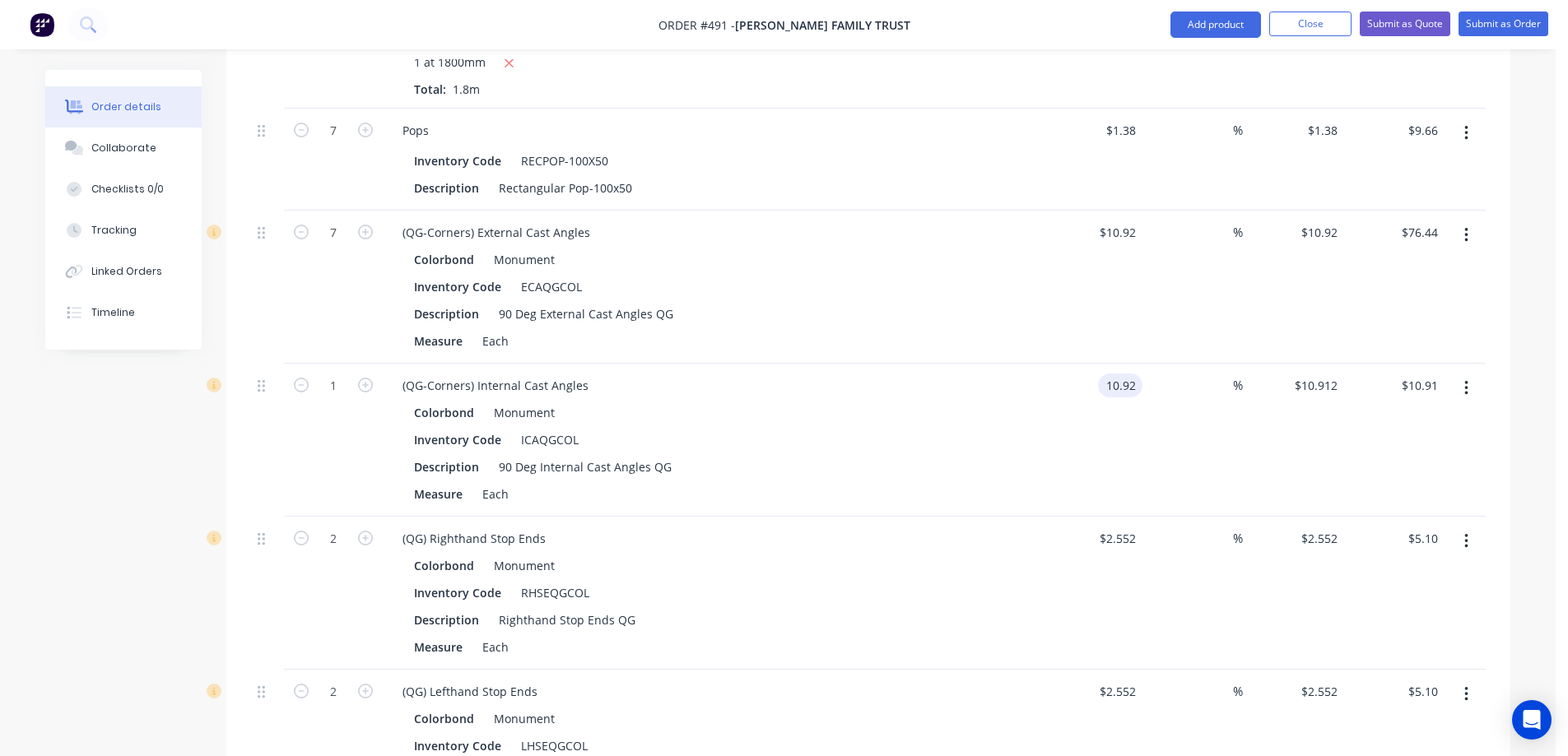
type input "$10.92"
click at [1043, 393] on div "$10.92 10.92" at bounding box center [1091, 439] width 101 height 153
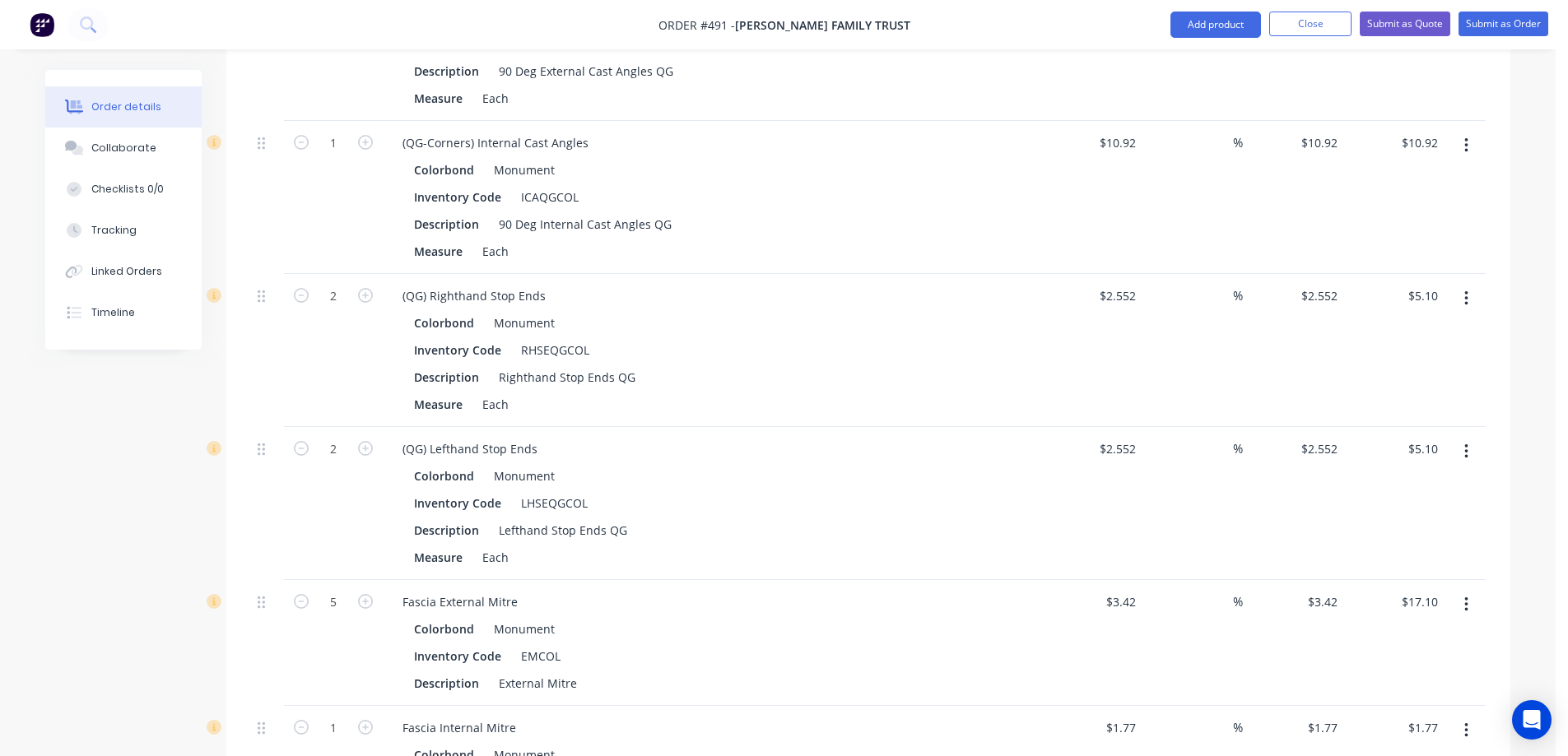
scroll to position [1983, 0]
click at [1109, 280] on input "2.552" at bounding box center [1123, 292] width 38 height 24
type input "$2.56"
type input "$5.12"
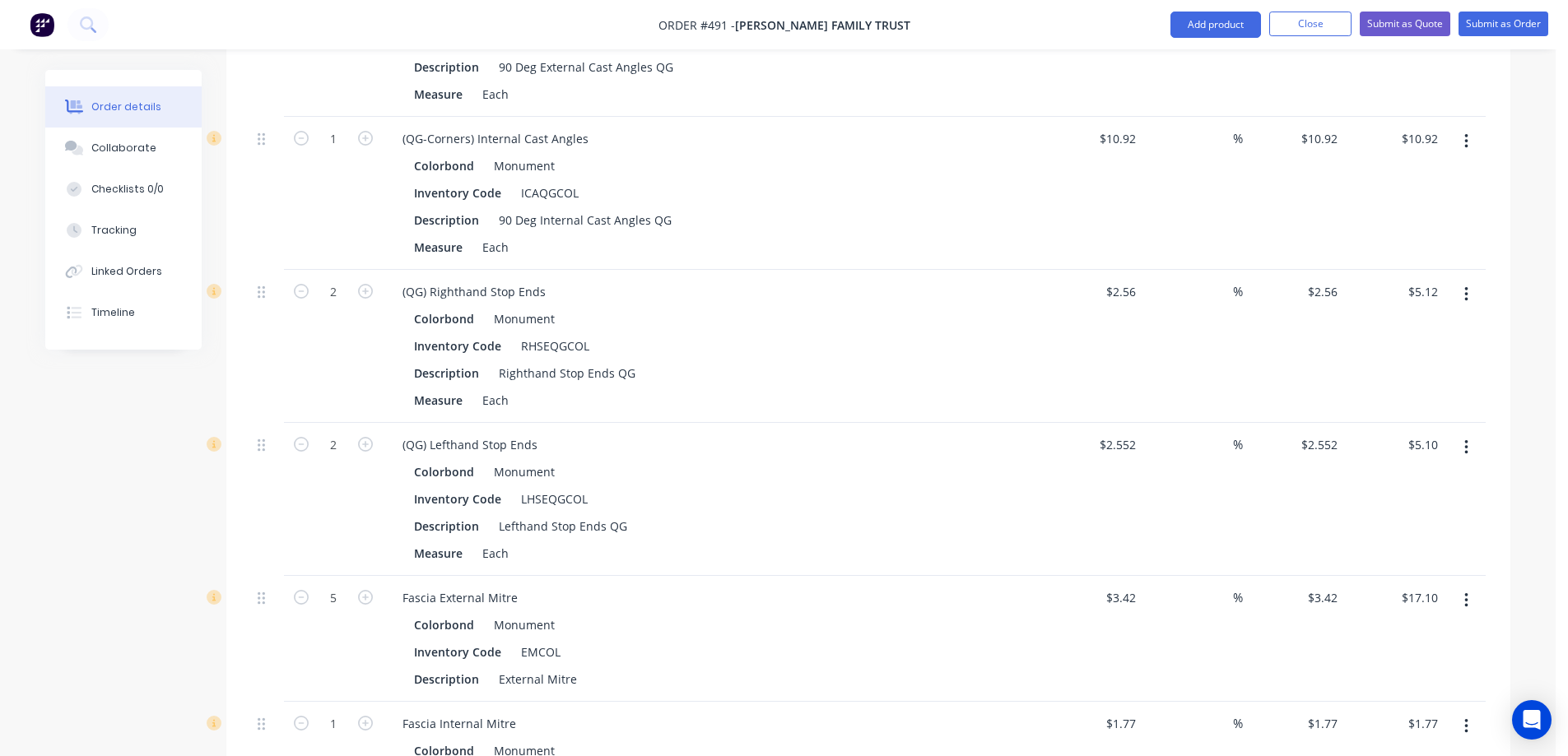
click at [1127, 423] on div "$2.552 $2.552" at bounding box center [1091, 499] width 101 height 153
click at [1124, 433] on input "2.552" at bounding box center [1119, 444] width 44 height 24
type input "$2.56"
type input "$5.12"
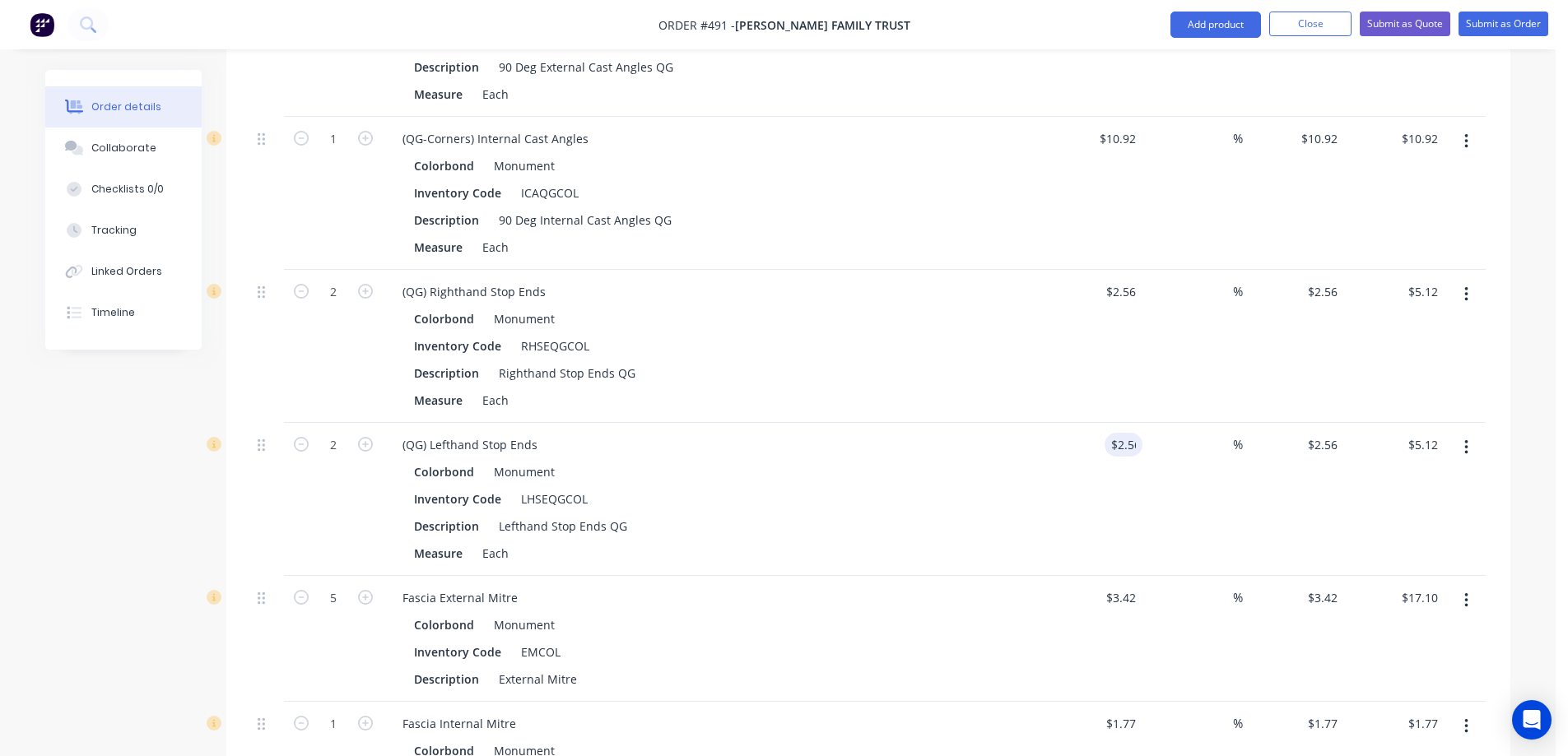
click at [1069, 434] on div "$2.56 2.56" at bounding box center [1091, 499] width 101 height 153
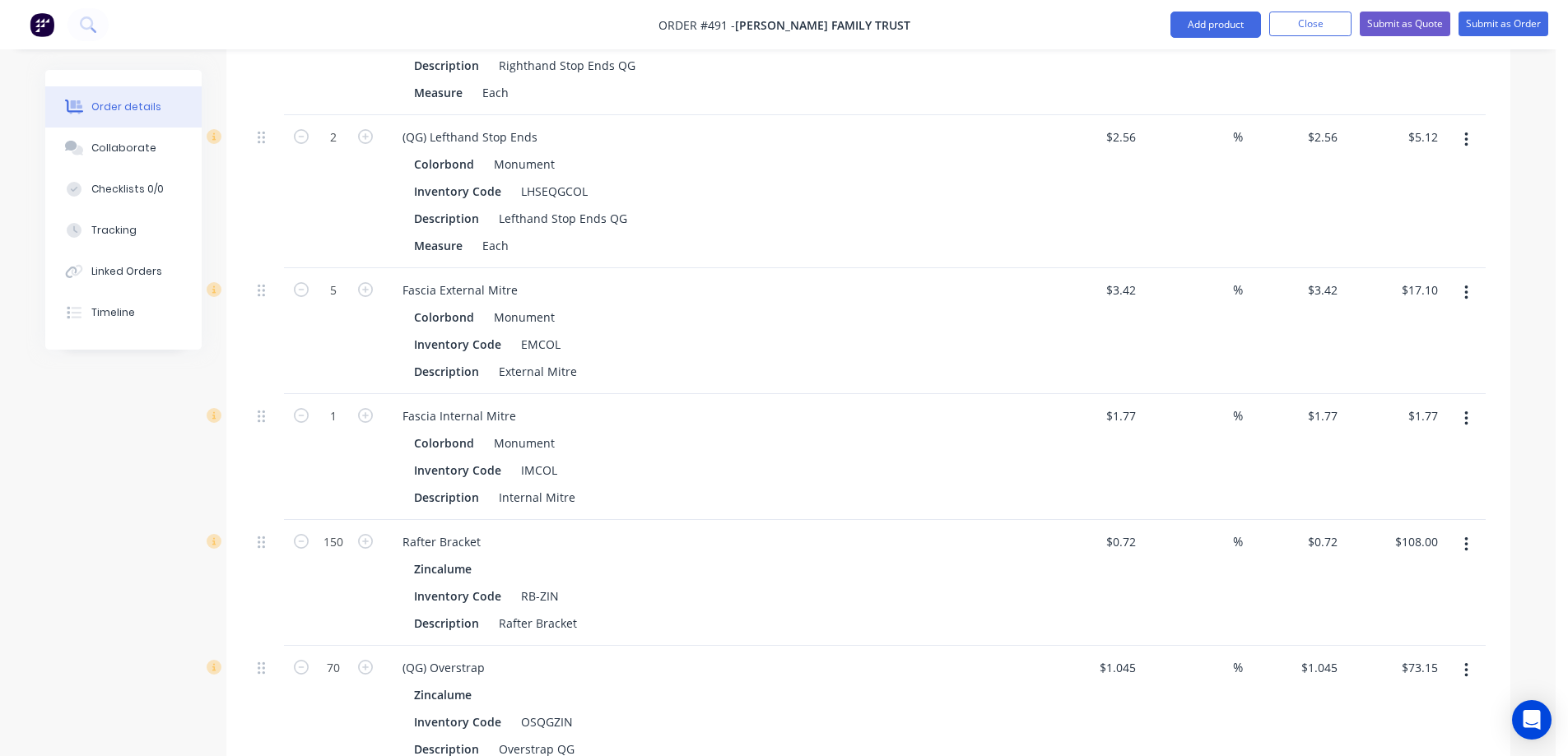
scroll to position [2312, 0]
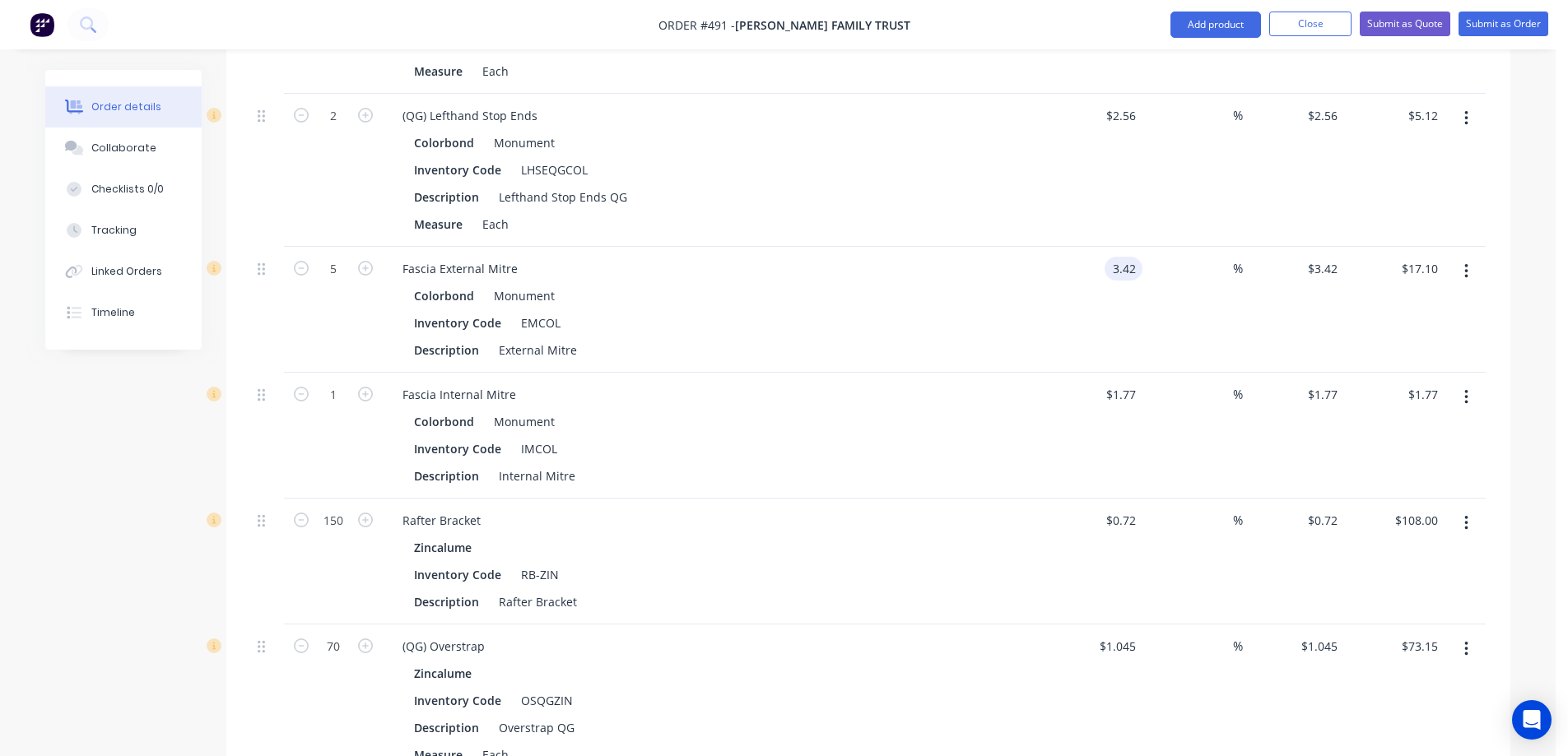
click at [1104, 247] on div "3.42 3.42" at bounding box center [1091, 310] width 101 height 126
type input "$3.43"
type input "$17.15"
click at [1039, 311] on div "Fascia External Mitre Colorbond Monument Inventory Code EMCOL Description Exter…" at bounding box center [712, 310] width 658 height 126
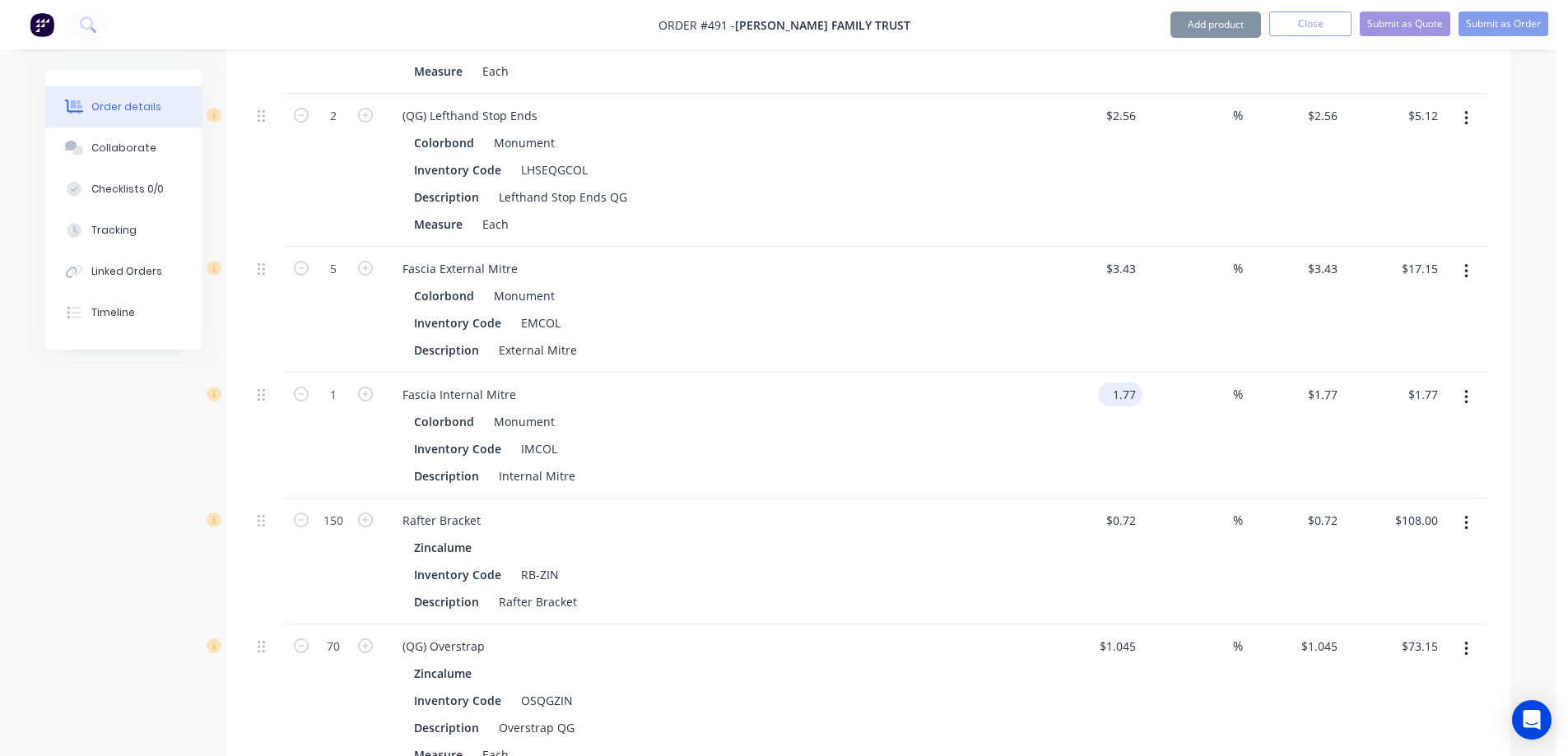
click at [1114, 383] on input "1.77" at bounding box center [1123, 394] width 38 height 24
type input "$1.78"
click at [1010, 414] on div "Colorbond Monument Inventory Code IMCOL Description Internal Mitre" at bounding box center [712, 449] width 645 height 79
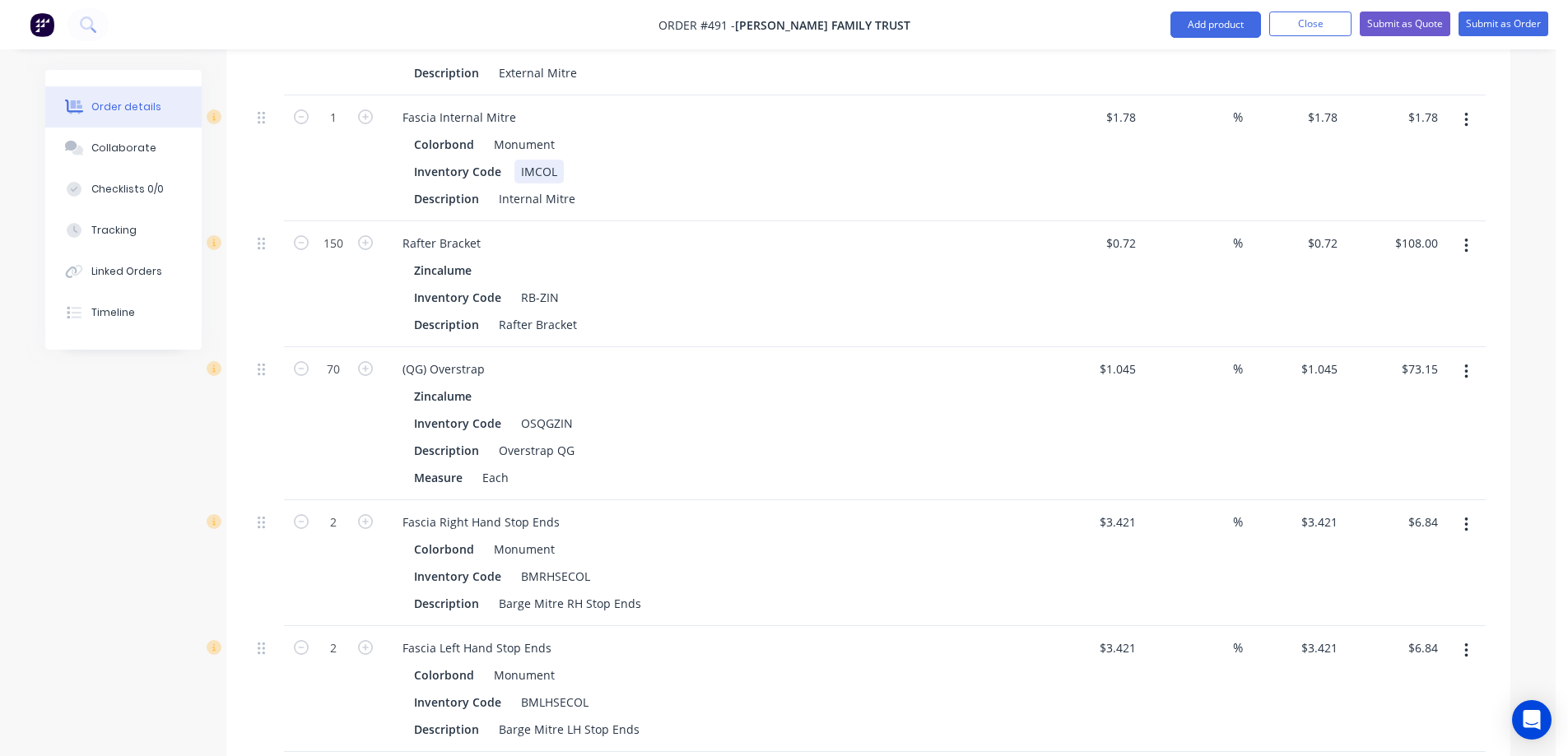
scroll to position [2641, 0]
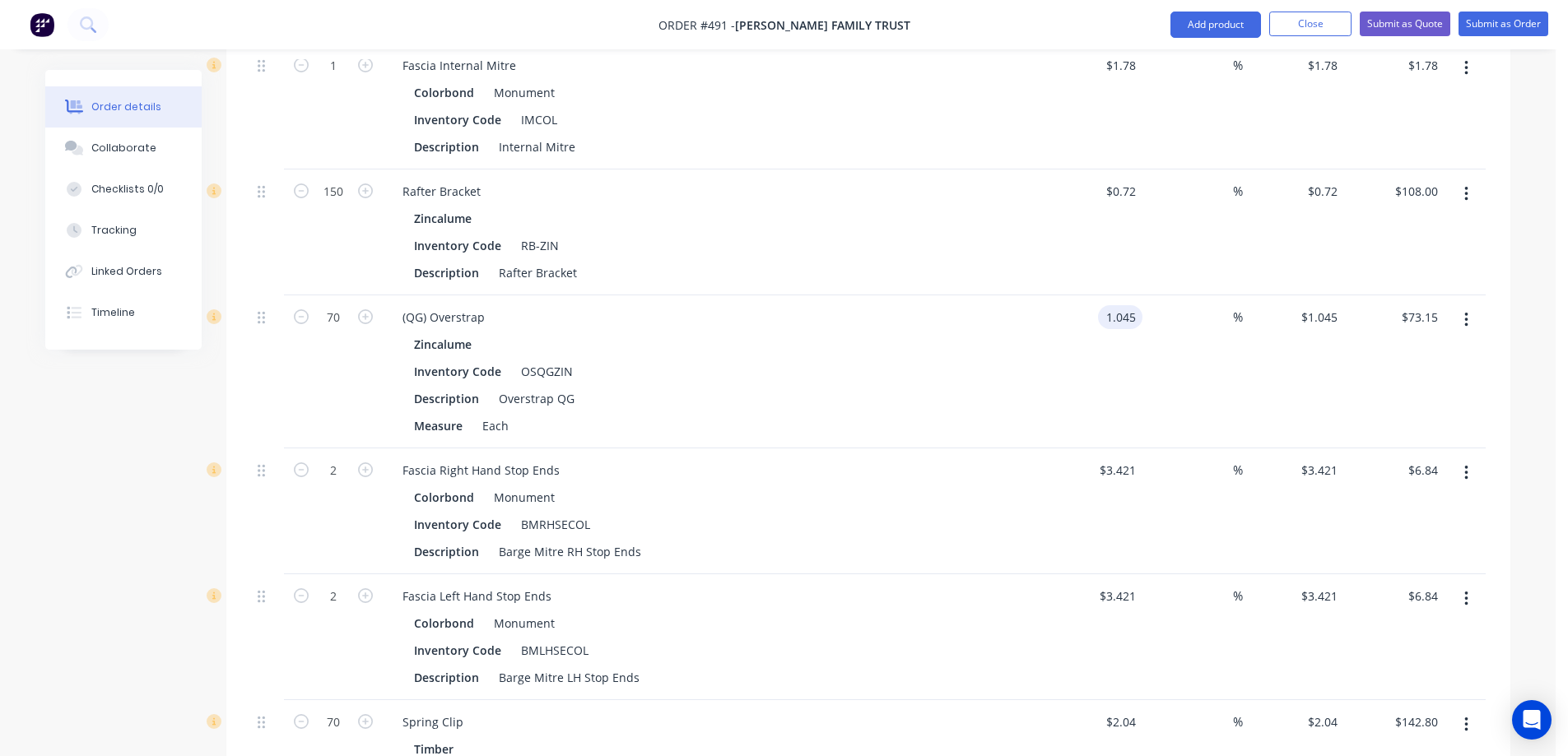
click at [1103, 296] on div "1.045 1.045" at bounding box center [1091, 372] width 101 height 153
type input "$1.05"
type input "$73.50"
click at [1000, 359] on div "Inventory Code OSQGZIN" at bounding box center [708, 371] width 602 height 24
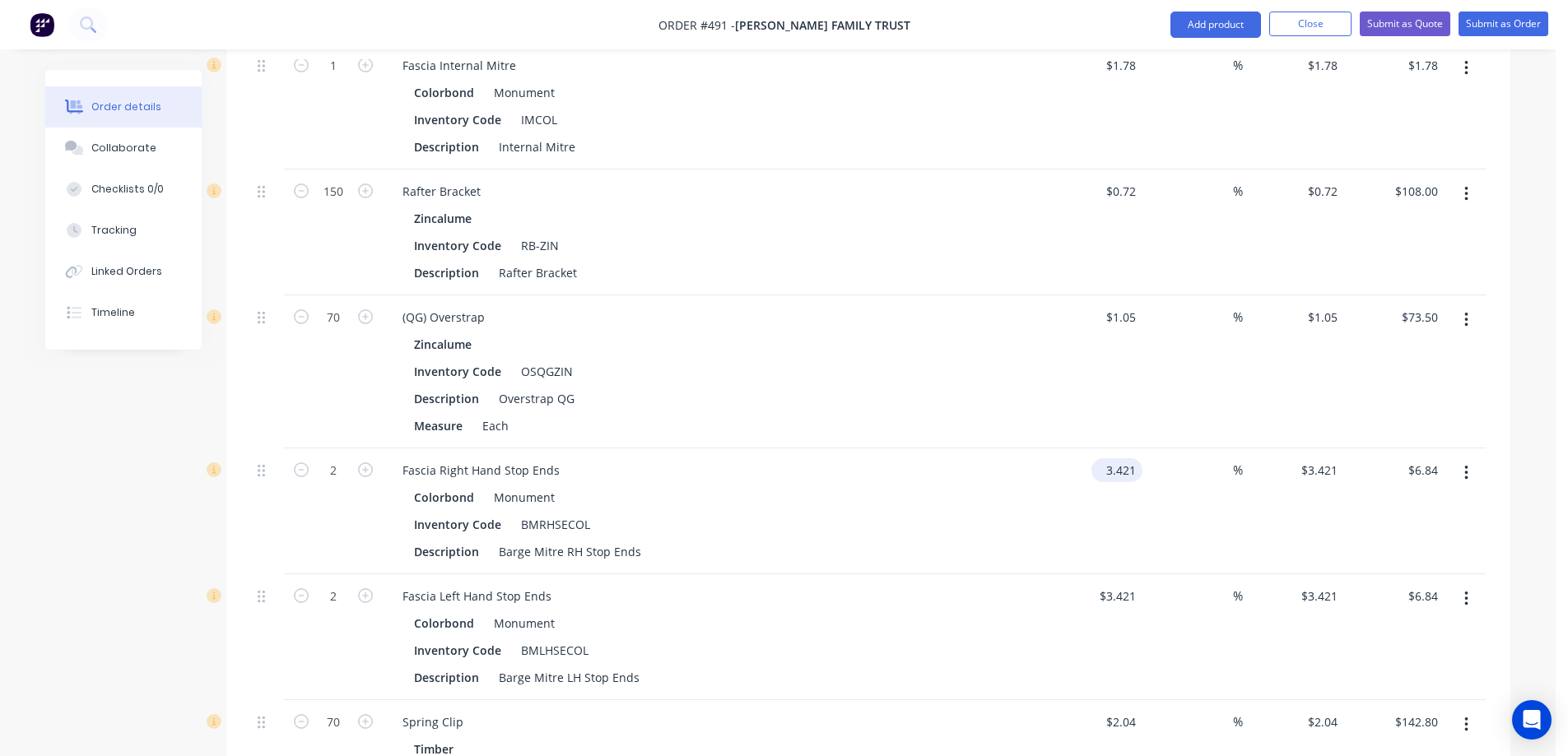
click at [1114, 459] on input "3.421" at bounding box center [1119, 470] width 44 height 24
type input "$3.43"
type input "$6.86"
click at [1107, 584] on input "3.421" at bounding box center [1119, 596] width 44 height 24
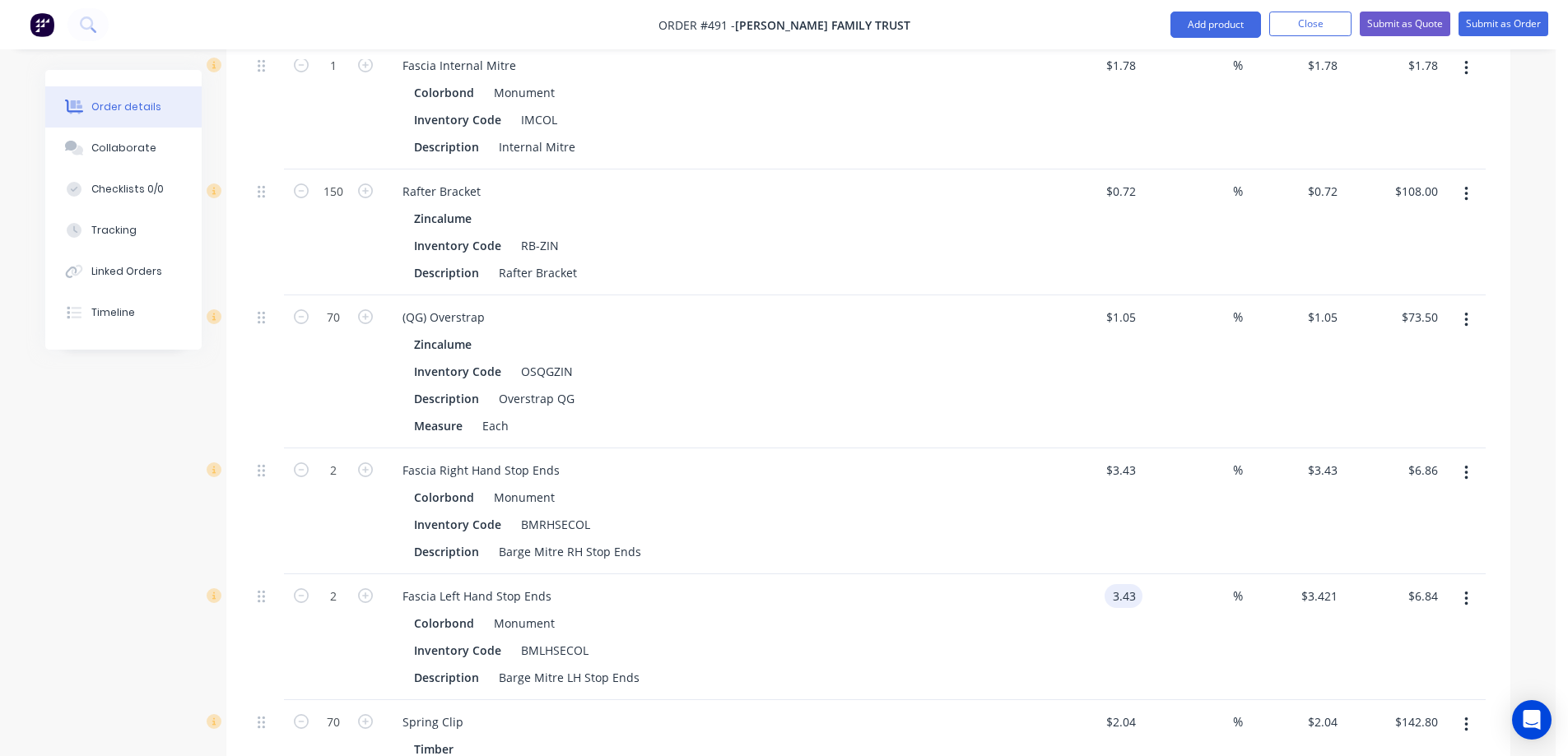
type input "$3.43"
type input "$6.86"
click at [961, 584] on div "Fascia Left Hand Stop Ends" at bounding box center [712, 596] width 645 height 24
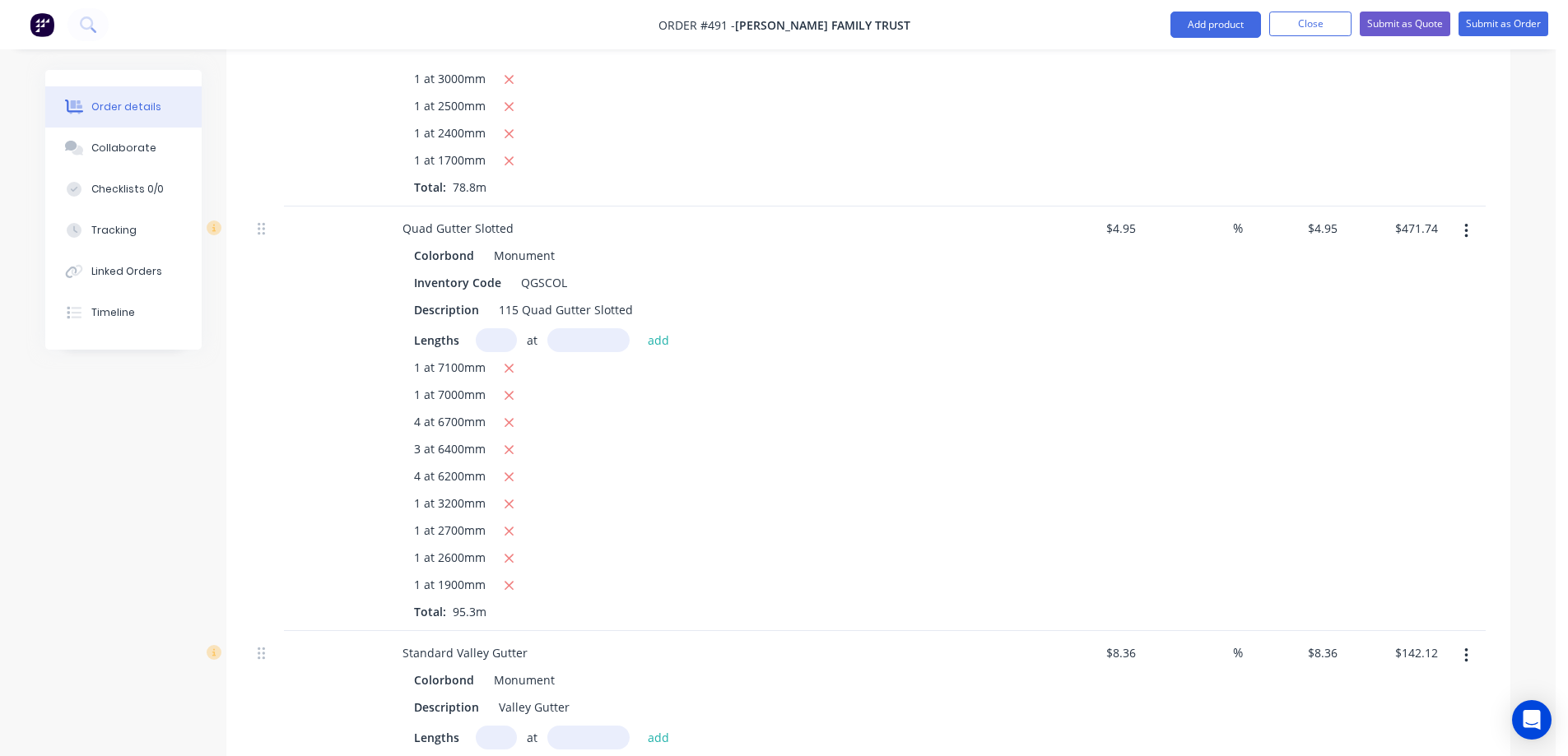
scroll to position [831, 0]
click at [1395, 30] on button "Submit as Quote" at bounding box center [1404, 24] width 90 height 25
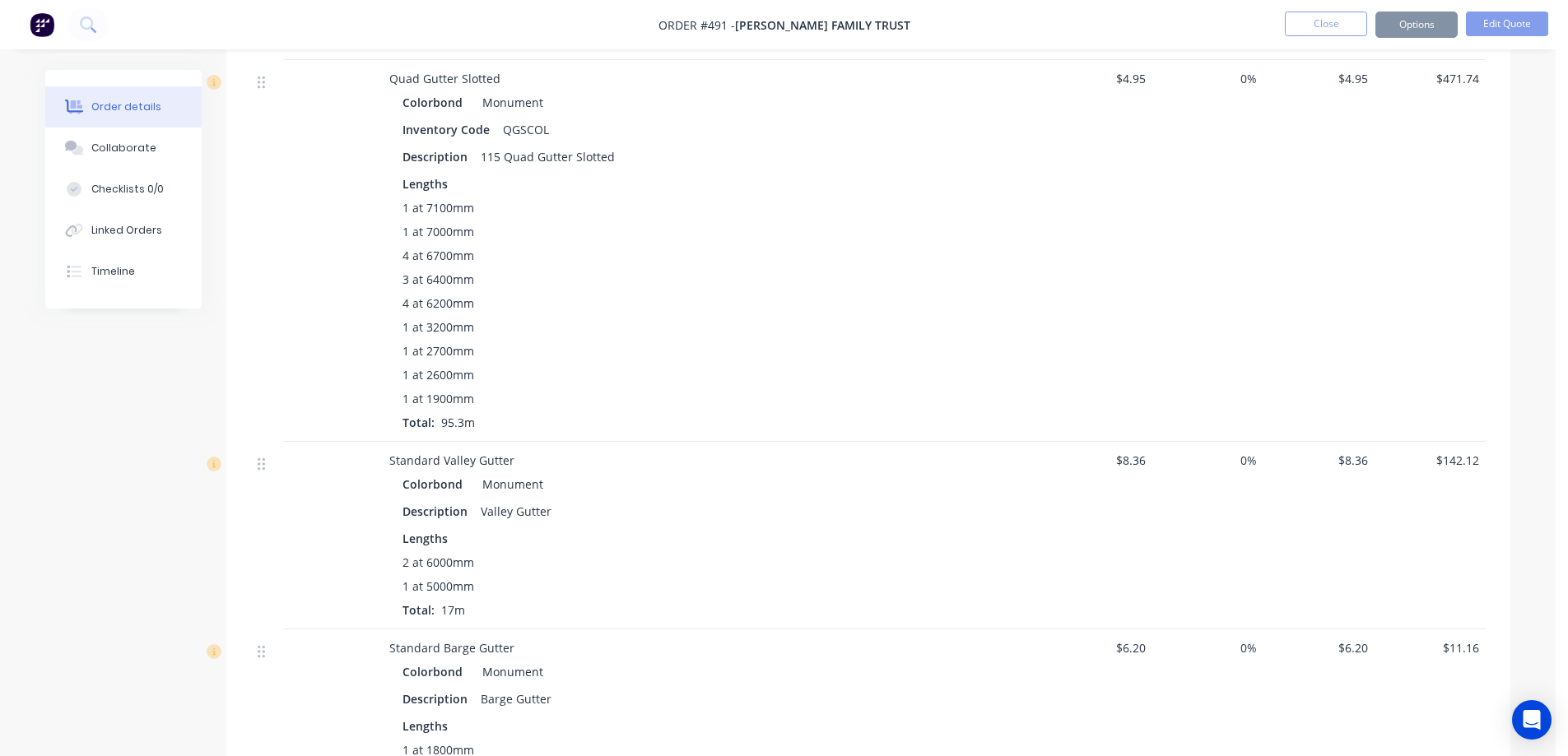
scroll to position [0, 0]
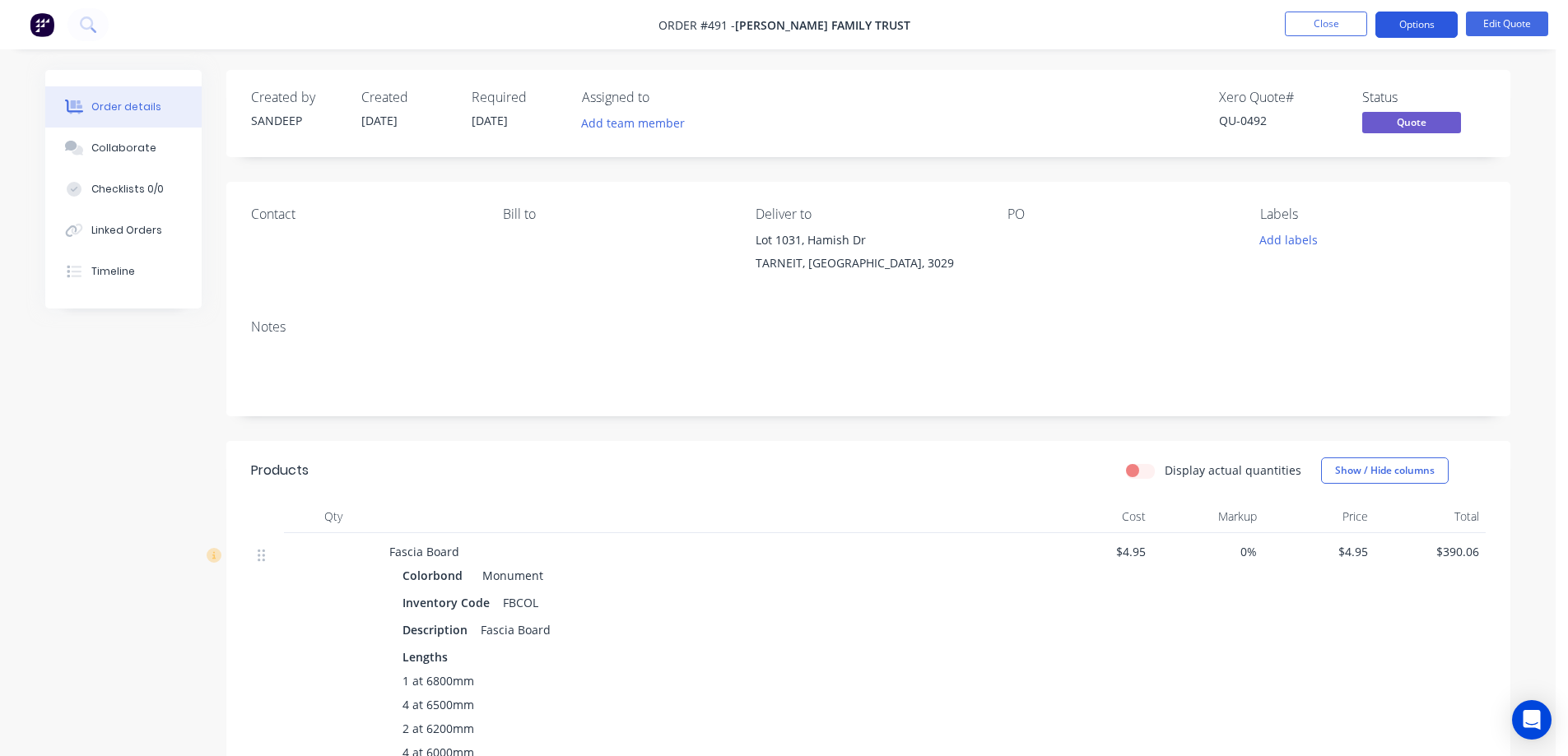
click at [1414, 33] on button "Options" at bounding box center [1416, 25] width 83 height 27
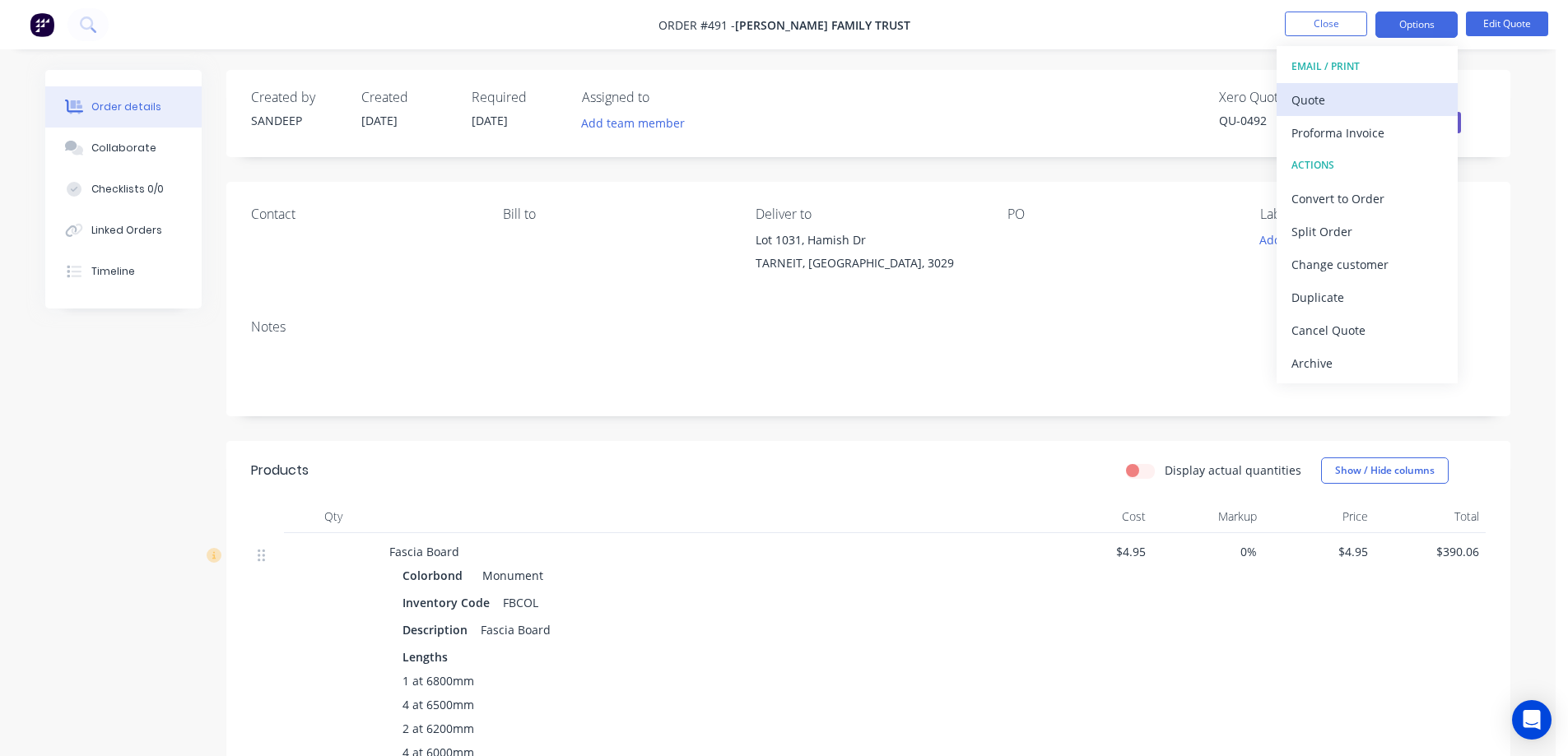
click at [1344, 90] on div "Quote" at bounding box center [1367, 99] width 151 height 24
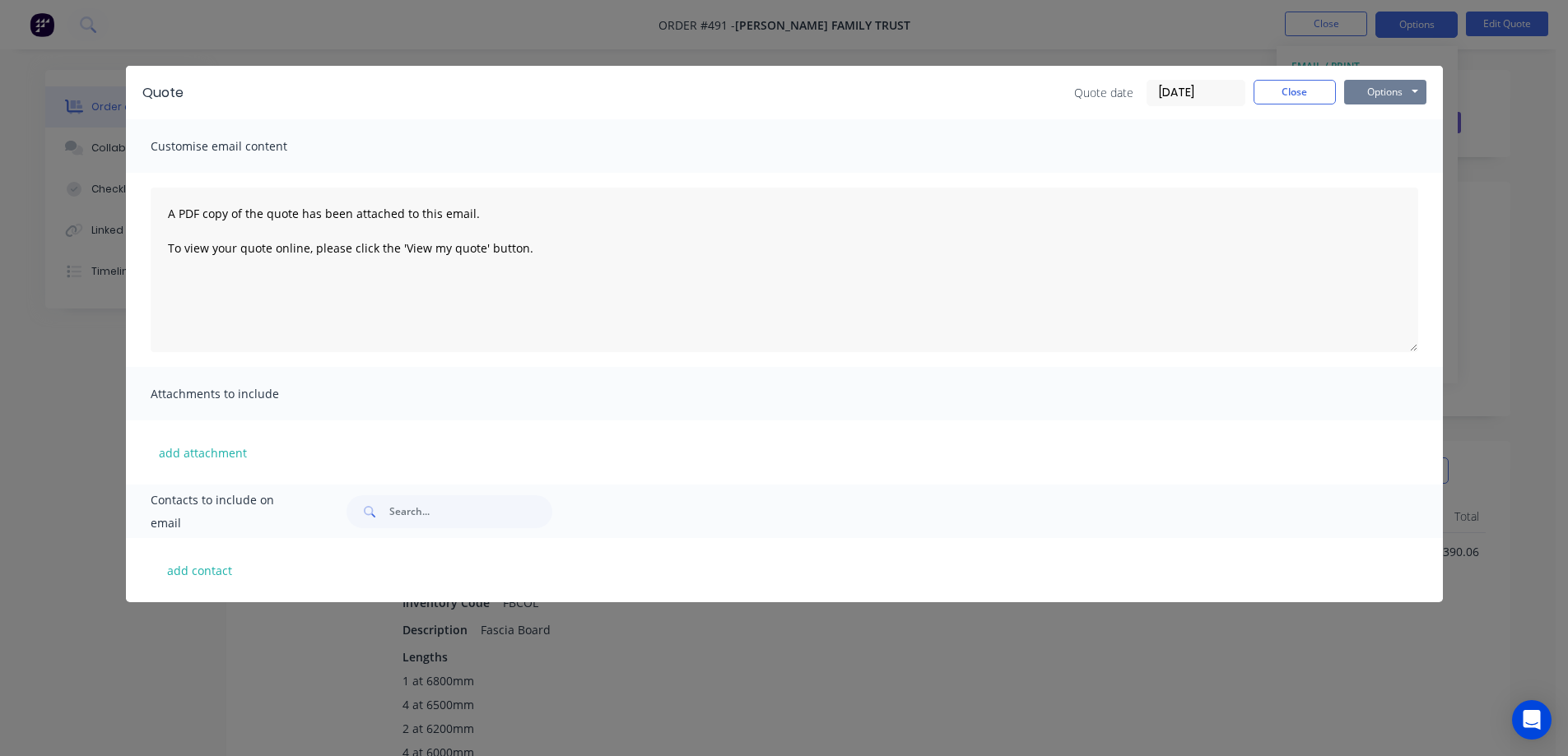
click at [1366, 89] on button "Options" at bounding box center [1385, 93] width 83 height 25
click at [1368, 119] on button "Preview" at bounding box center [1397, 121] width 105 height 28
click at [1274, 82] on button "Close" at bounding box center [1294, 93] width 83 height 25
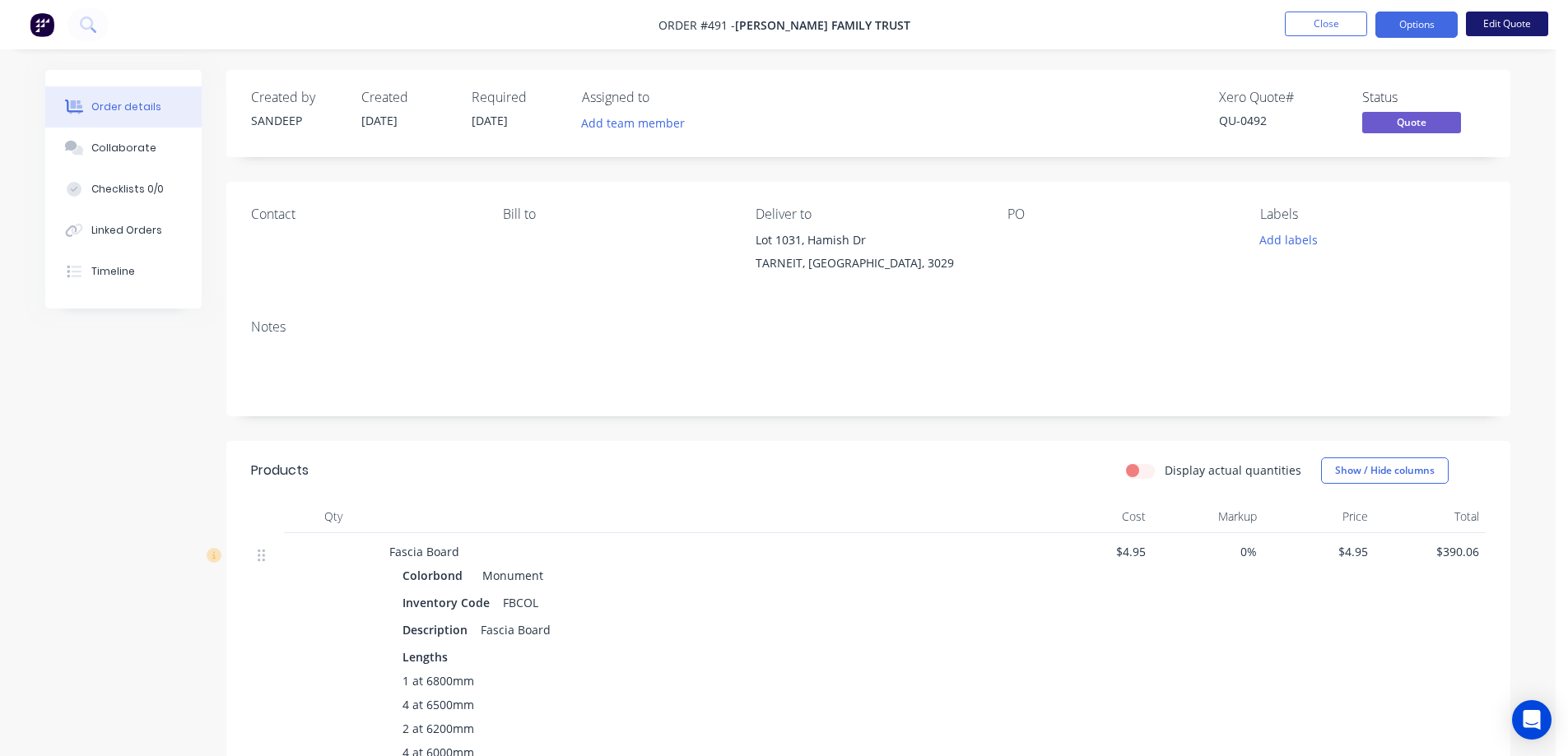
click at [1503, 20] on button "Edit Quote" at bounding box center [1506, 24] width 83 height 25
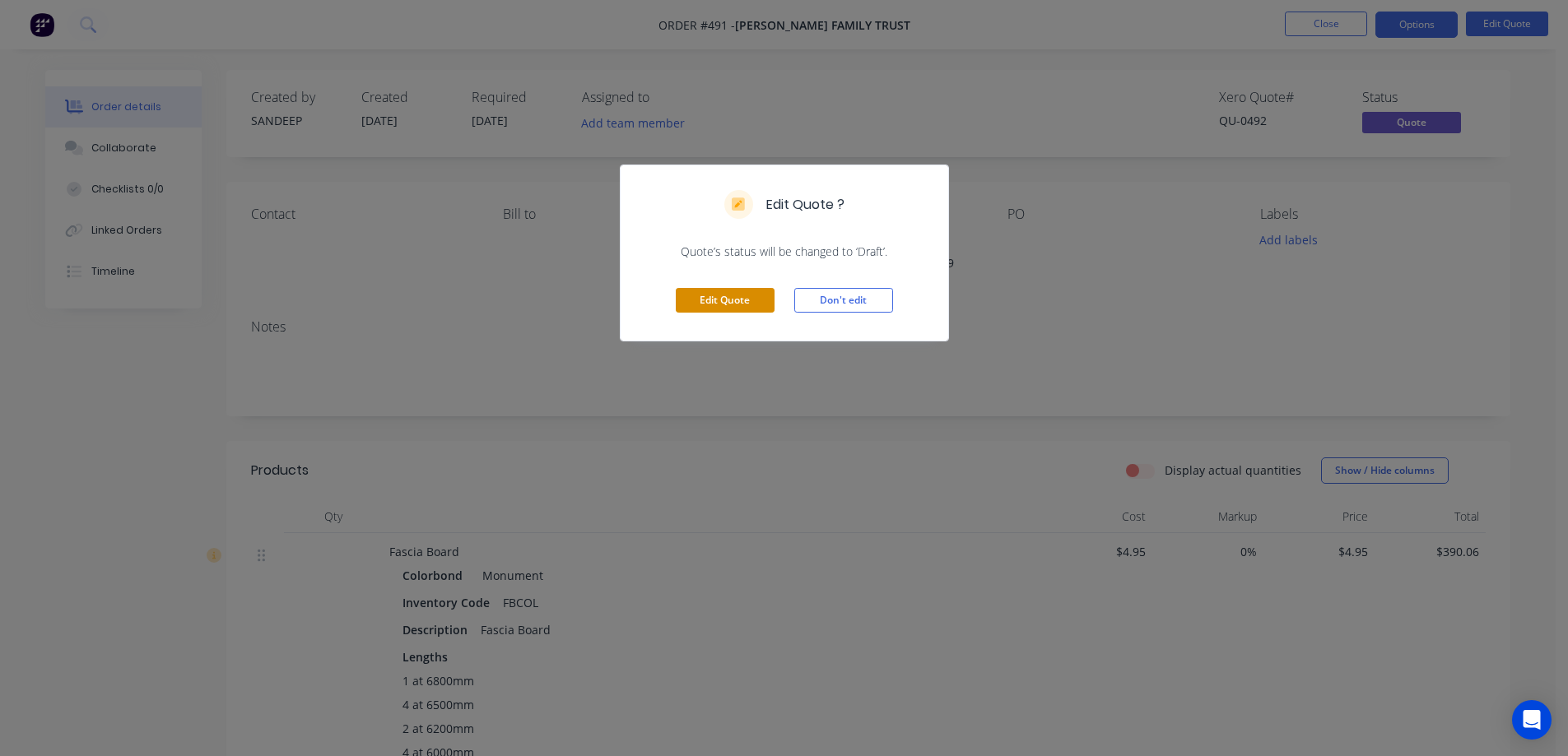
click at [750, 300] on button "Edit Quote" at bounding box center [725, 301] width 99 height 25
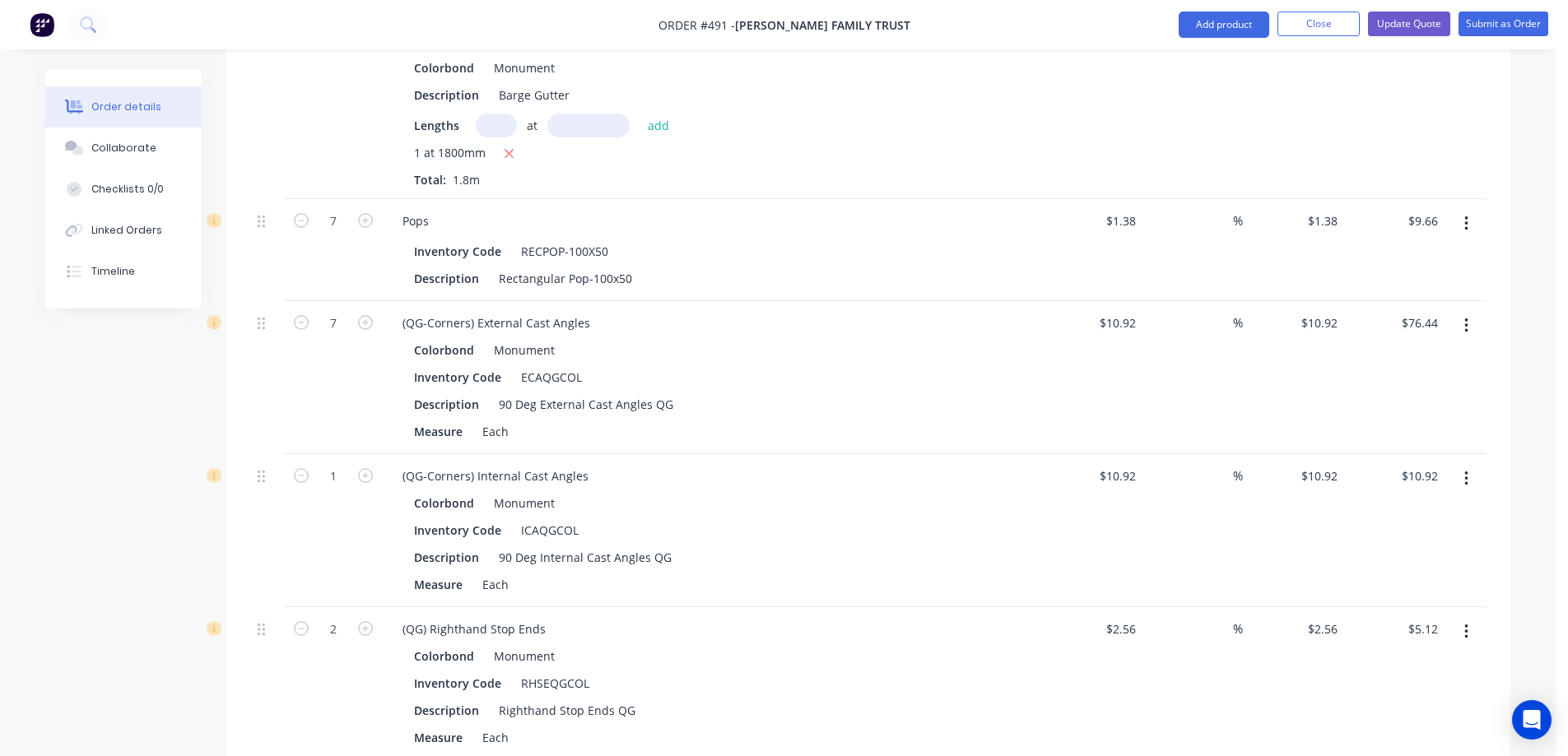
scroll to position [1481, 0]
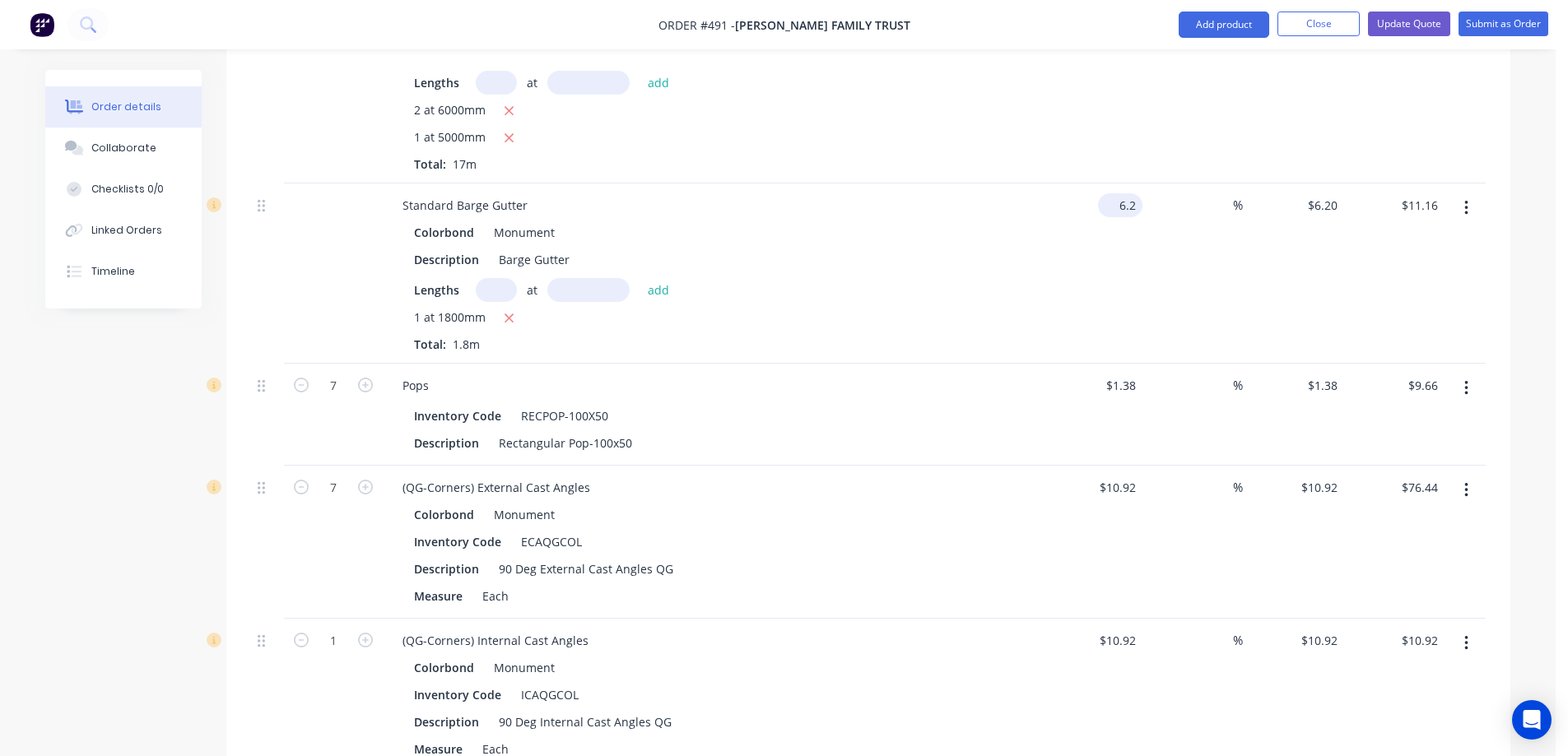
click at [1118, 193] on input "6.2" at bounding box center [1123, 205] width 38 height 24
type input "$10.98"
type input "$19.76"
click at [1026, 253] on div "Colorbond Monument Description Barge Gutter Lengths at add 1 at 1800mm Total: 1…" at bounding box center [712, 287] width 645 height 133
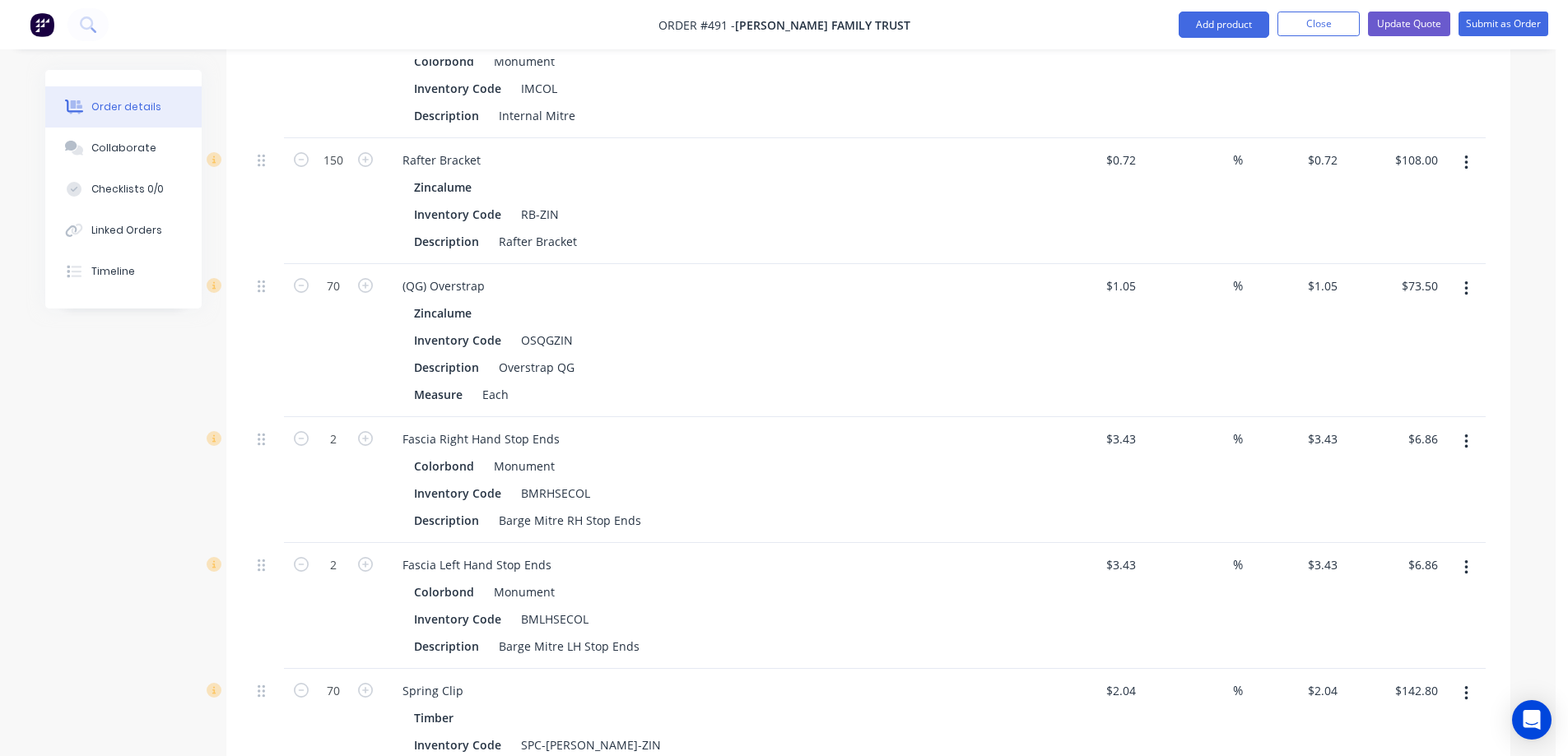
scroll to position [2633, 0]
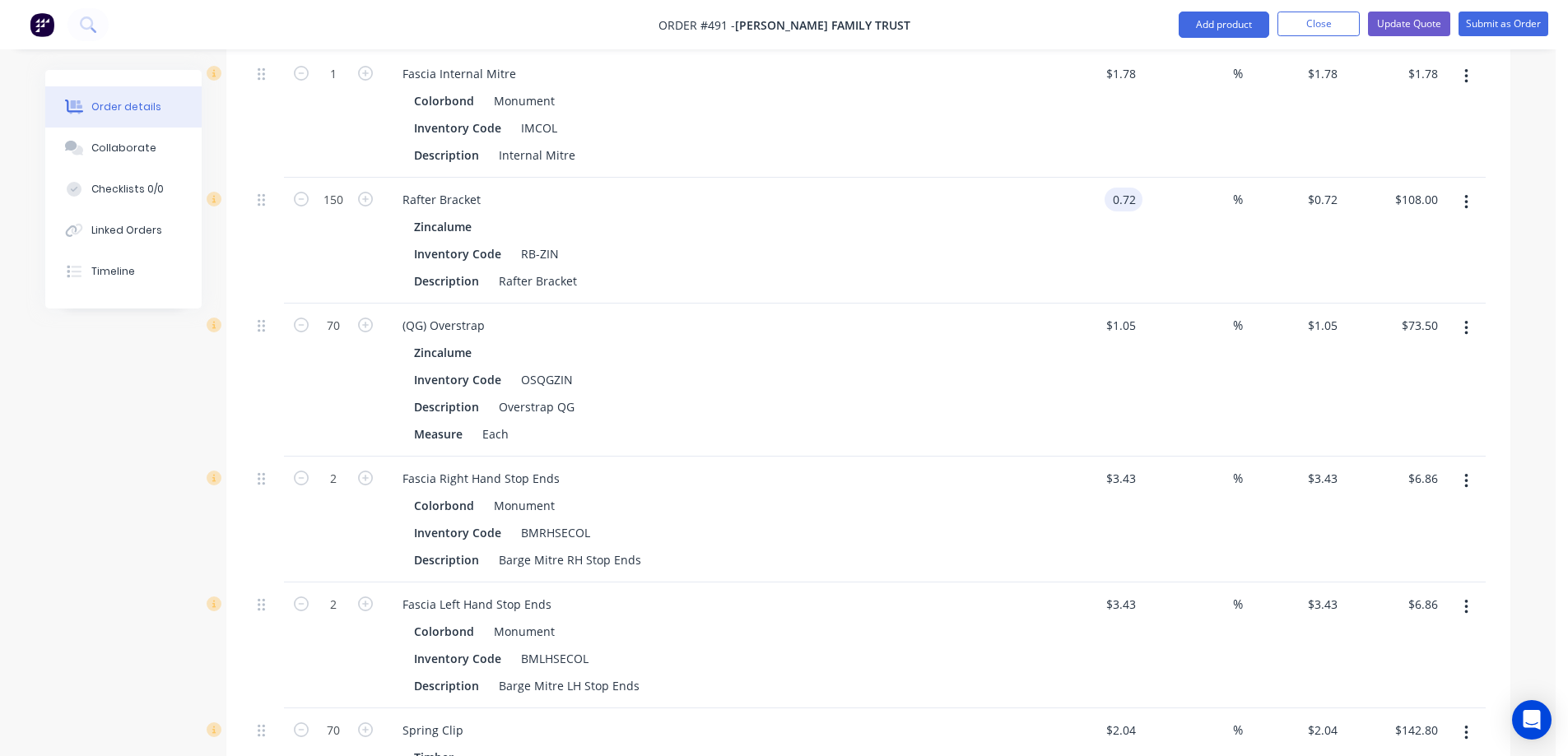
click at [1118, 188] on input "0.72" at bounding box center [1126, 200] width 31 height 24
type input "$0.73"
click at [1099, 205] on div "$0.73 0.73" at bounding box center [1091, 241] width 101 height 126
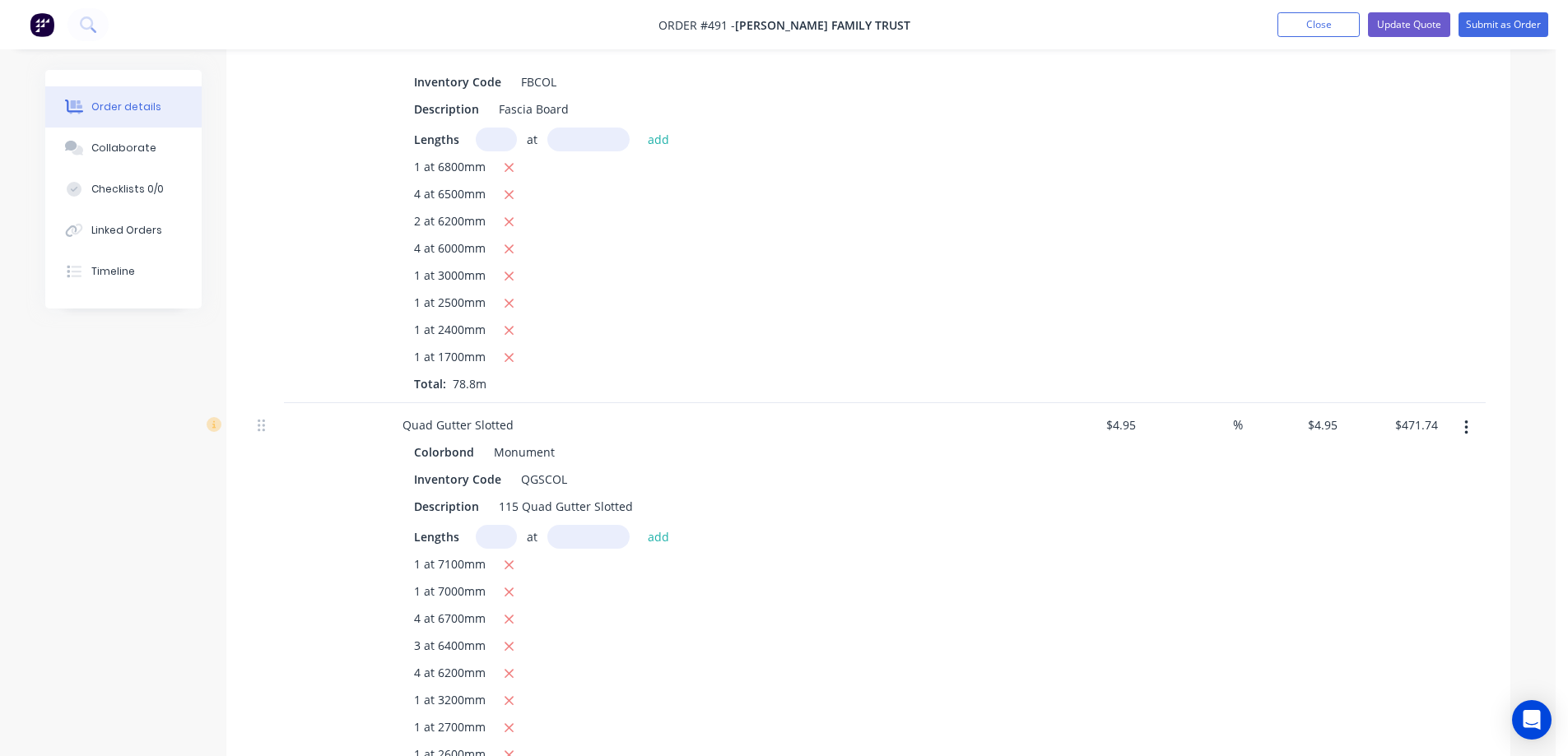
scroll to position [419, 0]
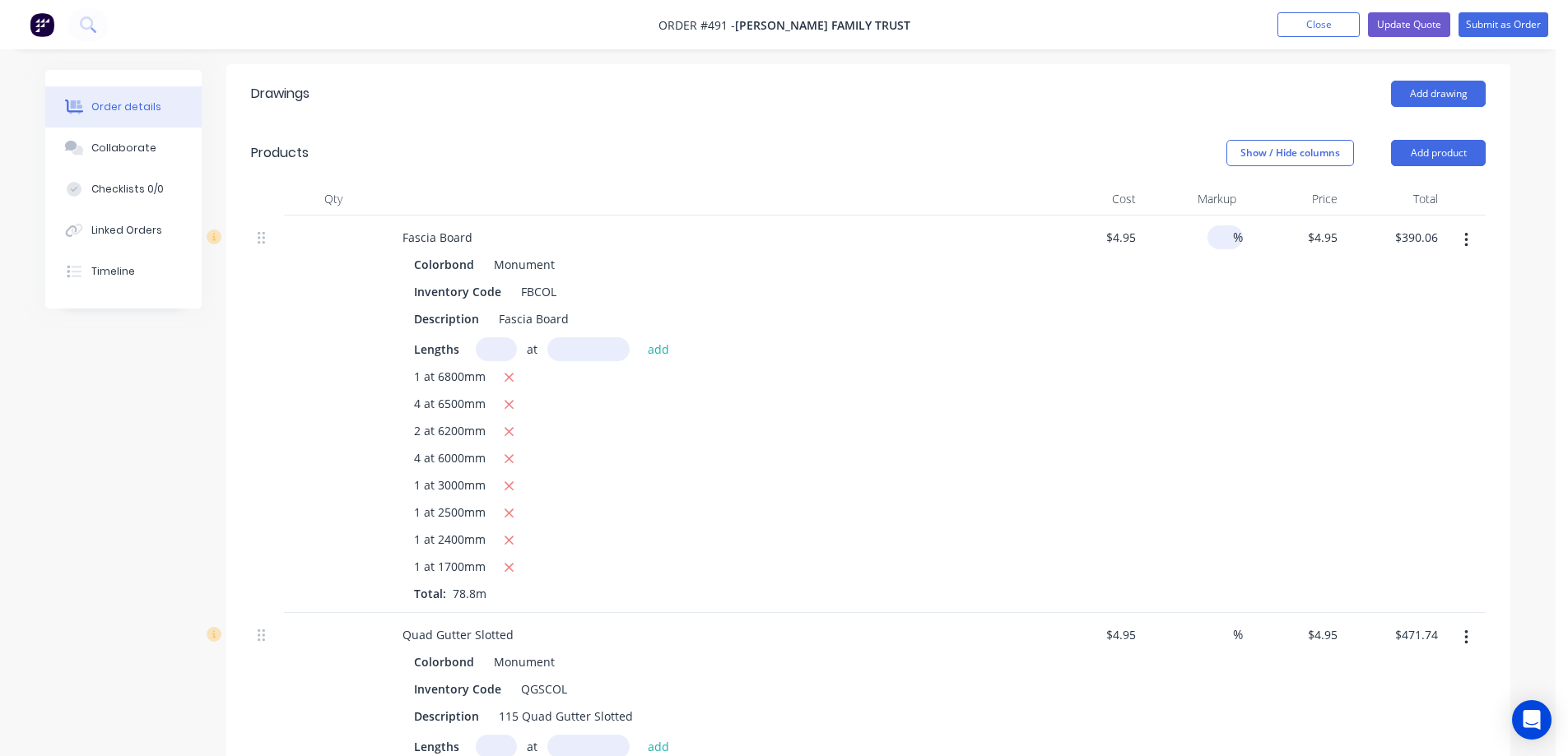
click at [1209, 226] on div "%" at bounding box center [1225, 237] width 35 height 24
click at [1205, 386] on div "15 15 %" at bounding box center [1192, 414] width 101 height 398
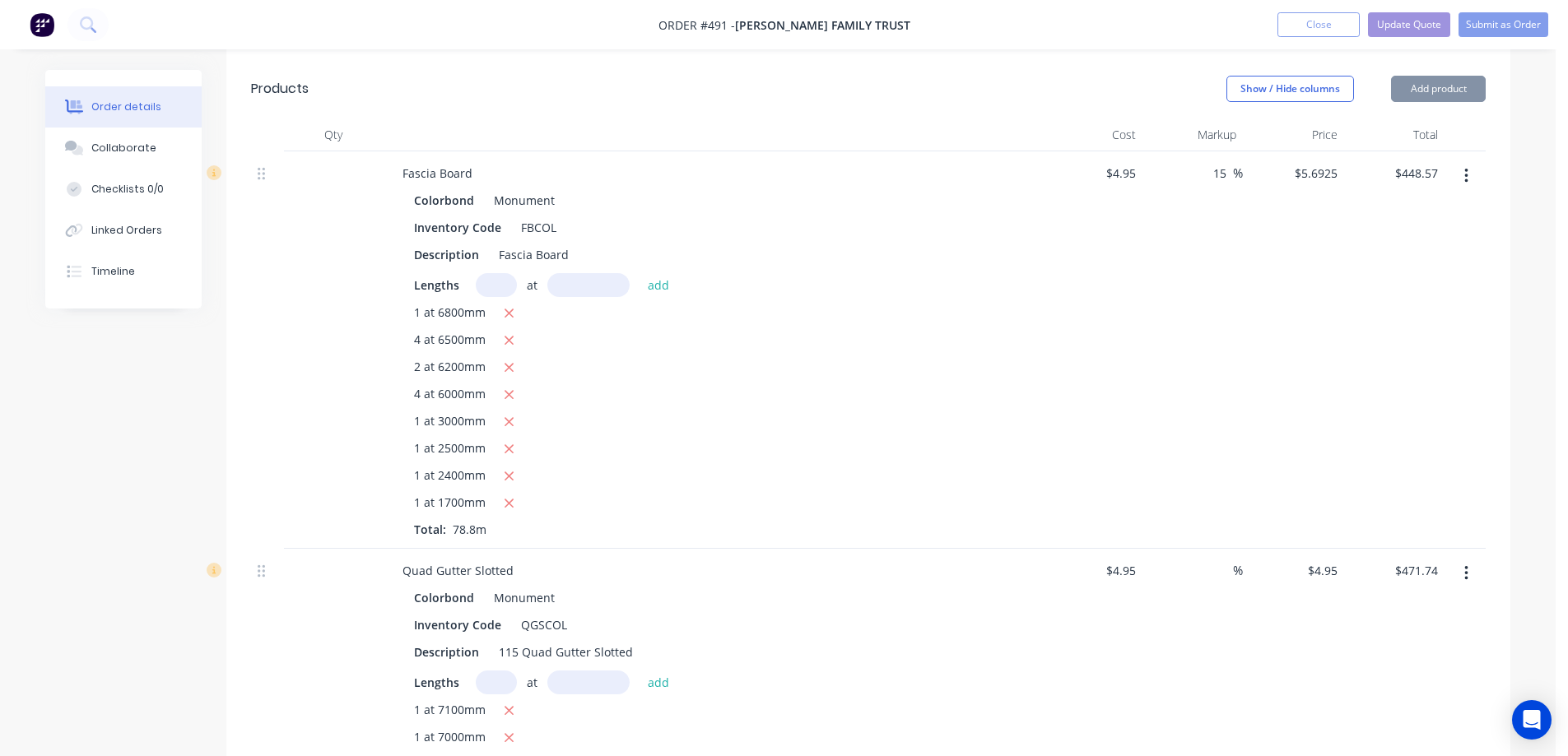
scroll to position [502, 0]
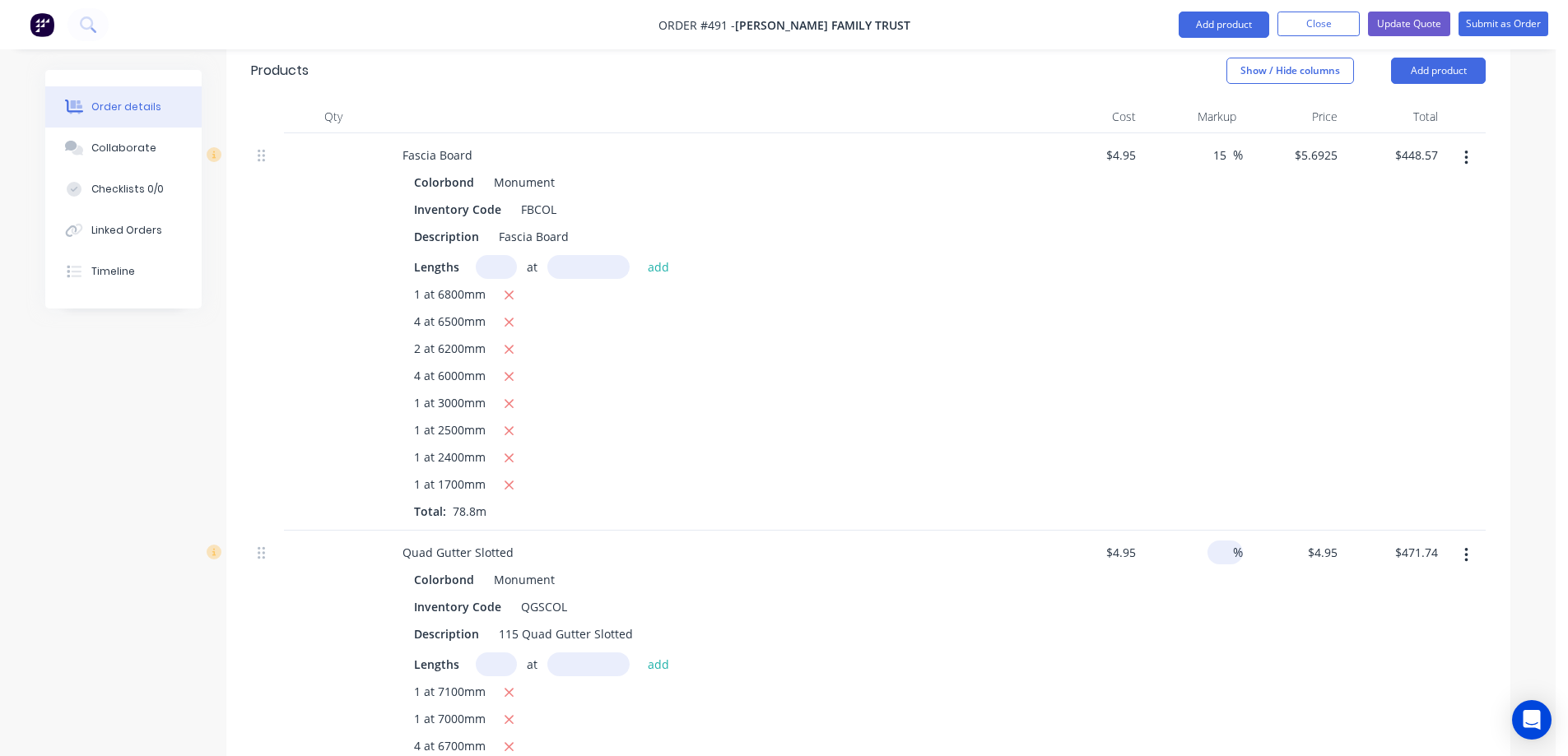
click at [1219, 540] on input at bounding box center [1223, 552] width 19 height 24
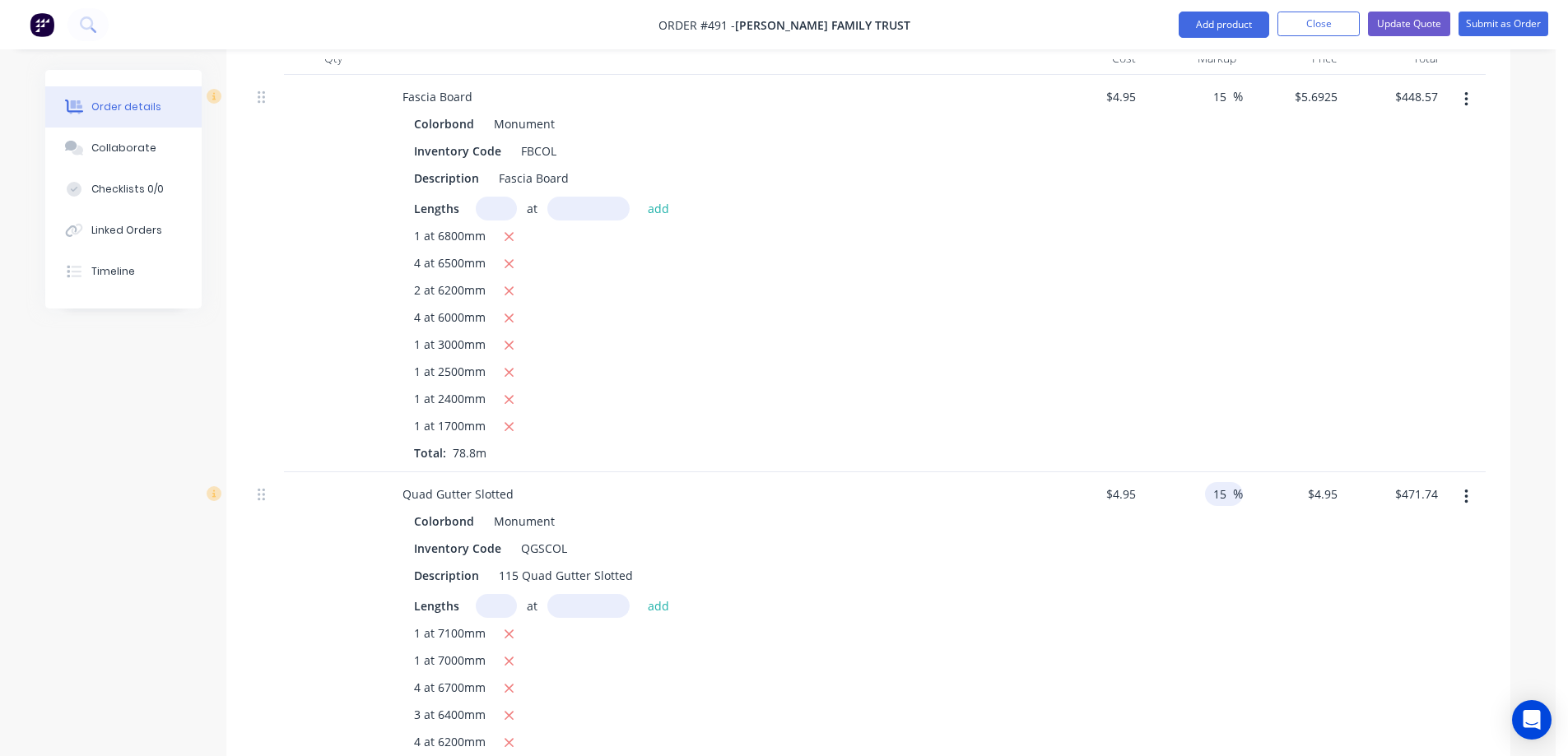
scroll to position [831, 0]
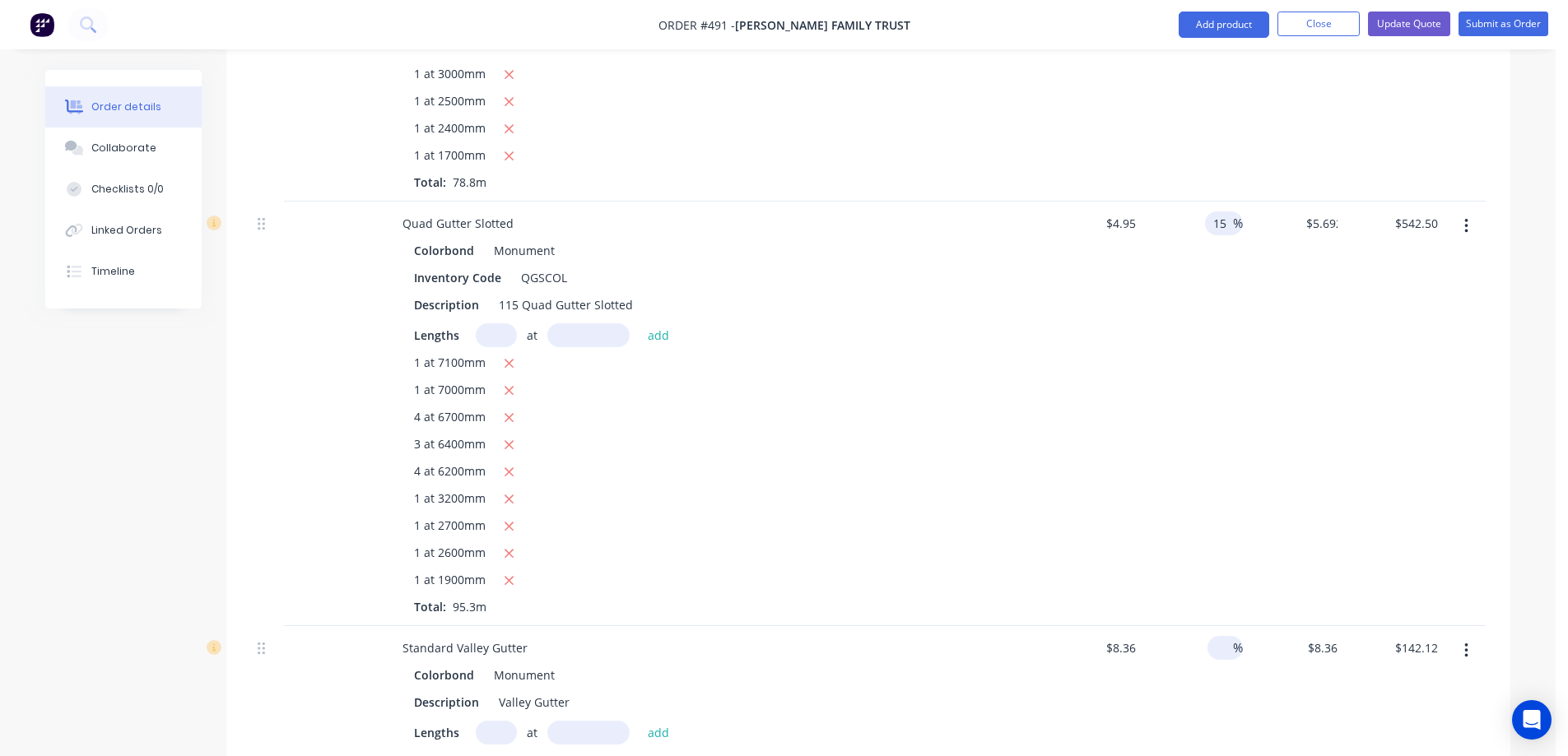
click at [1219, 636] on input at bounding box center [1223, 647] width 19 height 24
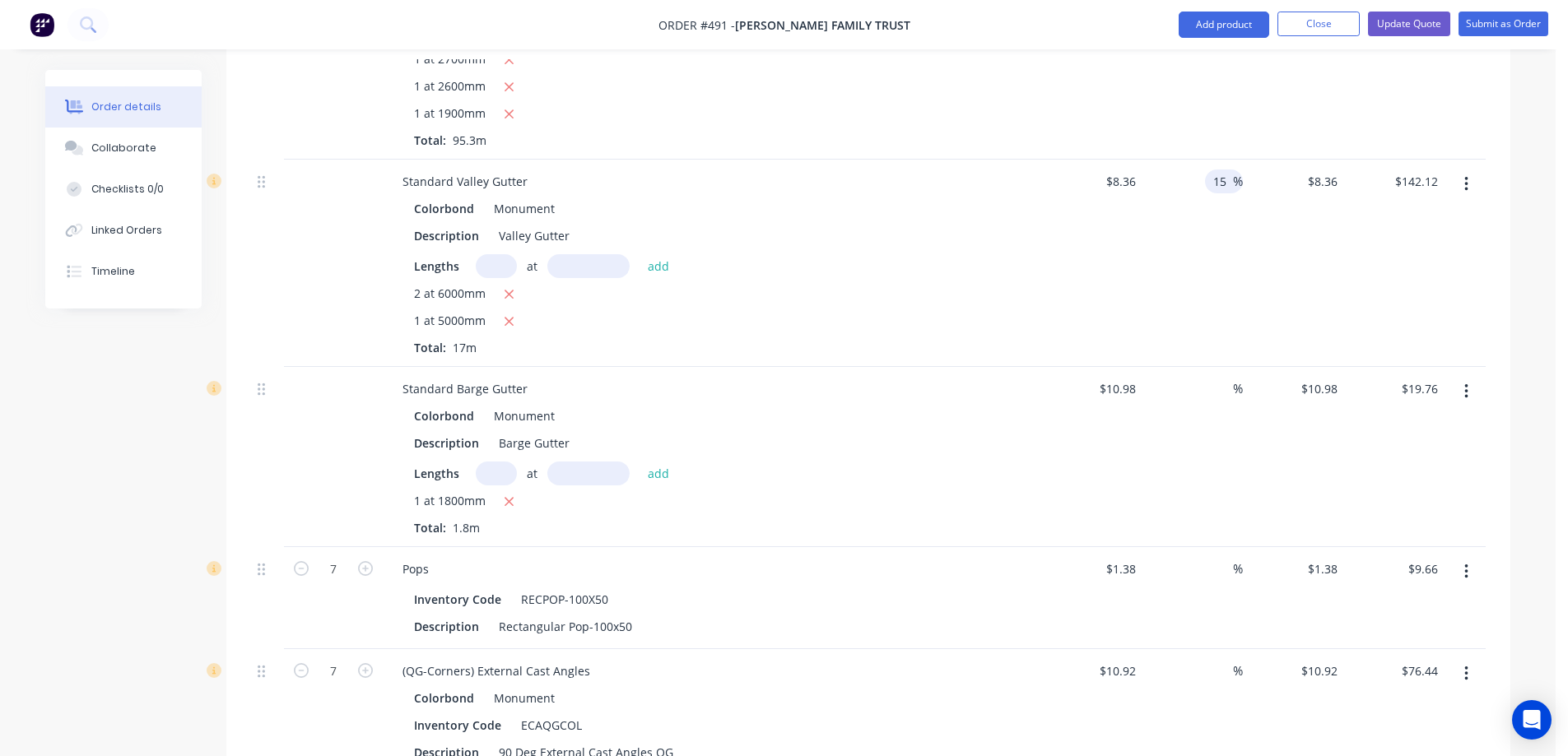
scroll to position [1325, 0]
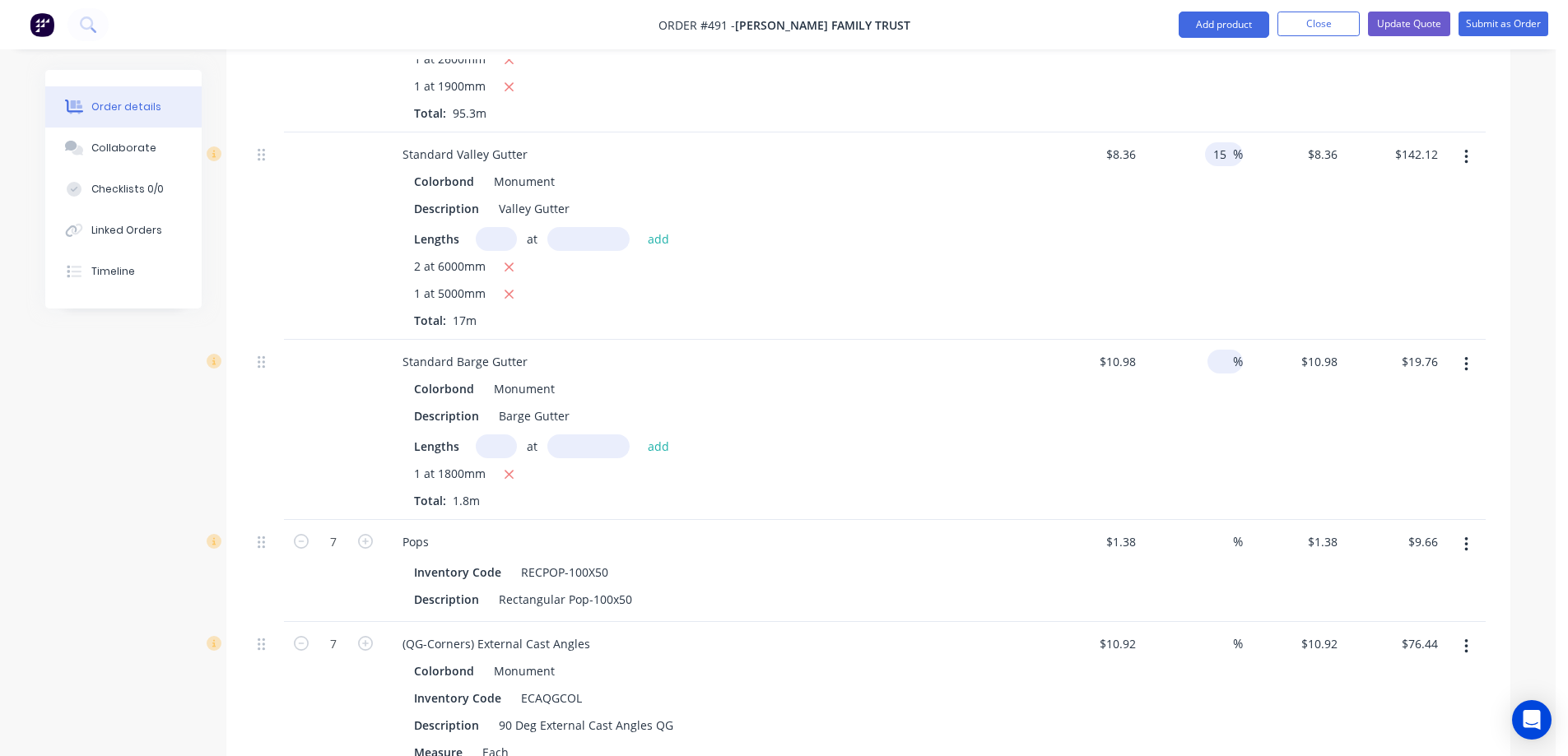
click at [1217, 350] on input at bounding box center [1223, 362] width 19 height 24
click at [1221, 530] on input at bounding box center [1223, 541] width 19 height 24
click at [1215, 632] on div at bounding box center [1223, 644] width 19 height 24
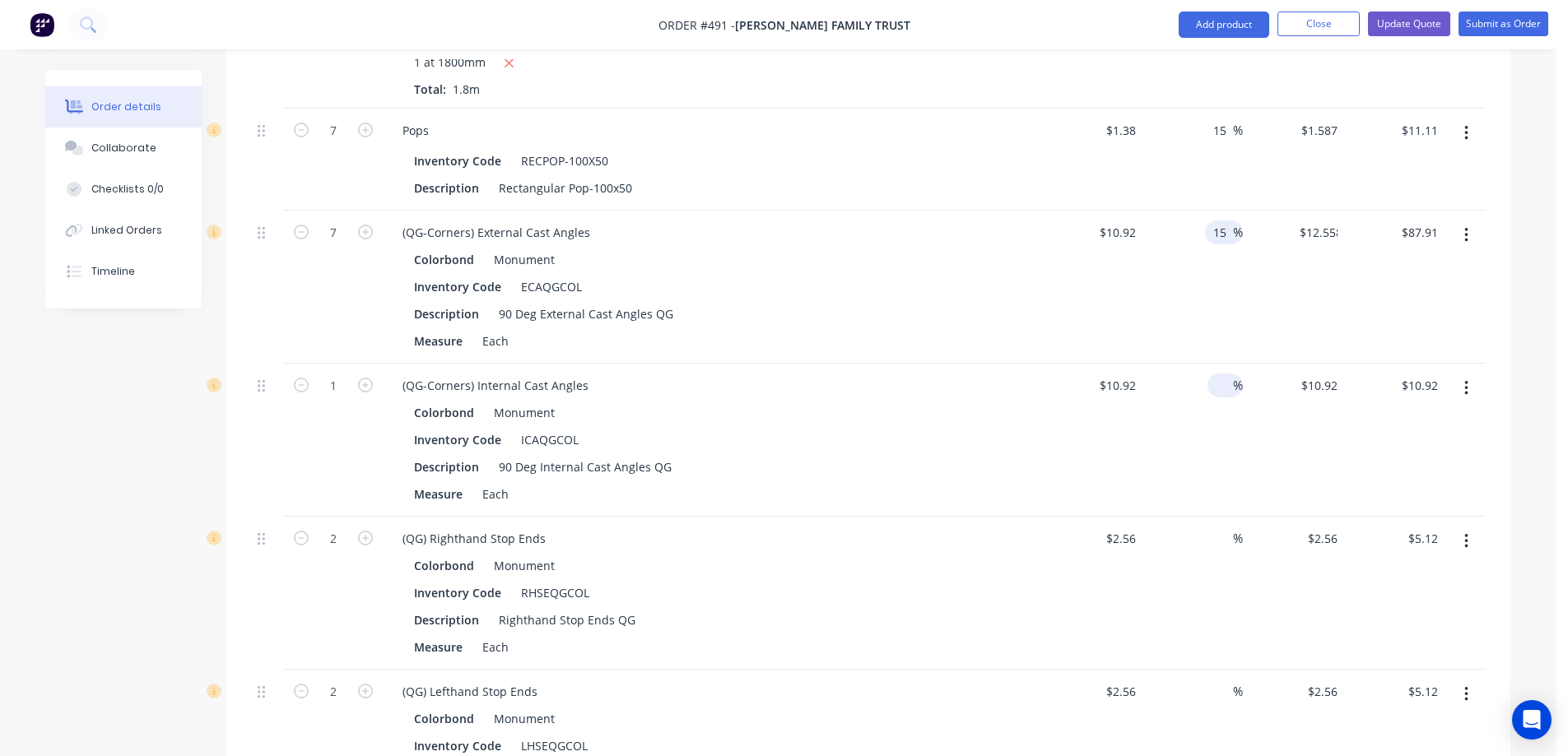
click at [1221, 373] on input at bounding box center [1223, 385] width 19 height 24
click at [1220, 526] on input at bounding box center [1223, 538] width 19 height 24
click at [1218, 680] on input at bounding box center [1223, 692] width 19 height 24
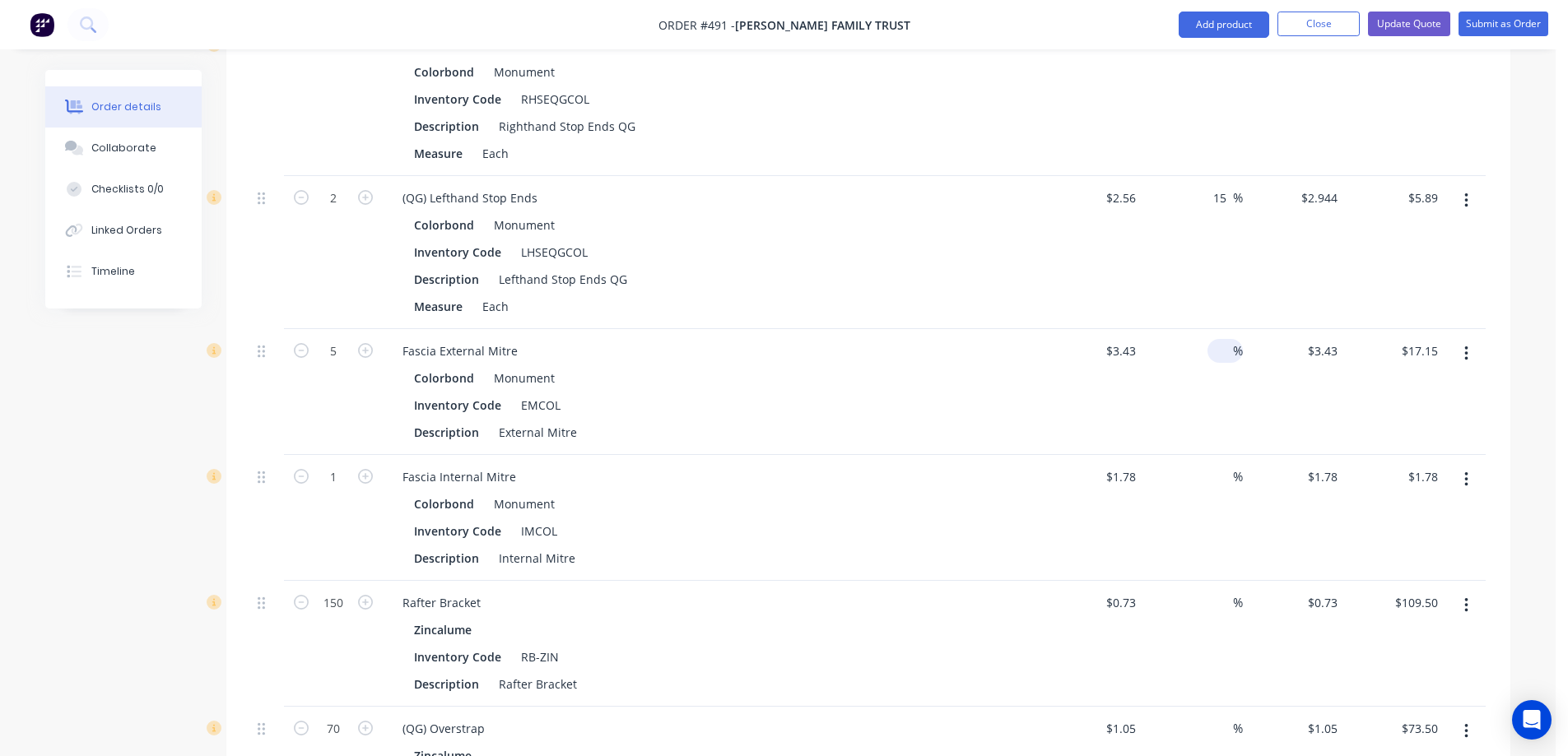
click at [1218, 339] on input at bounding box center [1223, 351] width 19 height 24
click at [1224, 465] on input at bounding box center [1223, 477] width 19 height 24
click at [1220, 591] on input at bounding box center [1223, 602] width 19 height 24
click at [1220, 717] on input at bounding box center [1223, 728] width 19 height 24
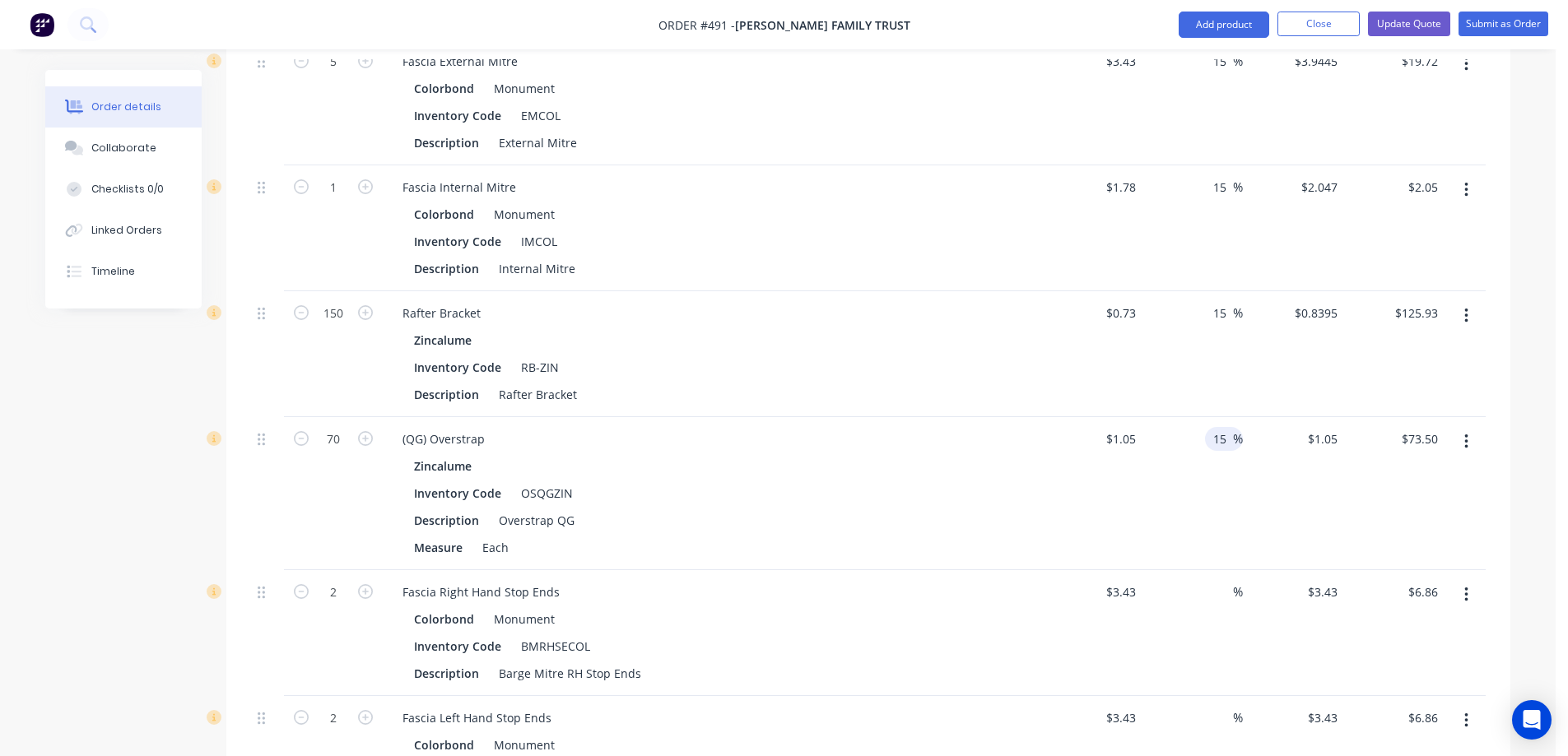
scroll to position [2641, 0]
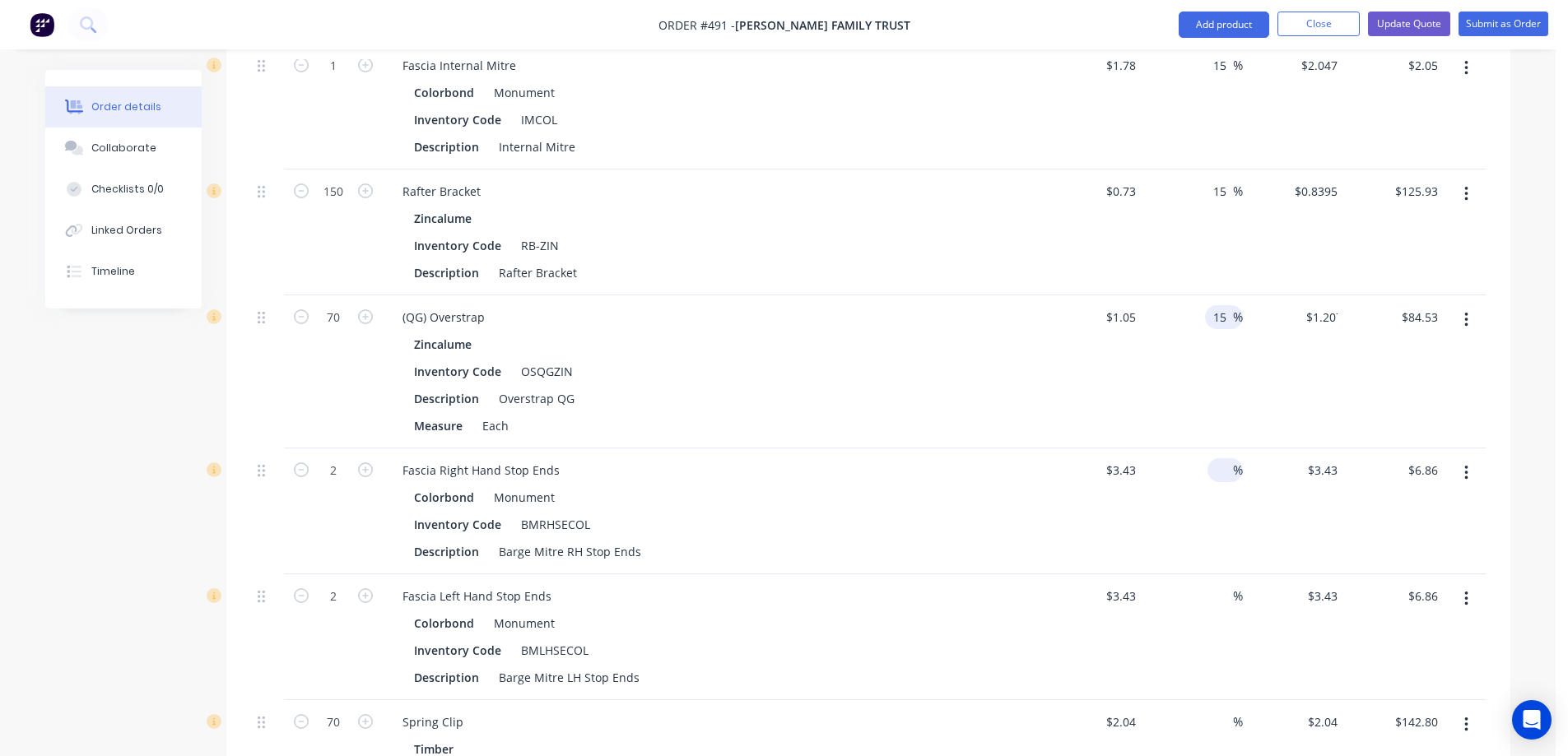
click at [1225, 459] on input at bounding box center [1223, 470] width 19 height 24
click at [1221, 584] on input at bounding box center [1223, 596] width 19 height 24
click at [1220, 710] on input "1" at bounding box center [1223, 722] width 19 height 24
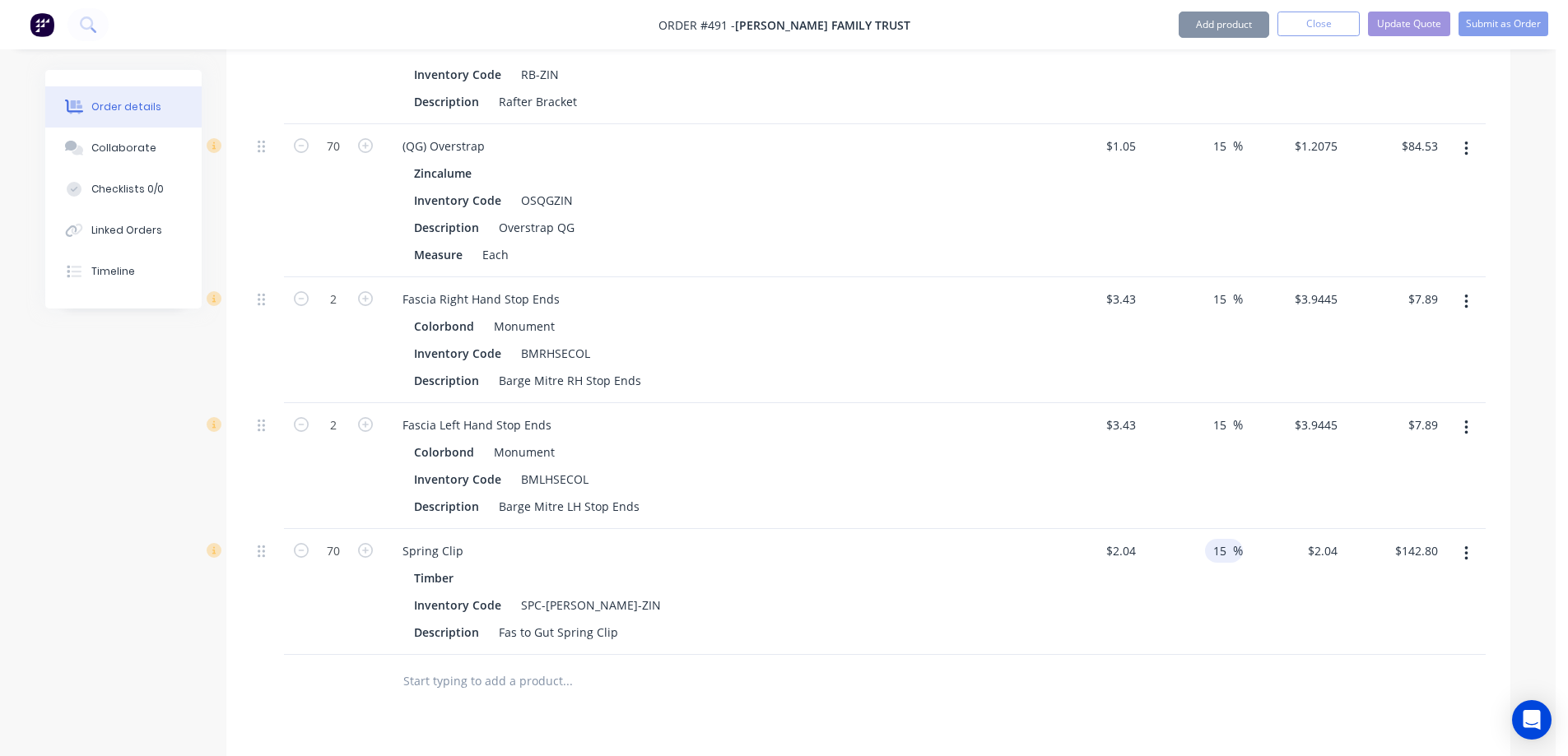
scroll to position [3053, 0]
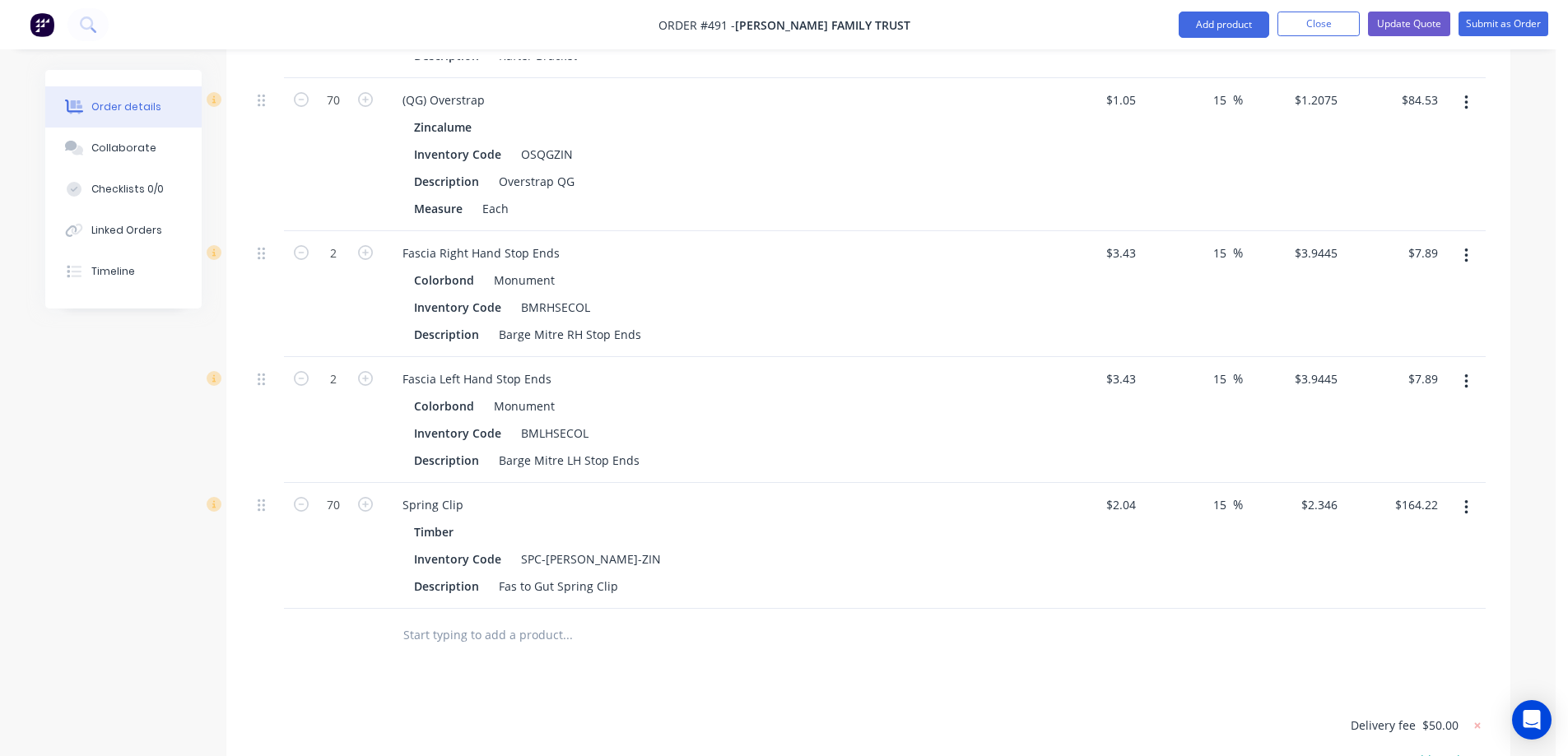
scroll to position [2889, 0]
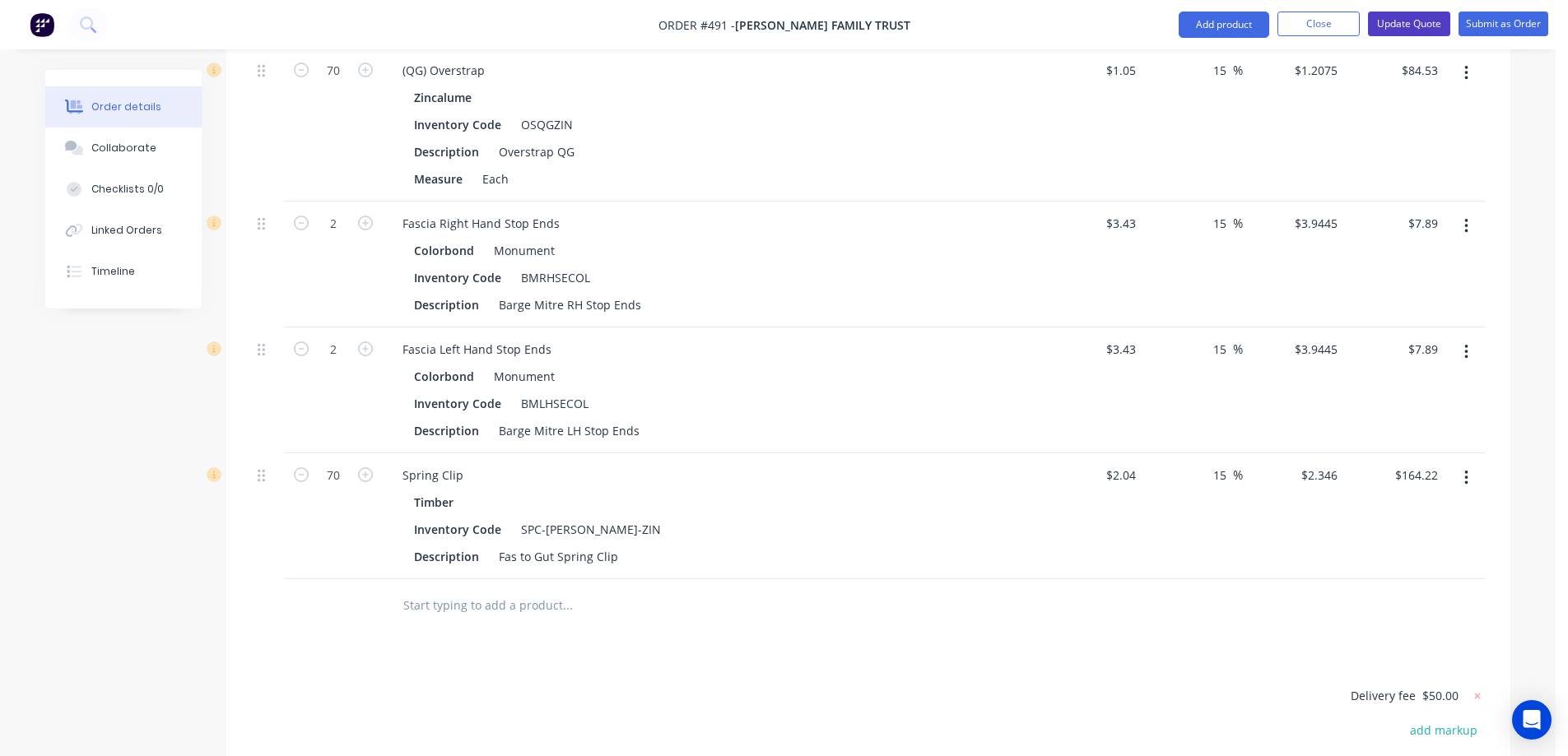
click at [1393, 28] on button "Update Quote" at bounding box center [1408, 24] width 83 height 25
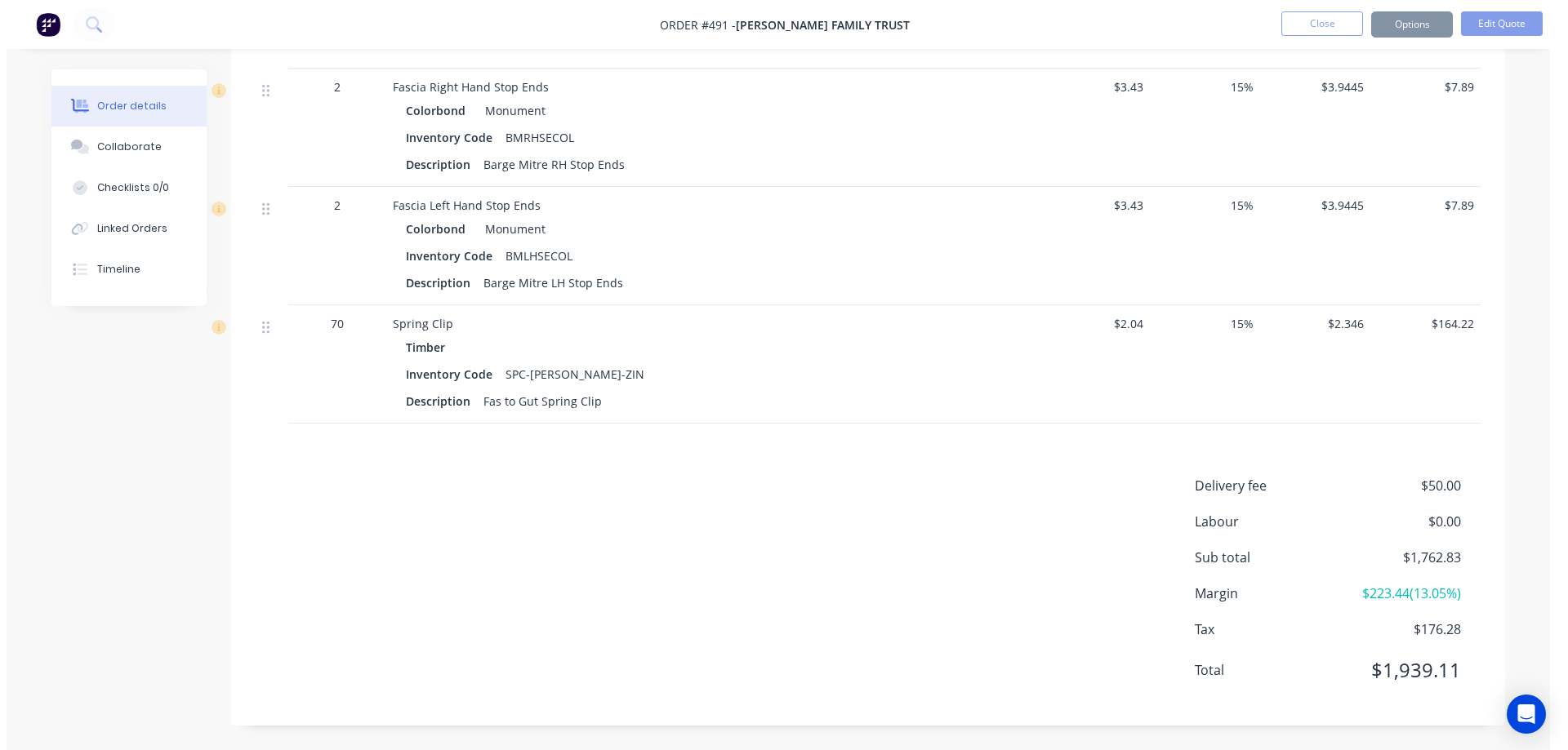
scroll to position [0, 0]
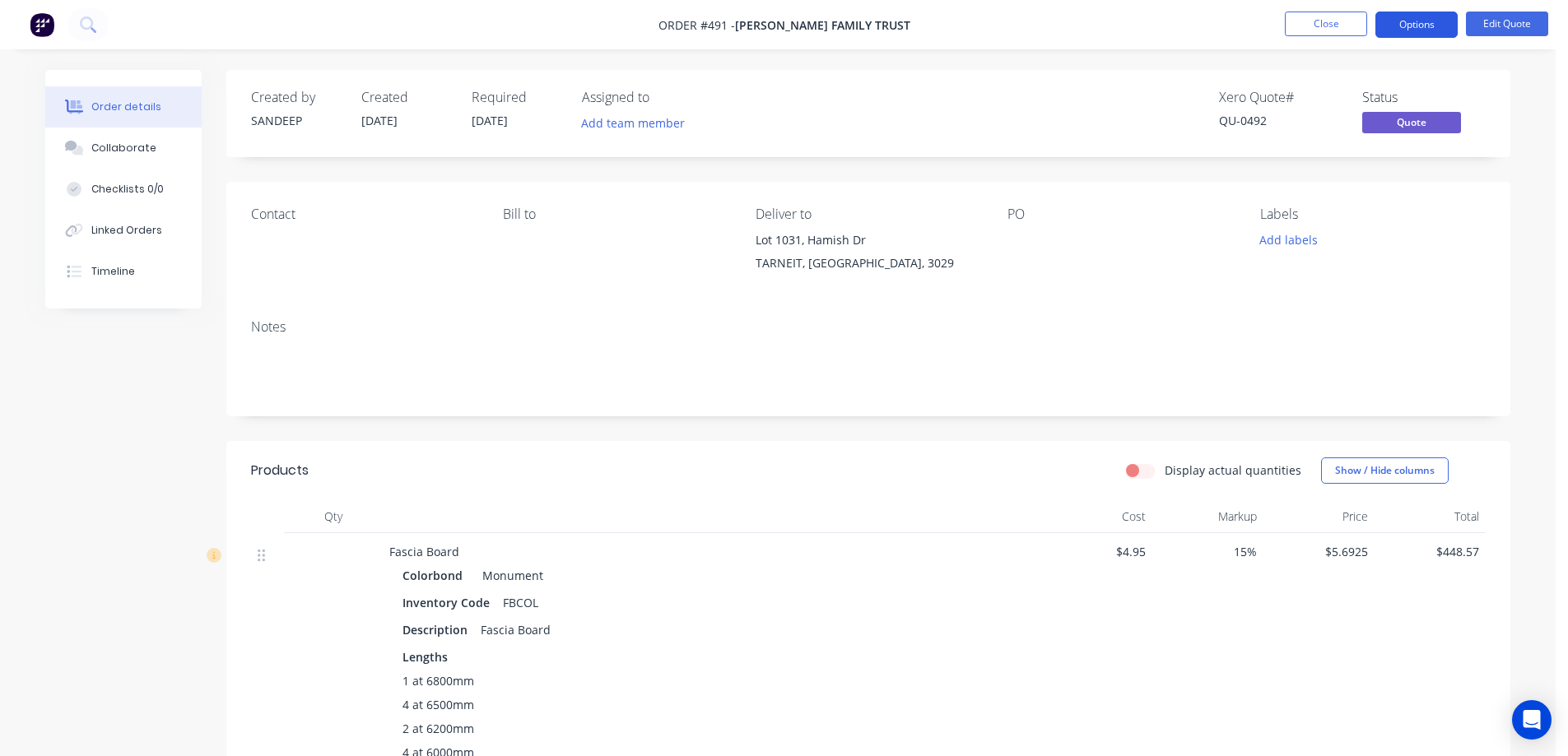
click at [1394, 28] on button "Options" at bounding box center [1416, 25] width 83 height 27
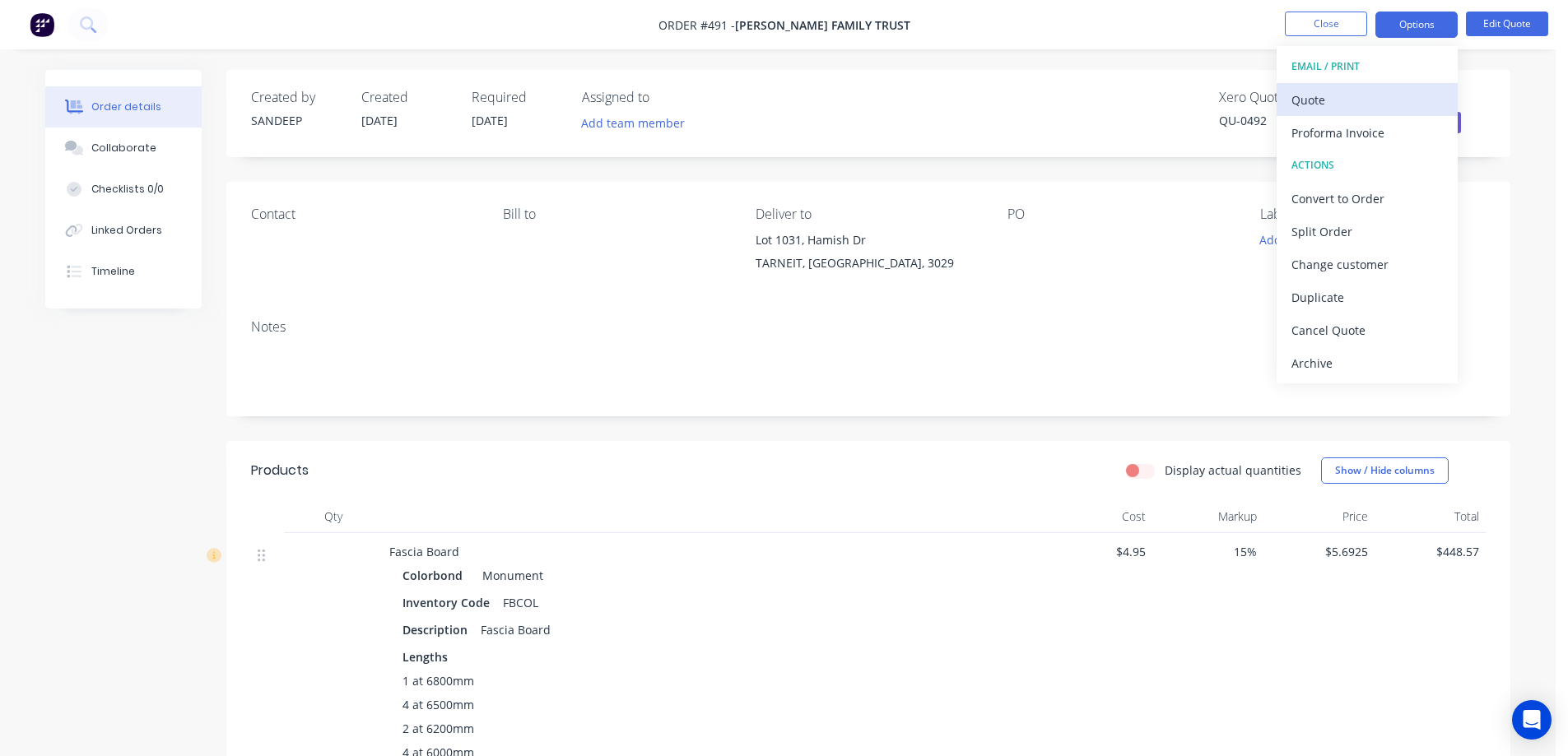
click at [1307, 111] on div "Quote" at bounding box center [1367, 99] width 151 height 24
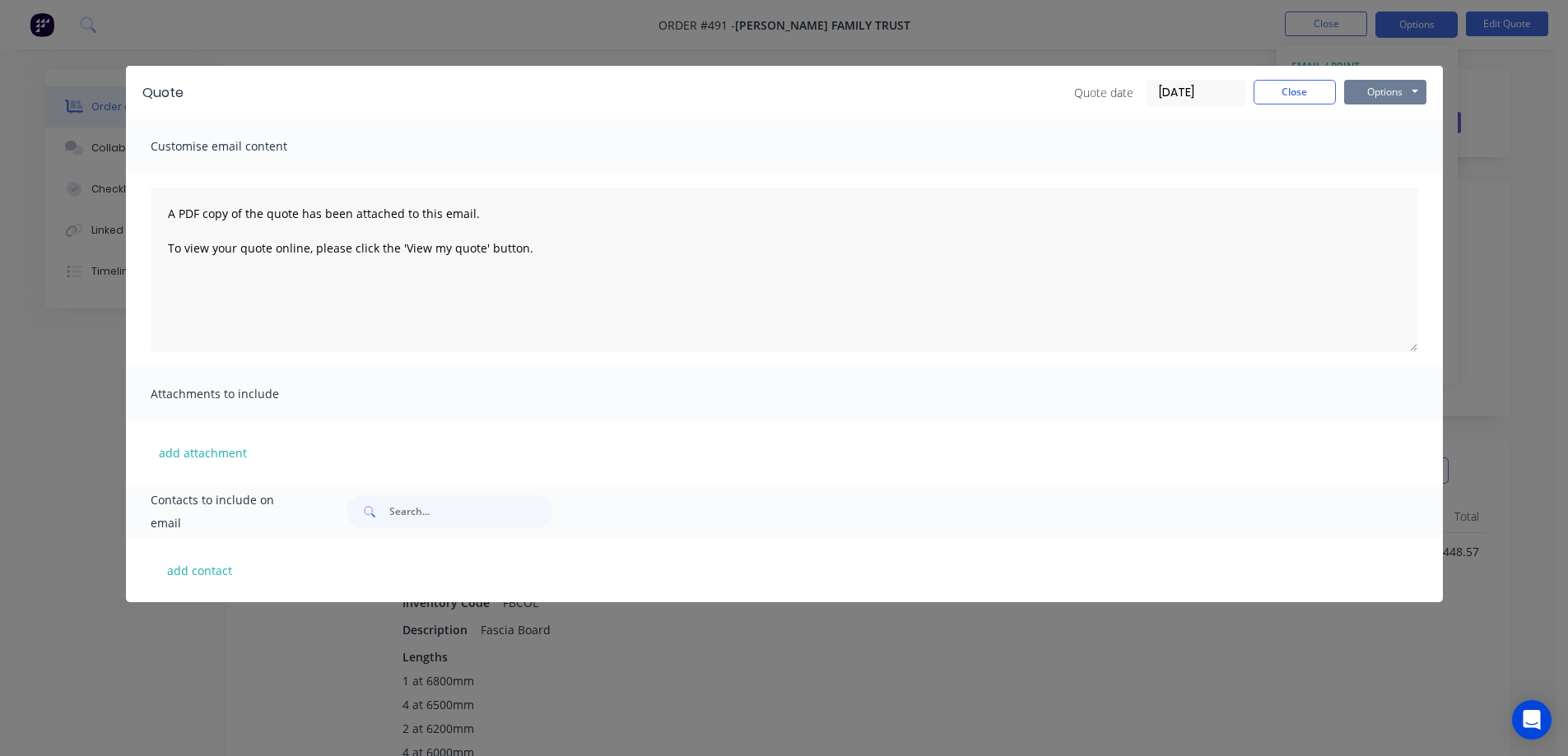
click at [1383, 96] on button "Options" at bounding box center [1385, 93] width 83 height 25
click at [1379, 122] on button "Preview" at bounding box center [1397, 121] width 105 height 28
click at [1281, 91] on button "Close" at bounding box center [1294, 93] width 83 height 25
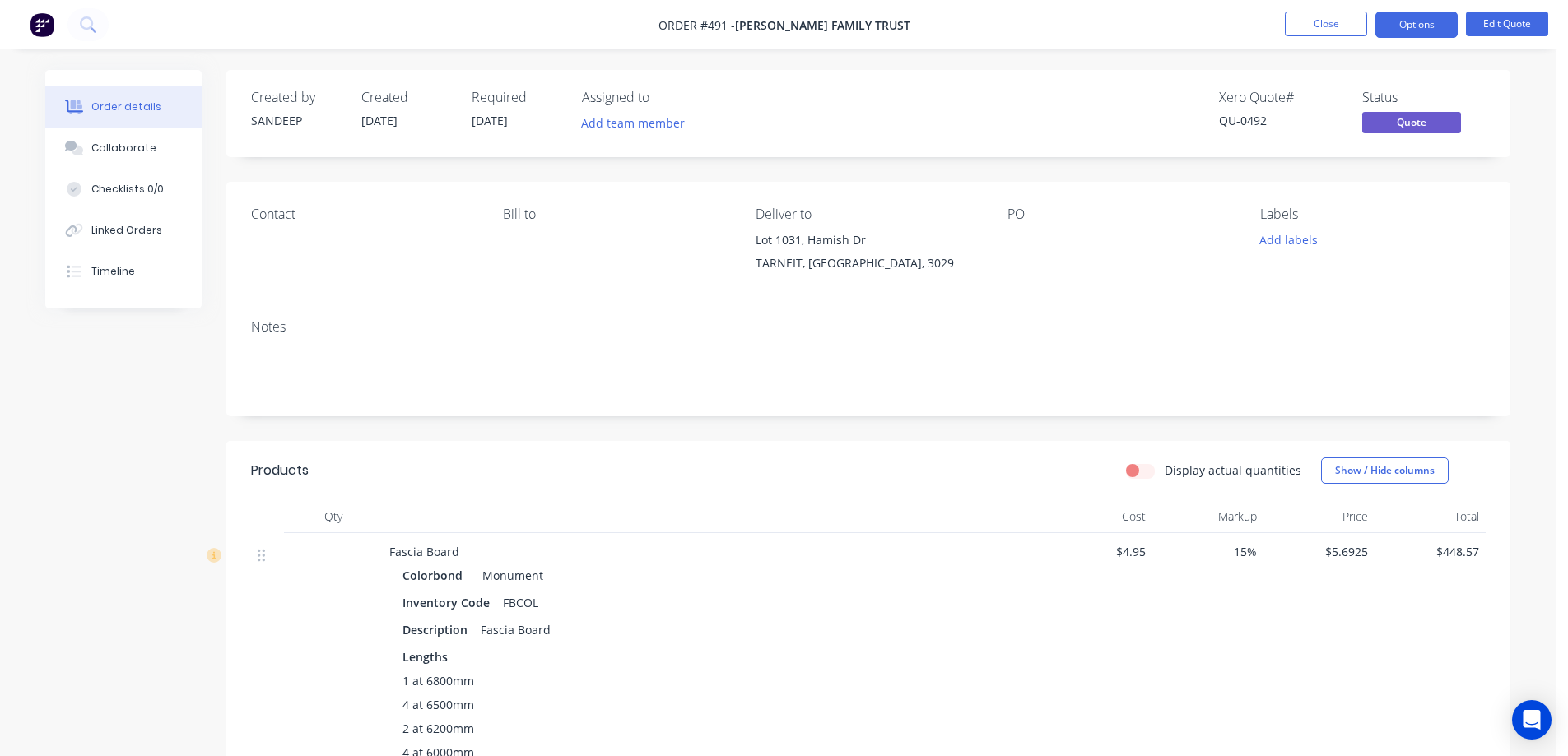
click at [30, 28] on img at bounding box center [42, 25] width 25 height 25
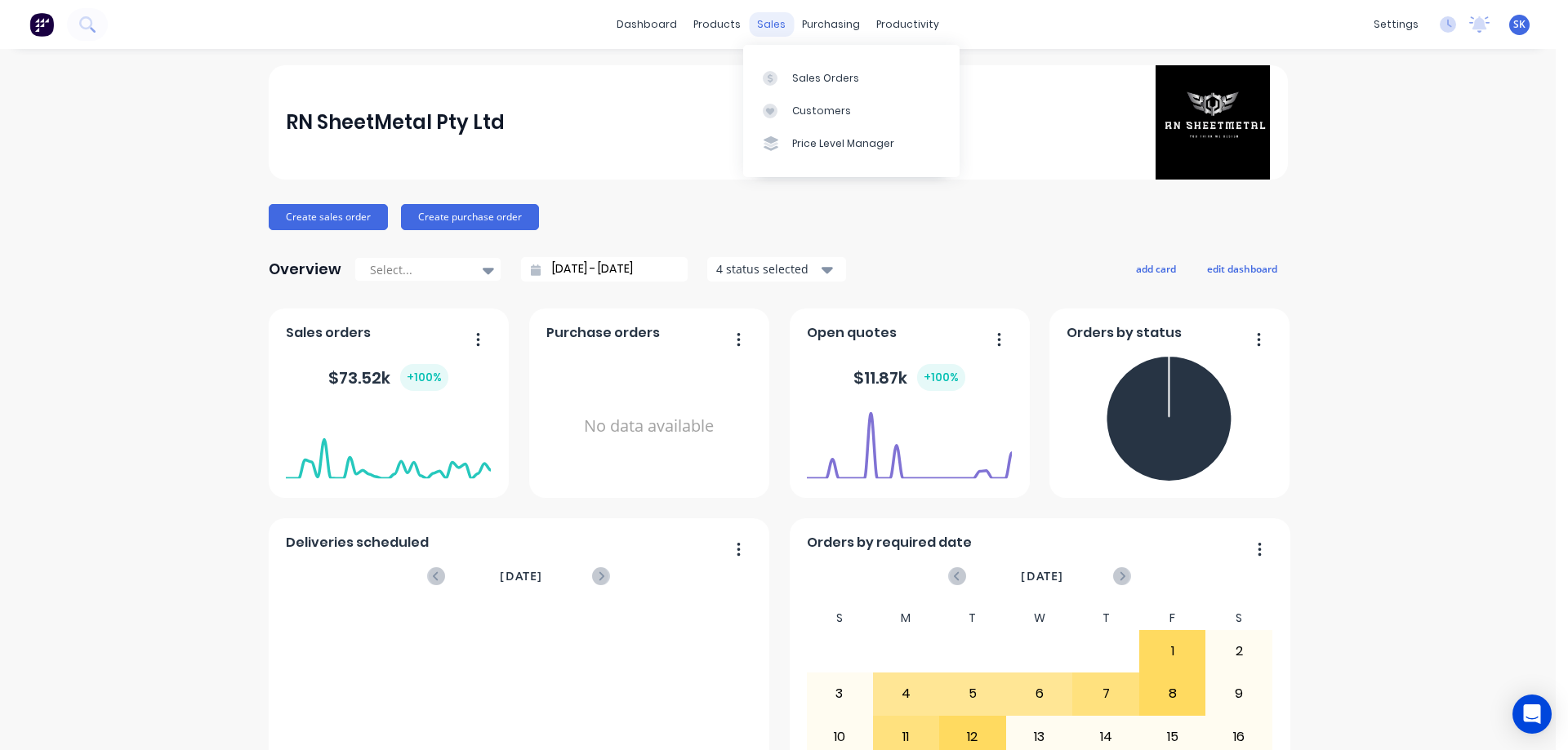
click at [750, 30] on div "sales" at bounding box center [771, 25] width 45 height 25
click at [814, 75] on div "Sales Orders" at bounding box center [826, 79] width 67 height 15
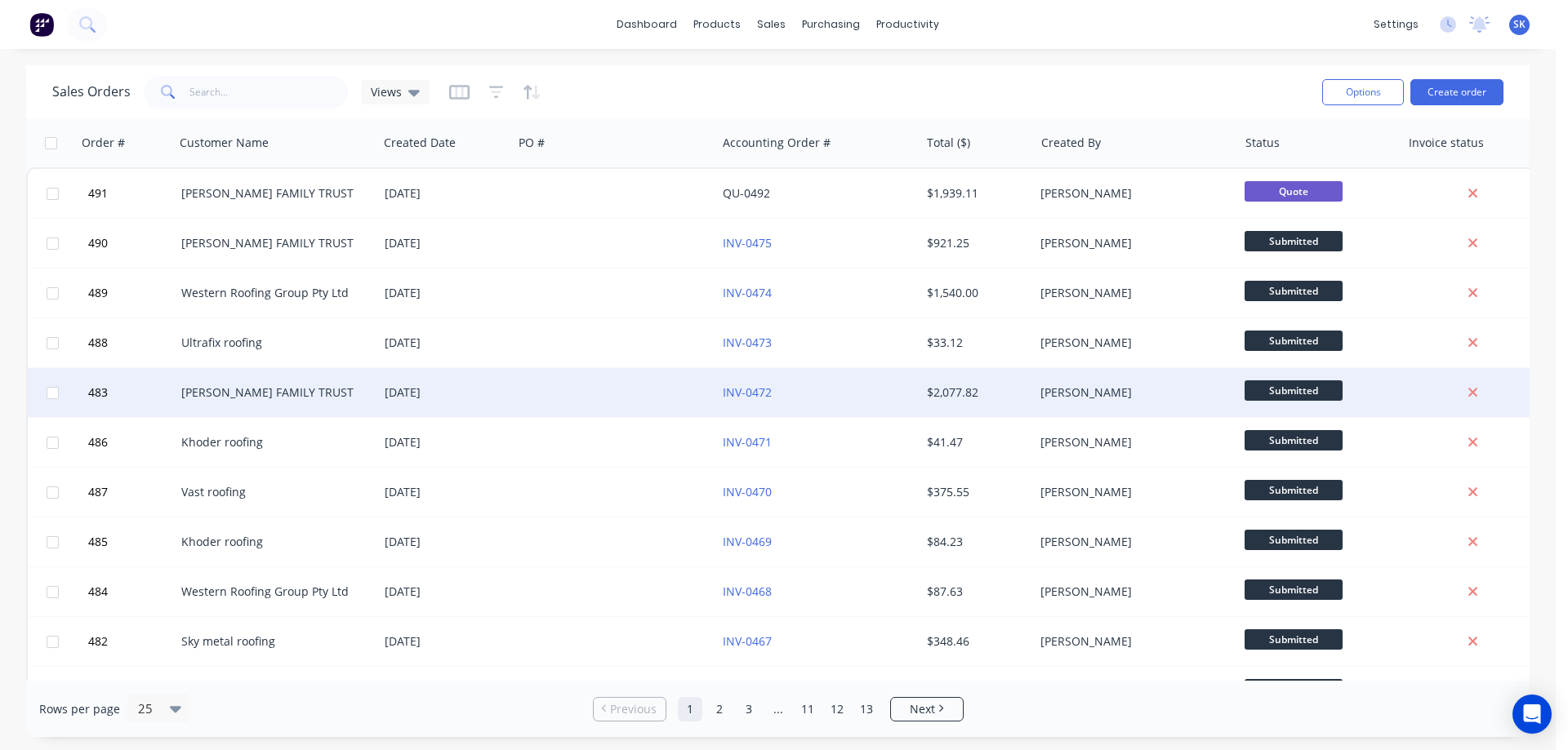
click at [255, 391] on div "[PERSON_NAME] FAMILY TRUST" at bounding box center [272, 393] width 182 height 17
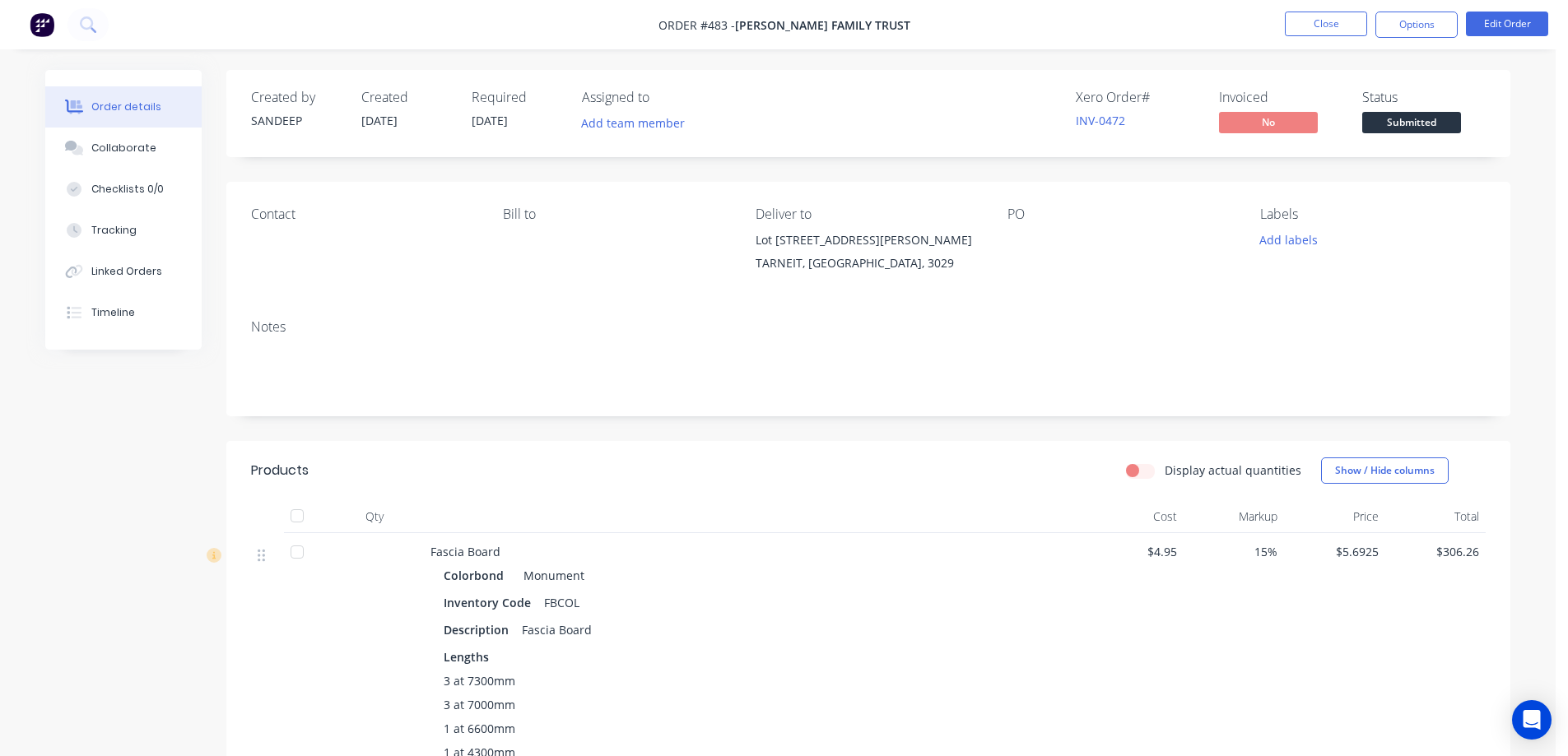
click at [39, 28] on img at bounding box center [42, 25] width 25 height 25
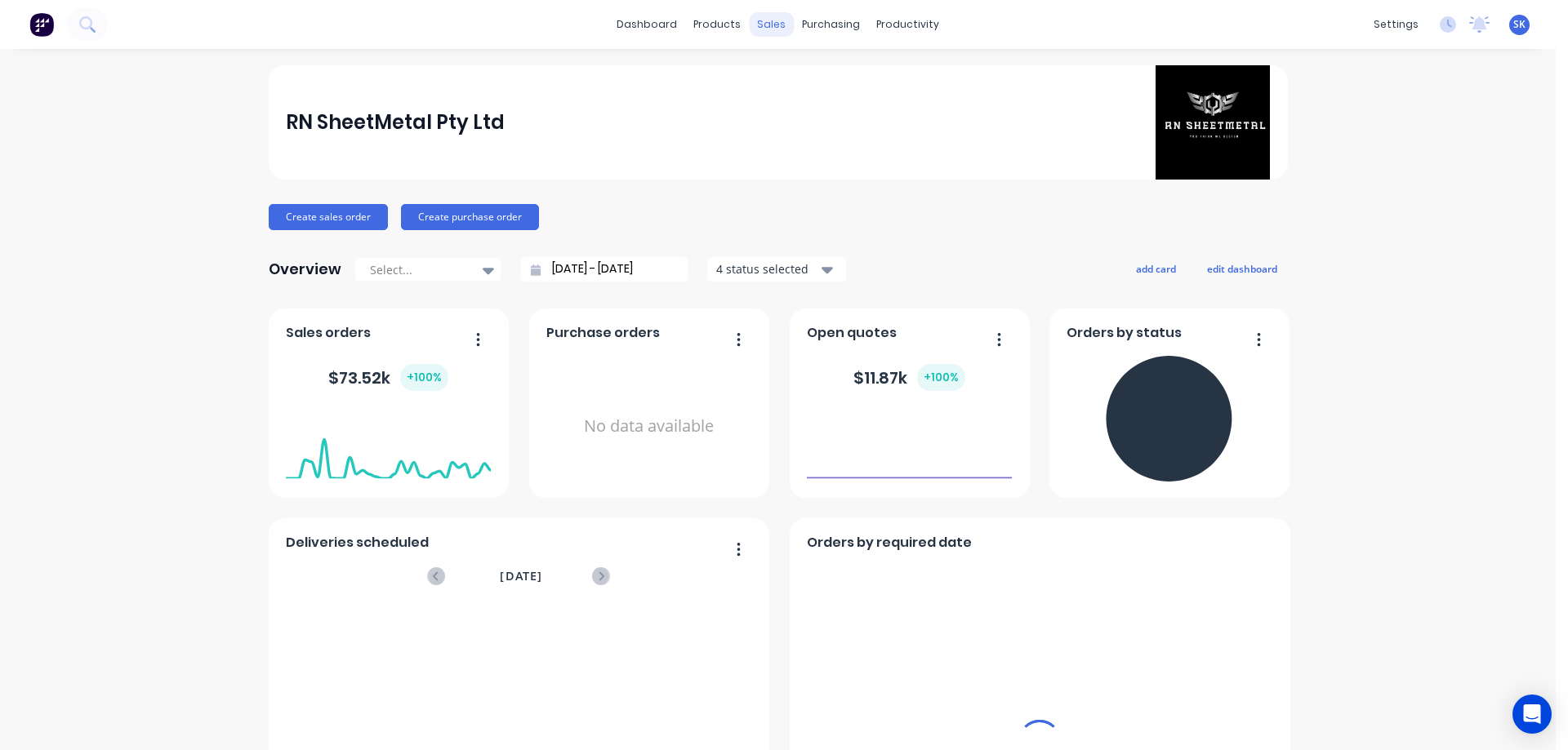
click at [751, 25] on div "sales" at bounding box center [771, 25] width 45 height 25
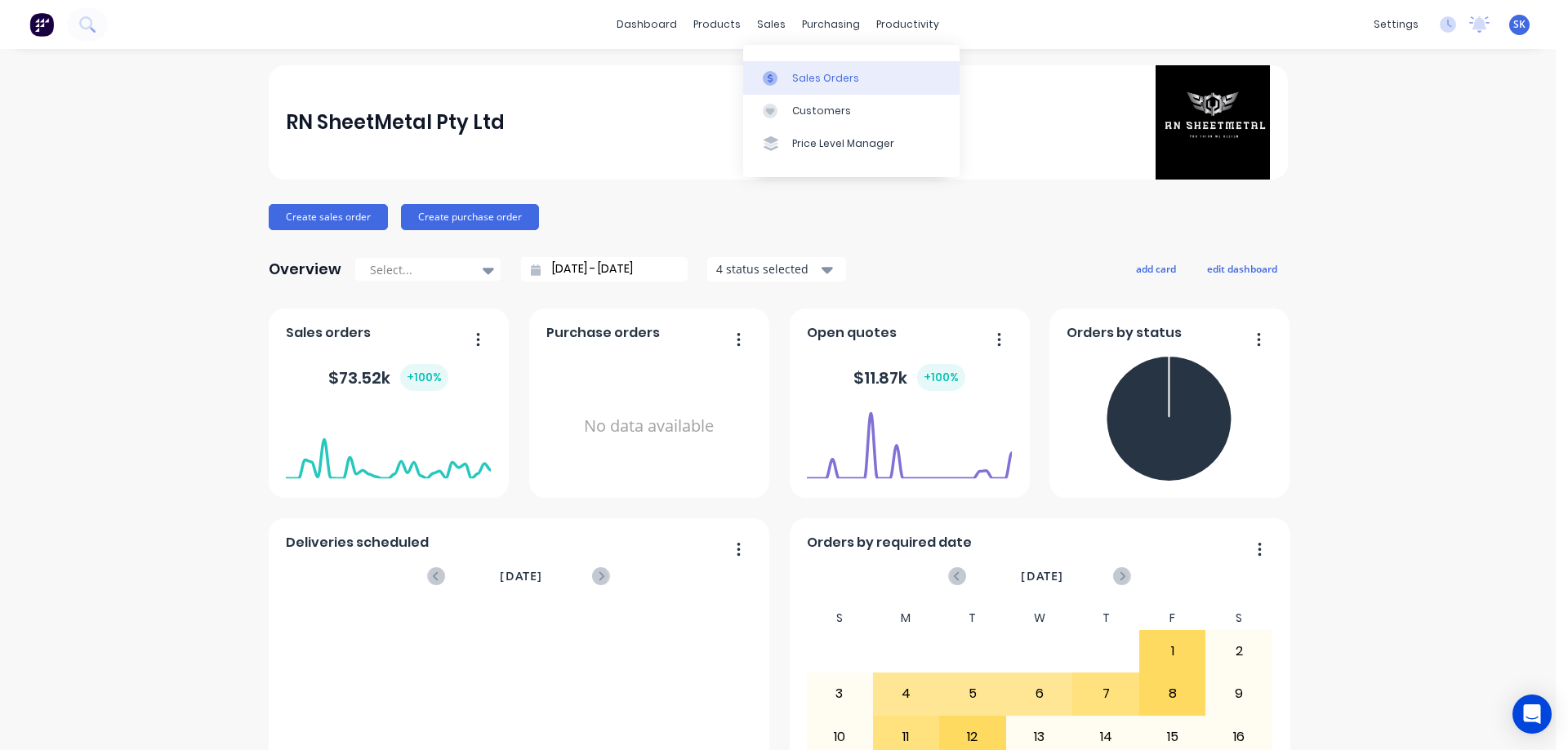
click at [797, 84] on div "Sales Orders" at bounding box center [826, 79] width 67 height 15
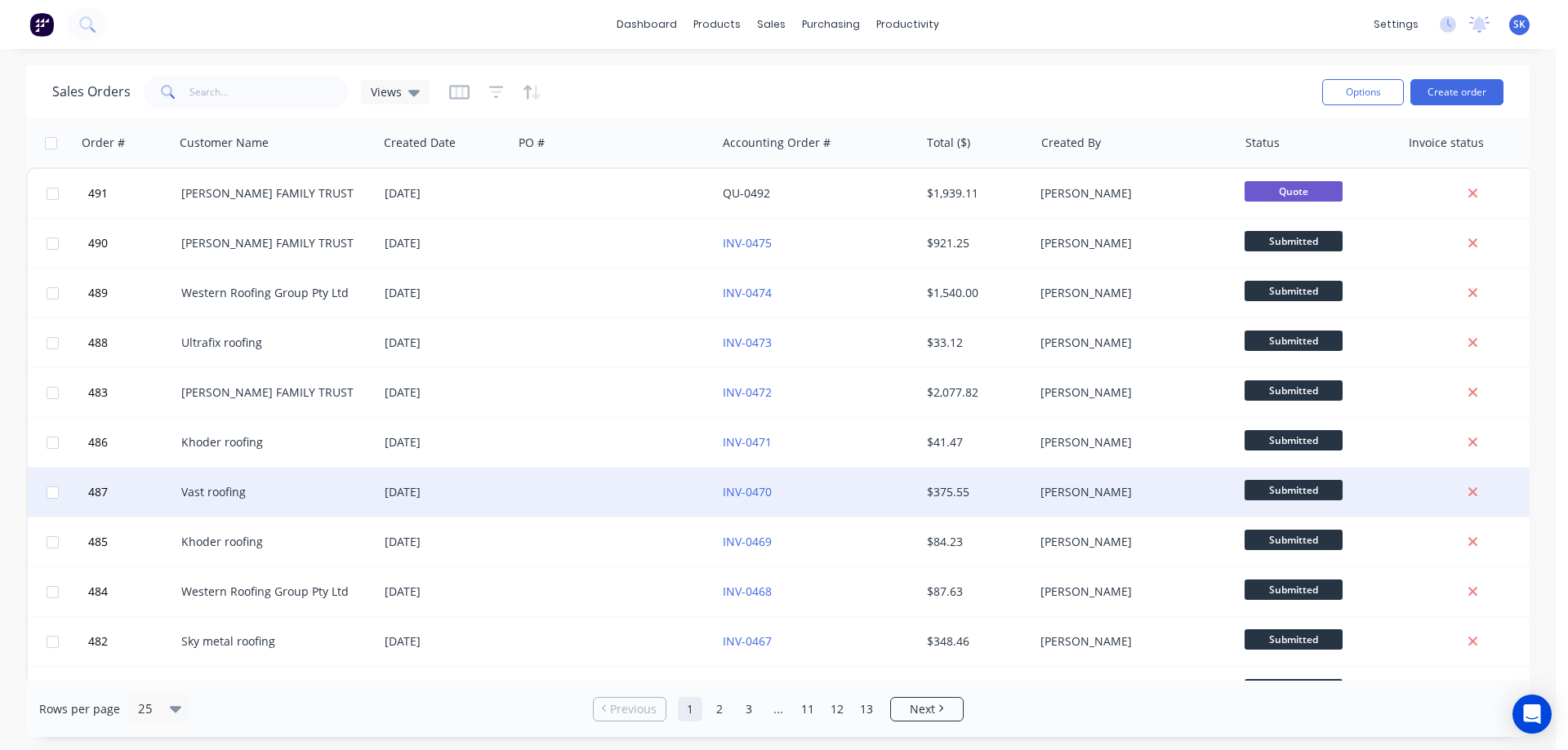
click div "12 Aug 2025"
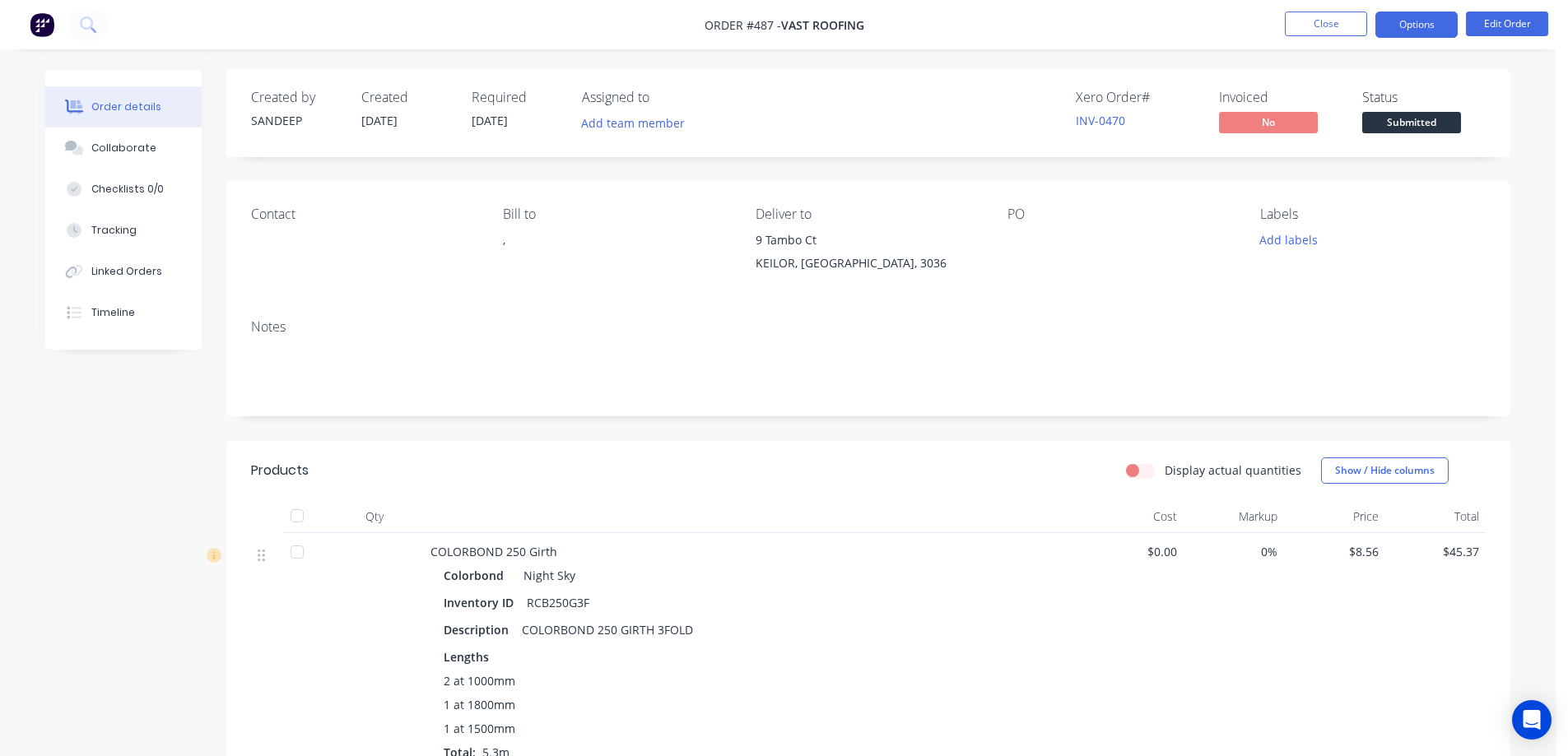
click button "Options"
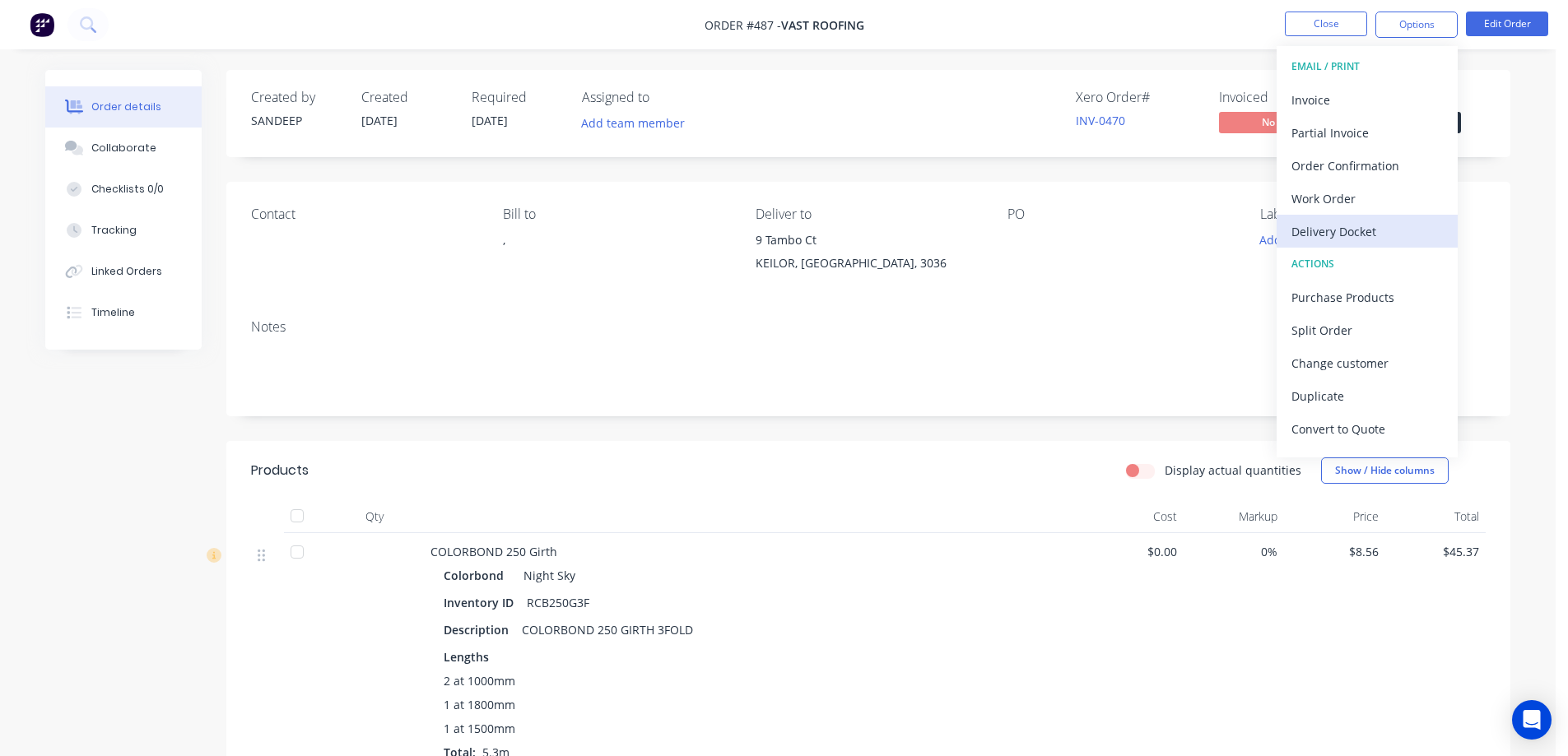
click div "Delivery Docket"
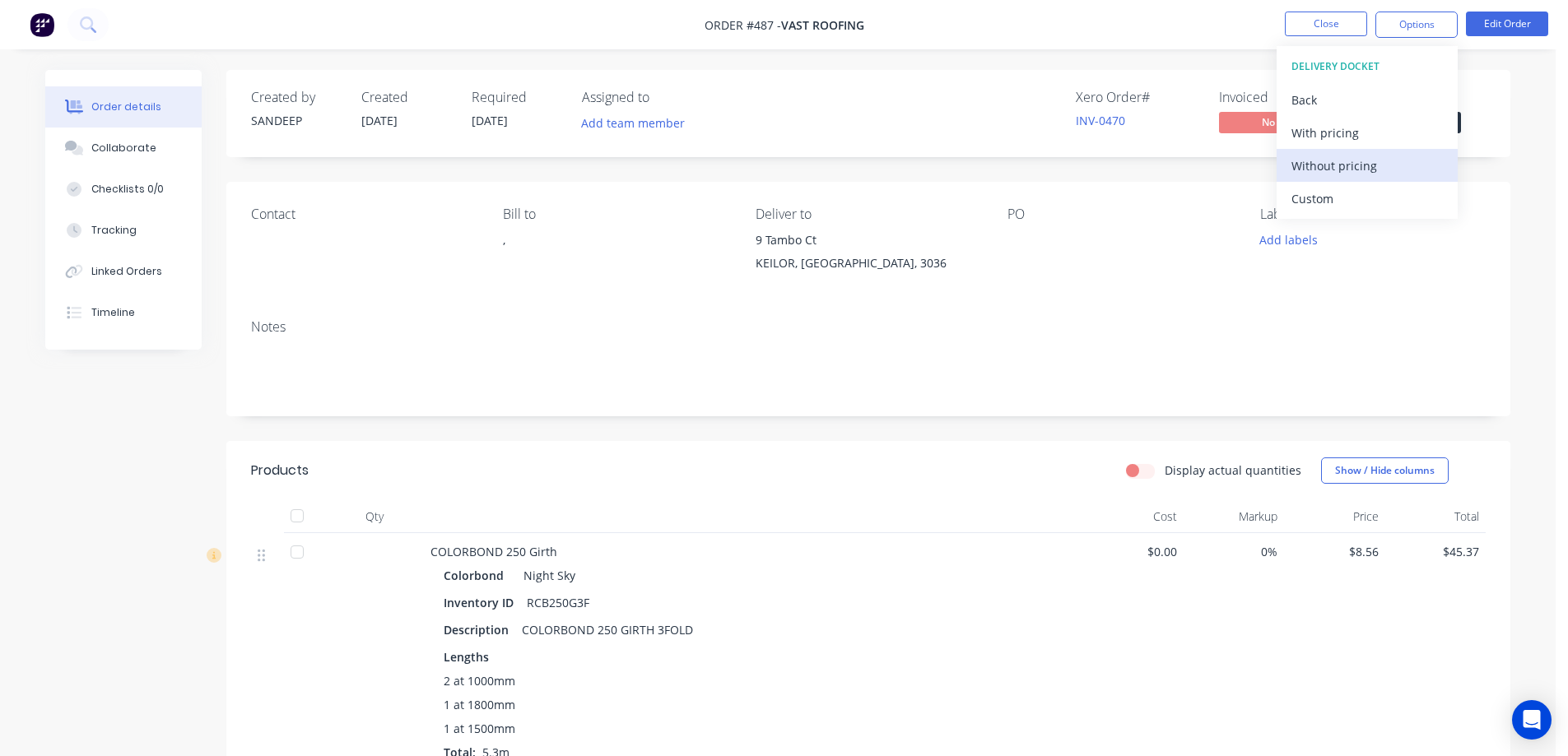
click div "Without pricing"
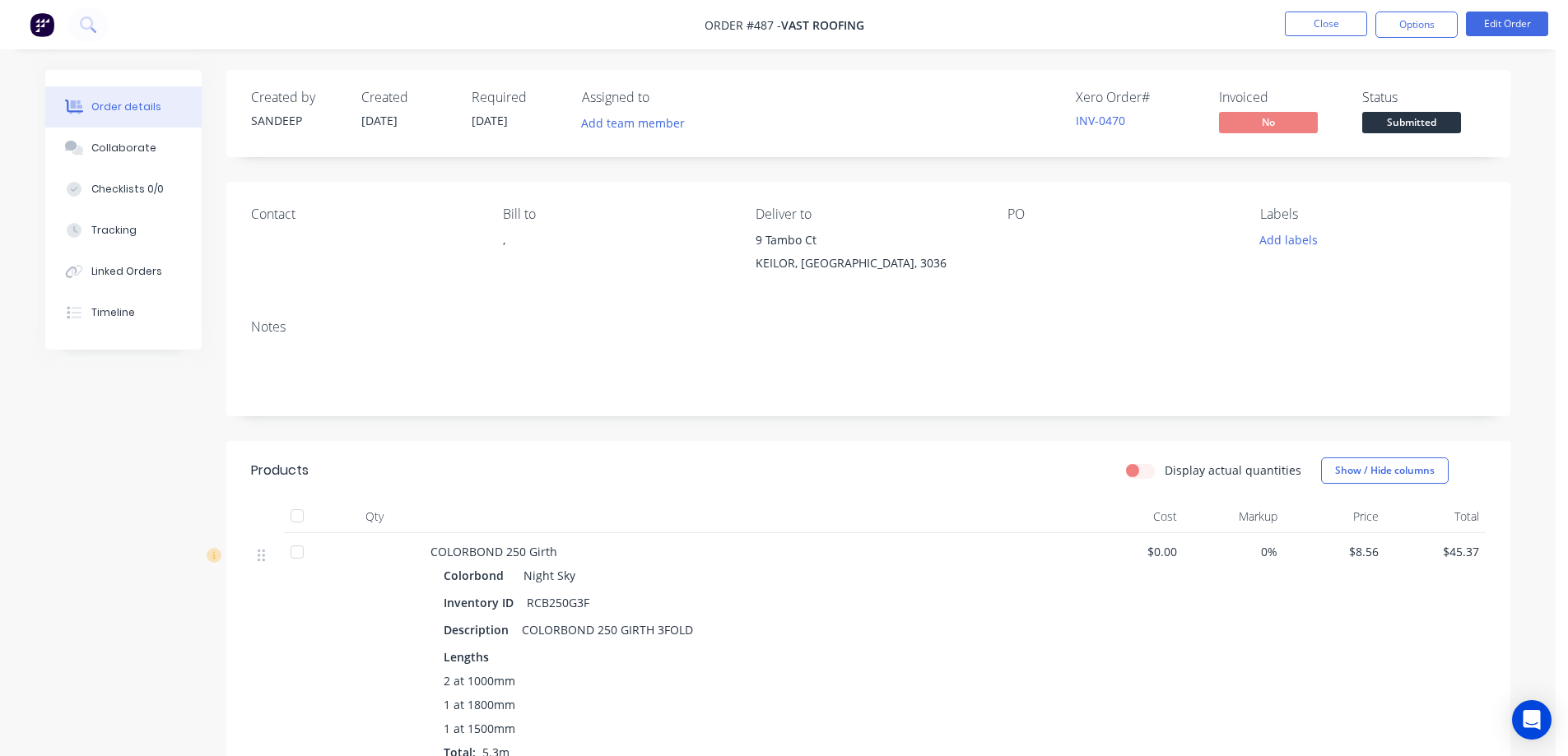
click img
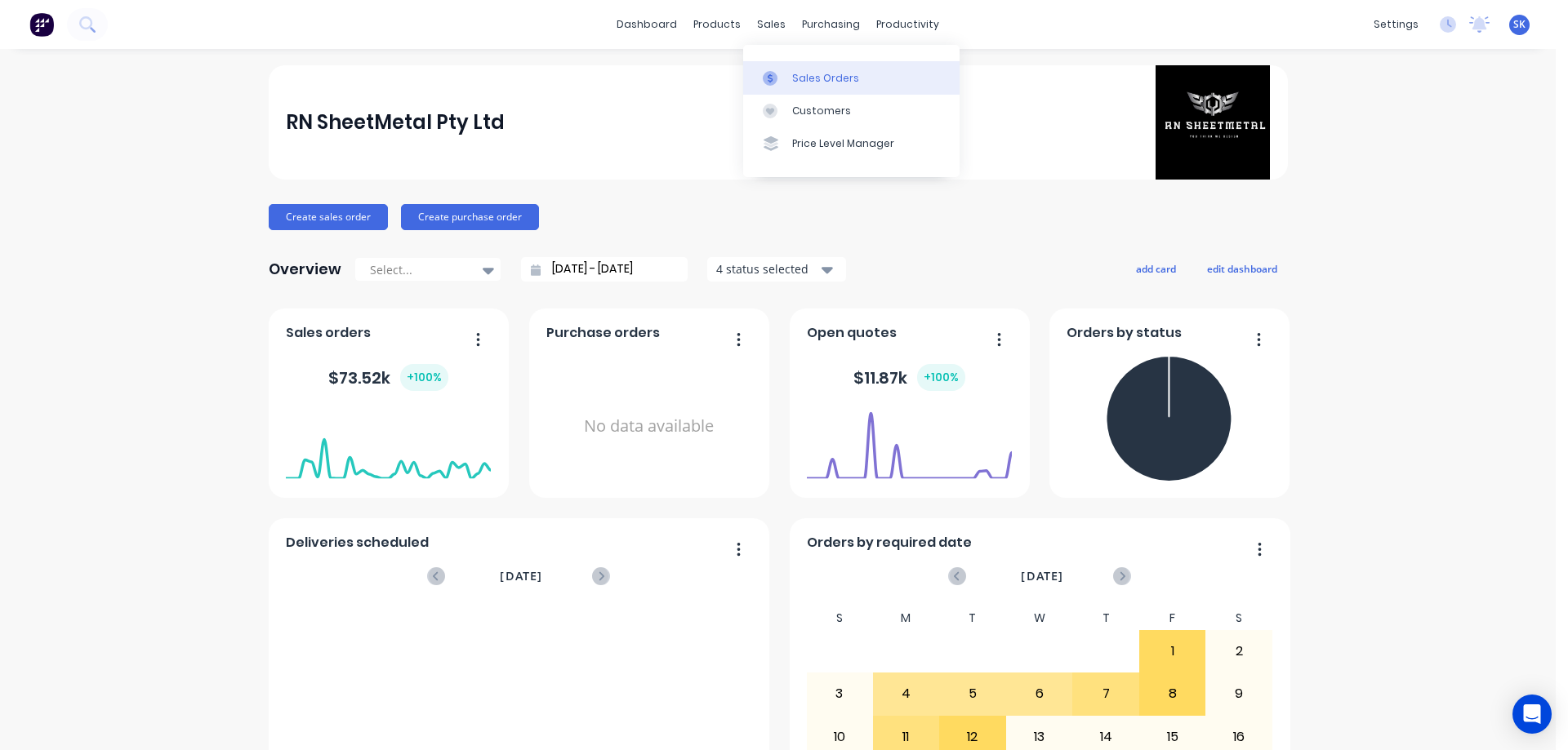
click link "Sales Orders"
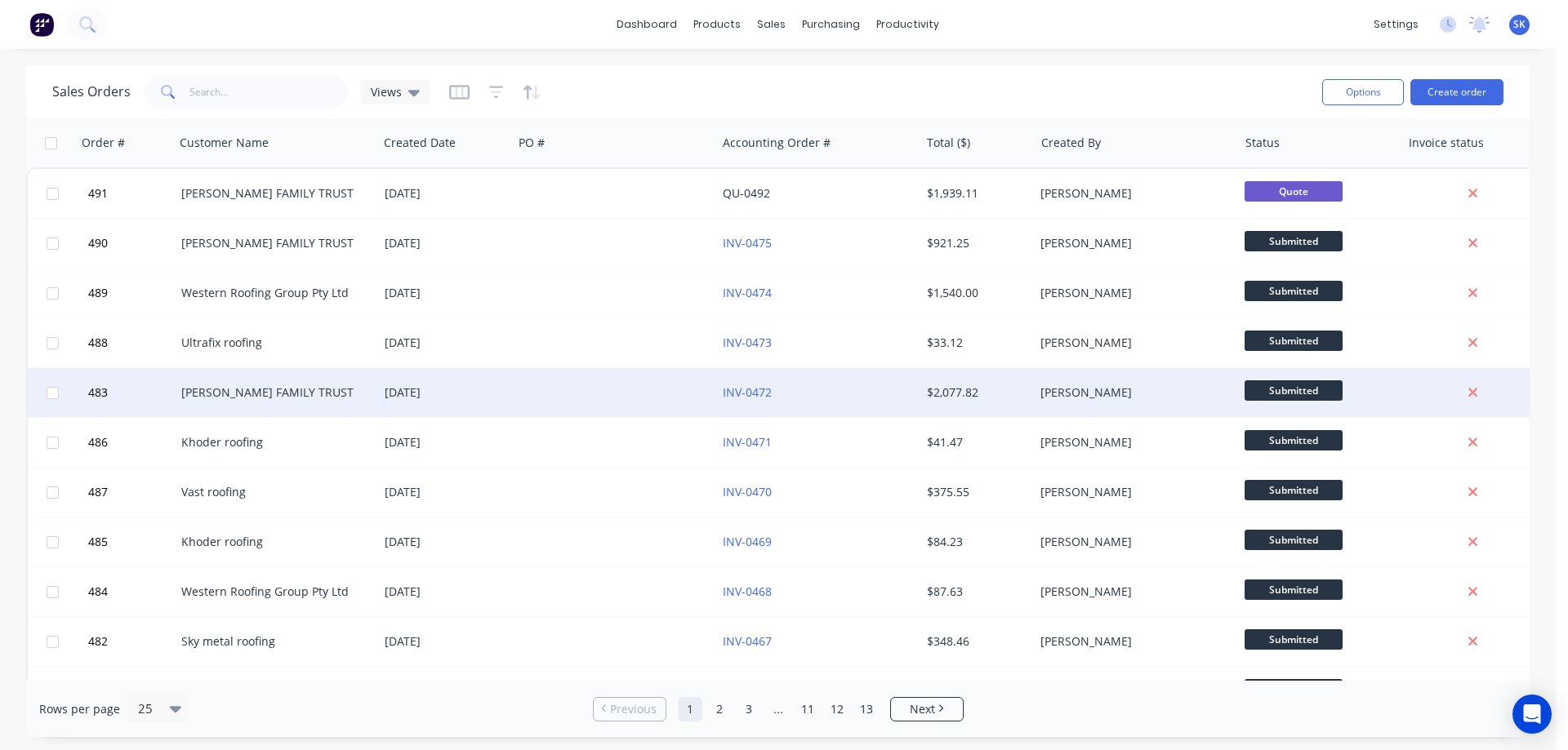
click div "[PERSON_NAME] FAMILY TRUST"
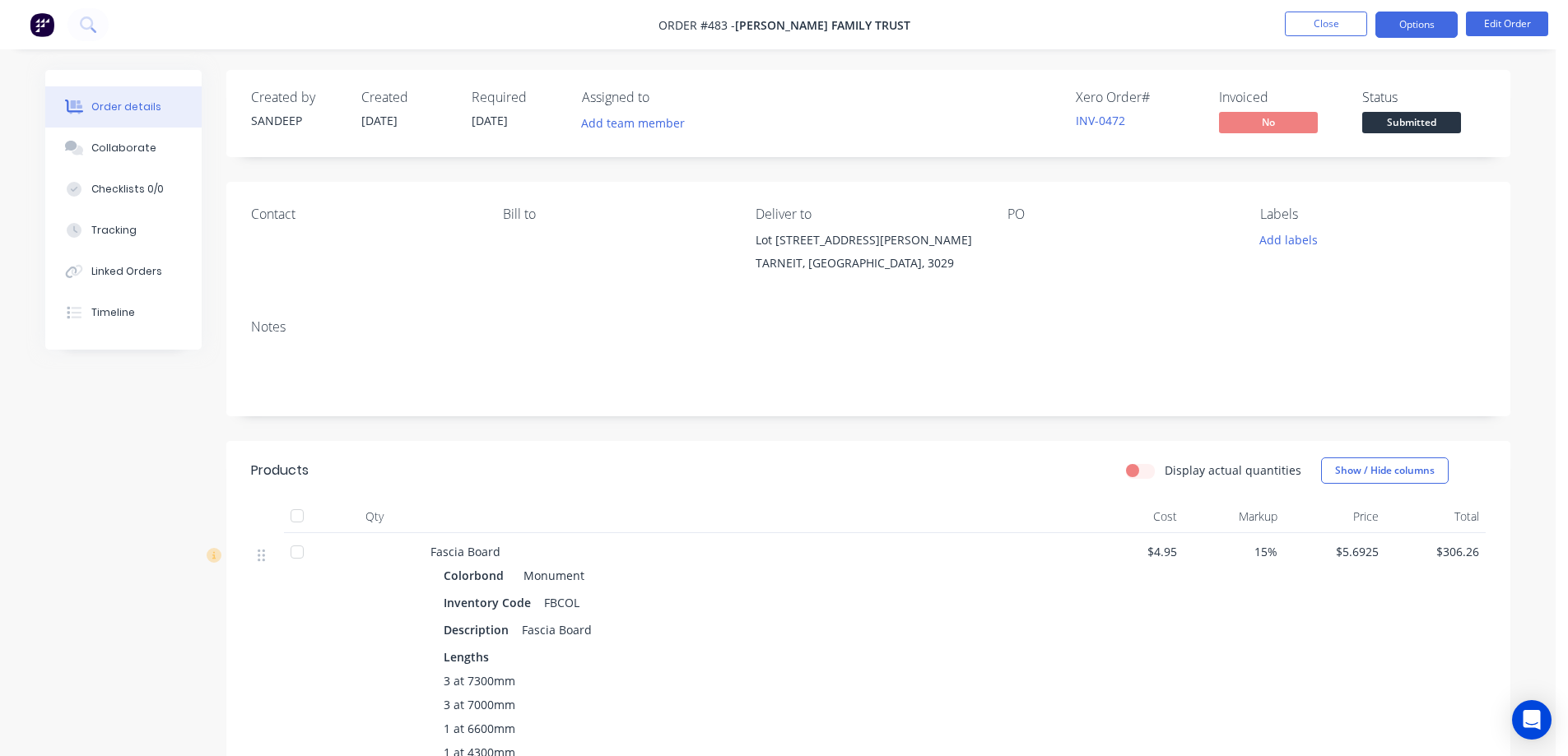
click button "Options"
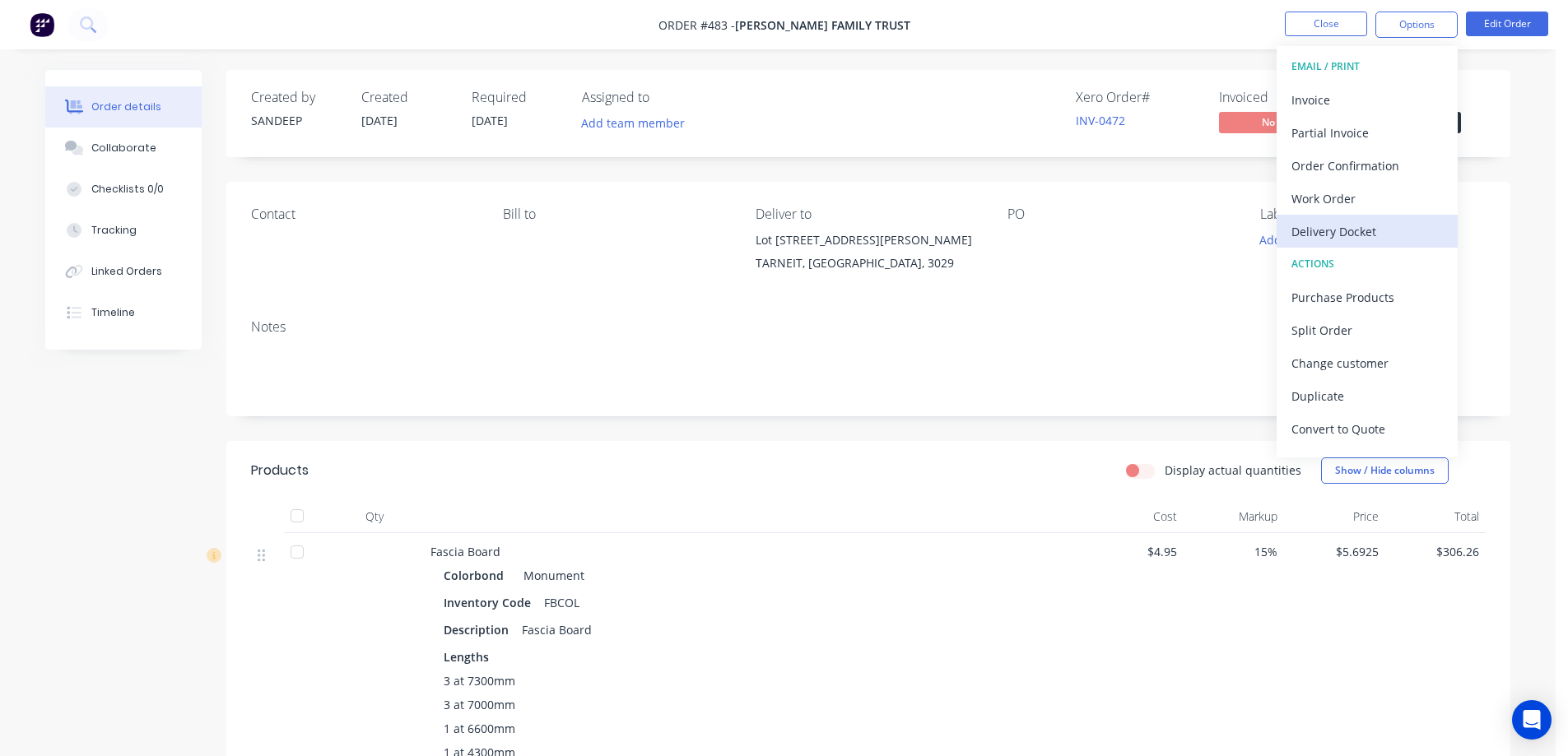
click div "Delivery Docket"
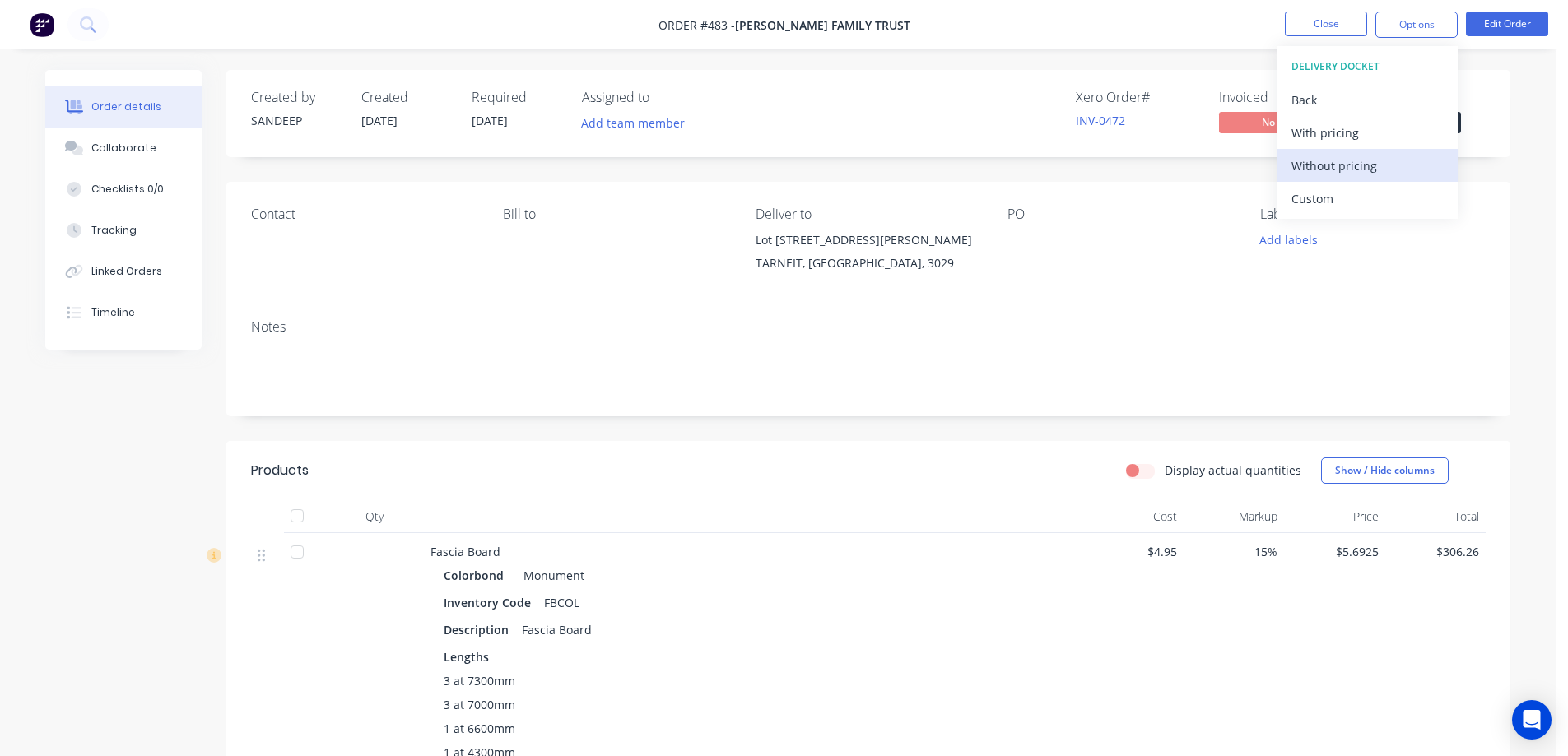
click div "Without pricing"
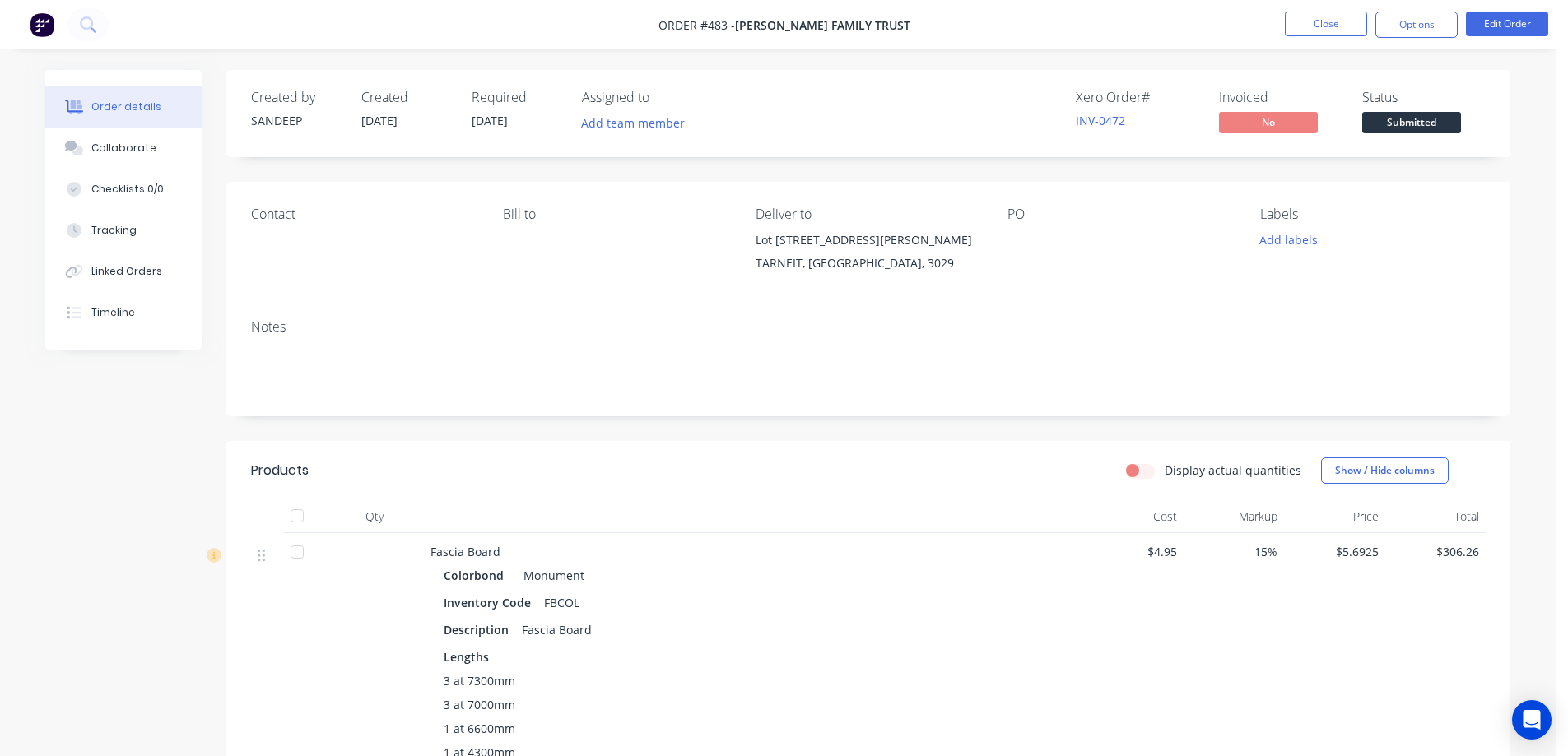
click img
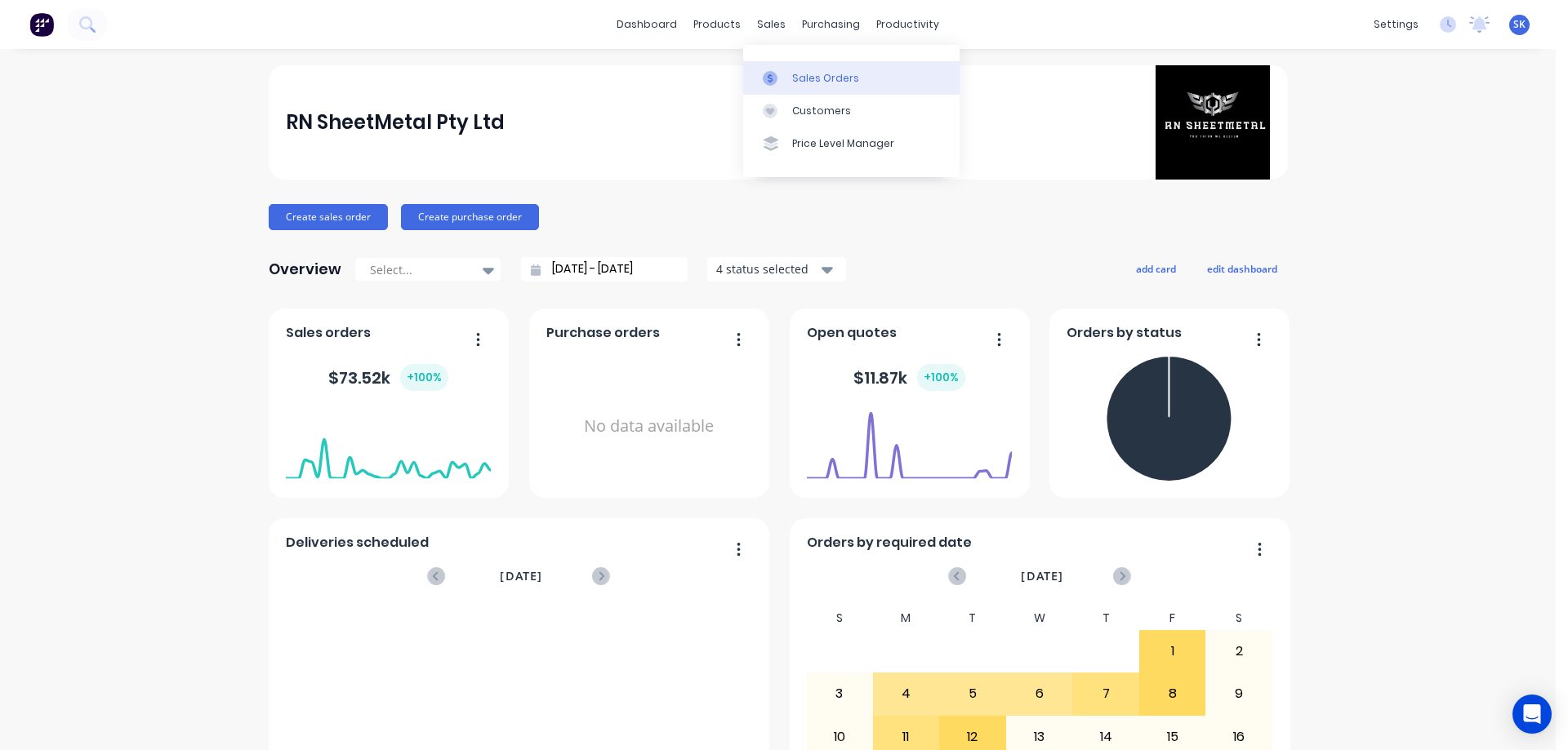
click link "Sales Orders"
click at [806, 75] on div "Sales Orders" at bounding box center [826, 79] width 67 height 15
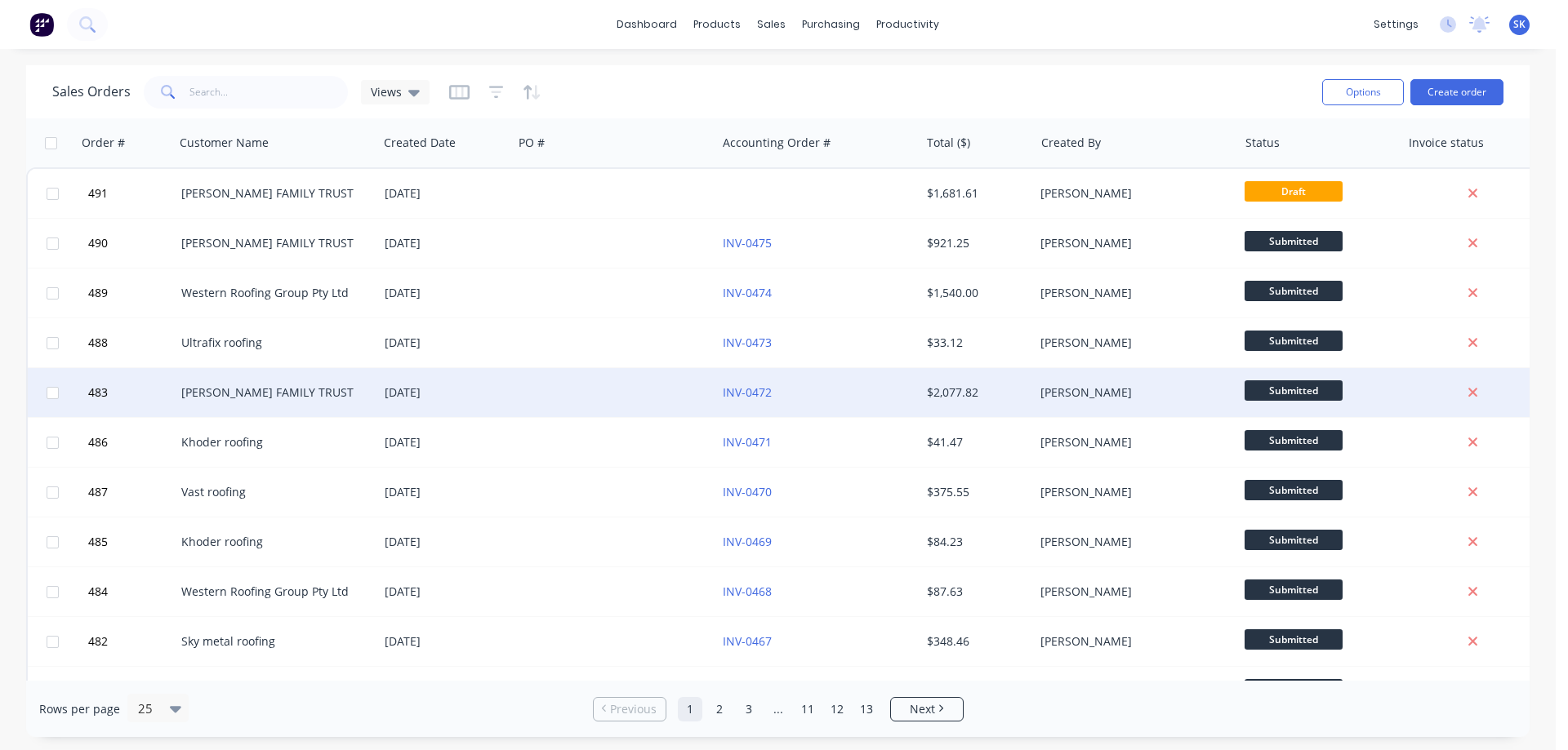
click at [419, 402] on div "12 Aug 2025" at bounding box center [445, 392] width 135 height 49
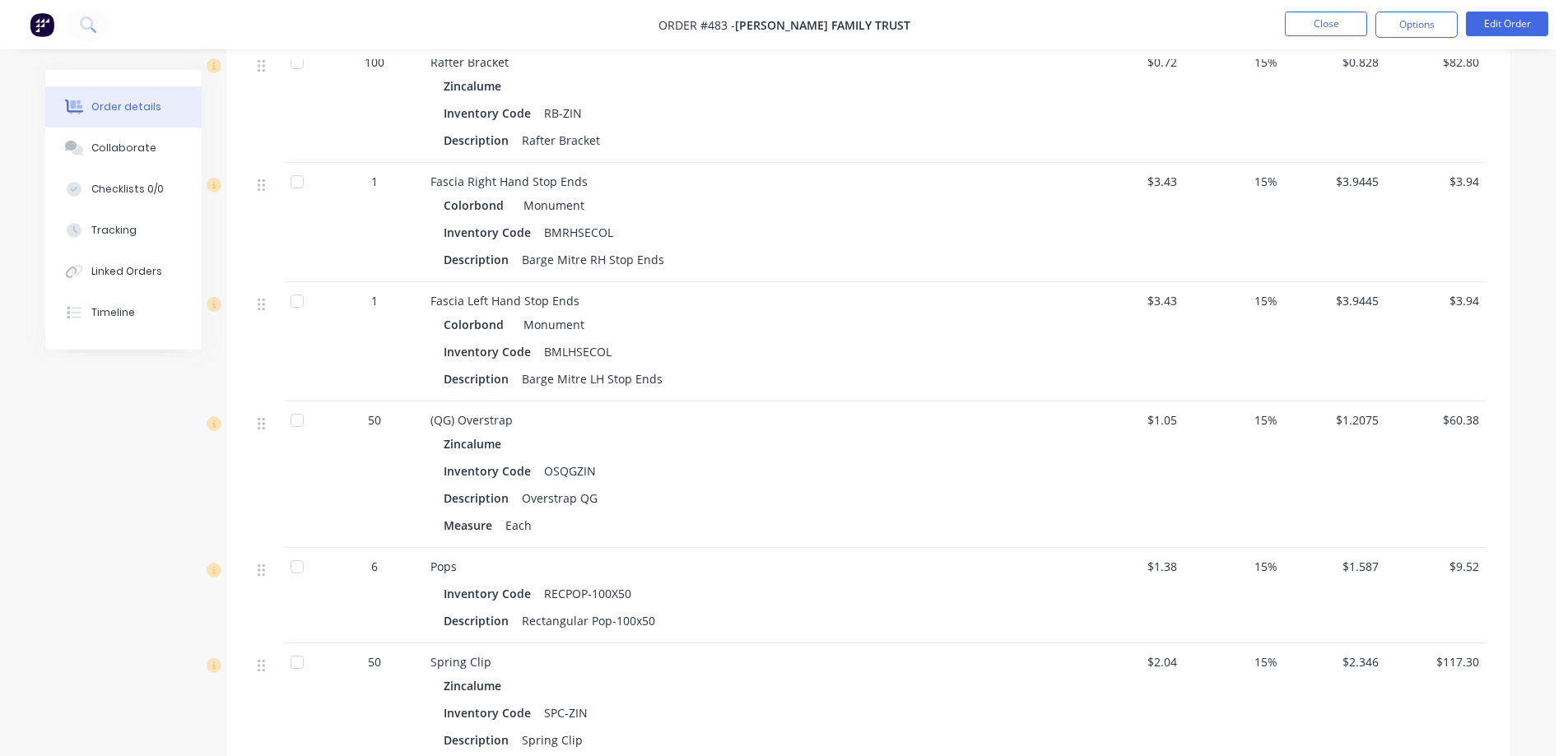
scroll to position [1810, 0]
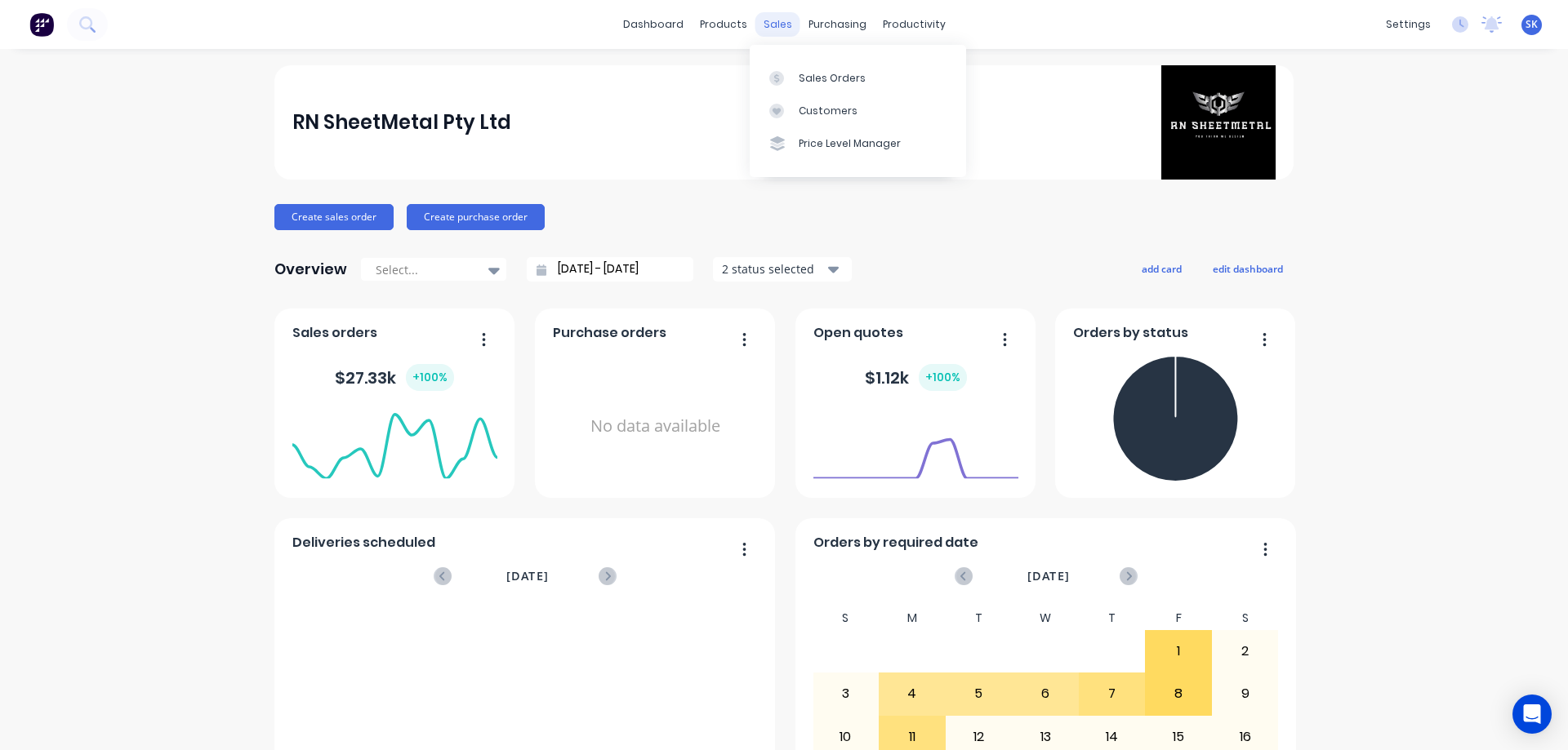
click at [773, 23] on div "sales" at bounding box center [778, 25] width 45 height 25
click at [803, 67] on link "Sales Orders" at bounding box center [857, 77] width 216 height 32
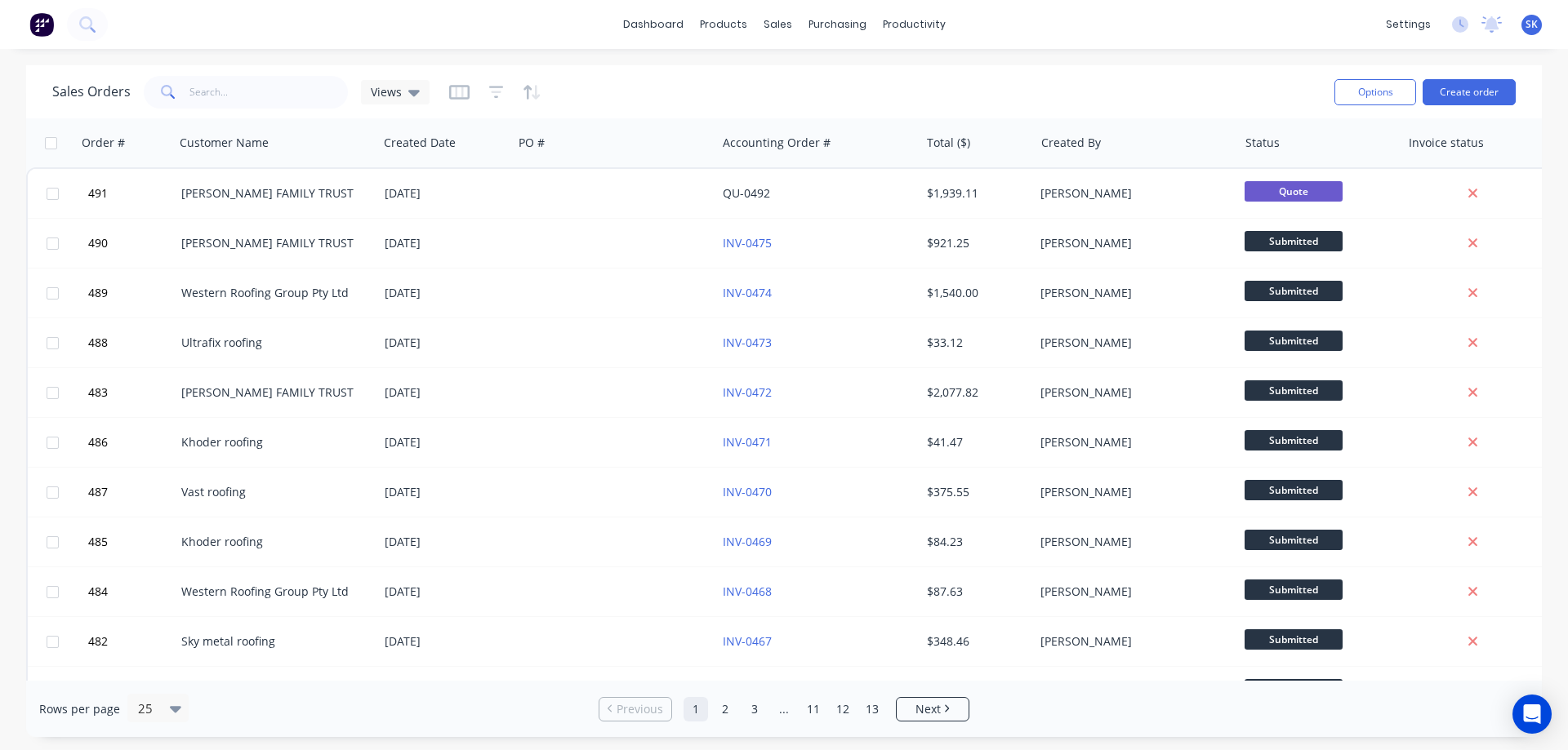
click at [42, 29] on img at bounding box center [41, 25] width 25 height 25
